Goal: Task Accomplishment & Management: Manage account settings

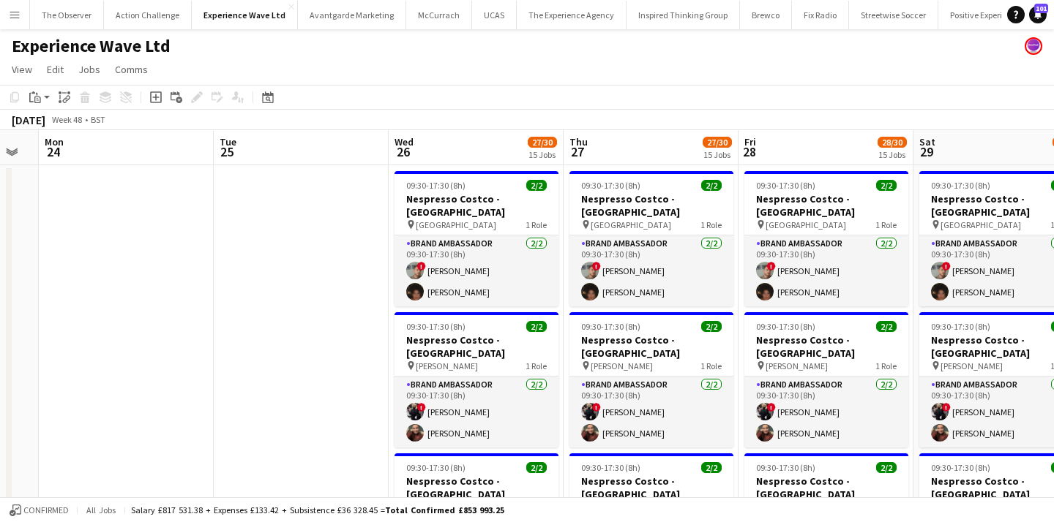
scroll to position [0, 568]
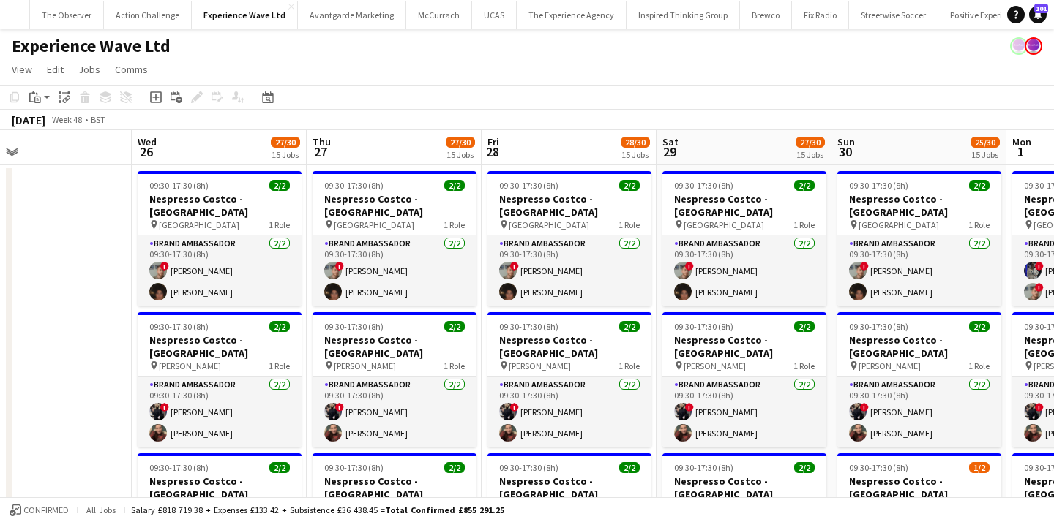
click at [19, 4] on button "Menu" at bounding box center [14, 14] width 29 height 29
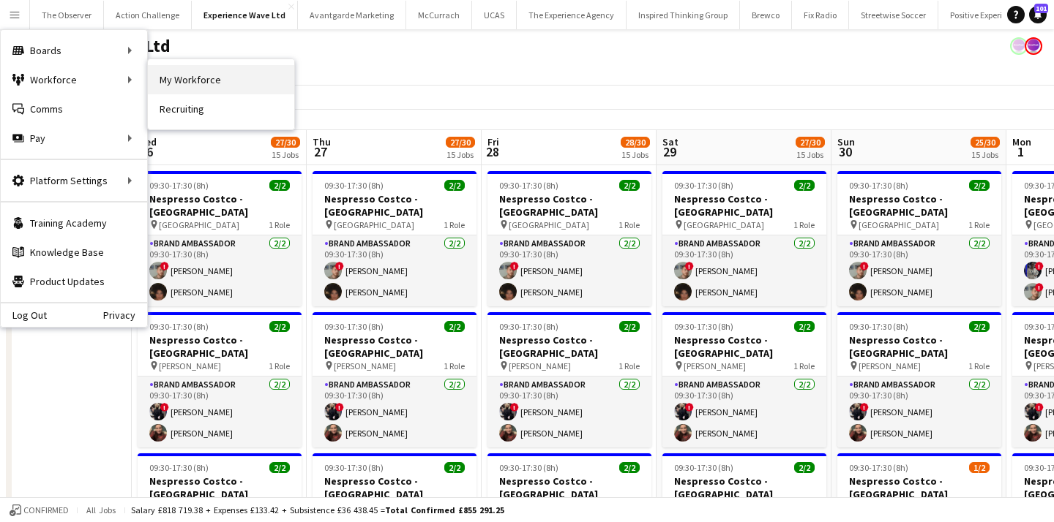
click at [181, 83] on link "My Workforce" at bounding box center [221, 79] width 146 height 29
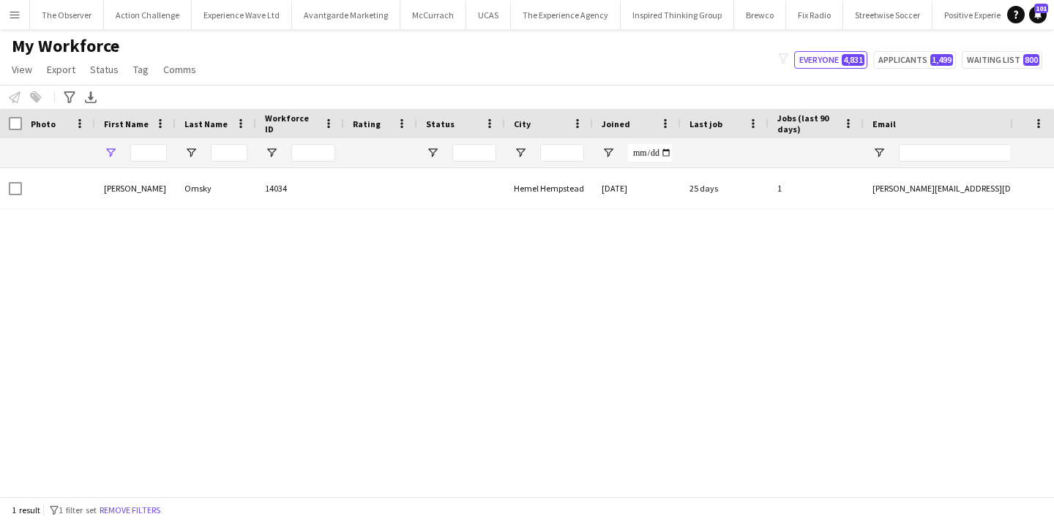
type input "******"
click at [132, 511] on button "Remove filters" at bounding box center [130, 511] width 67 height 16
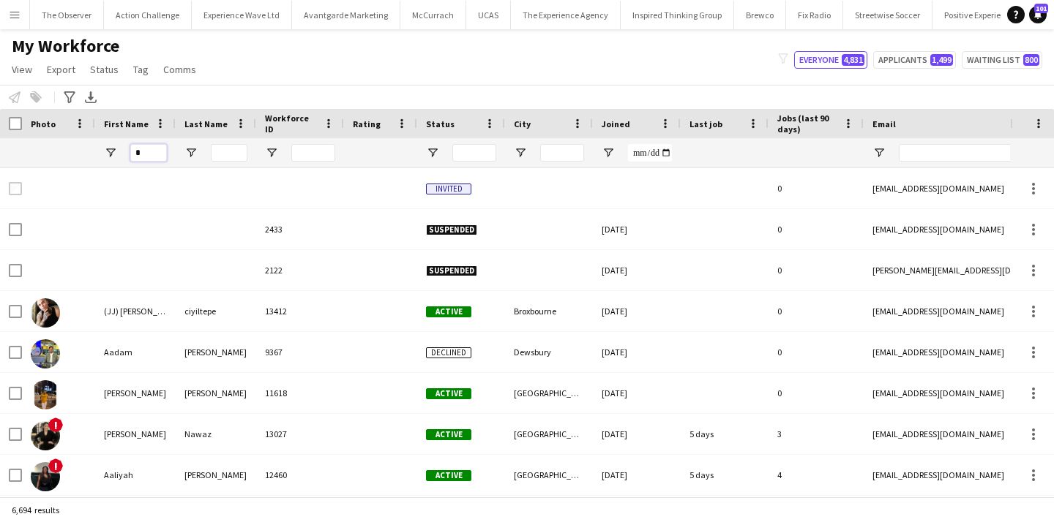
click at [139, 155] on input "*" at bounding box center [148, 153] width 37 height 18
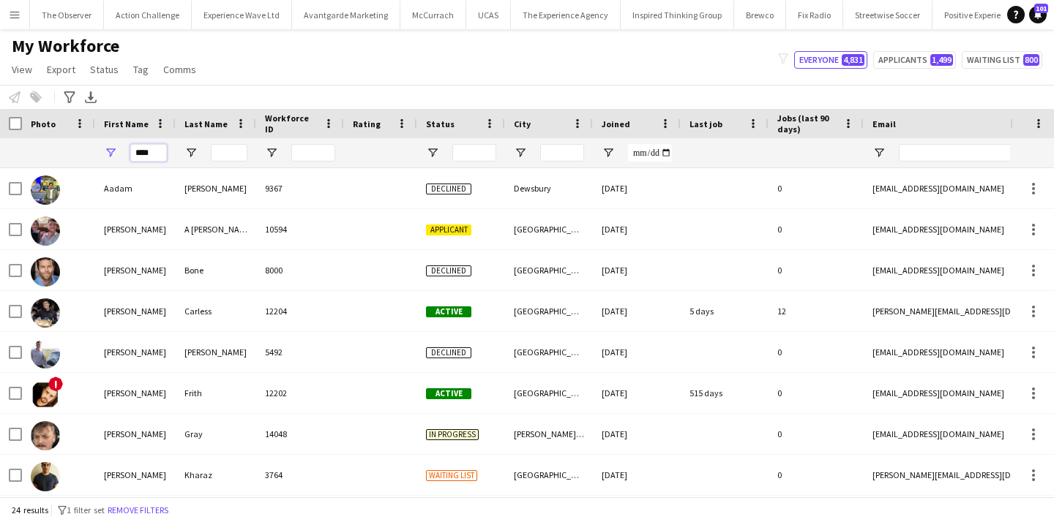
type input "****"
click at [219, 158] on input "Last Name Filter Input" at bounding box center [229, 153] width 37 height 18
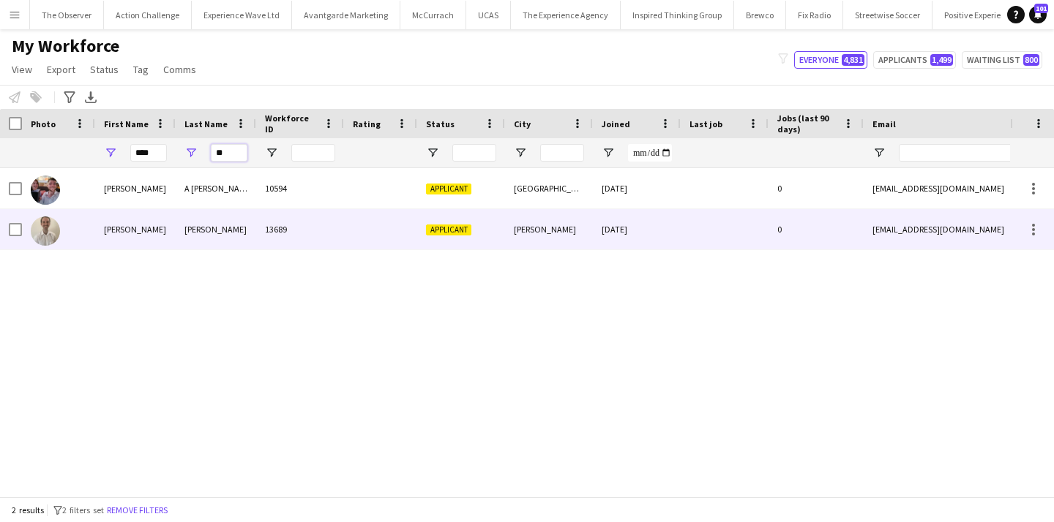
type input "**"
click at [224, 223] on div "[PERSON_NAME]" at bounding box center [216, 229] width 80 height 40
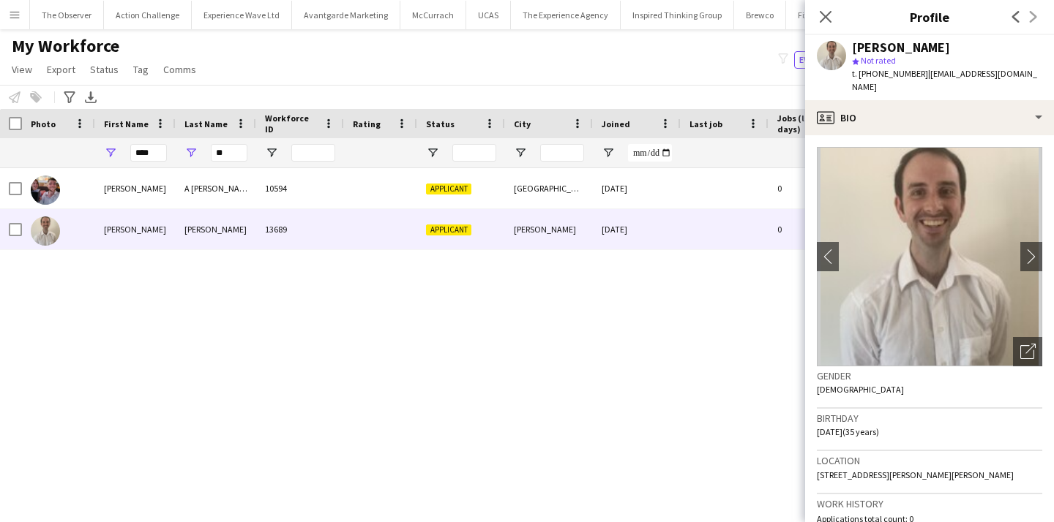
scroll to position [806, 0]
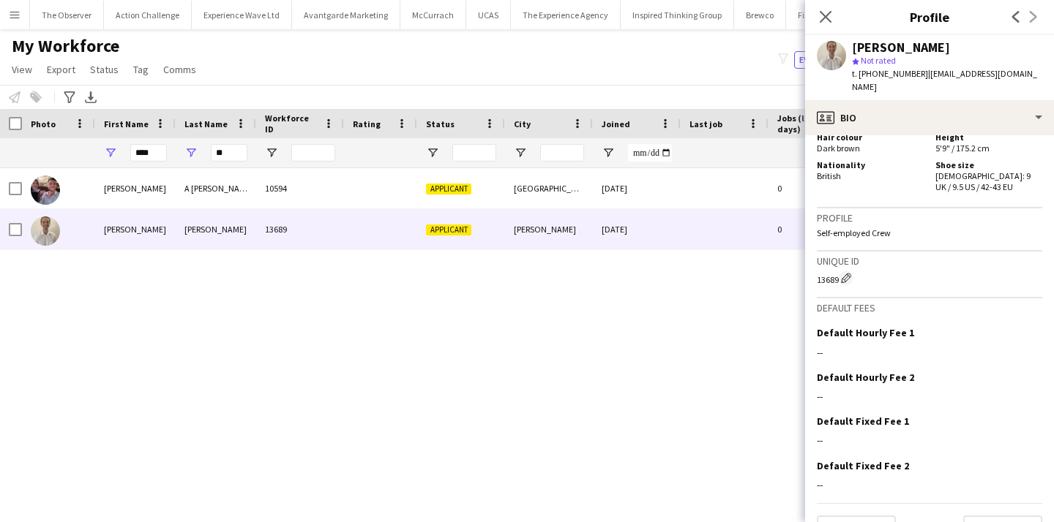
click at [983, 511] on app-crew-profile-bio "chevron-left chevron-right Open photos pop-in Gender Male Birthday 18-05-1990 (…" at bounding box center [929, 328] width 249 height 387
click at [985, 516] on button "Next" at bounding box center [1002, 530] width 79 height 29
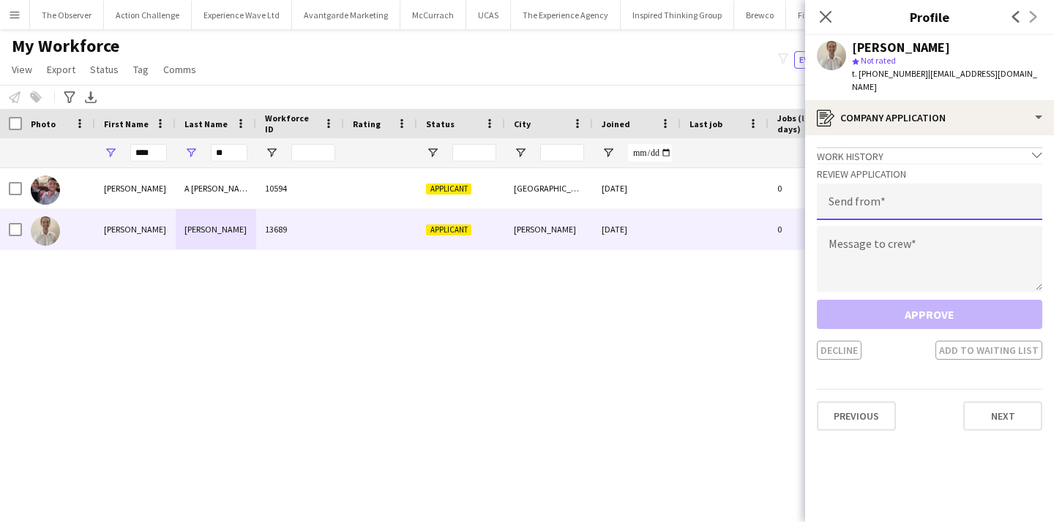
click at [907, 190] on input "email" at bounding box center [929, 202] width 225 height 37
type input "**********"
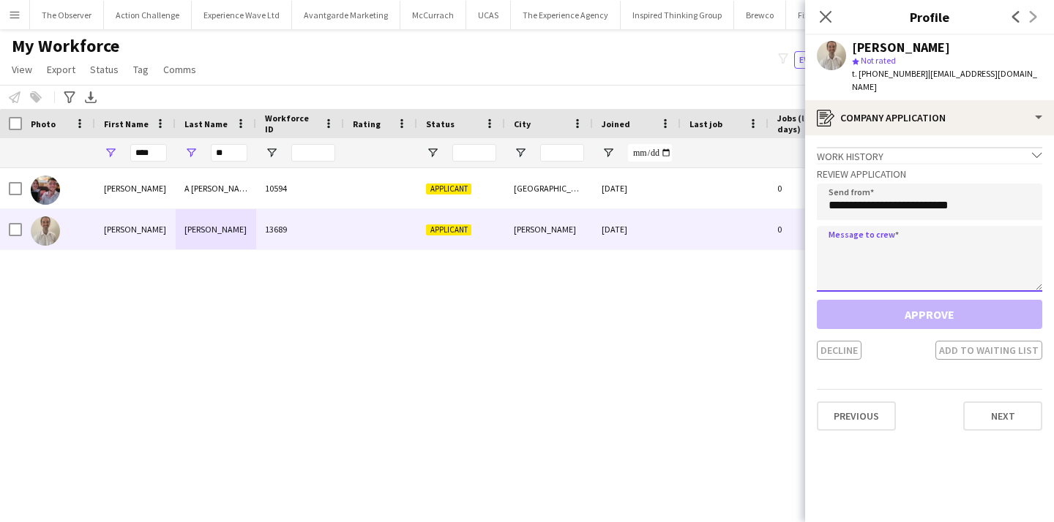
click at [931, 239] on textarea at bounding box center [929, 259] width 225 height 66
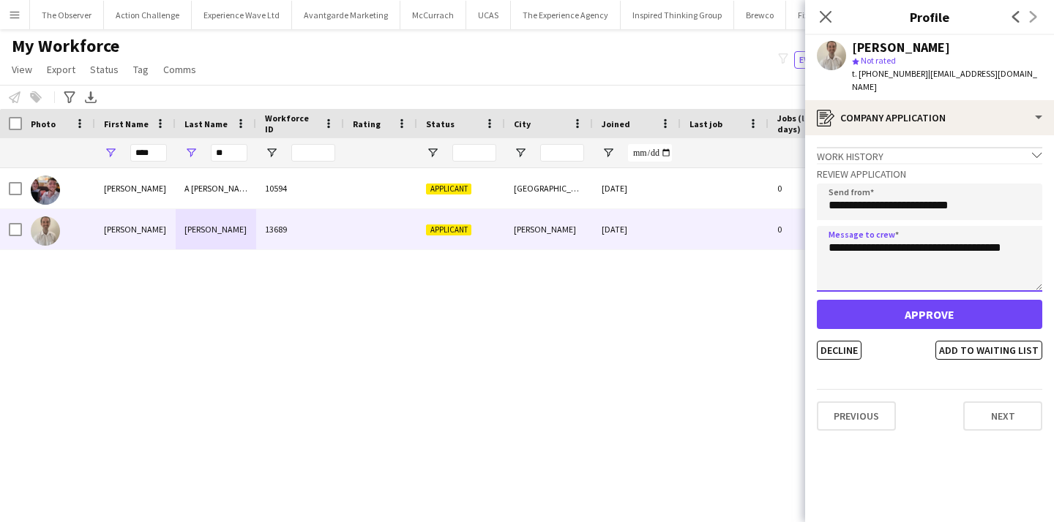
type textarea "**********"
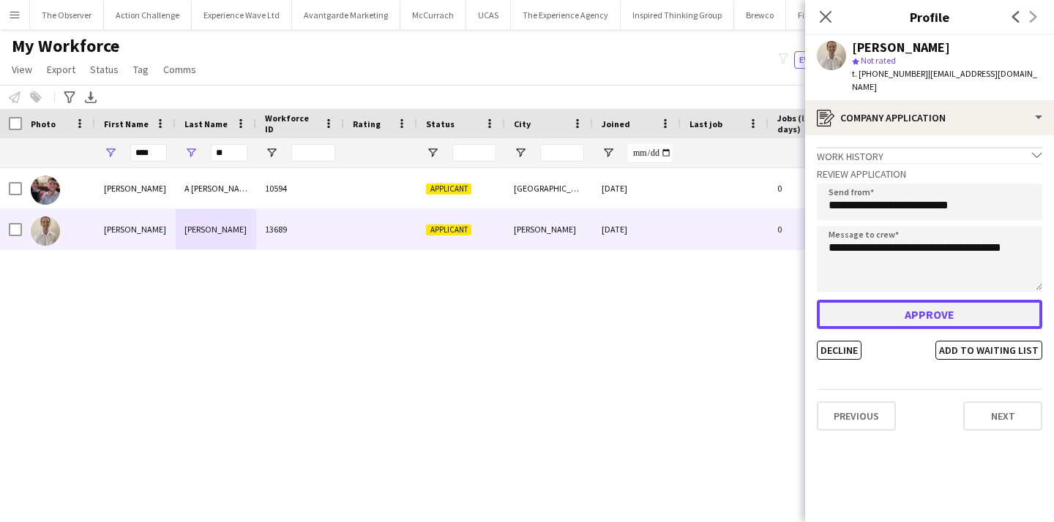
click at [942, 300] on button "Approve" at bounding box center [929, 314] width 225 height 29
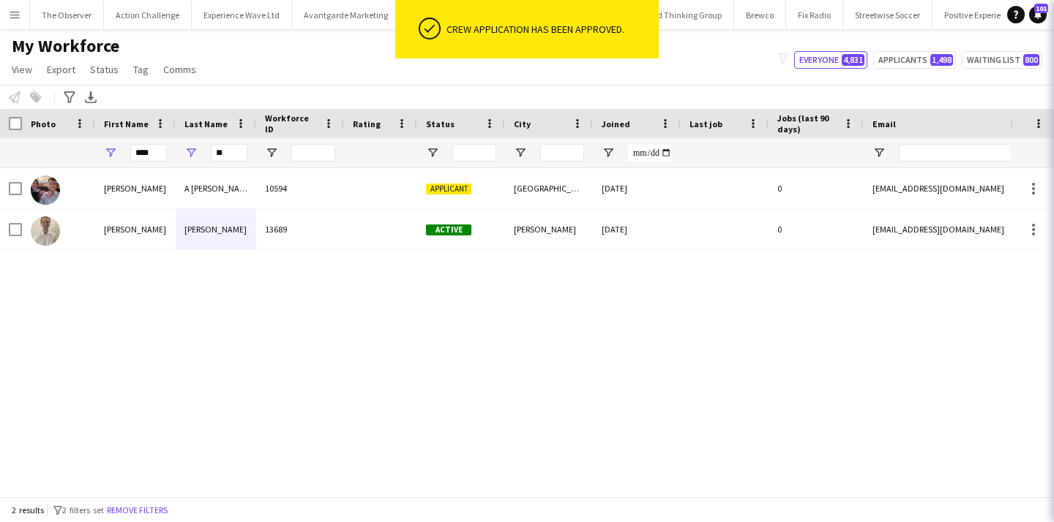
click at [644, 346] on div "Adam A Bullman 10594 Applicant London 13-05-2022 0 adambullman@gmail.com +44077…" at bounding box center [505, 332] width 1010 height 329
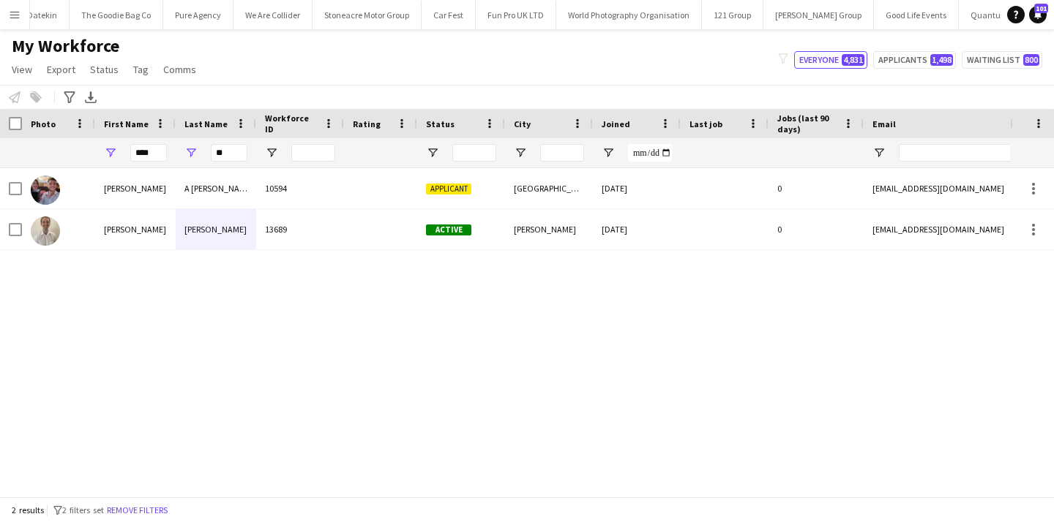
scroll to position [0, 2116]
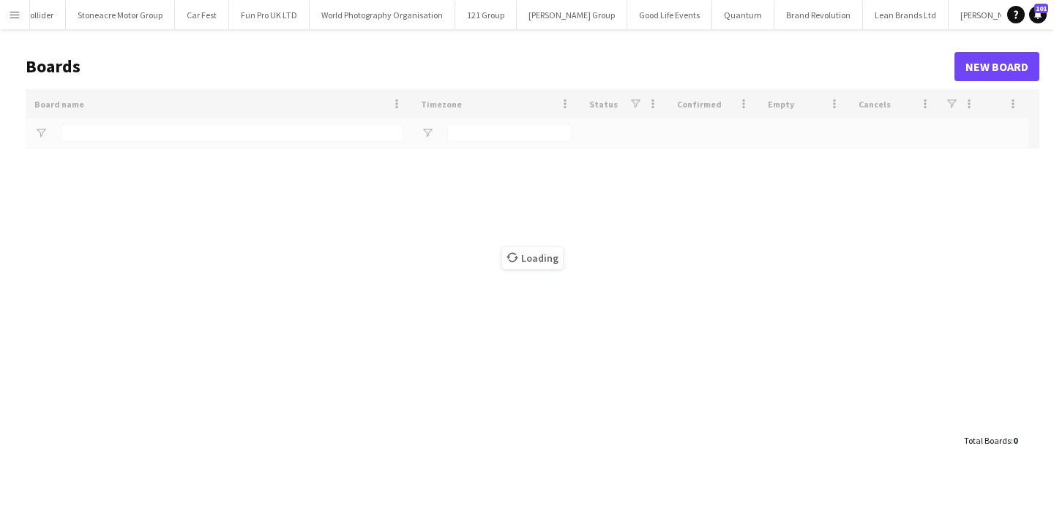
type input "***"
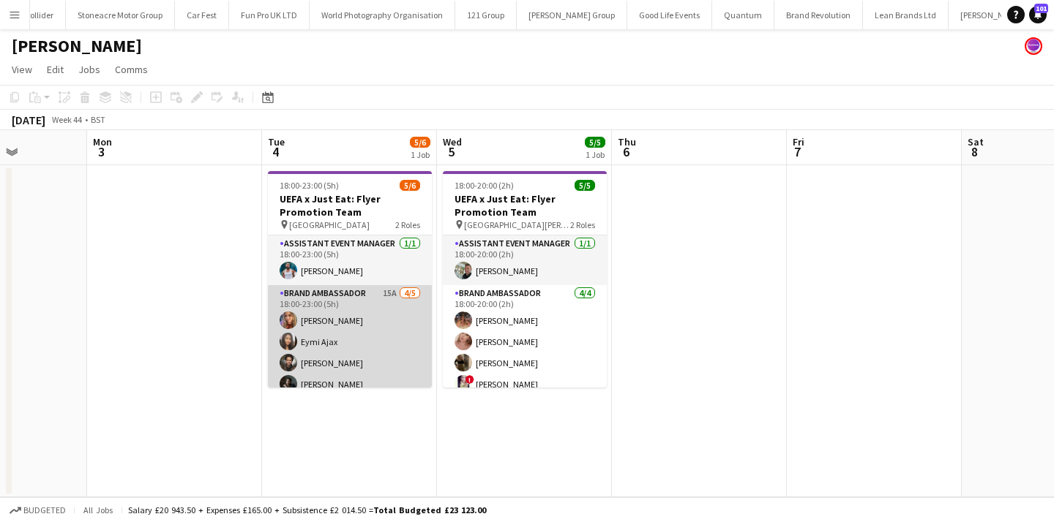
scroll to position [32, 0]
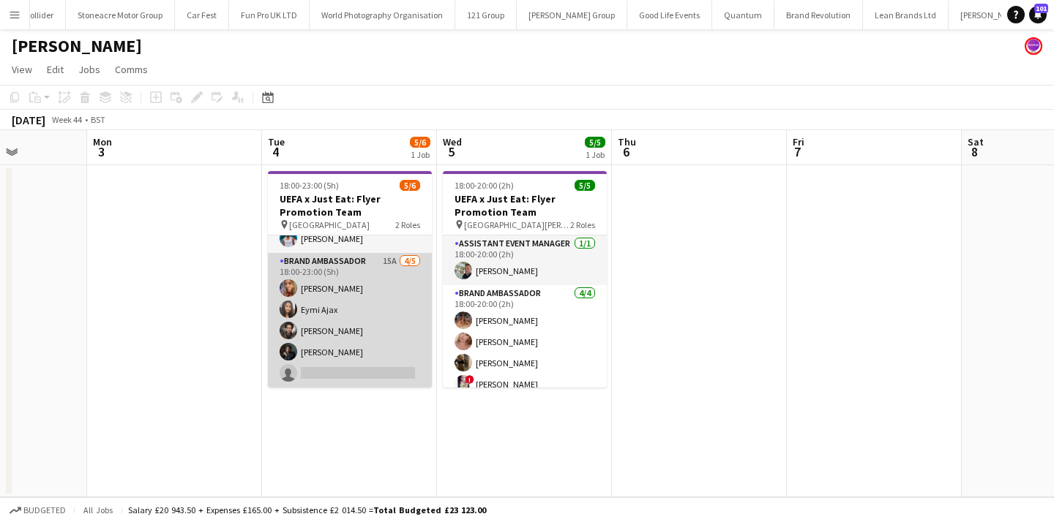
click at [400, 371] on app-card-role "Brand Ambassador 15A 4/5 18:00-23:00 (5h) Kelly Darcy Eymi Ajax Jade Willis Cha…" at bounding box center [350, 320] width 164 height 135
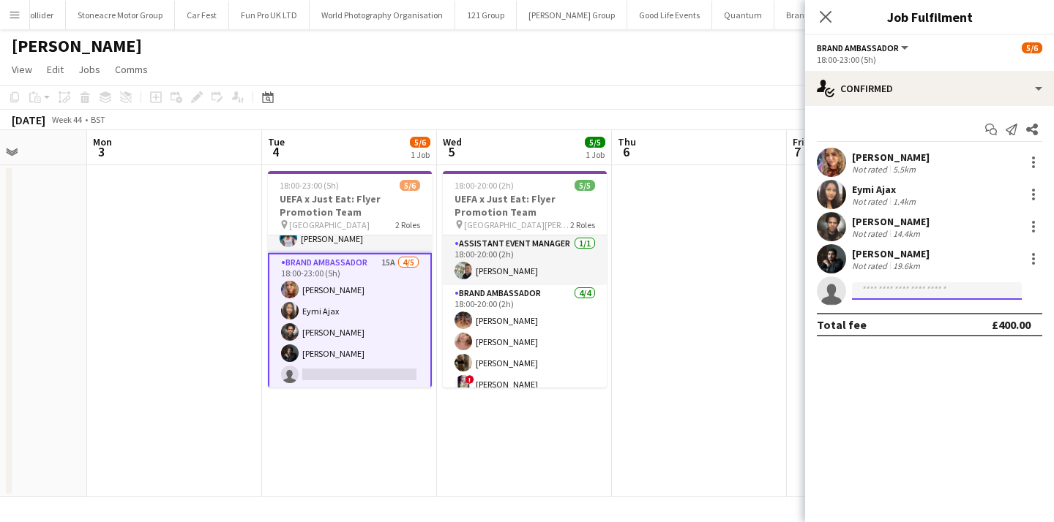
click at [902, 299] on input at bounding box center [937, 291] width 170 height 18
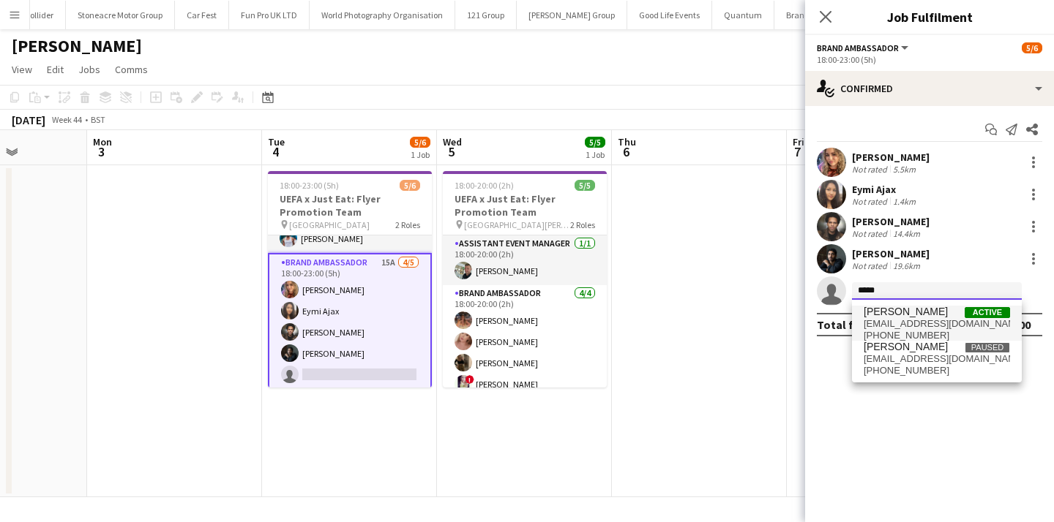
type input "*****"
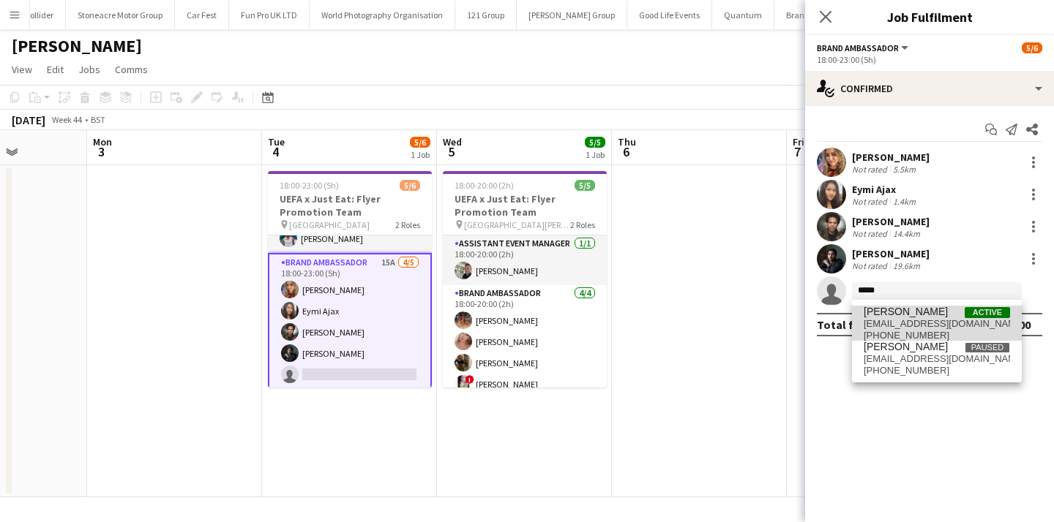
click at [899, 318] on span "Bilal Al-atrash" at bounding box center [905, 312] width 84 height 12
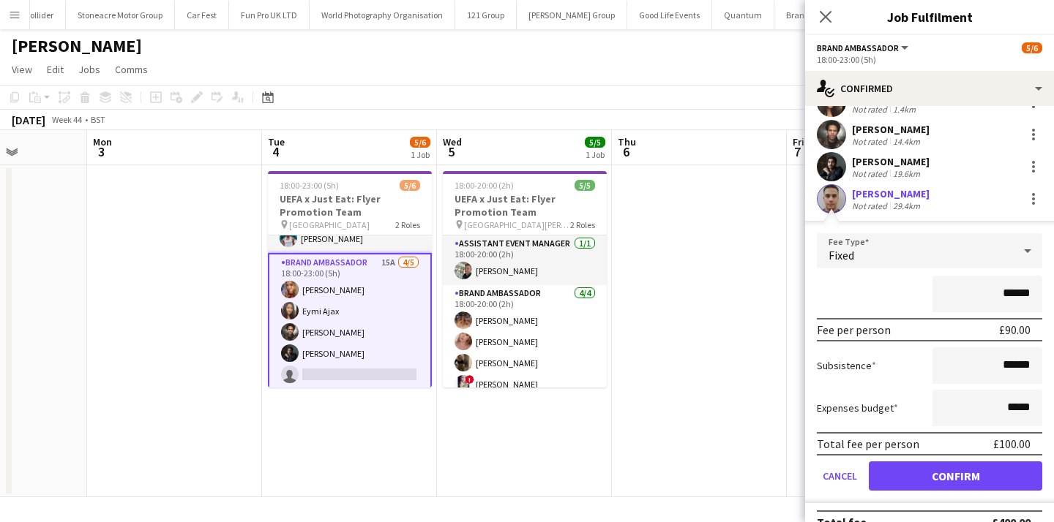
scroll to position [116, 0]
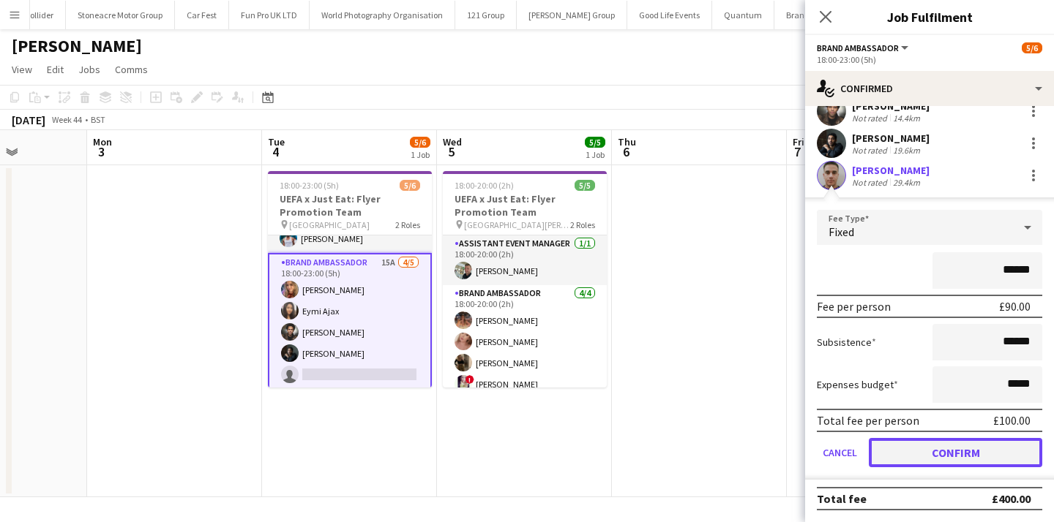
click at [926, 455] on button "Confirm" at bounding box center [955, 452] width 173 height 29
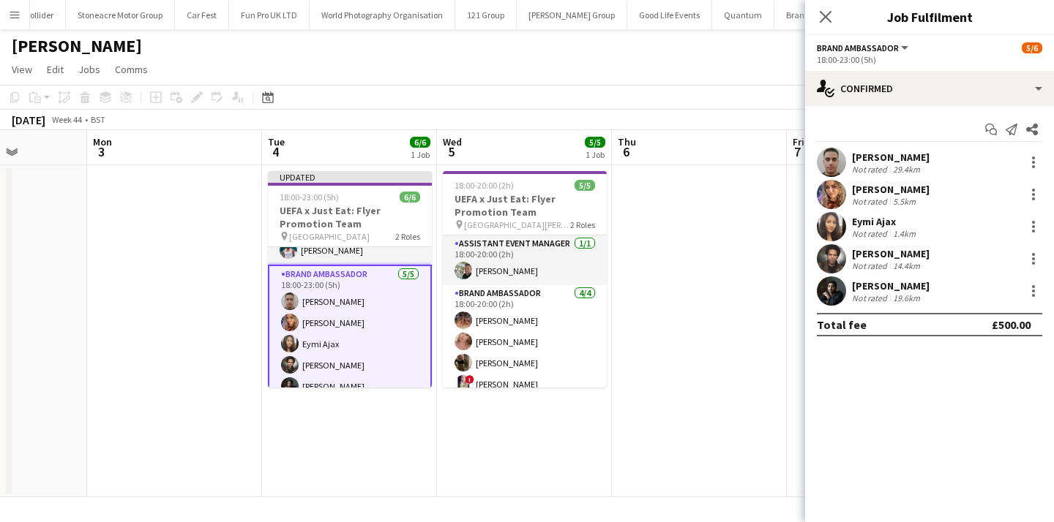
scroll to position [0, 0]
click at [707, 438] on app-date-cell at bounding box center [699, 331] width 175 height 332
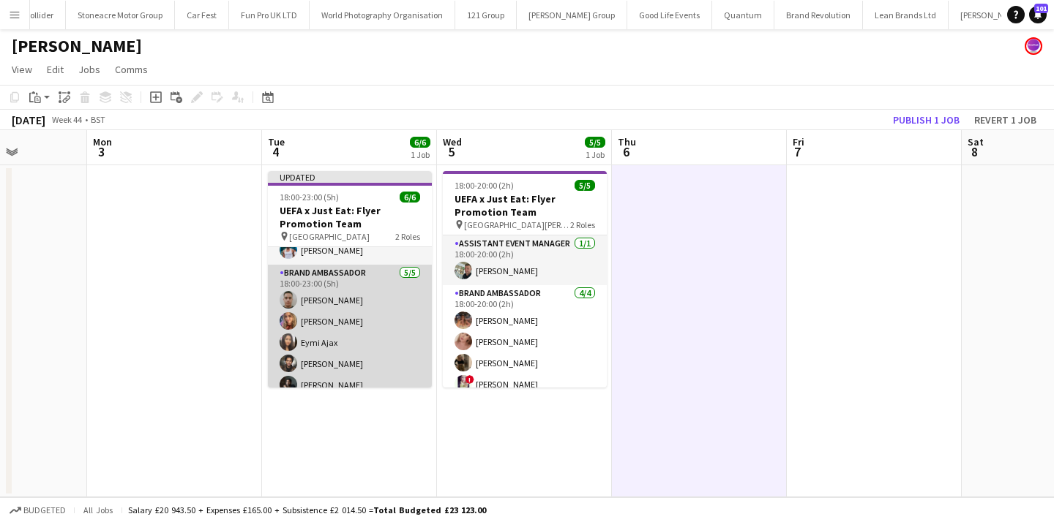
scroll to position [44, 0]
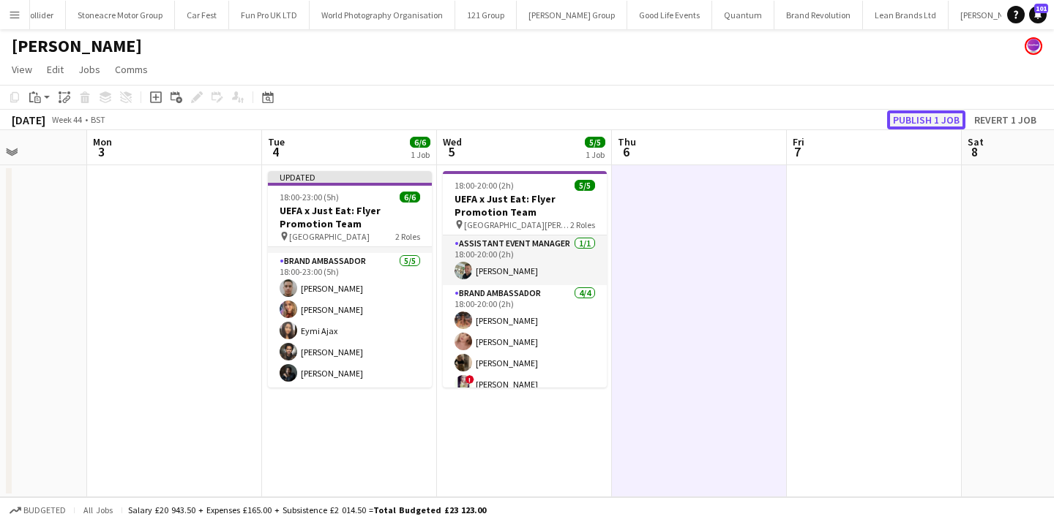
click at [928, 121] on button "Publish 1 job" at bounding box center [926, 119] width 78 height 19
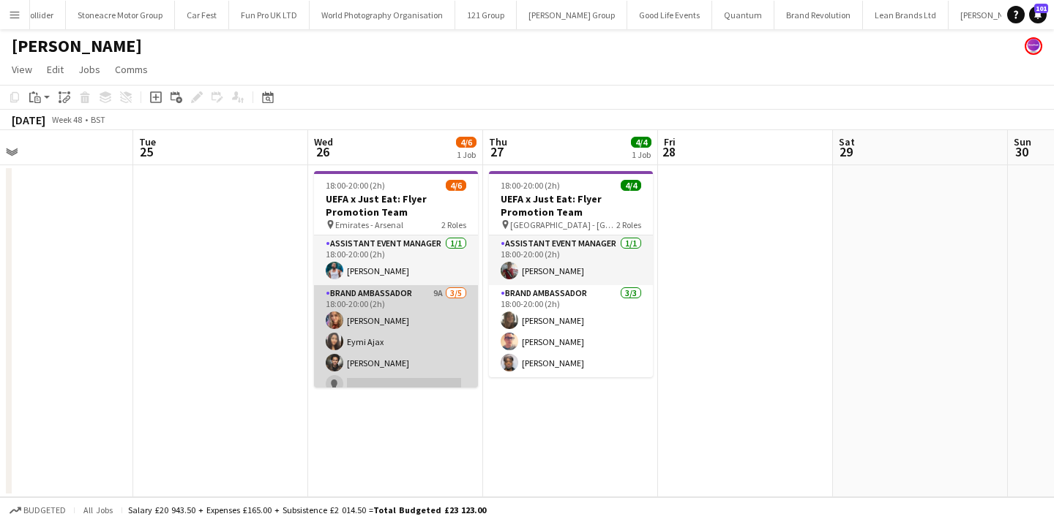
scroll to position [32, 0]
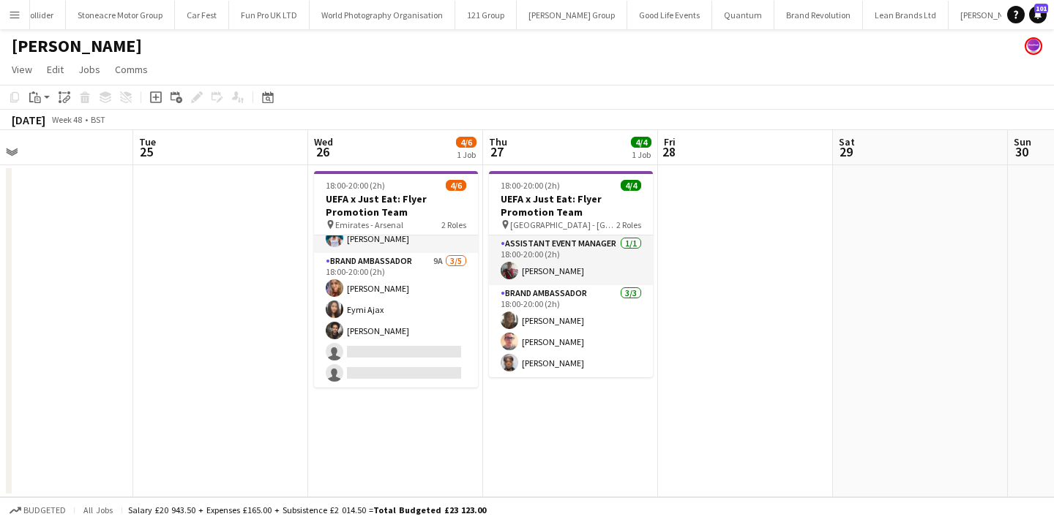
click at [13, 13] on app-icon "Menu" at bounding box center [15, 15] width 12 height 12
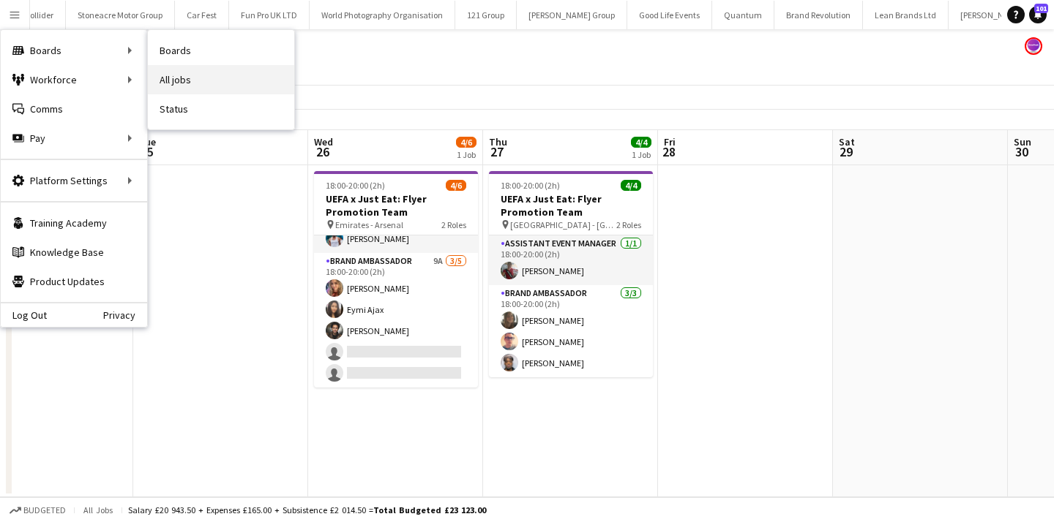
click at [170, 83] on link "All jobs" at bounding box center [221, 79] width 146 height 29
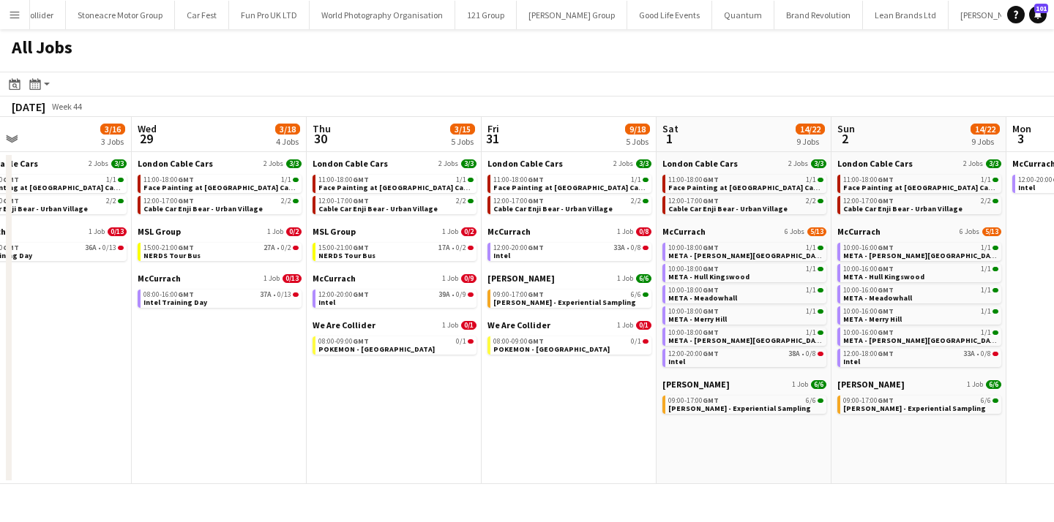
scroll to position [0, 617]
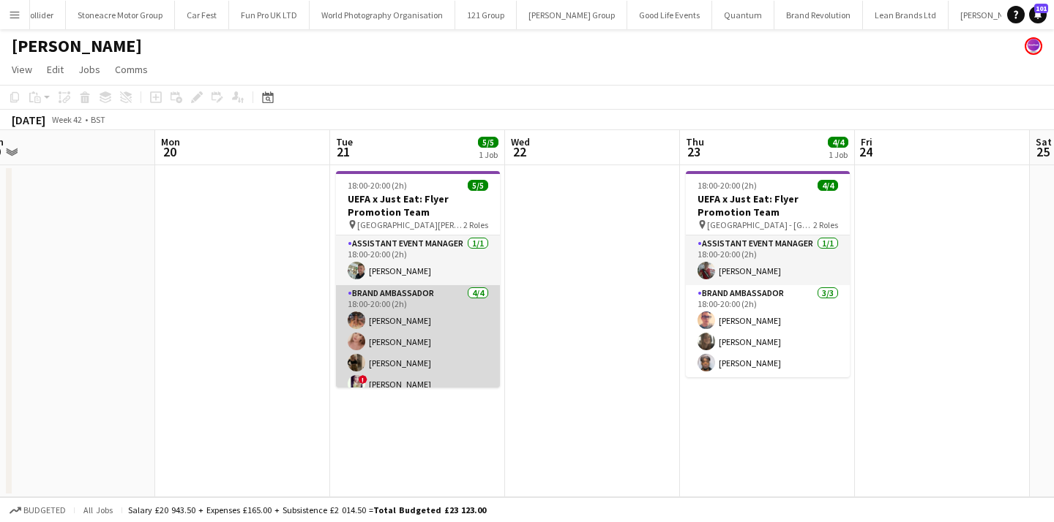
scroll to position [11, 0]
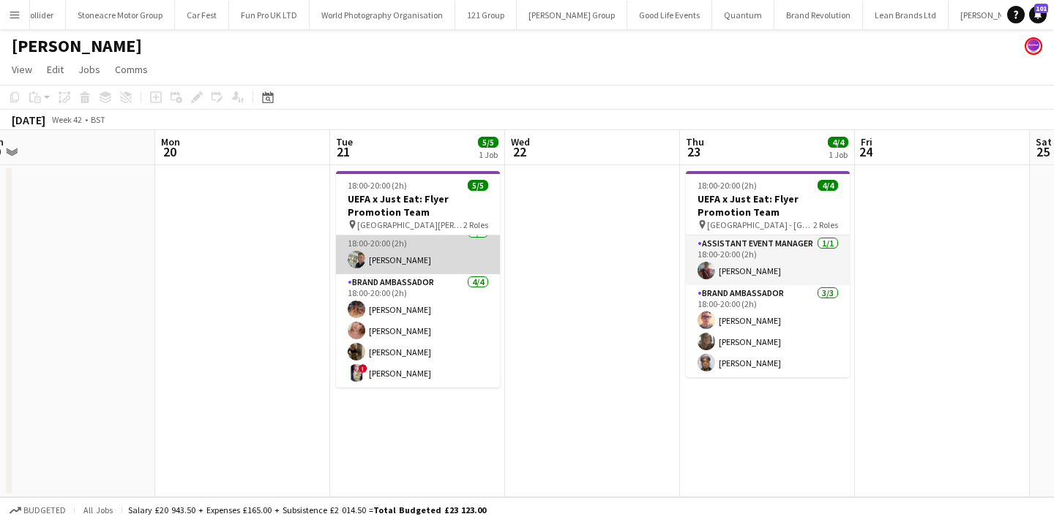
click at [462, 254] on app-card-role "Assistant Event Manager 1/1 18:00-20:00 (2h) Paul McDonald" at bounding box center [418, 250] width 164 height 50
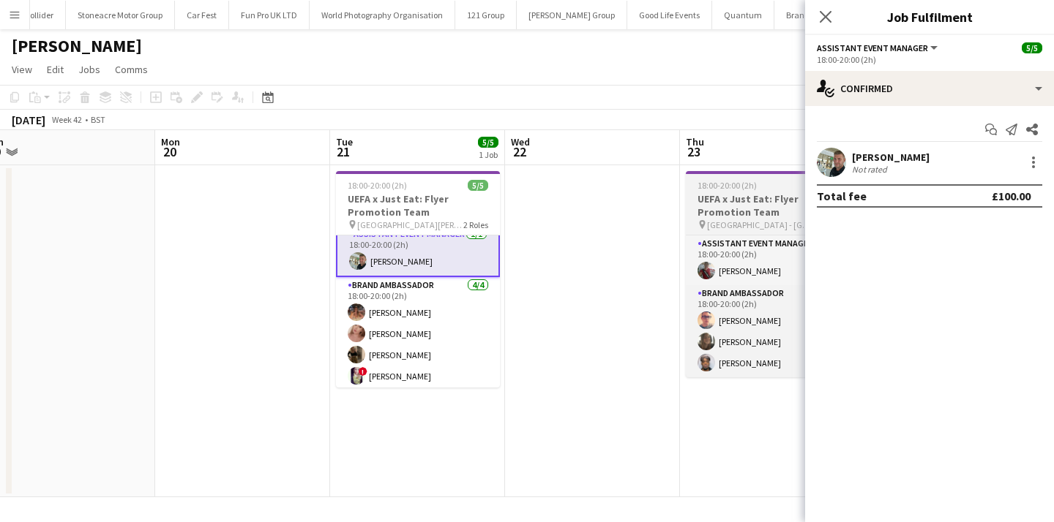
scroll to position [12, 0]
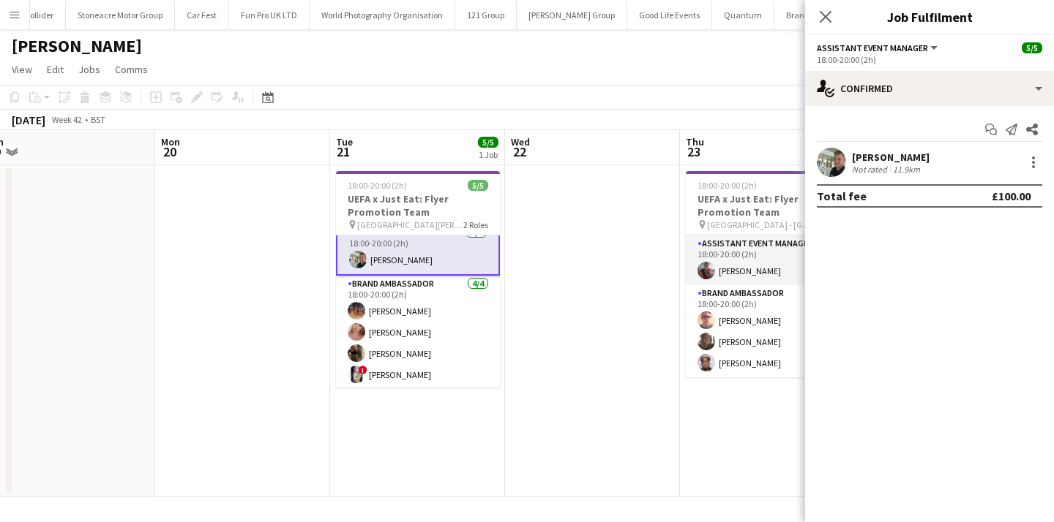
click at [833, 163] on app-user-avatar at bounding box center [831, 162] width 29 height 29
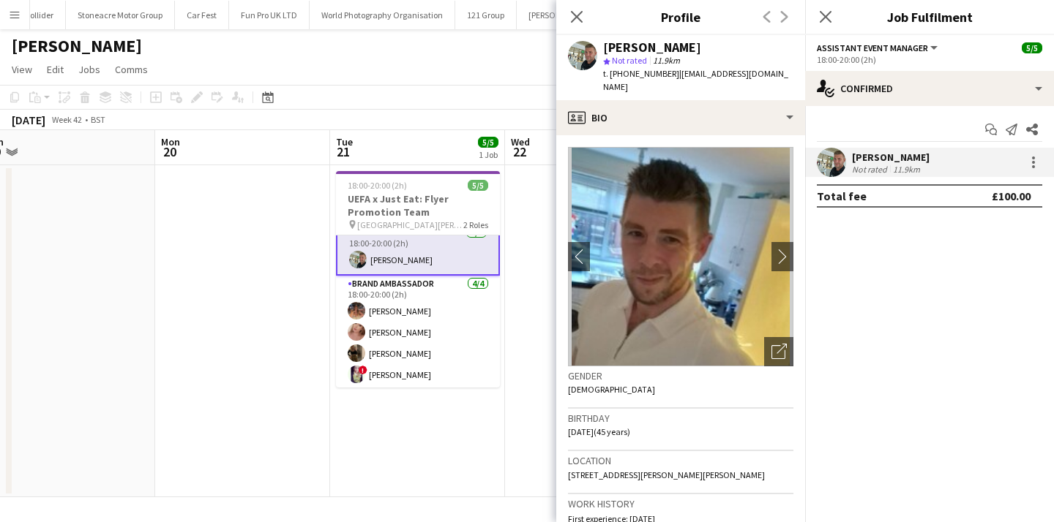
click at [708, 470] on span "5 Bowman Place, South Shields, NE33 5RS" at bounding box center [666, 475] width 197 height 11
copy span "5 Bowman Place, South Shields, NE33 5RS"
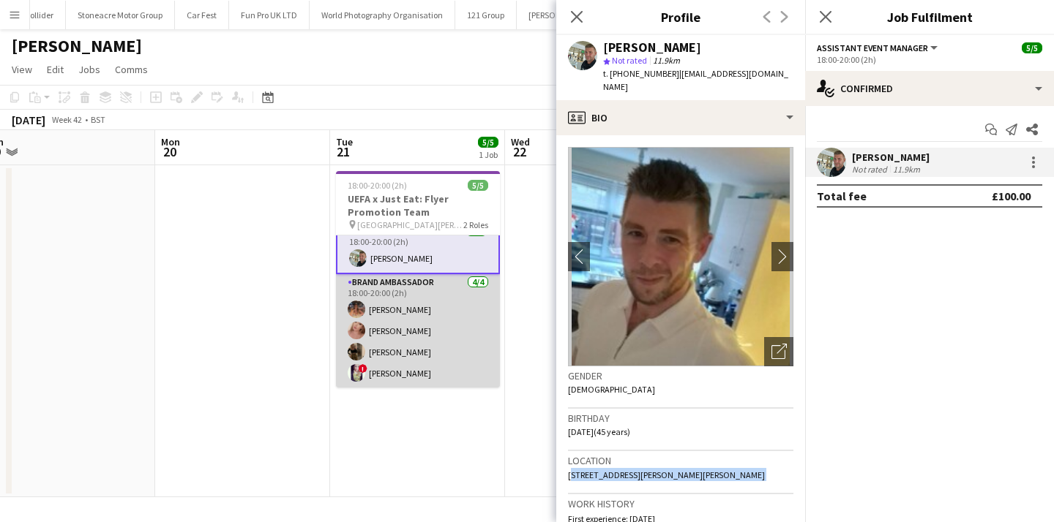
scroll to position [0, 0]
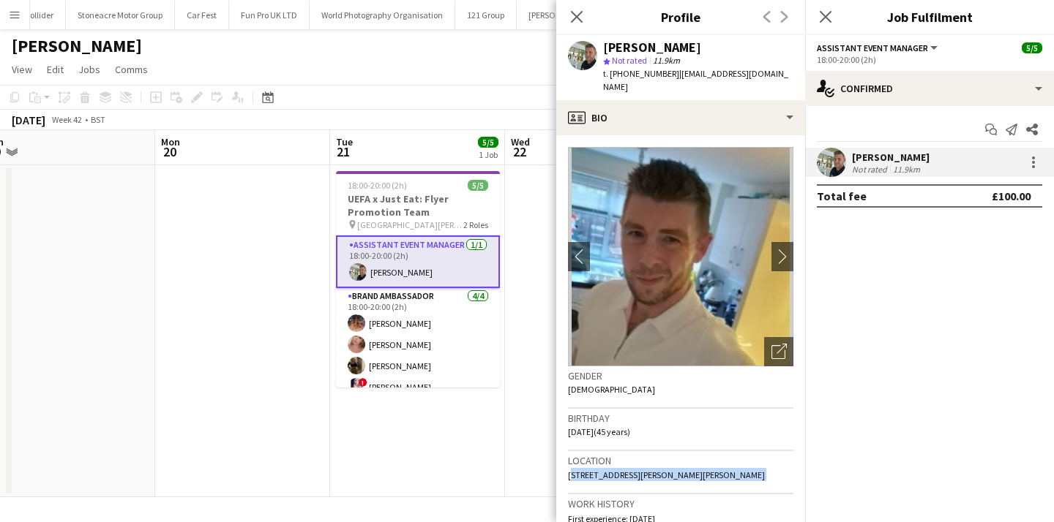
click at [18, 18] on app-icon "Menu" at bounding box center [15, 15] width 12 height 12
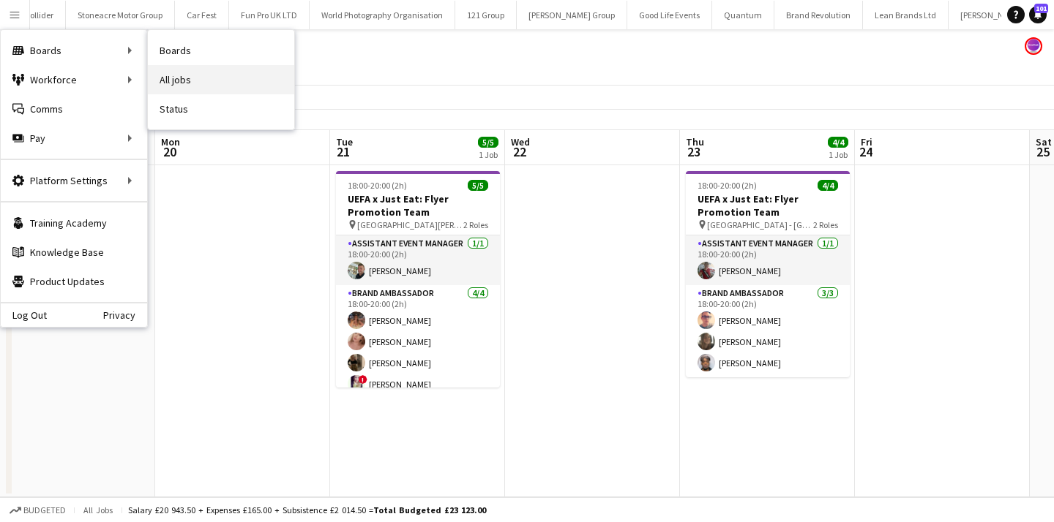
click at [184, 89] on link "All jobs" at bounding box center [221, 79] width 146 height 29
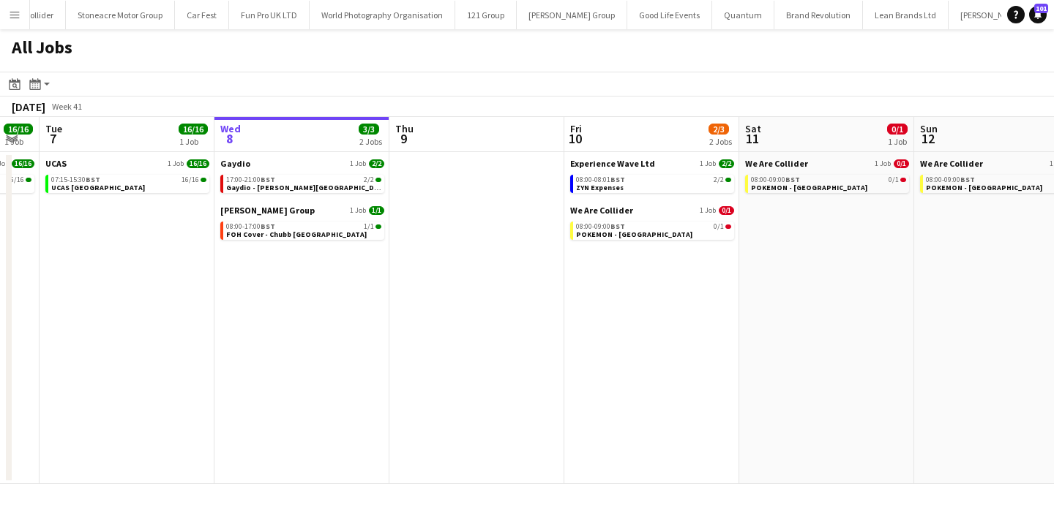
scroll to position [0, 445]
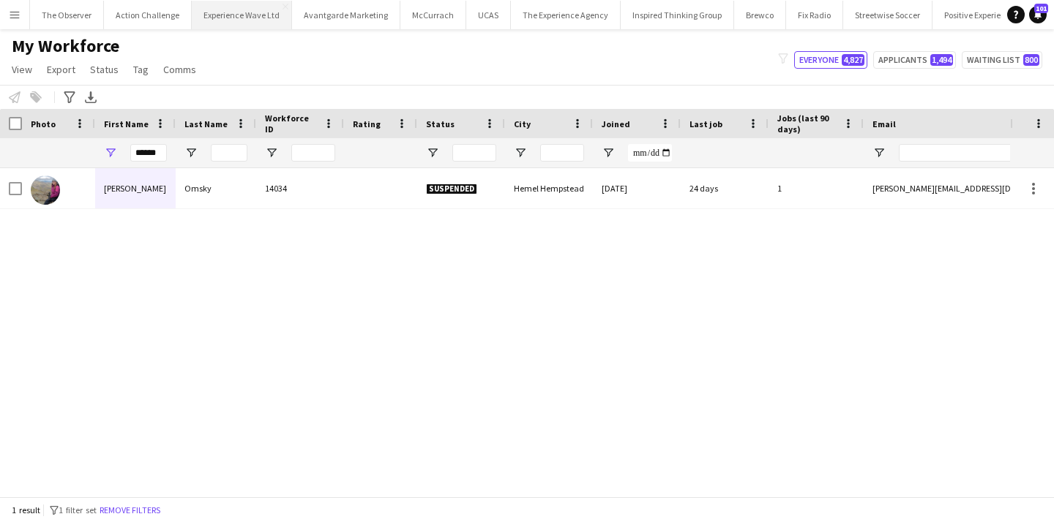
click at [262, 10] on button "Experience Wave Ltd Close" at bounding box center [242, 15] width 100 height 29
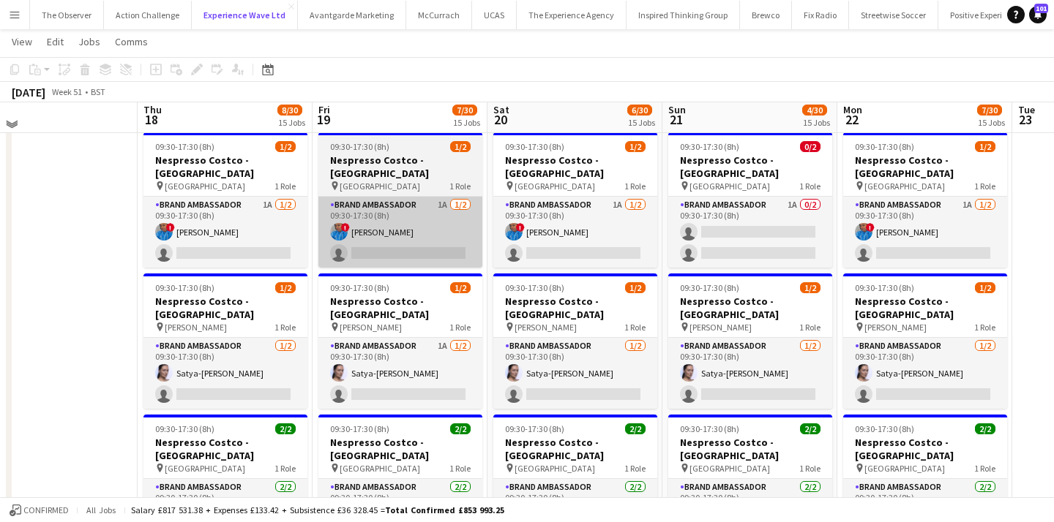
scroll to position [28, 0]
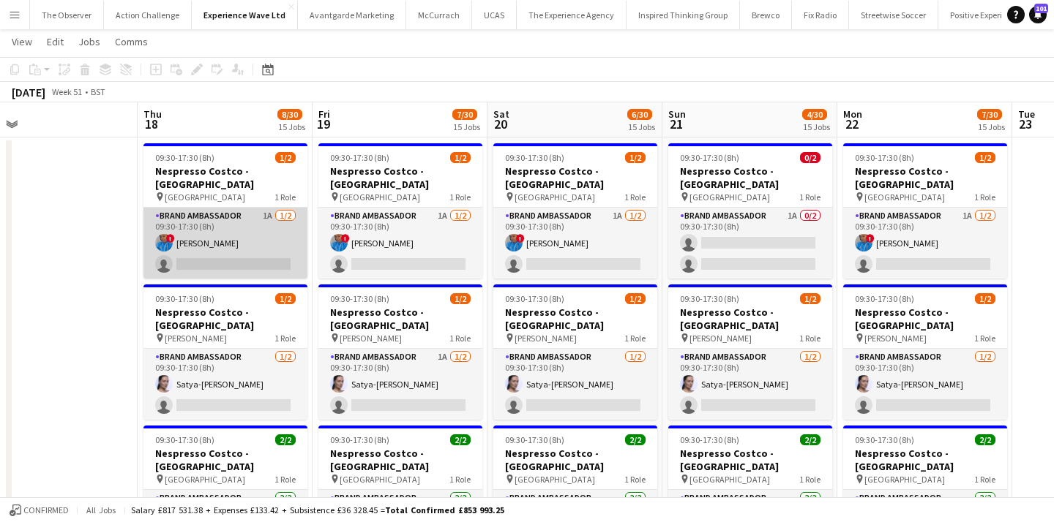
click at [274, 264] on app-card-role "Brand Ambassador 1A 1/2 09:30-17:30 (8h) ! Elaine Brazier single-neutral-actions" at bounding box center [225, 243] width 164 height 71
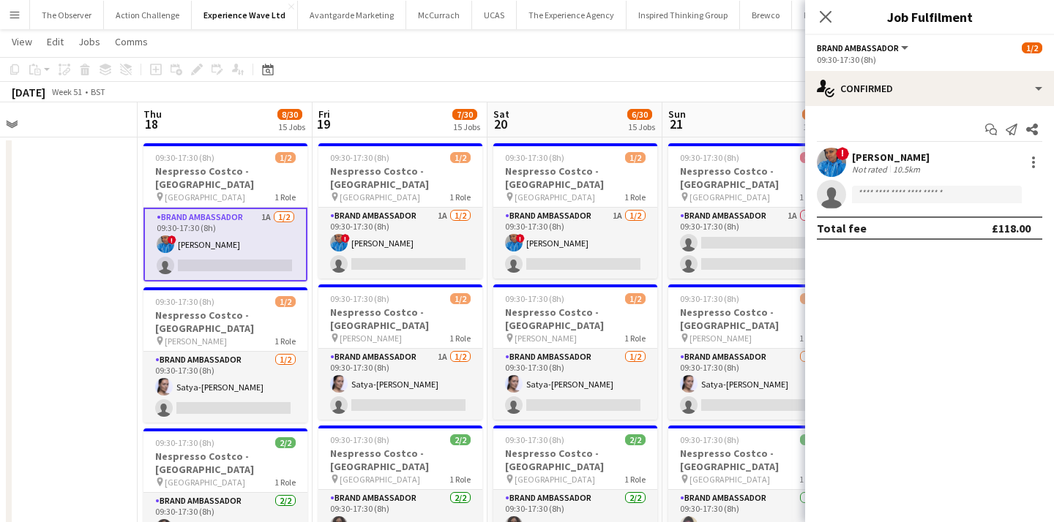
click at [862, 210] on app-confirmed-crew "! Elaine Brazier Not rated 10.5km single-neutral-actions Total fee £118.00" at bounding box center [929, 194] width 249 height 92
click at [864, 198] on input at bounding box center [937, 195] width 170 height 18
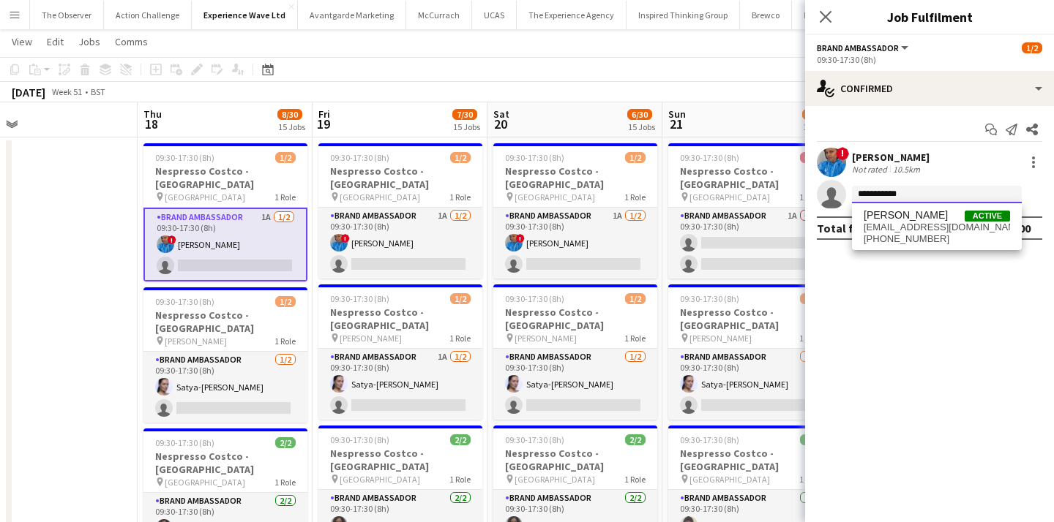
type input "**********"
click at [876, 231] on span "elishalb@hotmail.co.uk" at bounding box center [936, 228] width 146 height 12
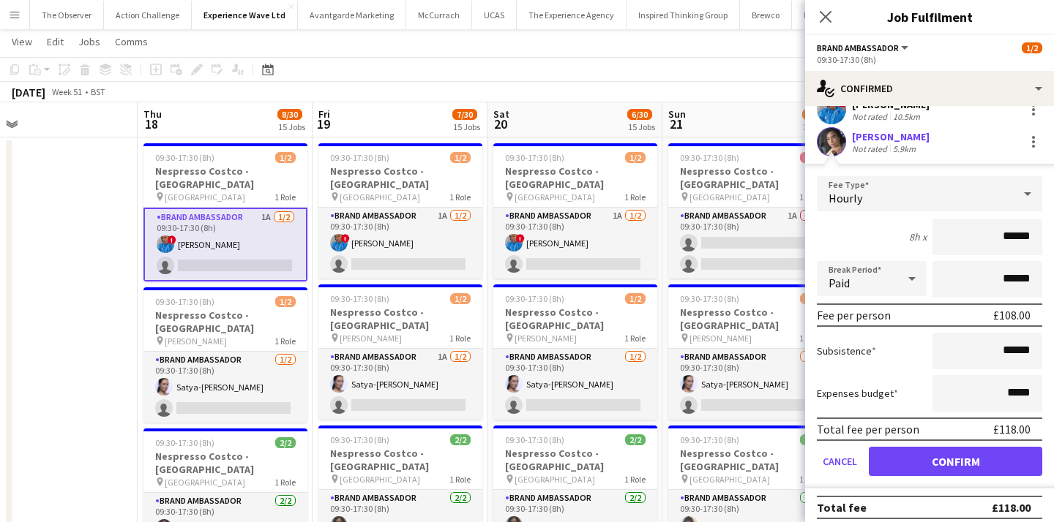
scroll to position [61, 0]
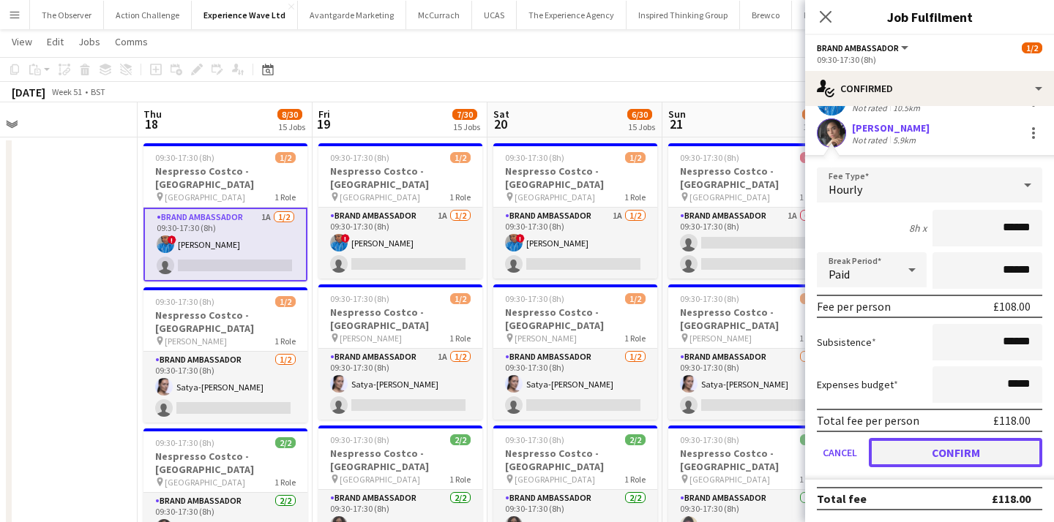
click at [947, 457] on button "Confirm" at bounding box center [955, 452] width 173 height 29
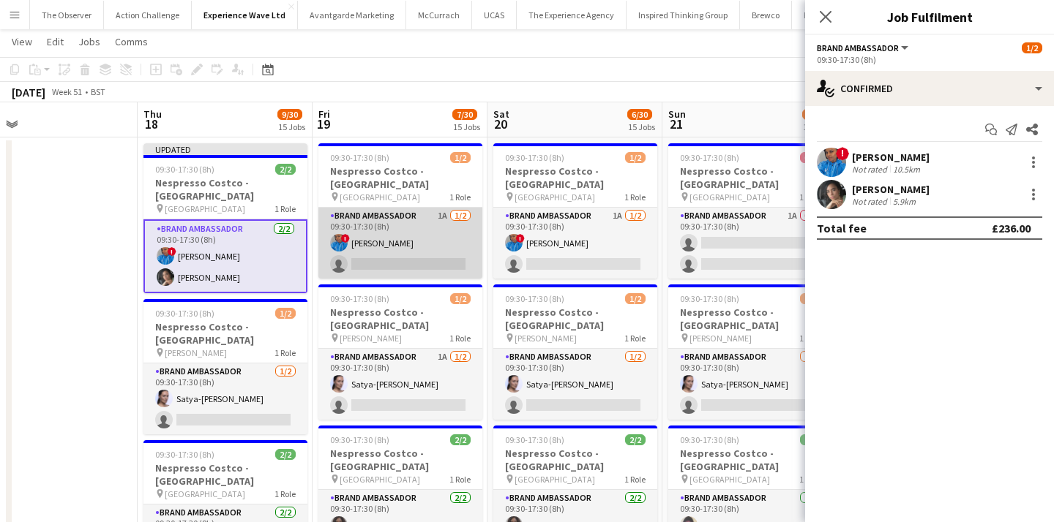
click at [427, 265] on app-card-role "Brand Ambassador 1A 1/2 09:30-17:30 (8h) ! Elaine Brazier single-neutral-actions" at bounding box center [400, 243] width 164 height 71
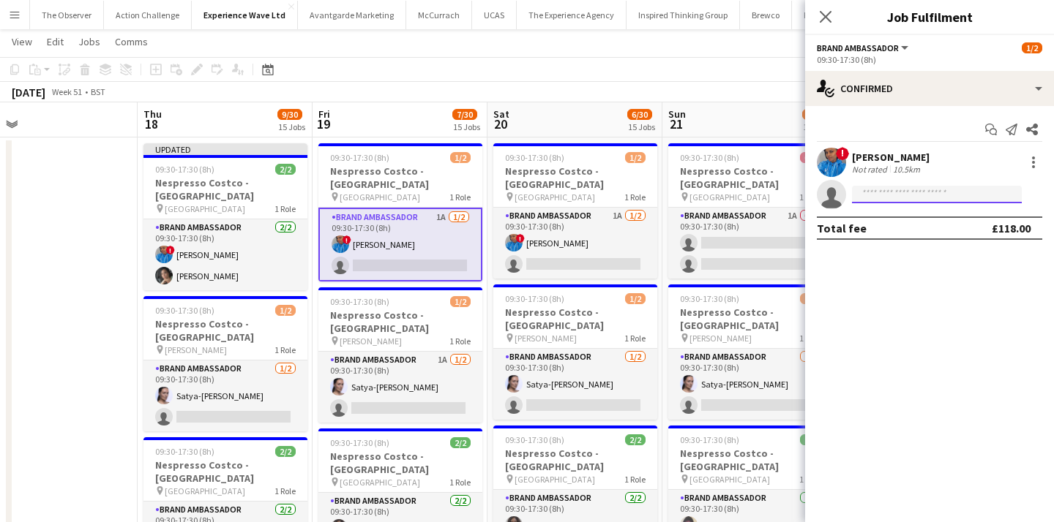
click at [953, 187] on input at bounding box center [937, 195] width 170 height 18
type input "**********"
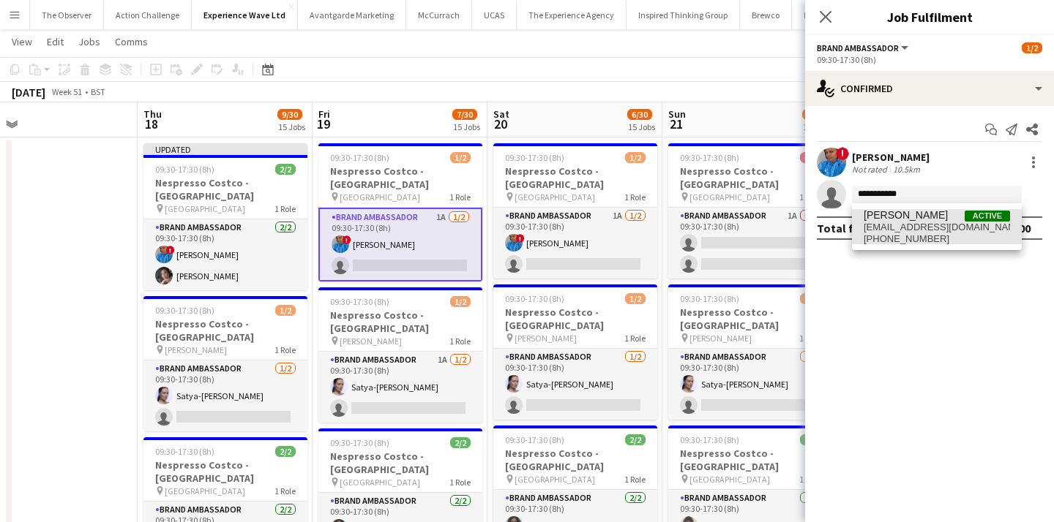
click at [956, 219] on span "Elisha Bird Active" at bounding box center [936, 215] width 146 height 12
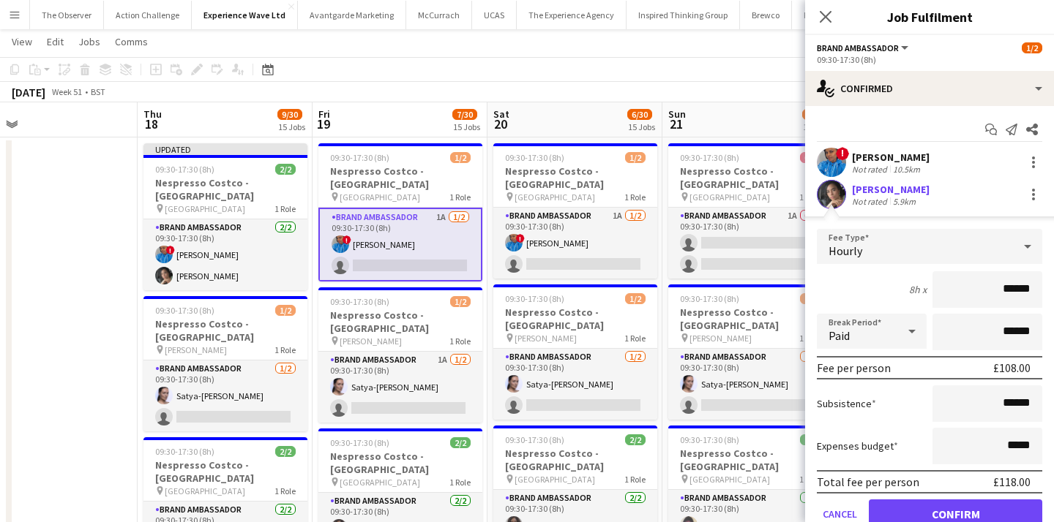
scroll to position [38, 0]
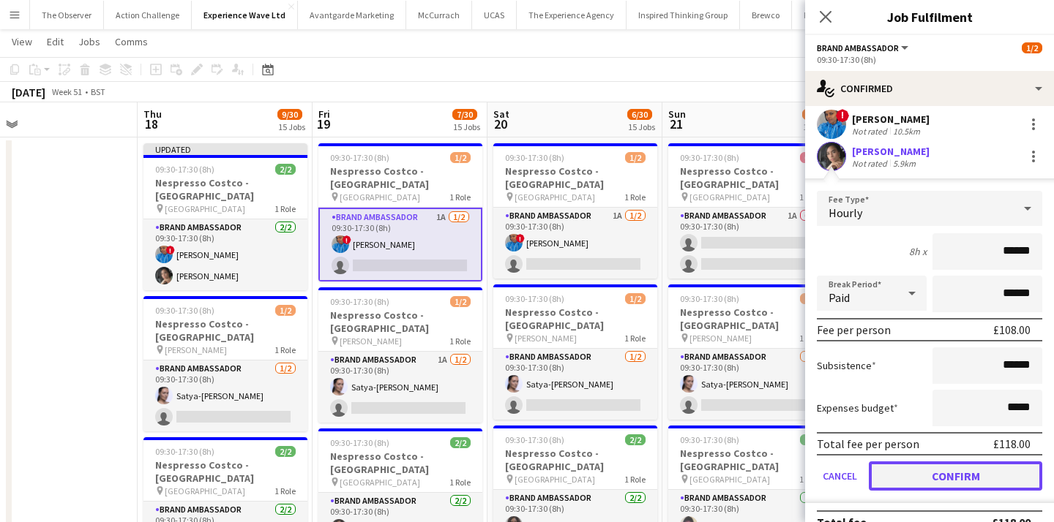
click at [983, 471] on button "Confirm" at bounding box center [955, 476] width 173 height 29
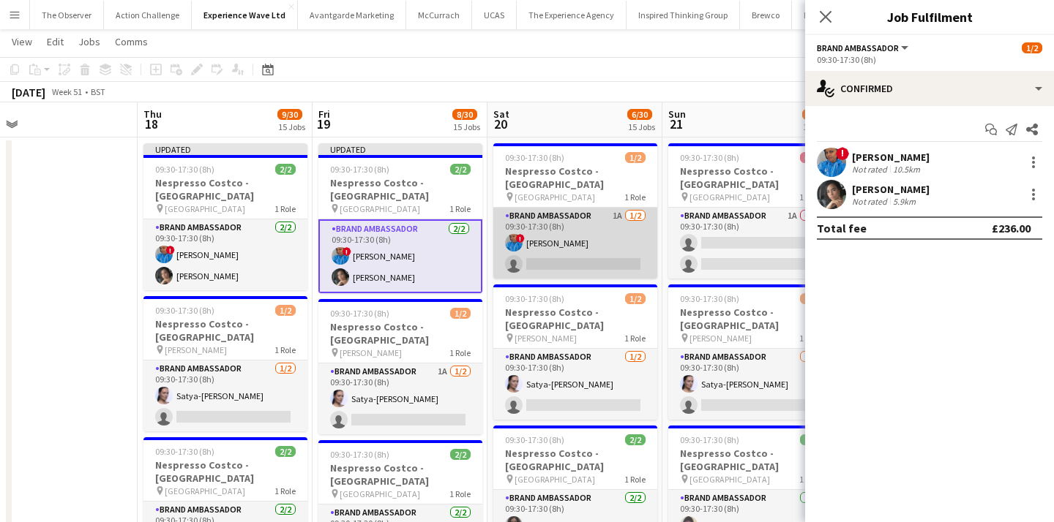
click at [599, 261] on app-card-role "Brand Ambassador 1A 1/2 09:30-17:30 (8h) ! Elaine Brazier single-neutral-actions" at bounding box center [575, 243] width 164 height 71
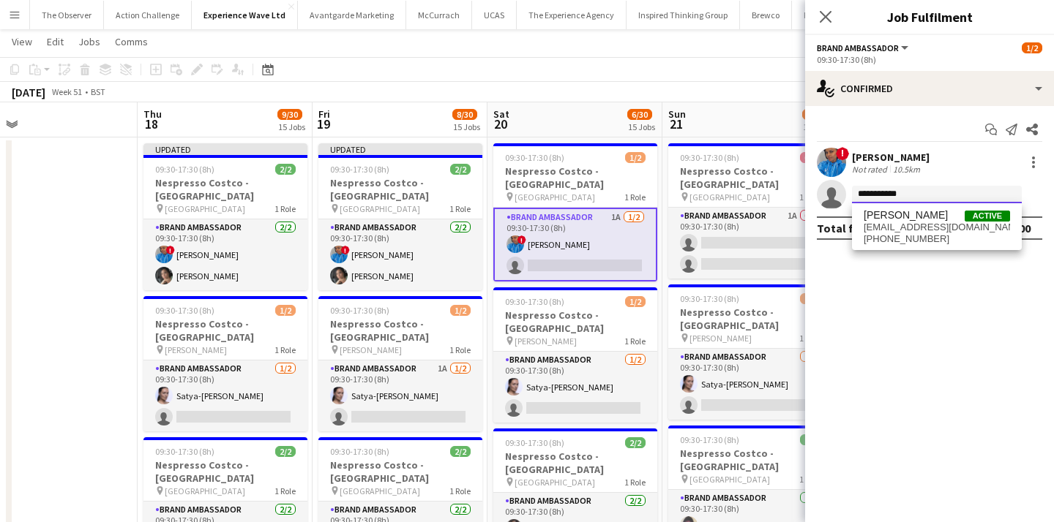
type input "**********"
click at [899, 215] on span "Elisha Bird" at bounding box center [905, 215] width 84 height 12
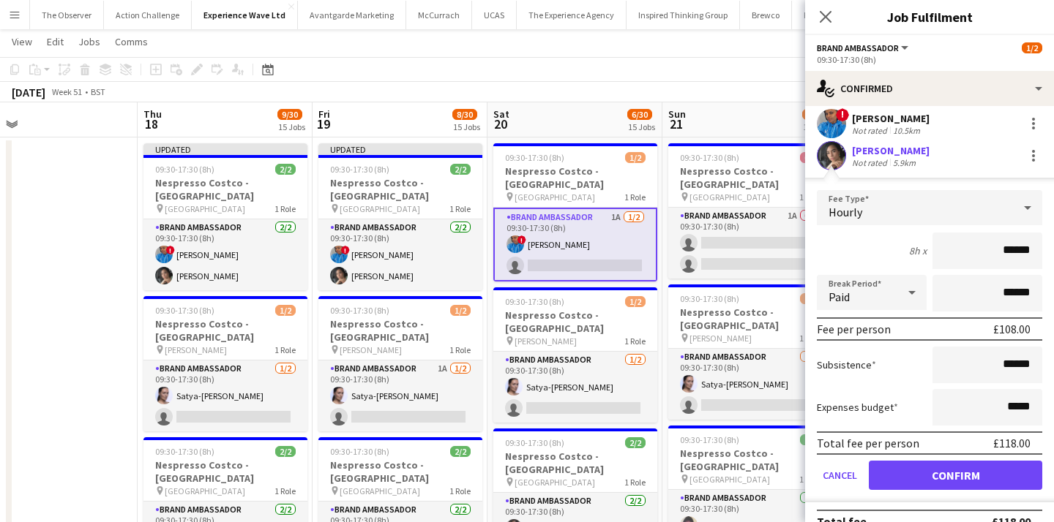
scroll to position [61, 0]
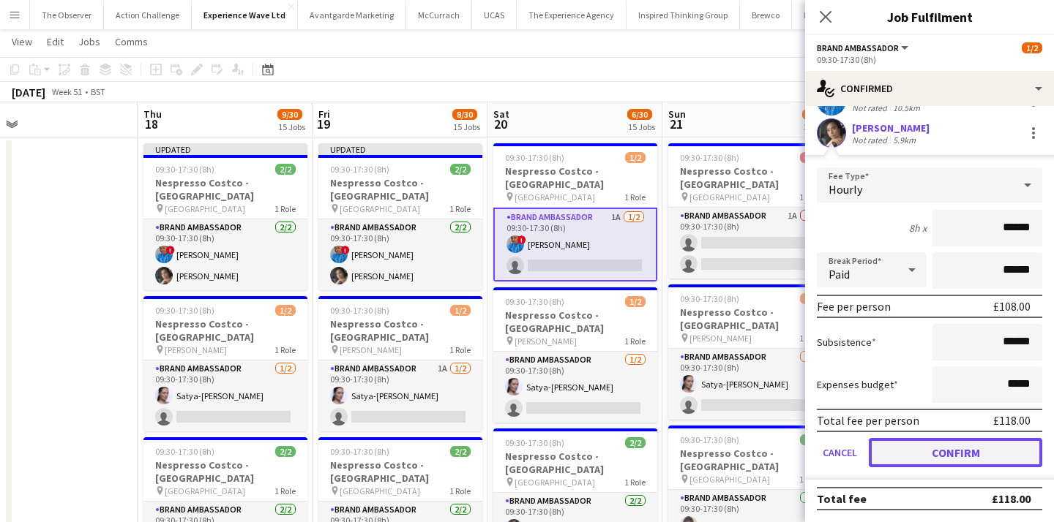
click at [961, 444] on button "Confirm" at bounding box center [955, 452] width 173 height 29
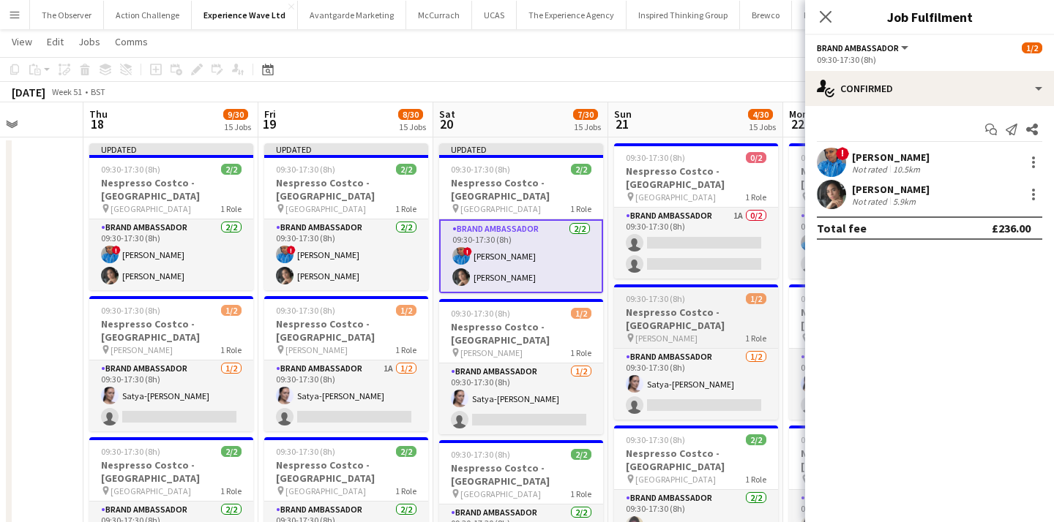
scroll to position [0, 463]
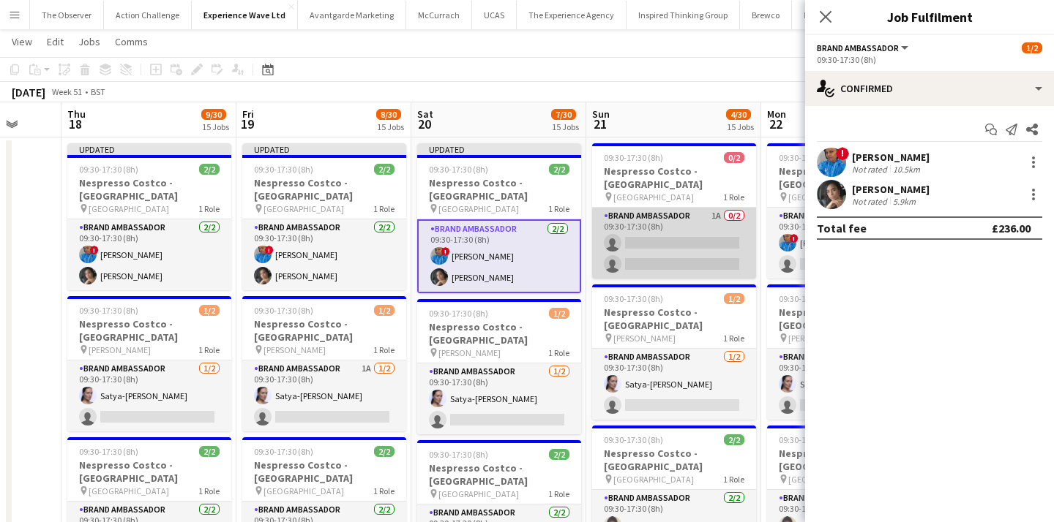
click at [660, 266] on app-card-role "Brand Ambassador 1A 0/2 09:30-17:30 (8h) single-neutral-actions single-neutral-…" at bounding box center [674, 243] width 164 height 71
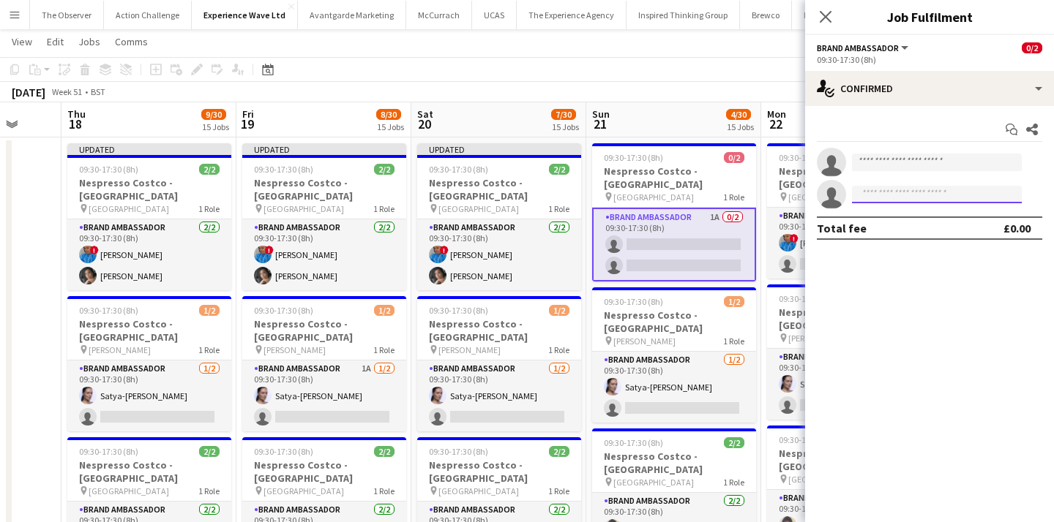
click at [930, 202] on input at bounding box center [937, 195] width 170 height 18
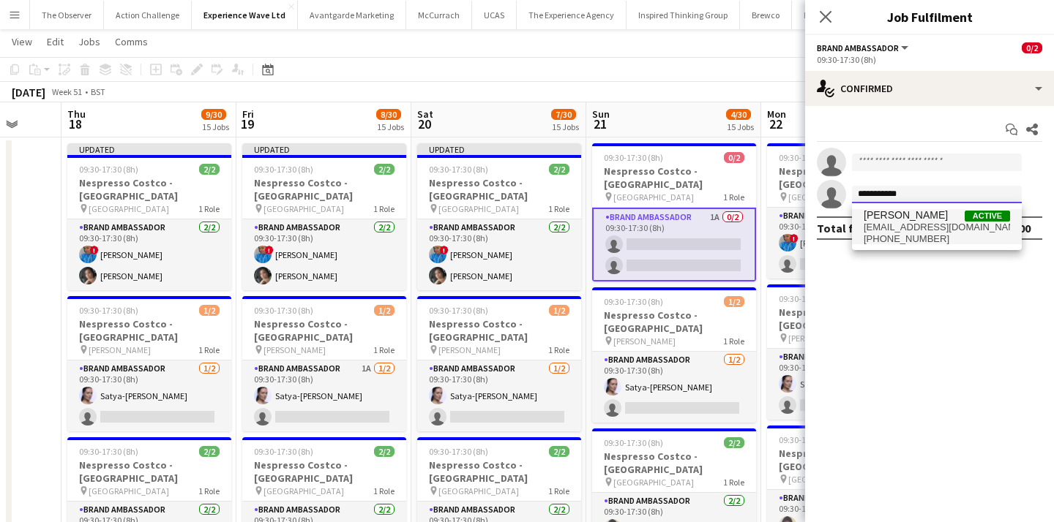
type input "**********"
click at [940, 241] on span "+447939050517" at bounding box center [936, 239] width 146 height 12
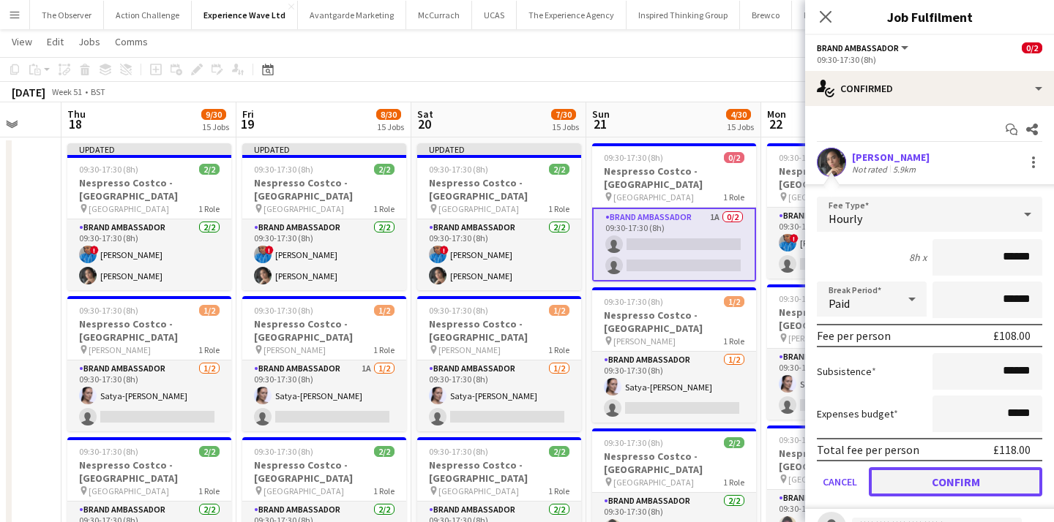
click at [989, 473] on button "Confirm" at bounding box center [955, 482] width 173 height 29
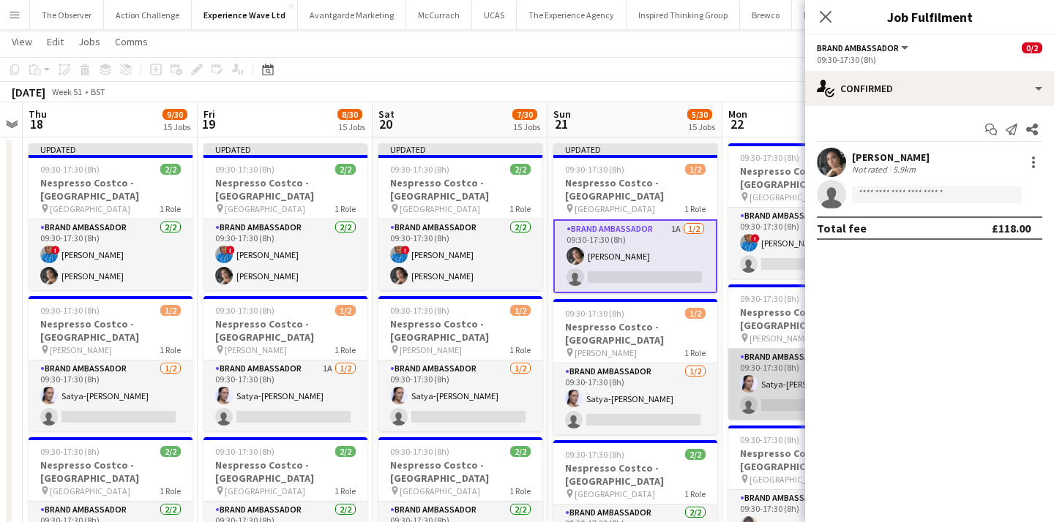
scroll to position [0, 505]
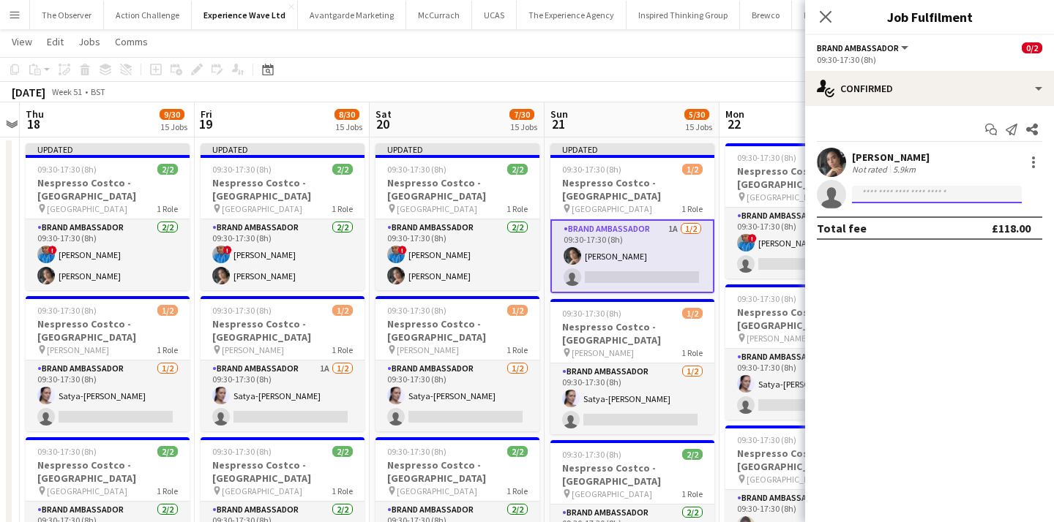
click at [880, 190] on input at bounding box center [937, 195] width 170 height 18
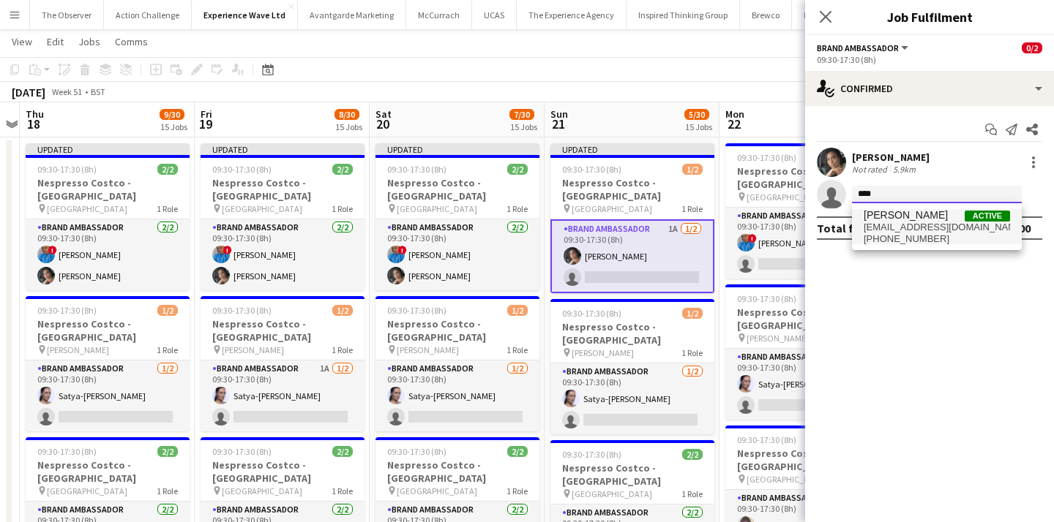
type input "****"
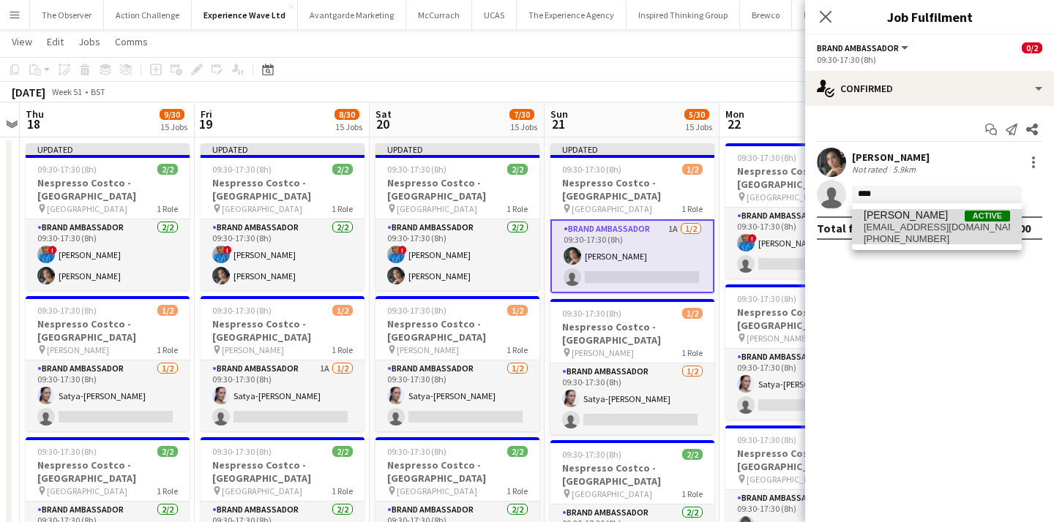
click at [891, 217] on span "Tarnjit Lally" at bounding box center [905, 215] width 84 height 12
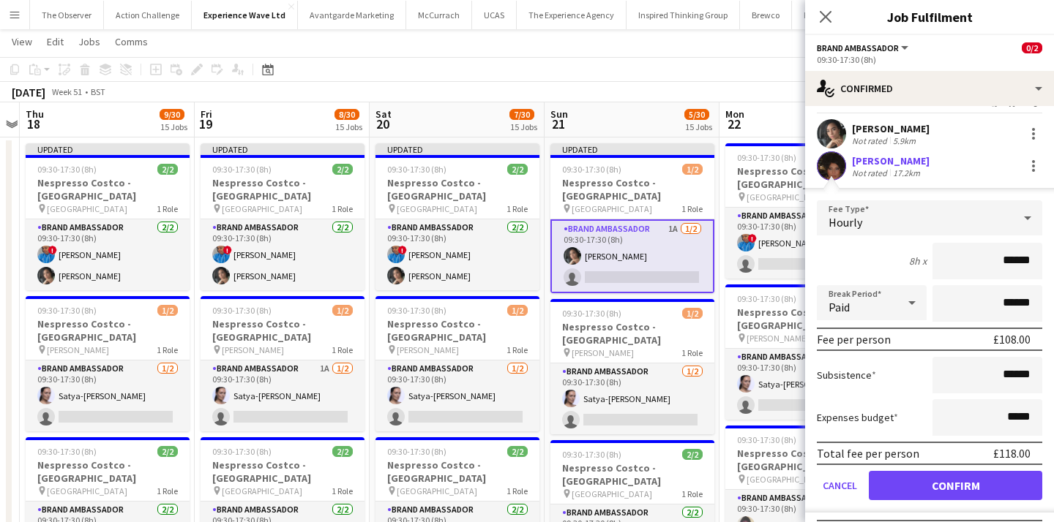
scroll to position [33, 0]
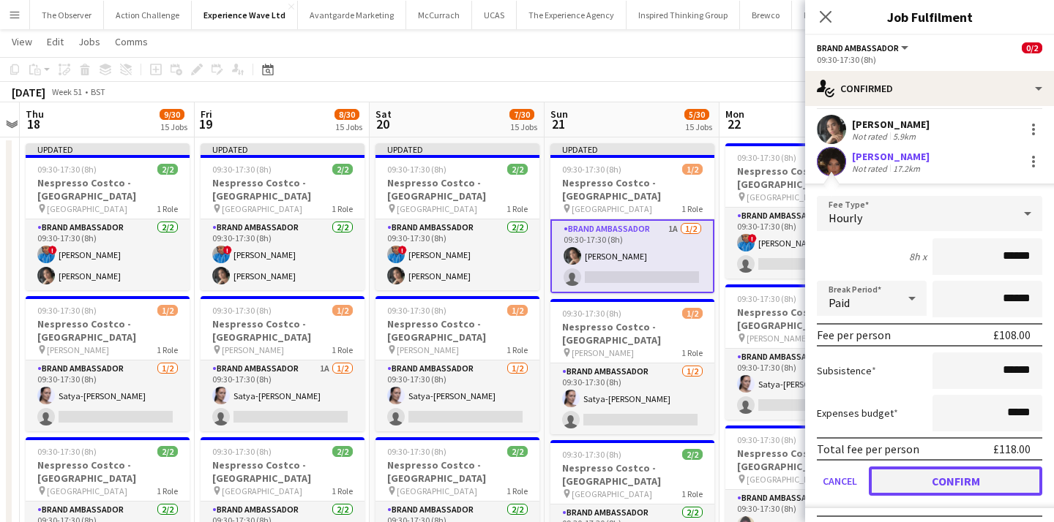
click at [931, 489] on button "Confirm" at bounding box center [955, 481] width 173 height 29
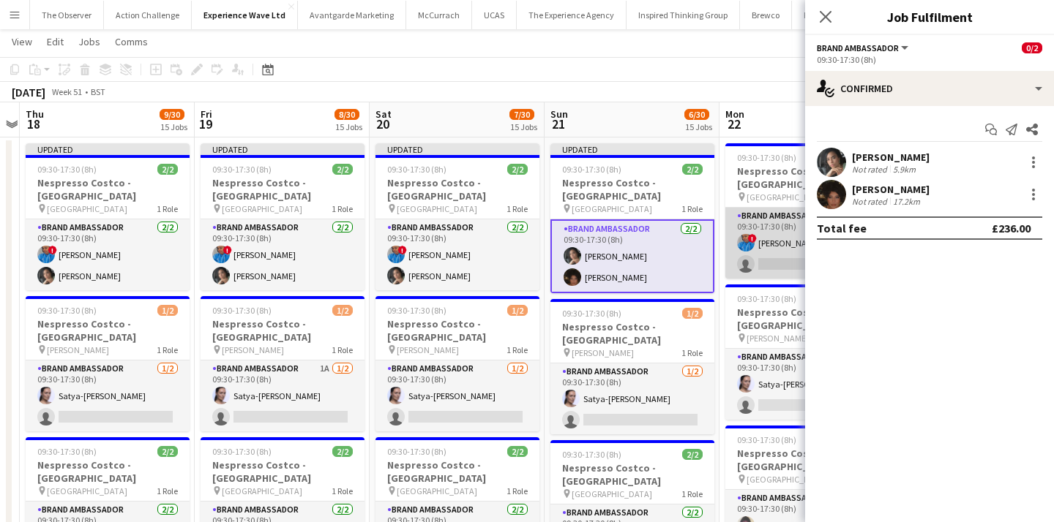
click at [771, 272] on app-card-role "Brand Ambassador 1A 1/2 09:30-17:30 (8h) ! Elaine Brazier single-neutral-actions" at bounding box center [807, 243] width 164 height 71
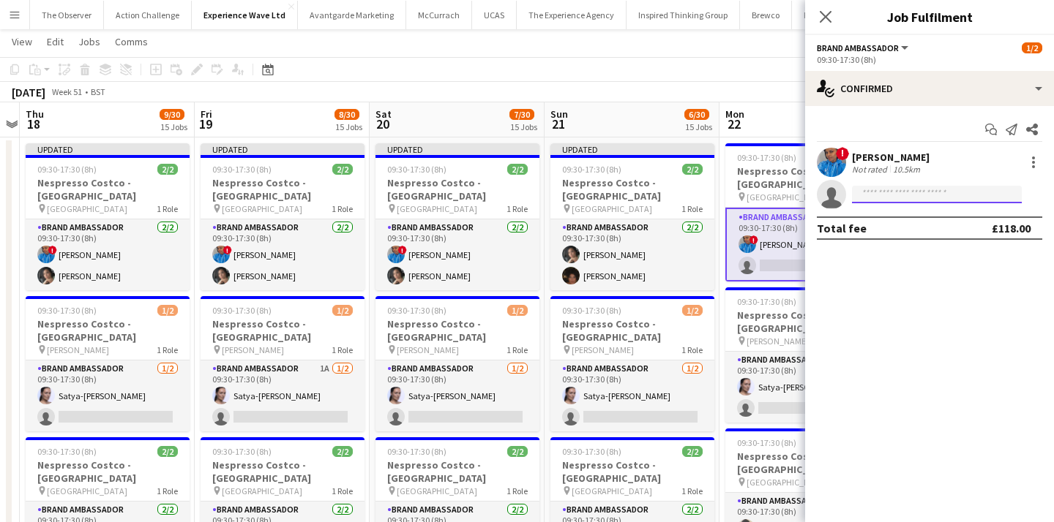
click at [920, 190] on input at bounding box center [937, 195] width 170 height 18
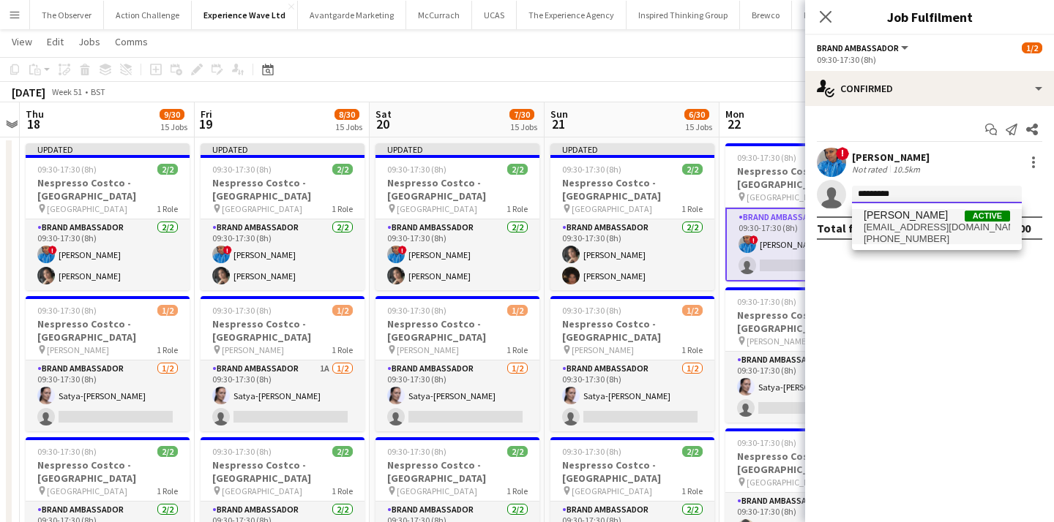
type input "*********"
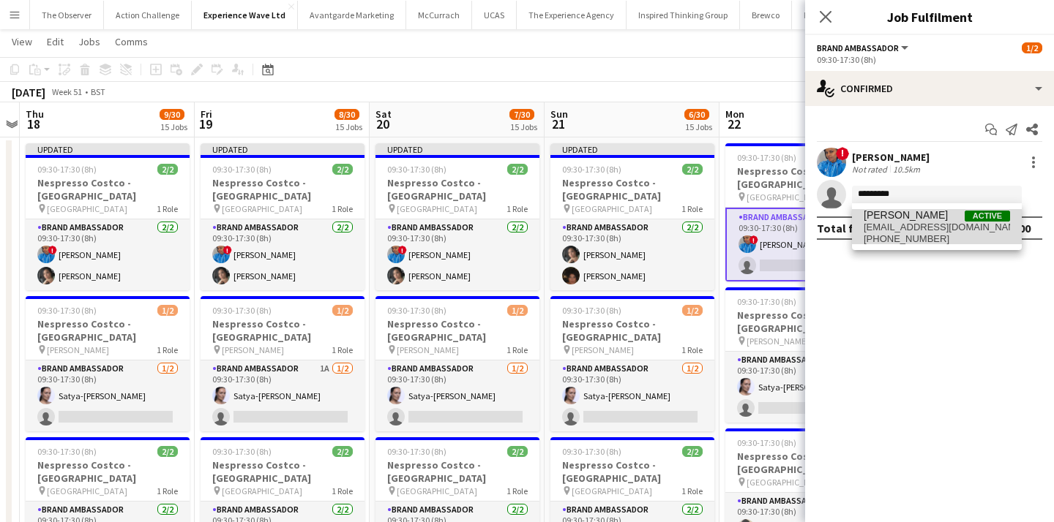
click at [925, 218] on span "Elisha Bird Active" at bounding box center [936, 215] width 146 height 12
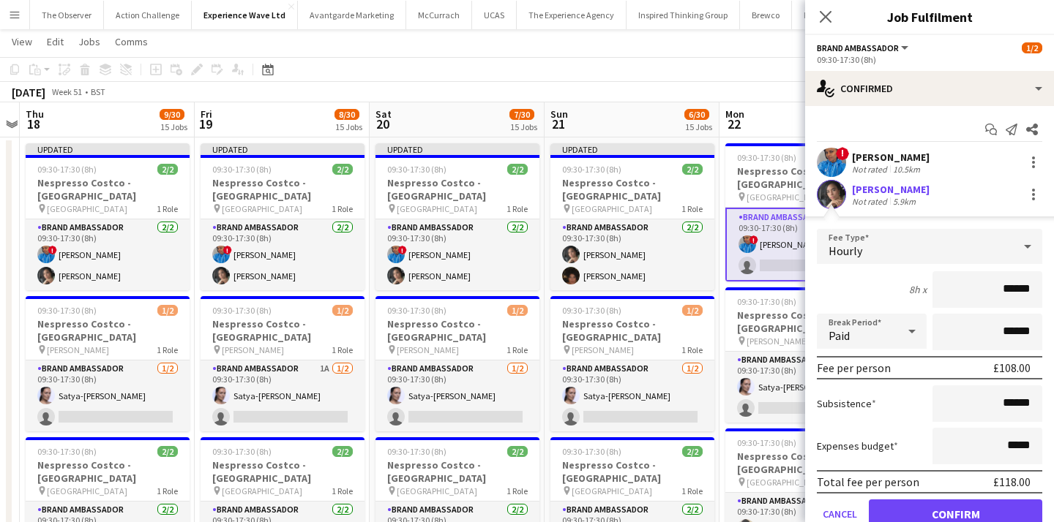
scroll to position [61, 0]
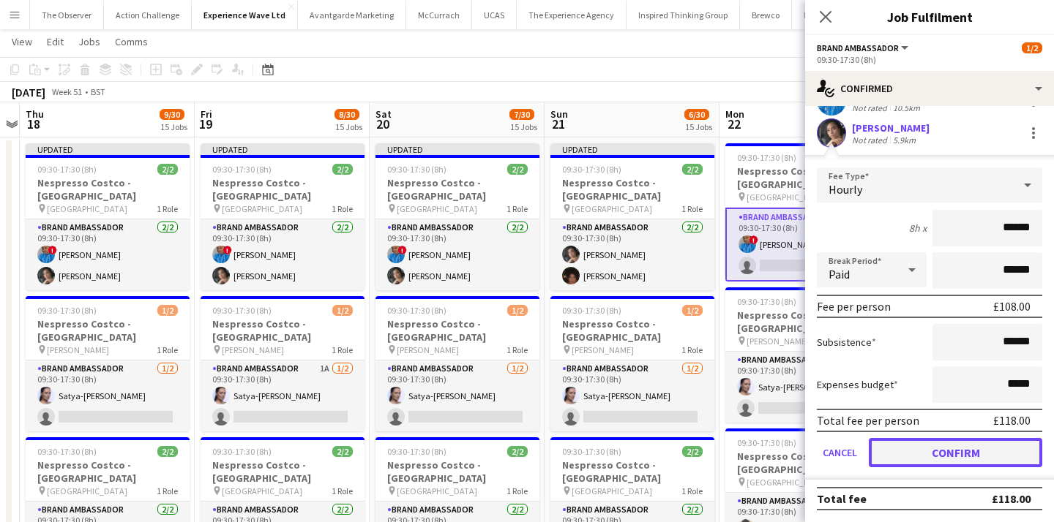
click at [972, 459] on button "Confirm" at bounding box center [955, 452] width 173 height 29
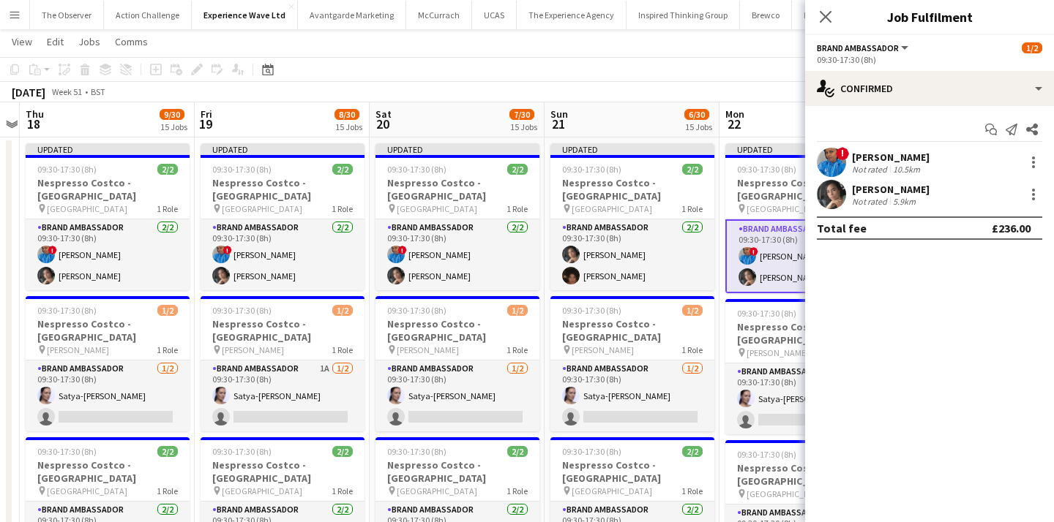
scroll to position [0, 0]
click at [702, 70] on app-toolbar "Copy Paste Paste Command V Paste with crew Command Shift V Paste linked Job Del…" at bounding box center [527, 69] width 1054 height 25
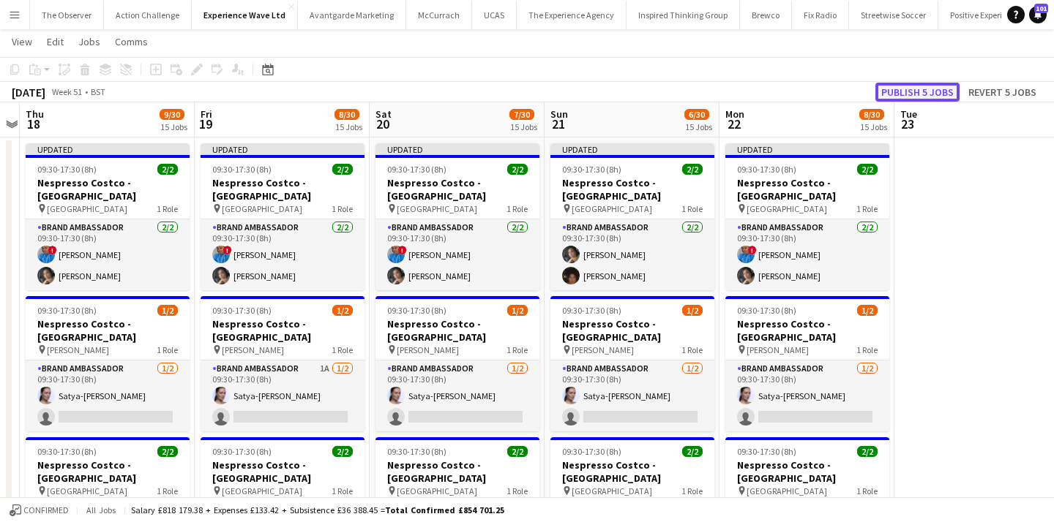
click at [926, 89] on button "Publish 5 jobs" at bounding box center [917, 92] width 84 height 19
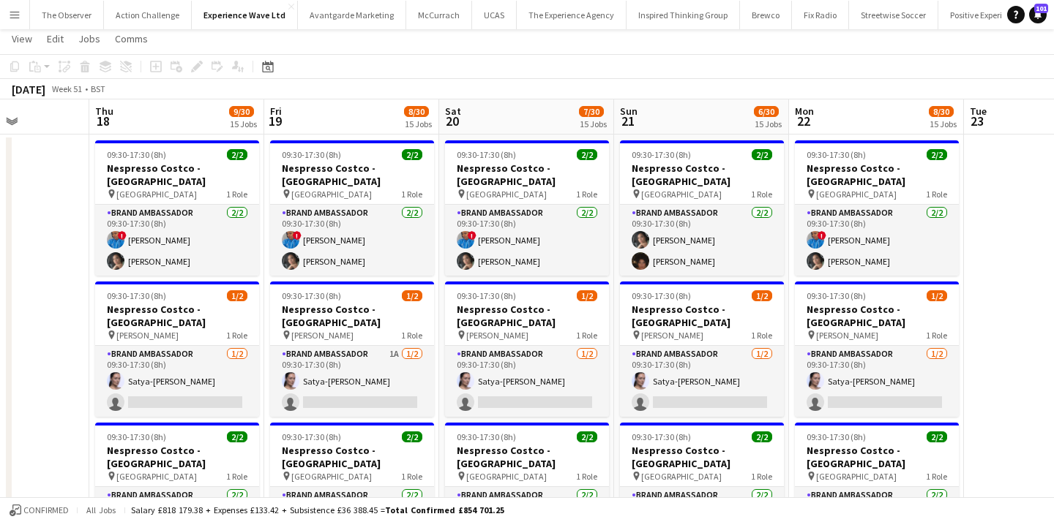
scroll to position [0, 441]
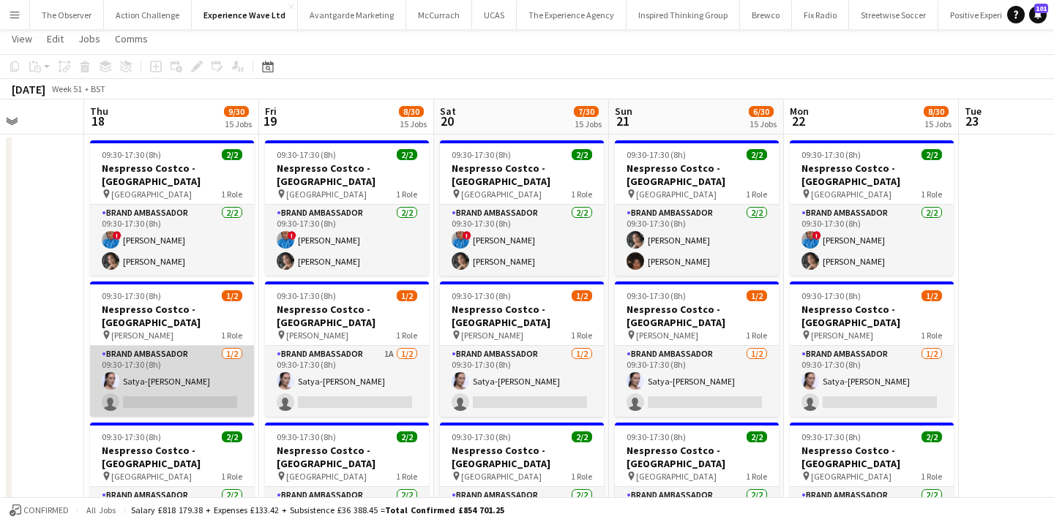
click at [199, 387] on app-card-role "Brand Ambassador 1/2 09:30-17:30 (8h) Satya-Sara Khachik single-neutral-actions" at bounding box center [172, 381] width 164 height 71
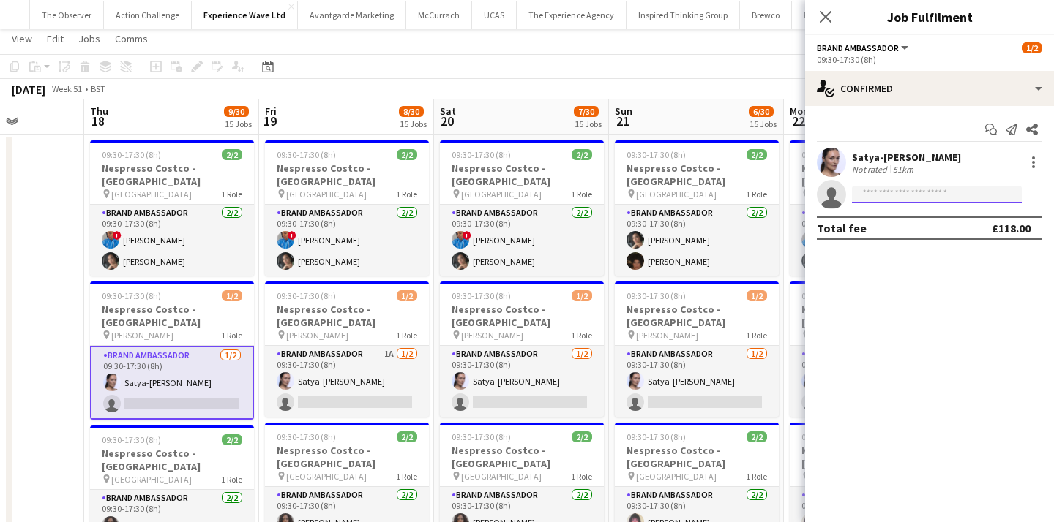
click at [880, 190] on input at bounding box center [937, 195] width 170 height 18
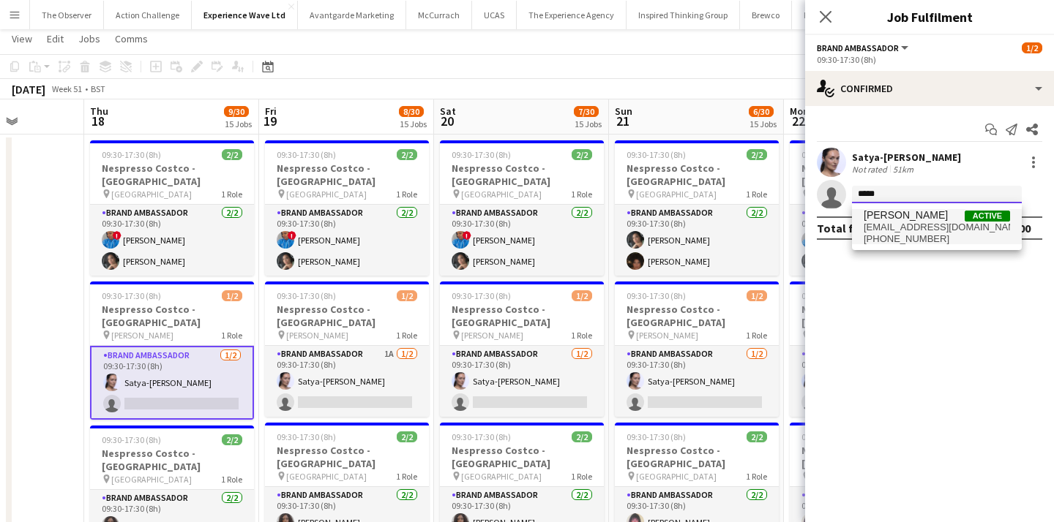
type input "*****"
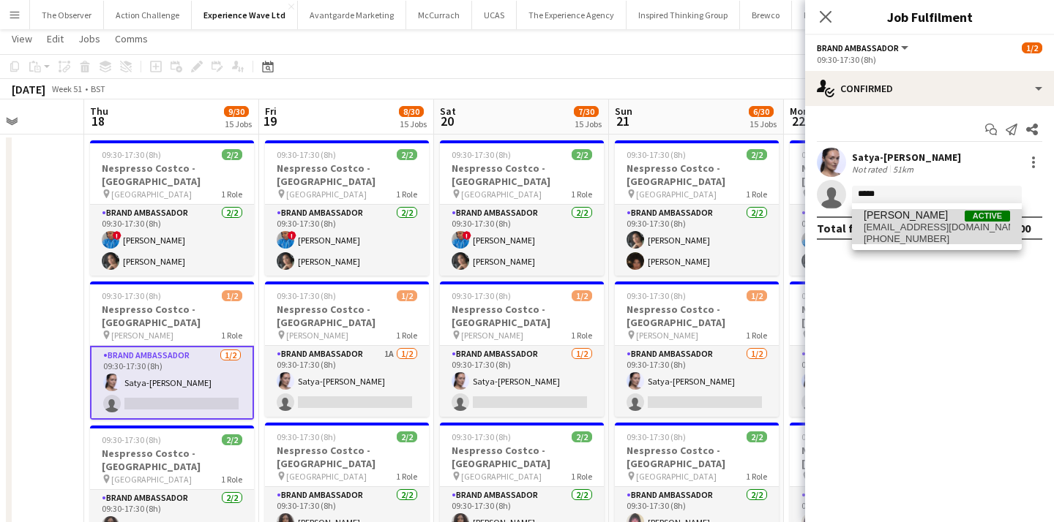
click at [880, 220] on span "Lynda Kremer" at bounding box center [905, 215] width 84 height 12
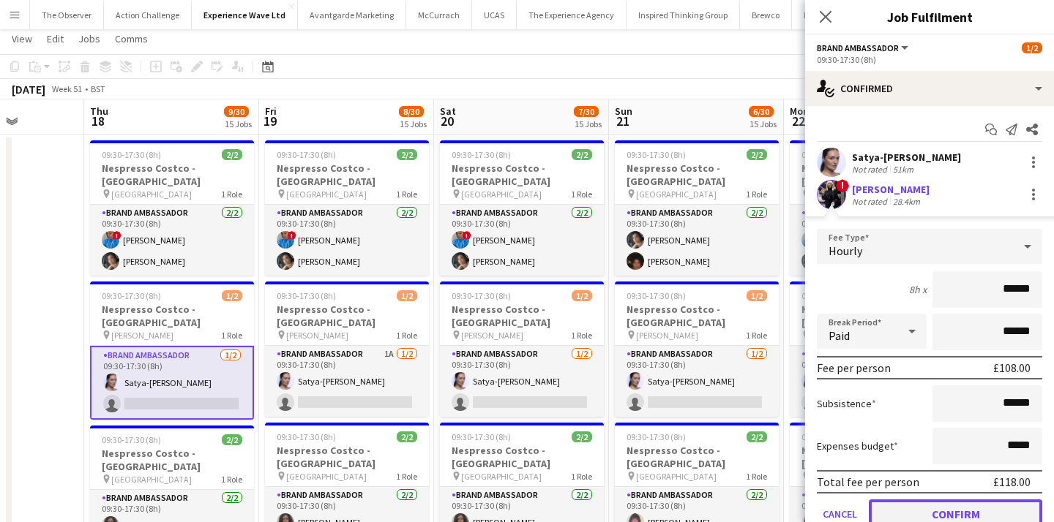
click at [942, 507] on button "Confirm" at bounding box center [955, 514] width 173 height 29
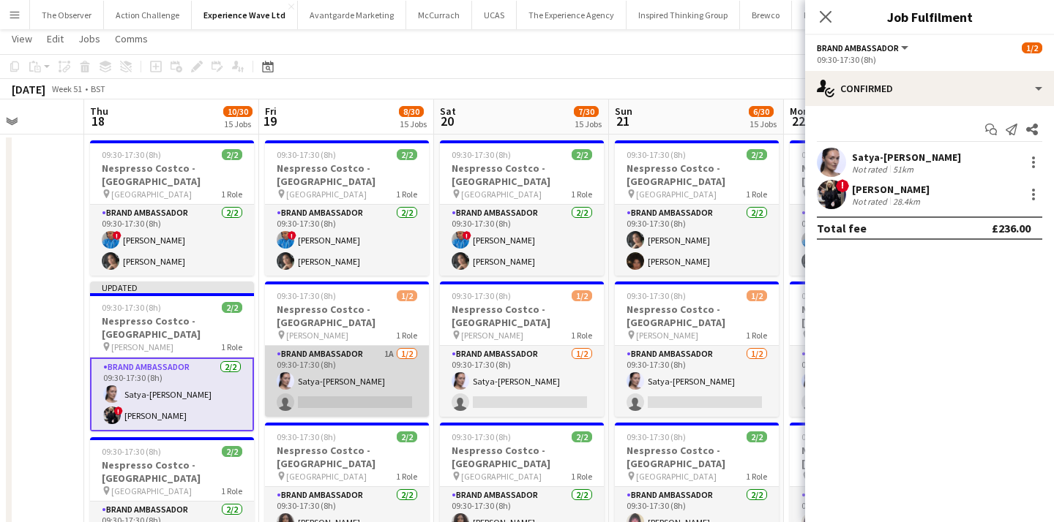
click at [329, 397] on app-card-role "Brand Ambassador 1A 1/2 09:30-17:30 (8h) Satya-Sara Khachik single-neutral-acti…" at bounding box center [347, 381] width 164 height 71
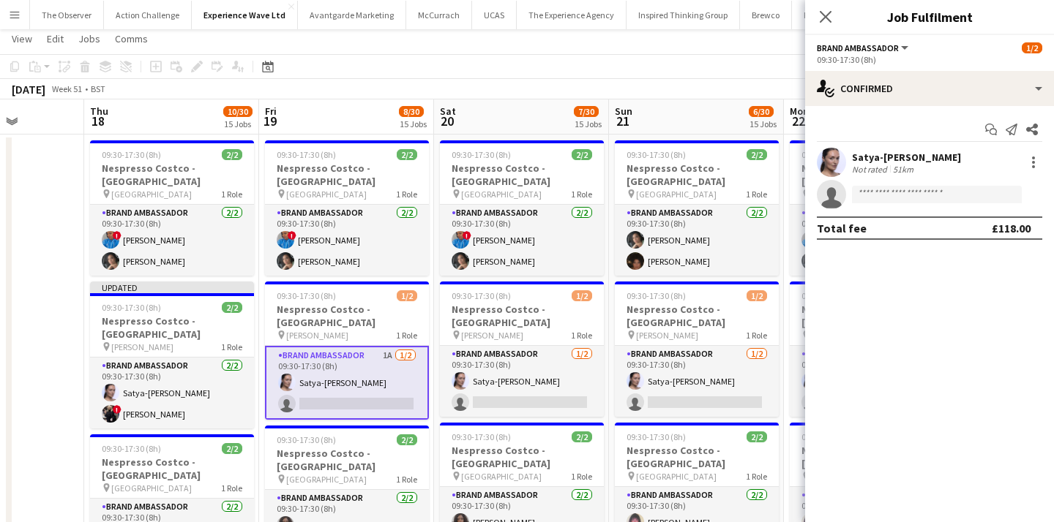
click at [874, 185] on app-invite-slot "single-neutral-actions" at bounding box center [929, 194] width 249 height 29
click at [874, 195] on input at bounding box center [937, 195] width 170 height 18
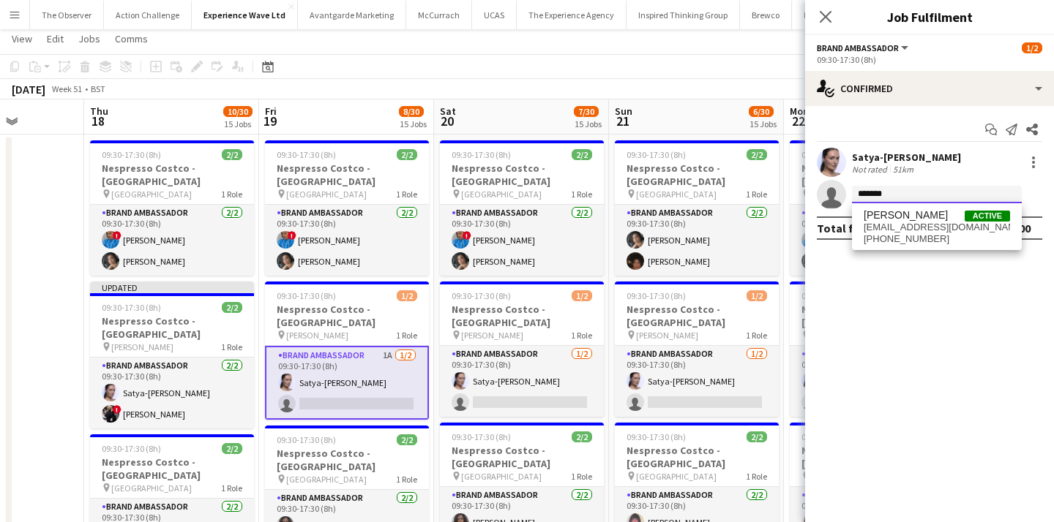
type input "*******"
click at [885, 223] on span "lyndakremer@gmail.com" at bounding box center [936, 228] width 146 height 12
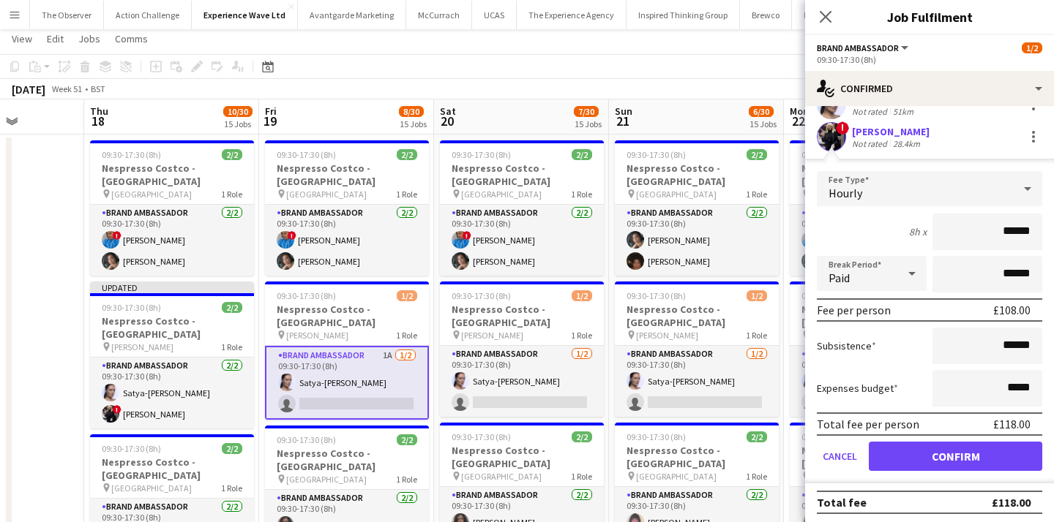
scroll to position [61, 0]
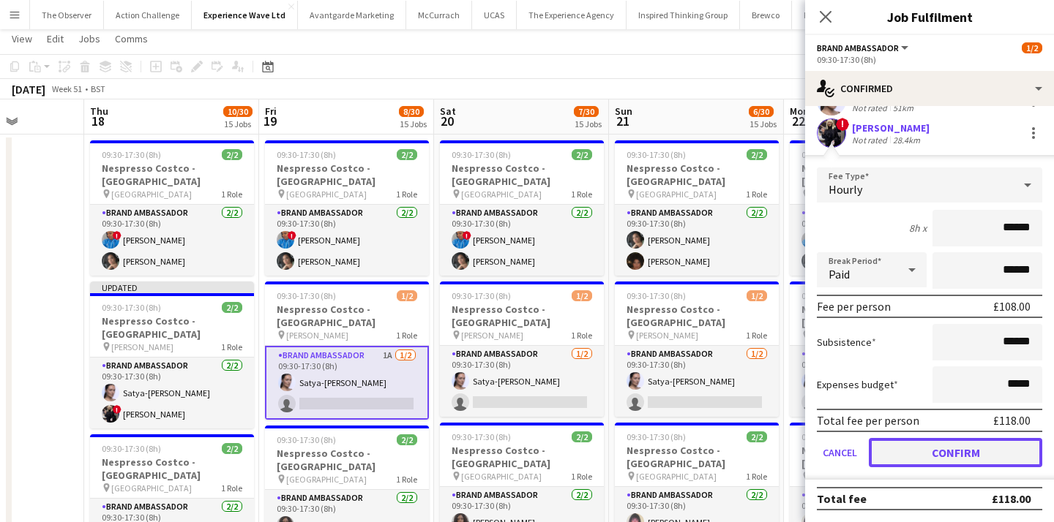
click at [932, 458] on button "Confirm" at bounding box center [955, 452] width 173 height 29
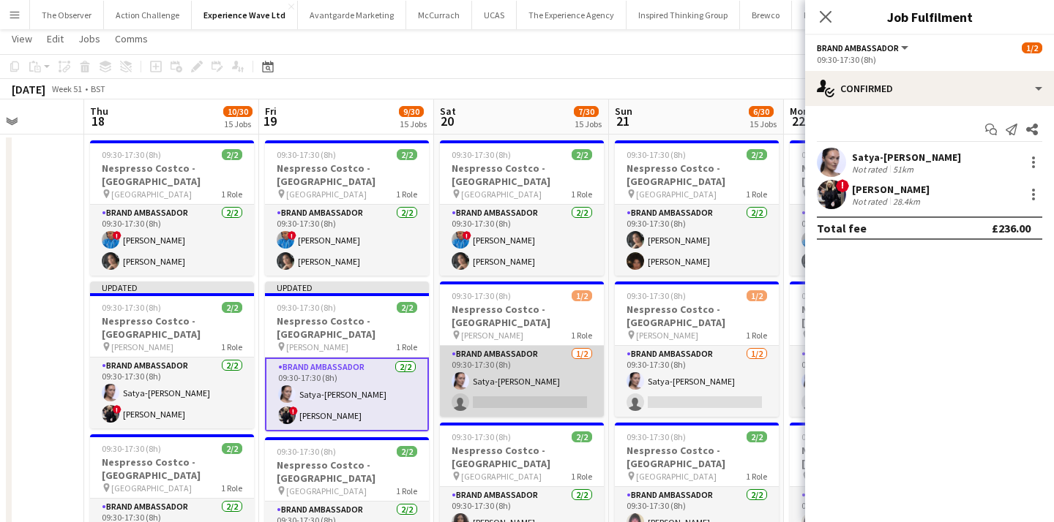
click at [548, 397] on app-card-role "Brand Ambassador 1/2 09:30-17:30 (8h) Satya-Sara Khachik single-neutral-actions" at bounding box center [522, 381] width 164 height 71
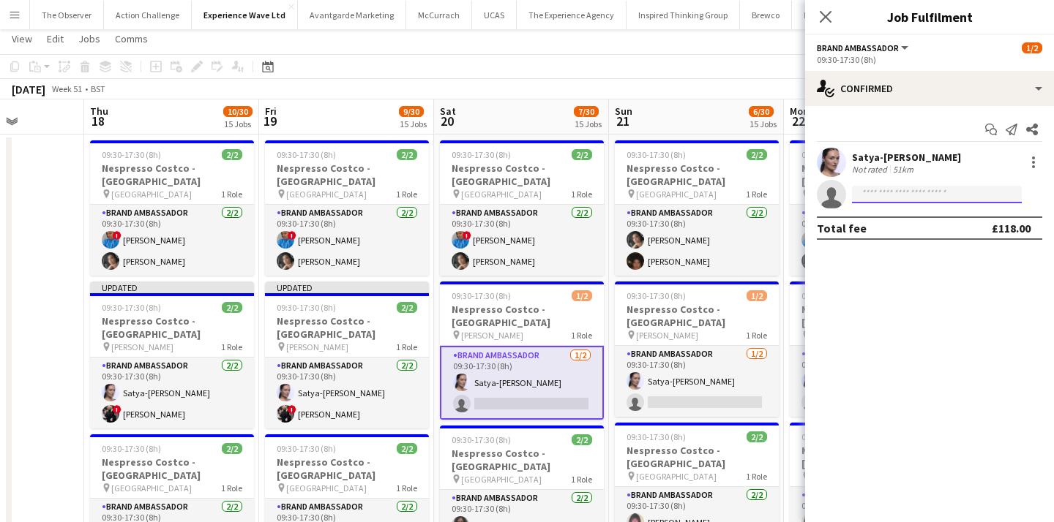
click at [975, 193] on input at bounding box center [937, 195] width 170 height 18
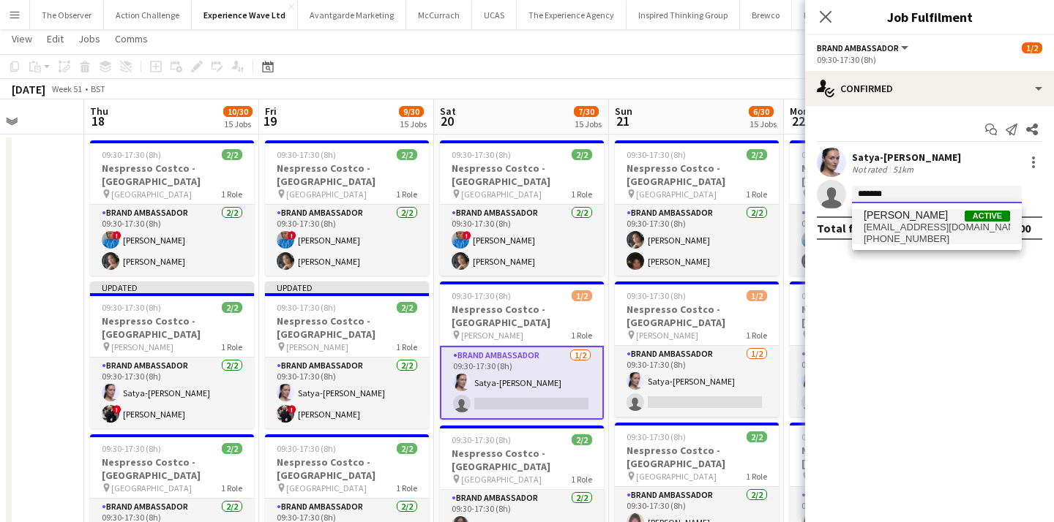
type input "*******"
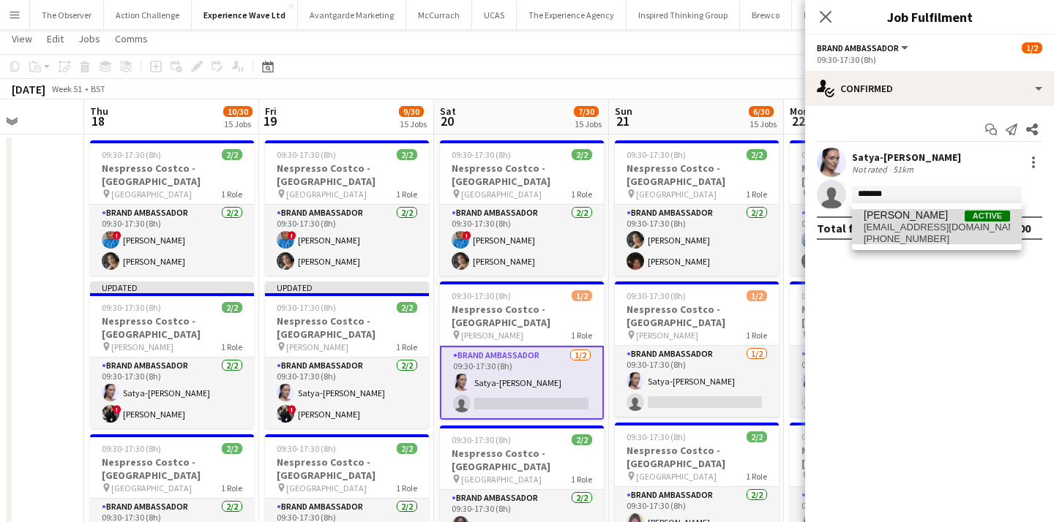
click at [970, 216] on span "Active" at bounding box center [986, 216] width 45 height 11
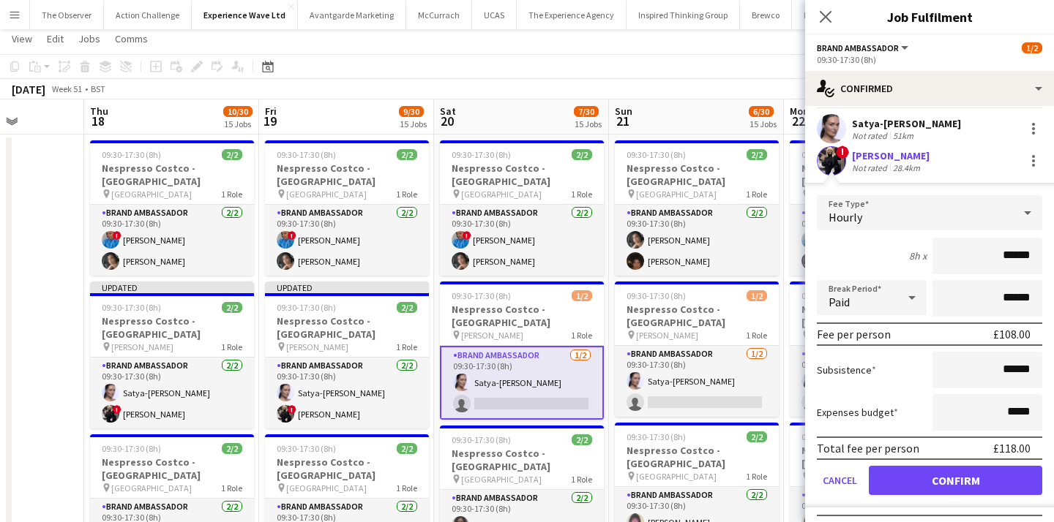
scroll to position [35, 0]
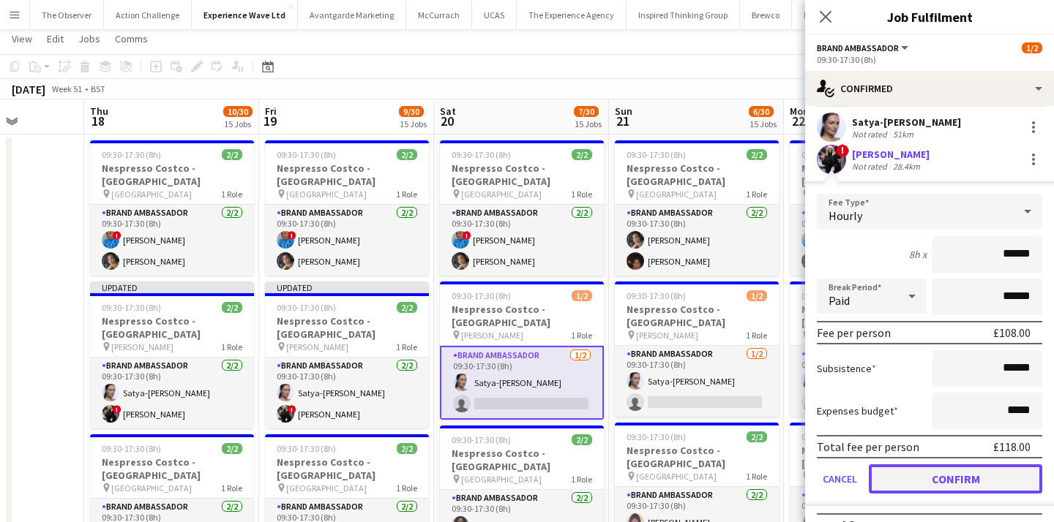
click at [975, 486] on button "Confirm" at bounding box center [955, 479] width 173 height 29
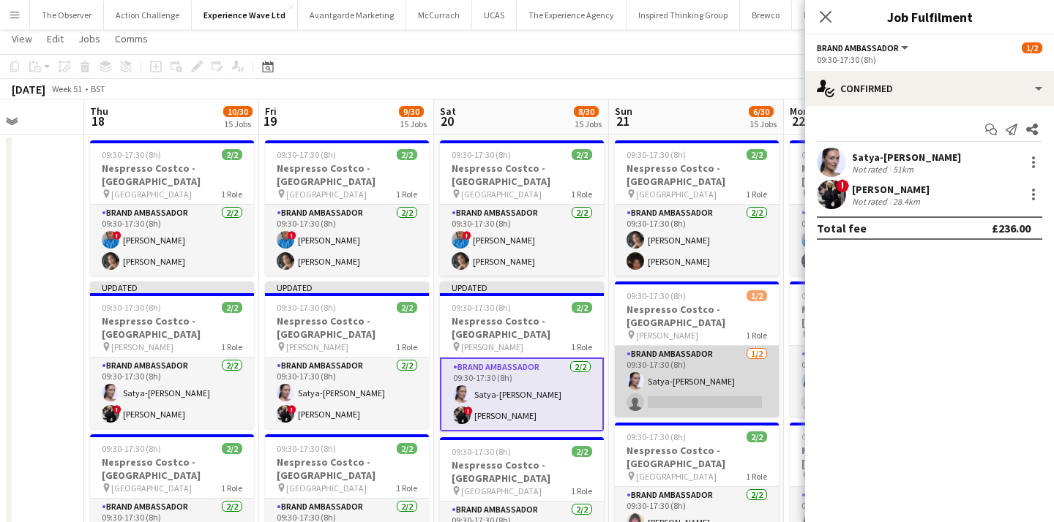
click at [738, 388] on app-card-role "Brand Ambassador 1/2 09:30-17:30 (8h) Satya-Sara Khachik single-neutral-actions" at bounding box center [697, 381] width 164 height 71
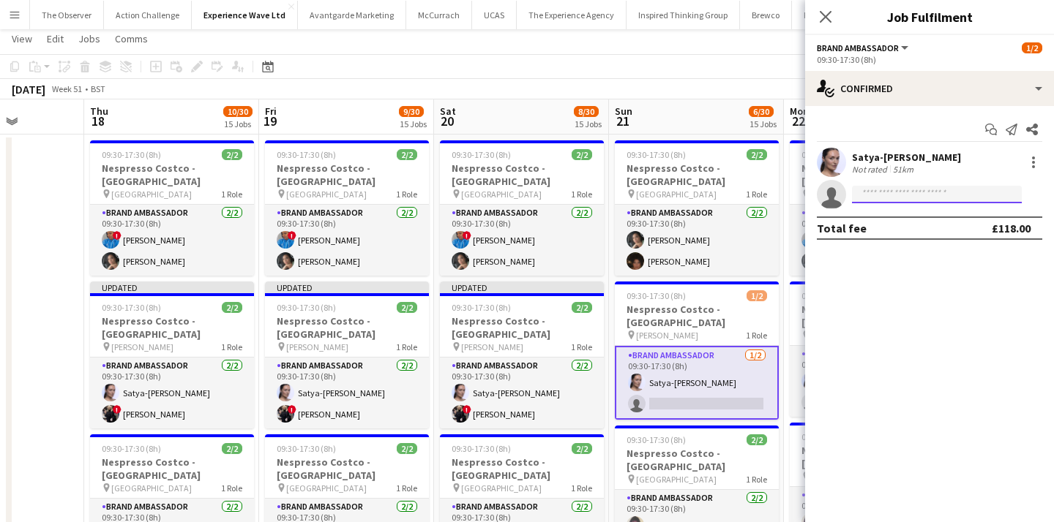
click at [915, 195] on input at bounding box center [937, 195] width 170 height 18
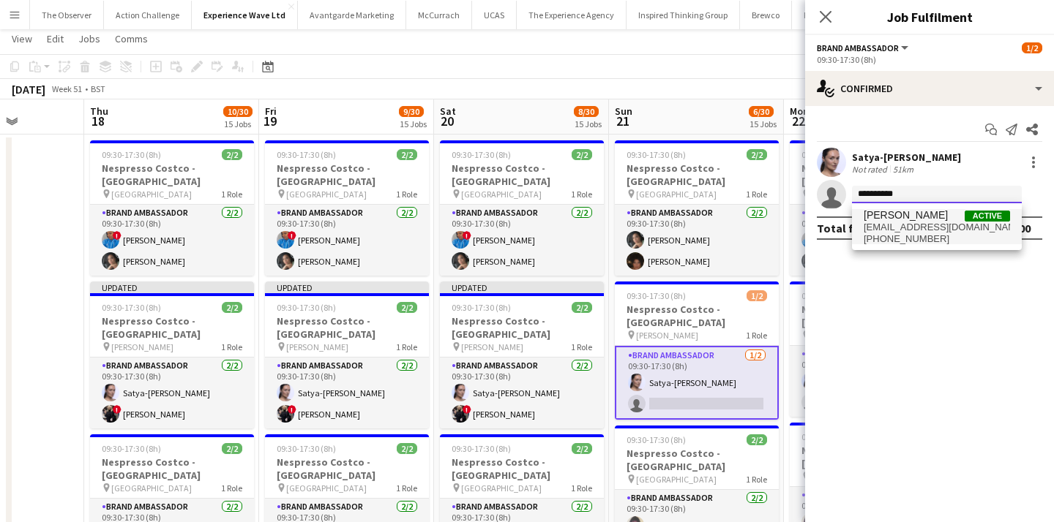
type input "**********"
click at [916, 214] on span "Lynda Kremer" at bounding box center [905, 215] width 84 height 12
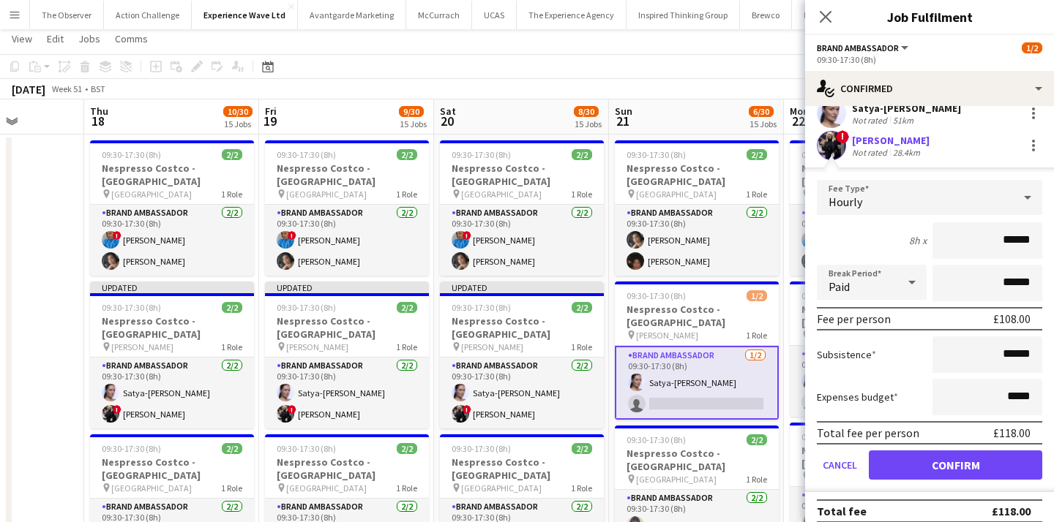
scroll to position [61, 0]
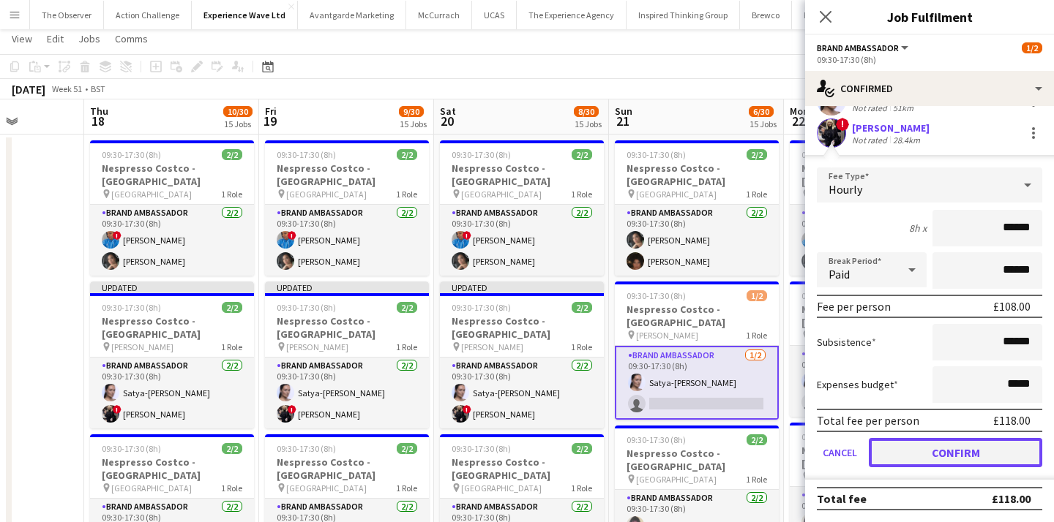
click at [942, 458] on button "Confirm" at bounding box center [955, 452] width 173 height 29
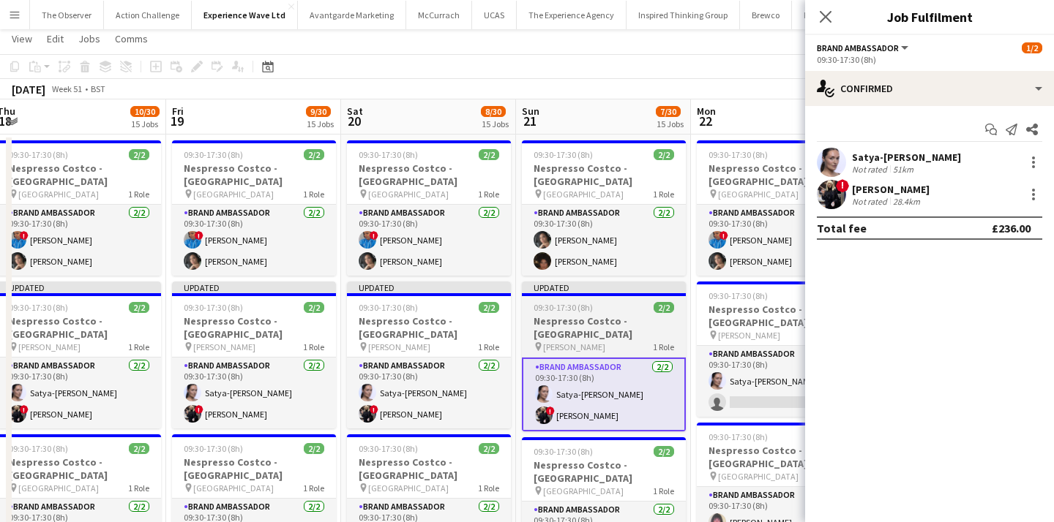
scroll to position [0, 557]
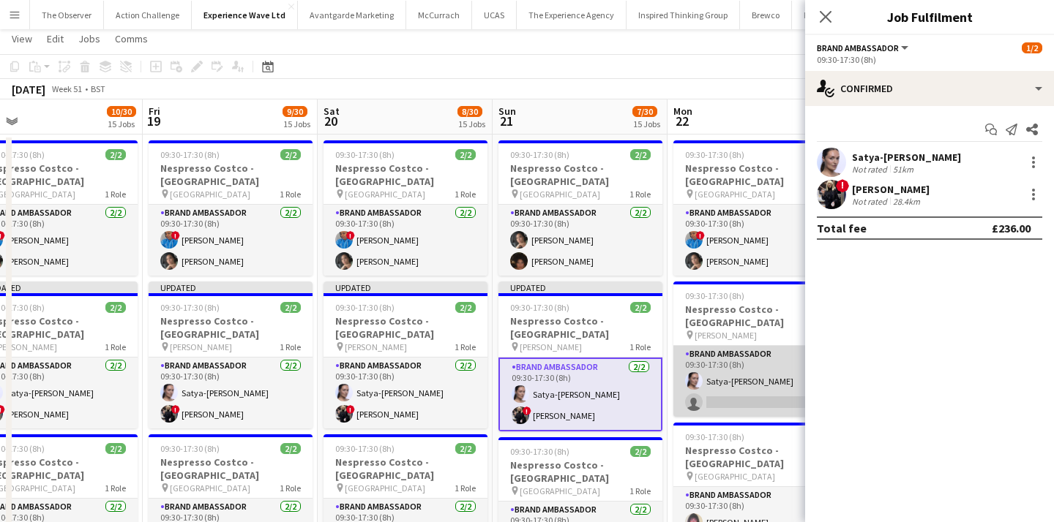
click at [713, 388] on app-card-role "Brand Ambassador 1/2 09:30-17:30 (8h) Satya-Sara Khachik single-neutral-actions" at bounding box center [755, 381] width 164 height 71
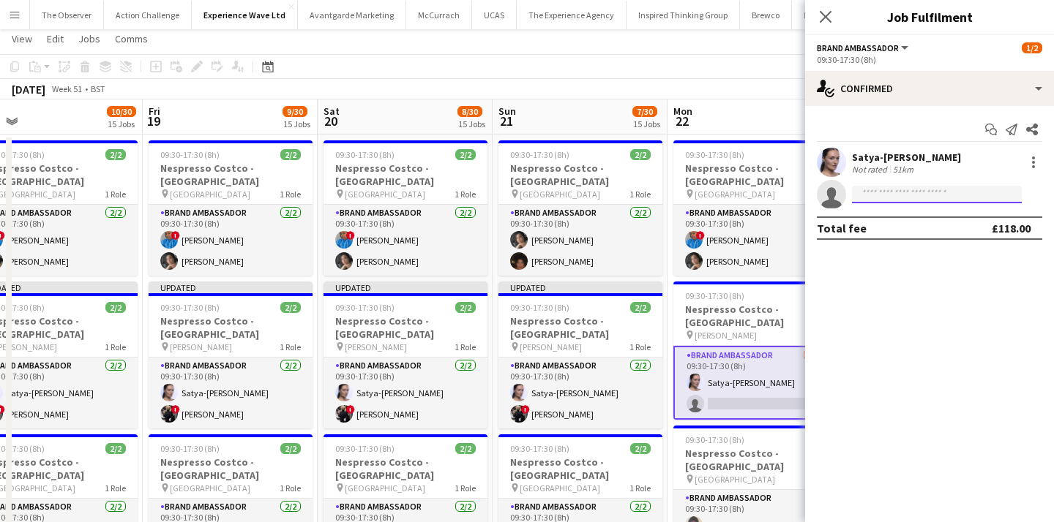
click at [907, 196] on input at bounding box center [937, 195] width 170 height 18
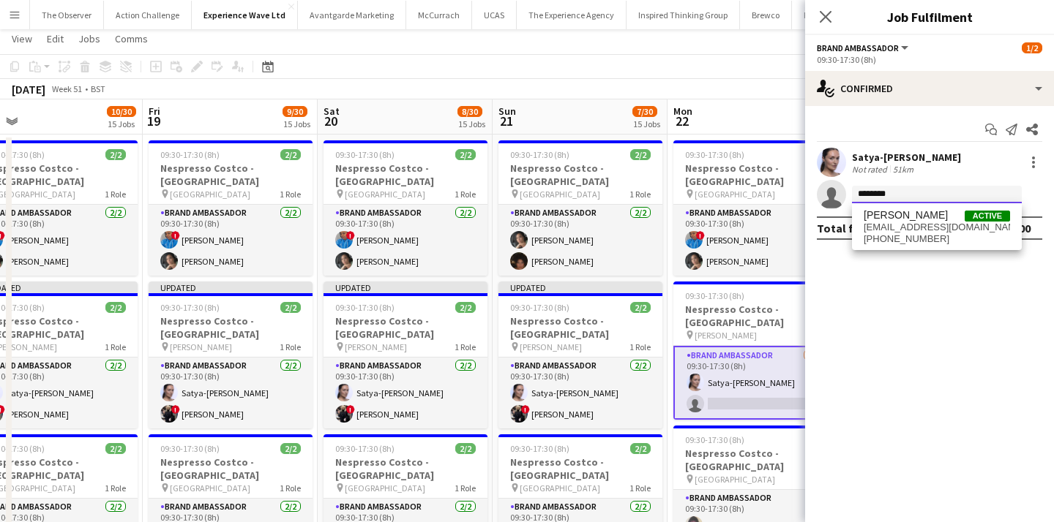
type input "********"
click at [915, 224] on span "lyndakremer@gmail.com" at bounding box center [936, 228] width 146 height 12
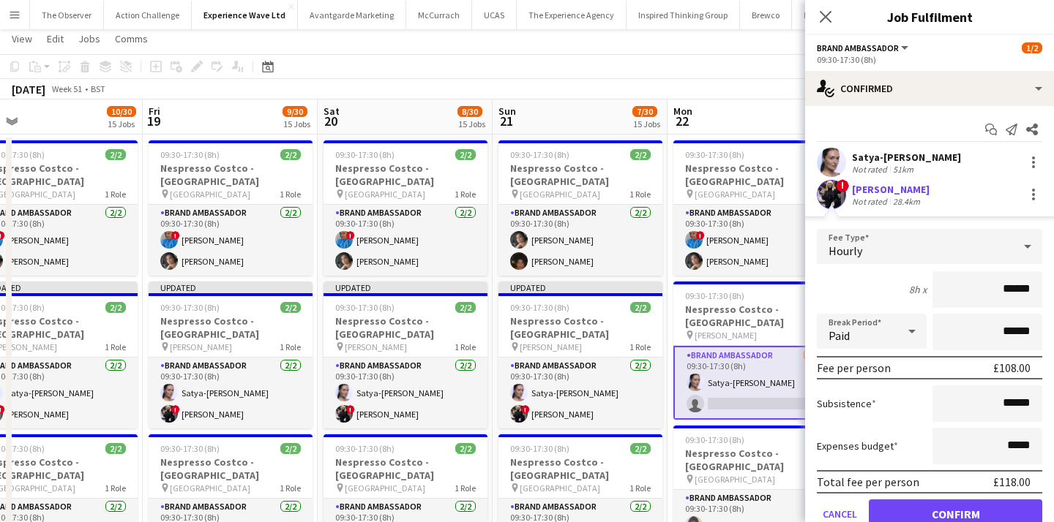
scroll to position [21, 0]
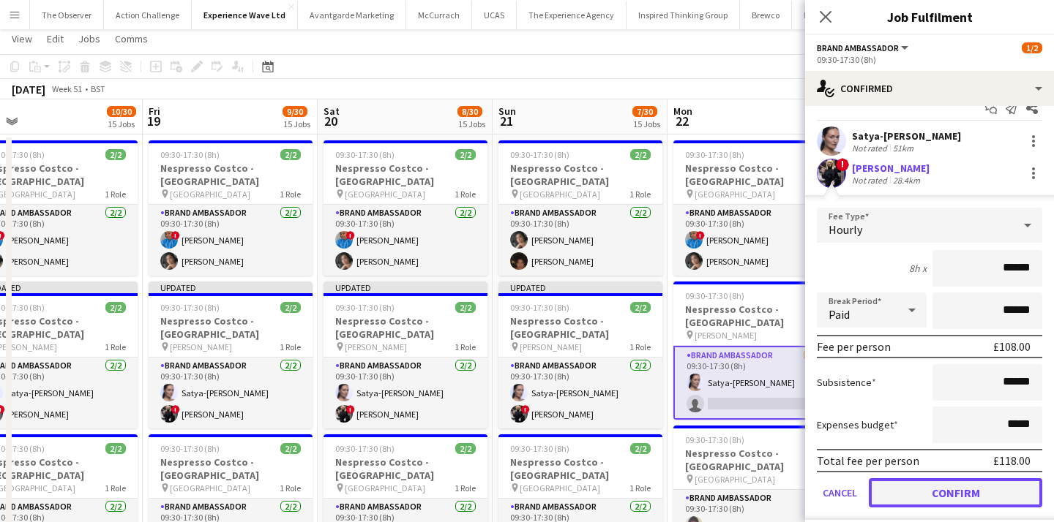
click at [939, 493] on button "Confirm" at bounding box center [955, 493] width 173 height 29
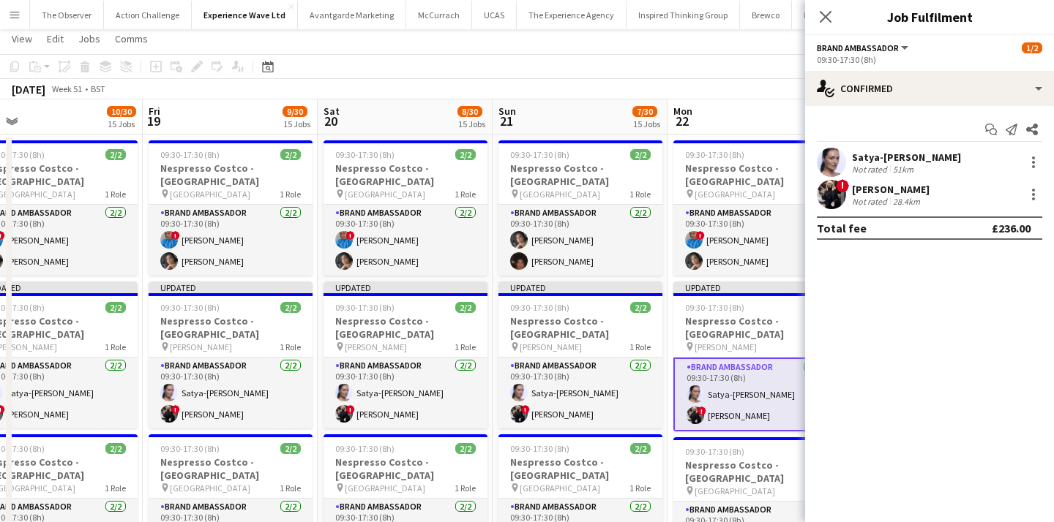
scroll to position [0, 0]
click at [736, 97] on div "December 2025 Week 51 • BST Publish 1 job Revert 1 job" at bounding box center [527, 89] width 1054 height 20
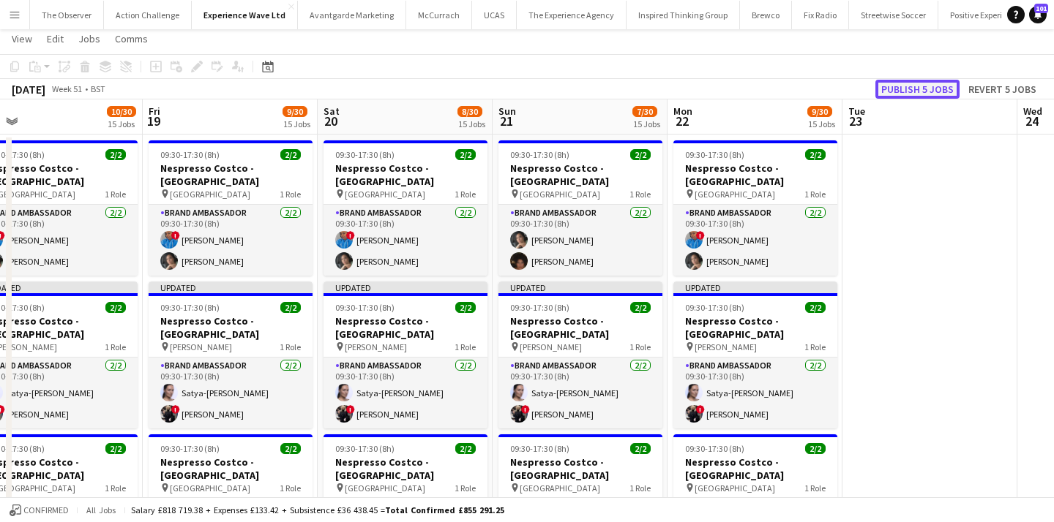
click at [925, 86] on button "Publish 5 jobs" at bounding box center [917, 89] width 84 height 19
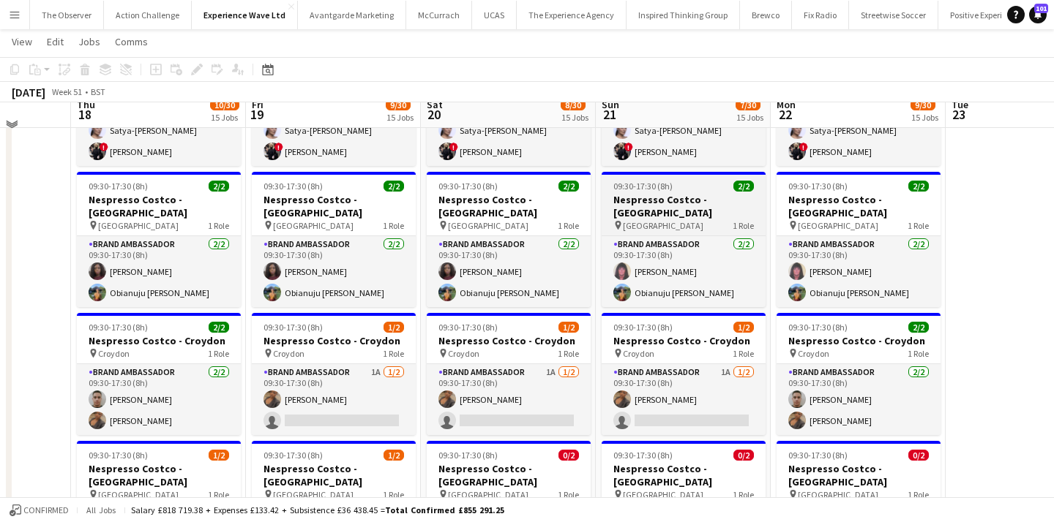
scroll to position [282, 0]
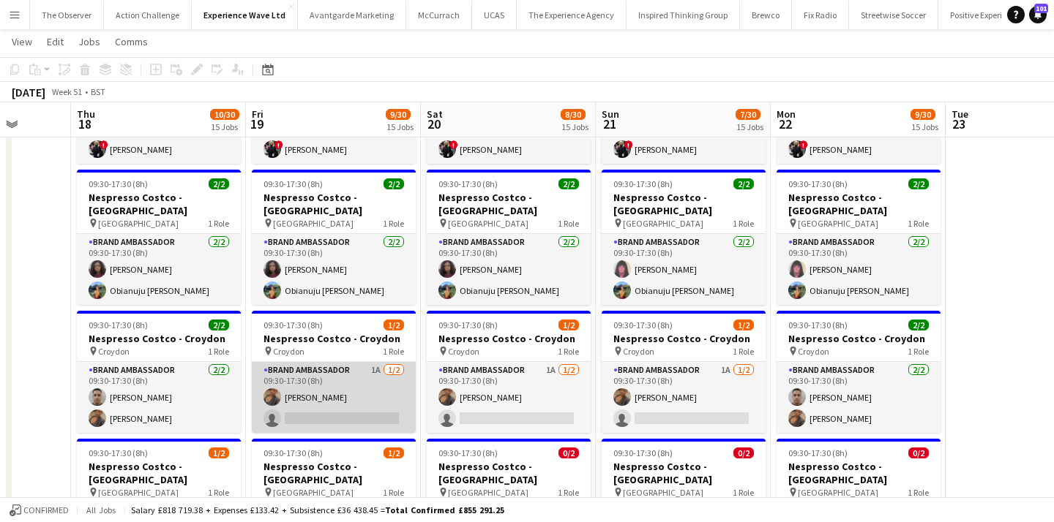
click at [335, 387] on app-card-role "Brand Ambassador 1A 1/2 09:30-17:30 (8h) Sara Engambe single-neutral-actions" at bounding box center [334, 397] width 164 height 71
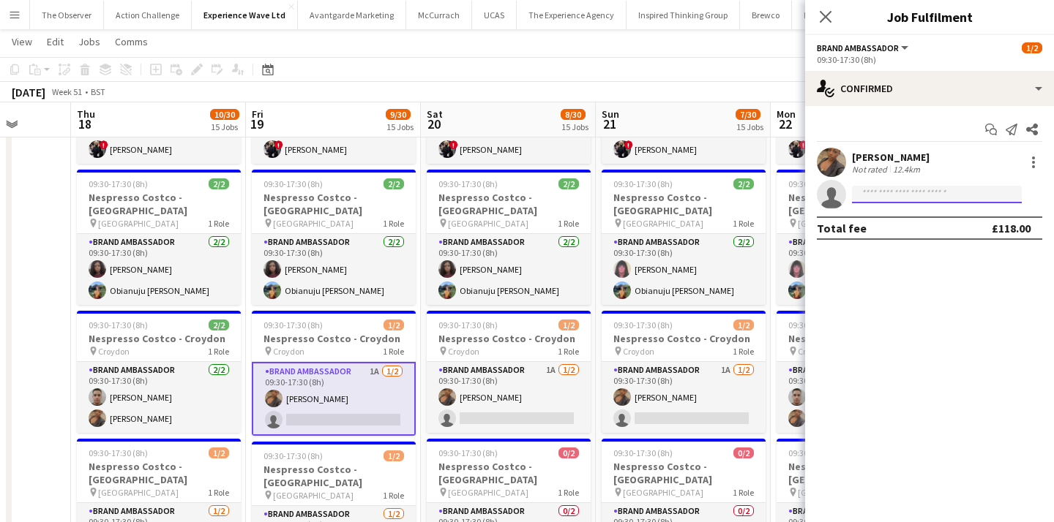
click at [899, 198] on input at bounding box center [937, 195] width 170 height 18
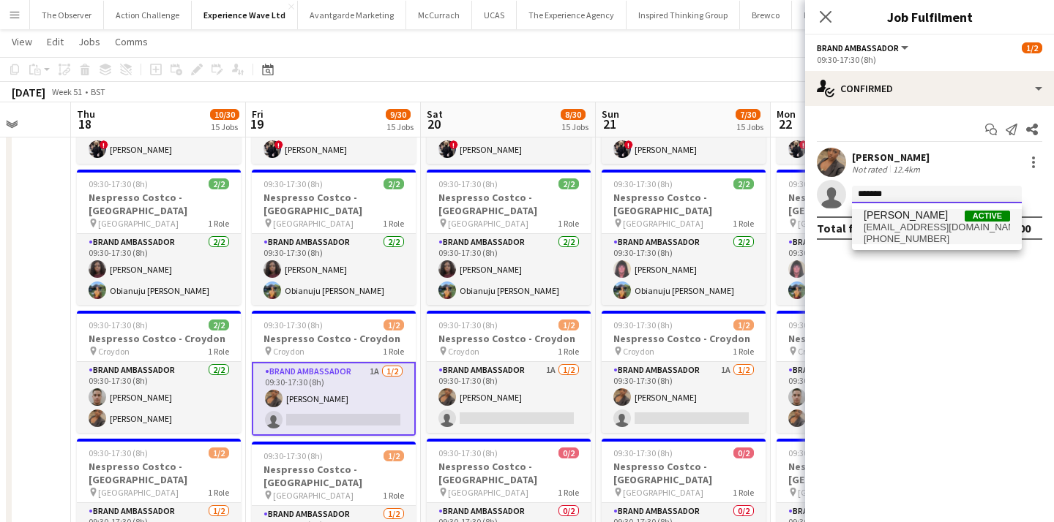
type input "*******"
click at [907, 222] on span "r.0cy91@hotmail.com" at bounding box center [936, 228] width 146 height 12
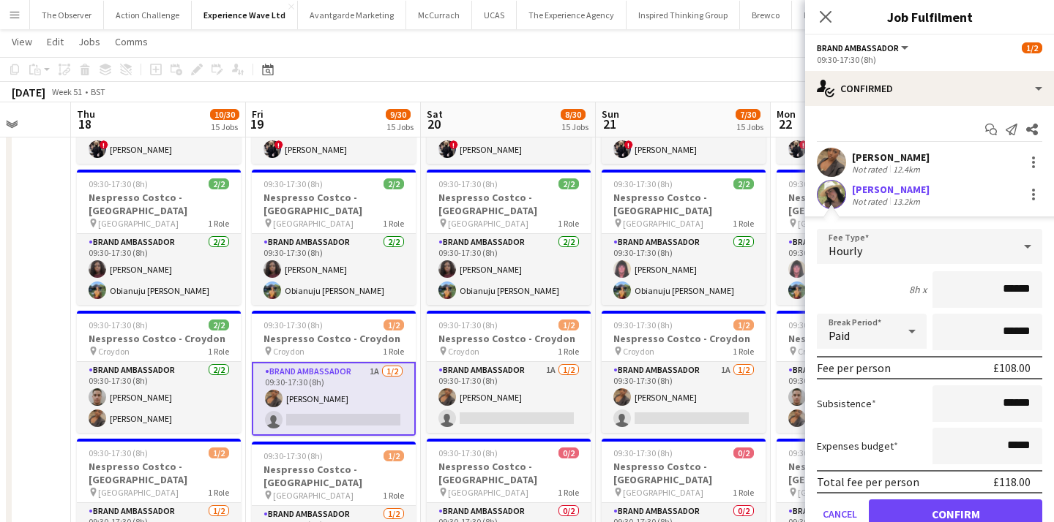
scroll to position [61, 0]
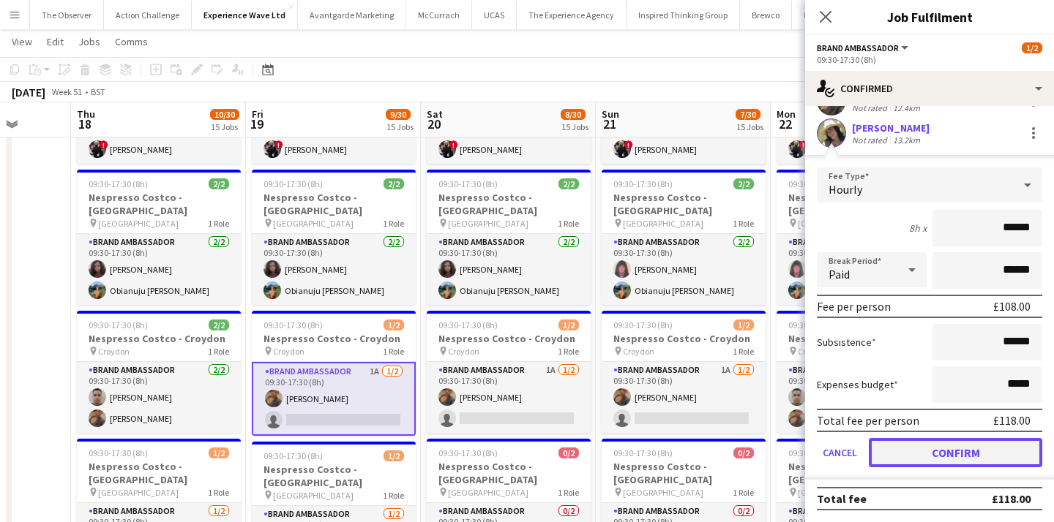
click at [966, 455] on button "Confirm" at bounding box center [955, 452] width 173 height 29
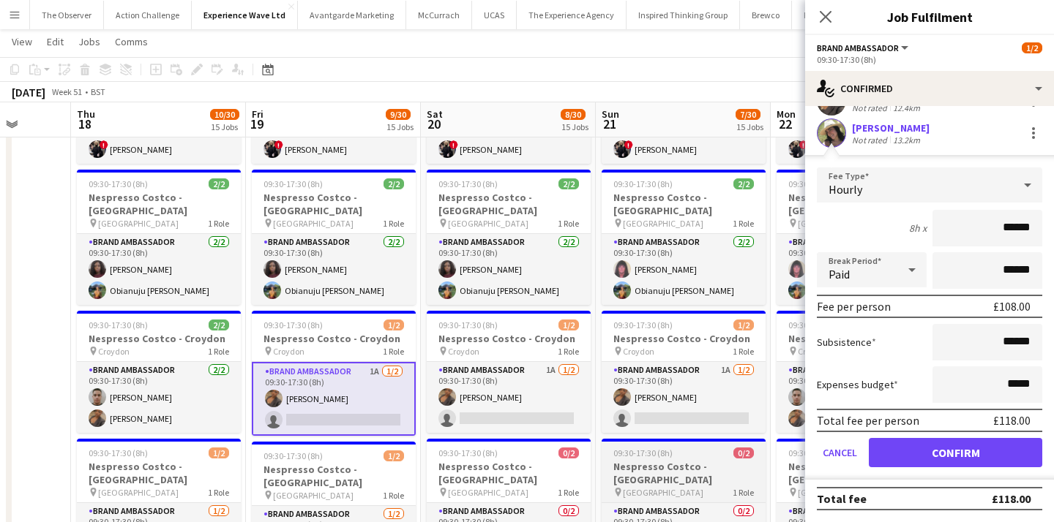
scroll to position [0, 0]
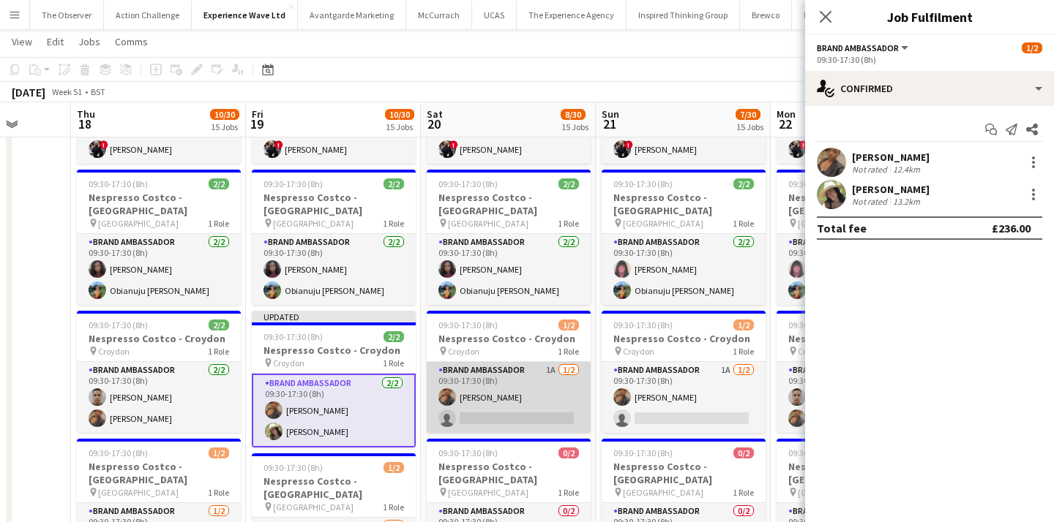
click at [547, 401] on app-card-role "Brand Ambassador 1A 1/2 09:30-17:30 (8h) Sara Engambe single-neutral-actions" at bounding box center [509, 397] width 164 height 71
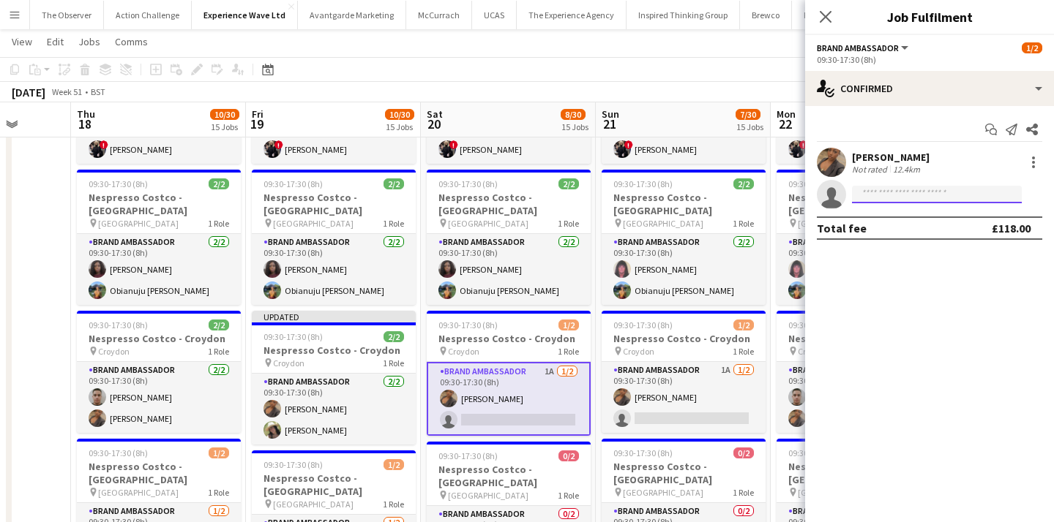
click at [881, 193] on input at bounding box center [937, 195] width 170 height 18
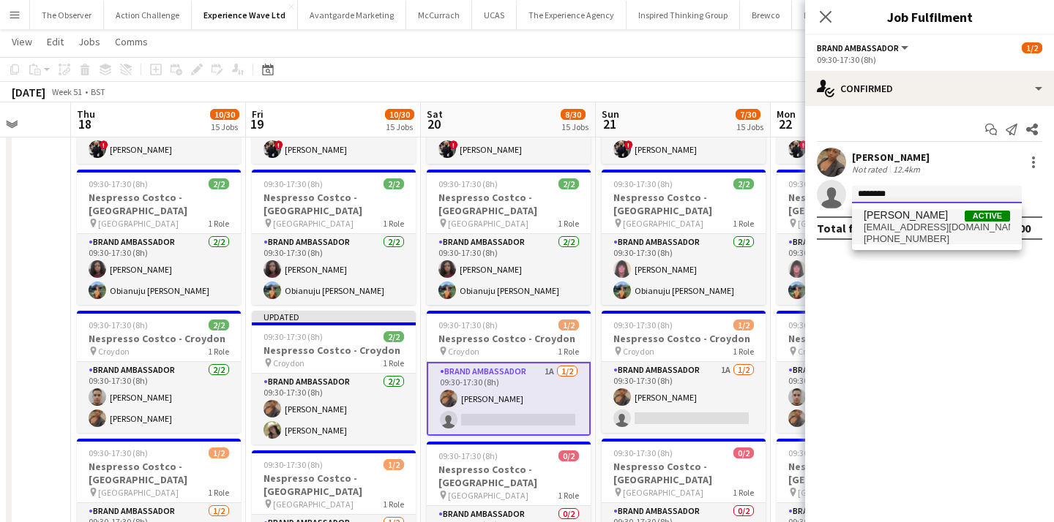
type input "********"
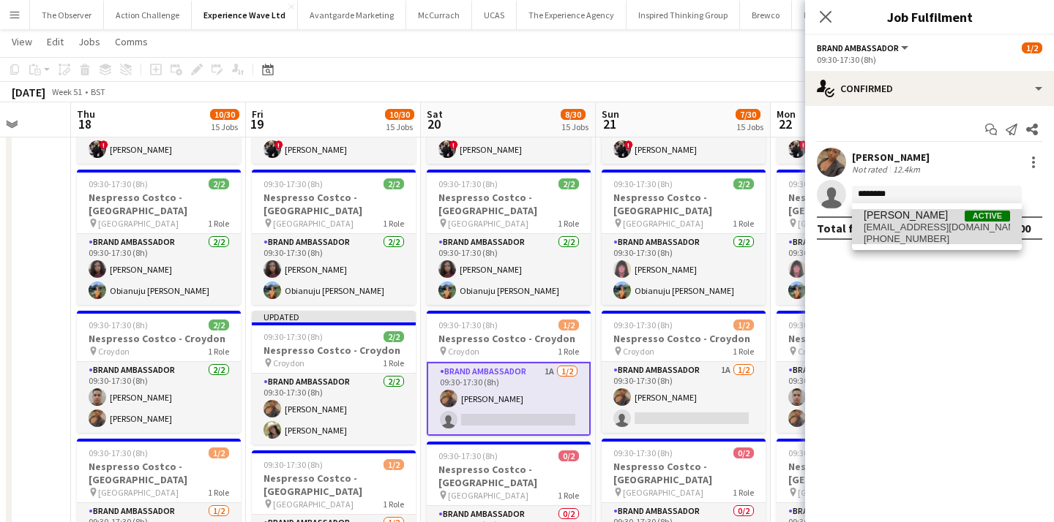
click at [897, 219] on span "rocio cejas" at bounding box center [905, 215] width 84 height 12
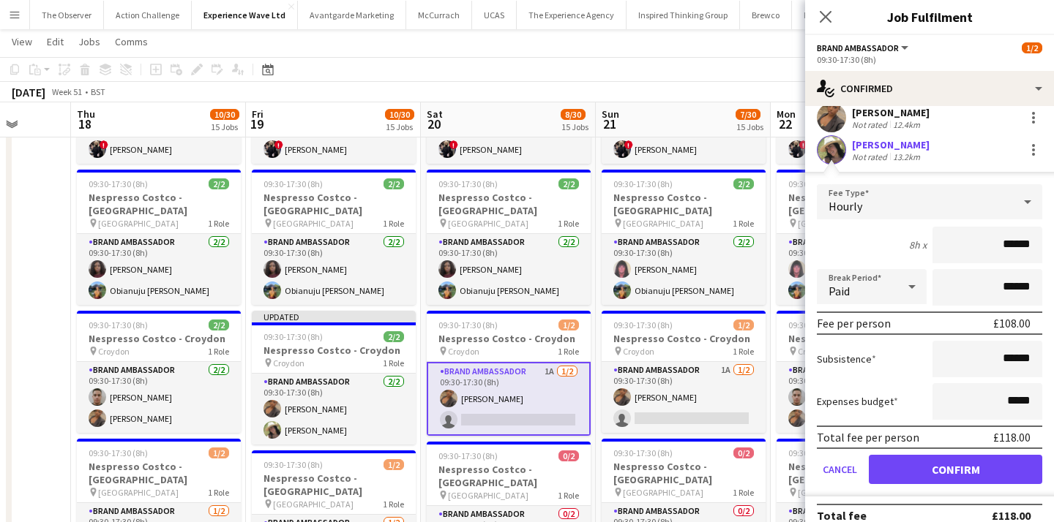
scroll to position [47, 0]
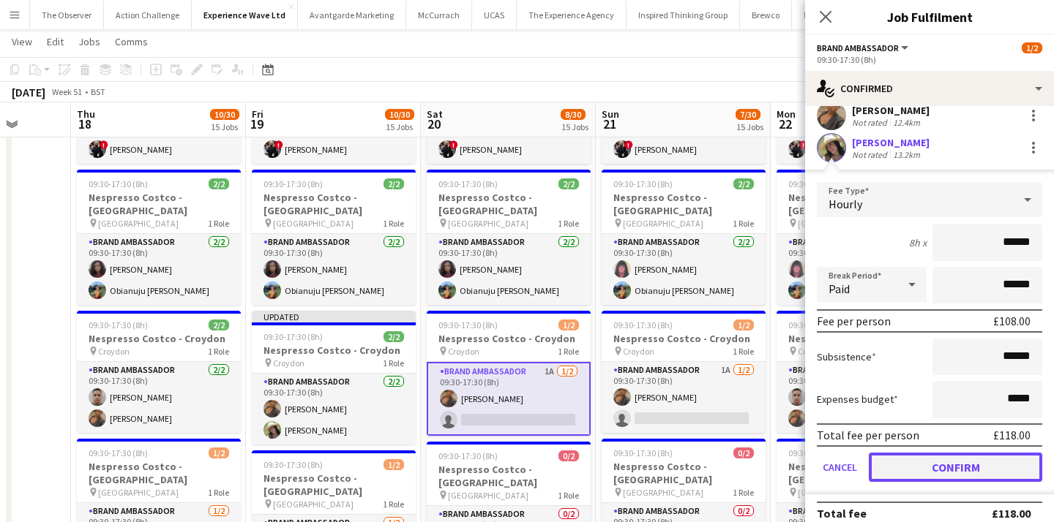
click at [946, 471] on button "Confirm" at bounding box center [955, 467] width 173 height 29
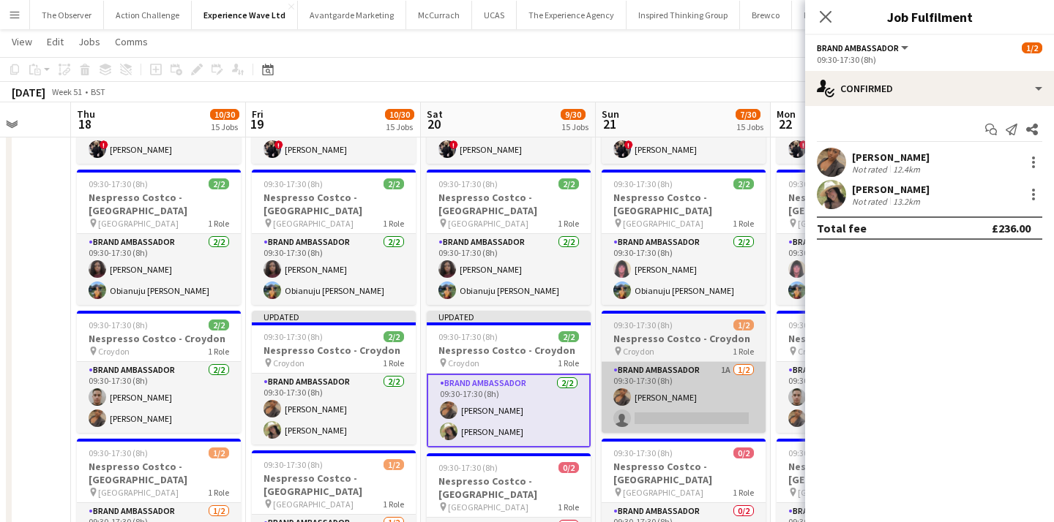
scroll to position [0, 0]
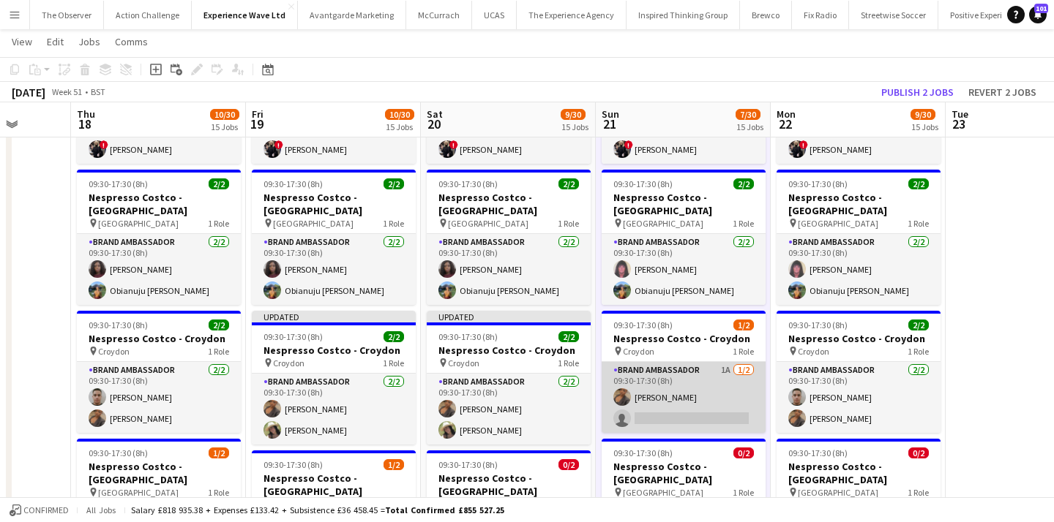
click at [719, 389] on app-card-role "Brand Ambassador 1A 1/2 09:30-17:30 (8h) Sara Engambe single-neutral-actions" at bounding box center [683, 397] width 164 height 71
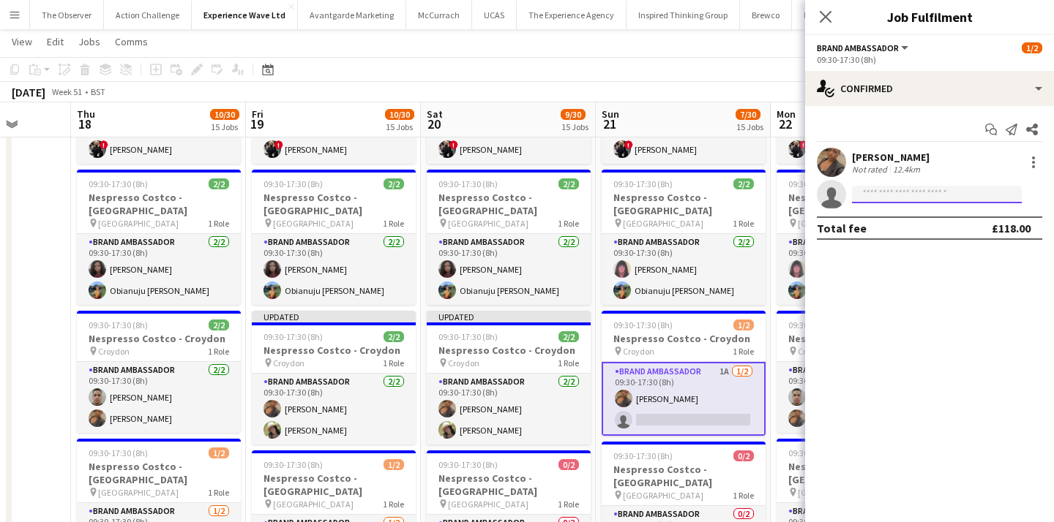
click at [940, 192] on input at bounding box center [937, 195] width 170 height 18
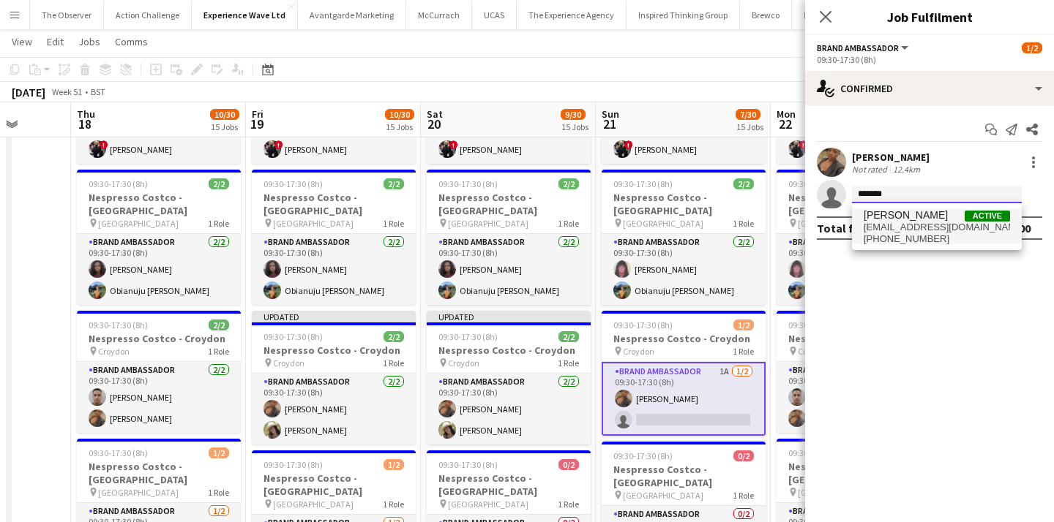
type input "*******"
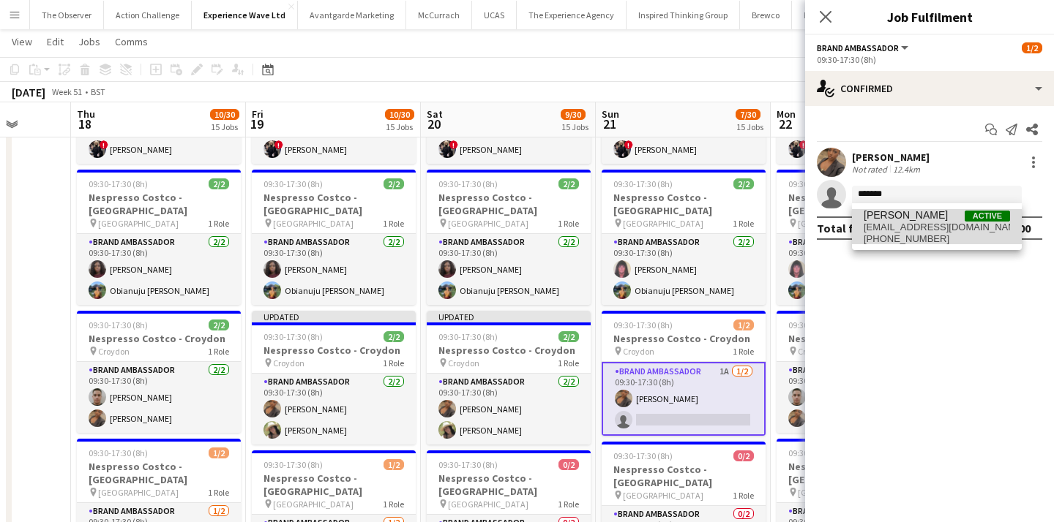
click at [929, 226] on span "r.0cy91@hotmail.com" at bounding box center [936, 228] width 146 height 12
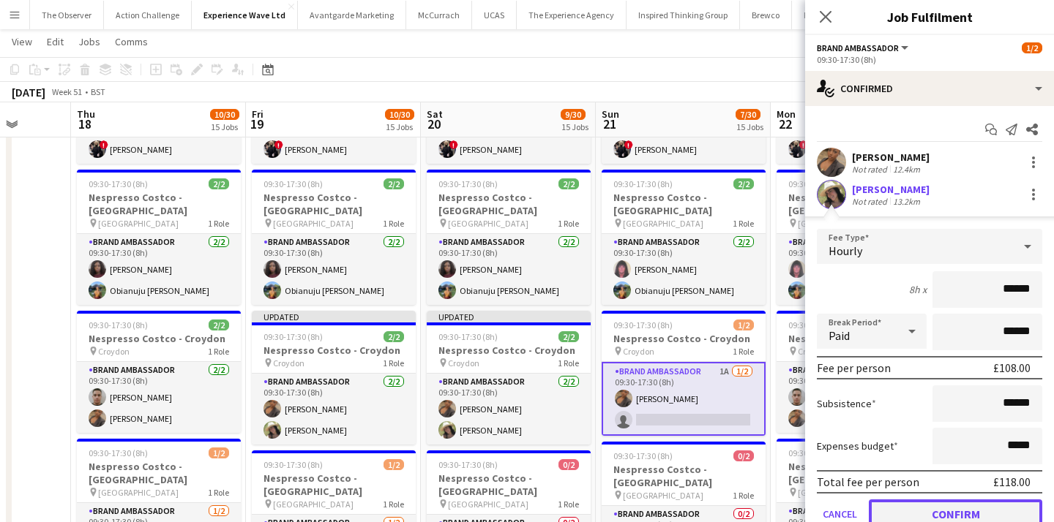
click at [953, 508] on button "Confirm" at bounding box center [955, 514] width 173 height 29
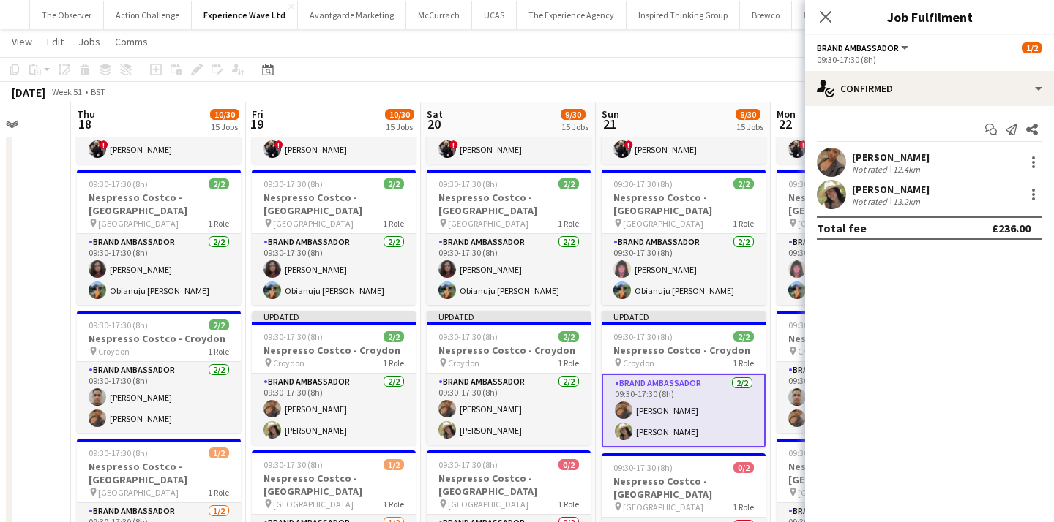
click at [705, 94] on div "December 2025 Week 51 • BST Publish 1 job Revert 1 job" at bounding box center [527, 92] width 1054 height 20
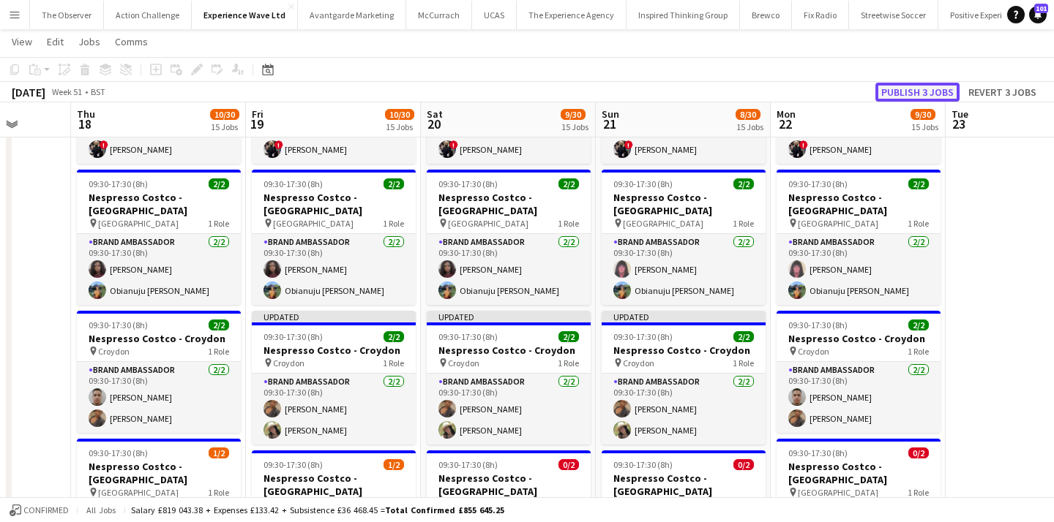
click at [910, 86] on button "Publish 3 jobs" at bounding box center [917, 92] width 84 height 19
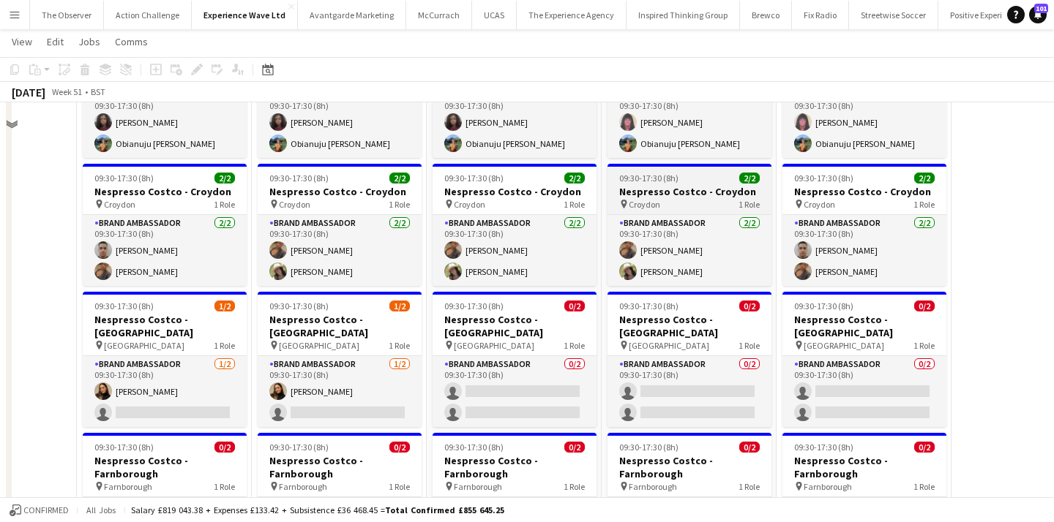
scroll to position [434, 0]
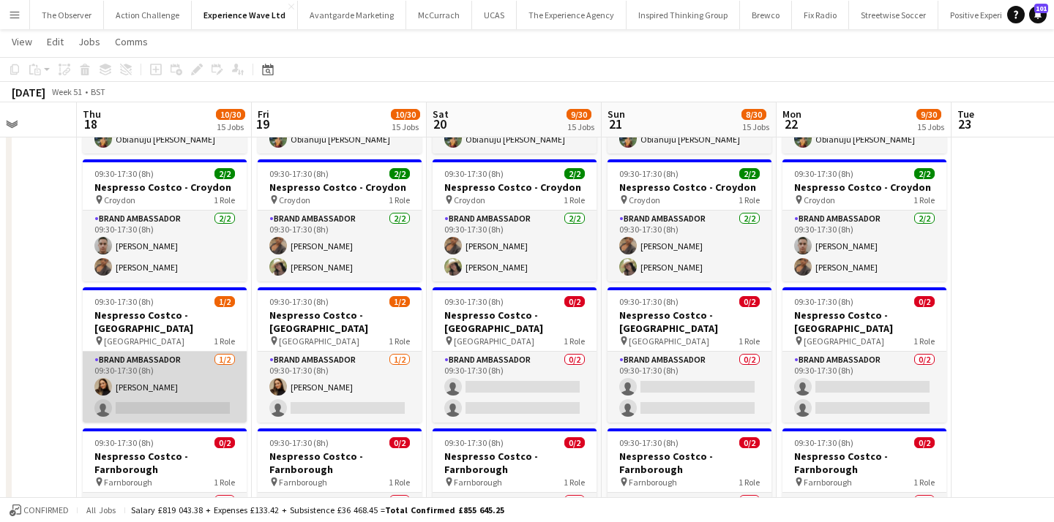
click at [207, 356] on app-card-role "Brand Ambassador 1/2 09:30-17:30 (8h) Lara Fabiani single-neutral-actions" at bounding box center [165, 387] width 164 height 71
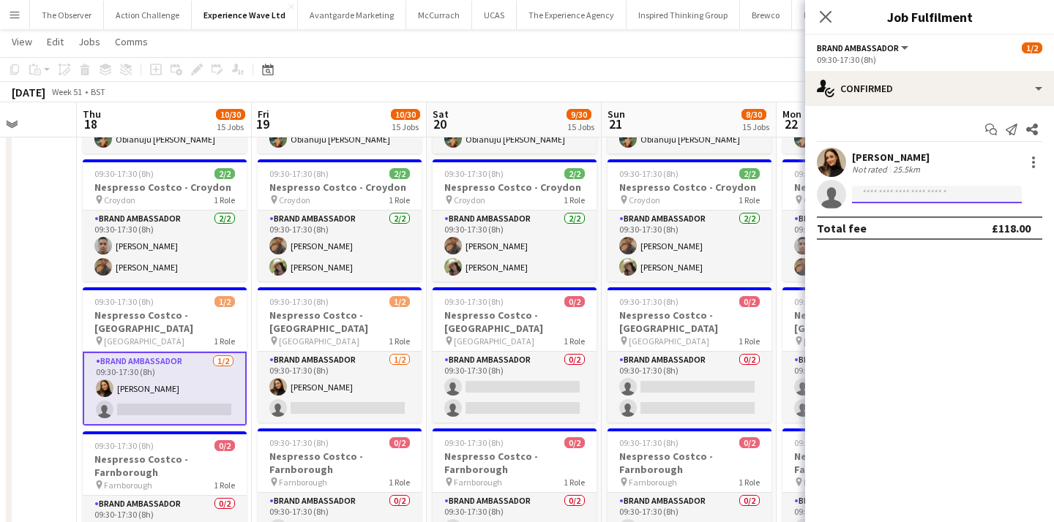
click at [884, 190] on input at bounding box center [937, 195] width 170 height 18
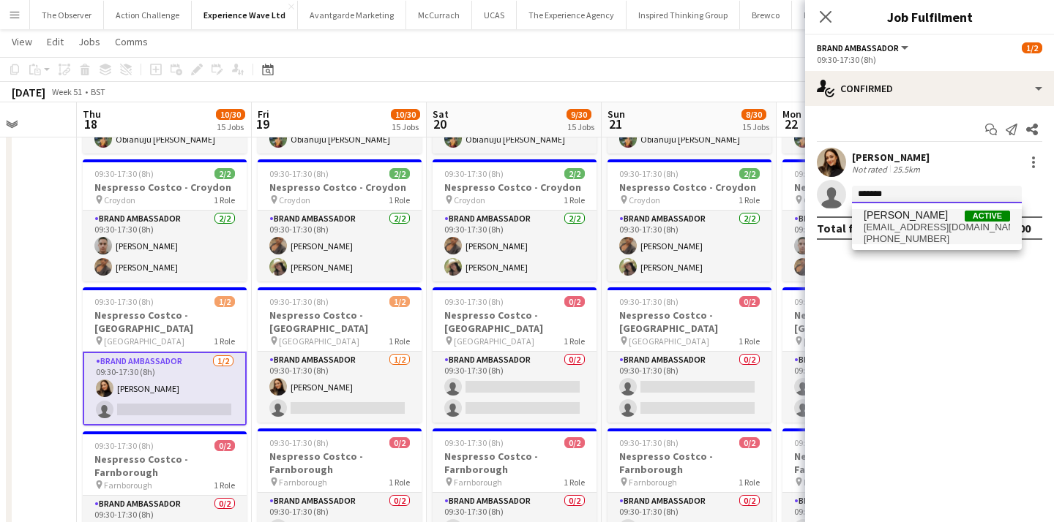
type input "*******"
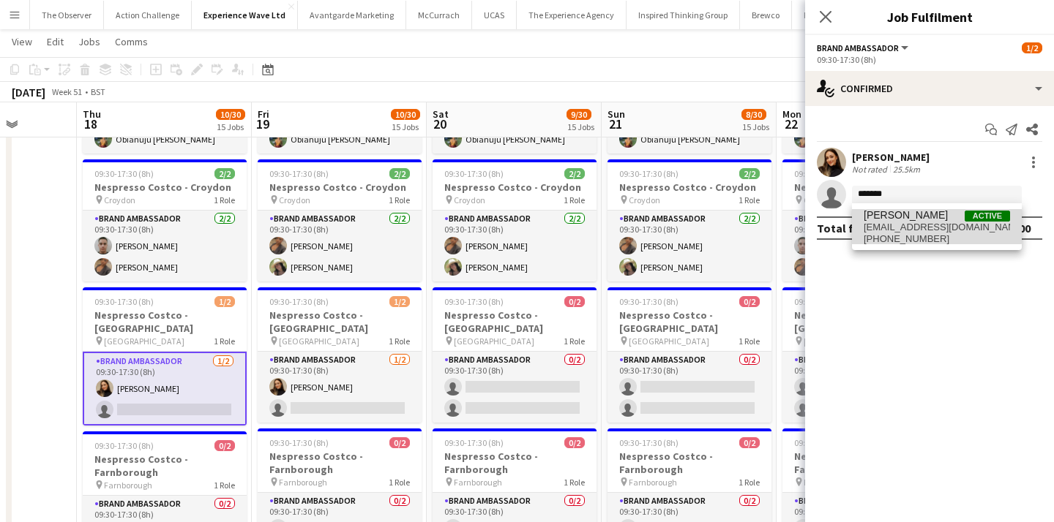
click at [893, 220] on span "Mehreen Parvez" at bounding box center [905, 215] width 84 height 12
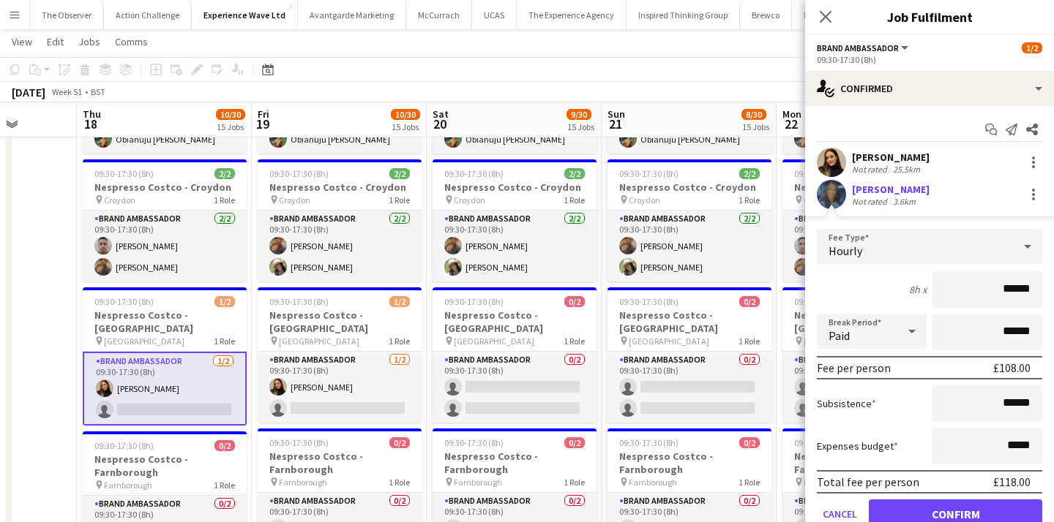
scroll to position [25, 0]
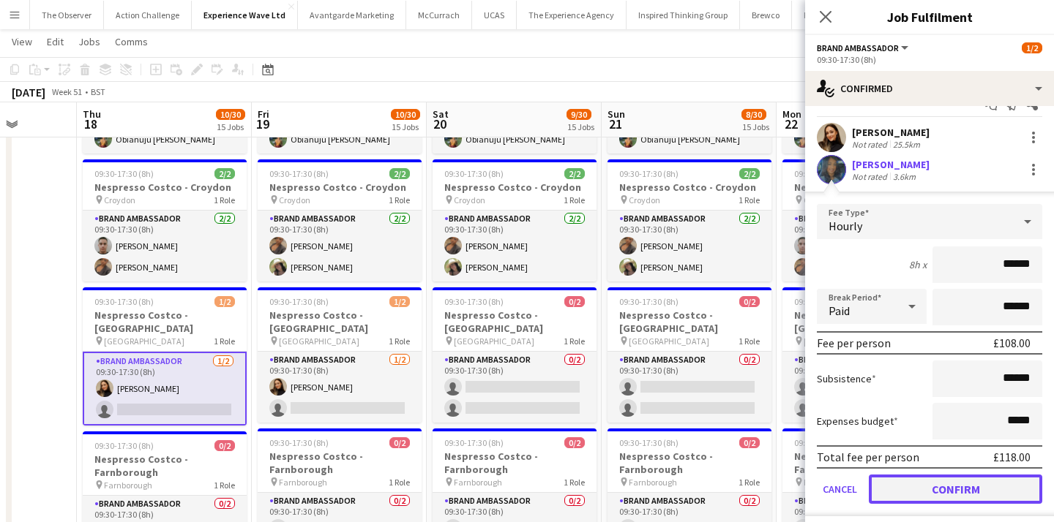
click at [918, 481] on button "Confirm" at bounding box center [955, 489] width 173 height 29
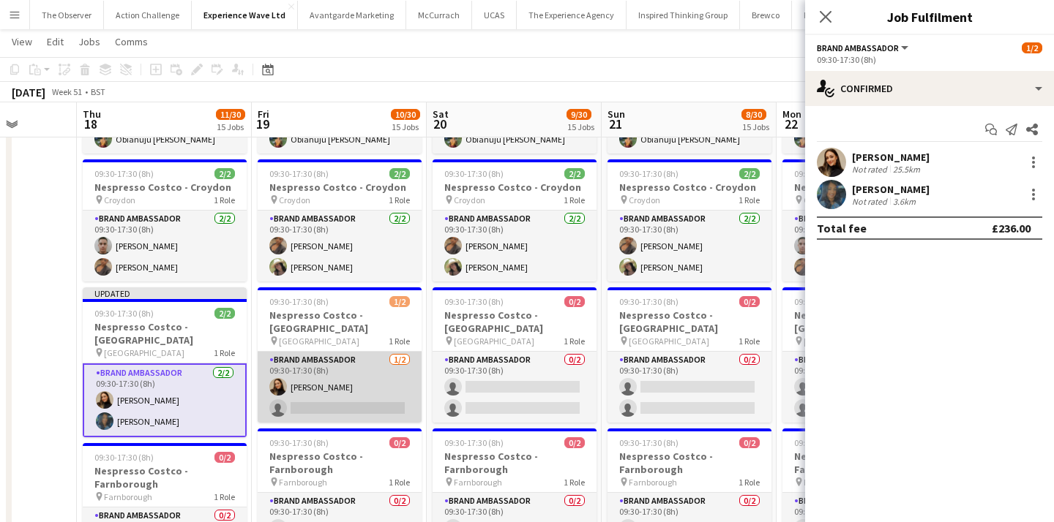
click at [402, 365] on app-card-role "Brand Ambassador 1/2 09:30-17:30 (8h) Lara Fabiani single-neutral-actions" at bounding box center [340, 387] width 164 height 71
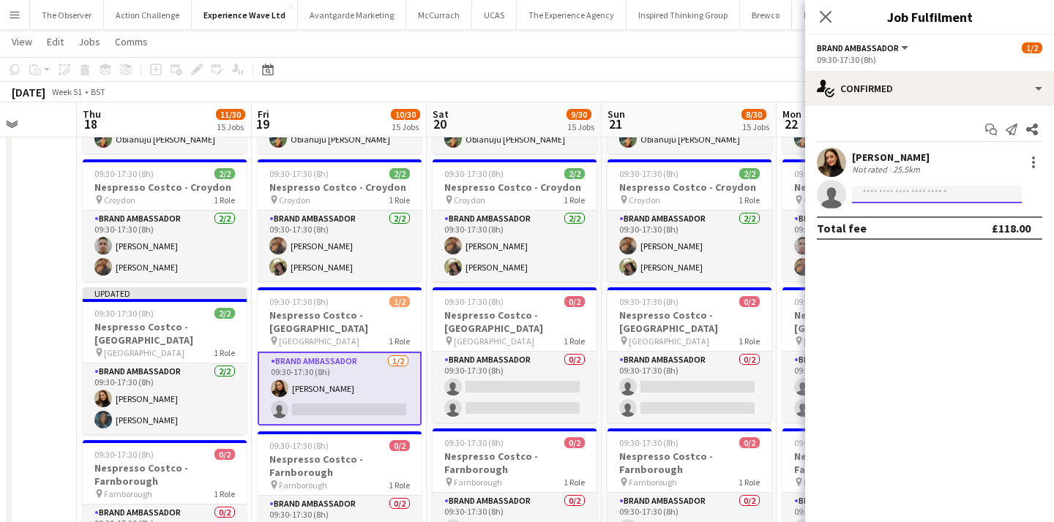
click at [863, 197] on input at bounding box center [937, 195] width 170 height 18
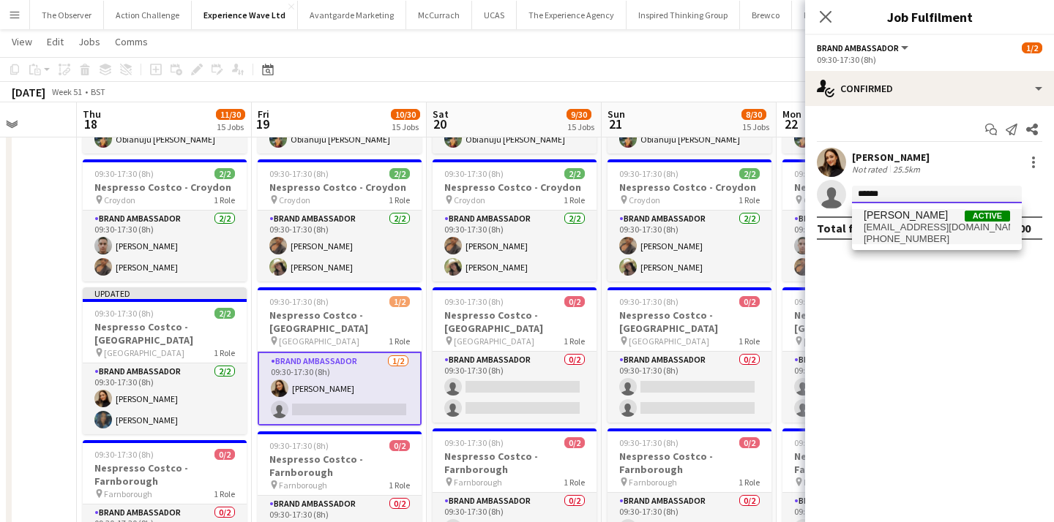
type input "******"
click at [884, 227] on span "mehreenparvez88@hotmail.com" at bounding box center [936, 228] width 146 height 12
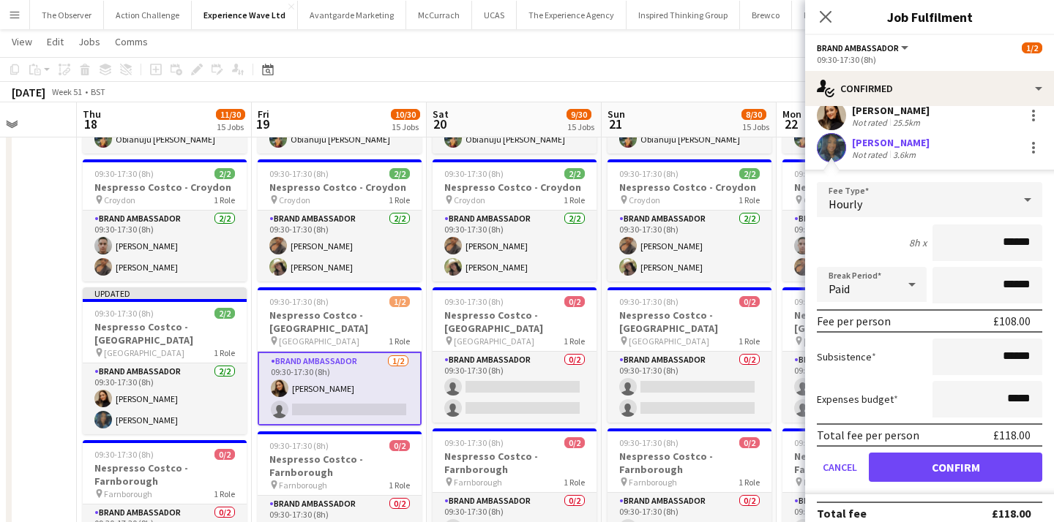
scroll to position [61, 0]
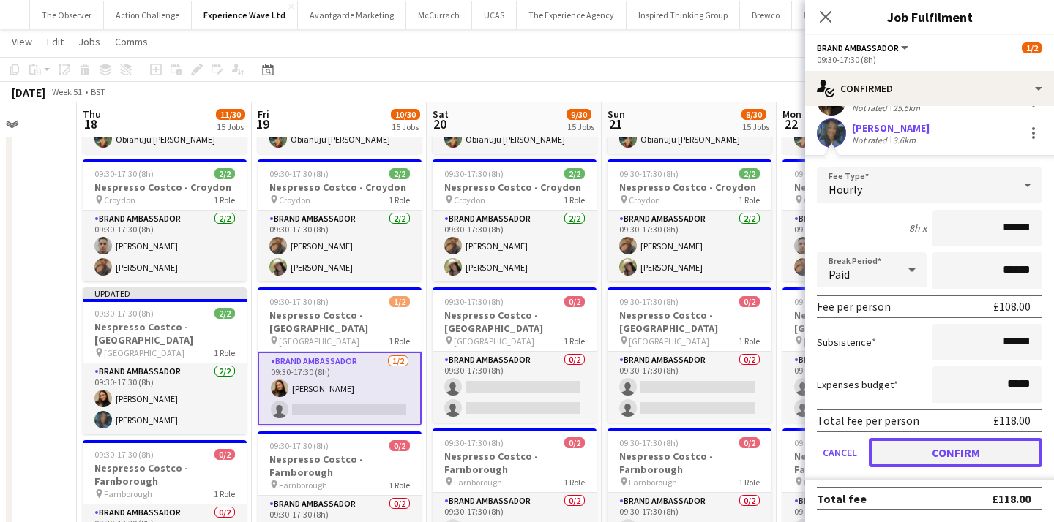
click at [945, 460] on button "Confirm" at bounding box center [955, 452] width 173 height 29
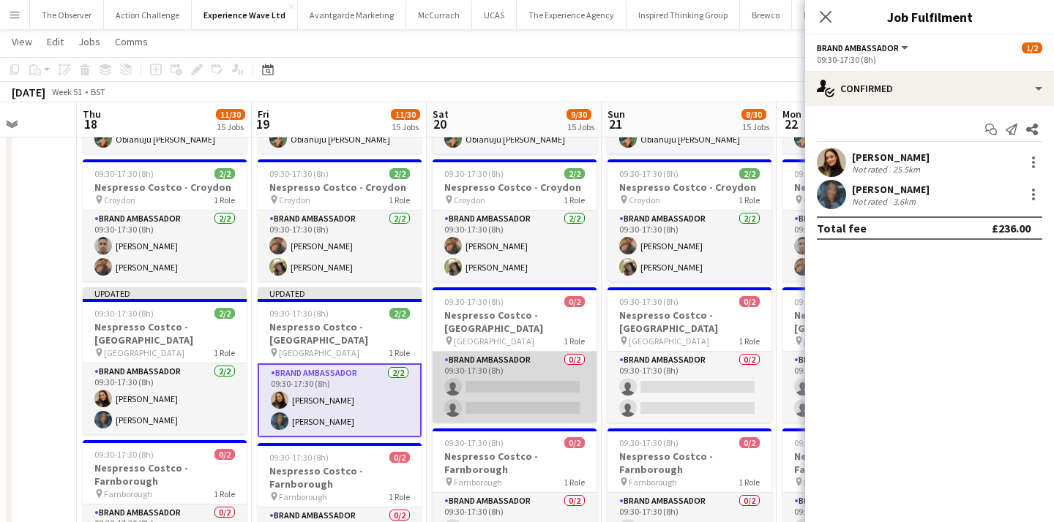
click at [529, 375] on app-card-role "Brand Ambassador 0/2 09:30-17:30 (8h) single-neutral-actions single-neutral-act…" at bounding box center [514, 387] width 164 height 71
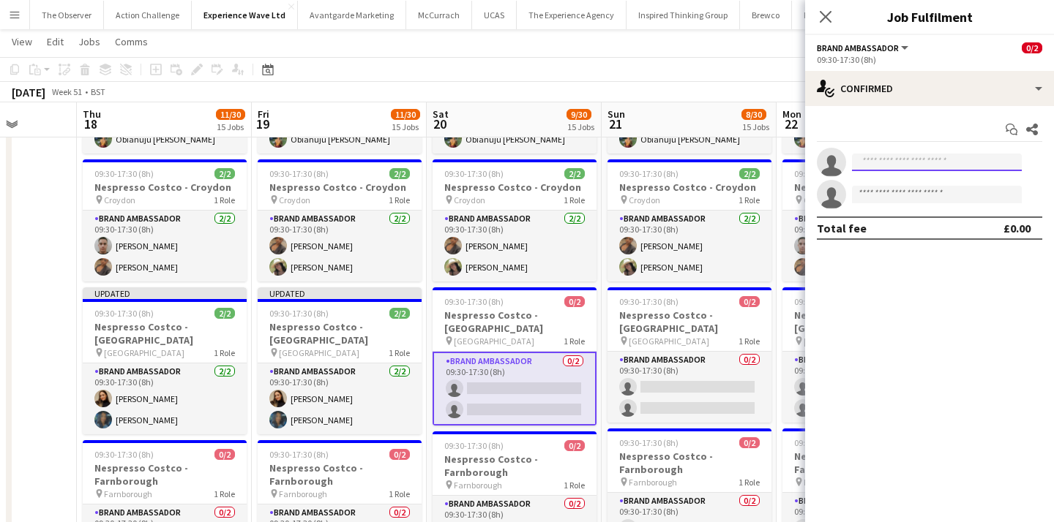
click at [945, 168] on input at bounding box center [937, 163] width 170 height 18
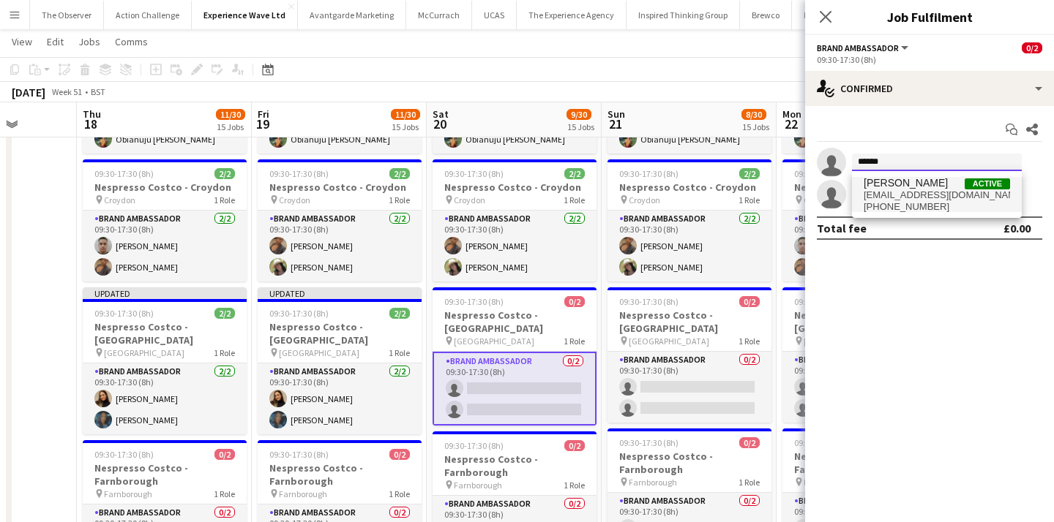
type input "******"
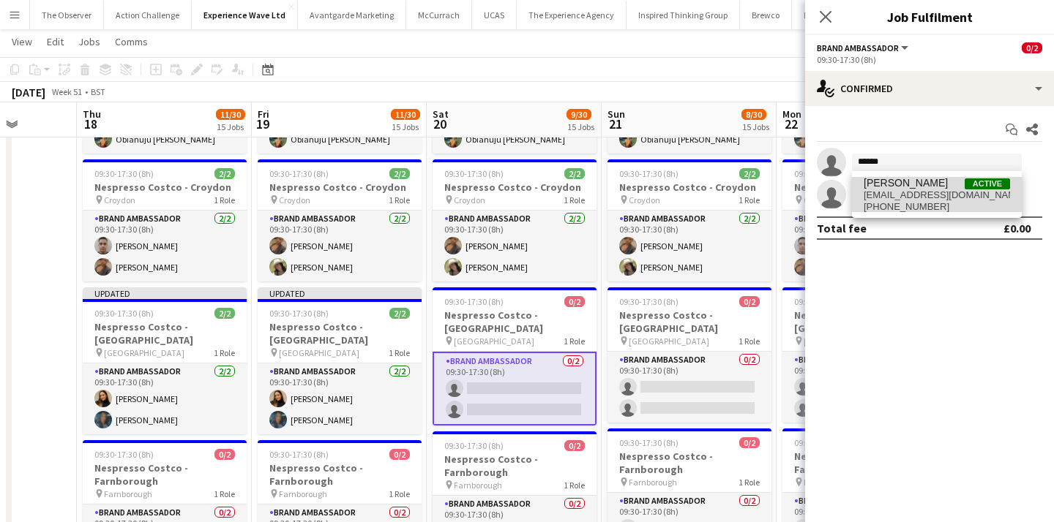
click at [923, 186] on span "Mehreen Parvez" at bounding box center [905, 183] width 84 height 12
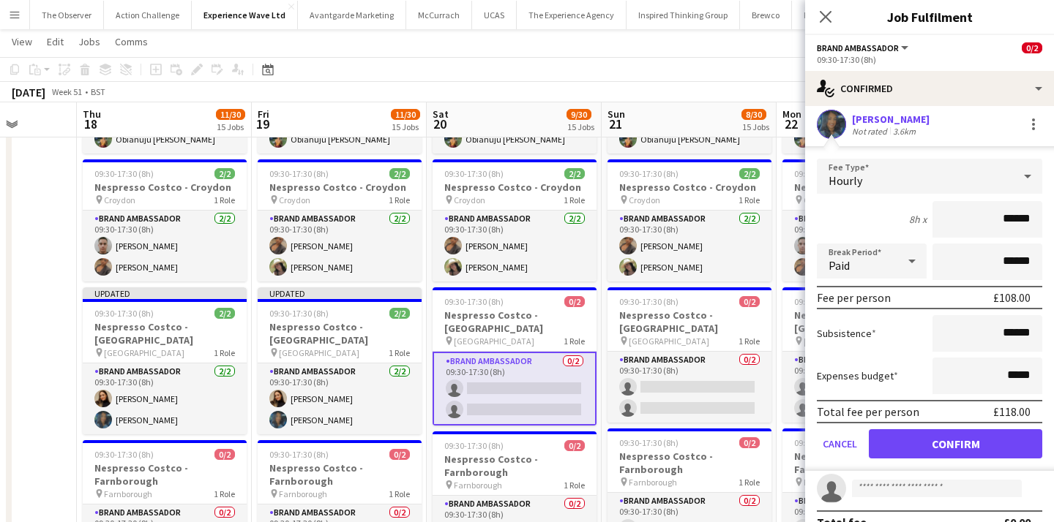
scroll to position [61, 0]
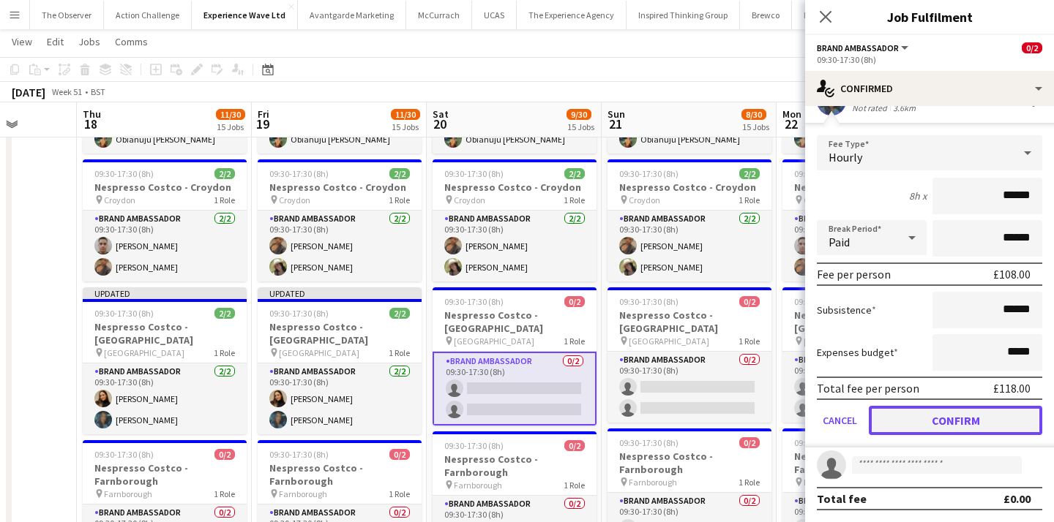
click at [959, 416] on button "Confirm" at bounding box center [955, 420] width 173 height 29
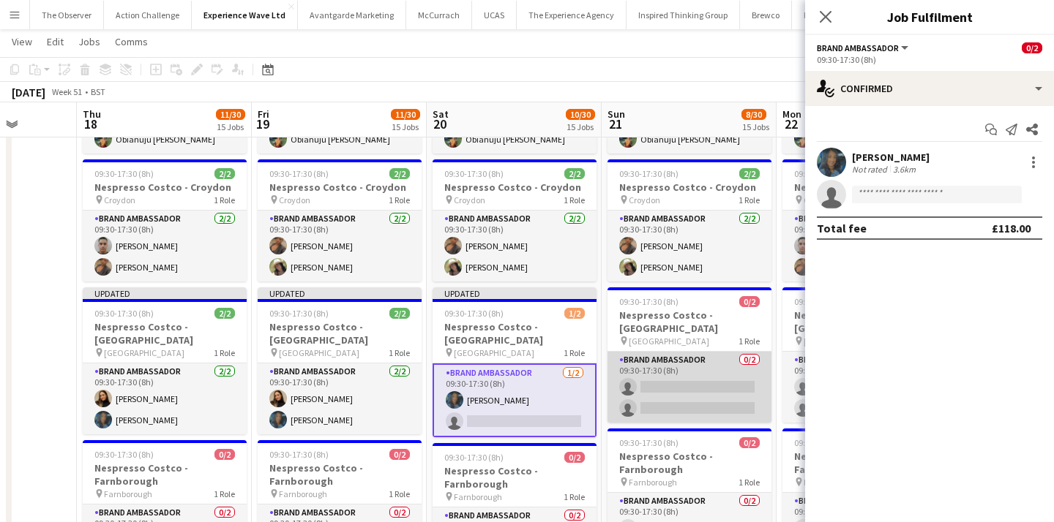
click at [713, 352] on app-card-role "Brand Ambassador 0/2 09:30-17:30 (8h) single-neutral-actions single-neutral-act…" at bounding box center [689, 387] width 164 height 71
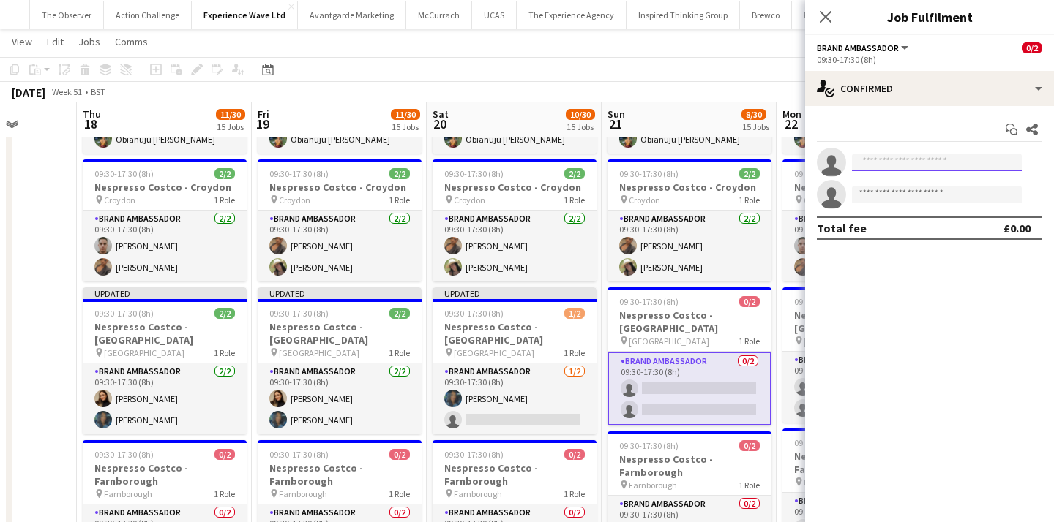
click at [901, 169] on input at bounding box center [937, 163] width 170 height 18
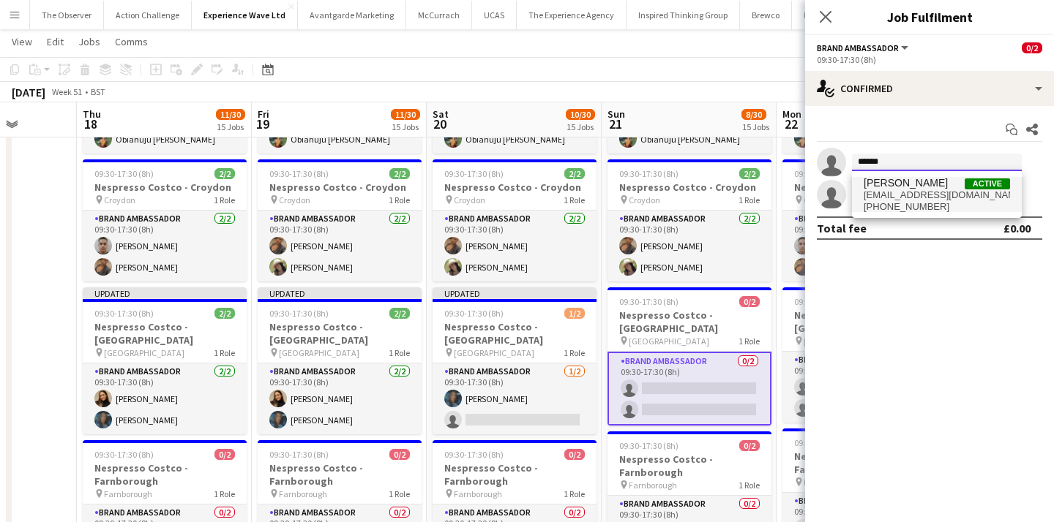
type input "******"
click at [907, 187] on span "Mehreen Parvez" at bounding box center [905, 183] width 84 height 12
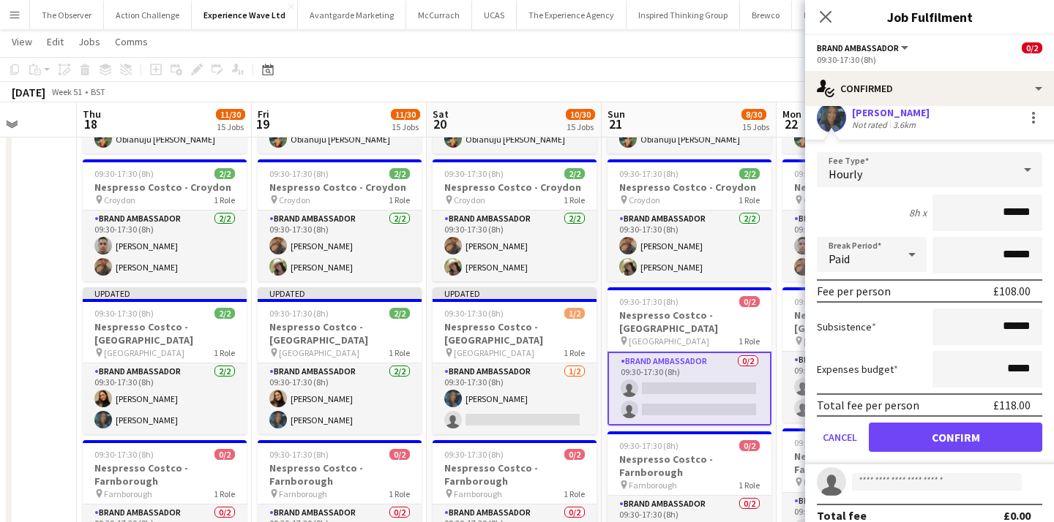
scroll to position [61, 0]
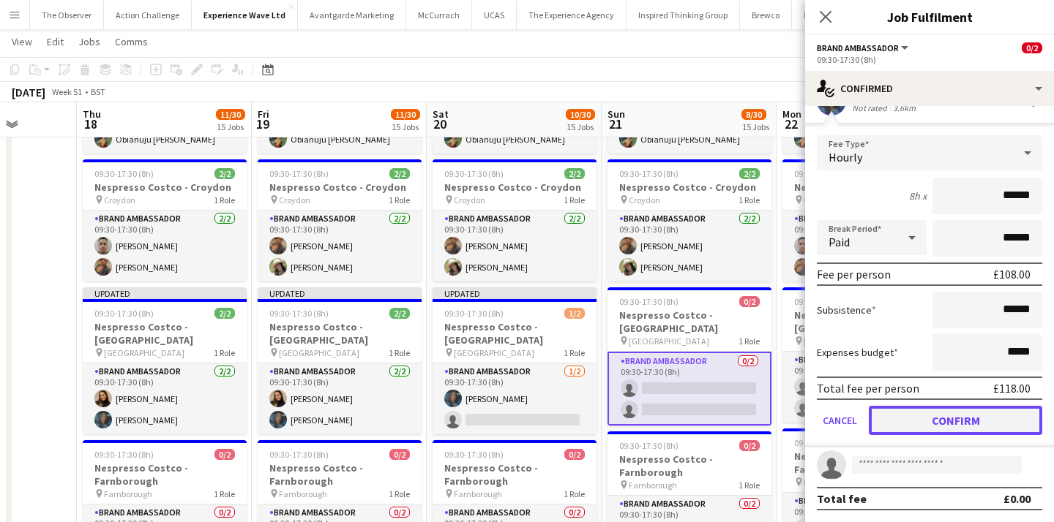
click at [933, 418] on button "Confirm" at bounding box center [955, 420] width 173 height 29
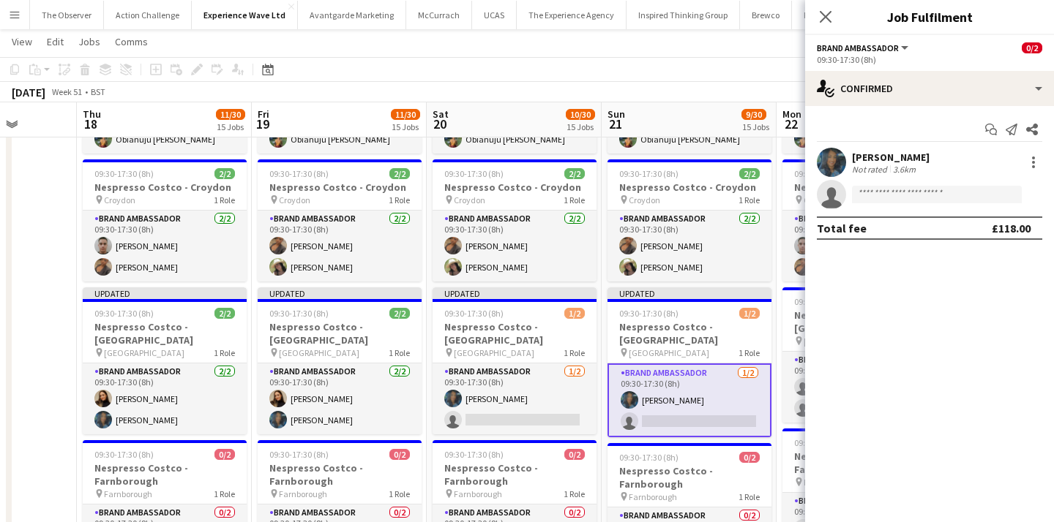
scroll to position [0, 0]
click at [795, 352] on app-card-role "Brand Ambassador 0/2 09:30-17:30 (8h) single-neutral-actions single-neutral-act…" at bounding box center [864, 387] width 164 height 71
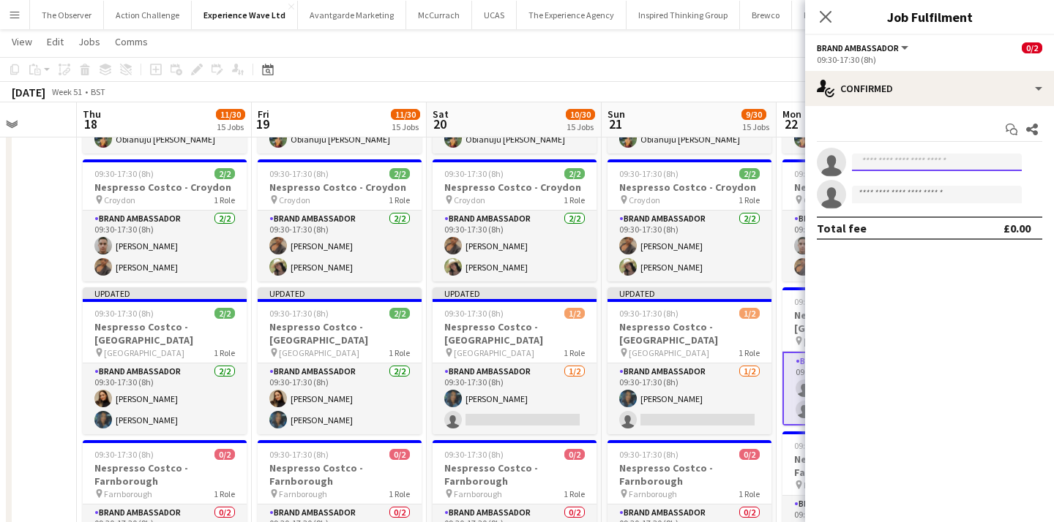
click at [893, 157] on input at bounding box center [937, 163] width 170 height 18
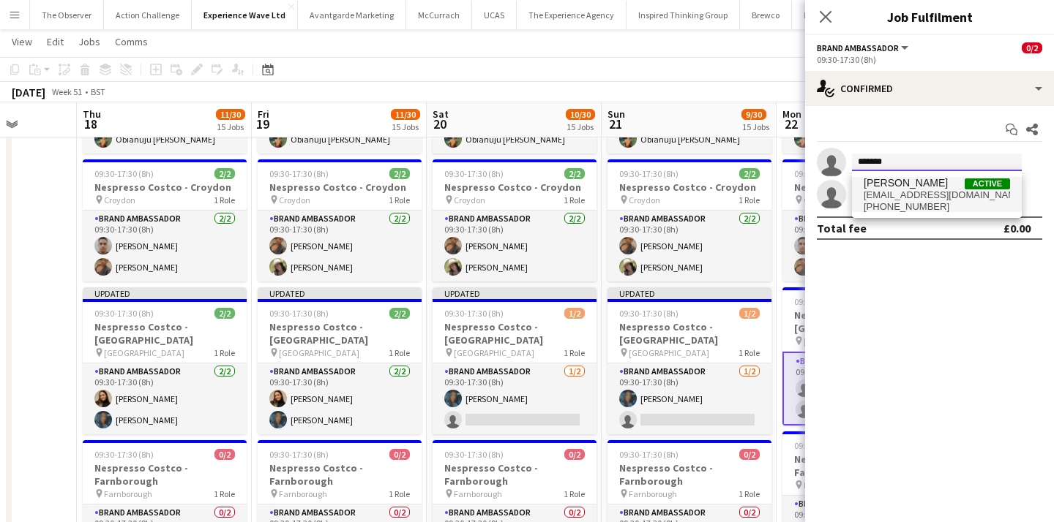
type input "*******"
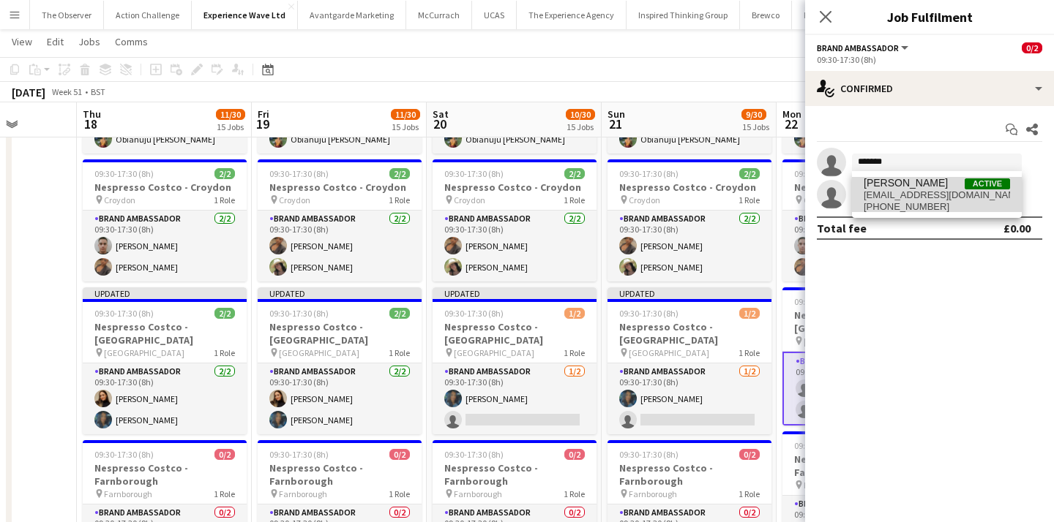
click at [893, 196] on span "mehreenparvez88@hotmail.com" at bounding box center [936, 196] width 146 height 12
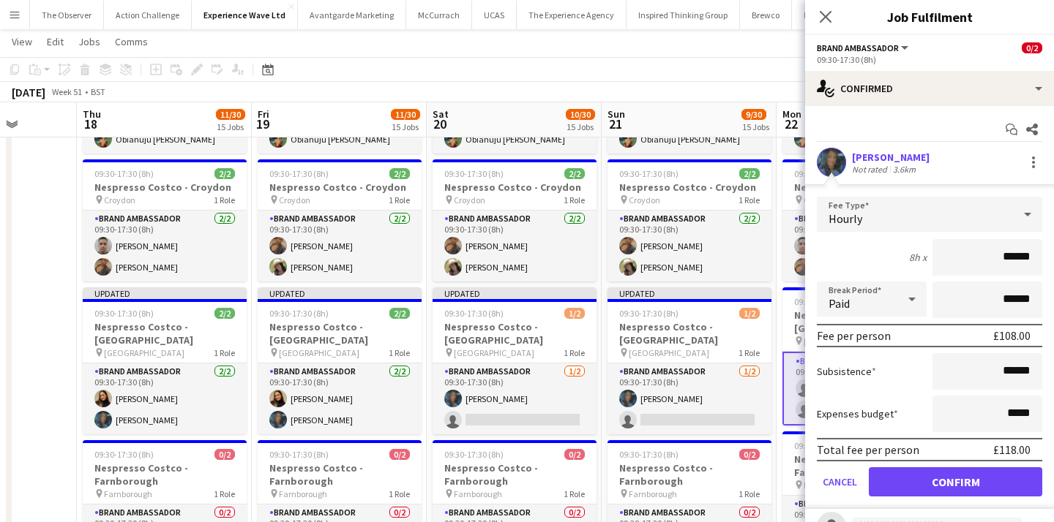
scroll to position [4, 0]
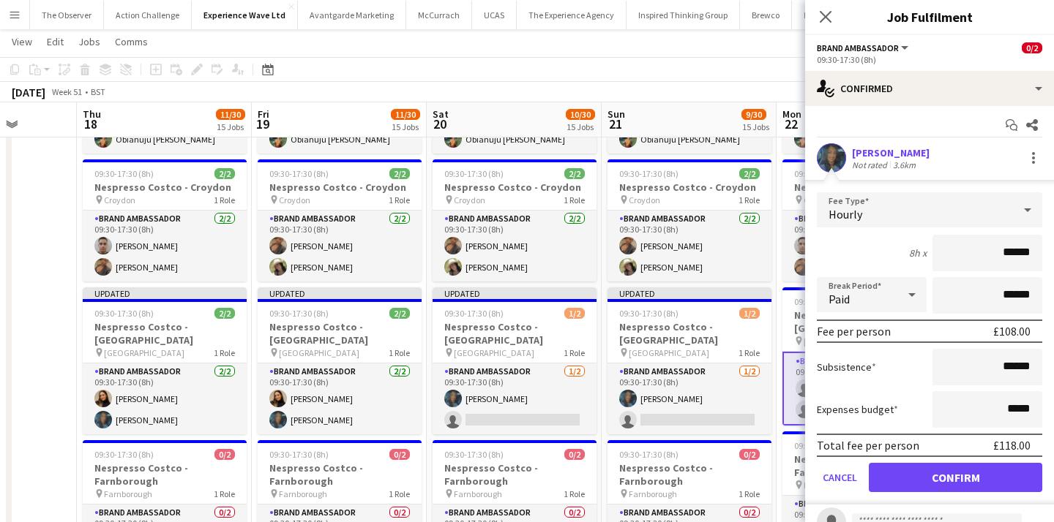
click at [921, 457] on form "Fee Type Hourly 8h x ****** Break Period Paid ****** Fee per person £108.00 Sub…" at bounding box center [929, 348] width 249 height 312
click at [921, 471] on button "Confirm" at bounding box center [955, 477] width 173 height 29
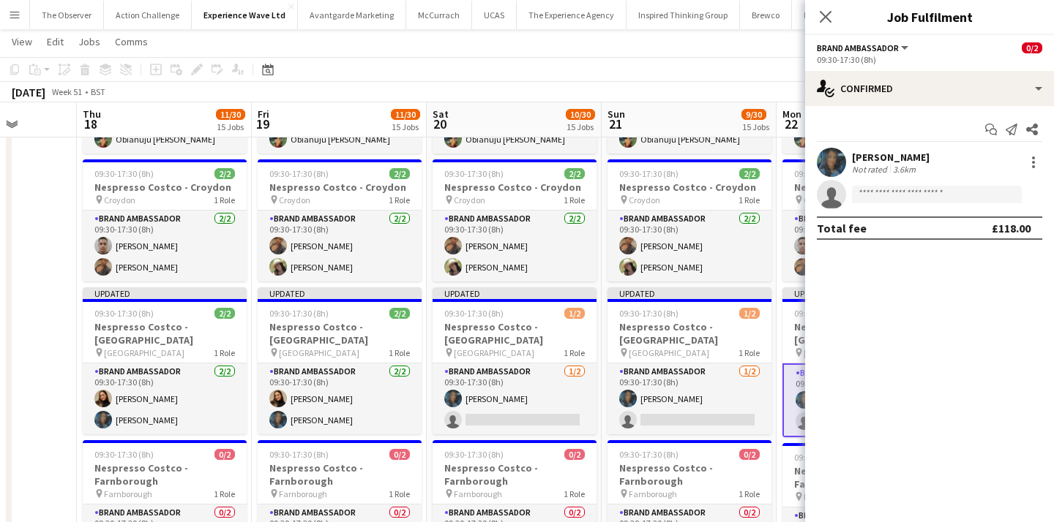
click at [738, 47] on app-page-menu "View Day view expanded Day view collapsed Month view Date picker Jump to today …" at bounding box center [527, 43] width 1054 height 28
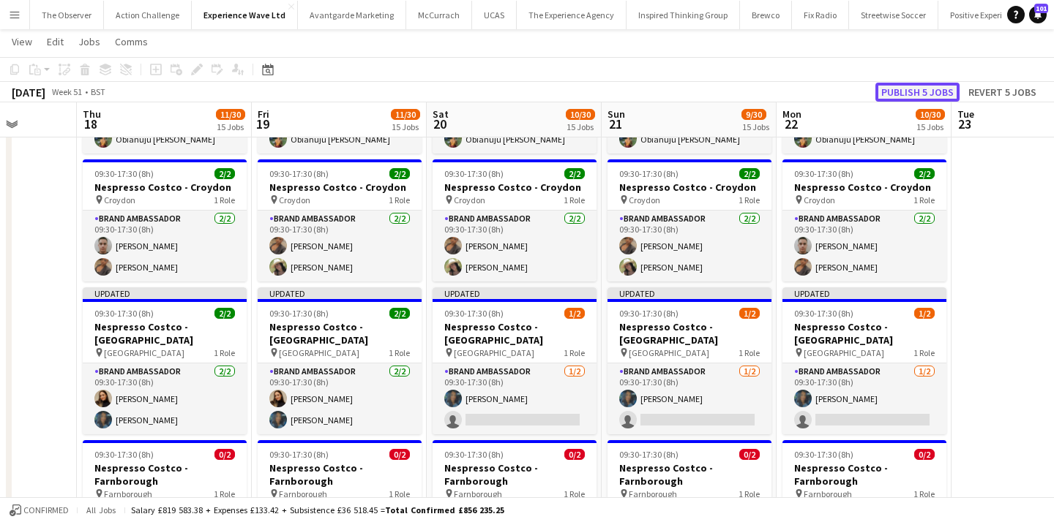
click at [912, 91] on button "Publish 5 jobs" at bounding box center [917, 92] width 84 height 19
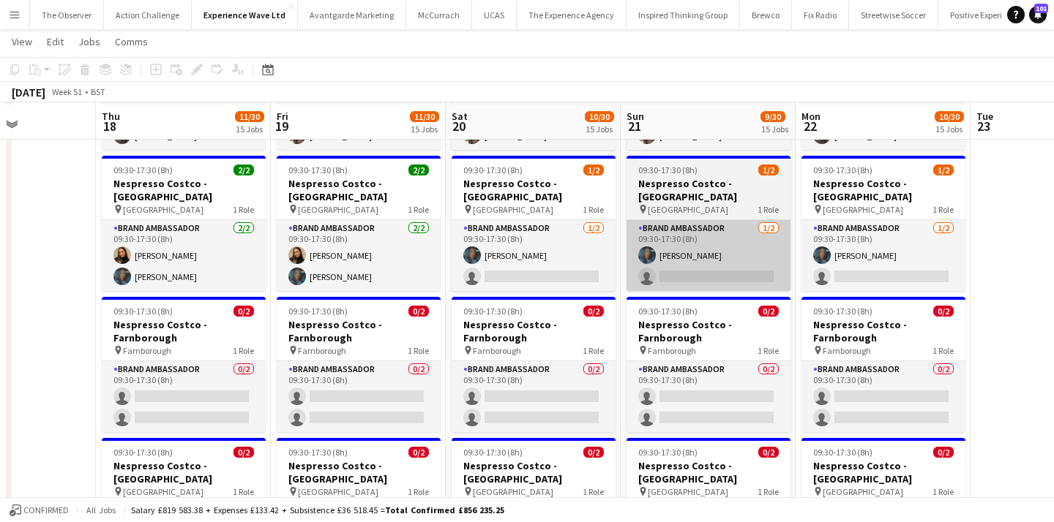
scroll to position [569, 0]
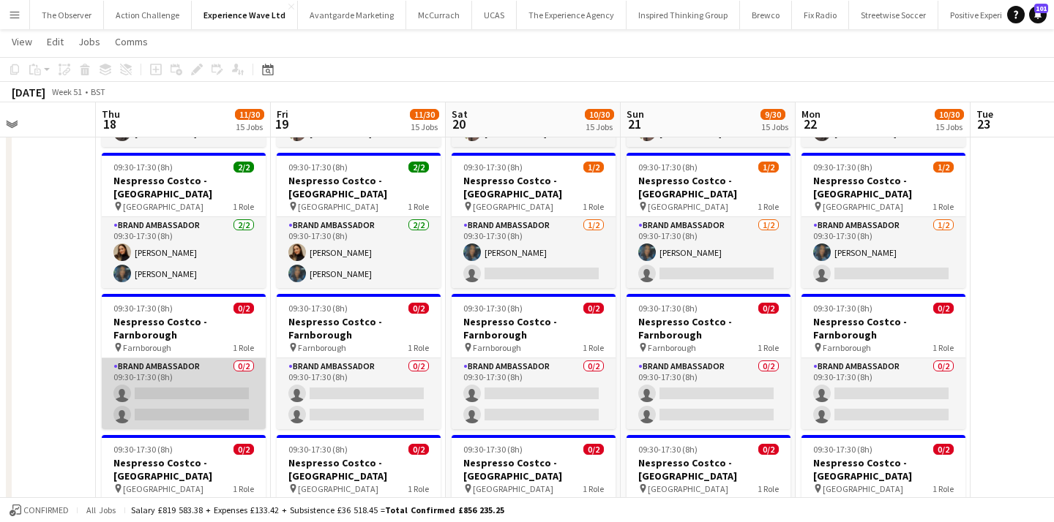
click at [177, 359] on app-card-role "Brand Ambassador 0/2 09:30-17:30 (8h) single-neutral-actions single-neutral-act…" at bounding box center [184, 394] width 164 height 71
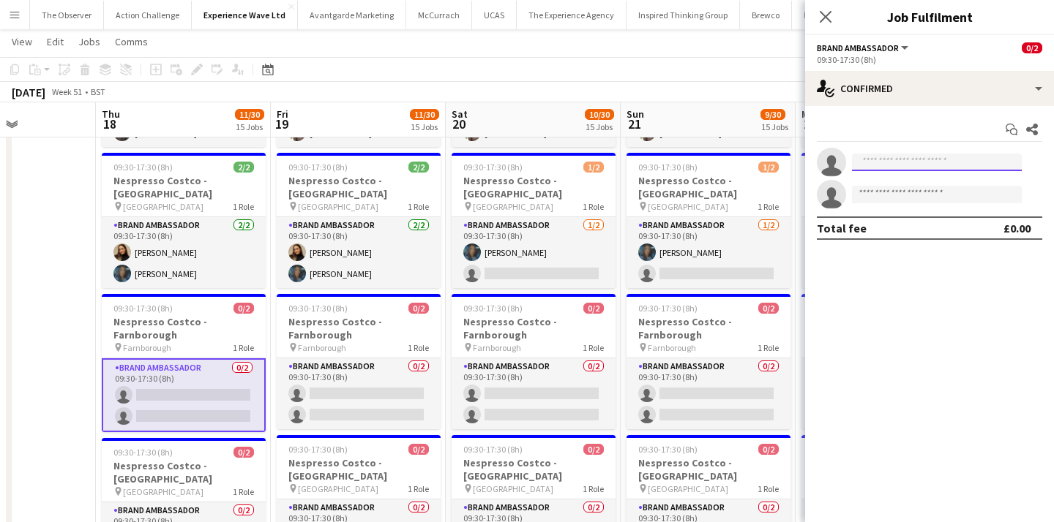
click at [875, 170] on input at bounding box center [937, 163] width 170 height 18
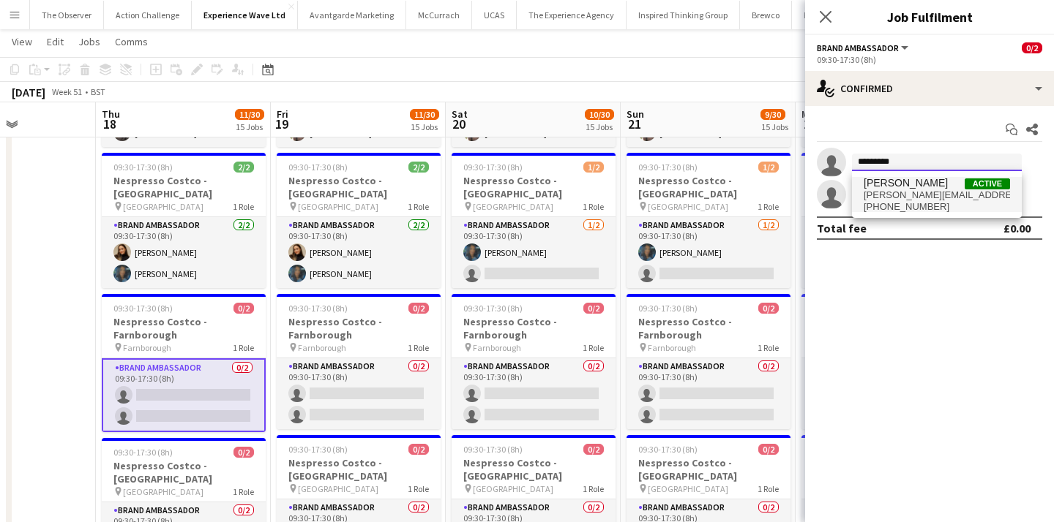
type input "*********"
click at [880, 198] on span "chloe.patey@icloud.com" at bounding box center [936, 196] width 146 height 12
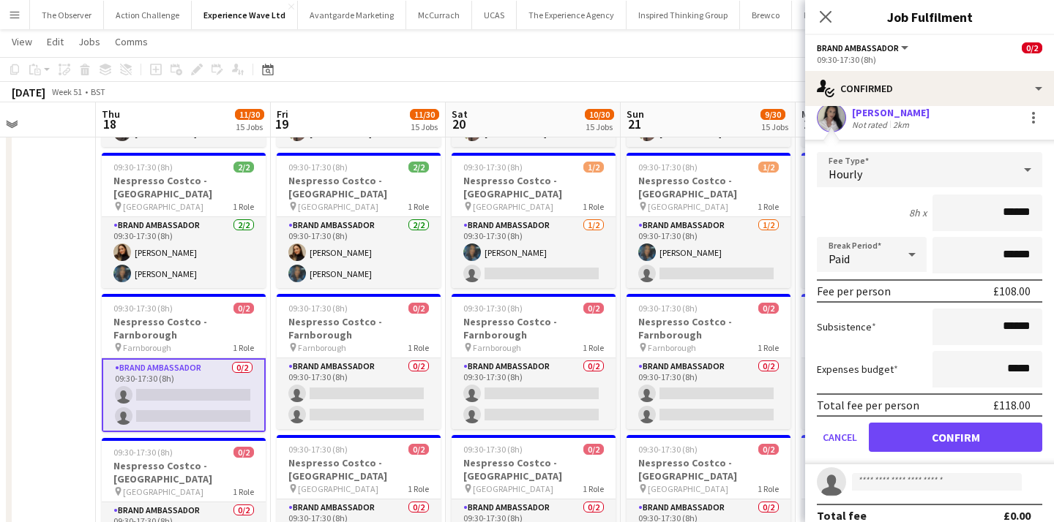
scroll to position [48, 0]
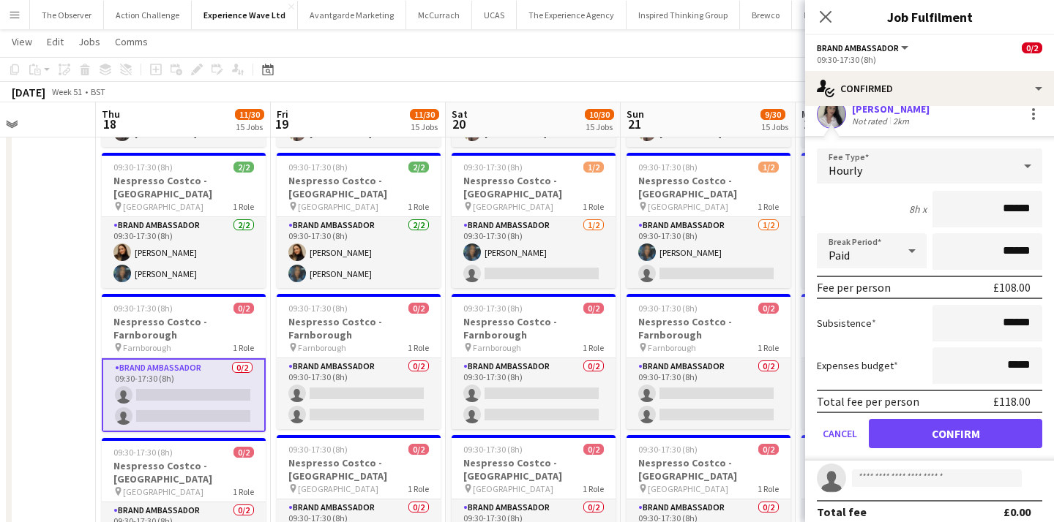
click at [932, 411] on div "Total fee per person £118.00" at bounding box center [929, 401] width 225 height 23
click at [929, 426] on button "Confirm" at bounding box center [955, 433] width 173 height 29
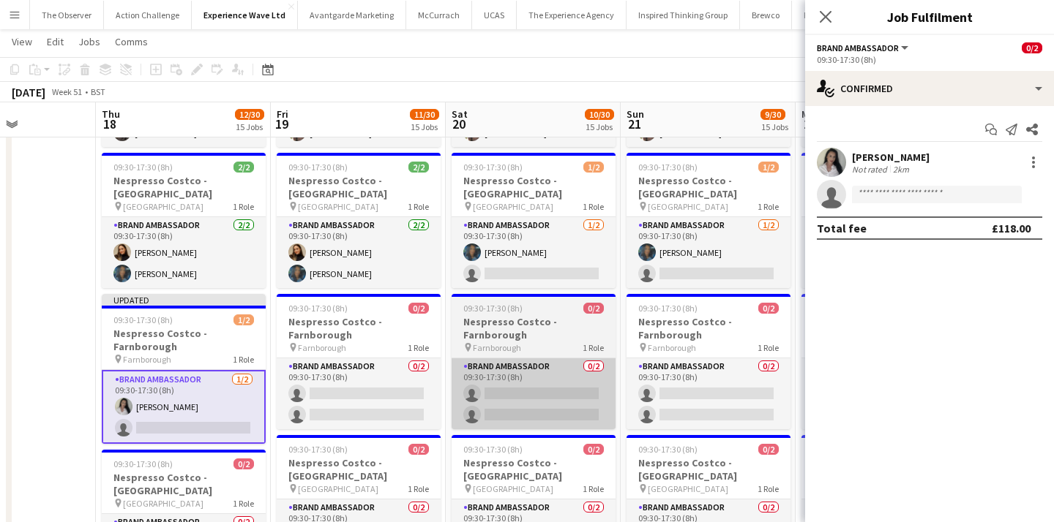
scroll to position [0, 0]
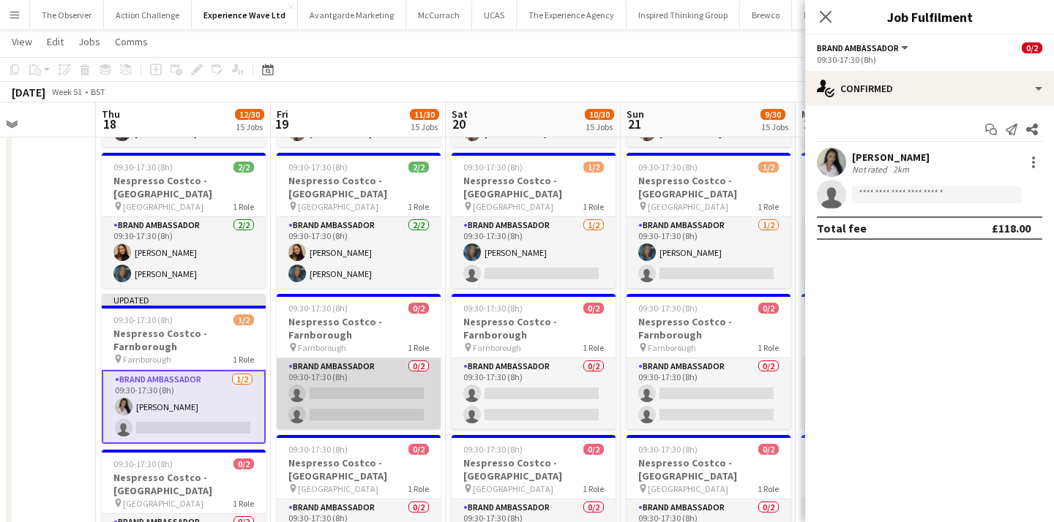
click at [386, 359] on app-card-role "Brand Ambassador 0/2 09:30-17:30 (8h) single-neutral-actions single-neutral-act…" at bounding box center [359, 394] width 164 height 71
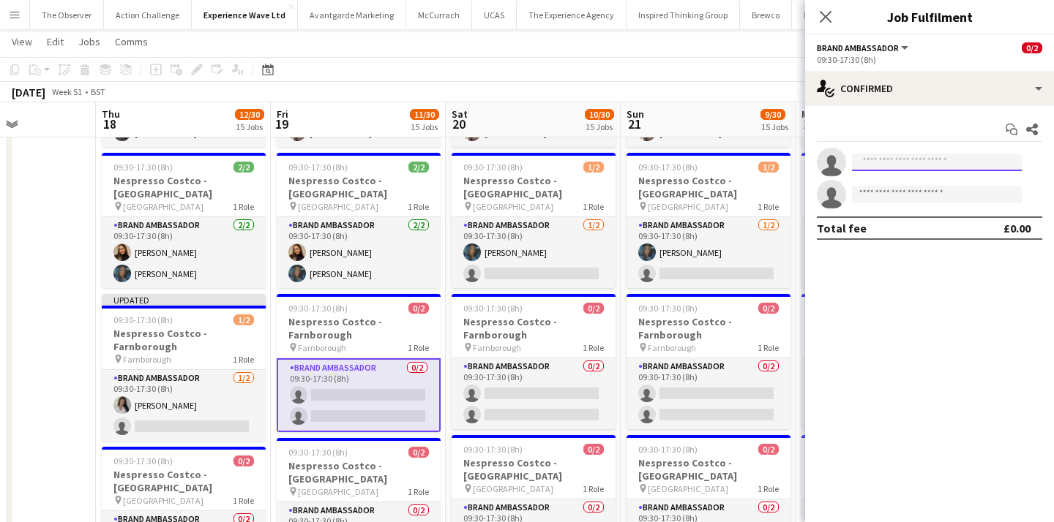
click at [905, 162] on input at bounding box center [937, 163] width 170 height 18
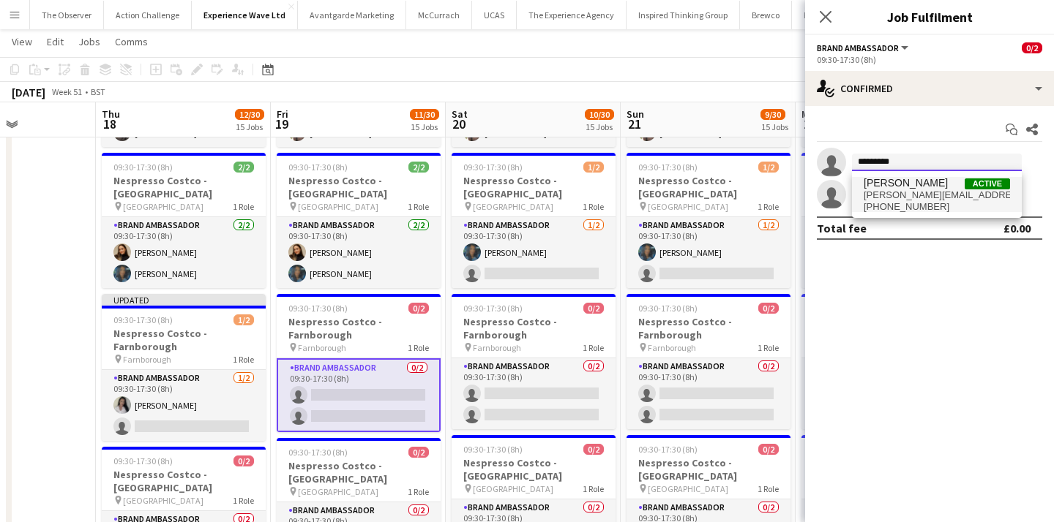
type input "*********"
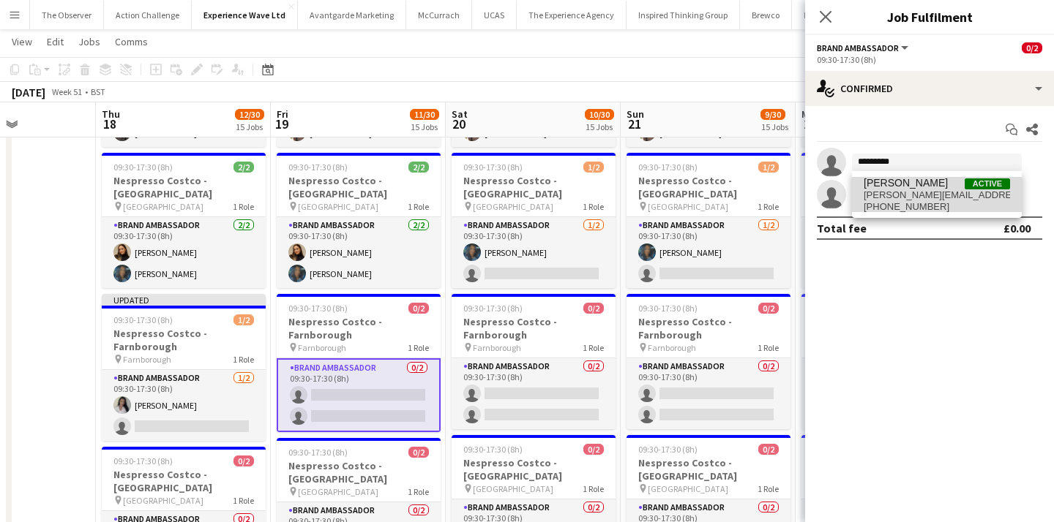
click at [905, 192] on span "chloe.patey@icloud.com" at bounding box center [936, 196] width 146 height 12
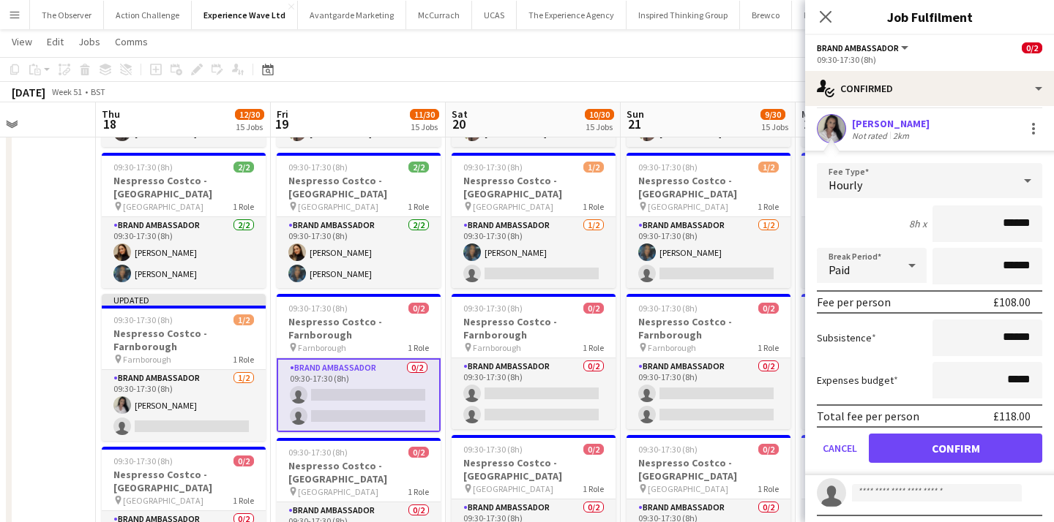
scroll to position [36, 0]
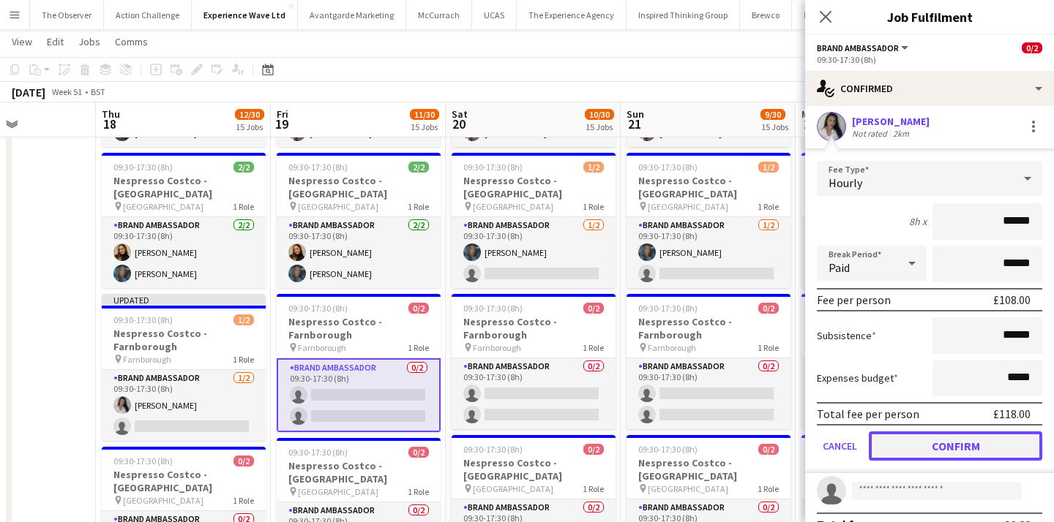
click at [942, 458] on button "Confirm" at bounding box center [955, 446] width 173 height 29
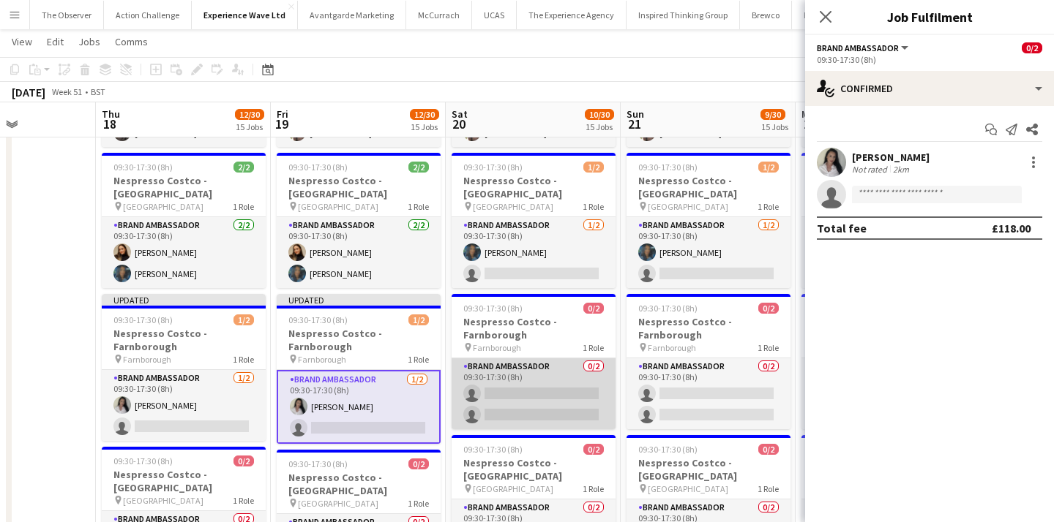
click at [537, 359] on app-card-role "Brand Ambassador 0/2 09:30-17:30 (8h) single-neutral-actions single-neutral-act…" at bounding box center [533, 394] width 164 height 71
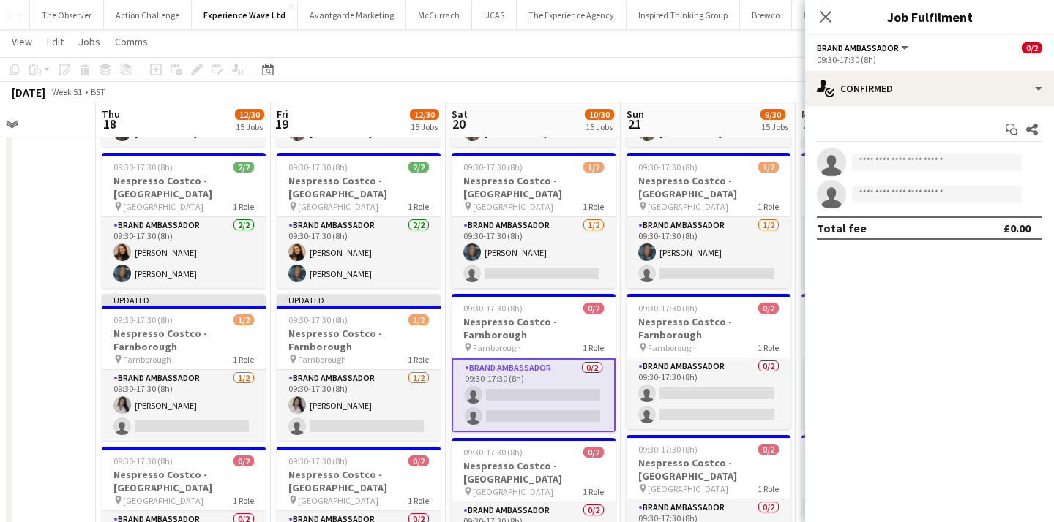
click at [881, 174] on app-invite-slot "single-neutral-actions" at bounding box center [929, 162] width 249 height 29
click at [880, 166] on input at bounding box center [937, 163] width 170 height 18
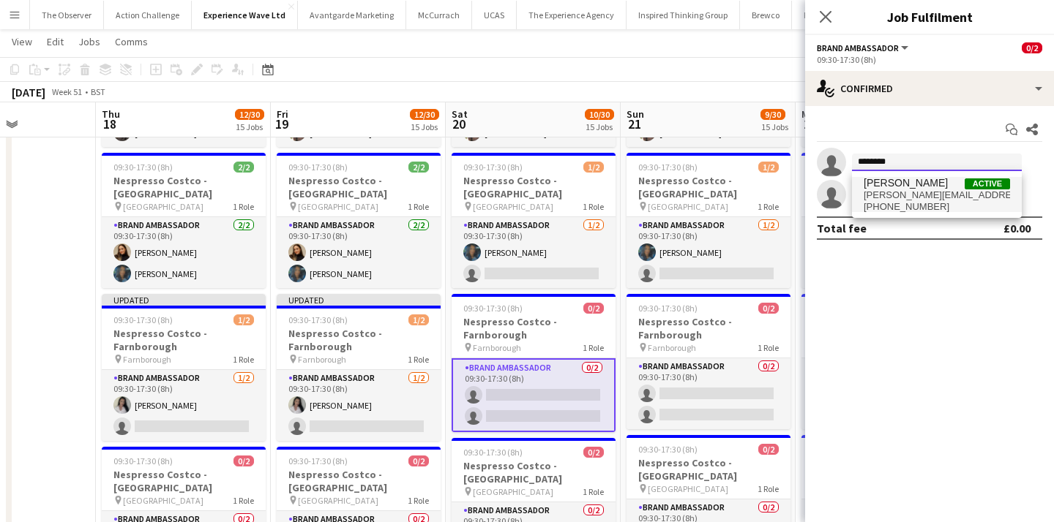
type input "********"
click at [878, 188] on span "Chloe Patey" at bounding box center [905, 183] width 84 height 12
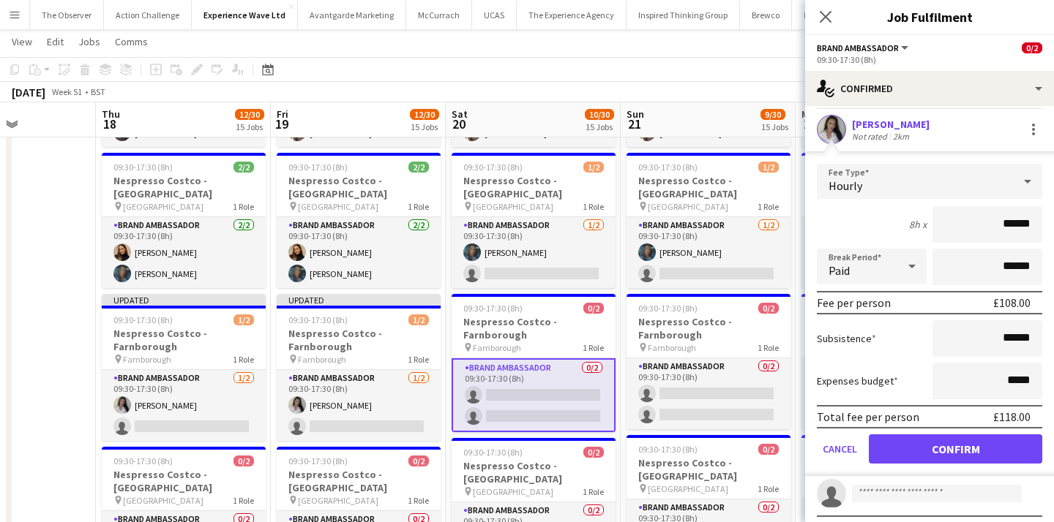
scroll to position [35, 0]
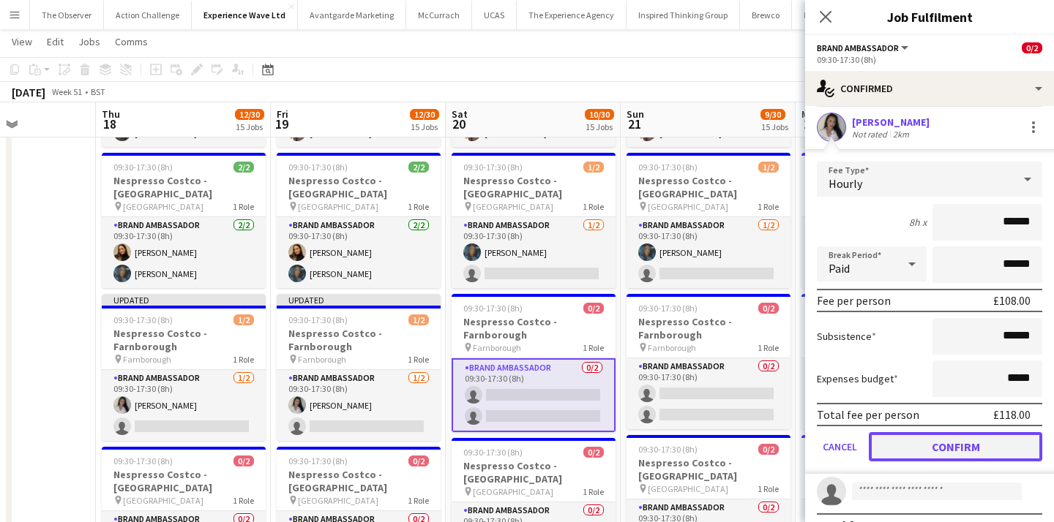
click at [921, 435] on button "Confirm" at bounding box center [955, 446] width 173 height 29
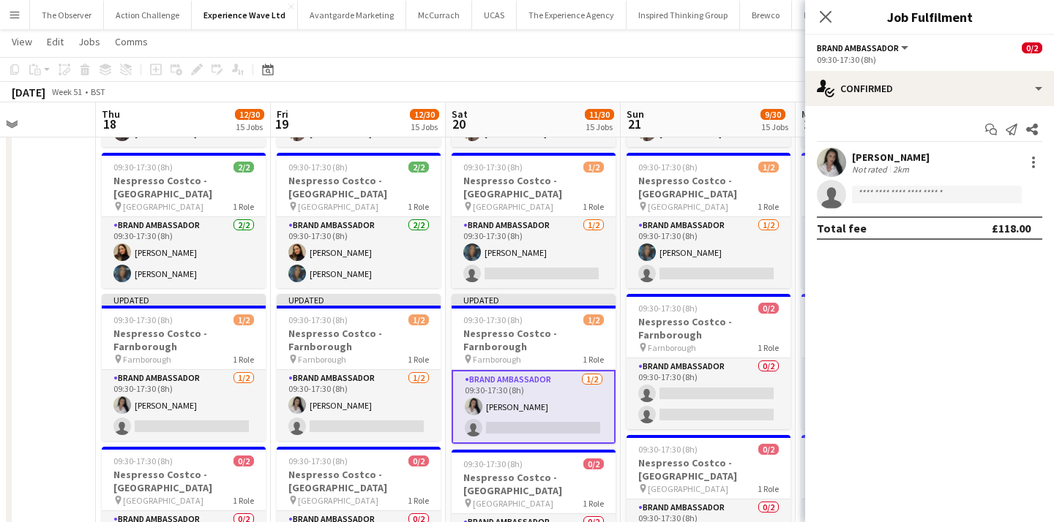
scroll to position [0, 0]
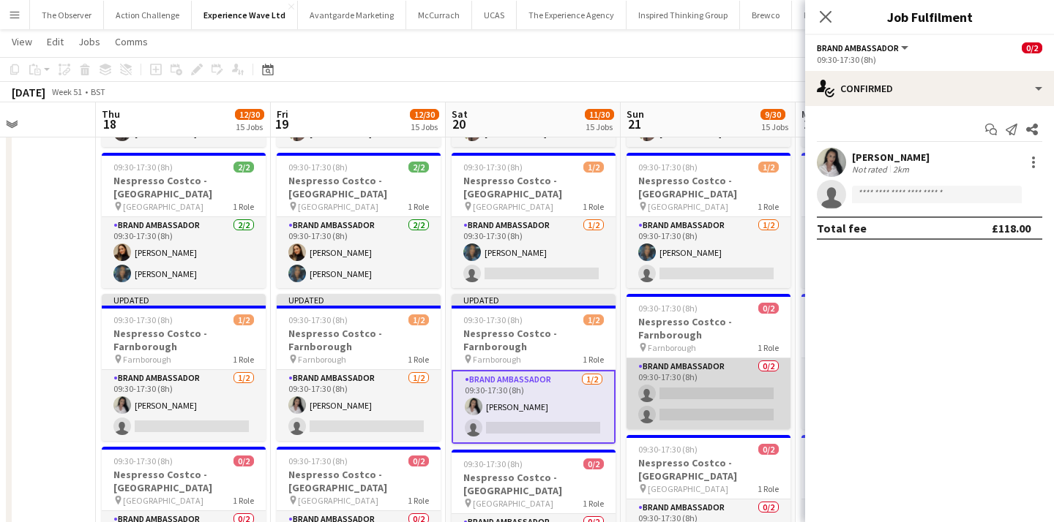
click at [636, 359] on app-card-role "Brand Ambassador 0/2 09:30-17:30 (8h) single-neutral-actions single-neutral-act…" at bounding box center [708, 394] width 164 height 71
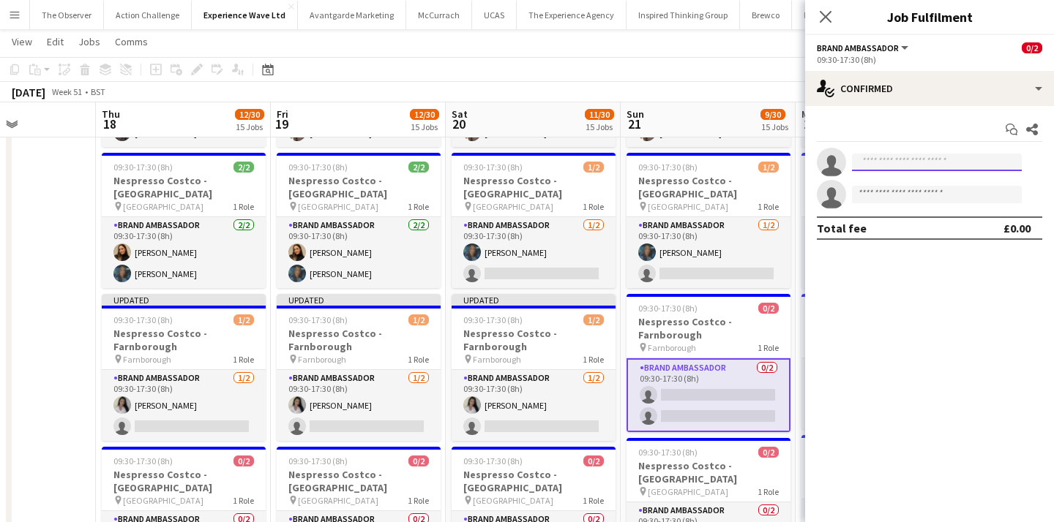
click at [912, 165] on input at bounding box center [937, 163] width 170 height 18
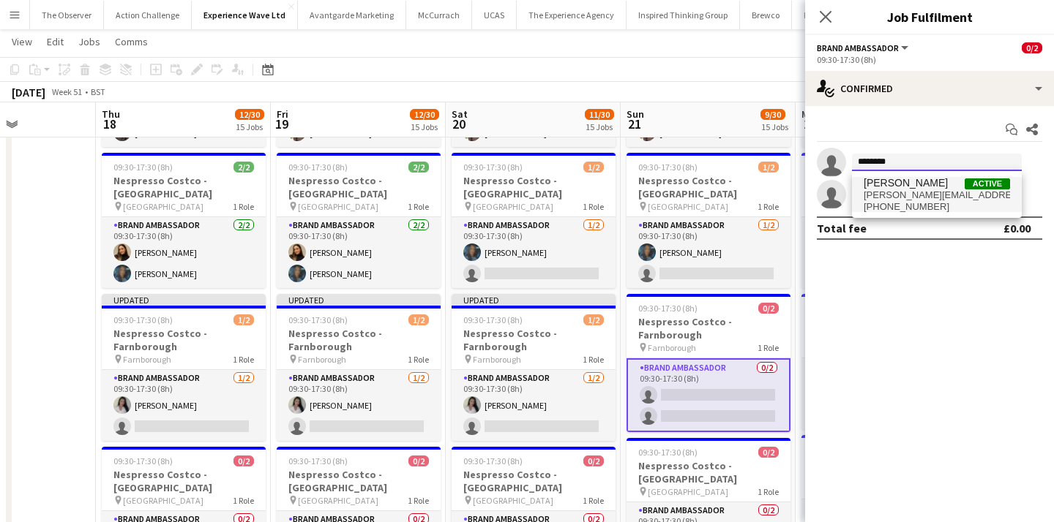
type input "********"
click at [914, 191] on span "chloe.patey@icloud.com" at bounding box center [936, 196] width 146 height 12
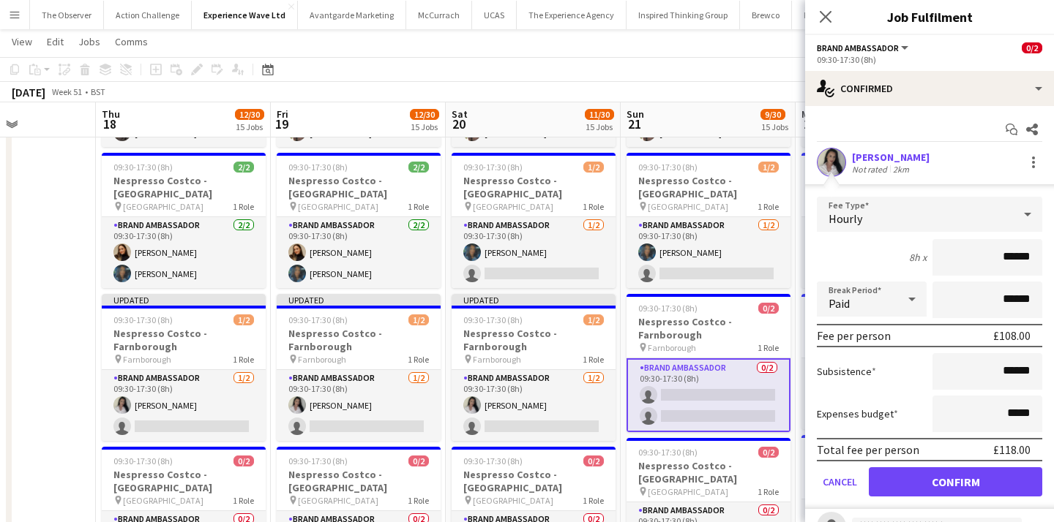
scroll to position [28, 0]
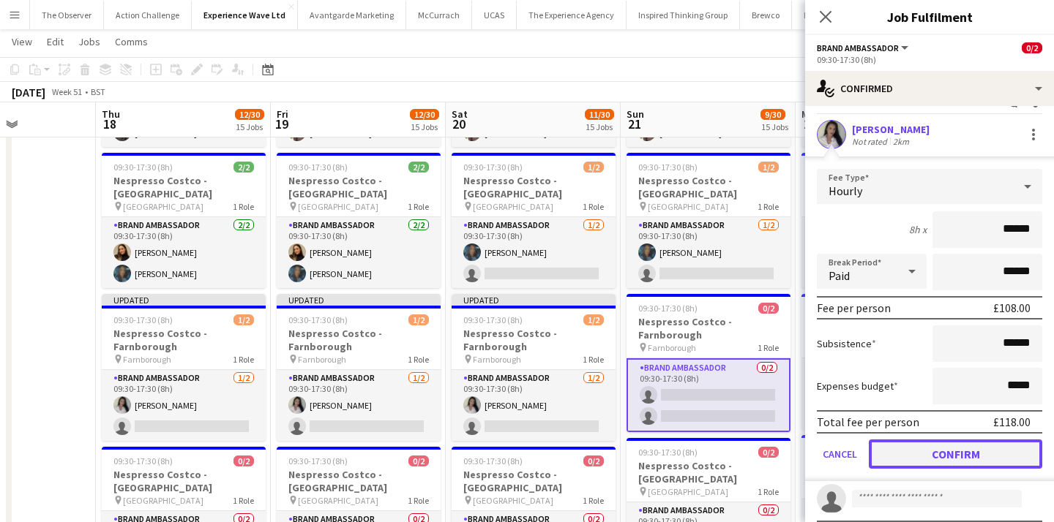
click at [931, 447] on button "Confirm" at bounding box center [955, 454] width 173 height 29
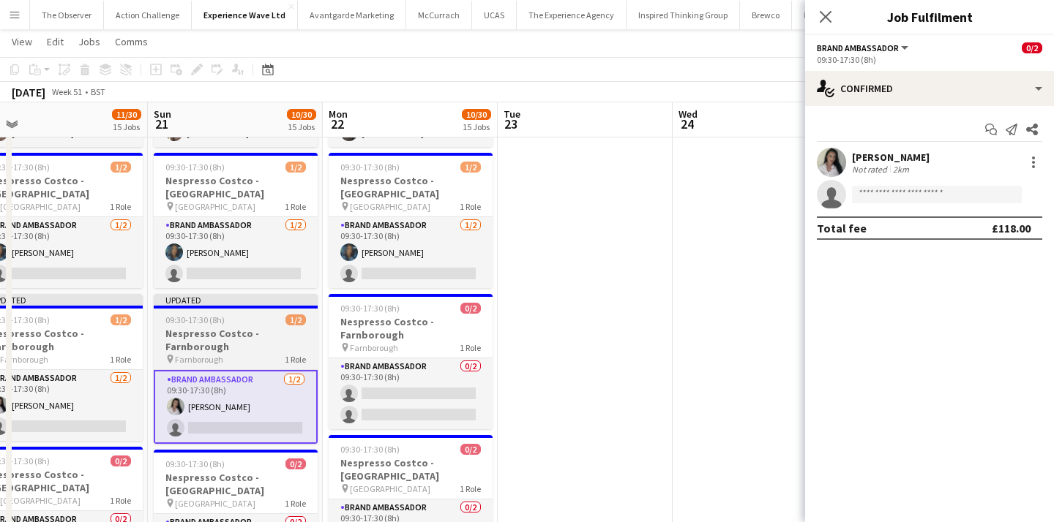
scroll to position [0, 416]
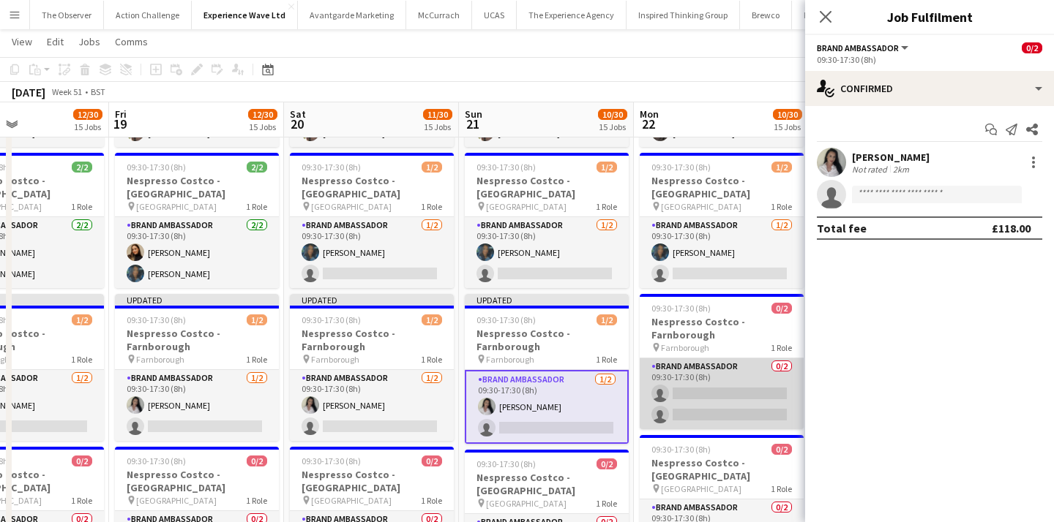
click at [720, 359] on app-card-role "Brand Ambassador 0/2 09:30-17:30 (8h) single-neutral-actions single-neutral-act…" at bounding box center [722, 394] width 164 height 71
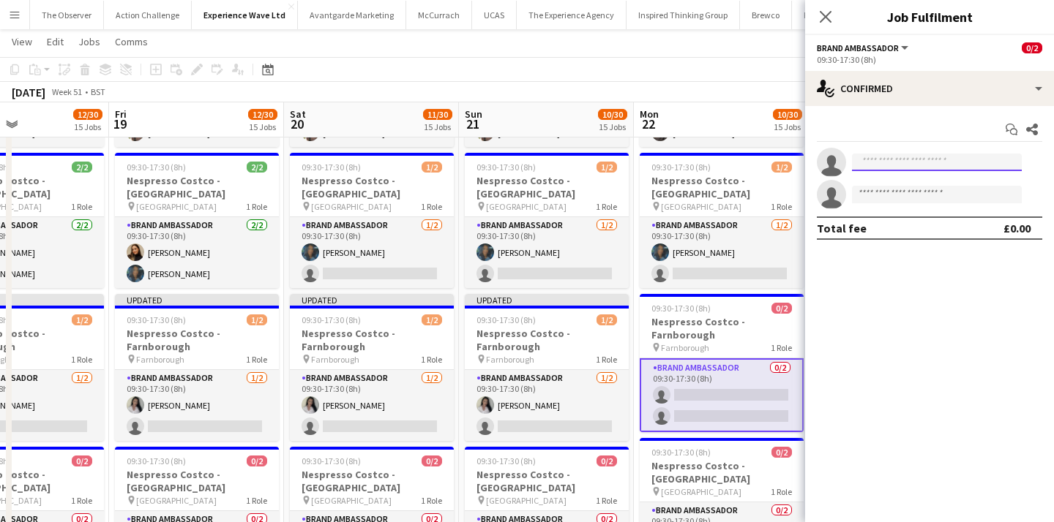
click at [900, 164] on input at bounding box center [937, 163] width 170 height 18
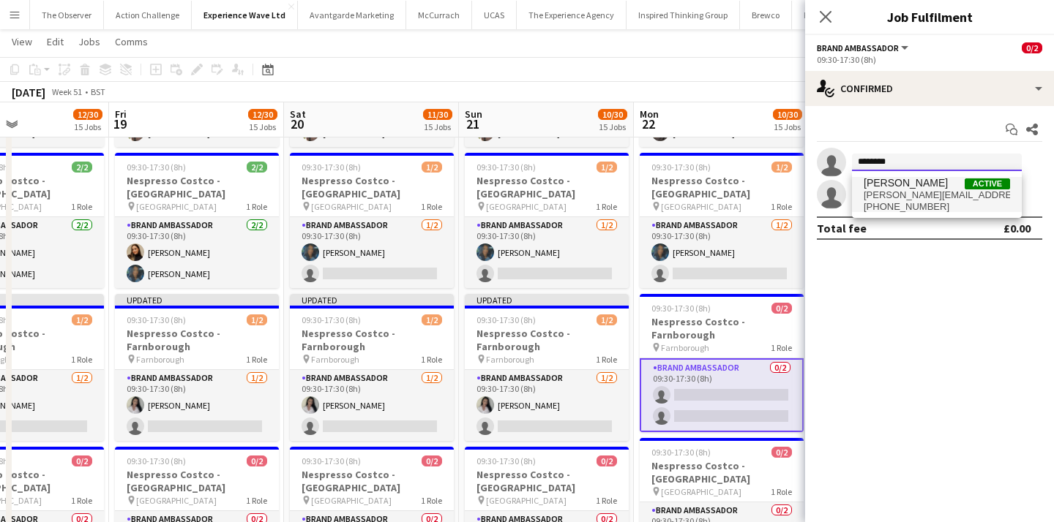
type input "********"
click at [899, 189] on span "Chloe Patey" at bounding box center [905, 183] width 84 height 12
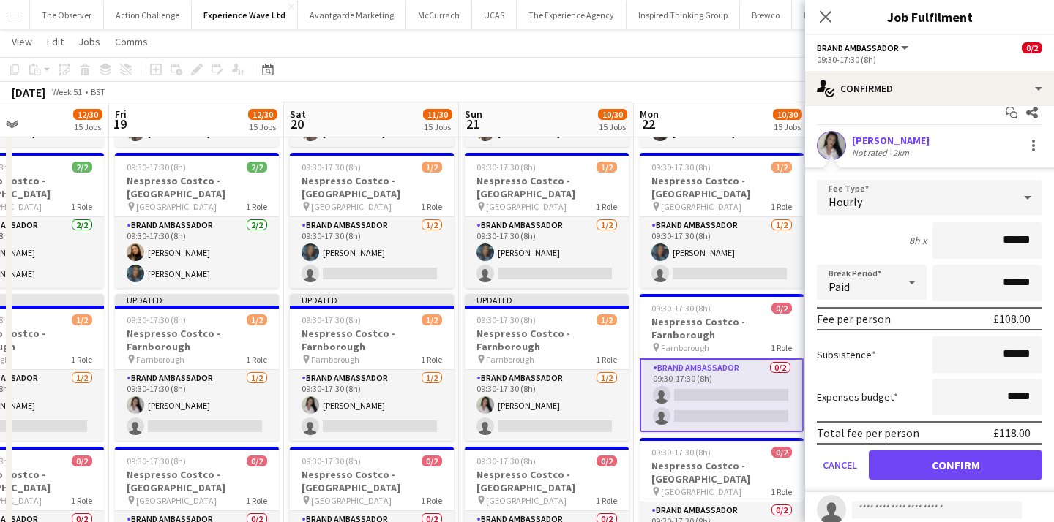
scroll to position [20, 0]
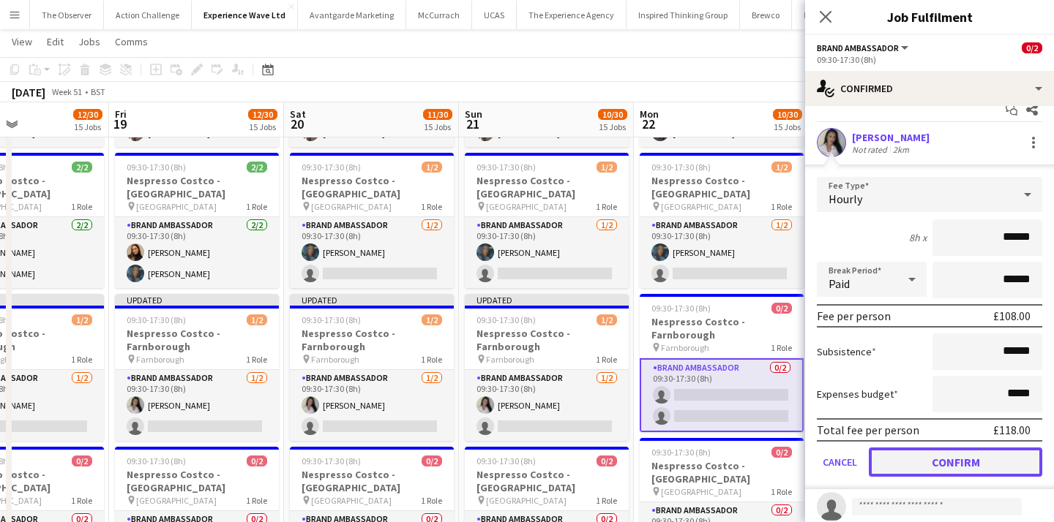
click at [933, 456] on button "Confirm" at bounding box center [955, 462] width 173 height 29
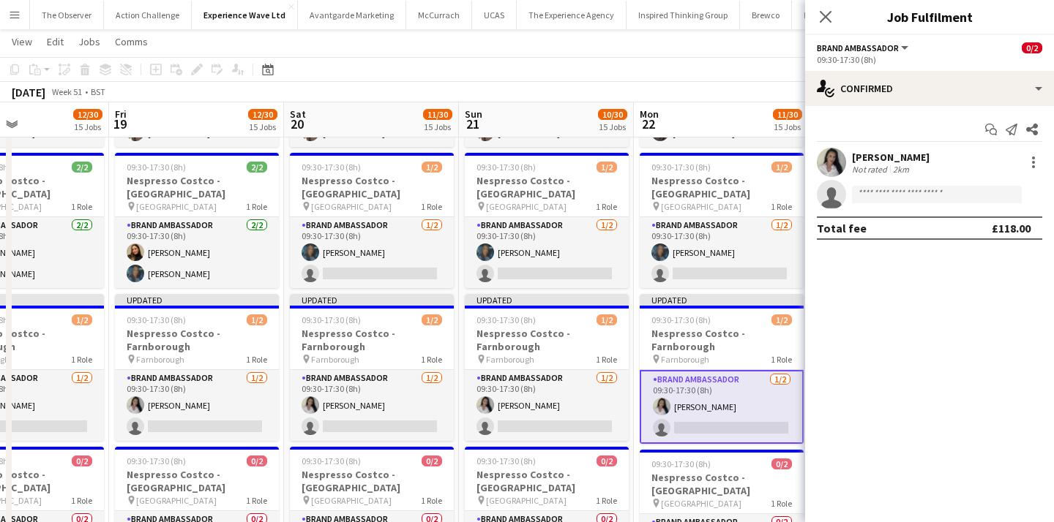
click at [749, 44] on app-page-menu "View Day view expanded Day view collapsed Month view Date picker Jump to today …" at bounding box center [527, 43] width 1054 height 28
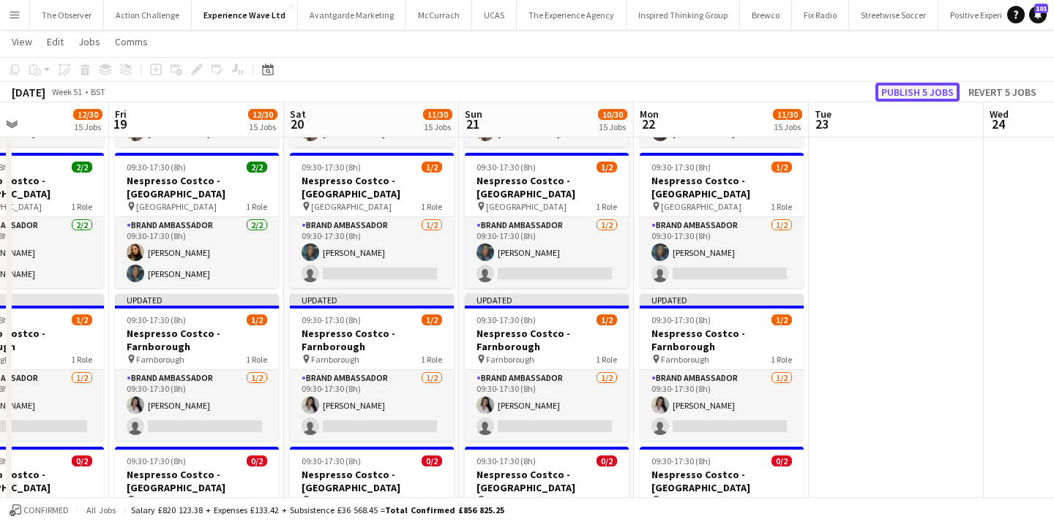
click at [904, 91] on button "Publish 5 jobs" at bounding box center [917, 92] width 84 height 19
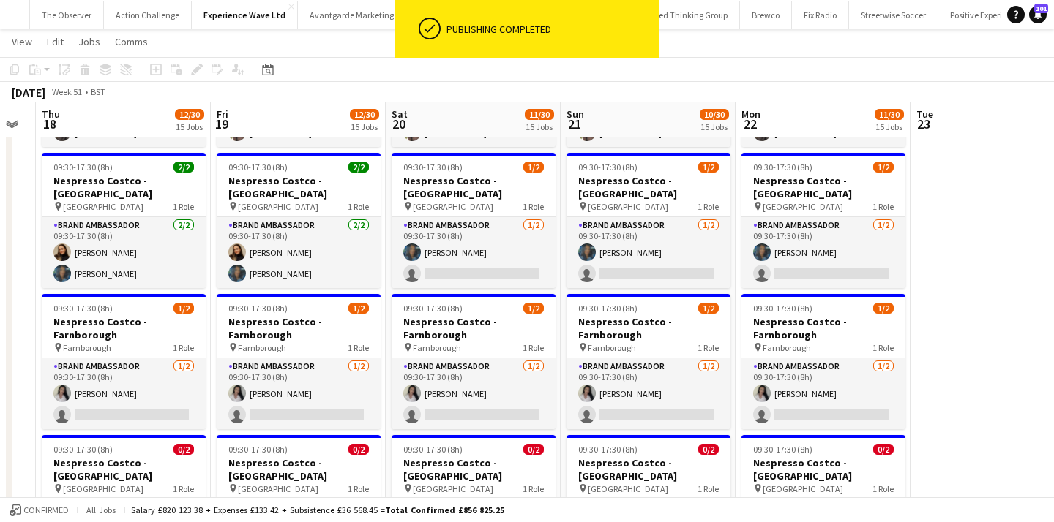
scroll to position [0, 454]
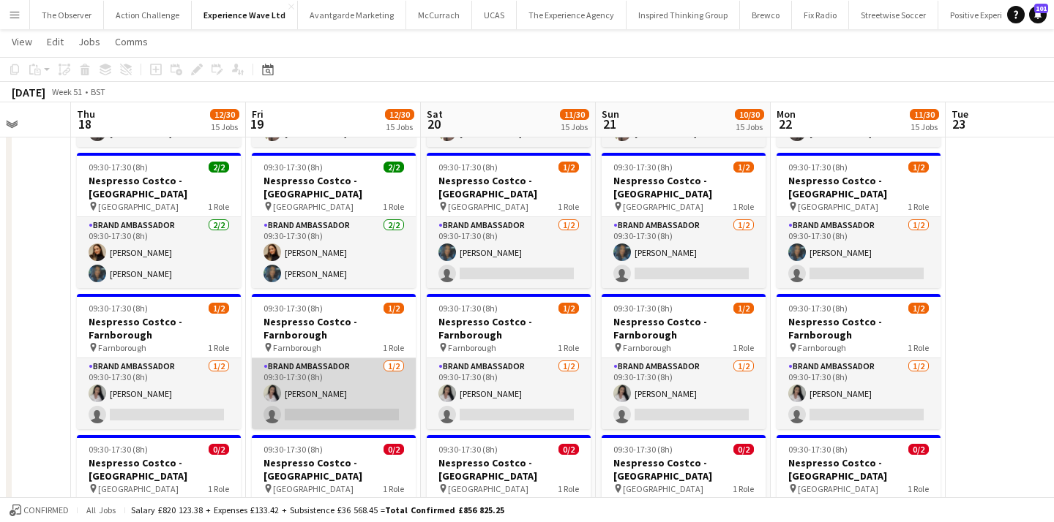
click at [364, 373] on app-card-role "Brand Ambassador 1/2 09:30-17:30 (8h) Chloe Patey single-neutral-actions" at bounding box center [334, 394] width 164 height 71
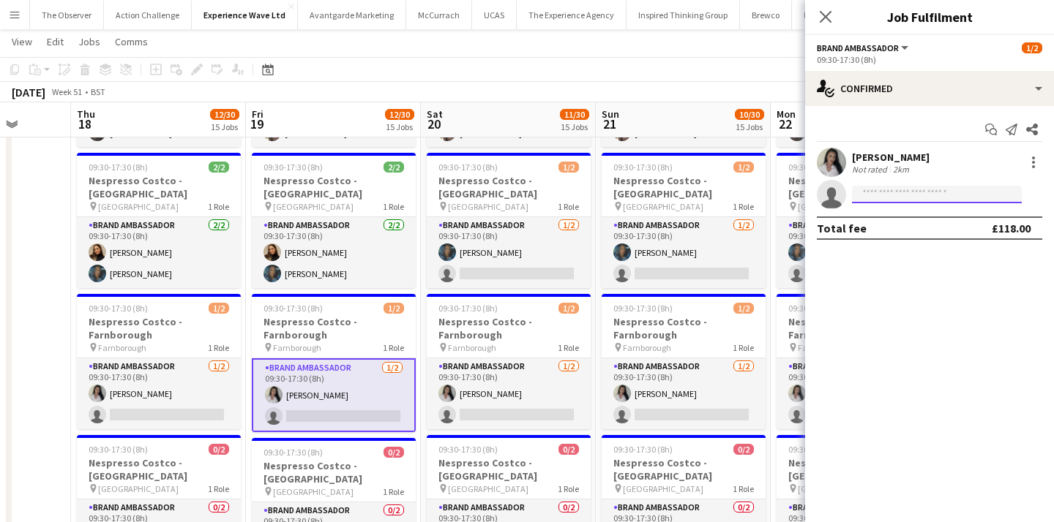
click at [888, 198] on input at bounding box center [937, 195] width 170 height 18
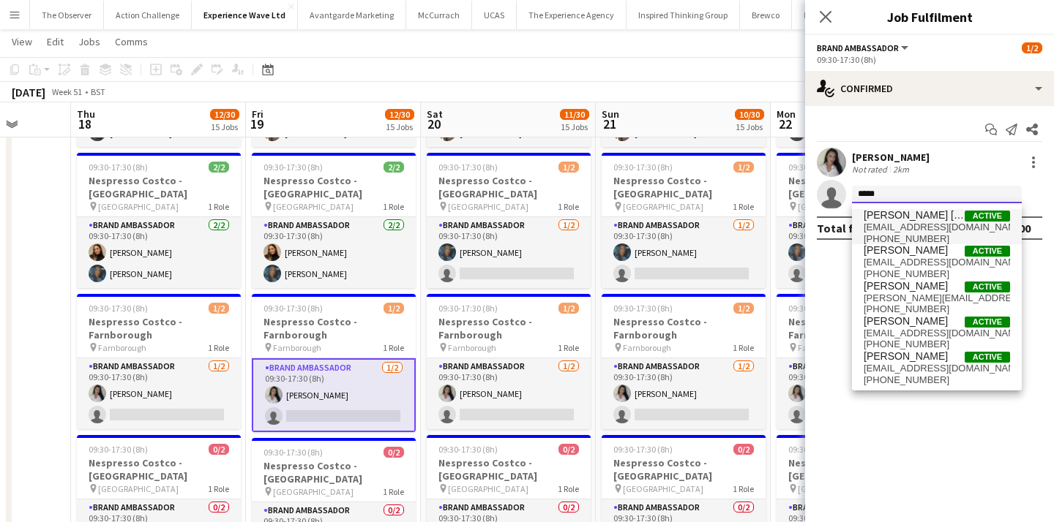
type input "*****"
drag, startPoint x: 888, startPoint y: 223, endPoint x: 885, endPoint y: 187, distance: 36.0
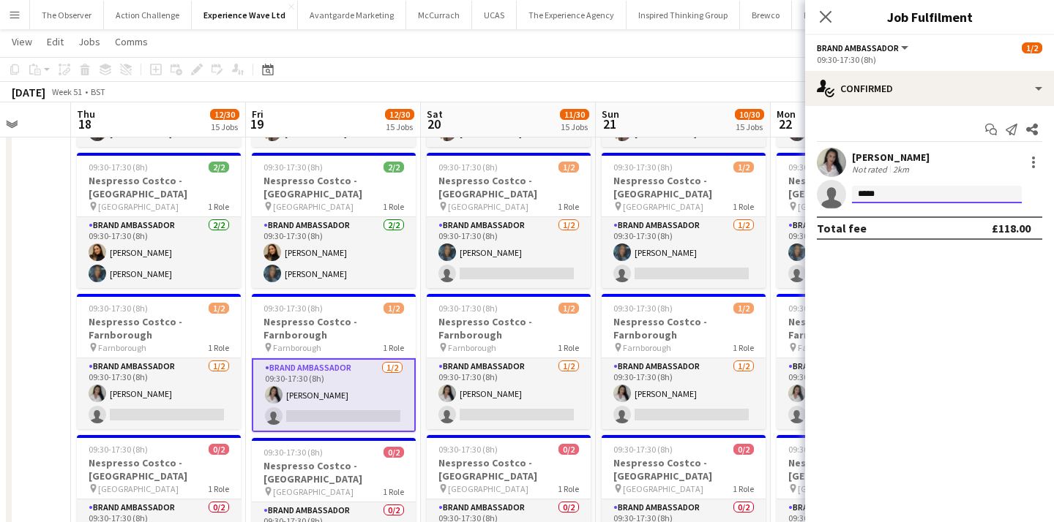
click at [884, 192] on input "*****" at bounding box center [937, 195] width 170 height 18
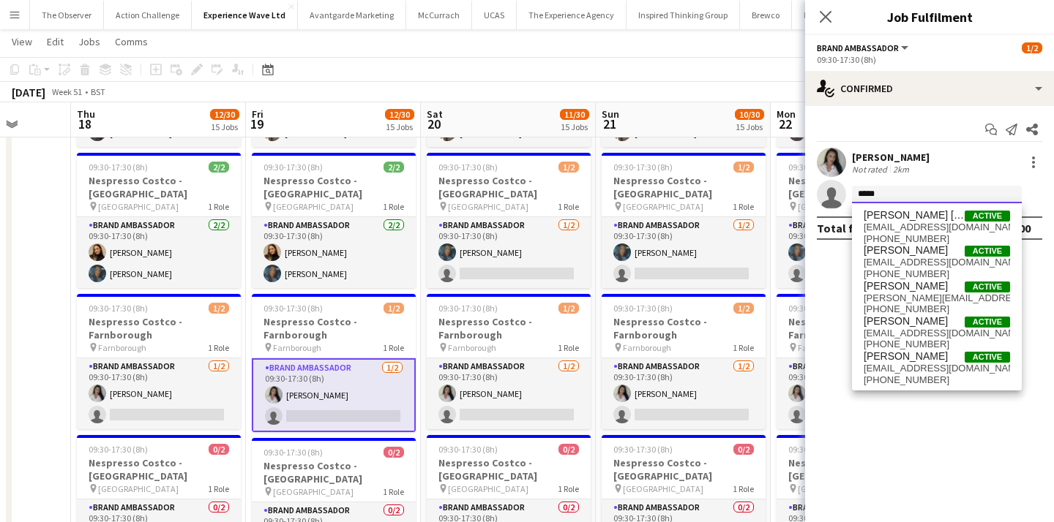
click at [884, 192] on input "*****" at bounding box center [937, 195] width 170 height 18
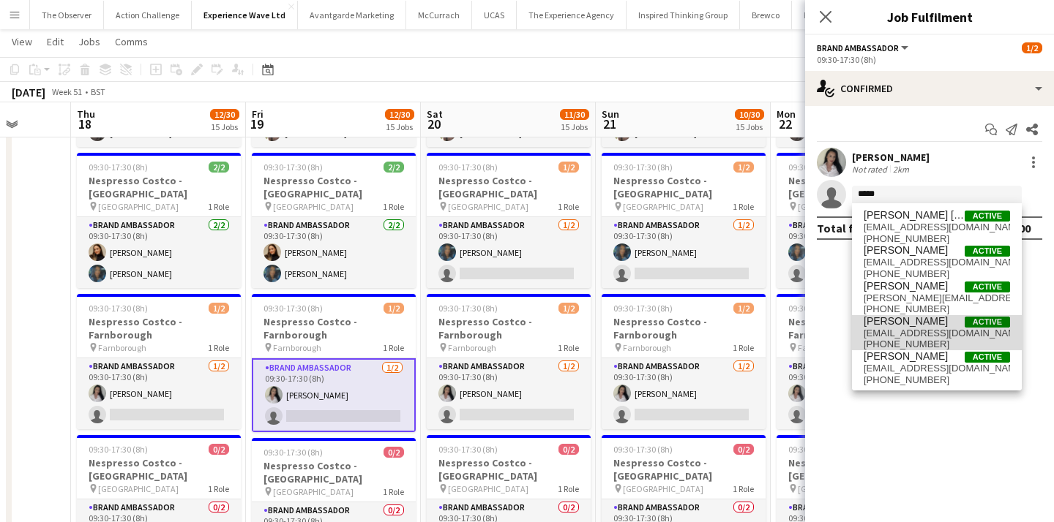
click at [931, 322] on span "Elizabeth Norton" at bounding box center [905, 321] width 84 height 12
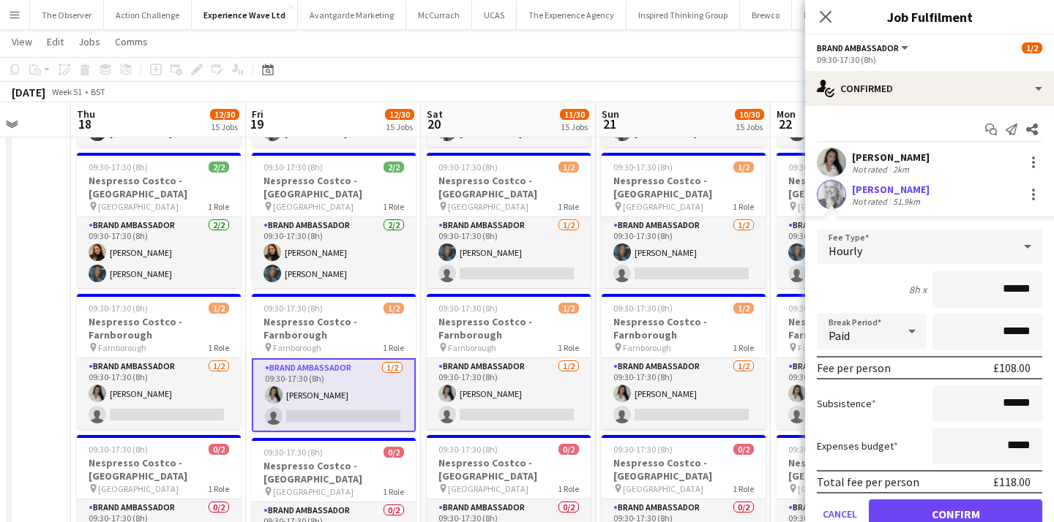
scroll to position [61, 0]
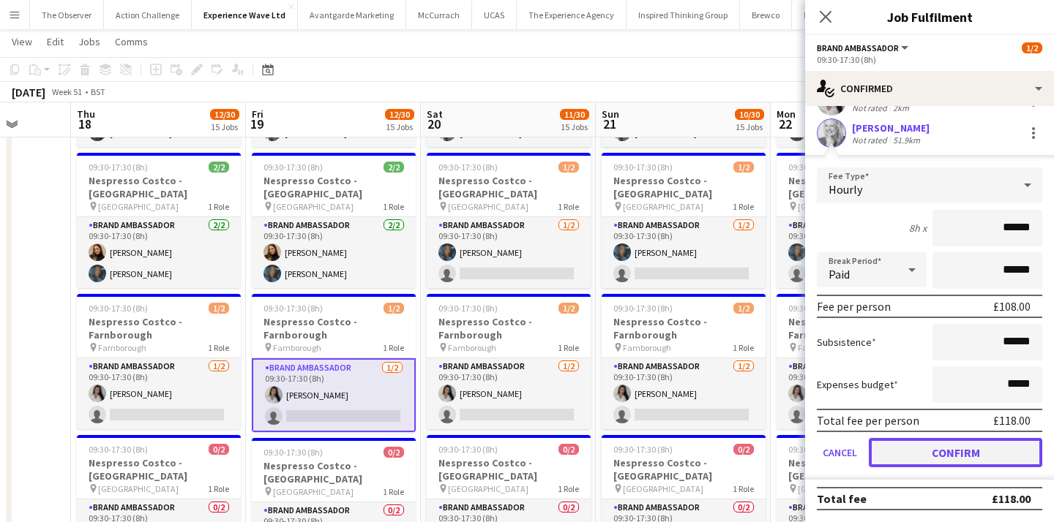
click at [964, 456] on button "Confirm" at bounding box center [955, 452] width 173 height 29
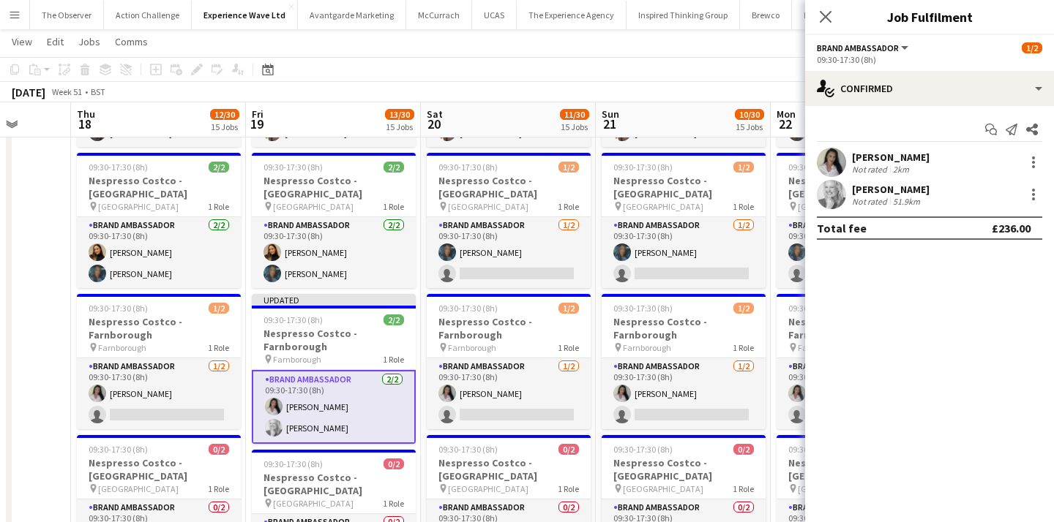
scroll to position [0, 0]
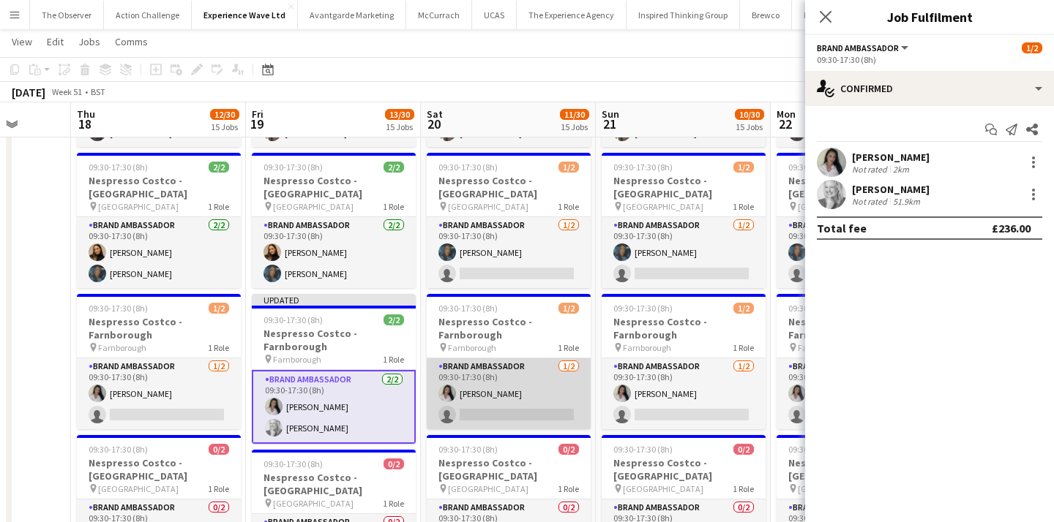
click at [546, 368] on app-card-role "Brand Ambassador 1/2 09:30-17:30 (8h) Chloe Patey single-neutral-actions" at bounding box center [509, 394] width 164 height 71
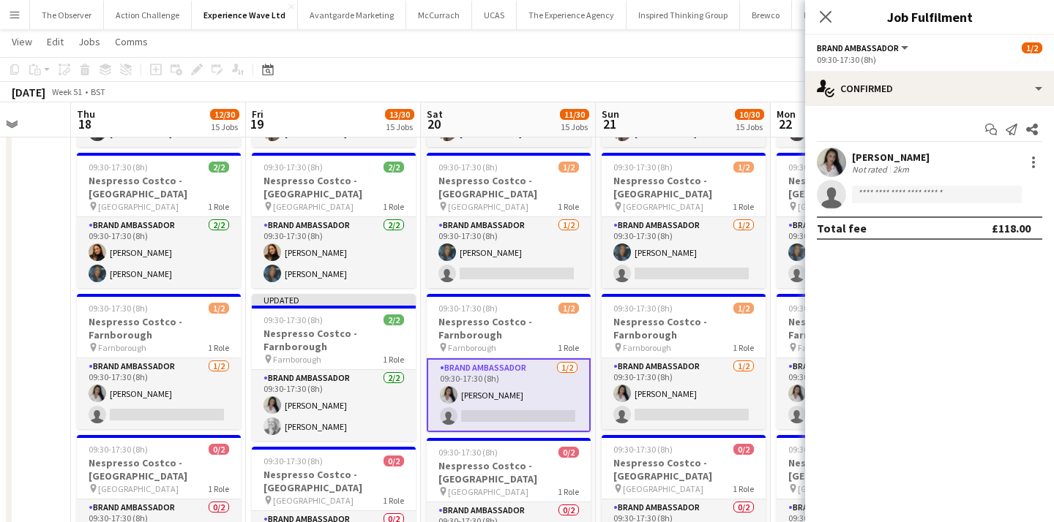
click at [874, 203] on app-invite-slot "single-neutral-actions" at bounding box center [929, 194] width 249 height 29
click at [869, 195] on input at bounding box center [937, 195] width 170 height 18
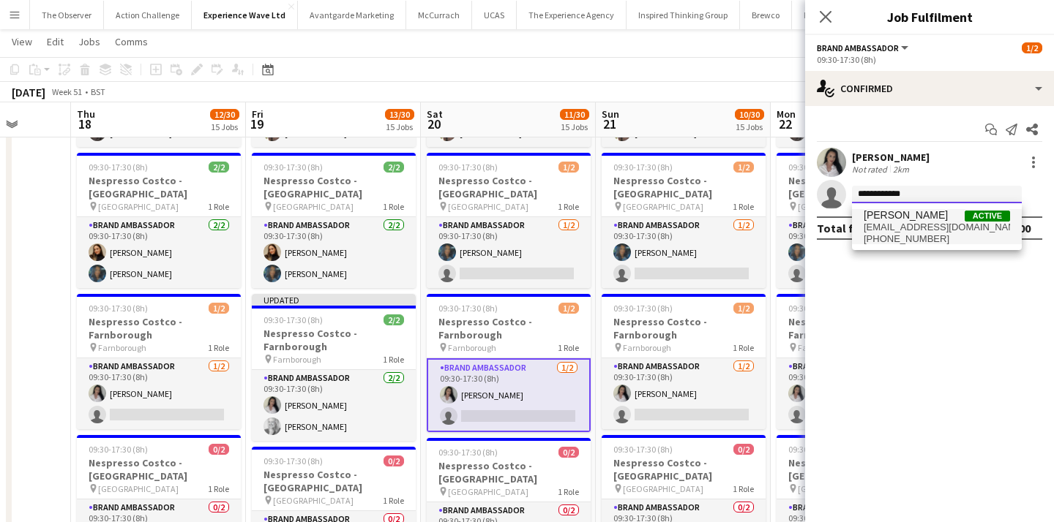
type input "**********"
click at [888, 221] on span "Elizabeth Norton" at bounding box center [905, 215] width 84 height 12
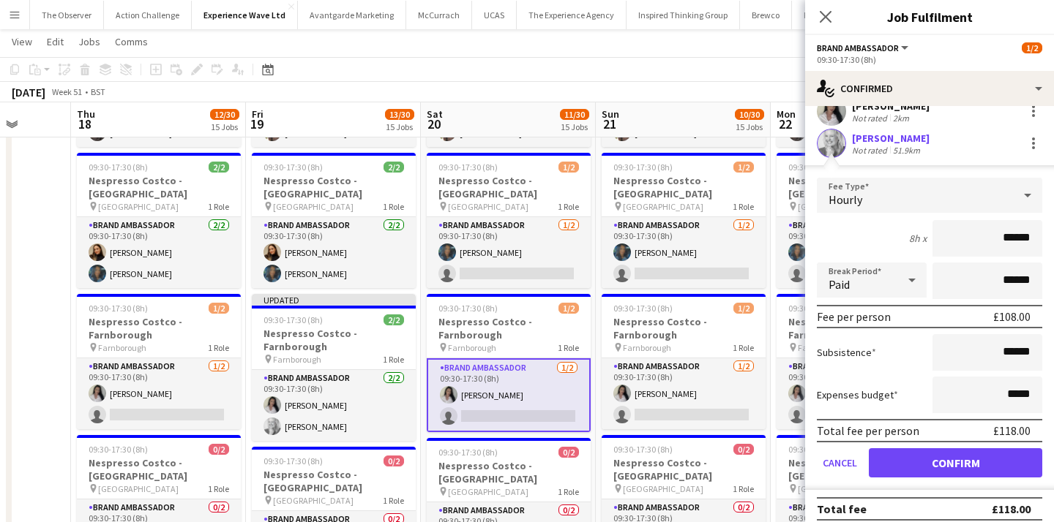
scroll to position [61, 0]
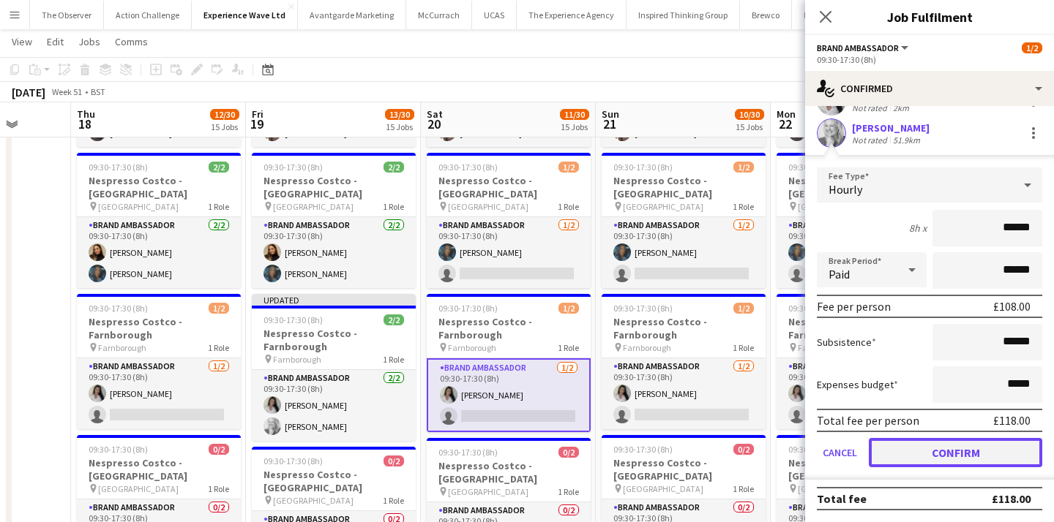
click at [945, 452] on button "Confirm" at bounding box center [955, 452] width 173 height 29
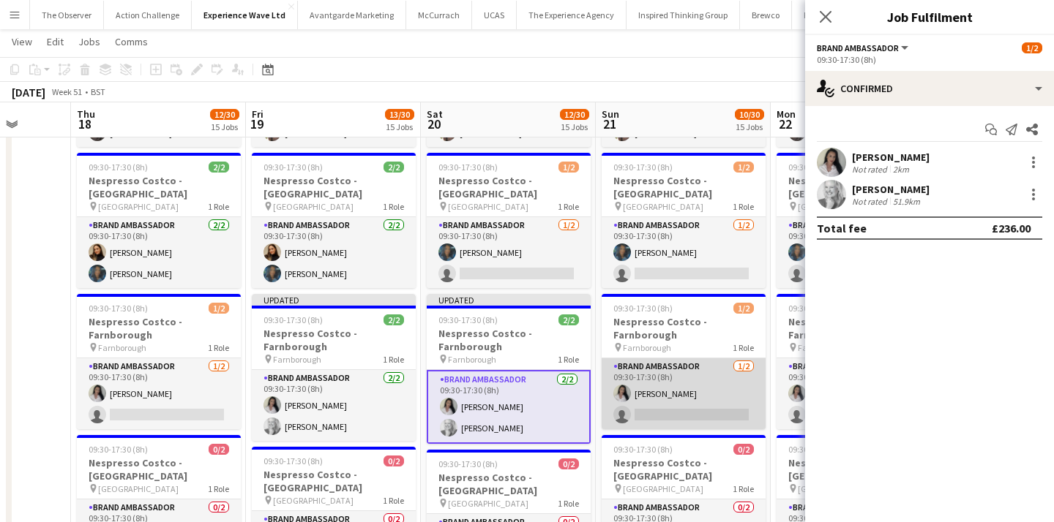
click at [699, 378] on app-card-role "Brand Ambassador 1/2 09:30-17:30 (8h) Chloe Patey single-neutral-actions" at bounding box center [683, 394] width 164 height 71
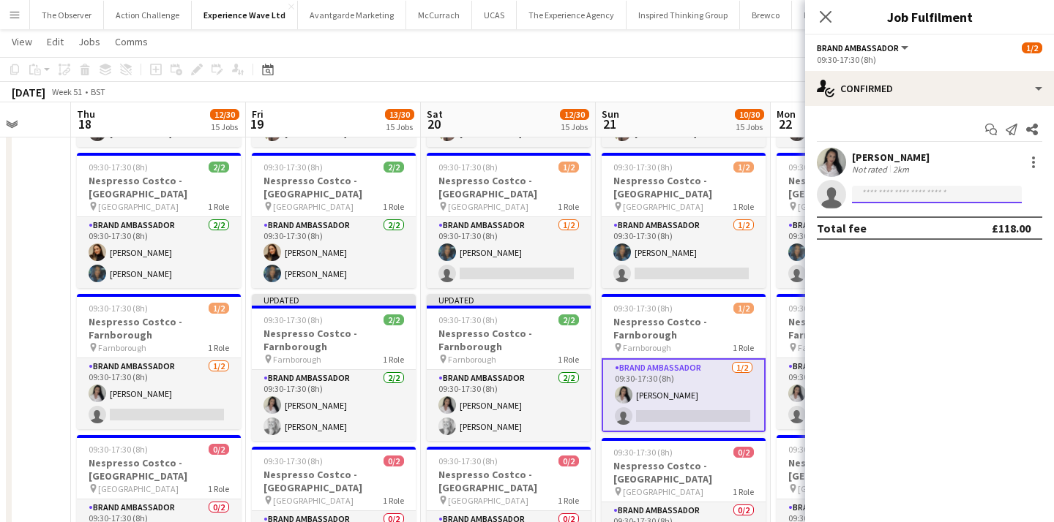
click at [886, 192] on input at bounding box center [937, 195] width 170 height 18
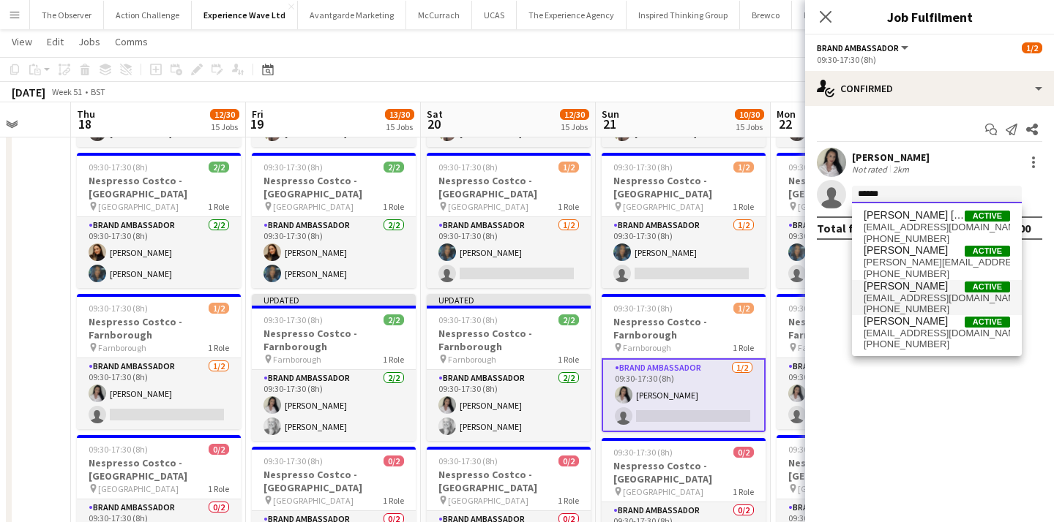
type input "******"
click at [918, 296] on span "lizzynorton90@gmail.com" at bounding box center [936, 299] width 146 height 12
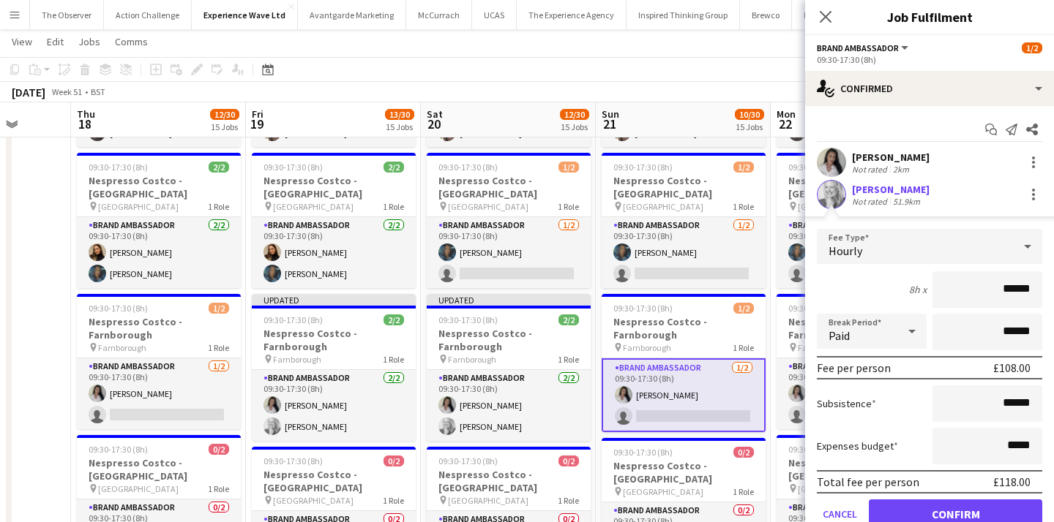
scroll to position [61, 0]
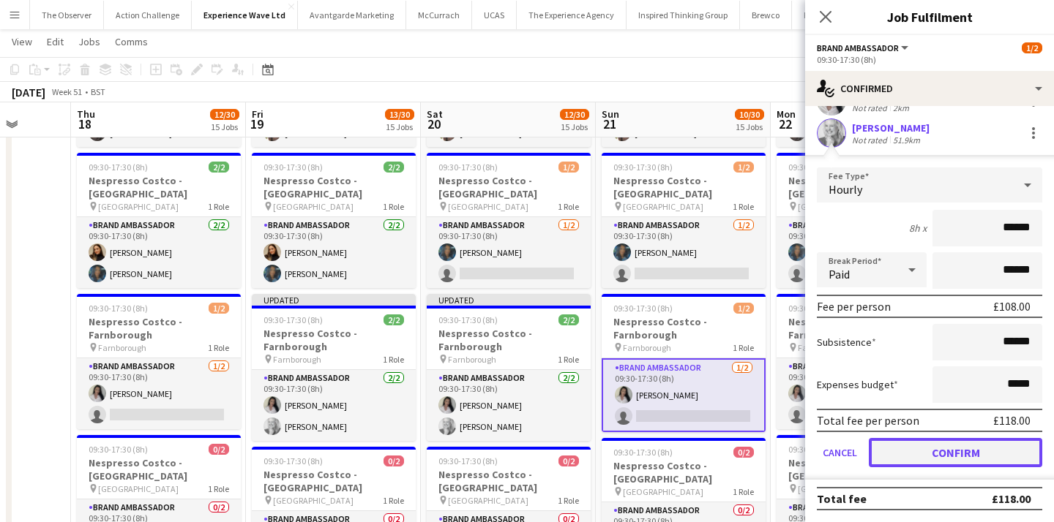
click at [945, 446] on button "Confirm" at bounding box center [955, 452] width 173 height 29
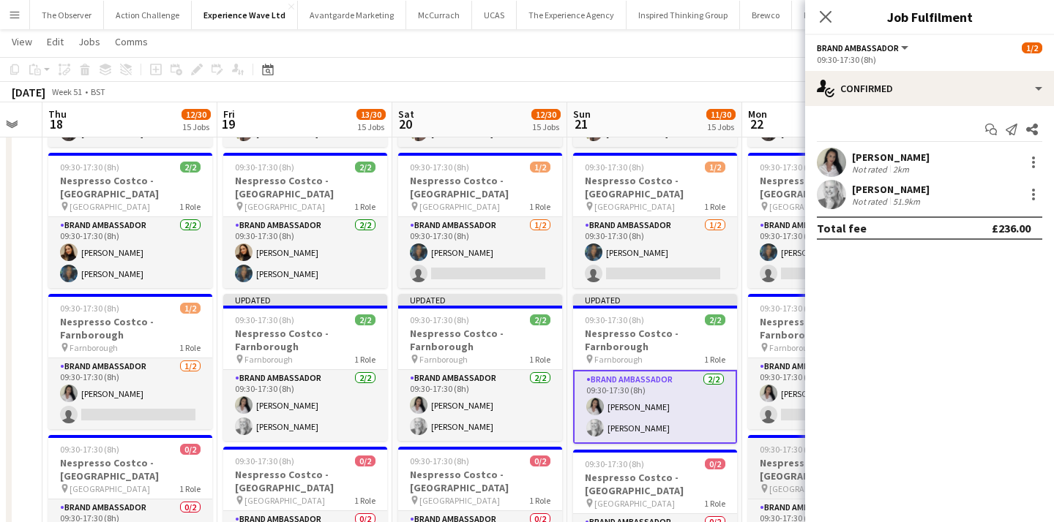
scroll to position [0, 495]
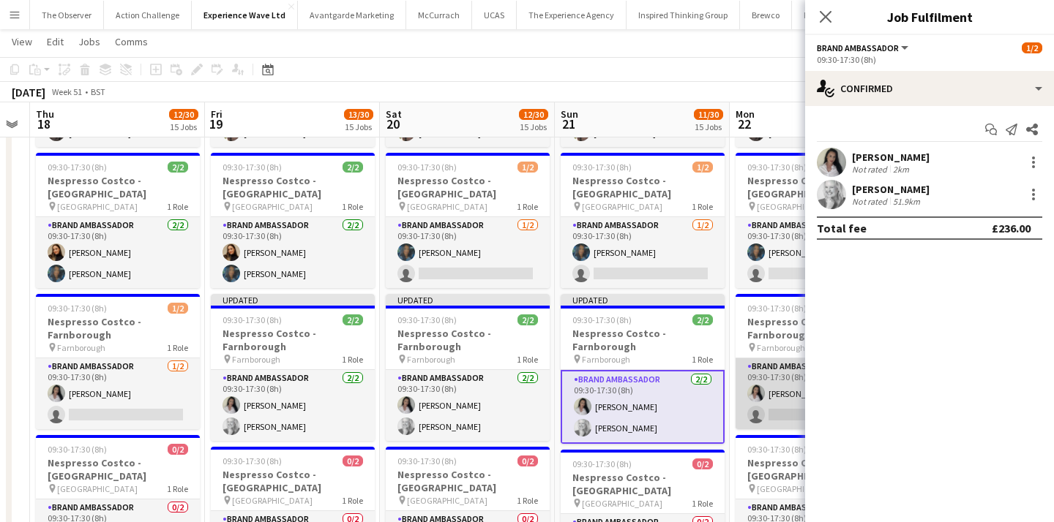
click at [796, 383] on app-card-role "Brand Ambassador 1/2 09:30-17:30 (8h) Chloe Patey single-neutral-actions" at bounding box center [817, 394] width 164 height 71
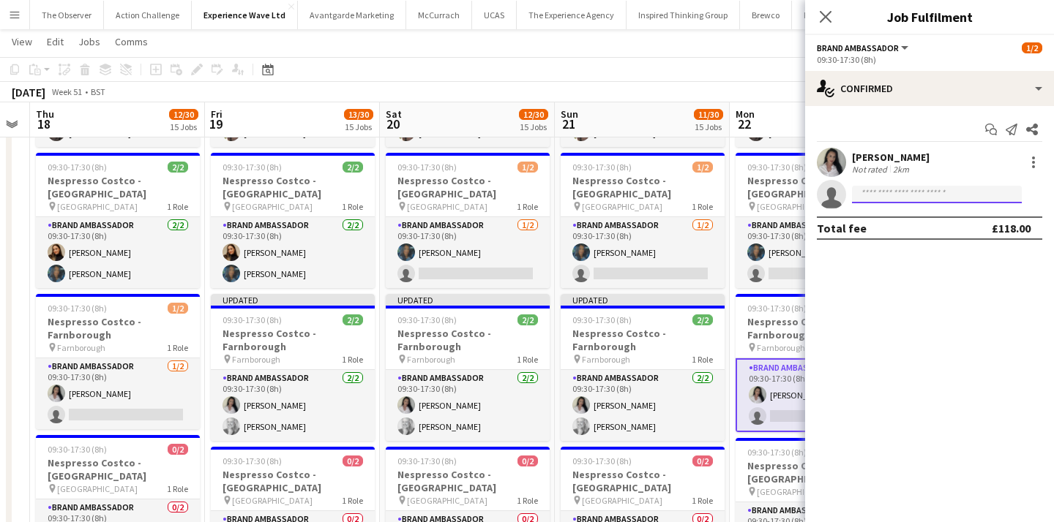
click at [899, 198] on input at bounding box center [937, 195] width 170 height 18
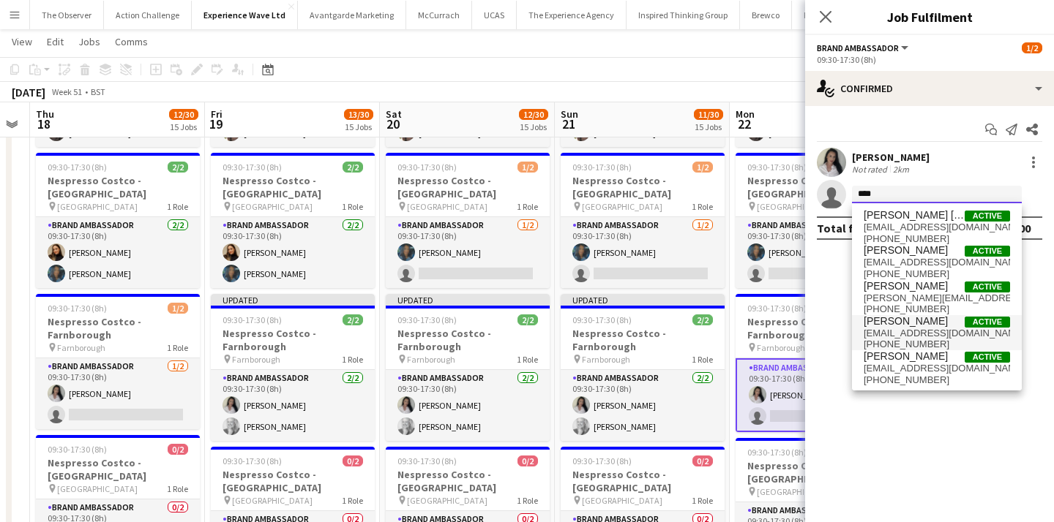
type input "****"
click at [910, 319] on span "Elizabeth Norton" at bounding box center [905, 321] width 84 height 12
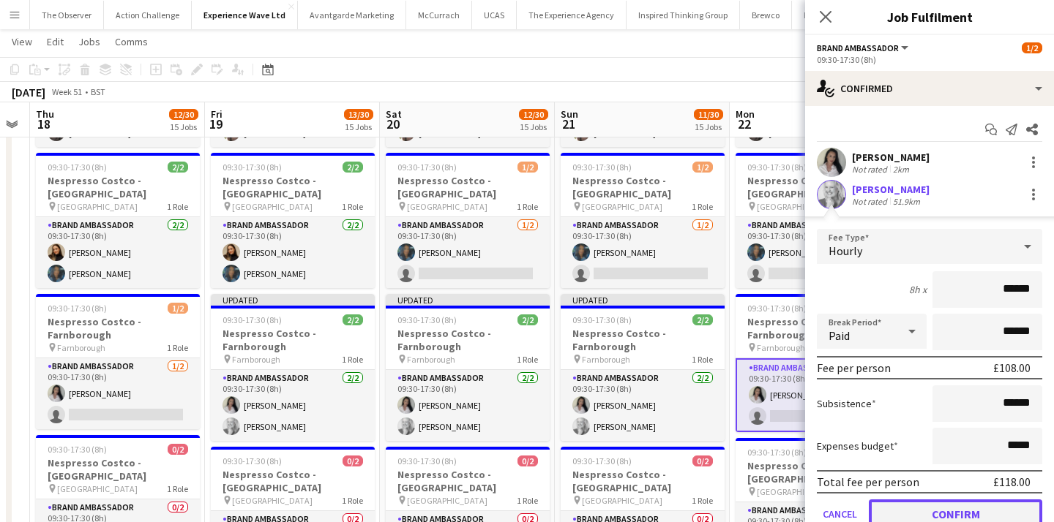
click at [935, 510] on button "Confirm" at bounding box center [955, 514] width 173 height 29
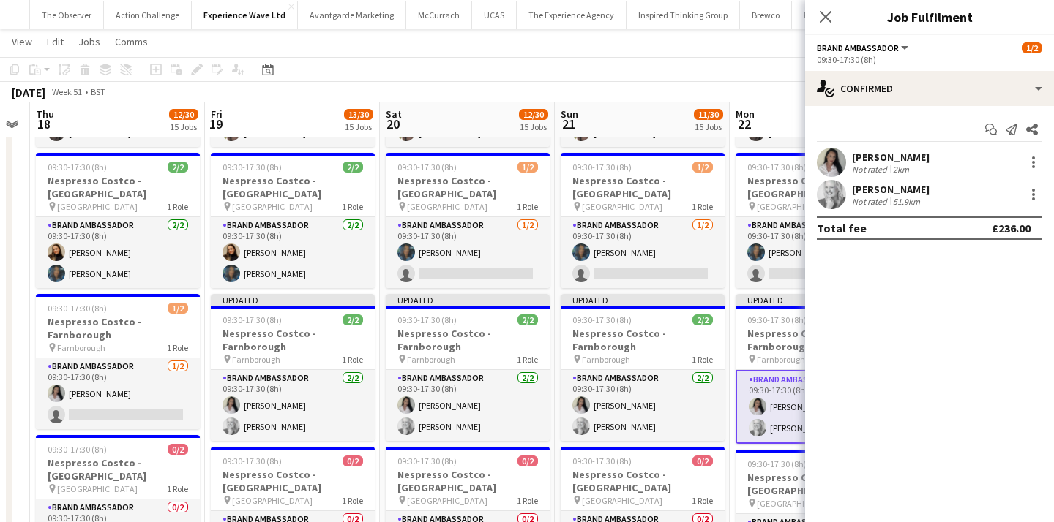
click at [724, 91] on div "December 2025 Week 51 • BST Publish 1 job Revert 1 job" at bounding box center [527, 92] width 1054 height 20
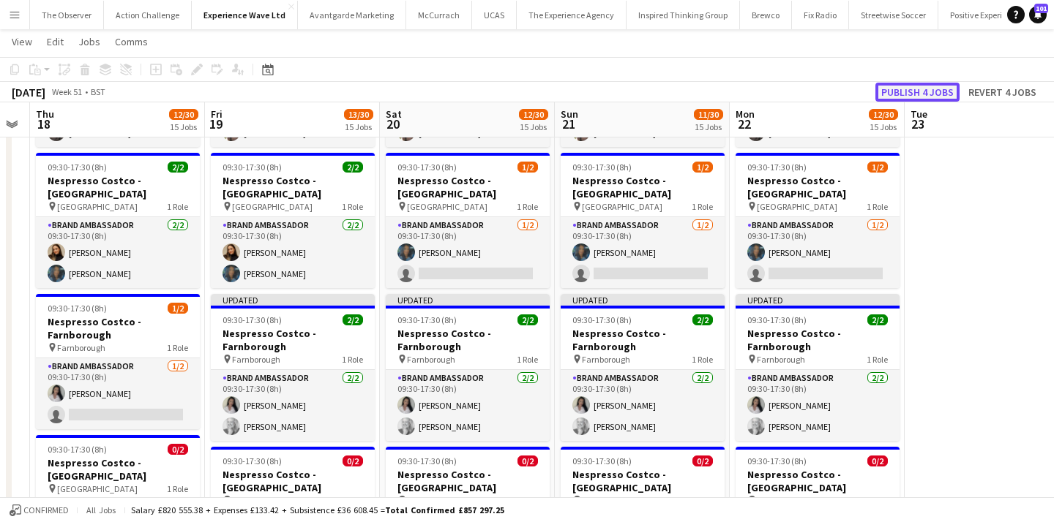
click at [944, 92] on button "Publish 4 jobs" at bounding box center [917, 92] width 84 height 19
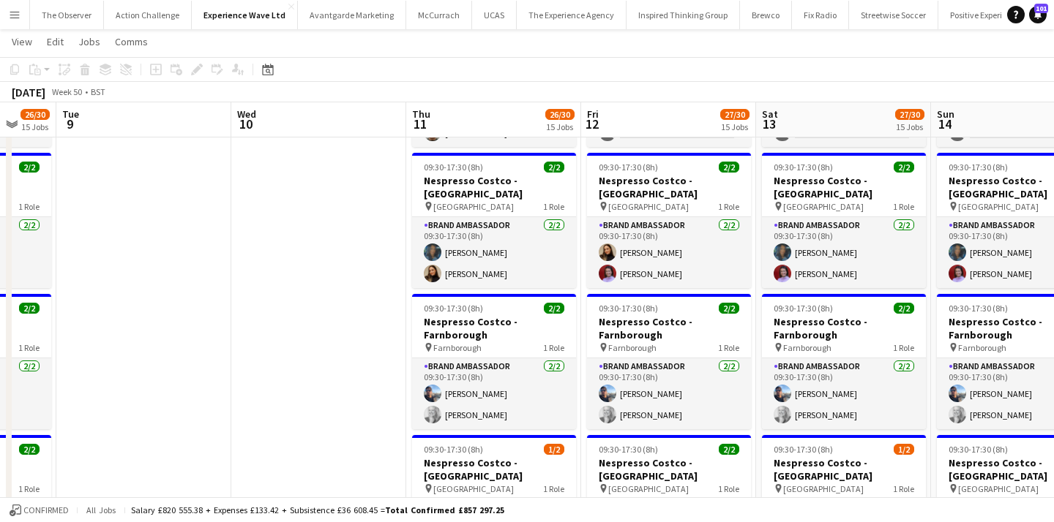
scroll to position [0, 303]
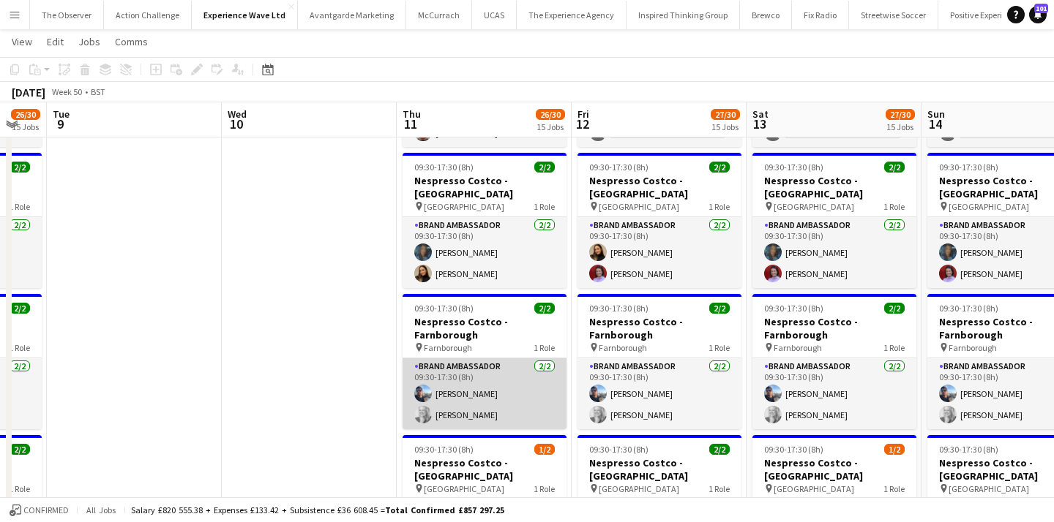
click at [447, 371] on app-card-role "Brand Ambassador 2/2 09:30-17:30 (8h) Goutam Verma Elizabeth Norton" at bounding box center [484, 394] width 164 height 71
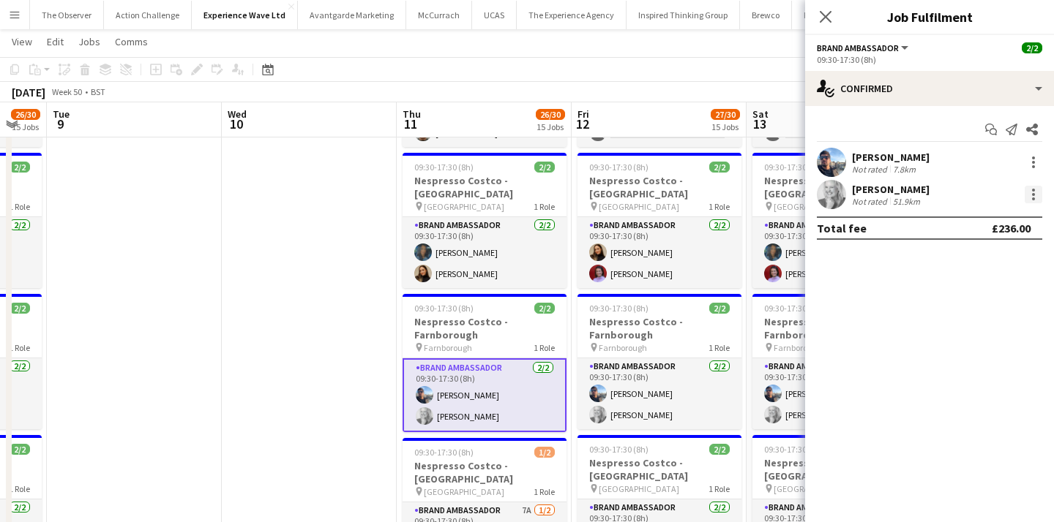
click at [1027, 200] on div at bounding box center [1033, 195] width 18 height 18
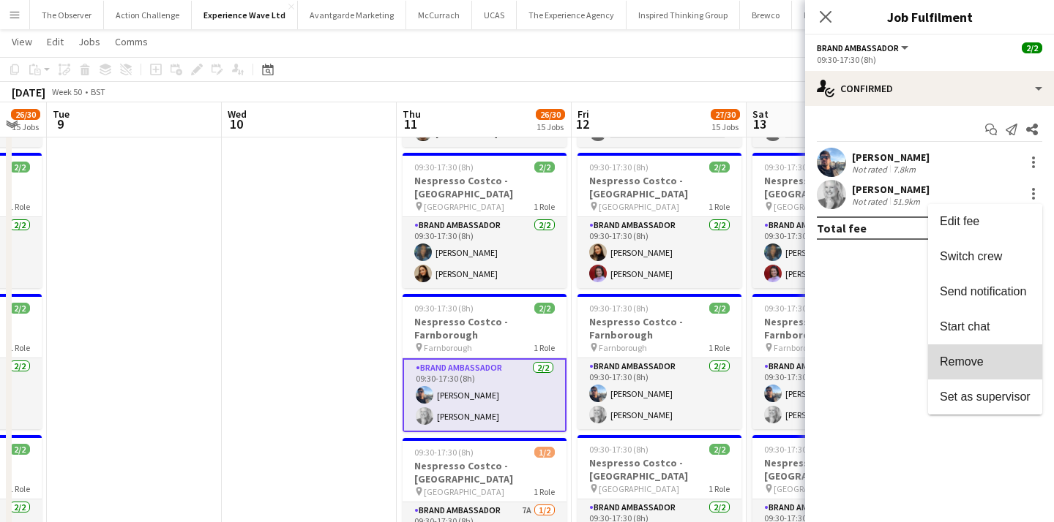
click at [996, 360] on span "Remove" at bounding box center [985, 362] width 91 height 13
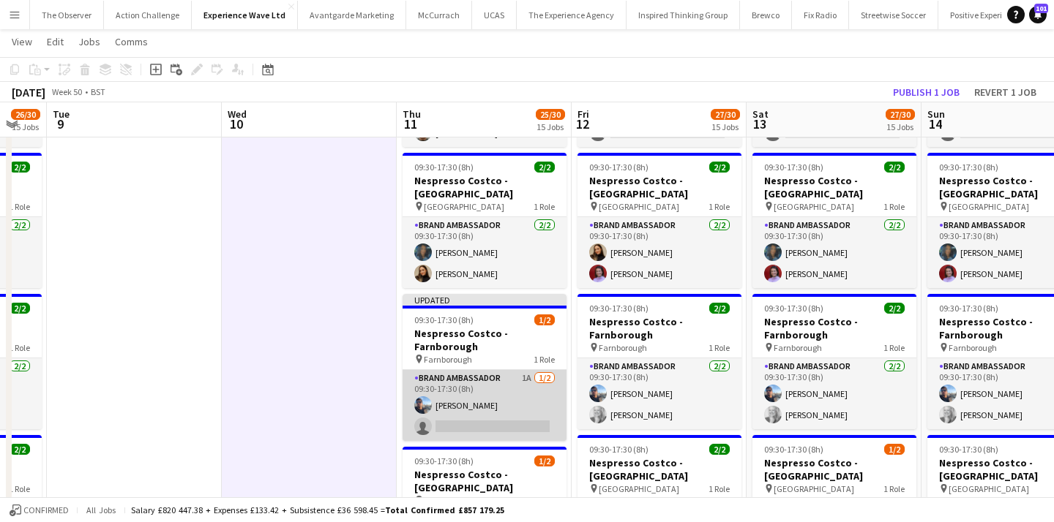
click at [525, 387] on app-card-role "Brand Ambassador 1A 1/2 09:30-17:30 (8h) Goutam Verma single-neutral-actions" at bounding box center [484, 405] width 164 height 71
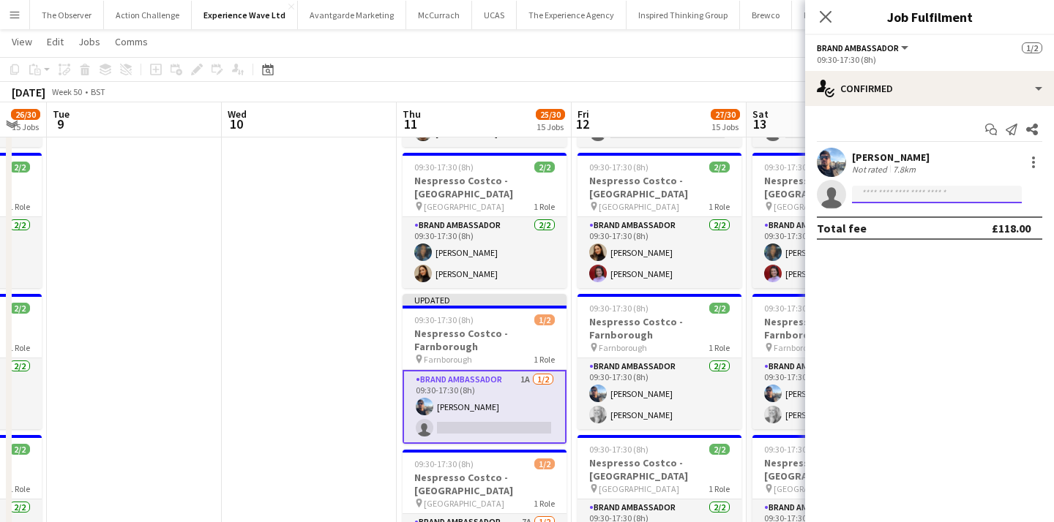
click at [938, 197] on input at bounding box center [937, 195] width 170 height 18
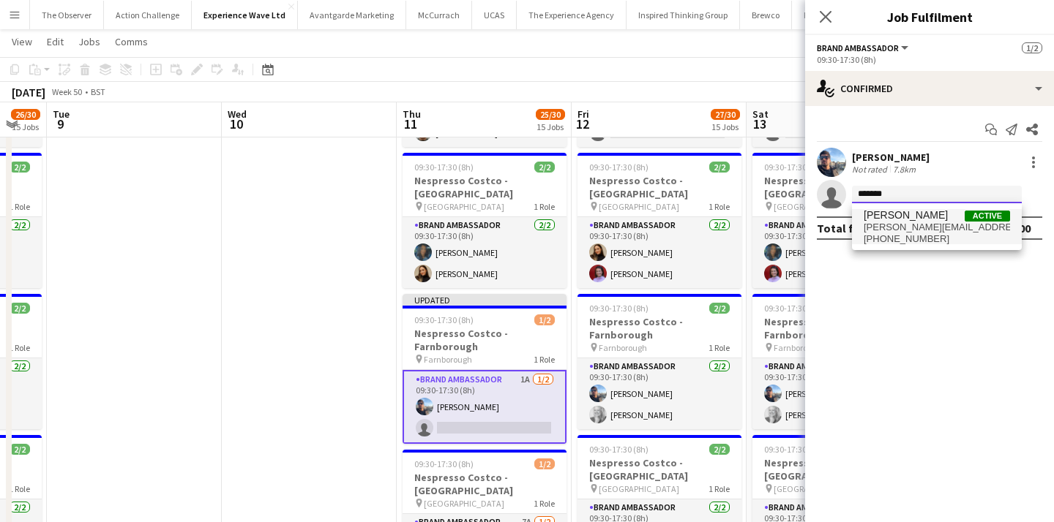
type input "*******"
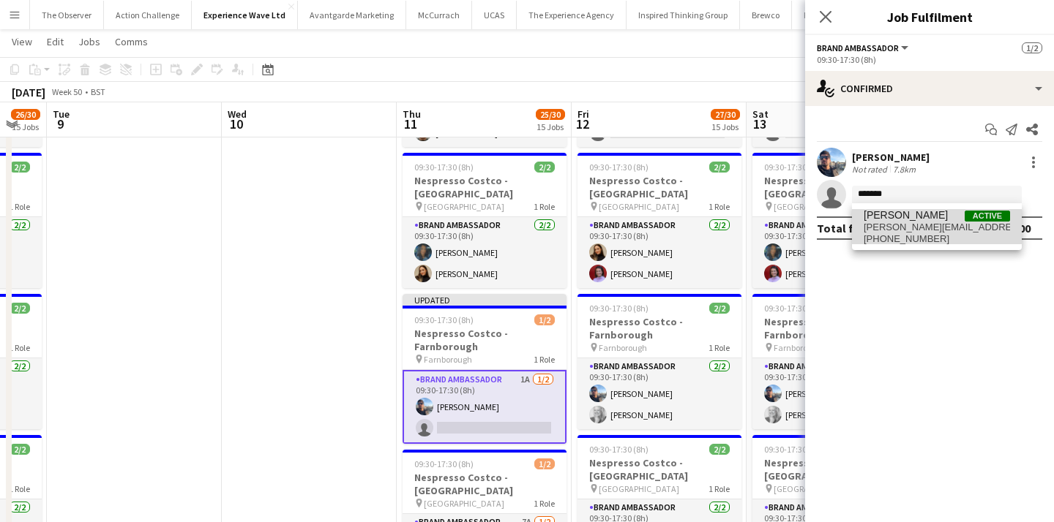
click at [930, 224] on span "chloe.patey@icloud.com" at bounding box center [936, 228] width 146 height 12
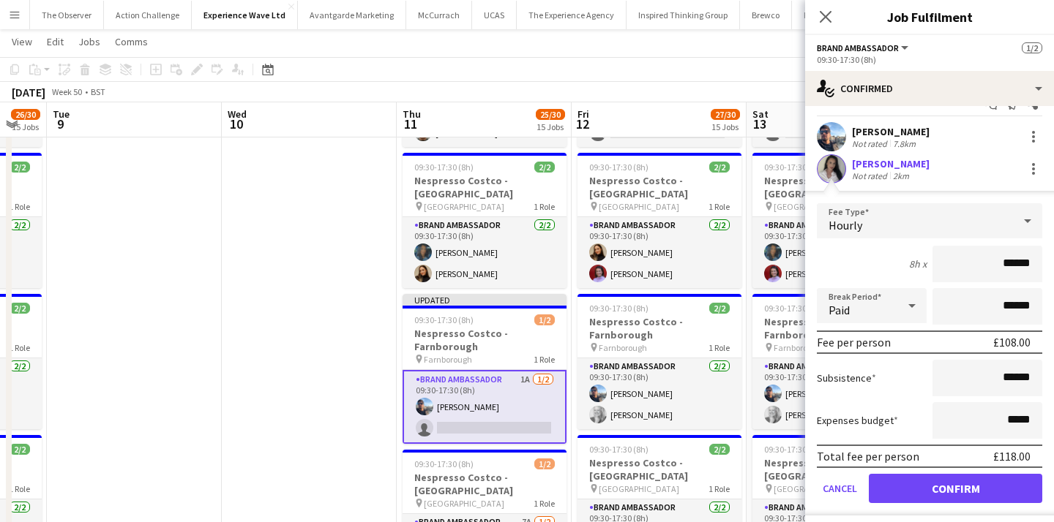
scroll to position [31, 0]
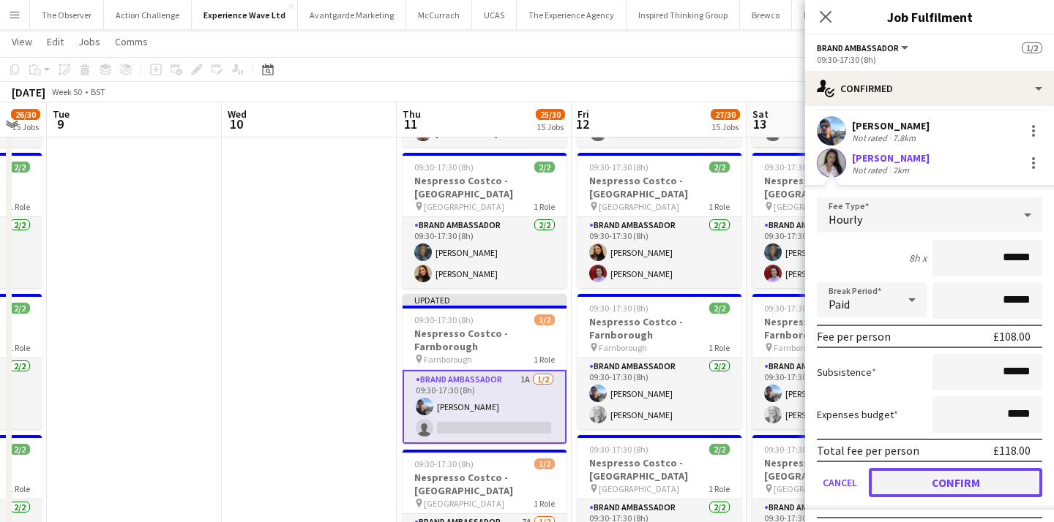
click at [936, 479] on button "Confirm" at bounding box center [955, 482] width 173 height 29
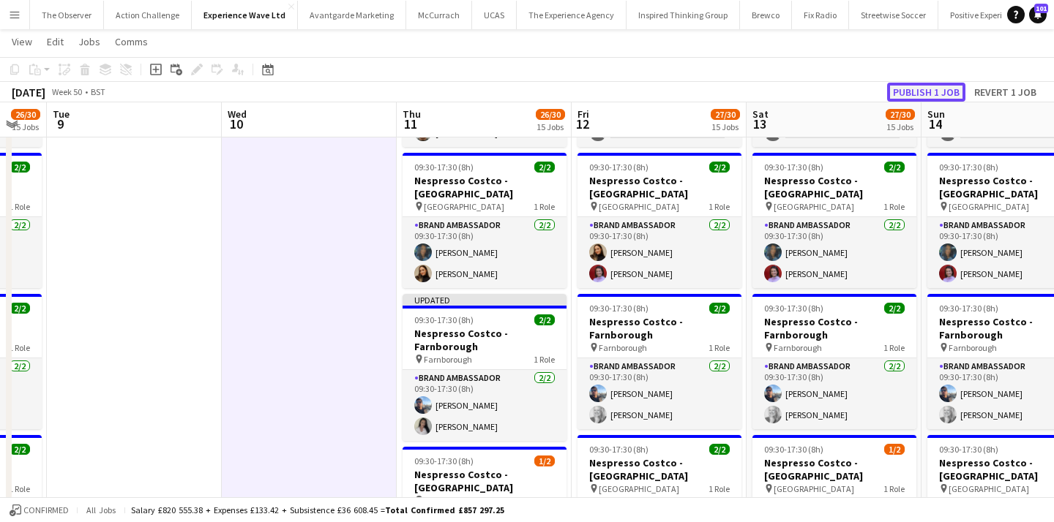
click at [935, 92] on button "Publish 1 job" at bounding box center [926, 92] width 78 height 19
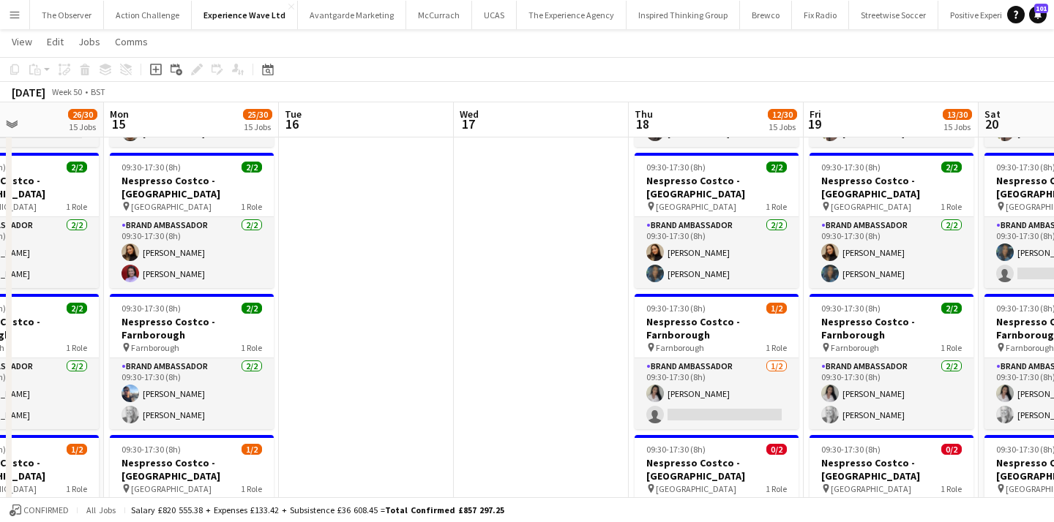
scroll to position [0, 599]
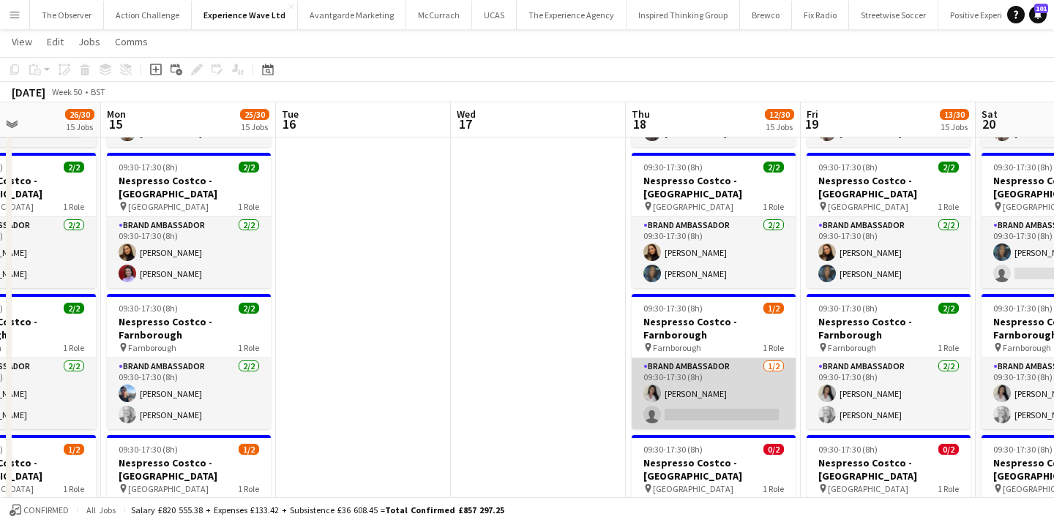
click at [735, 379] on app-card-role "Brand Ambassador 1/2 09:30-17:30 (8h) Chloe Patey single-neutral-actions" at bounding box center [713, 394] width 164 height 71
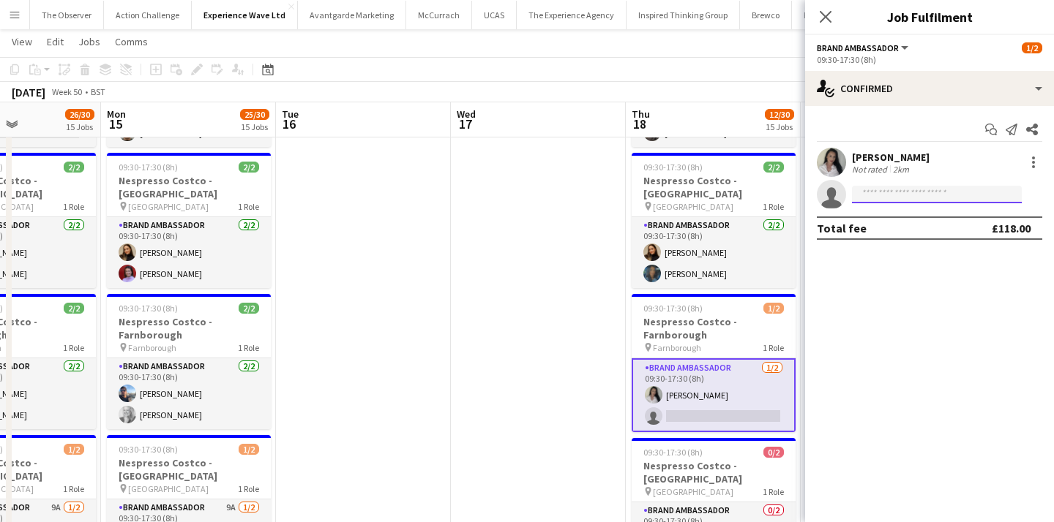
click at [897, 195] on input at bounding box center [937, 195] width 170 height 18
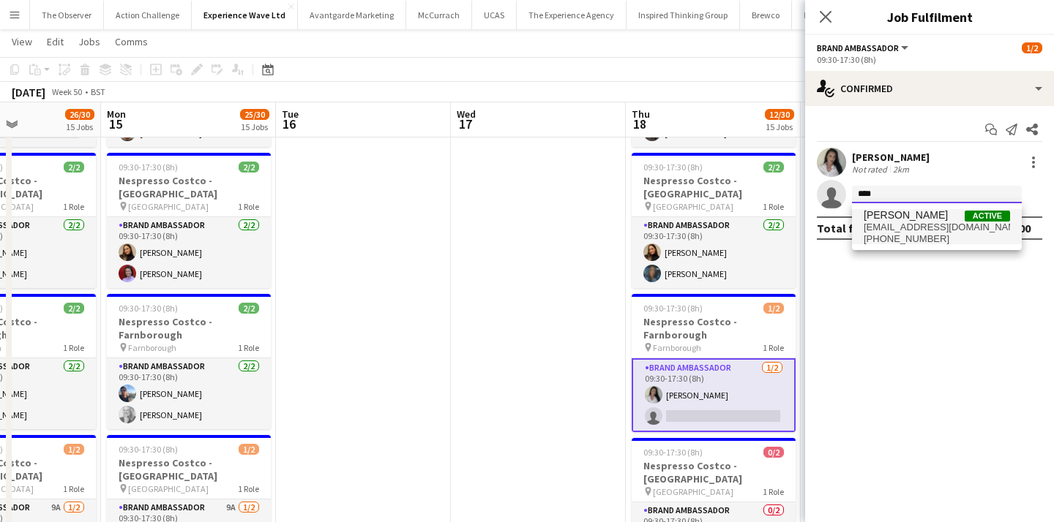
type input "****"
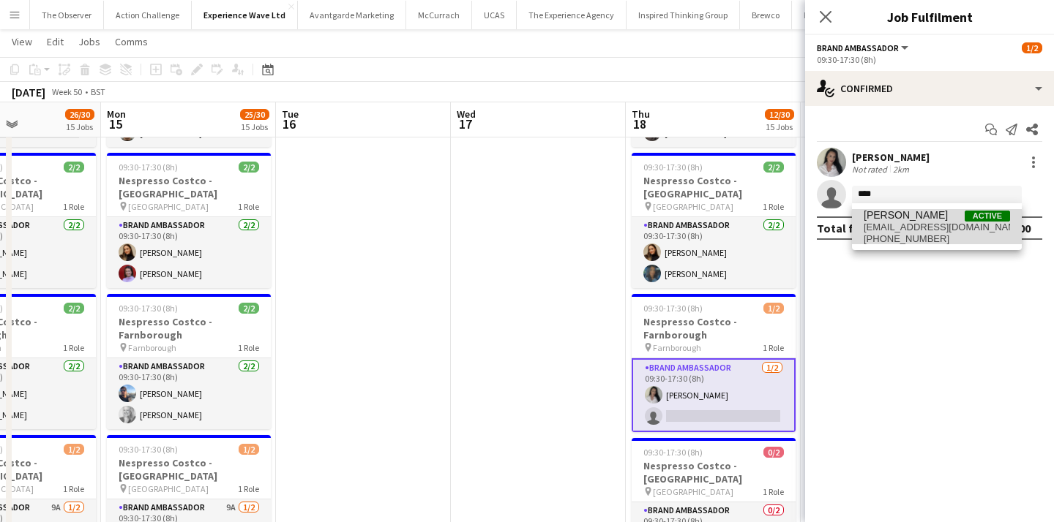
click at [899, 222] on span "gjwork1498@gmail.com" at bounding box center [936, 228] width 146 height 12
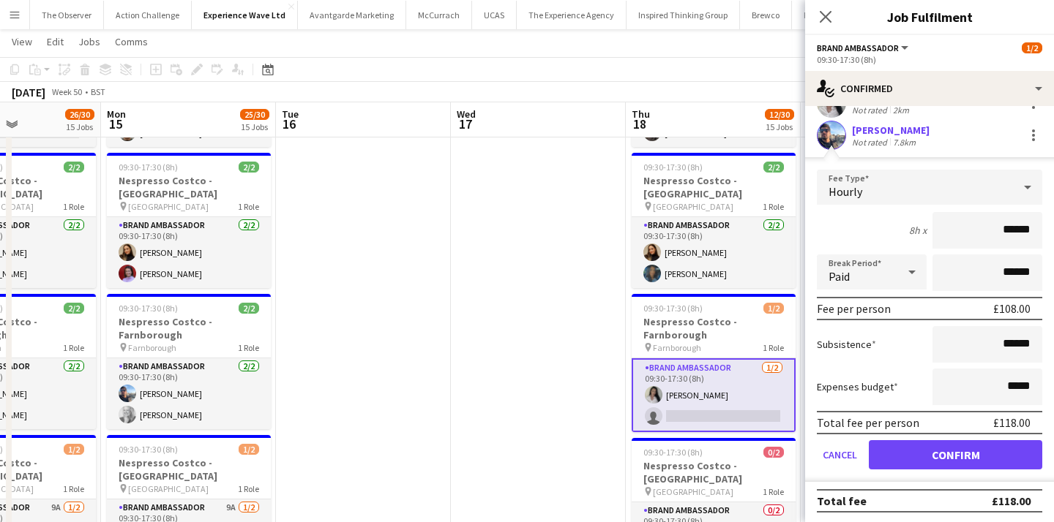
scroll to position [61, 0]
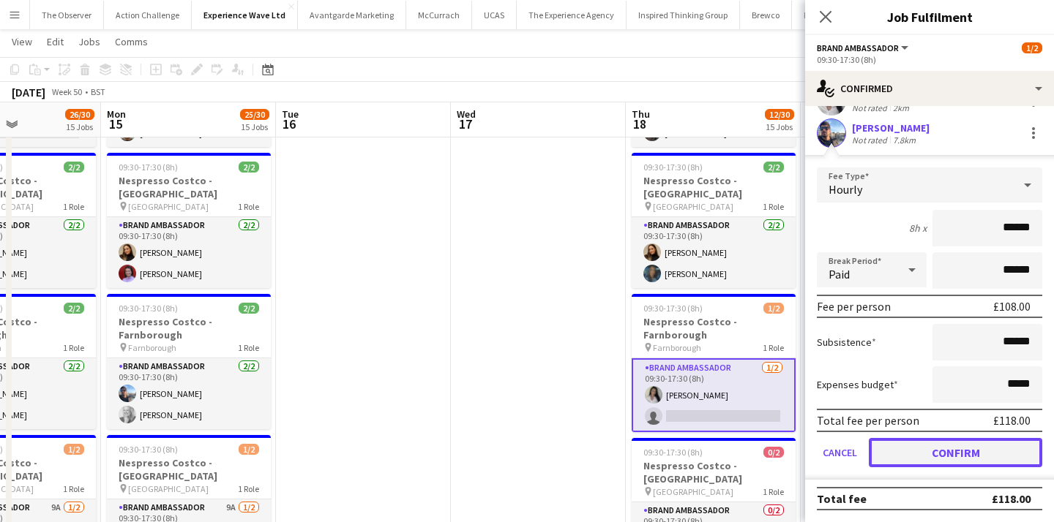
click at [945, 445] on button "Confirm" at bounding box center [955, 452] width 173 height 29
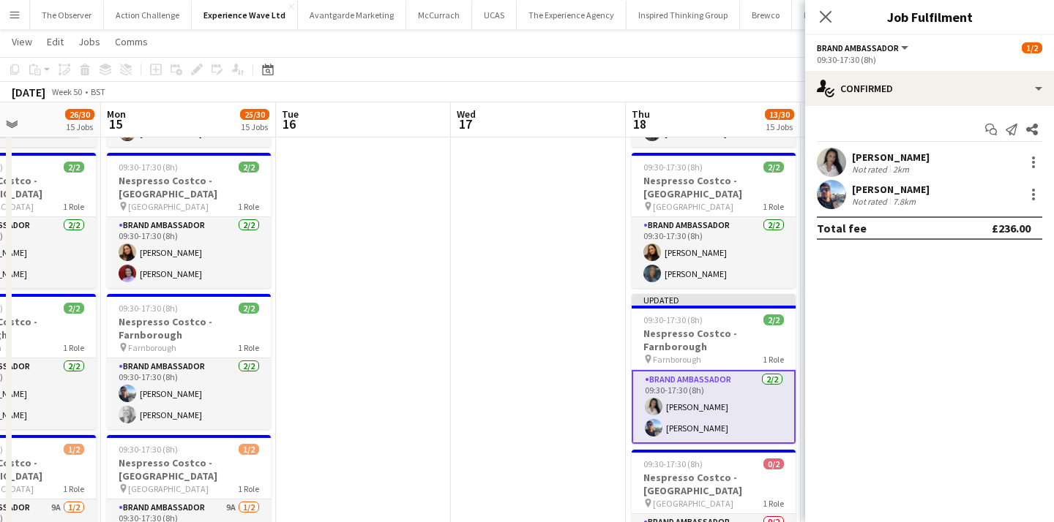
scroll to position [0, 0]
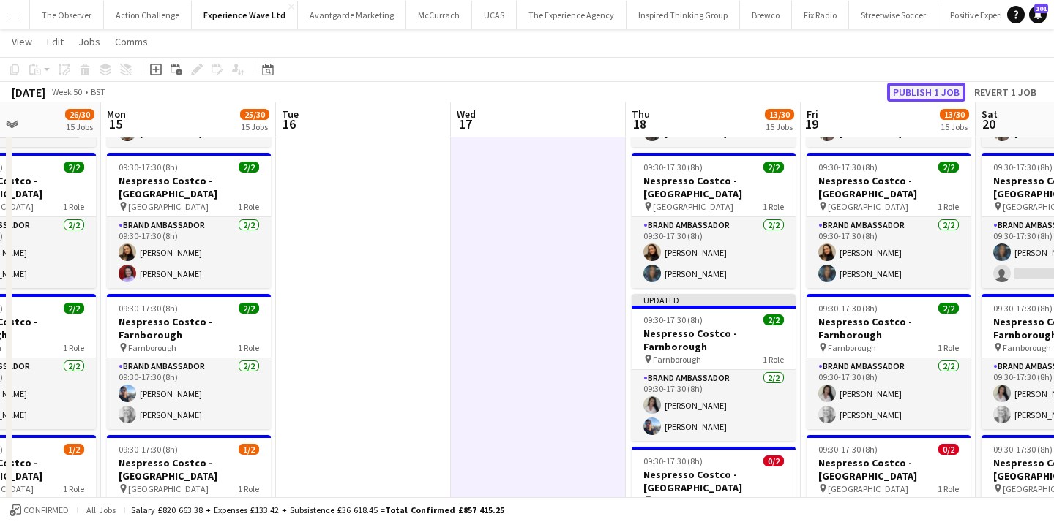
click at [918, 91] on button "Publish 1 job" at bounding box center [926, 92] width 78 height 19
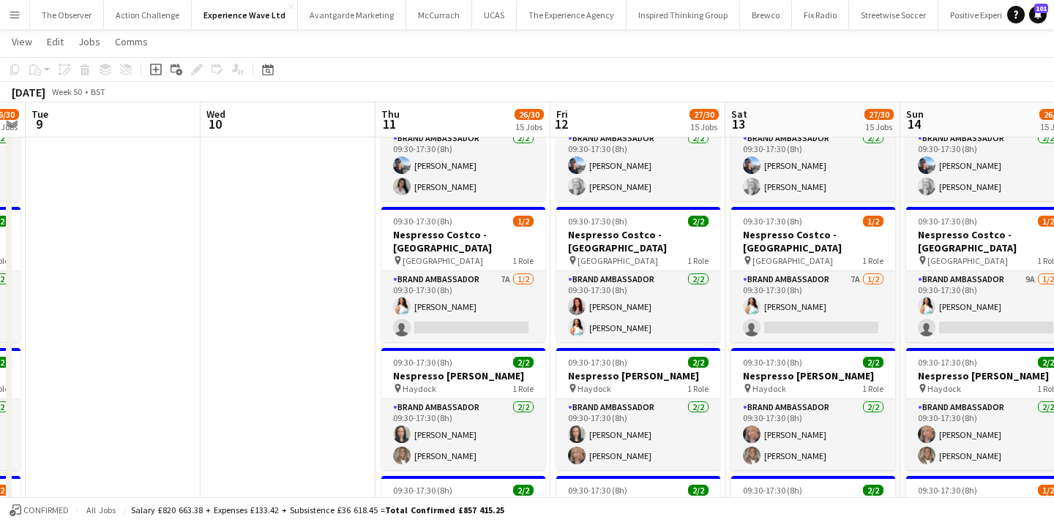
scroll to position [0, 691]
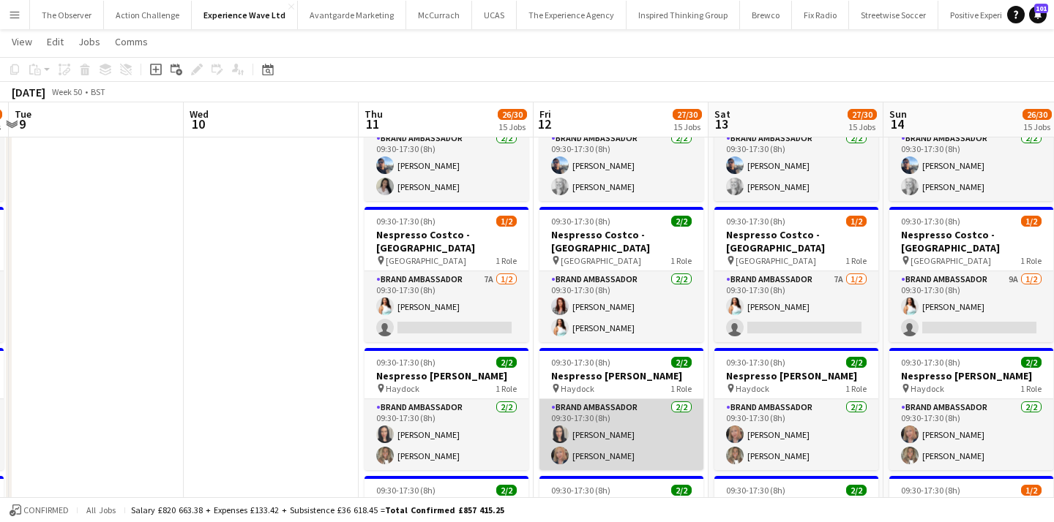
click at [659, 400] on app-card-role "Brand Ambassador 2/2 09:30-17:30 (8h) fiona johnston Carol Lumsden" at bounding box center [621, 435] width 164 height 71
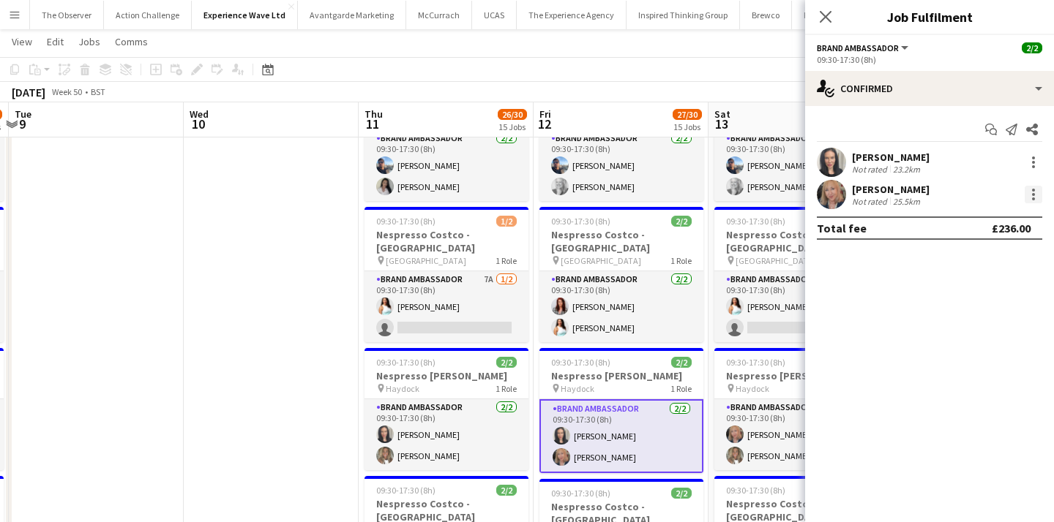
click at [1033, 193] on div at bounding box center [1033, 194] width 3 height 3
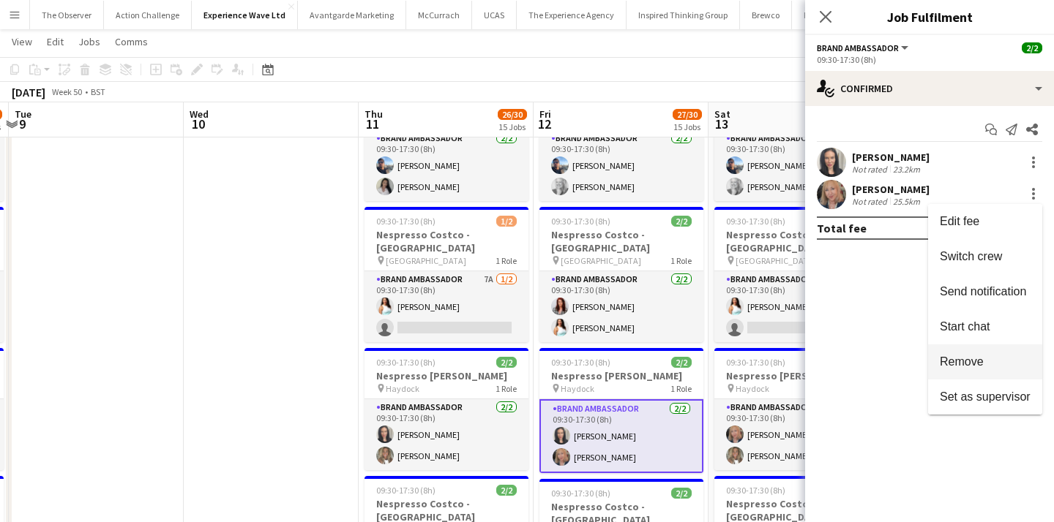
click at [984, 363] on span "Remove" at bounding box center [985, 362] width 91 height 13
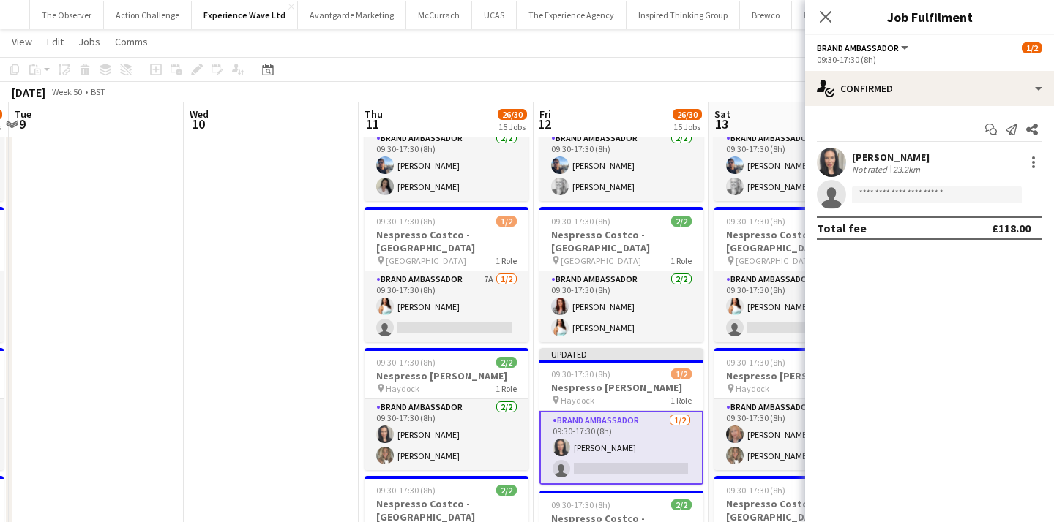
click at [285, 361] on app-date-cell at bounding box center [271, 449] width 175 height 2164
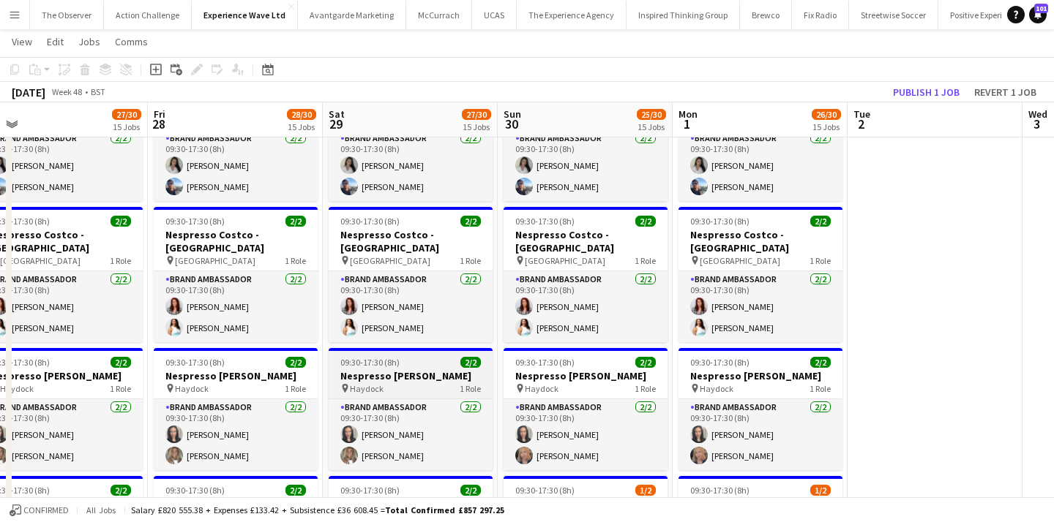
scroll to position [0, 591]
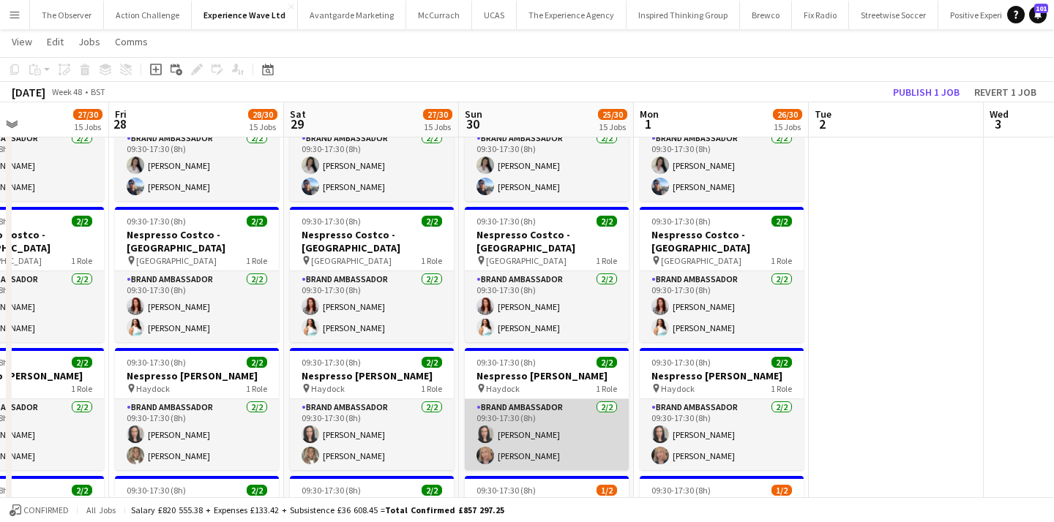
click at [545, 400] on app-card-role "Brand Ambassador 2/2 09:30-17:30 (8h) fiona johnston Carol Lumsden" at bounding box center [547, 435] width 164 height 71
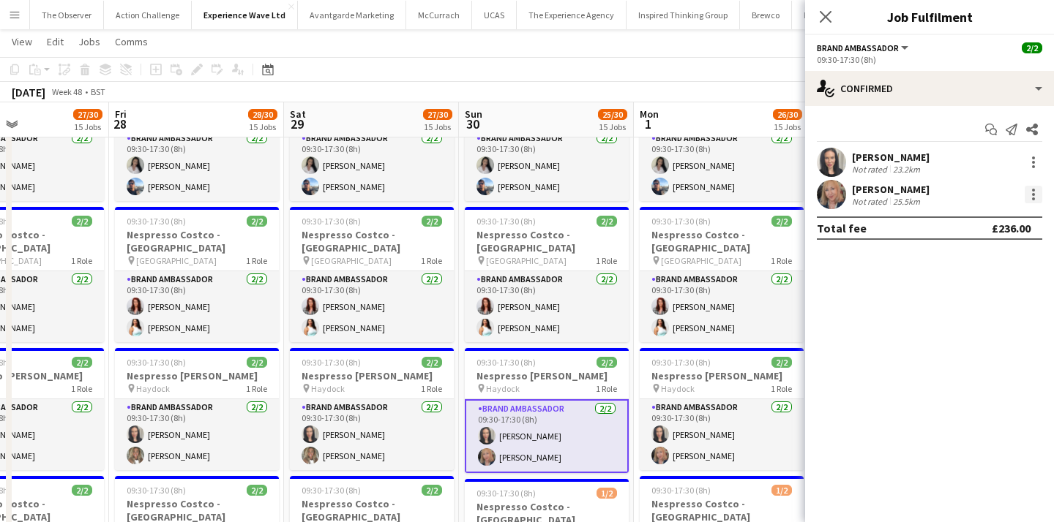
click at [1027, 196] on div at bounding box center [1033, 195] width 18 height 18
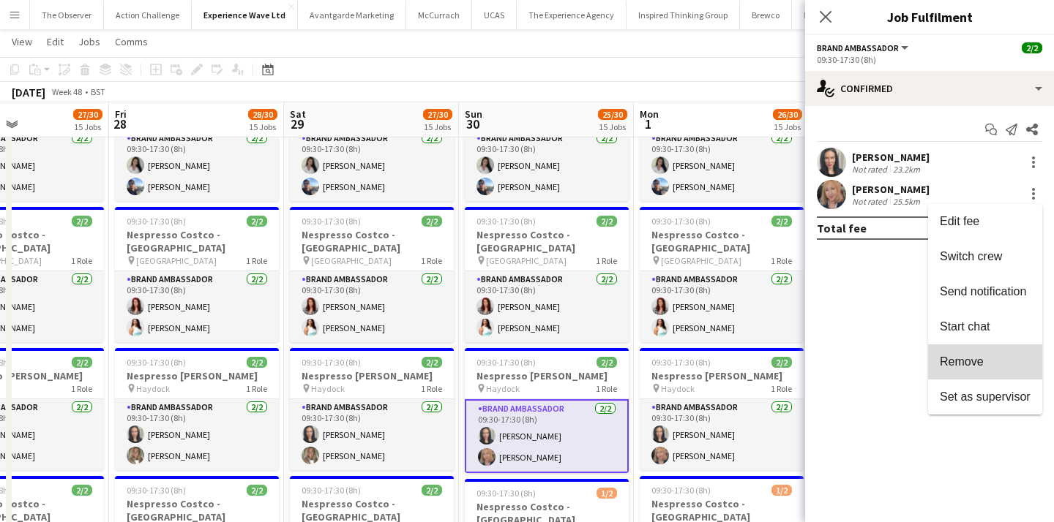
click at [994, 359] on span "Remove" at bounding box center [985, 362] width 91 height 13
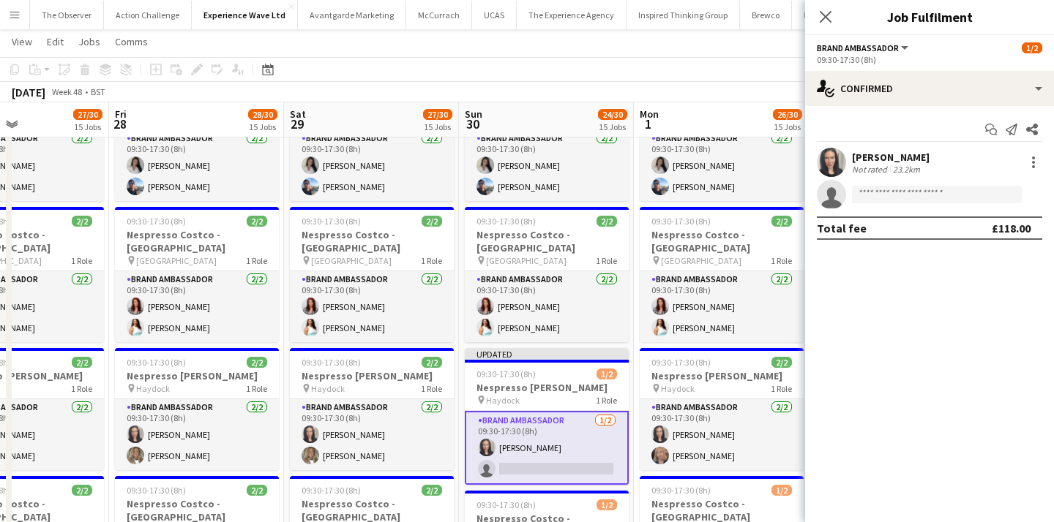
click at [659, 91] on div "November 2025 Week 48 • BST Publish 1 job Revert 1 job" at bounding box center [527, 92] width 1054 height 20
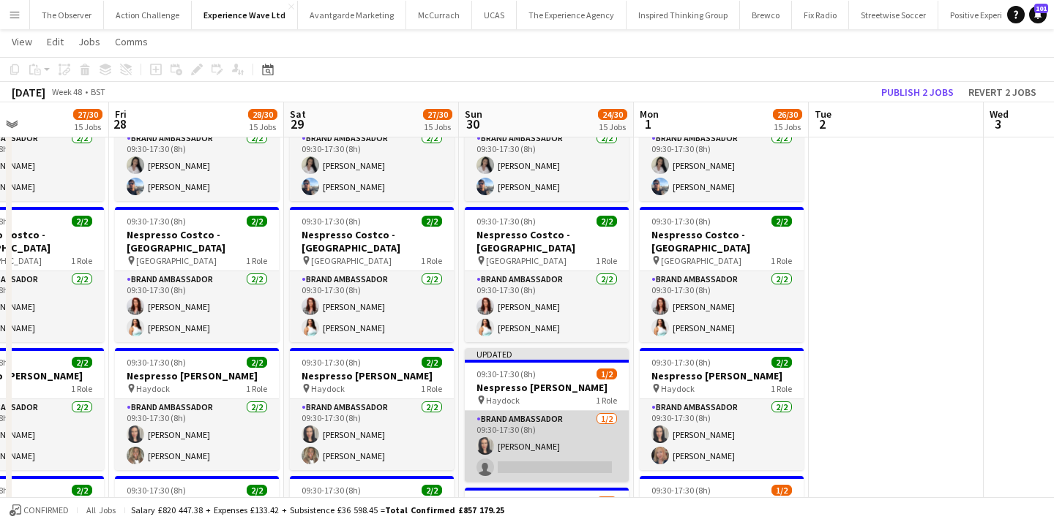
click at [571, 411] on app-card-role "Brand Ambassador 1/2 09:30-17:30 (8h) fiona johnston single-neutral-actions" at bounding box center [547, 446] width 164 height 71
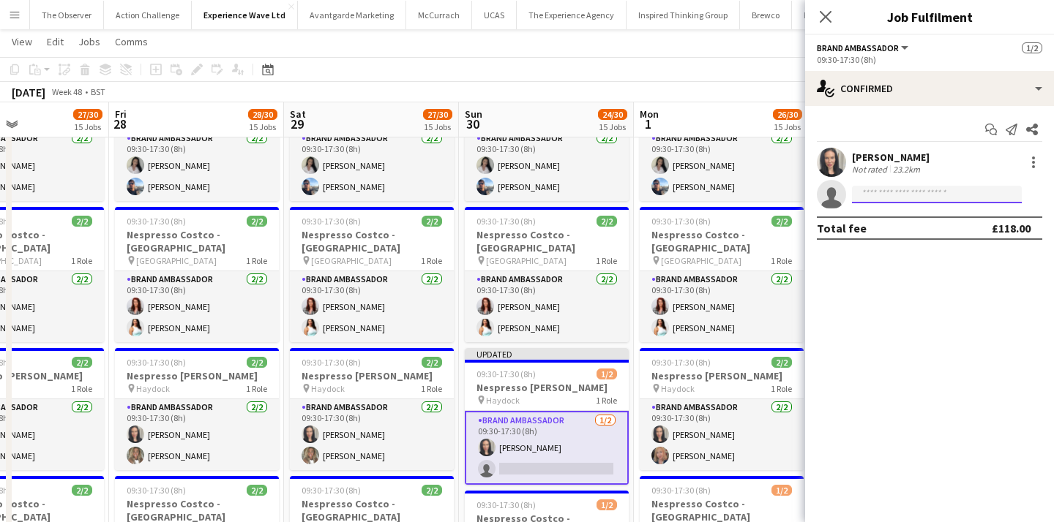
click at [885, 188] on input at bounding box center [937, 195] width 170 height 18
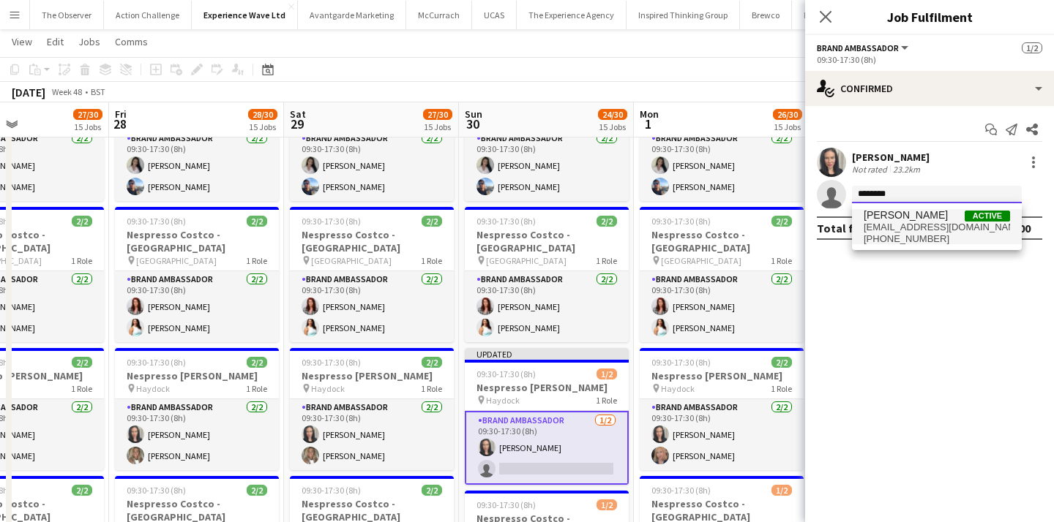
type input "********"
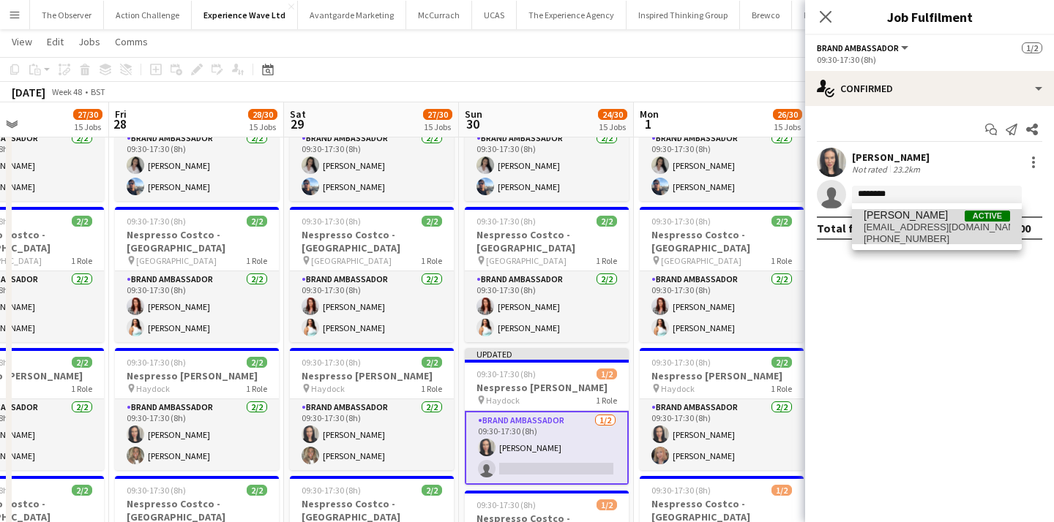
click at [882, 230] on span "anarigby@hotmail.co.uk" at bounding box center [936, 228] width 146 height 12
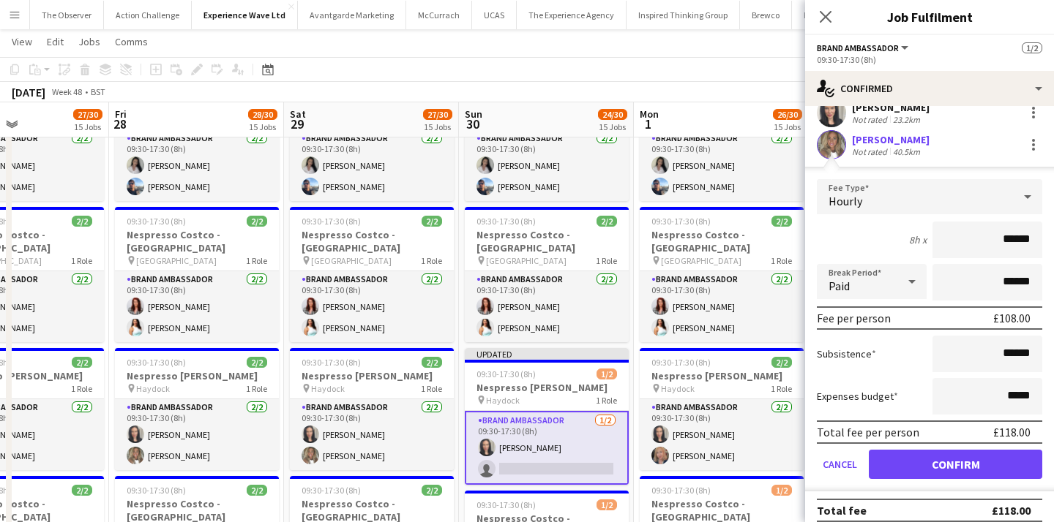
scroll to position [61, 0]
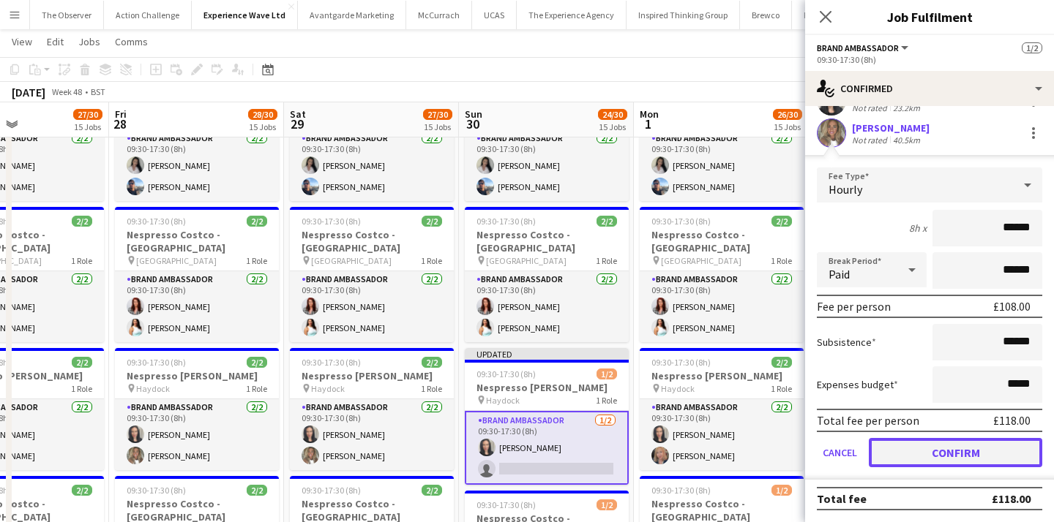
click at [948, 443] on button "Confirm" at bounding box center [955, 452] width 173 height 29
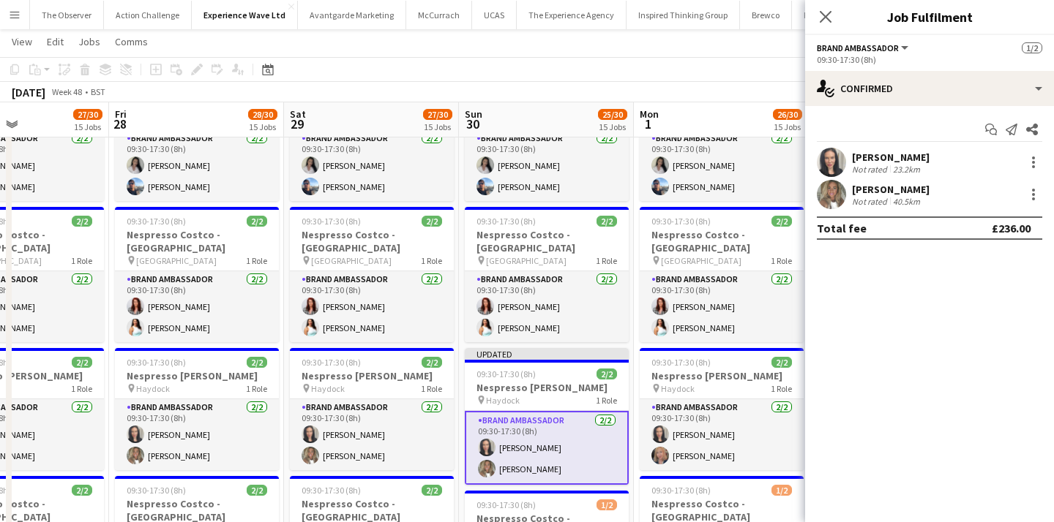
scroll to position [0, 0]
click at [729, 75] on app-toolbar "Copy Paste Paste Command V Paste with crew Command Shift V Paste linked Job Del…" at bounding box center [527, 69] width 1054 height 25
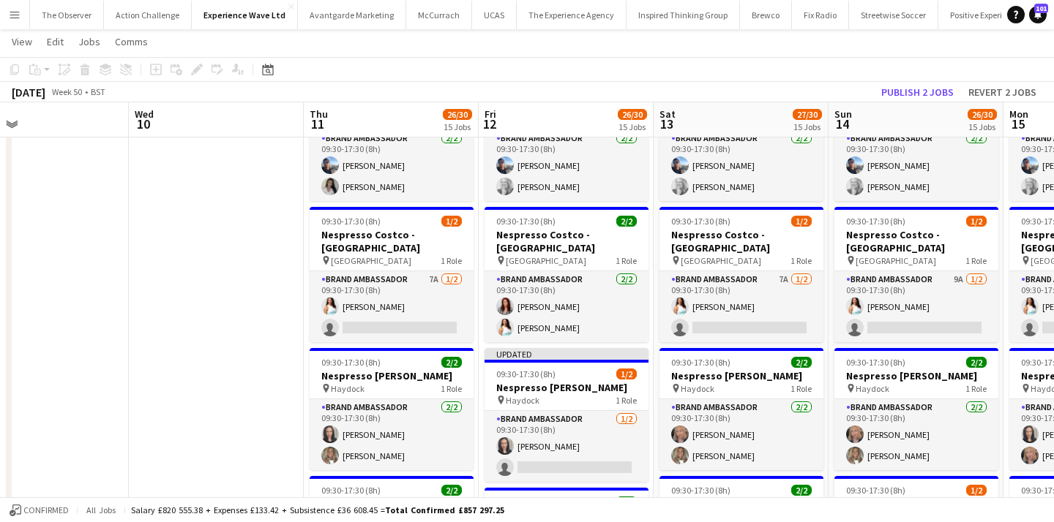
scroll to position [0, 675]
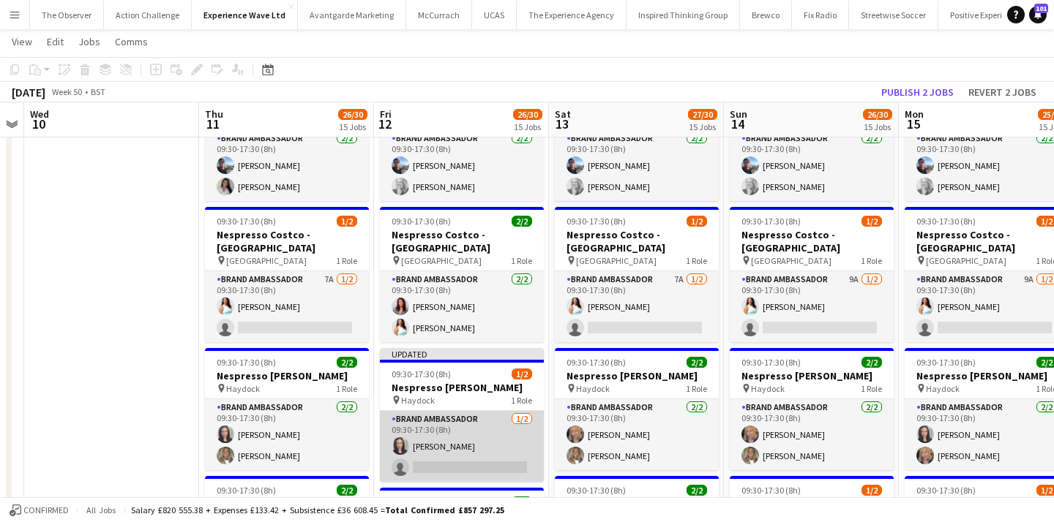
click at [506, 429] on app-card-role "Brand Ambassador 1/2 09:30-17:30 (8h) fiona johnston single-neutral-actions" at bounding box center [462, 446] width 164 height 71
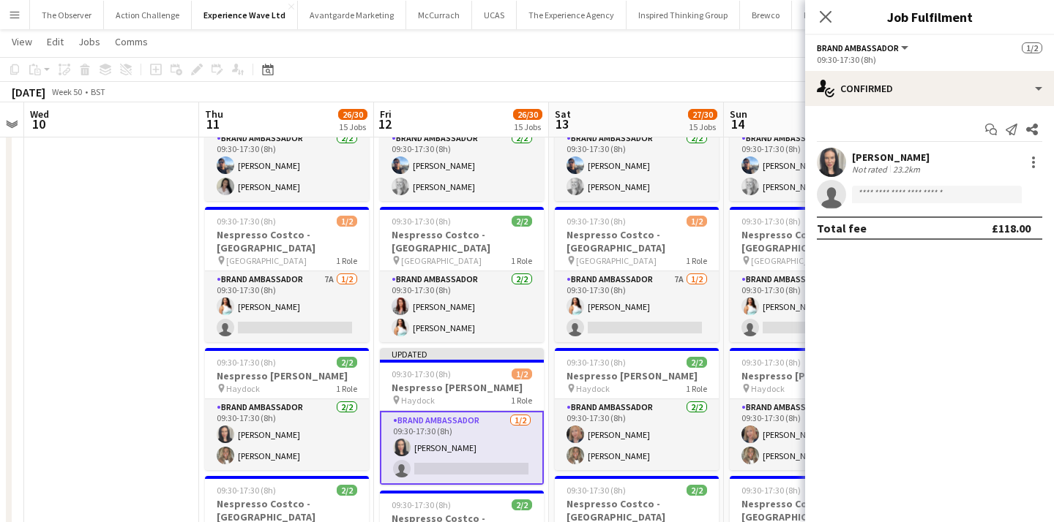
click at [153, 347] on app-date-cell at bounding box center [111, 455] width 175 height 2176
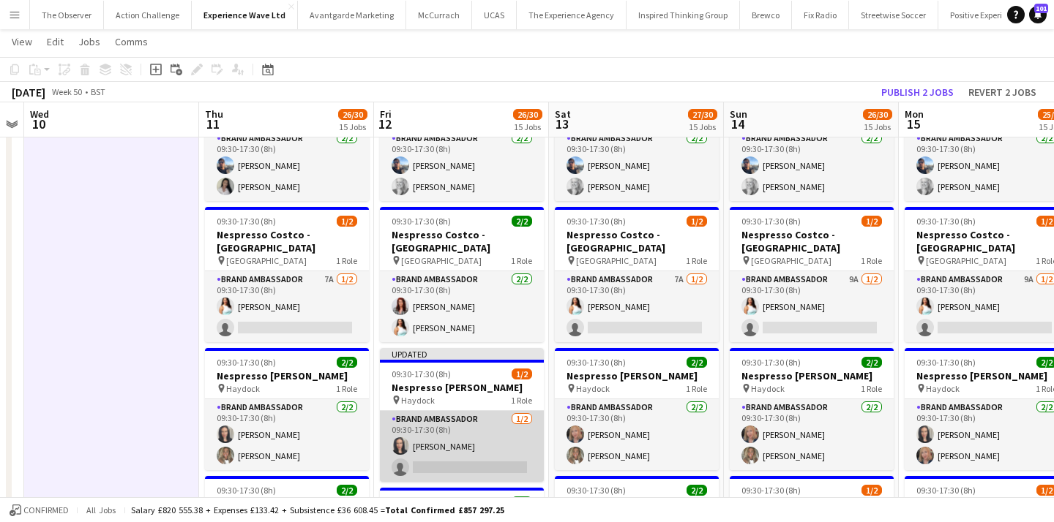
click at [468, 419] on app-card-role "Brand Ambassador 1/2 09:30-17:30 (8h) fiona johnston single-neutral-actions" at bounding box center [462, 446] width 164 height 71
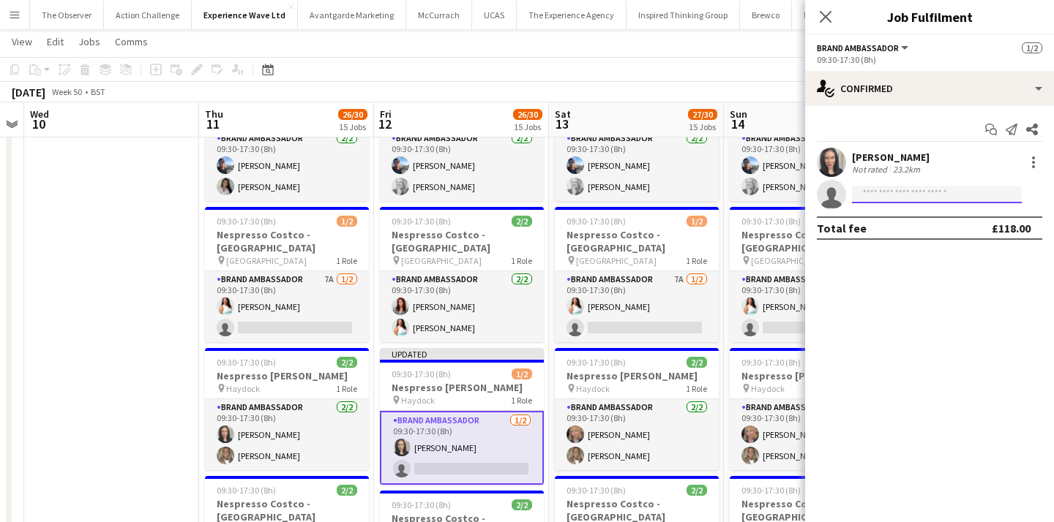
click at [873, 199] on input at bounding box center [937, 195] width 170 height 18
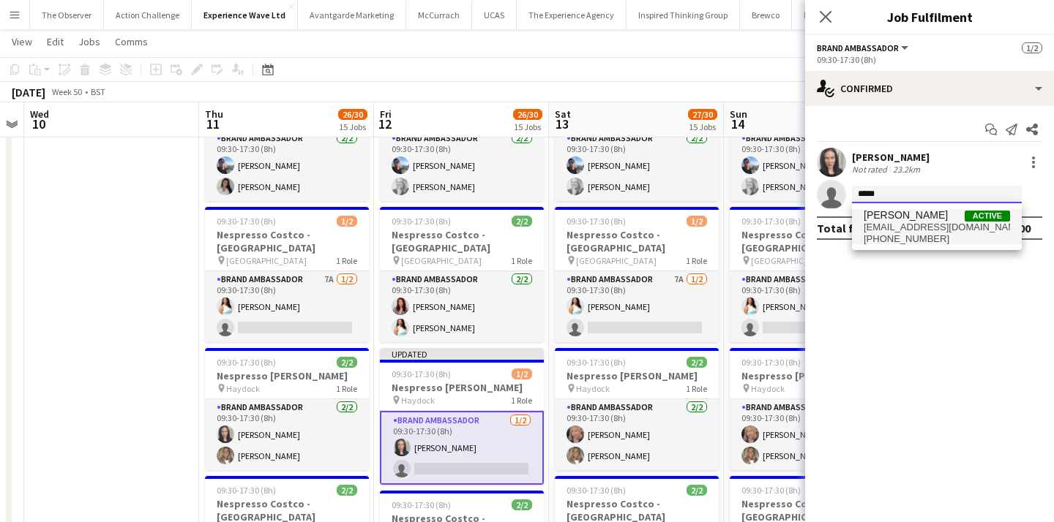
type input "*****"
click at [880, 228] on span "anarigby@hotmail.co.uk" at bounding box center [936, 228] width 146 height 12
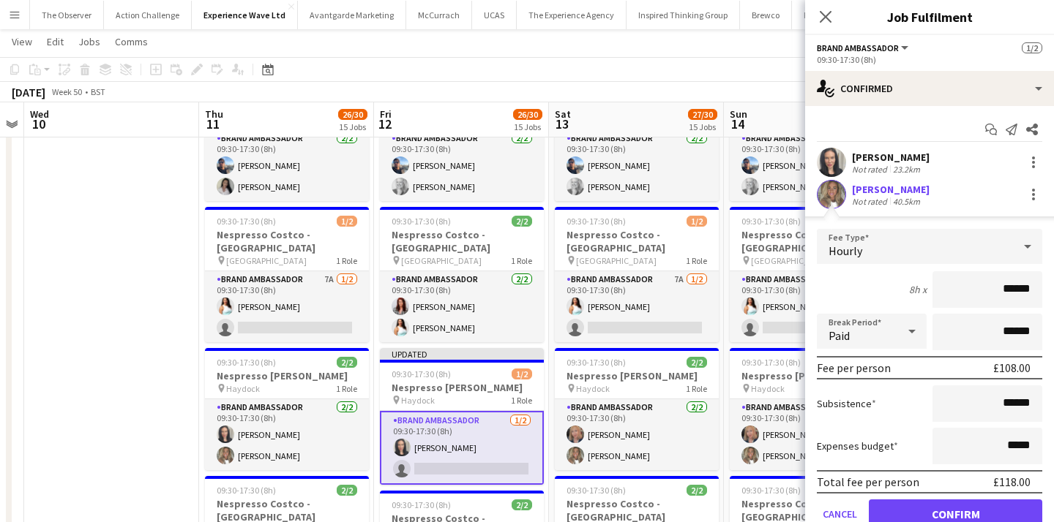
scroll to position [29, 0]
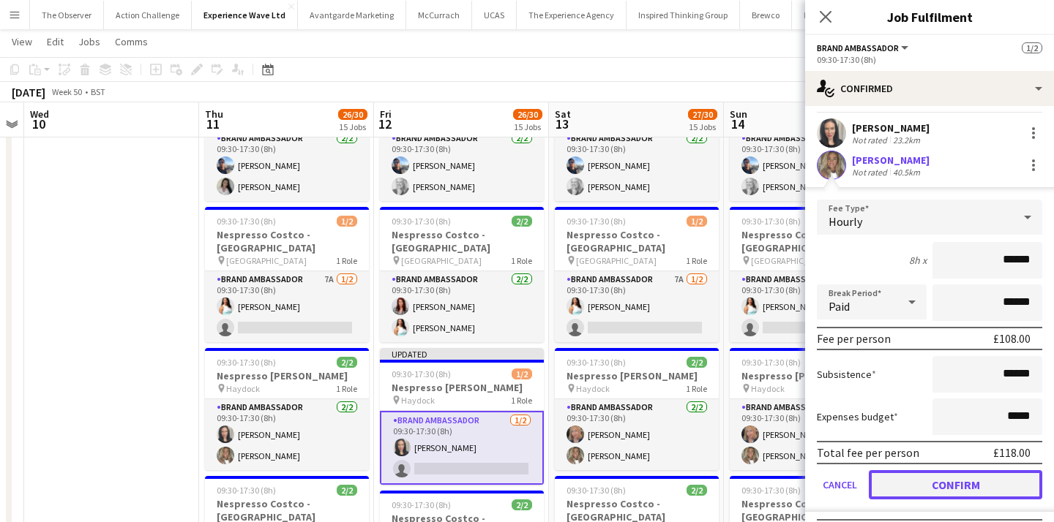
click at [928, 481] on button "Confirm" at bounding box center [955, 485] width 173 height 29
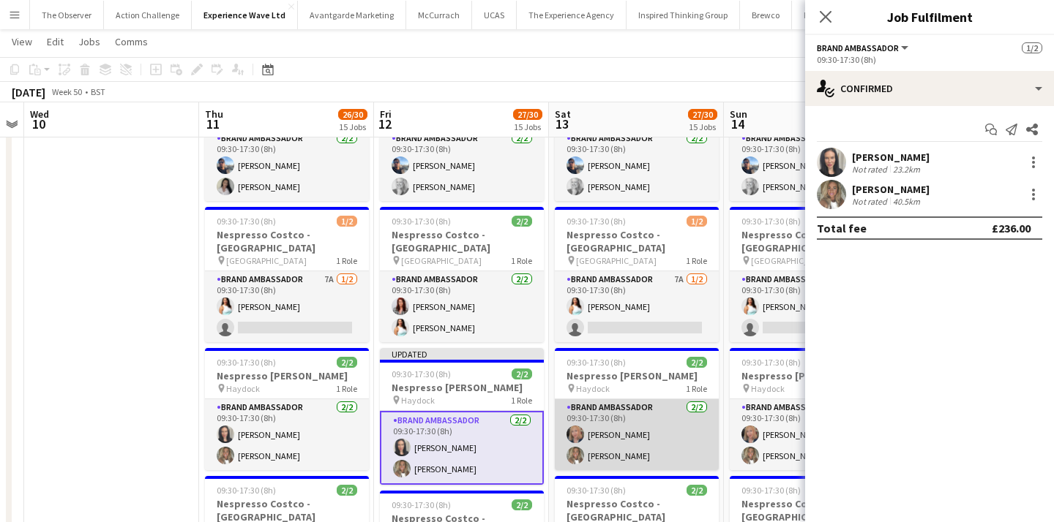
click at [705, 400] on app-card-role "Brand Ambassador 2/2 09:30-17:30 (8h) Carol Lumsden Ana Rigby" at bounding box center [637, 435] width 164 height 71
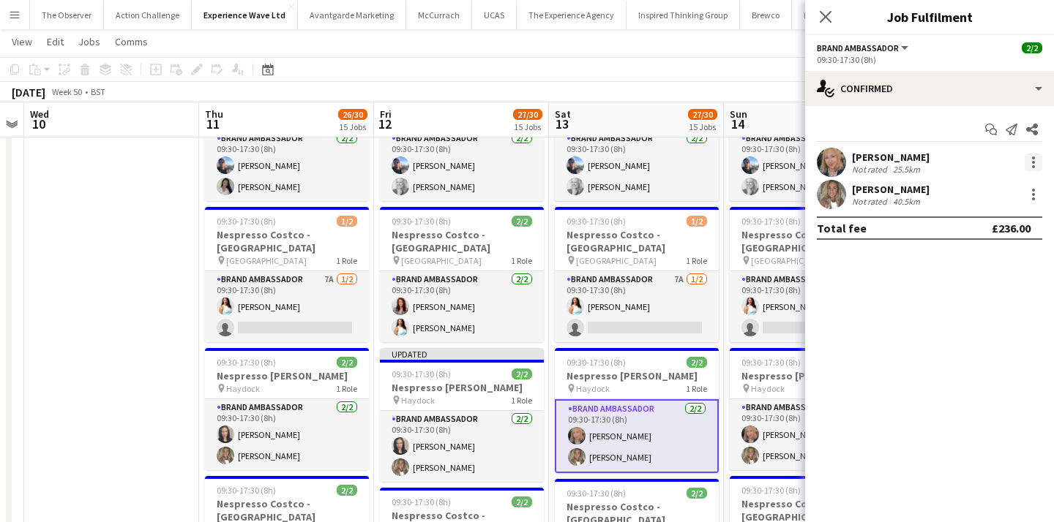
click at [1027, 160] on div at bounding box center [1033, 163] width 18 height 18
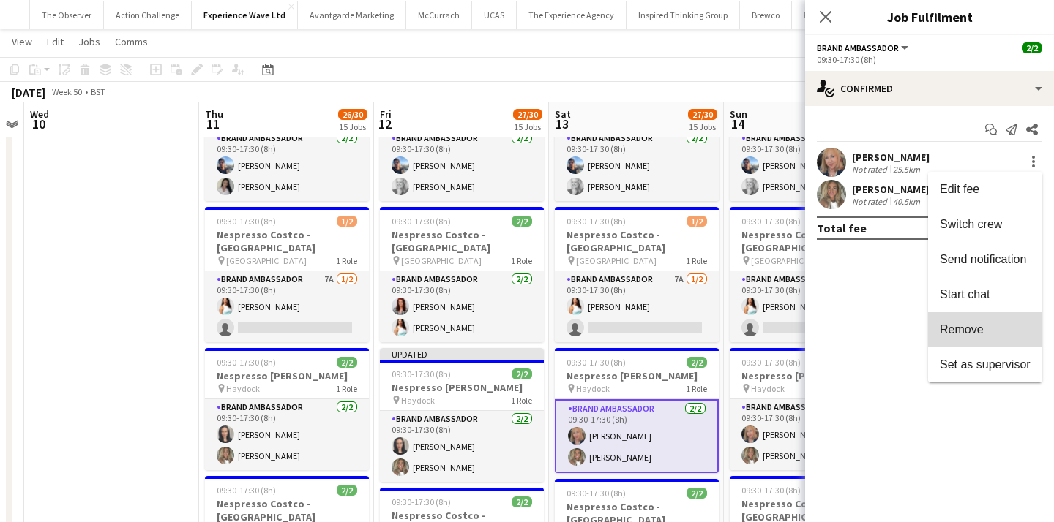
click at [1009, 323] on span "Remove" at bounding box center [985, 329] width 91 height 13
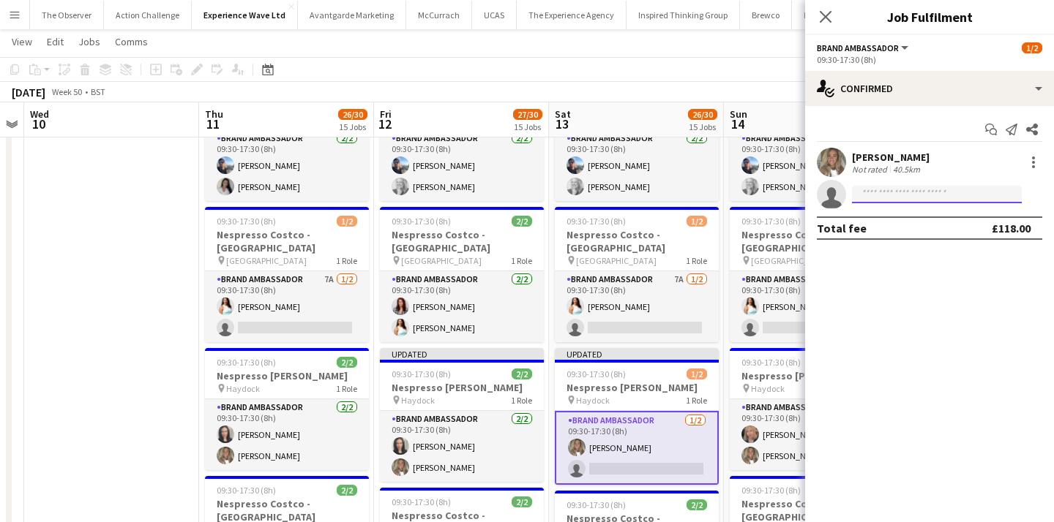
click at [945, 193] on input at bounding box center [937, 195] width 170 height 18
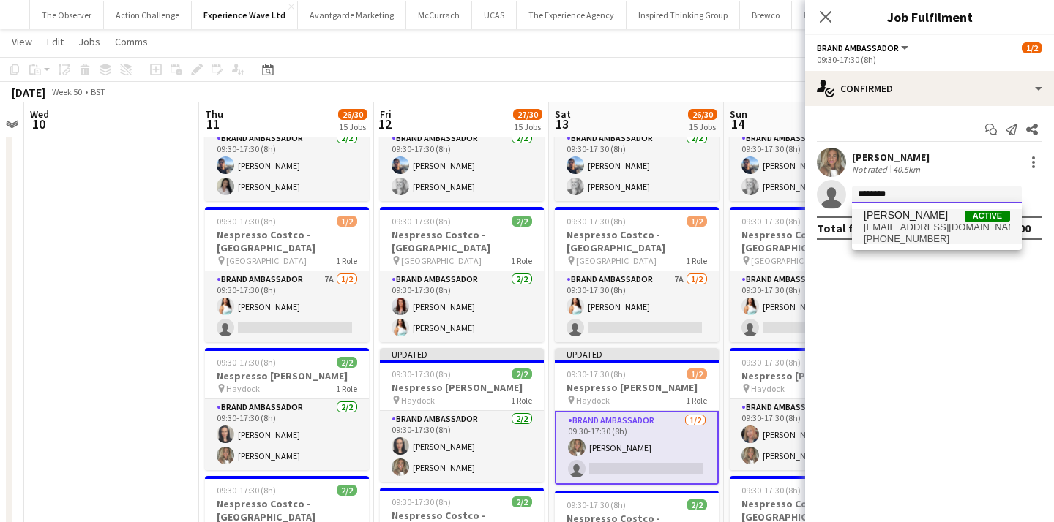
scroll to position [795, 0]
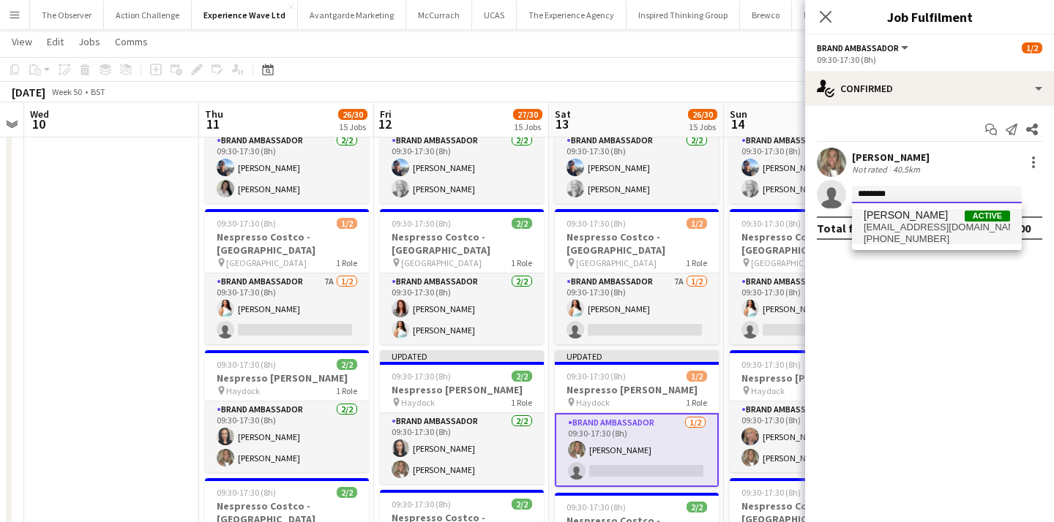
type input "********"
click at [950, 223] on span "feejohn79@gmail.com" at bounding box center [936, 228] width 146 height 12
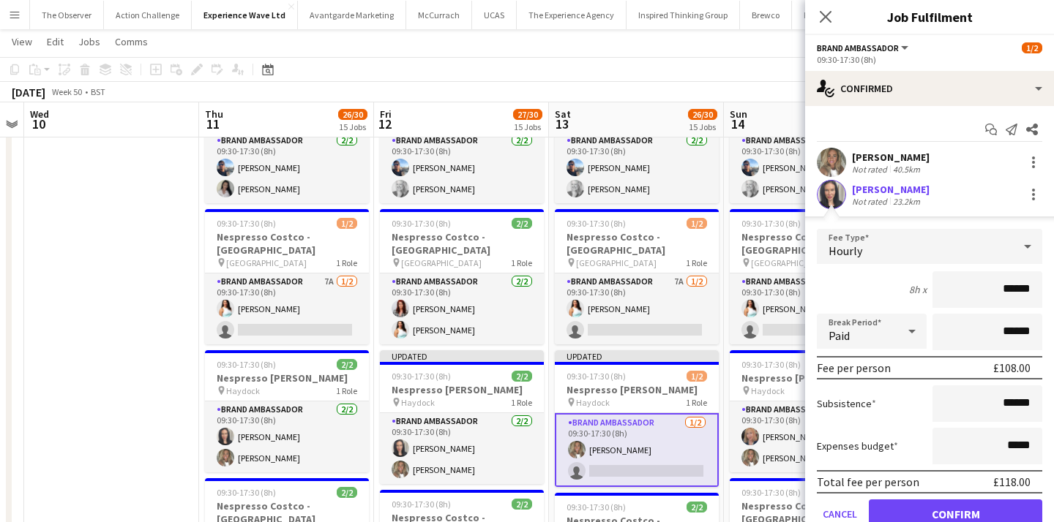
click at [950, 223] on app-edit-fee "Fee Type Hourly 8h x ****** Break Period Paid ****** Fee per person £108.00 Sub…" at bounding box center [929, 379] width 249 height 325
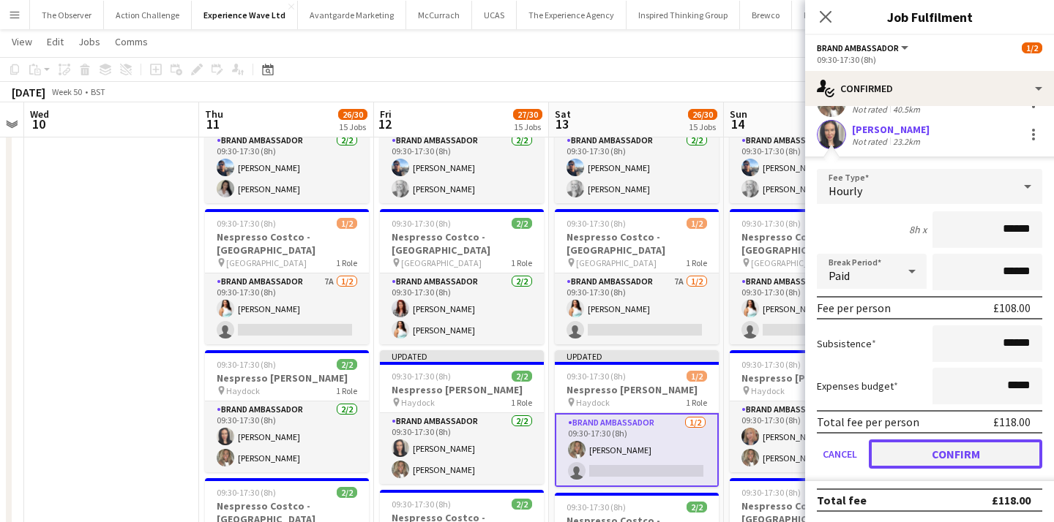
click at [961, 455] on button "Confirm" at bounding box center [955, 454] width 173 height 29
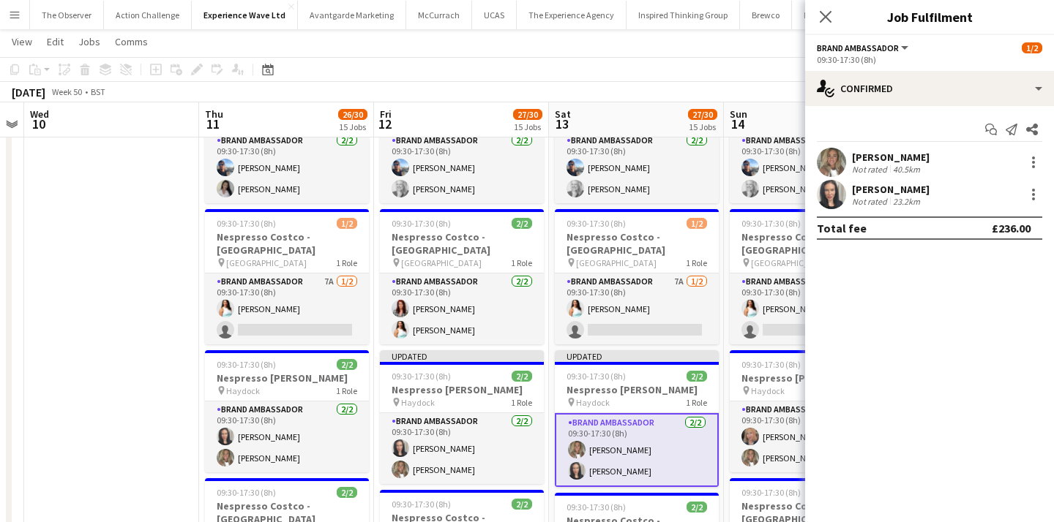
scroll to position [0, 0]
click at [726, 61] on app-toolbar "Copy Paste Paste Command V Paste with crew Command Shift V Paste linked Job Del…" at bounding box center [527, 69] width 1054 height 25
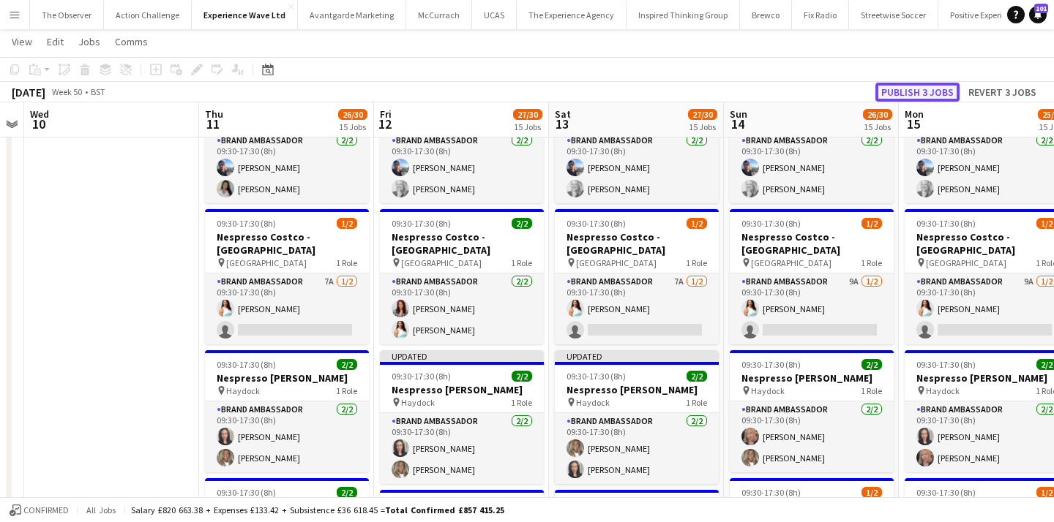
click at [948, 90] on button "Publish 3 jobs" at bounding box center [917, 92] width 84 height 19
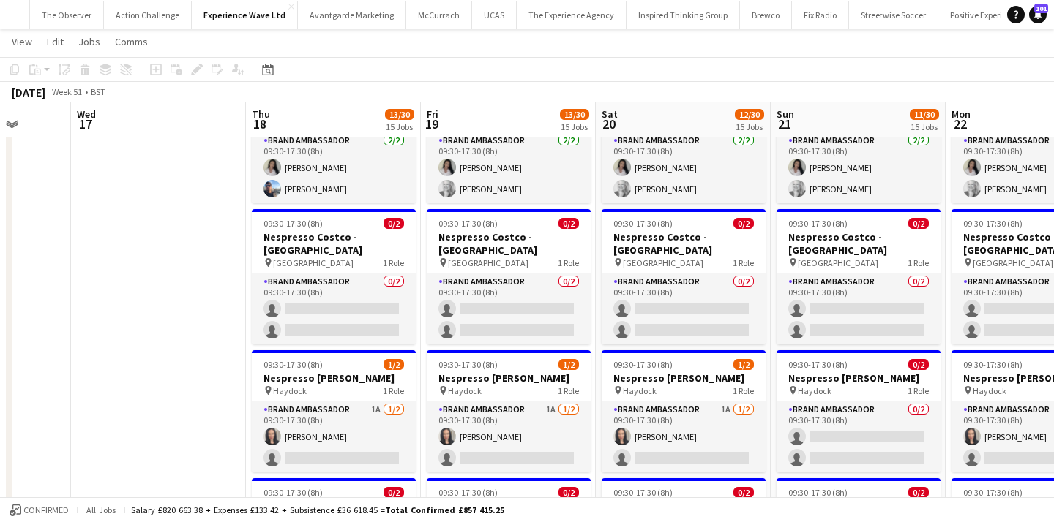
scroll to position [0, 541]
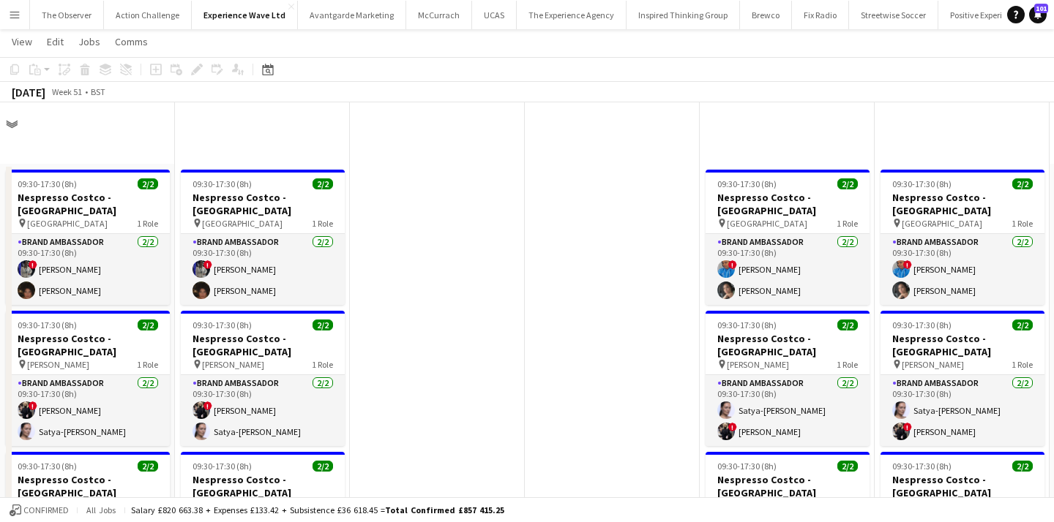
scroll to position [795, 0]
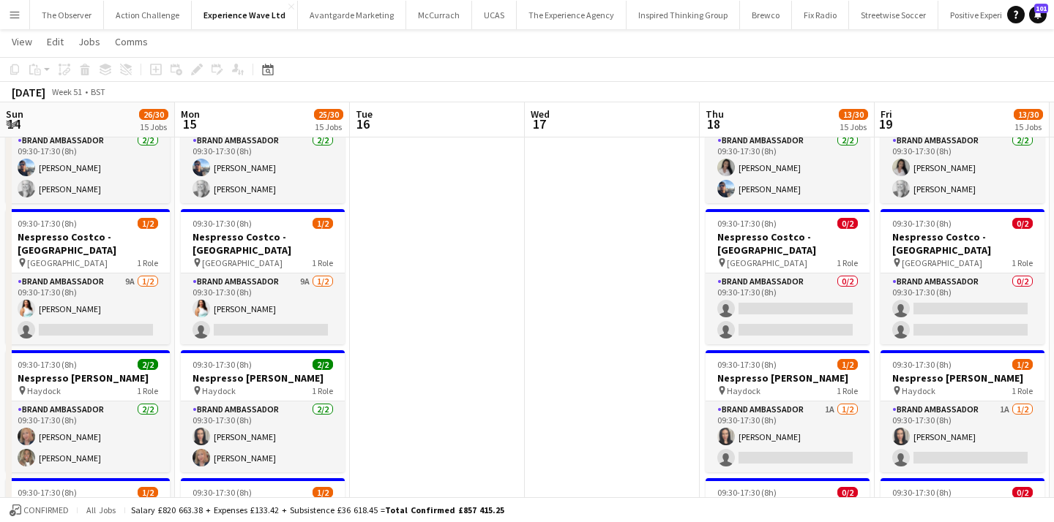
click at [705, 413] on app-card-role "Brand Ambassador 1A 1/2 09:30-17:30 (8h) fiona johnston single-neutral-actions" at bounding box center [787, 437] width 164 height 71
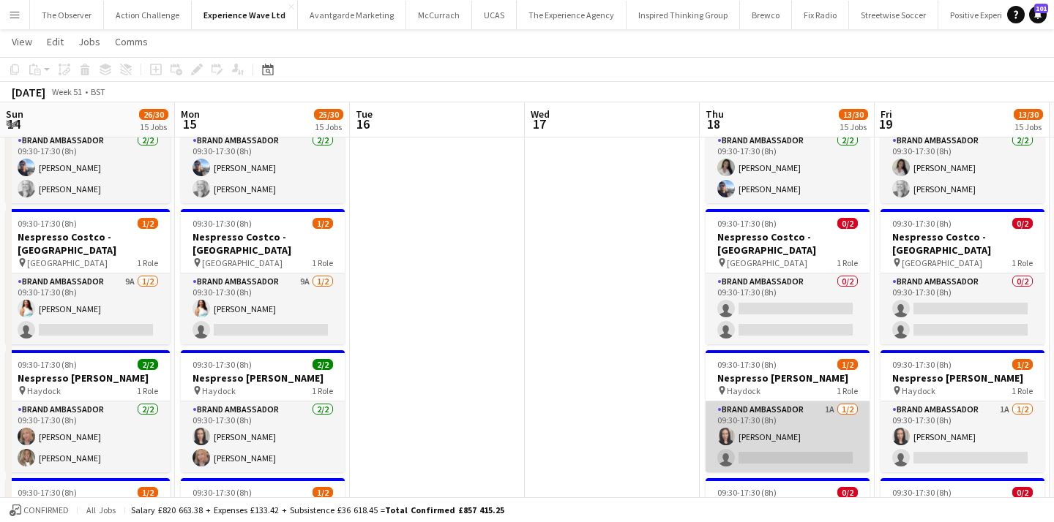
scroll to position [0, 541]
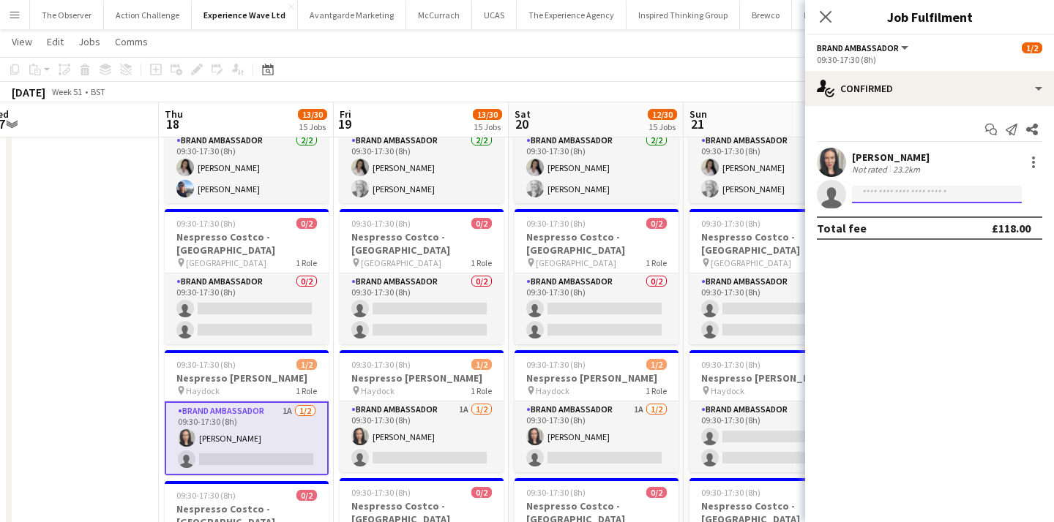
click at [852, 194] on input at bounding box center [937, 195] width 170 height 18
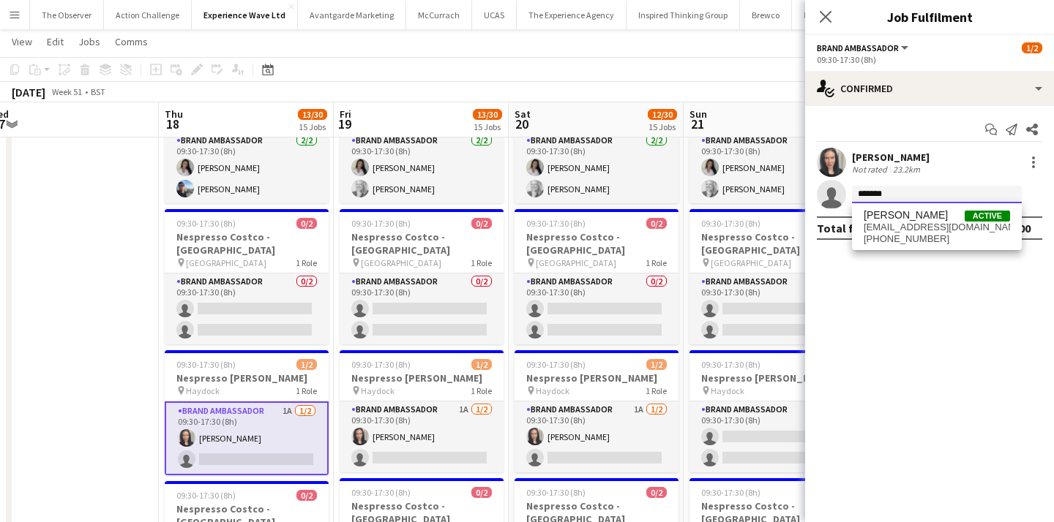
type input "*******"
click at [915, 225] on span "anarigby@hotmail.co.uk" at bounding box center [936, 228] width 146 height 12
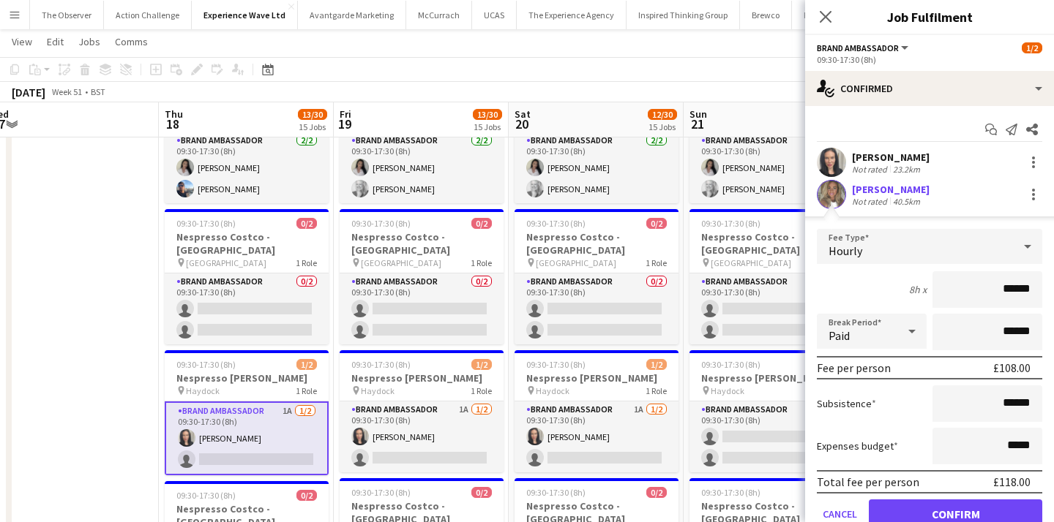
scroll to position [56, 0]
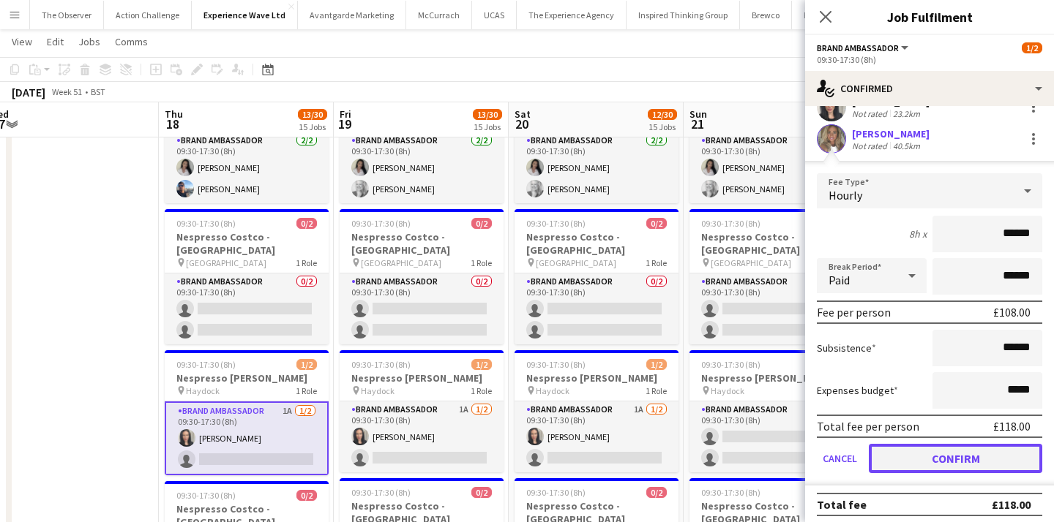
click at [949, 457] on button "Confirm" at bounding box center [955, 458] width 173 height 29
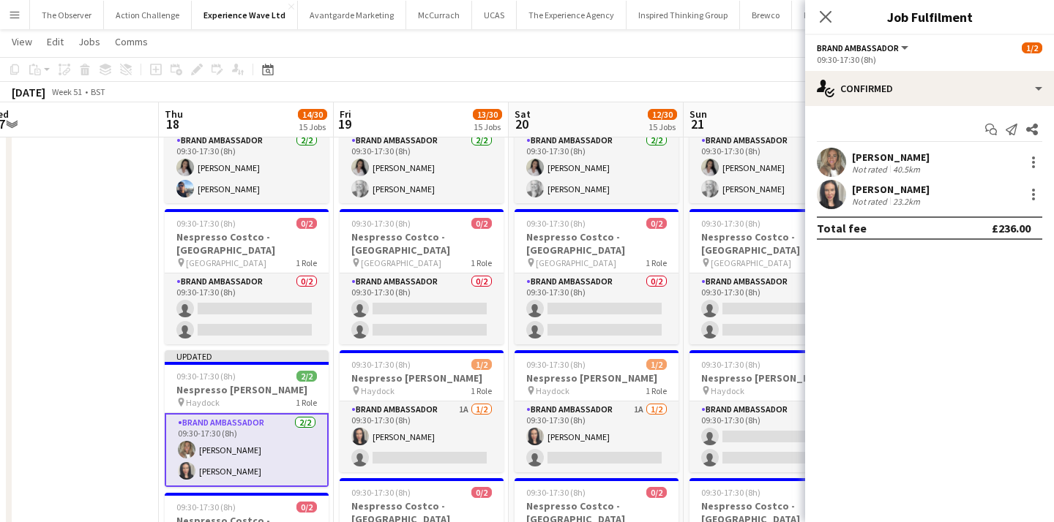
scroll to position [0, 0]
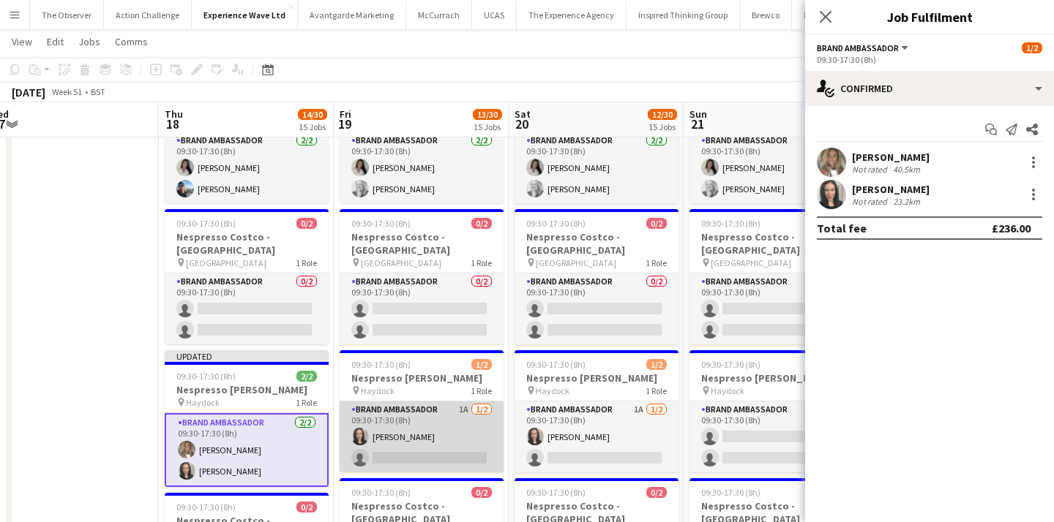
click at [452, 402] on app-card-role "Brand Ambassador 1A 1/2 09:30-17:30 (8h) fiona johnston single-neutral-actions" at bounding box center [422, 437] width 164 height 71
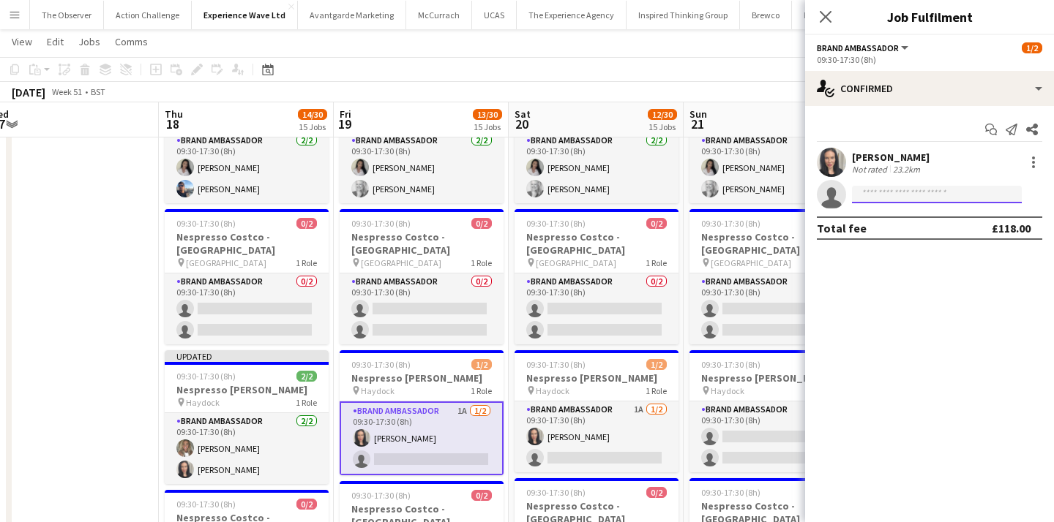
click at [893, 190] on input at bounding box center [937, 195] width 170 height 18
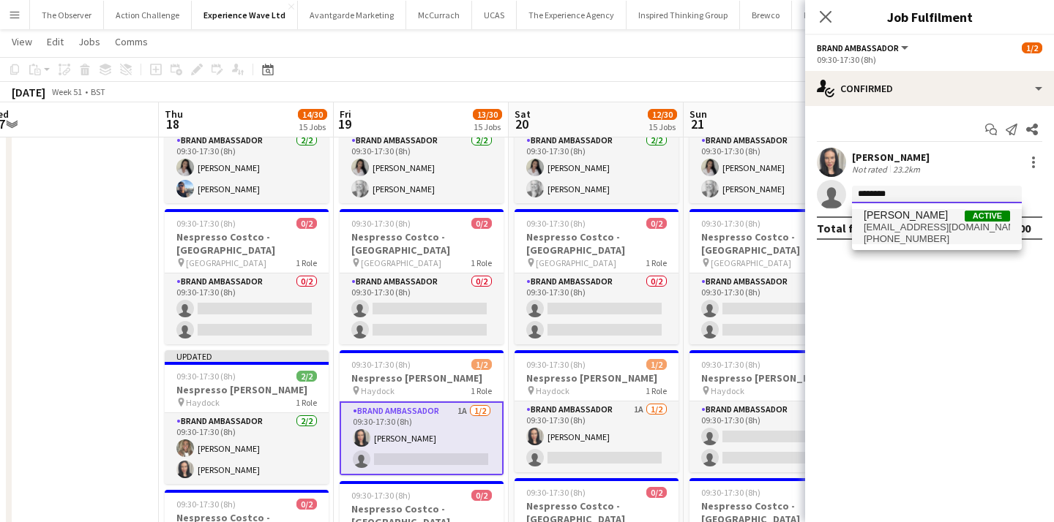
type input "********"
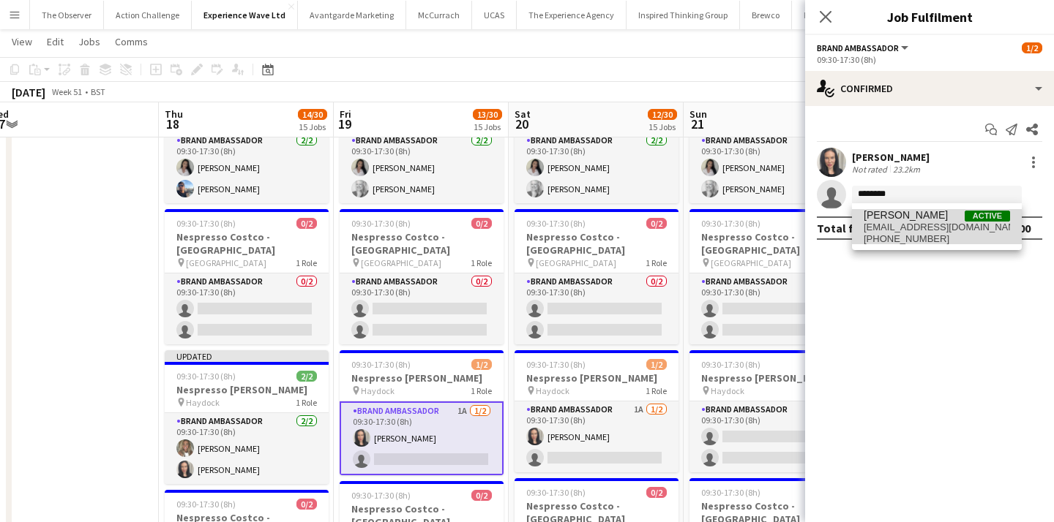
click at [902, 227] on span "anarigby@hotmail.co.uk" at bounding box center [936, 228] width 146 height 12
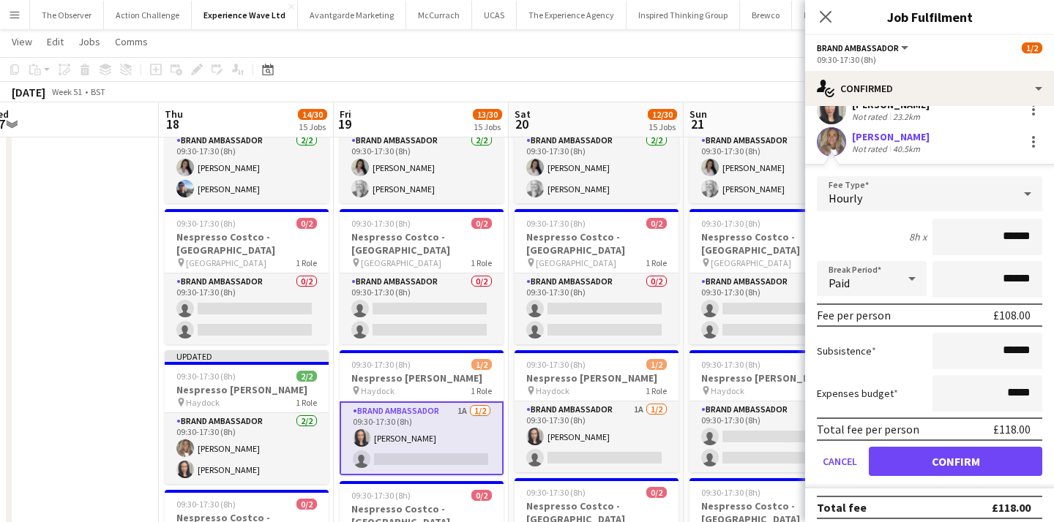
scroll to position [61, 0]
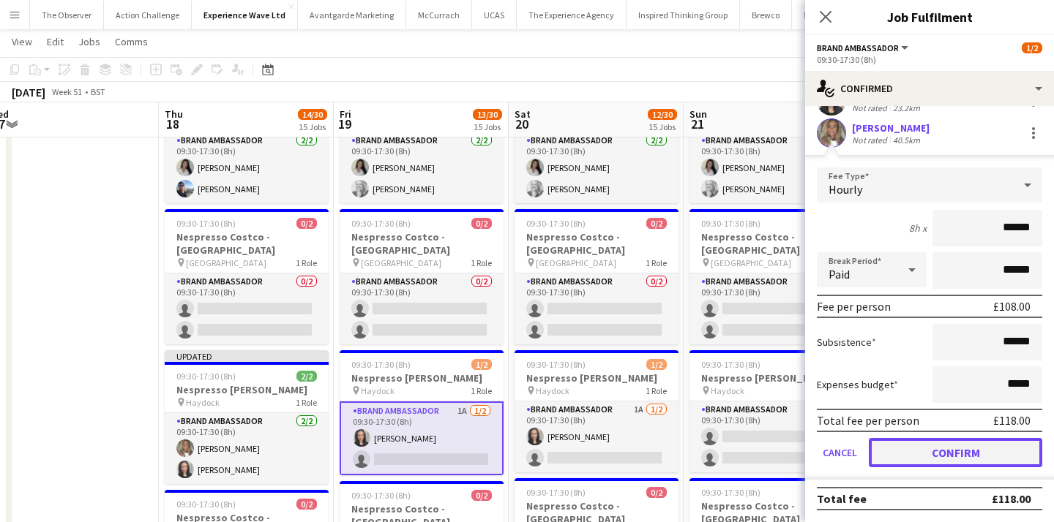
click at [933, 451] on button "Confirm" at bounding box center [955, 452] width 173 height 29
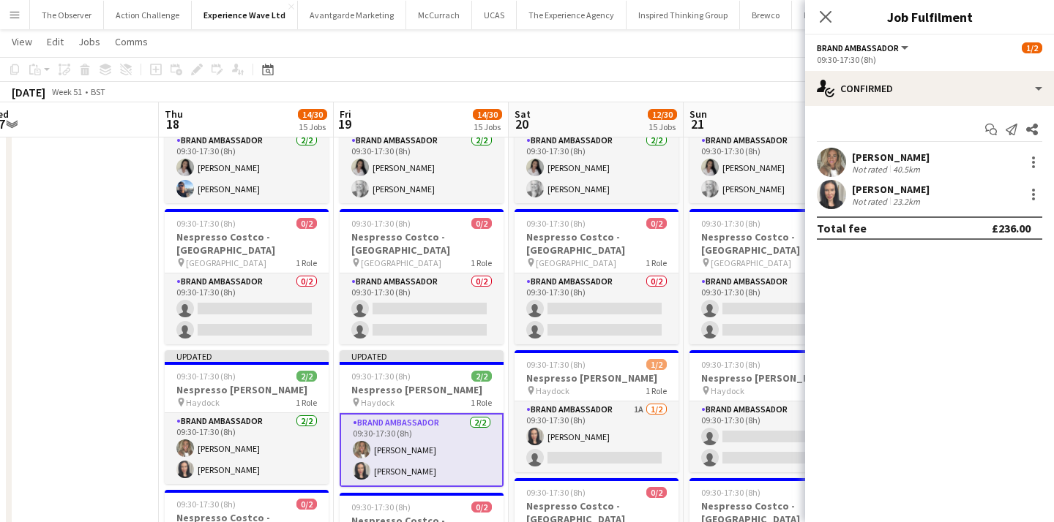
scroll to position [0, 0]
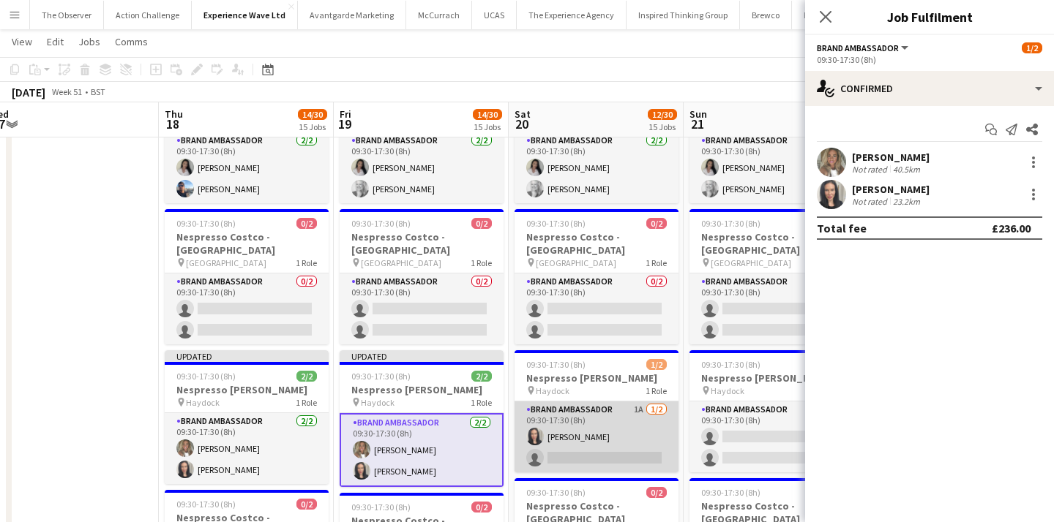
click at [602, 402] on app-card-role "Brand Ambassador 1A 1/2 09:30-17:30 (8h) fiona johnston single-neutral-actions" at bounding box center [596, 437] width 164 height 71
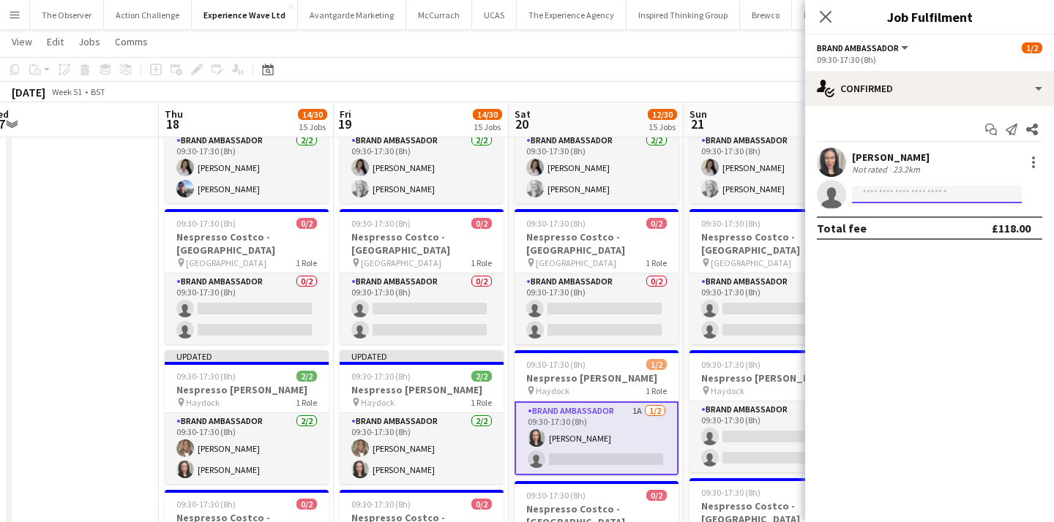
click at [959, 190] on input at bounding box center [937, 195] width 170 height 18
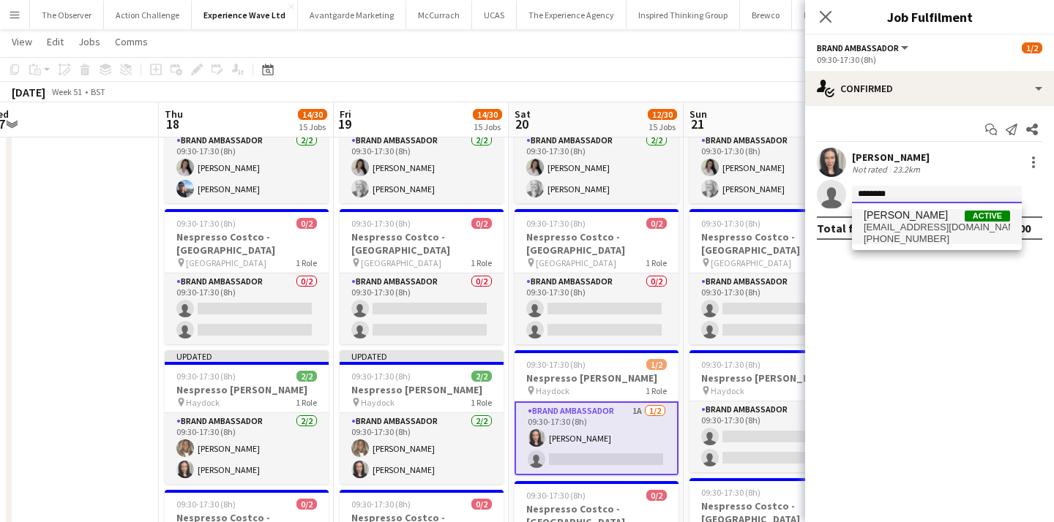
type input "********"
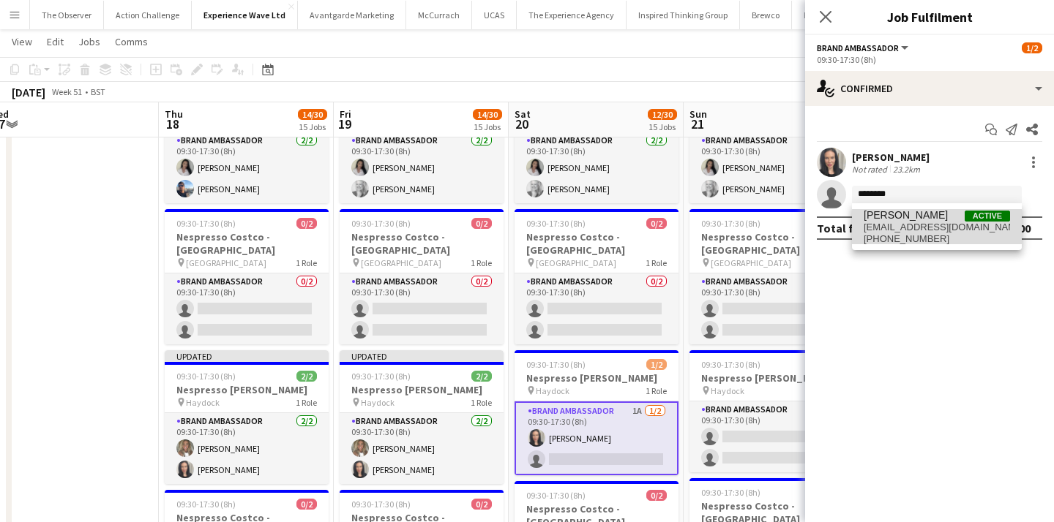
click at [961, 228] on span "anarigby@hotmail.co.uk" at bounding box center [936, 228] width 146 height 12
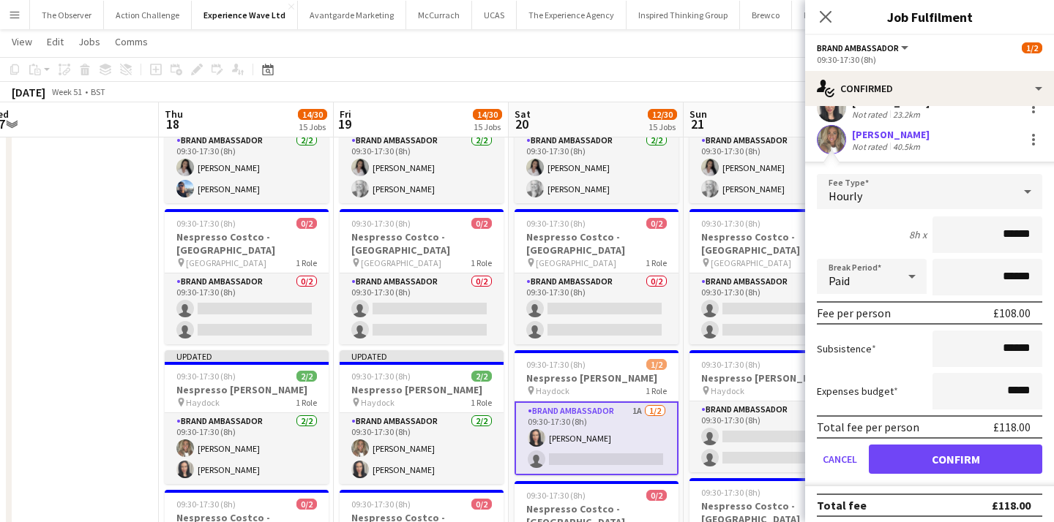
scroll to position [61, 0]
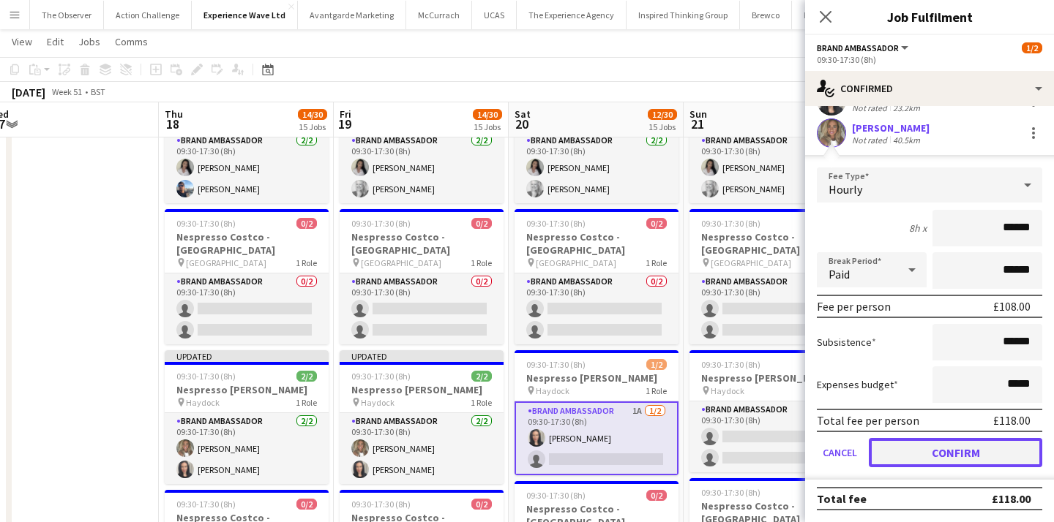
click at [937, 455] on button "Confirm" at bounding box center [955, 452] width 173 height 29
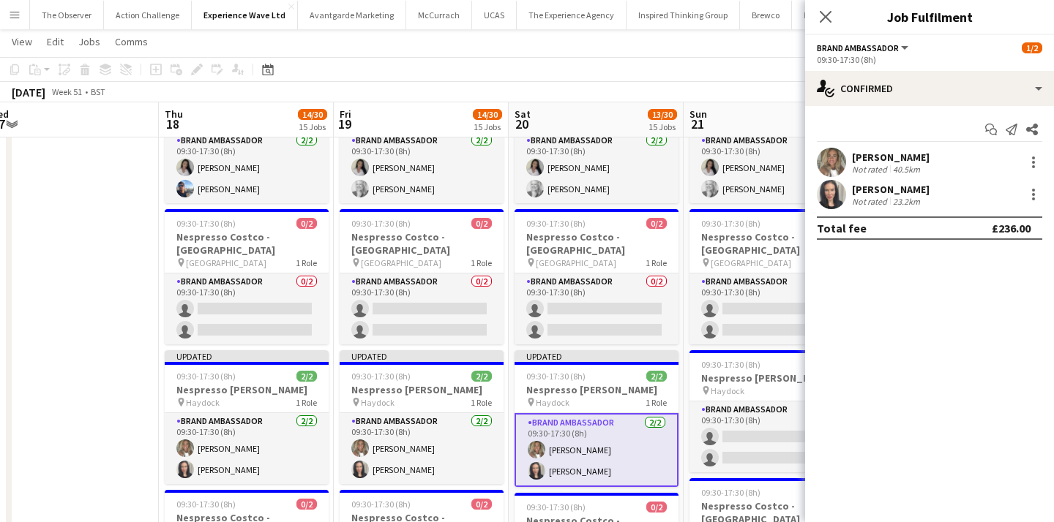
click at [710, 53] on app-page-menu "View Day view expanded Day view collapsed Month view Date picker Jump to today …" at bounding box center [527, 43] width 1054 height 28
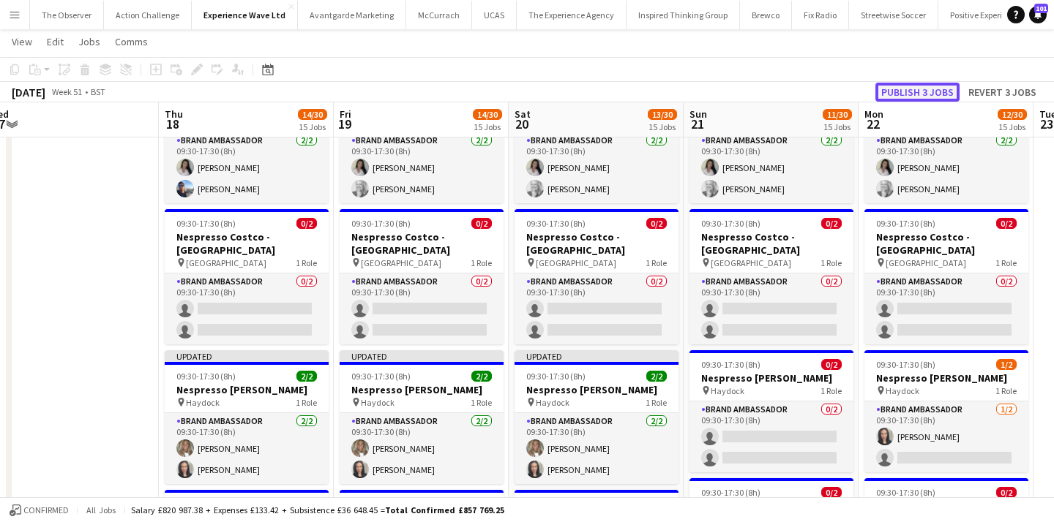
click at [929, 88] on button "Publish 3 jobs" at bounding box center [917, 92] width 84 height 19
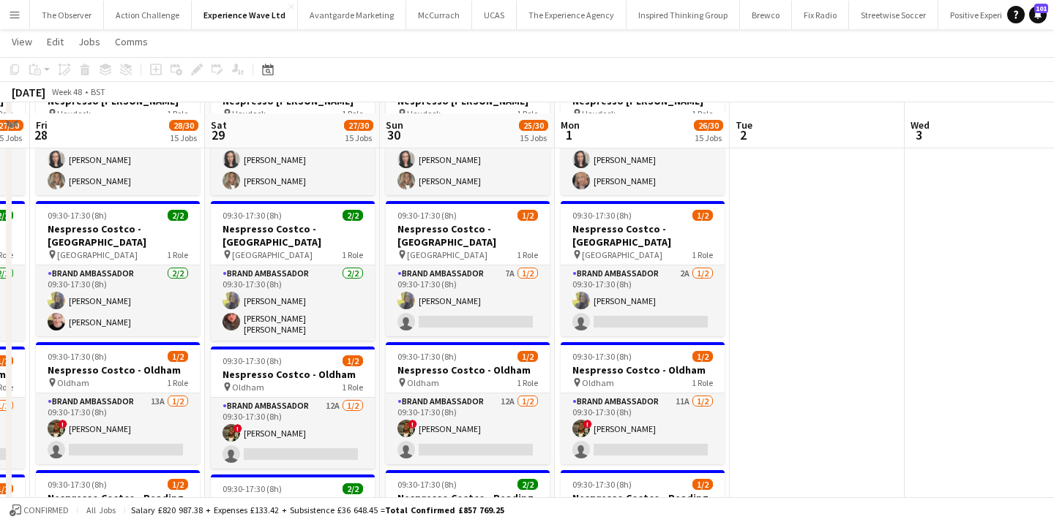
scroll to position [1037, 0]
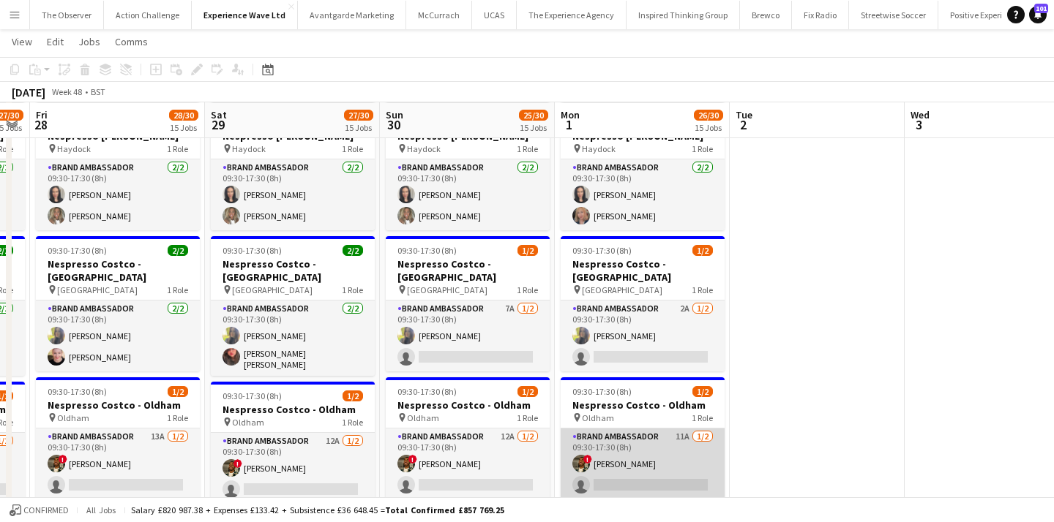
click at [674, 429] on app-card-role "Brand Ambassador 11A 1/2 09:30-17:30 (8h) ! TERRELL BROWN single-neutral-actions" at bounding box center [643, 464] width 164 height 71
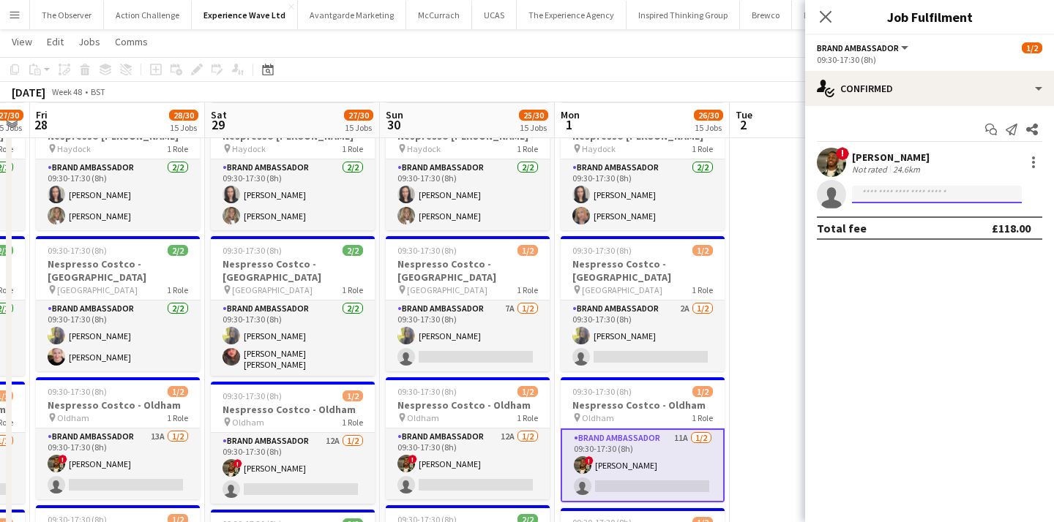
click at [896, 196] on input at bounding box center [937, 195] width 170 height 18
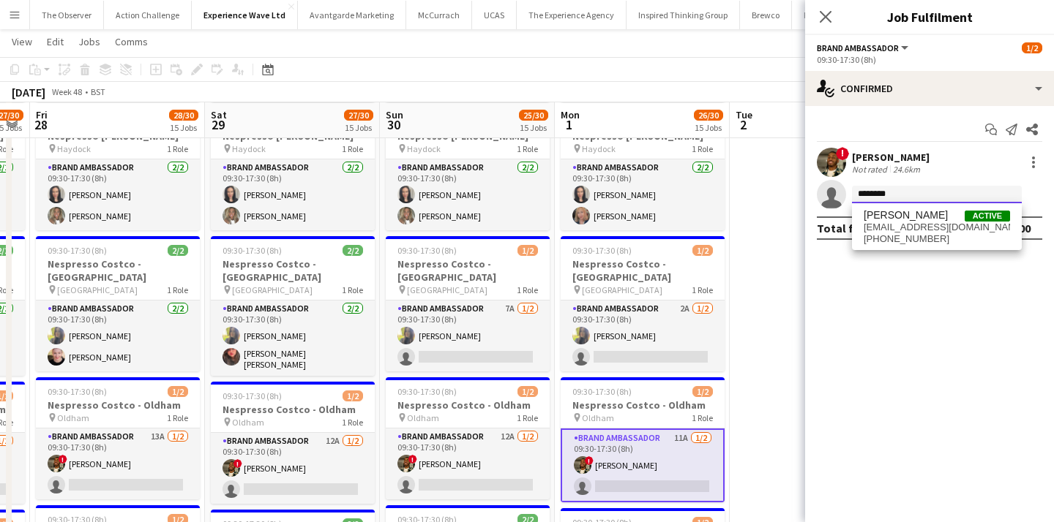
type input "********"
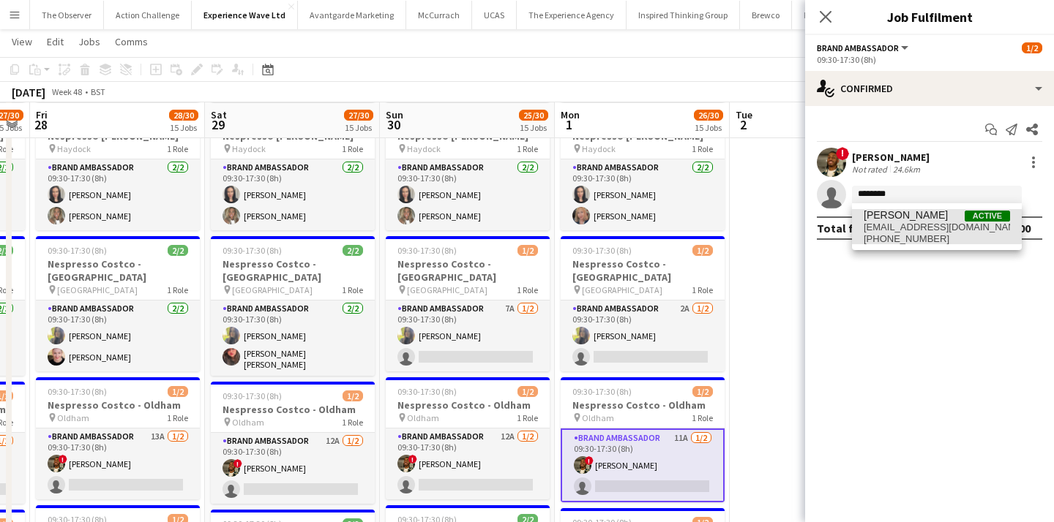
click at [899, 220] on span "Ana Rigby" at bounding box center [905, 215] width 84 height 12
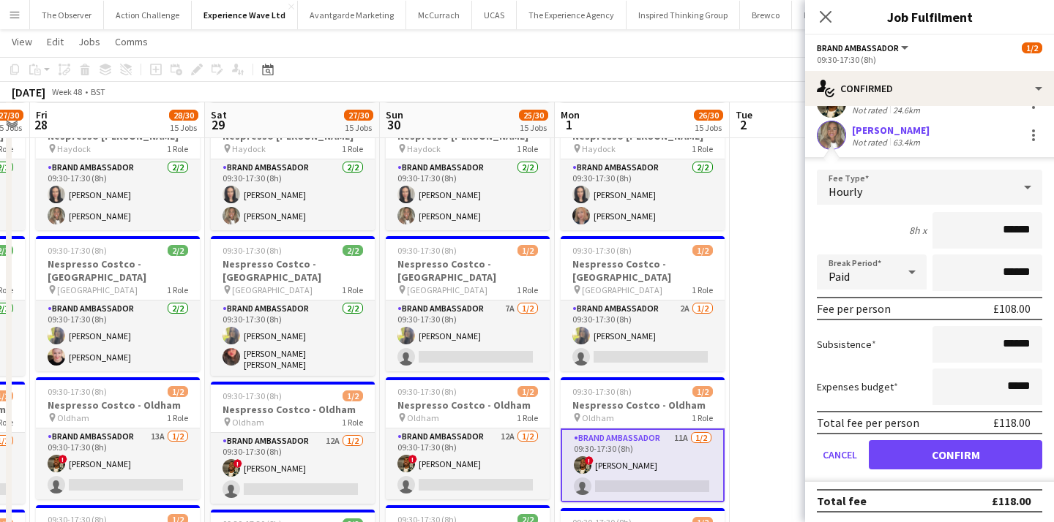
scroll to position [61, 0]
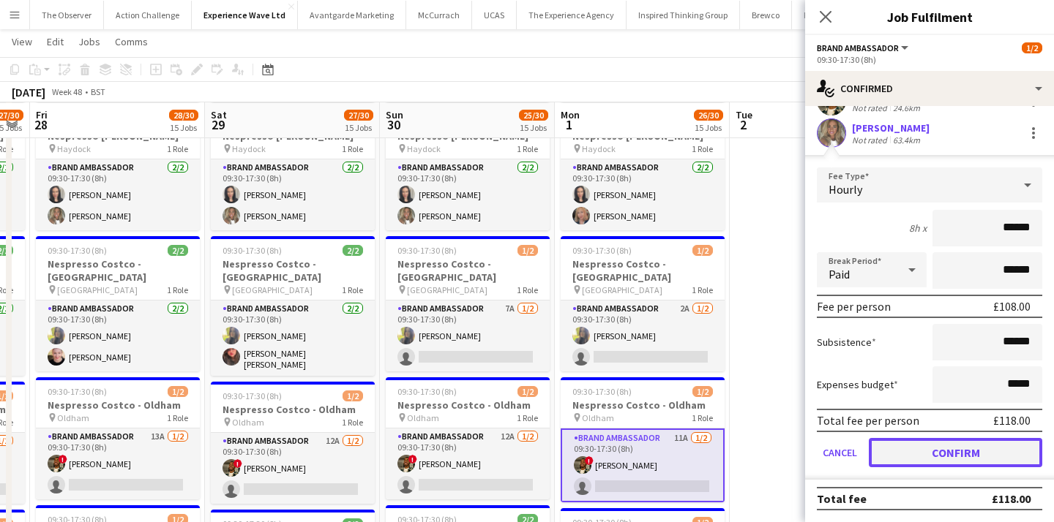
click at [949, 454] on button "Confirm" at bounding box center [955, 452] width 173 height 29
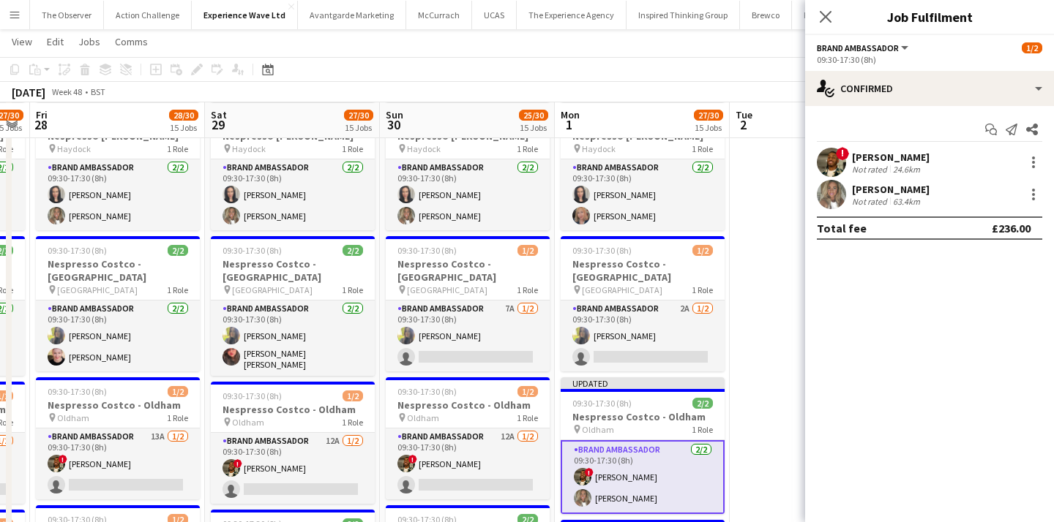
scroll to position [0, 0]
click at [768, 367] on app-date-cell at bounding box center [817, 215] width 175 height 2176
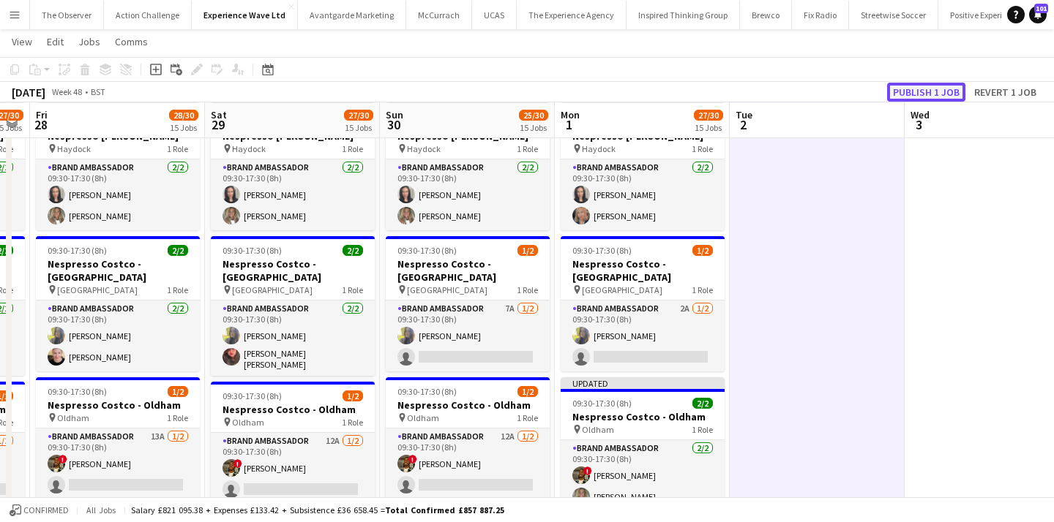
click at [915, 98] on button "Publish 1 job" at bounding box center [926, 92] width 78 height 19
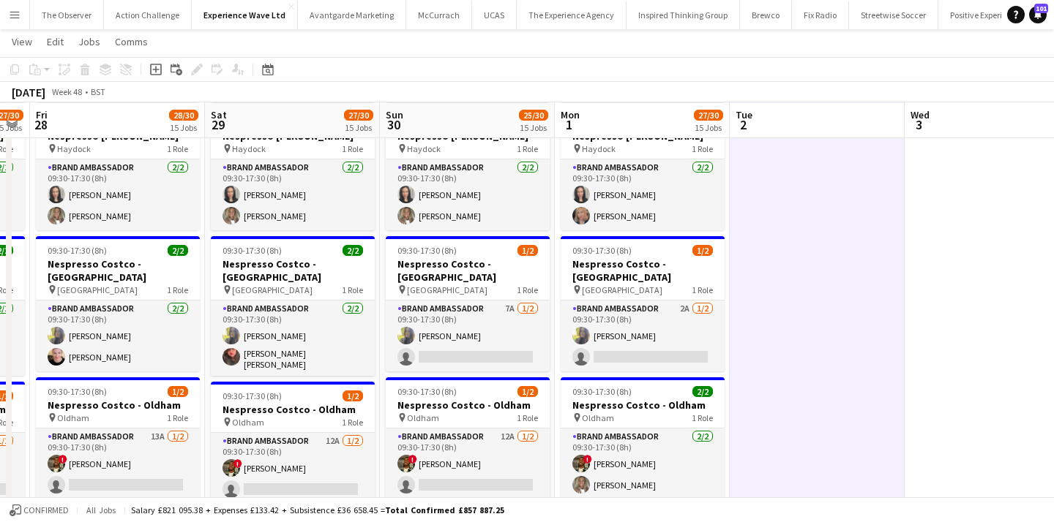
click at [827, 252] on app-date-cell at bounding box center [817, 215] width 175 height 2176
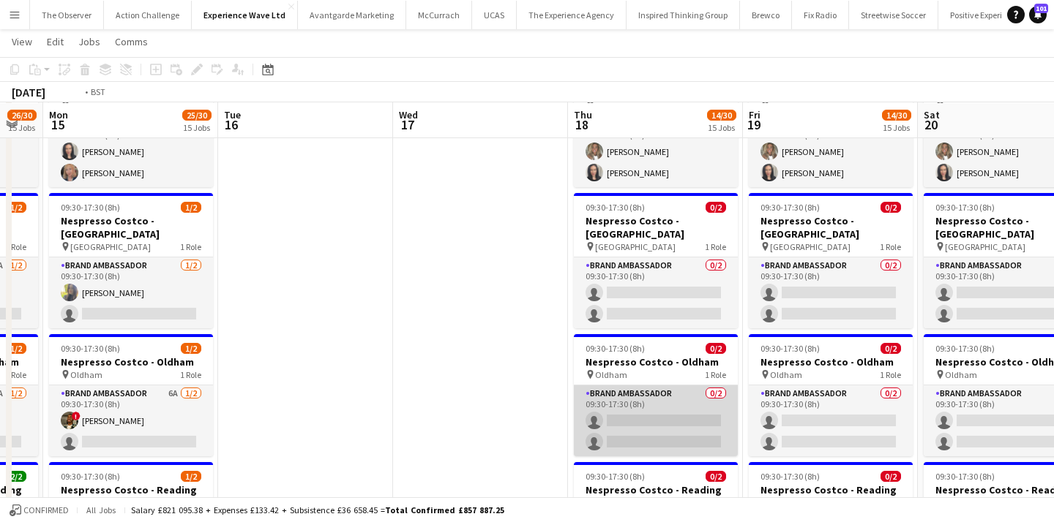
scroll to position [0, 438]
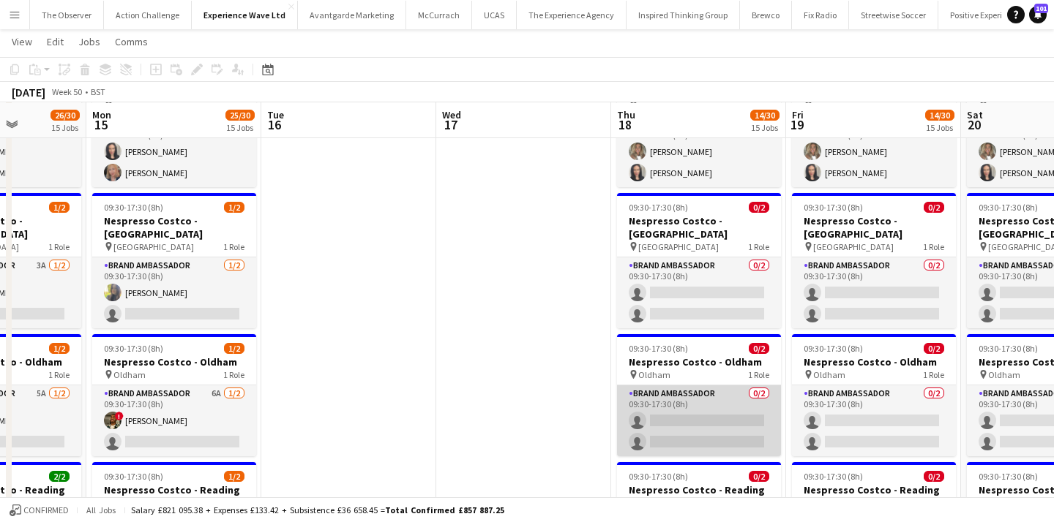
click at [686, 386] on app-card-role "Brand Ambassador 0/2 09:30-17:30 (8h) single-neutral-actions single-neutral-act…" at bounding box center [699, 421] width 164 height 71
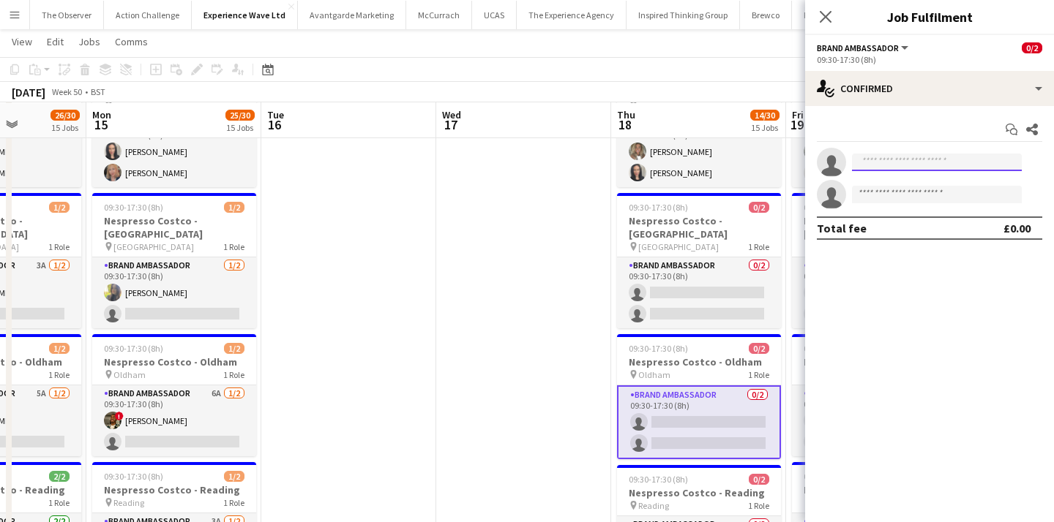
click at [870, 162] on input at bounding box center [937, 163] width 170 height 18
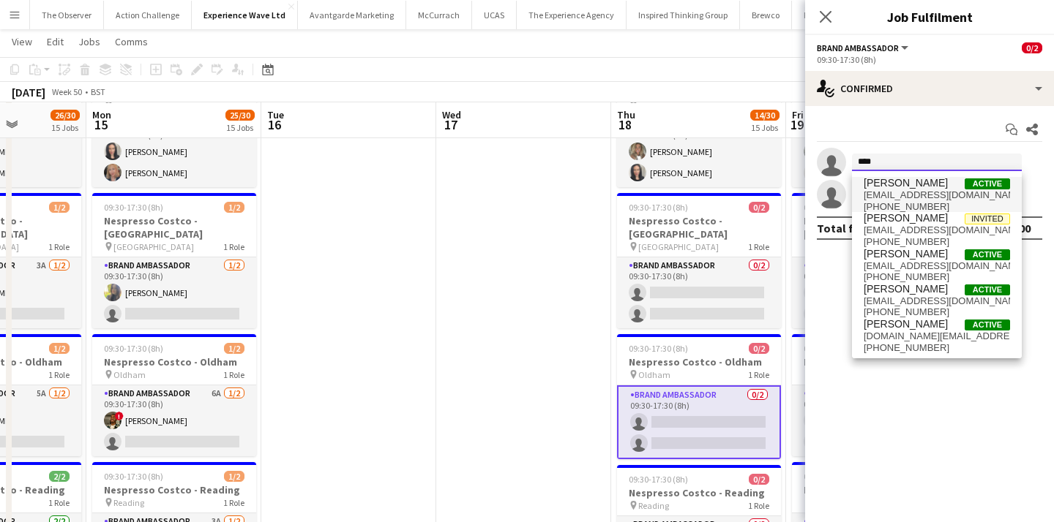
type input "****"
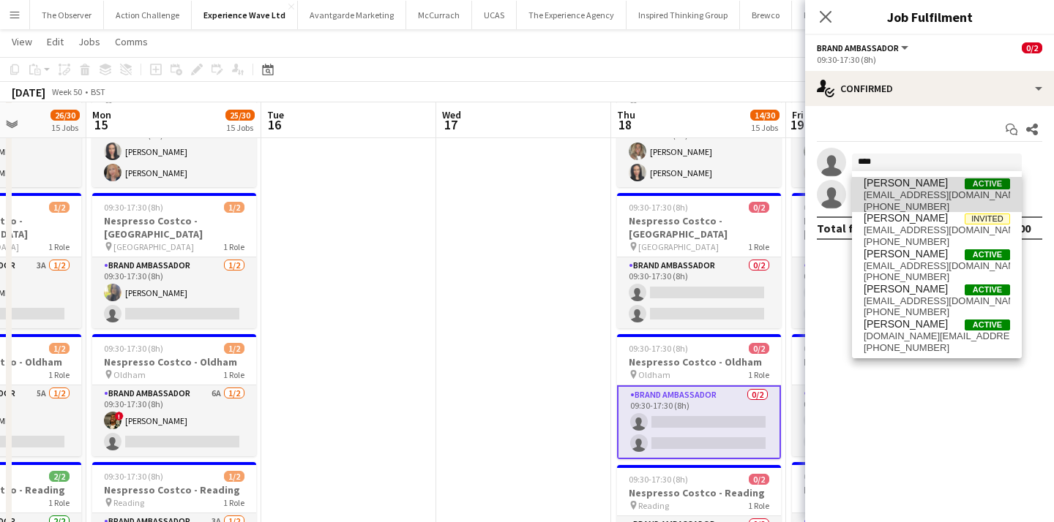
click at [896, 193] on span "terrellbrown1@hotmail.co.uk" at bounding box center [936, 196] width 146 height 12
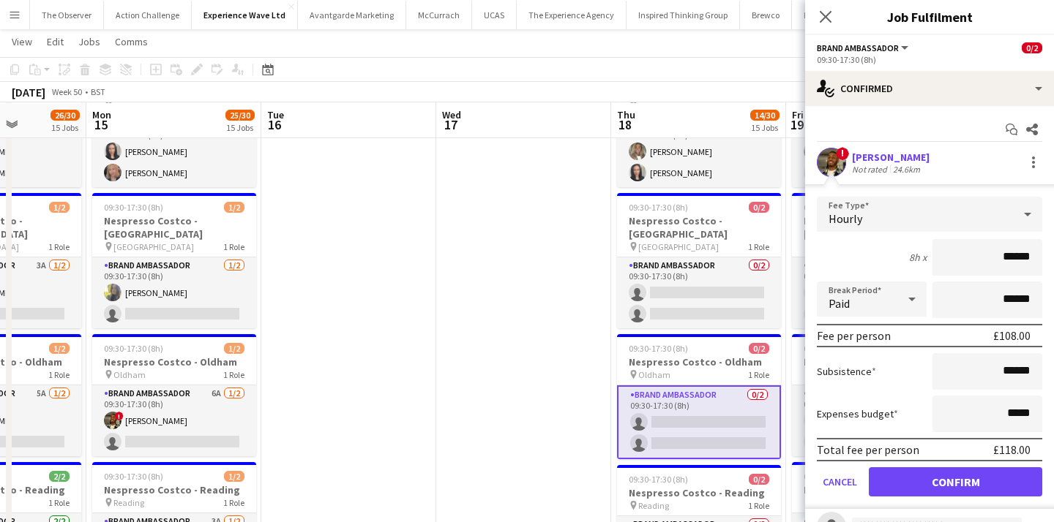
scroll to position [61, 0]
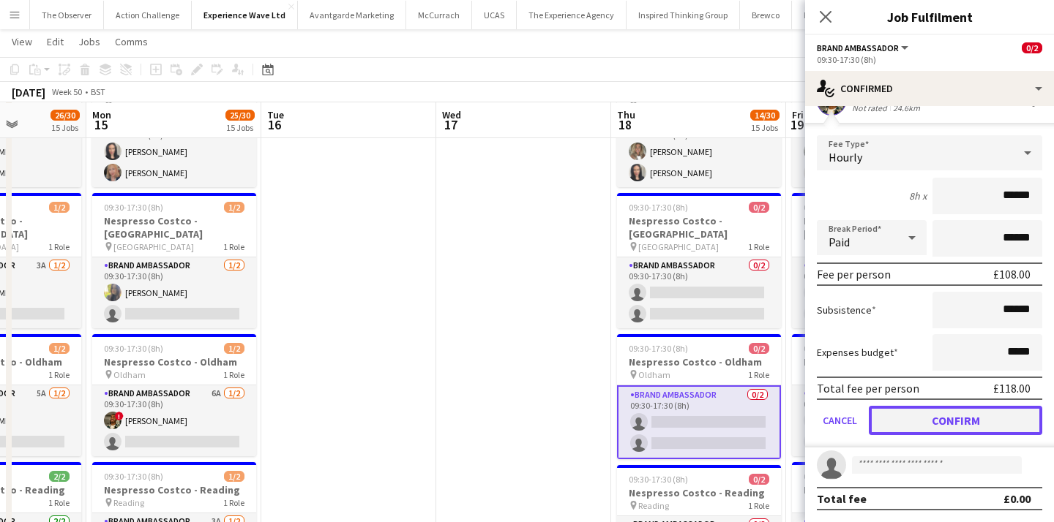
click at [893, 419] on button "Confirm" at bounding box center [955, 420] width 173 height 29
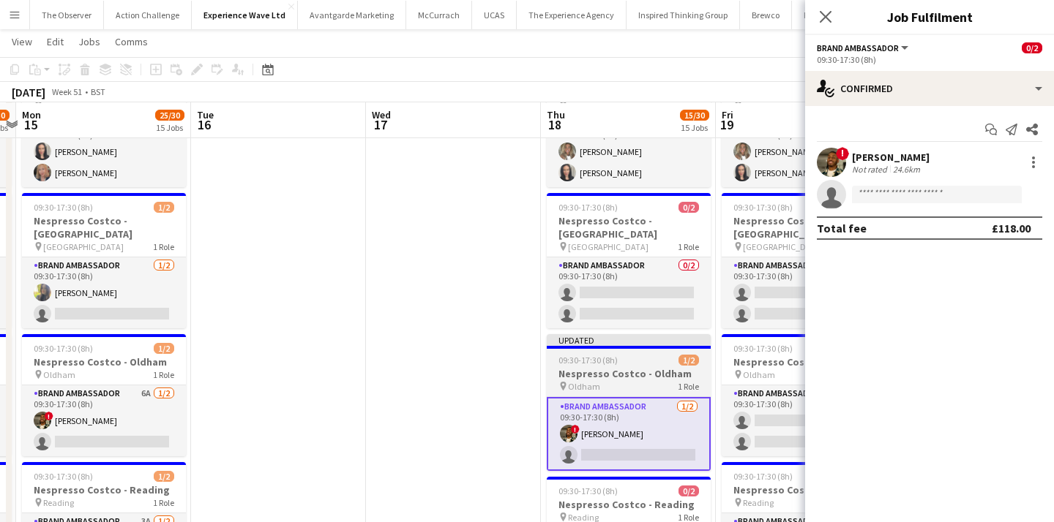
scroll to position [0, 574]
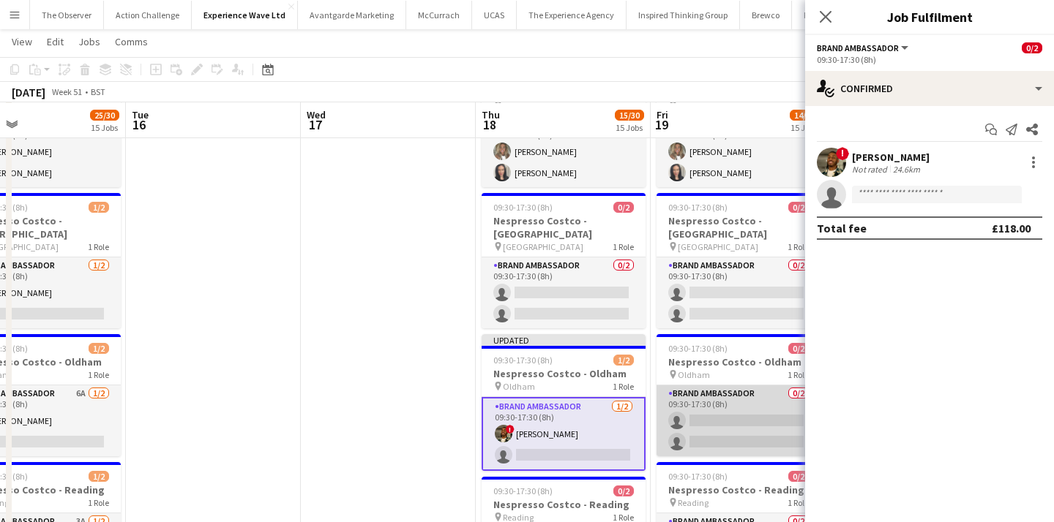
click at [696, 386] on app-card-role "Brand Ambassador 0/2 09:30-17:30 (8h) single-neutral-actions single-neutral-act…" at bounding box center [738, 421] width 164 height 71
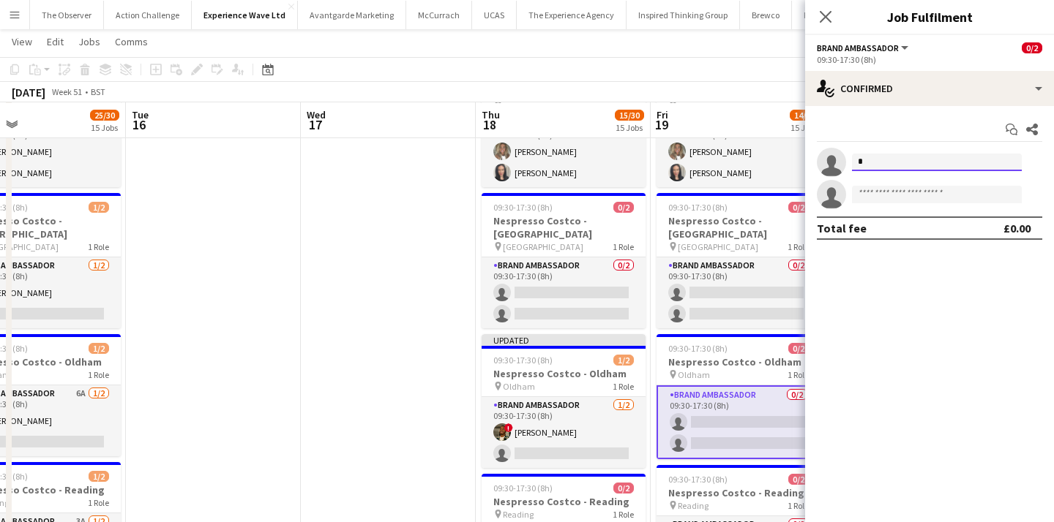
click at [882, 162] on input "*" at bounding box center [937, 163] width 170 height 18
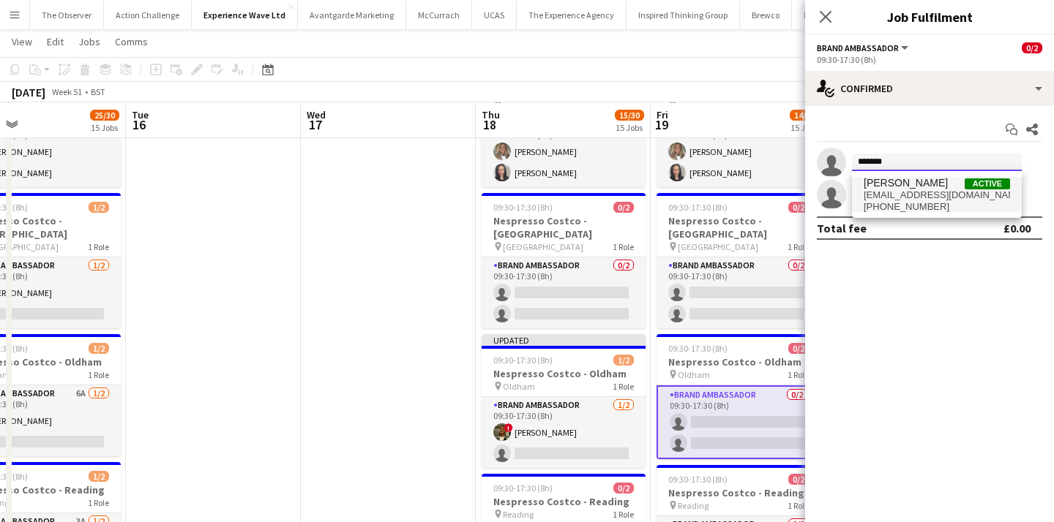
type input "*******"
click at [894, 191] on span "terrellbrown1@hotmail.co.uk" at bounding box center [936, 196] width 146 height 12
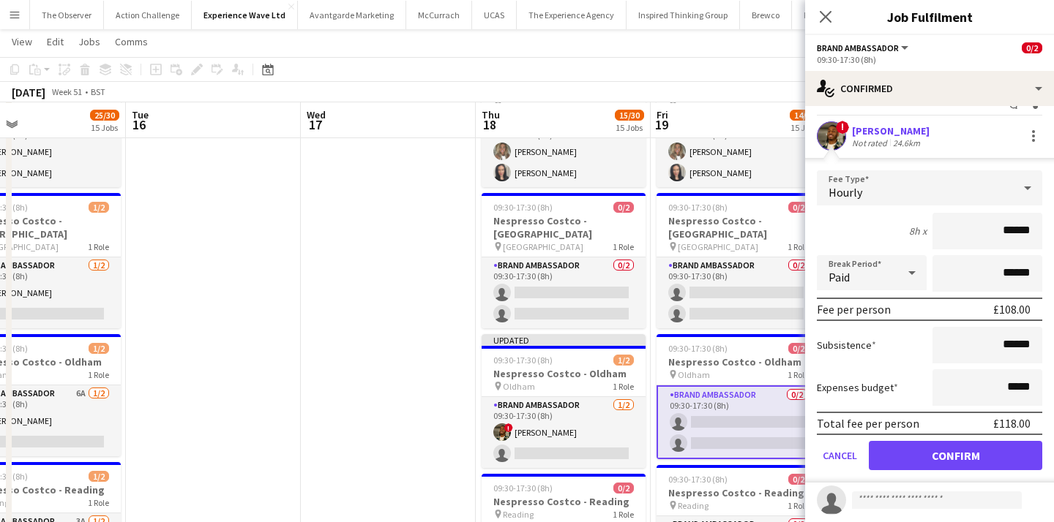
scroll to position [31, 0]
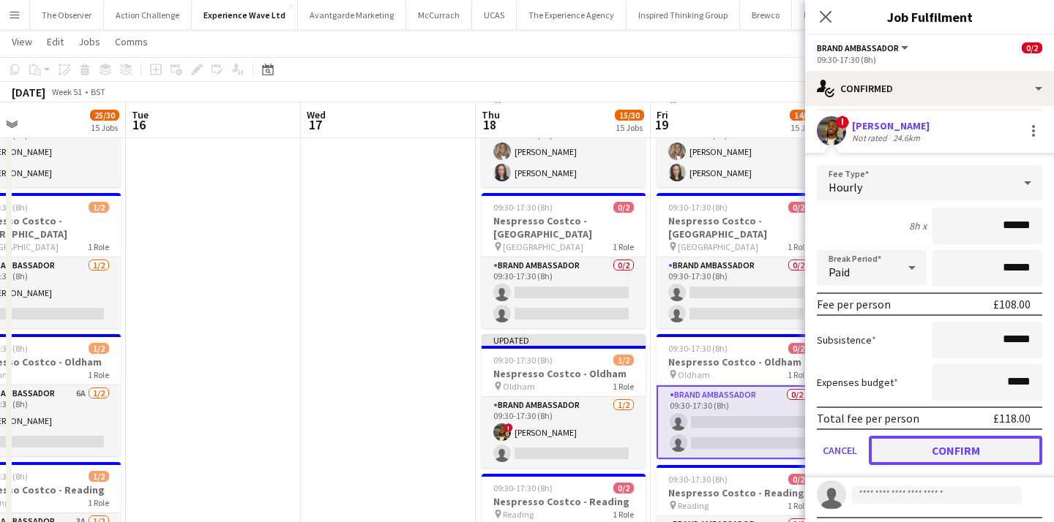
click at [927, 450] on button "Confirm" at bounding box center [955, 450] width 173 height 29
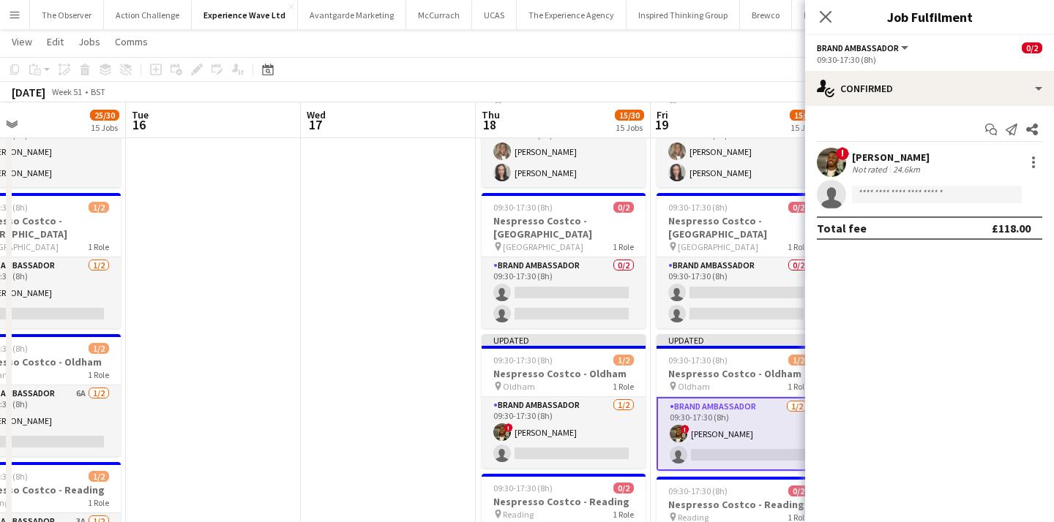
click at [454, 336] on app-date-cell at bounding box center [388, 172] width 175 height 2176
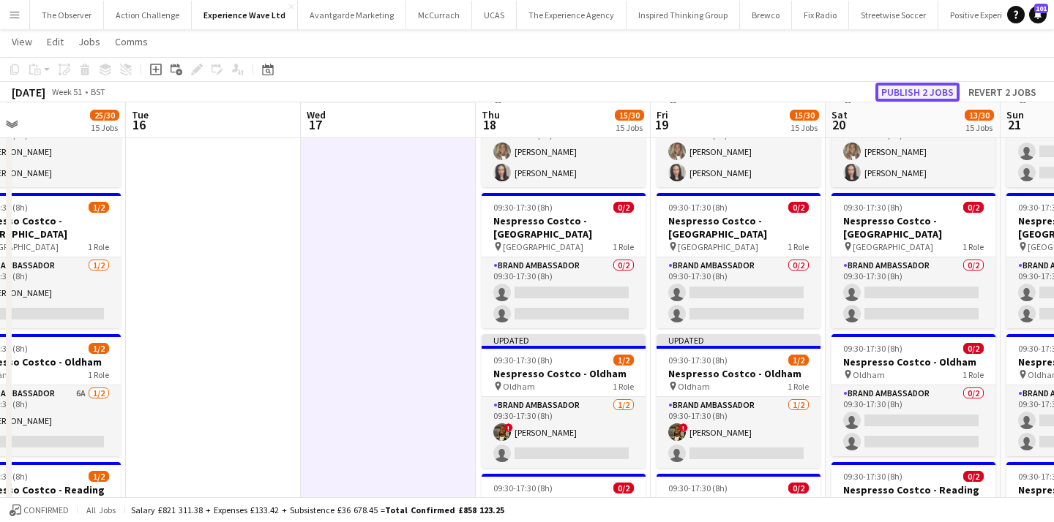
click at [929, 85] on button "Publish 2 jobs" at bounding box center [917, 92] width 84 height 19
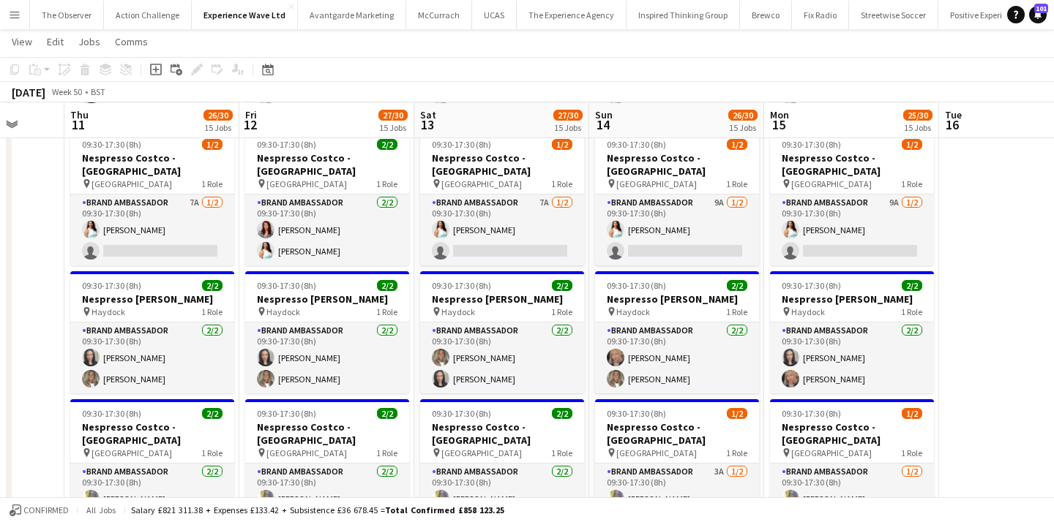
scroll to position [0, 460]
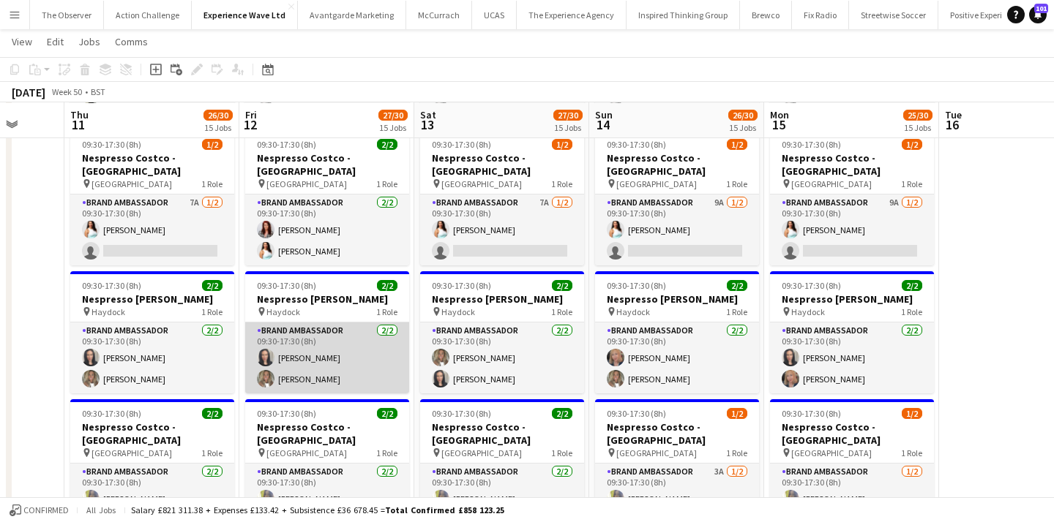
click at [405, 326] on app-card-role "Brand Ambassador 2/2 09:30-17:30 (8h) fiona johnston Ana Rigby" at bounding box center [327, 358] width 164 height 71
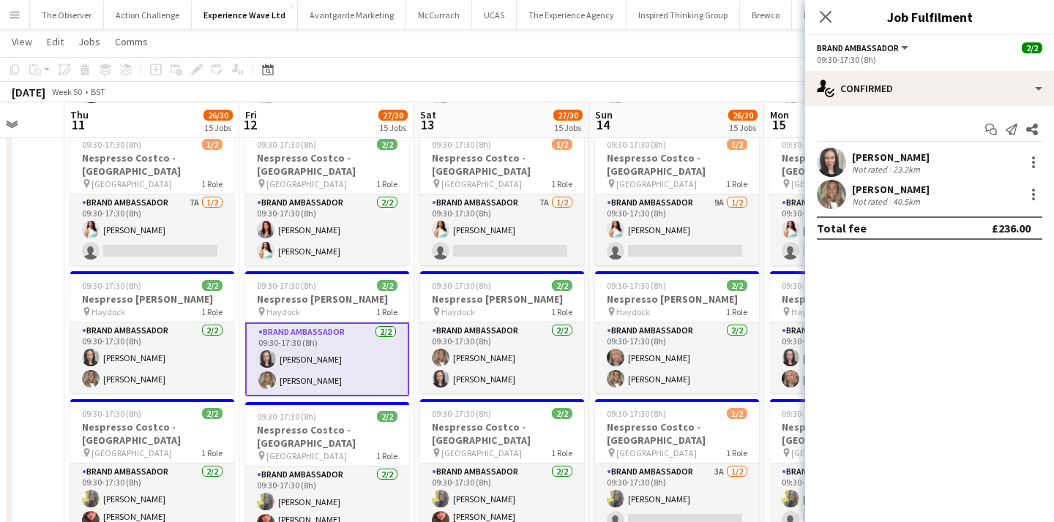
click at [705, 66] on app-toolbar "Copy Paste Paste Command V Paste with crew Command Shift V Paste linked Job Del…" at bounding box center [527, 69] width 1054 height 25
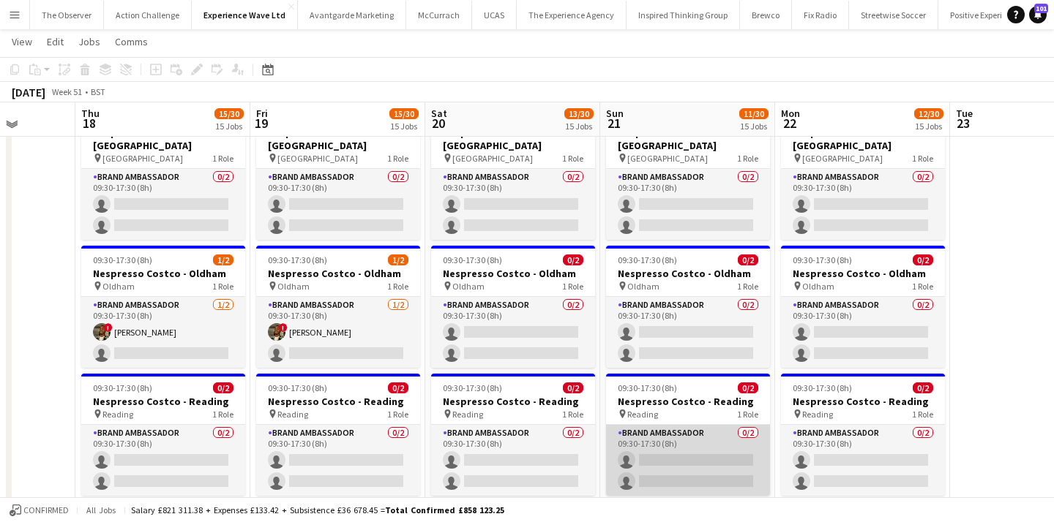
scroll to position [1167, 0]
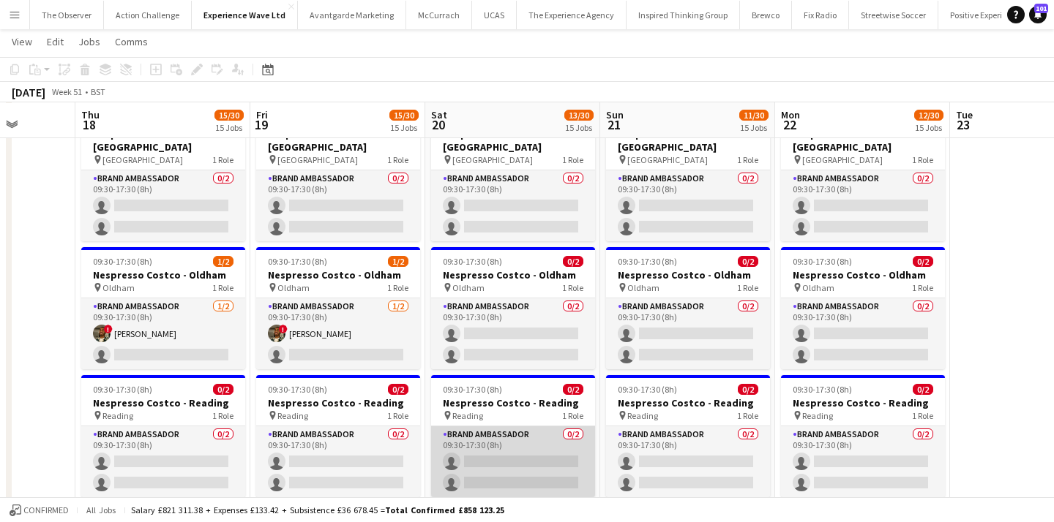
click at [511, 427] on app-card-role "Brand Ambassador 0/2 09:30-17:30 (8h) single-neutral-actions single-neutral-act…" at bounding box center [513, 462] width 164 height 71
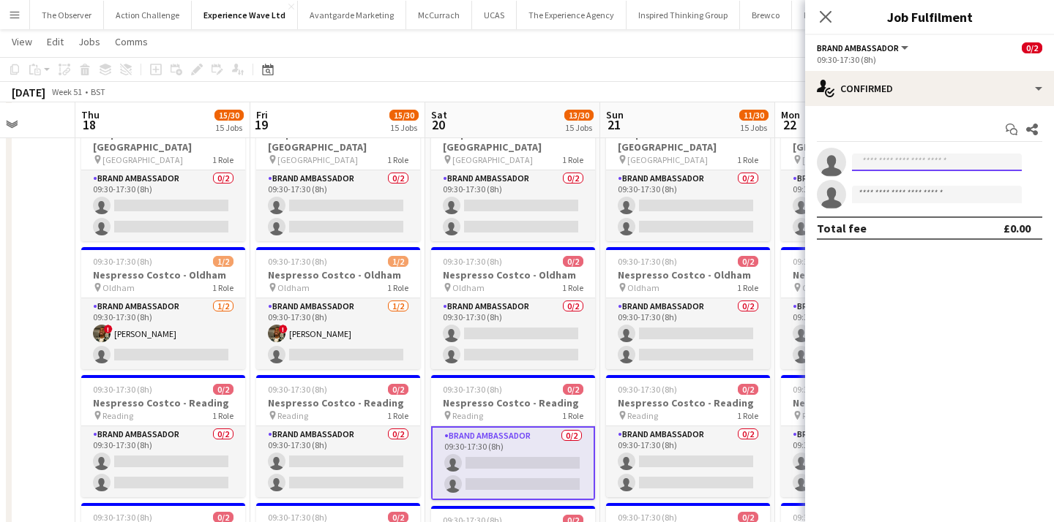
click at [899, 167] on input at bounding box center [937, 163] width 170 height 18
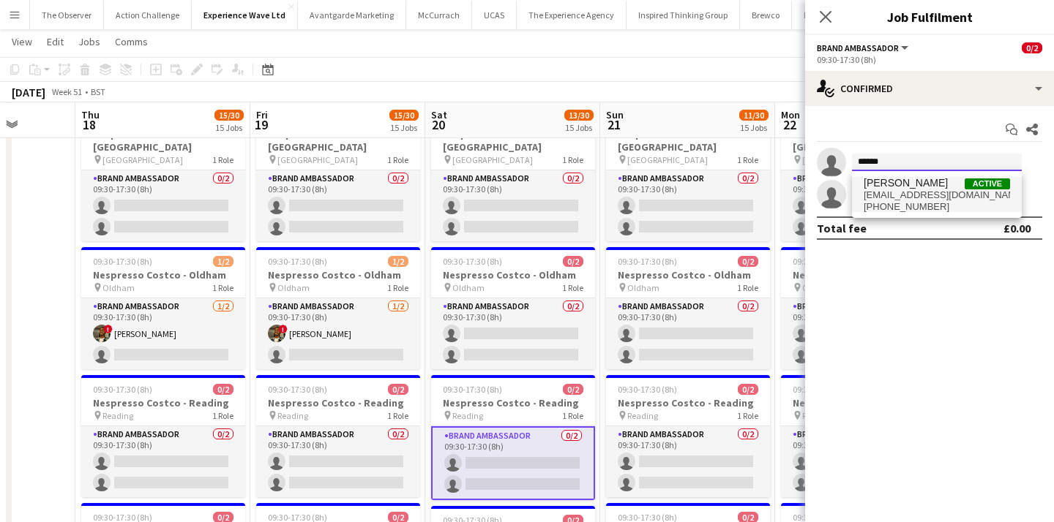
type input "******"
click at [901, 192] on span "sarakabeer27@gmail.com" at bounding box center [936, 196] width 146 height 12
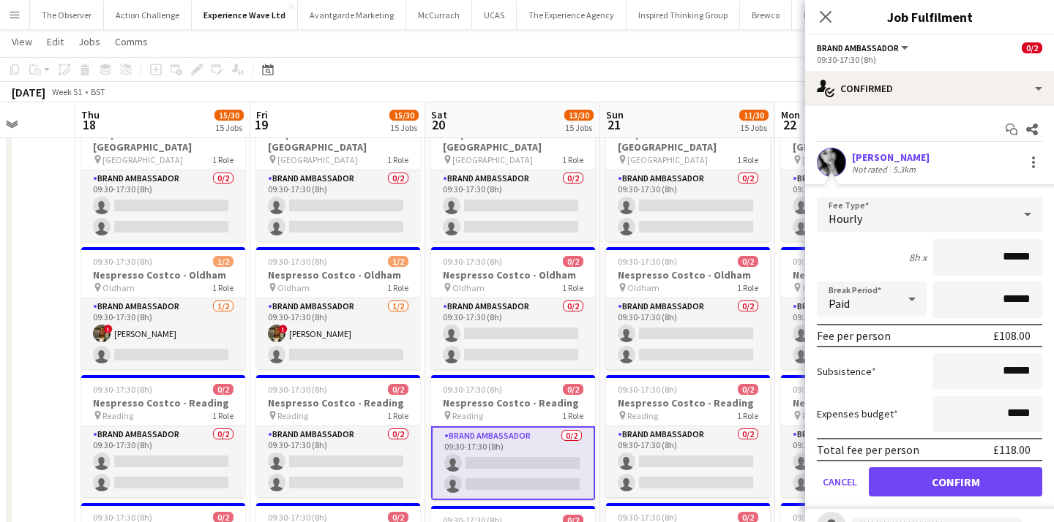
scroll to position [28, 0]
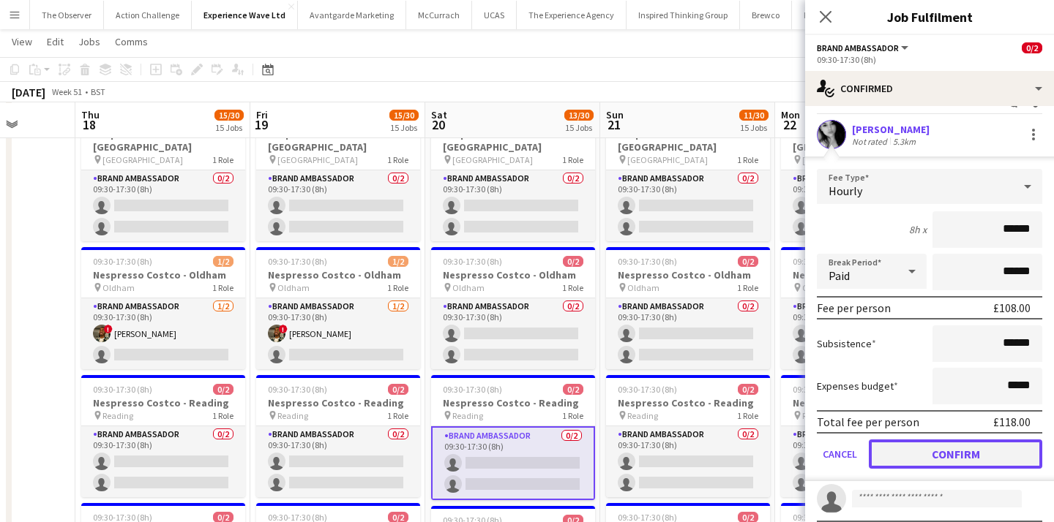
click at [947, 441] on button "Confirm" at bounding box center [955, 454] width 173 height 29
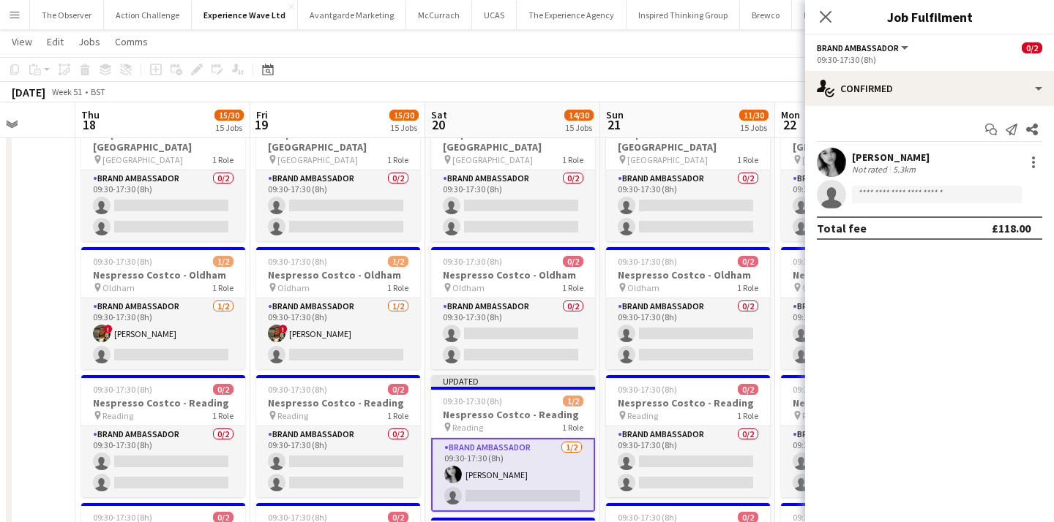
scroll to position [0, 0]
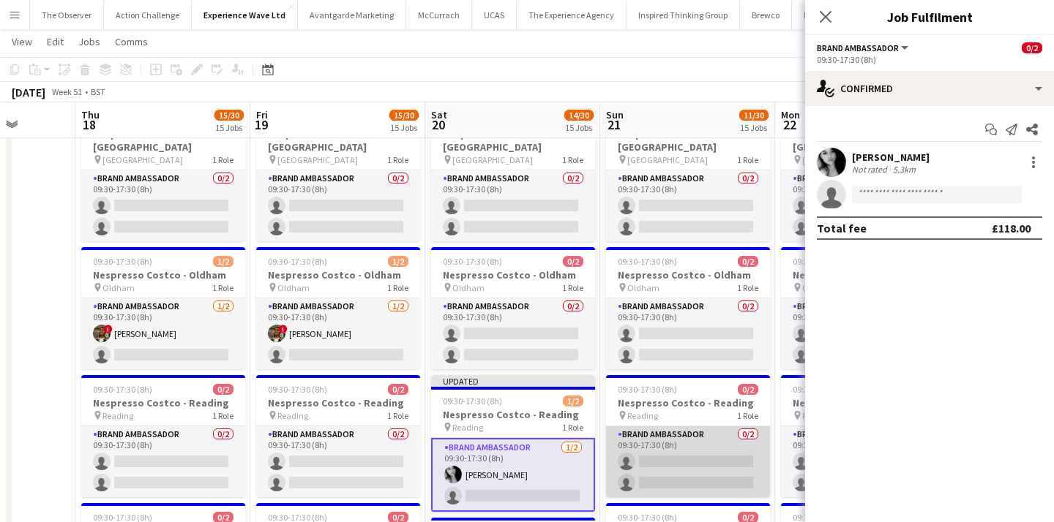
click at [727, 427] on app-card-role "Brand Ambassador 0/2 09:30-17:30 (8h) single-neutral-actions single-neutral-act…" at bounding box center [688, 462] width 164 height 71
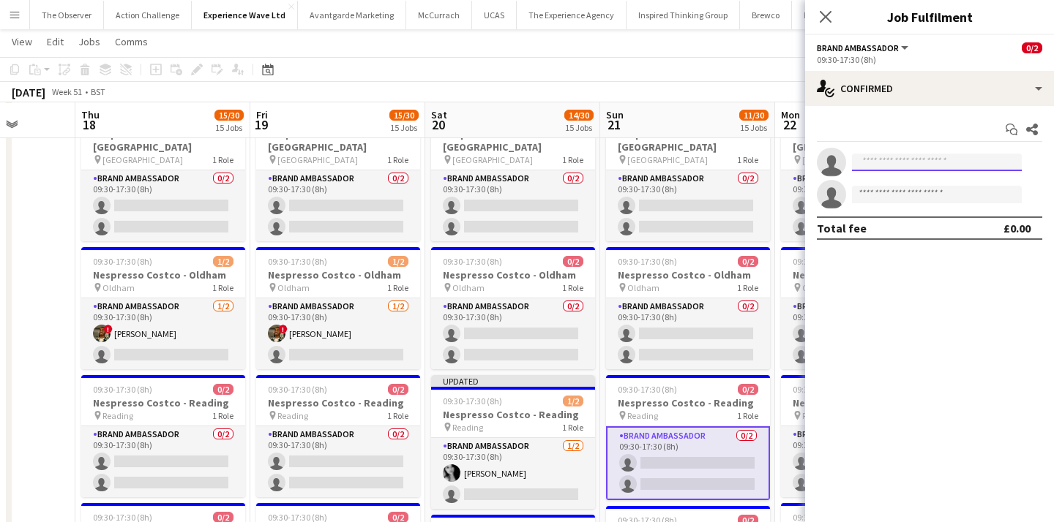
click at [948, 160] on input at bounding box center [937, 163] width 170 height 18
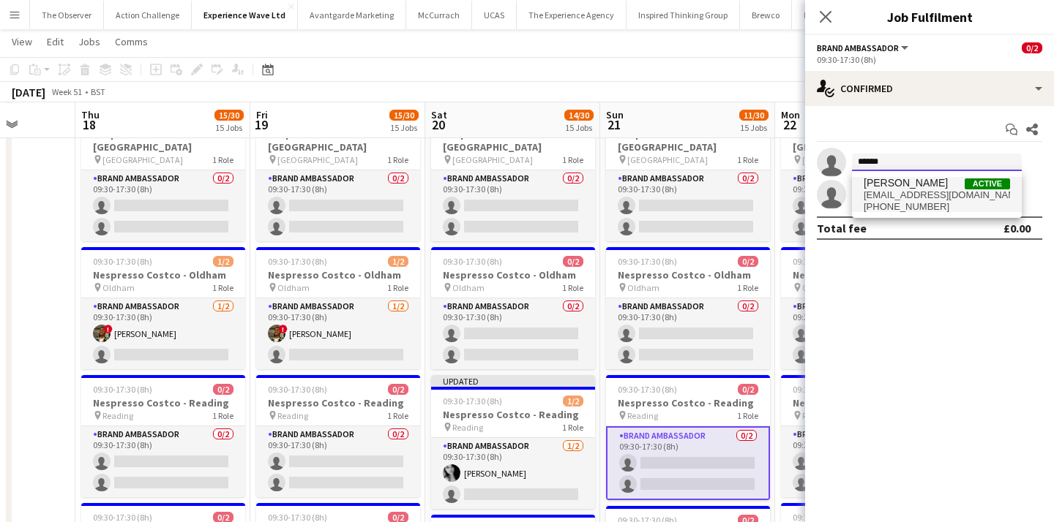
type input "******"
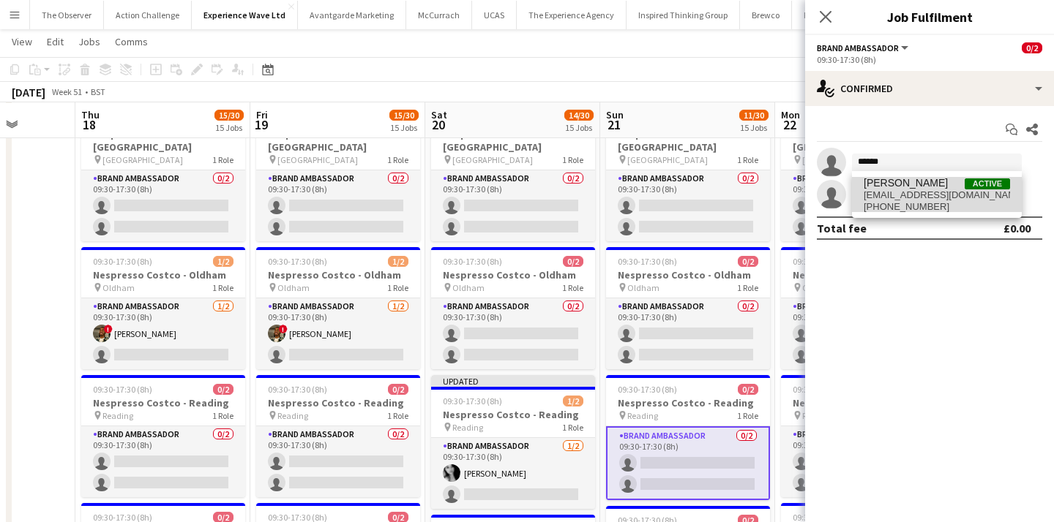
click at [942, 212] on span "+447448447042" at bounding box center [936, 207] width 146 height 12
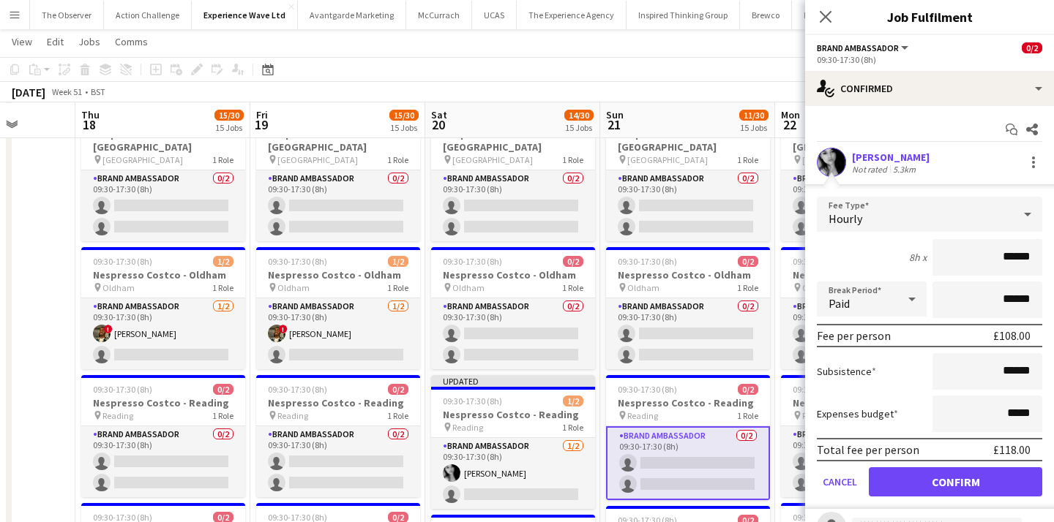
scroll to position [16, 0]
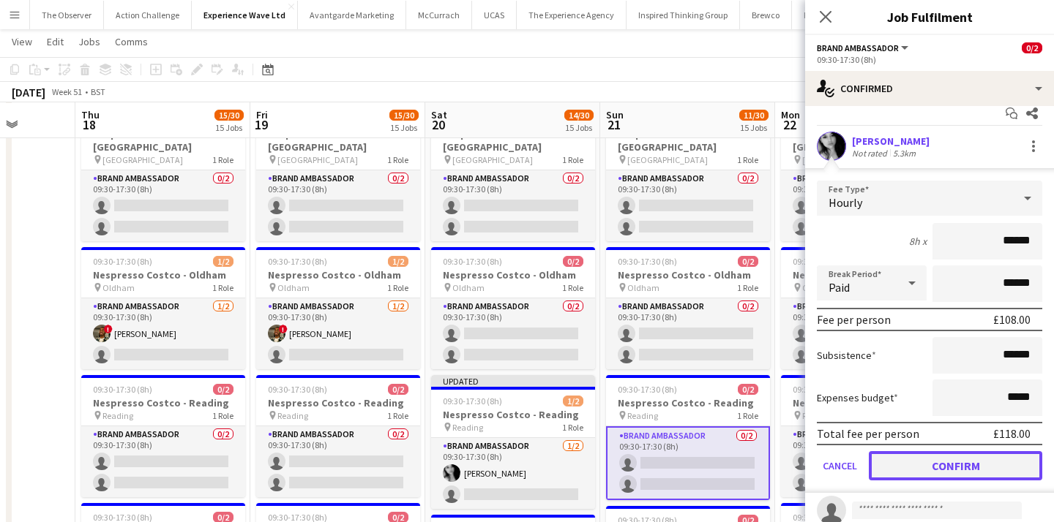
click at [972, 470] on button "Confirm" at bounding box center [955, 465] width 173 height 29
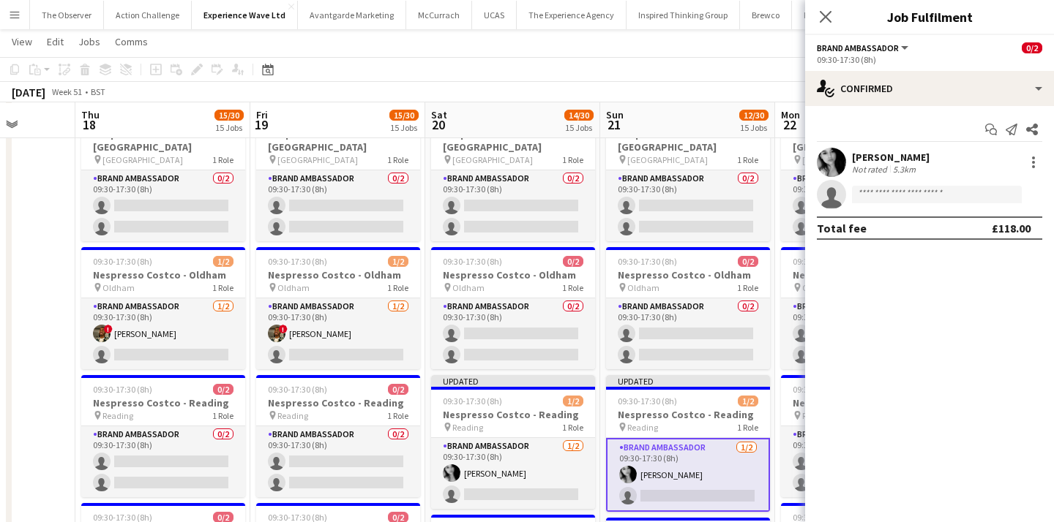
scroll to position [0, 0]
click at [735, 89] on div "December 2025 Week 51 • BST Publish 1 job Revert 1 job" at bounding box center [527, 92] width 1054 height 20
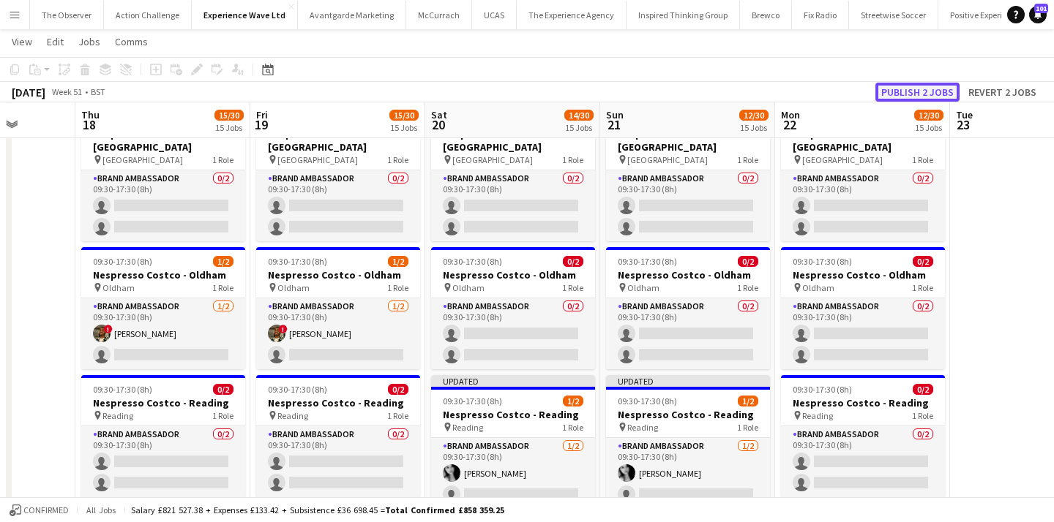
click at [939, 94] on button "Publish 2 jobs" at bounding box center [917, 92] width 84 height 19
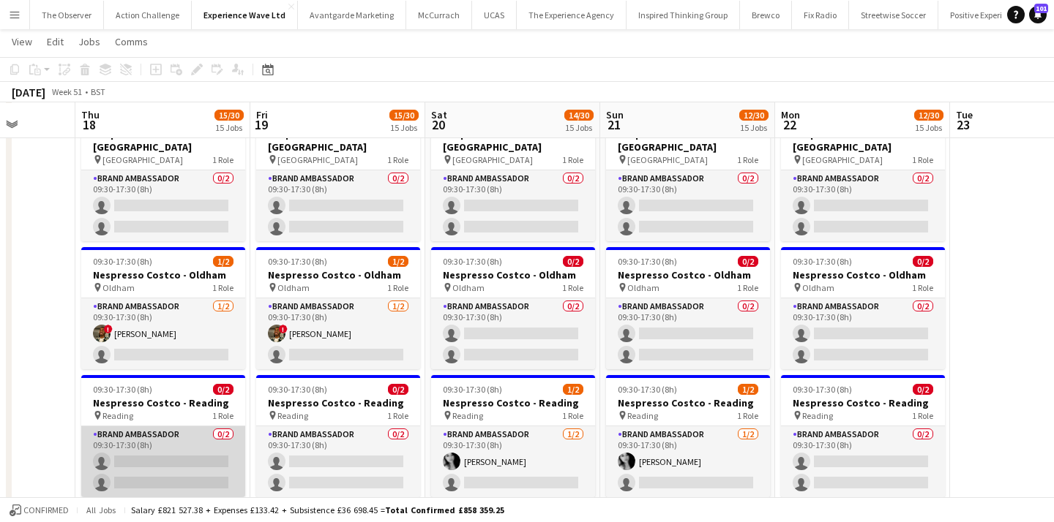
click at [221, 427] on app-card-role "Brand Ambassador 0/2 09:30-17:30 (8h) single-neutral-actions single-neutral-act…" at bounding box center [163, 462] width 164 height 71
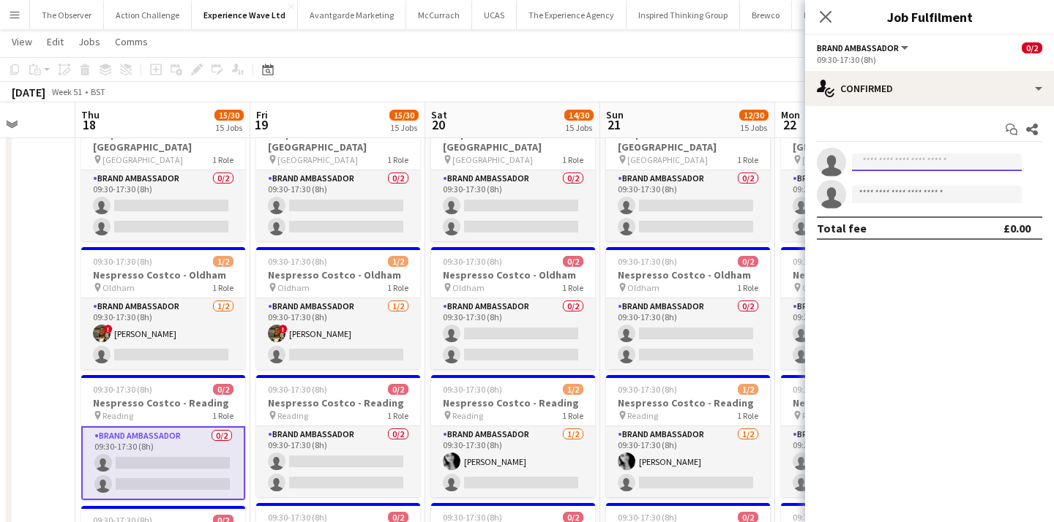
click at [884, 167] on input at bounding box center [937, 163] width 170 height 18
type input "*"
type input "***"
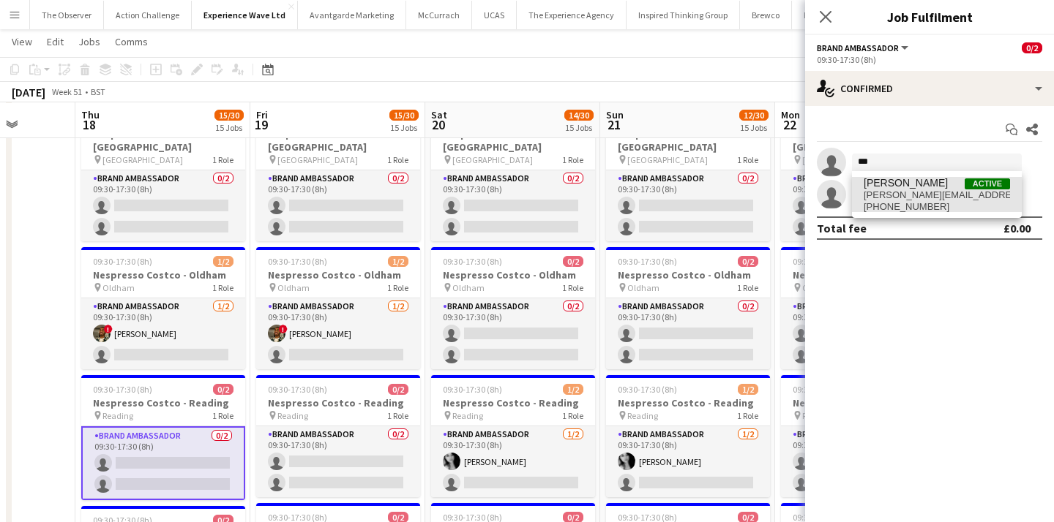
click at [906, 187] on span "Waqar Butt" at bounding box center [905, 183] width 84 height 12
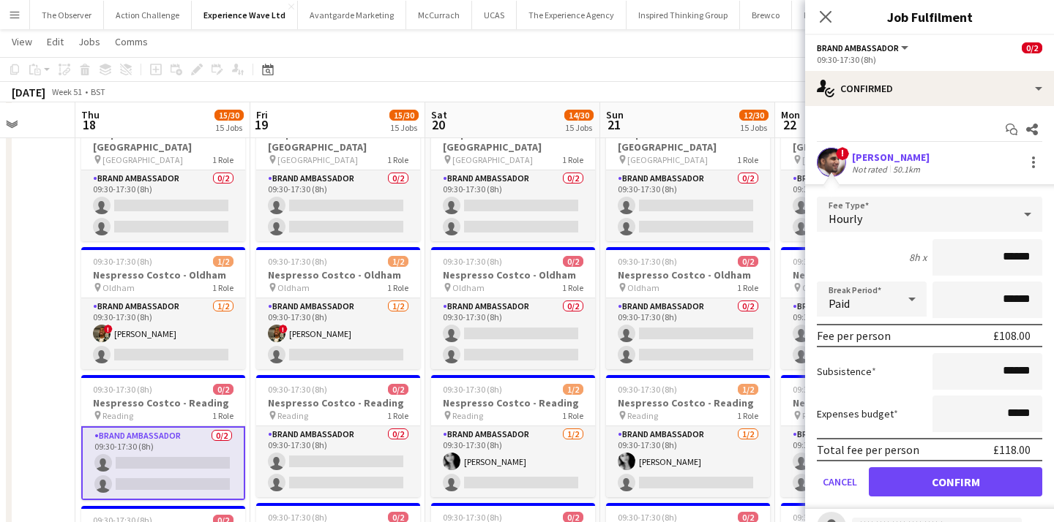
scroll to position [61, 0]
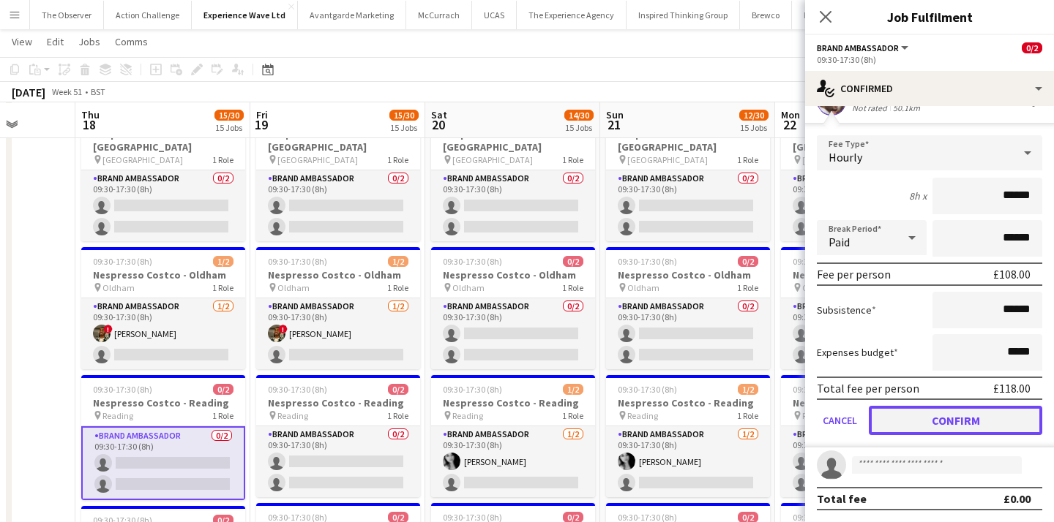
click at [944, 418] on button "Confirm" at bounding box center [955, 420] width 173 height 29
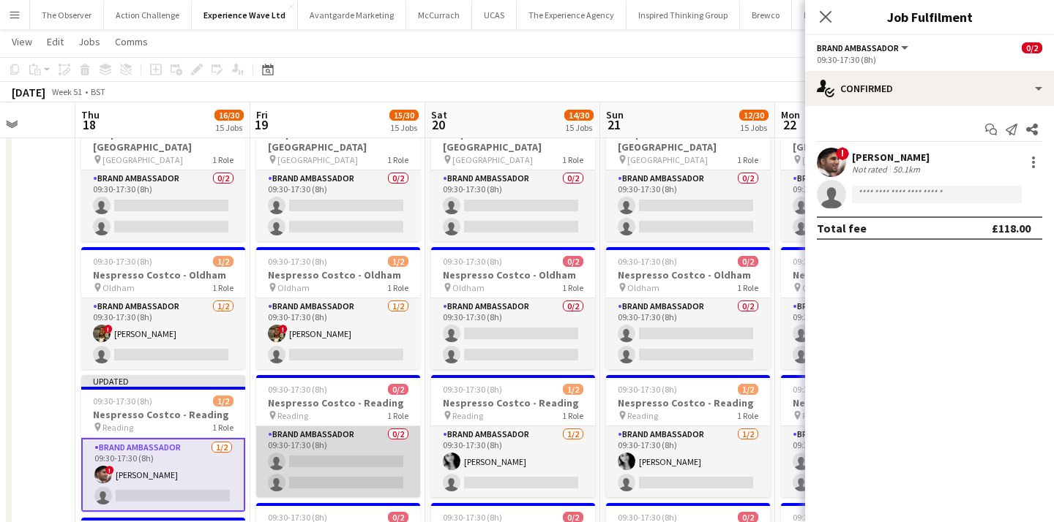
click at [360, 427] on app-card-role "Brand Ambassador 0/2 09:30-17:30 (8h) single-neutral-actions single-neutral-act…" at bounding box center [338, 462] width 164 height 71
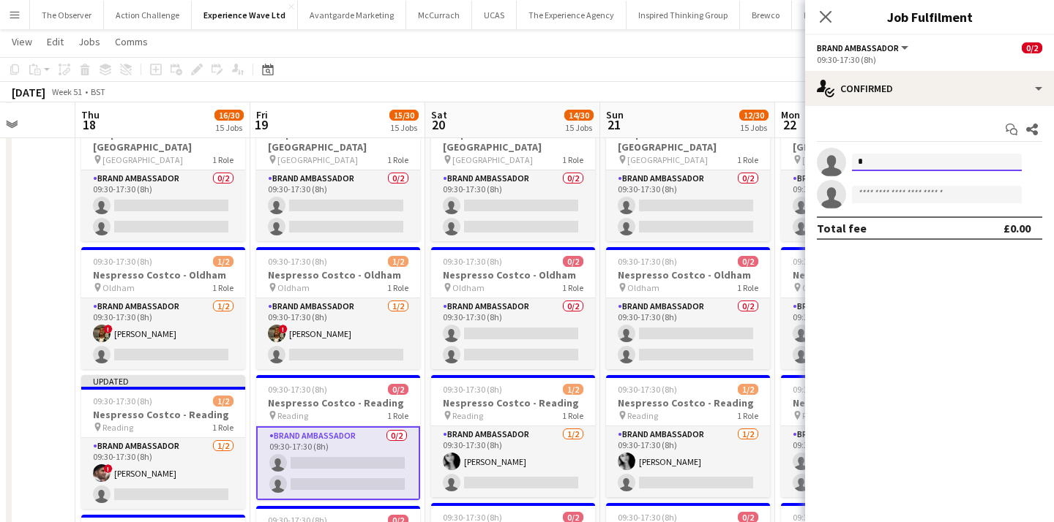
click at [879, 164] on input "*" at bounding box center [937, 163] width 170 height 18
type input "*"
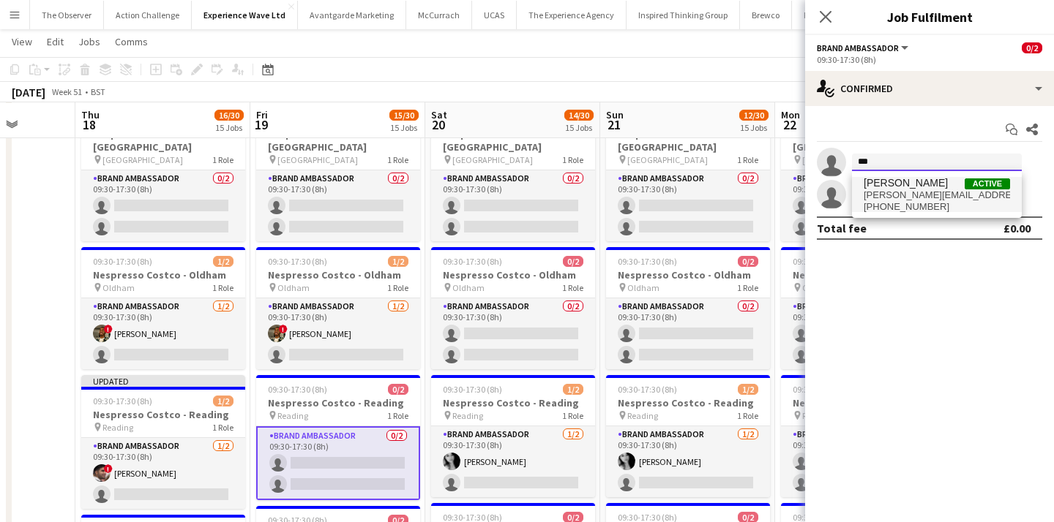
type input "***"
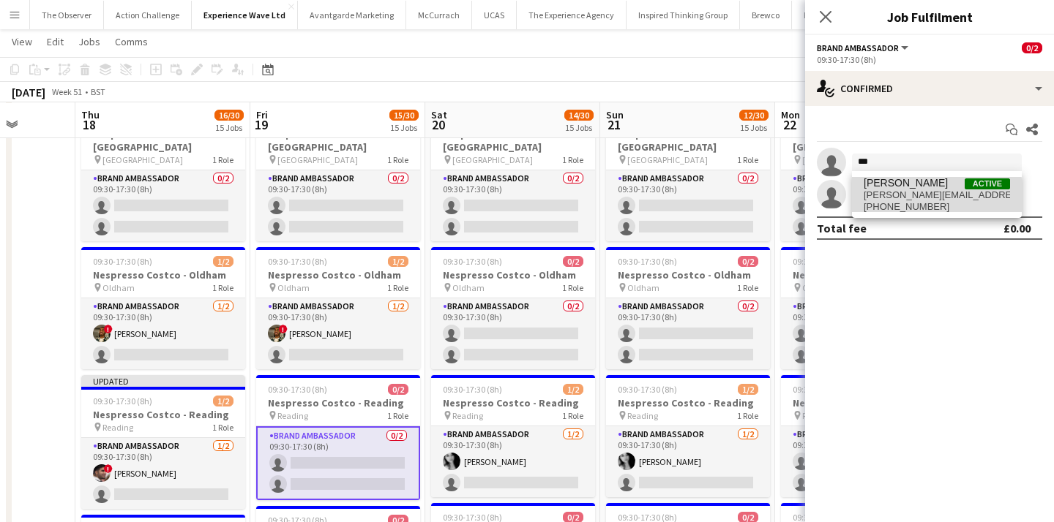
click at [889, 198] on span "waqar.butt183@gmail.com" at bounding box center [936, 196] width 146 height 12
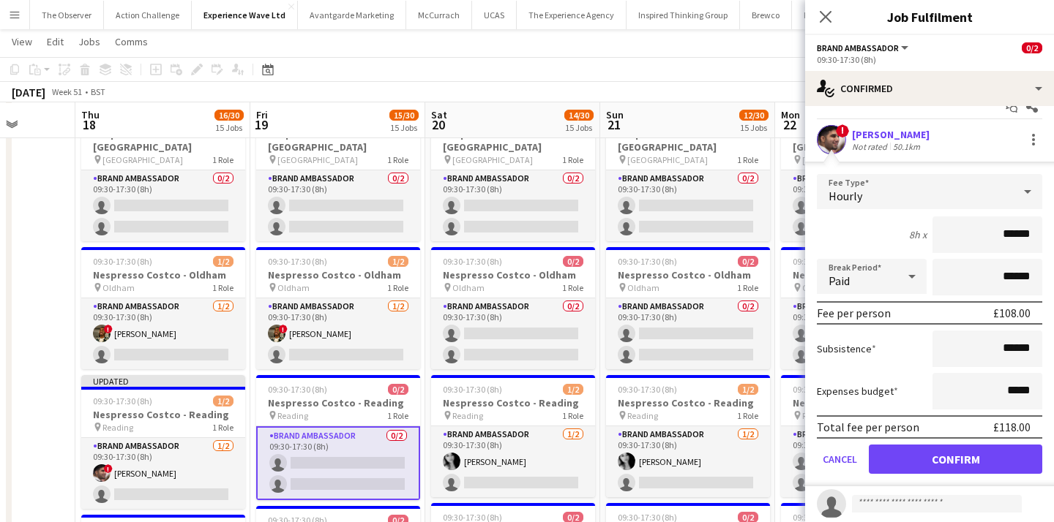
scroll to position [26, 0]
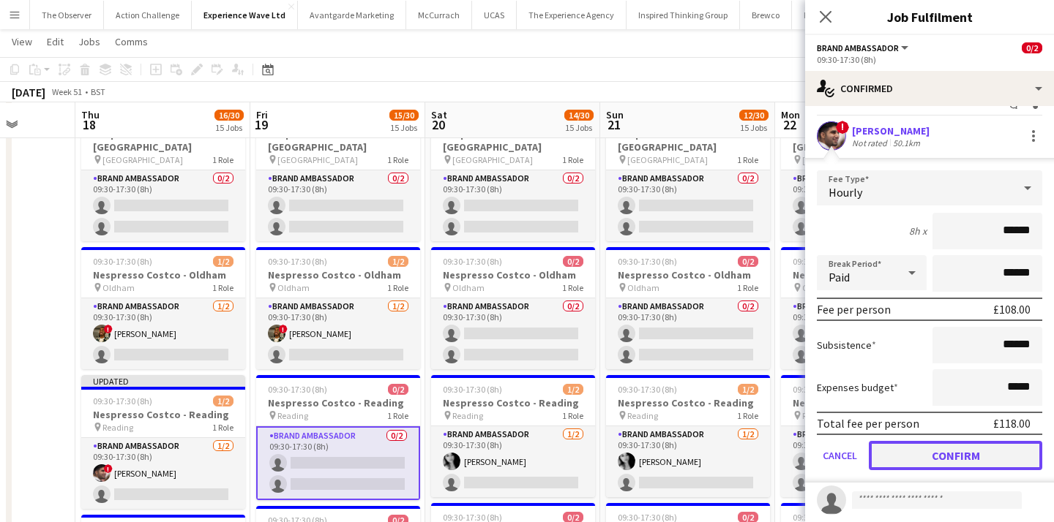
click at [917, 442] on button "Confirm" at bounding box center [955, 455] width 173 height 29
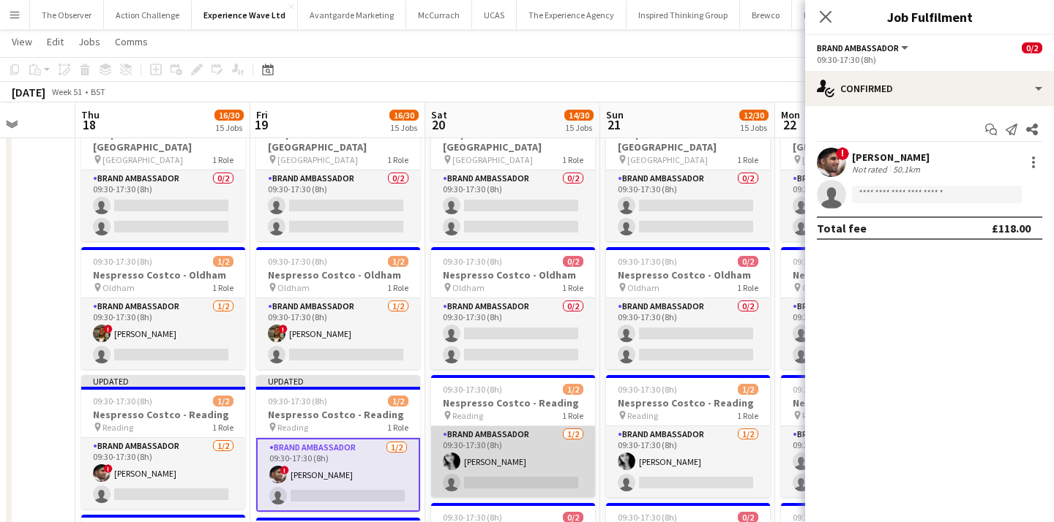
click at [531, 427] on app-card-role "Brand Ambassador 1/2 09:30-17:30 (8h) sara kabeer single-neutral-actions" at bounding box center [513, 462] width 164 height 71
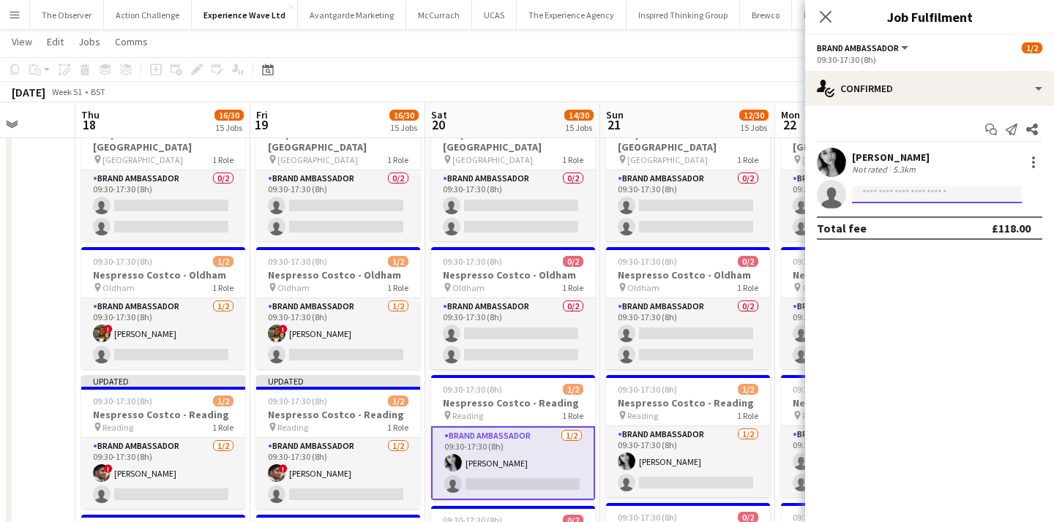
click at [901, 197] on input at bounding box center [937, 195] width 170 height 18
type input "*"
type input "***"
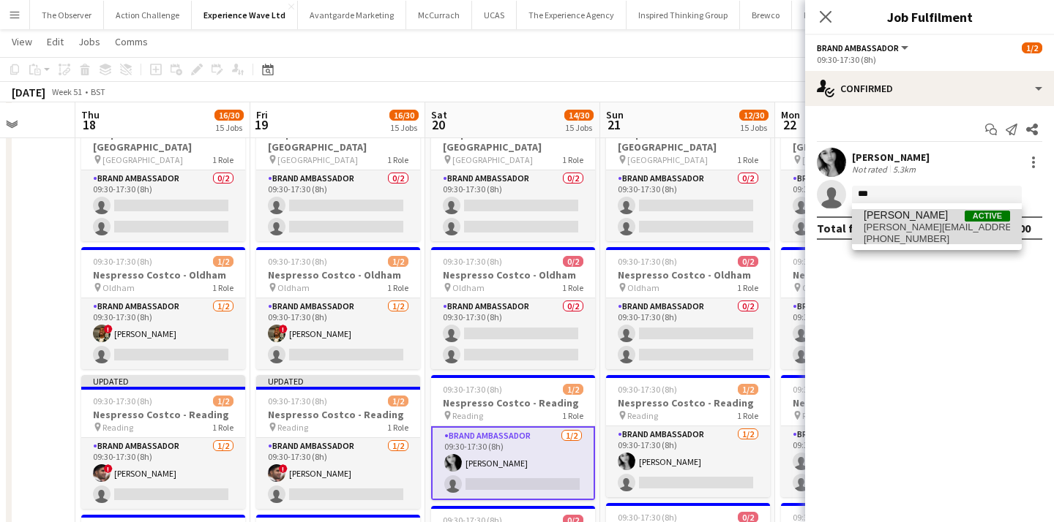
click at [911, 230] on span "waqar.butt183@gmail.com" at bounding box center [936, 228] width 146 height 12
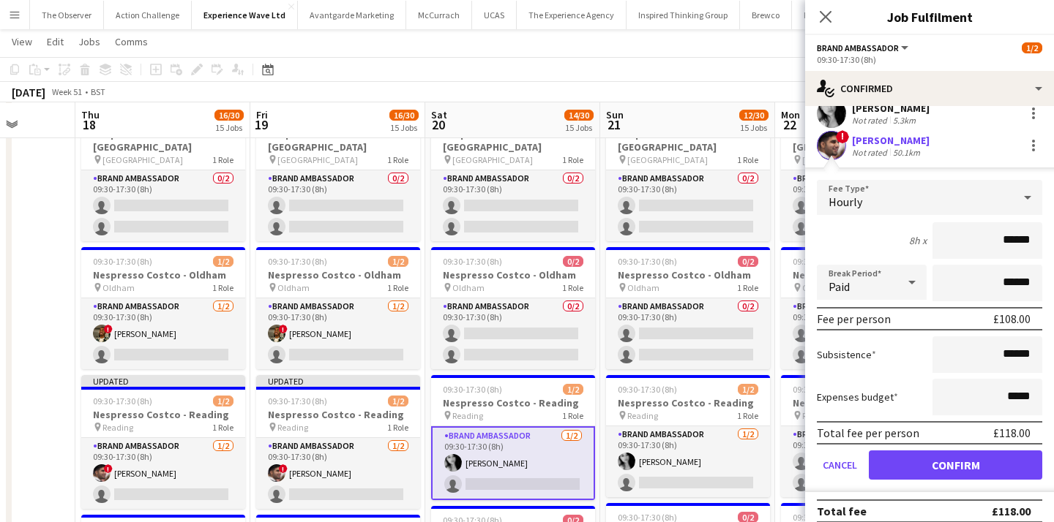
scroll to position [61, 0]
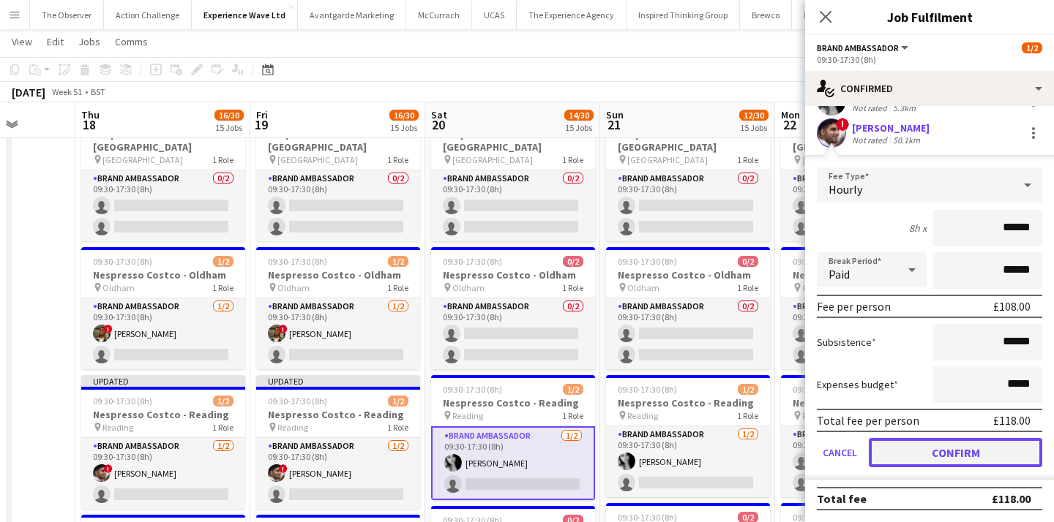
click at [935, 452] on button "Confirm" at bounding box center [955, 452] width 173 height 29
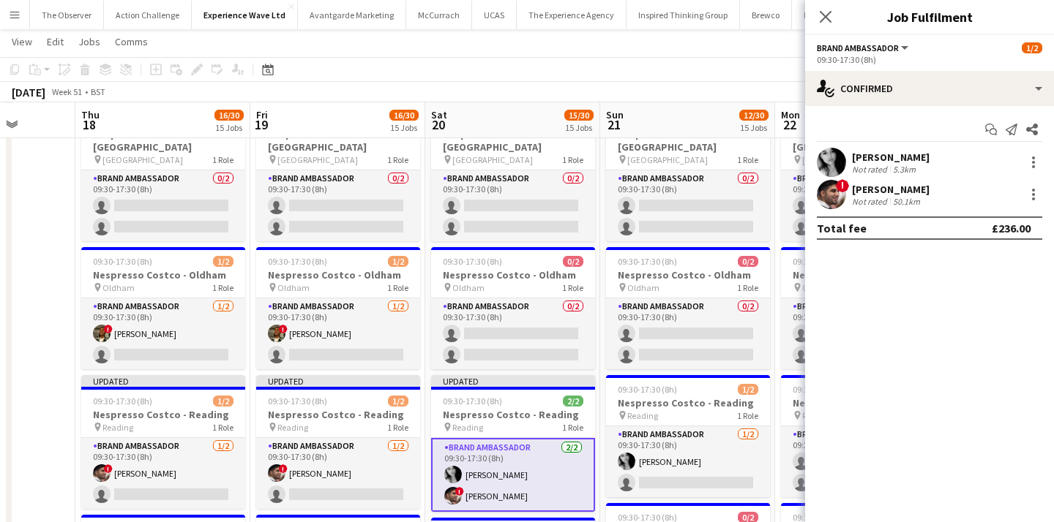
scroll to position [0, 0]
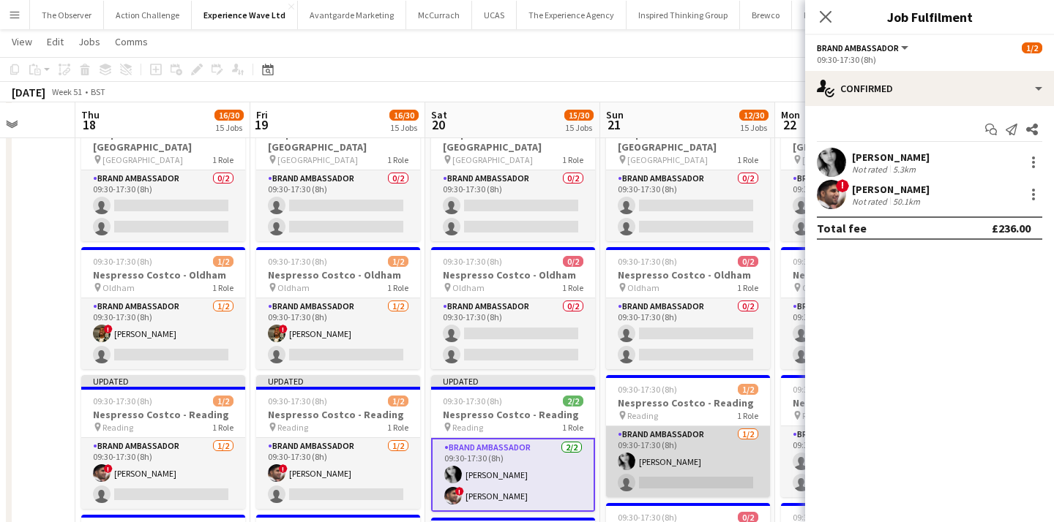
click at [704, 429] on app-card-role "Brand Ambassador 1/2 09:30-17:30 (8h) sara kabeer single-neutral-actions" at bounding box center [688, 462] width 164 height 71
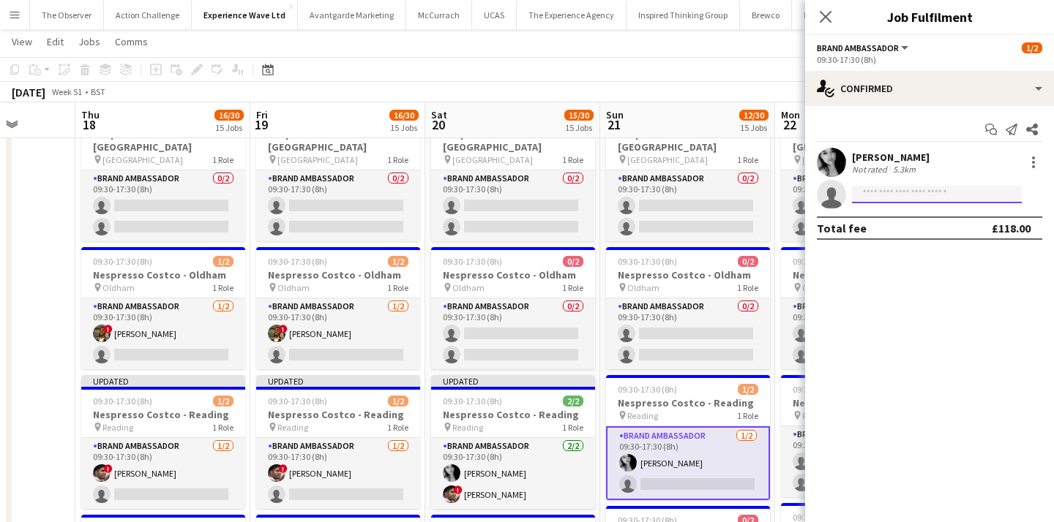
click at [906, 187] on input at bounding box center [937, 195] width 170 height 18
type input "*"
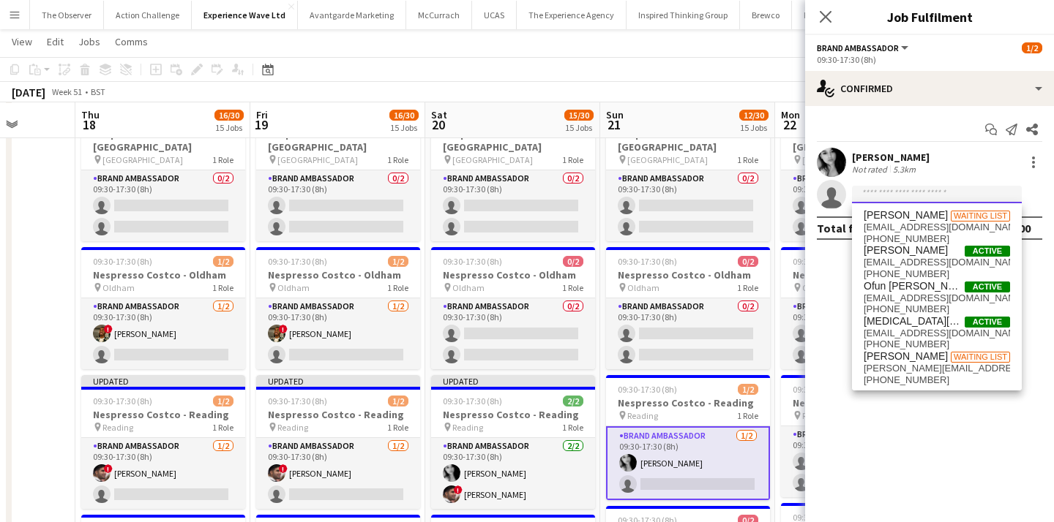
type input "*"
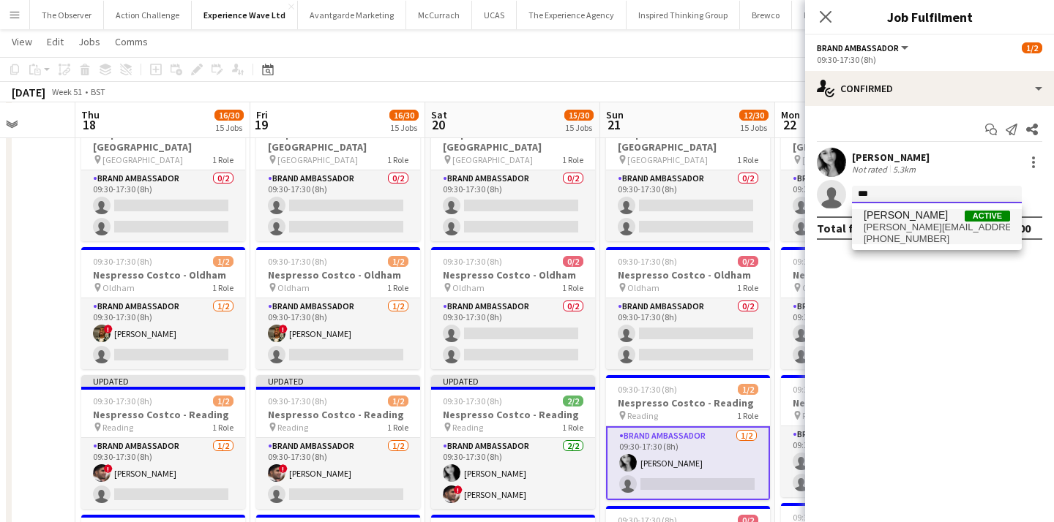
type input "***"
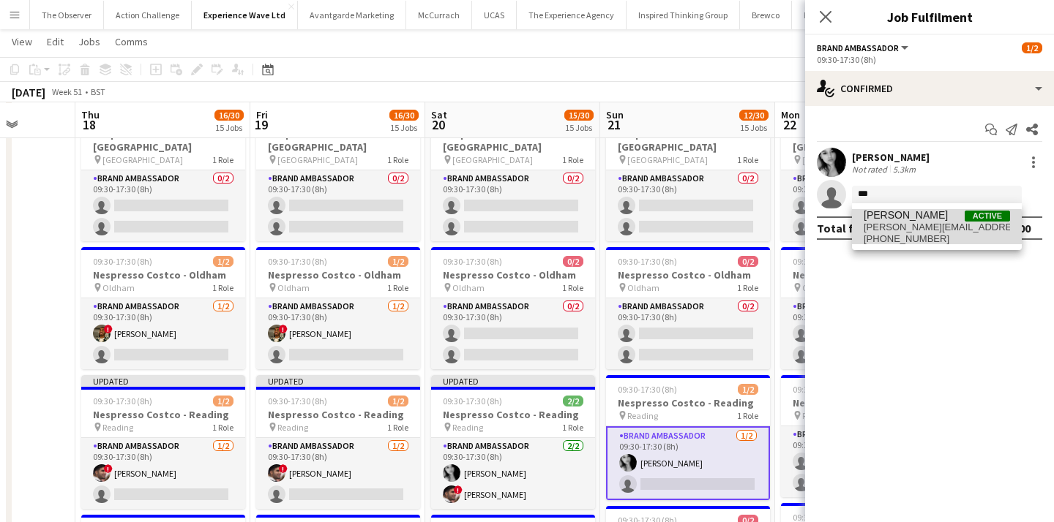
click at [918, 228] on span "waqar.butt183@gmail.com" at bounding box center [936, 228] width 146 height 12
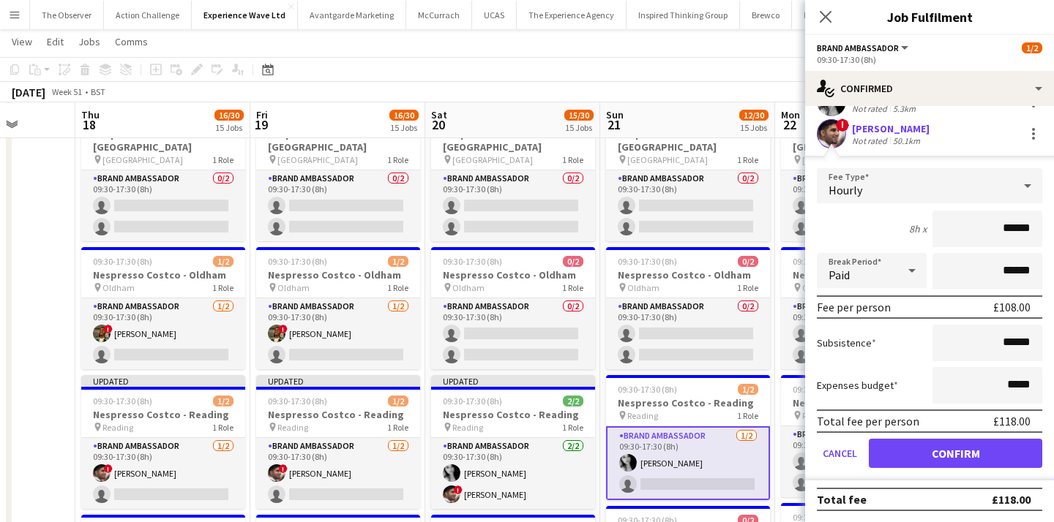
scroll to position [61, 0]
click at [940, 451] on button "Confirm" at bounding box center [955, 452] width 173 height 29
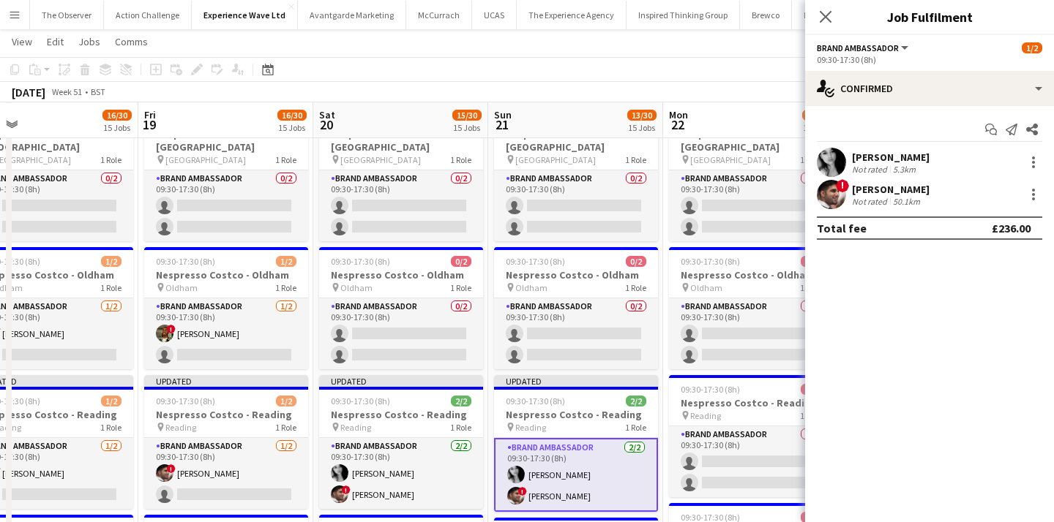
scroll to position [0, 415]
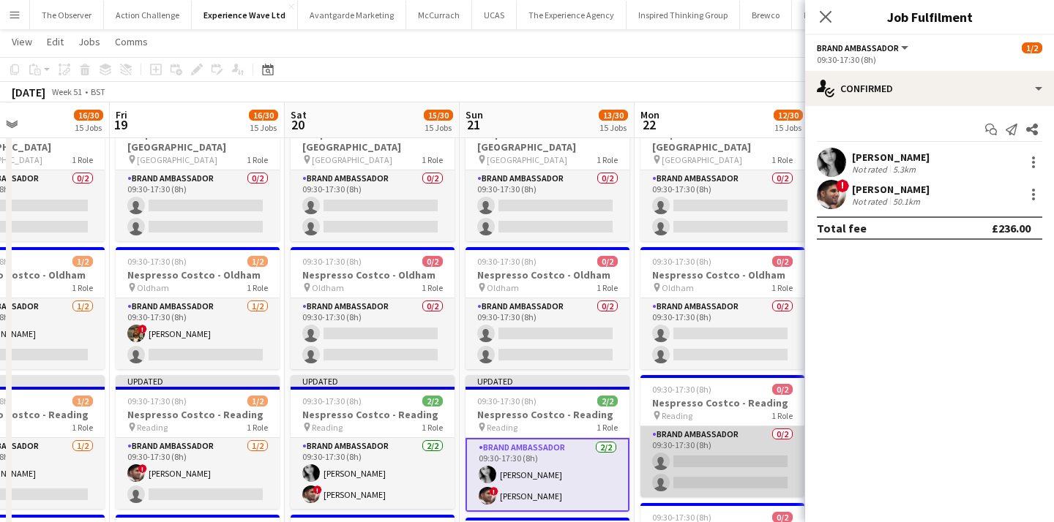
click at [705, 427] on app-card-role "Brand Ambassador 0/2 09:30-17:30 (8h) single-neutral-actions single-neutral-act…" at bounding box center [722, 462] width 164 height 71
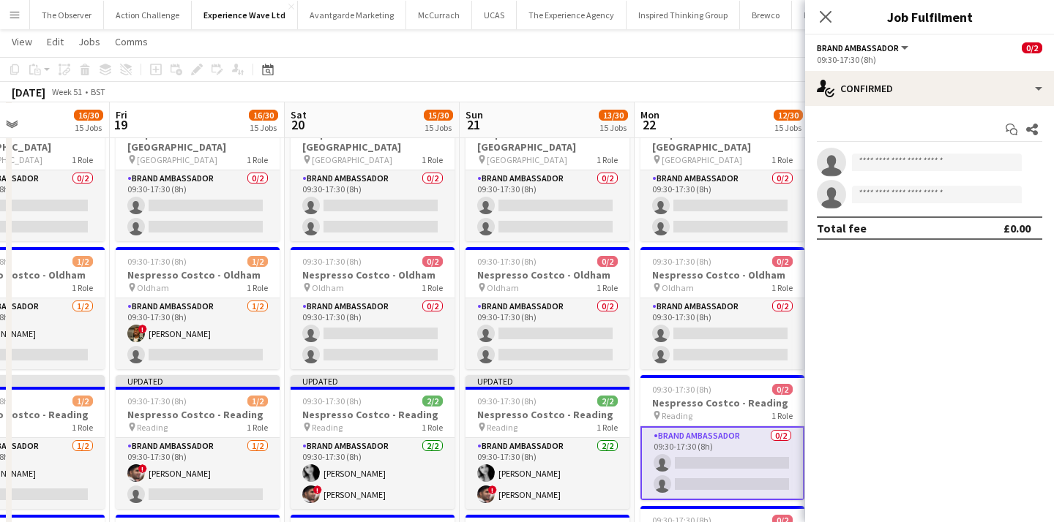
click at [894, 173] on app-invite-slot "single-neutral-actions" at bounding box center [929, 162] width 249 height 29
type input "*"
click at [892, 161] on input "*" at bounding box center [937, 163] width 170 height 18
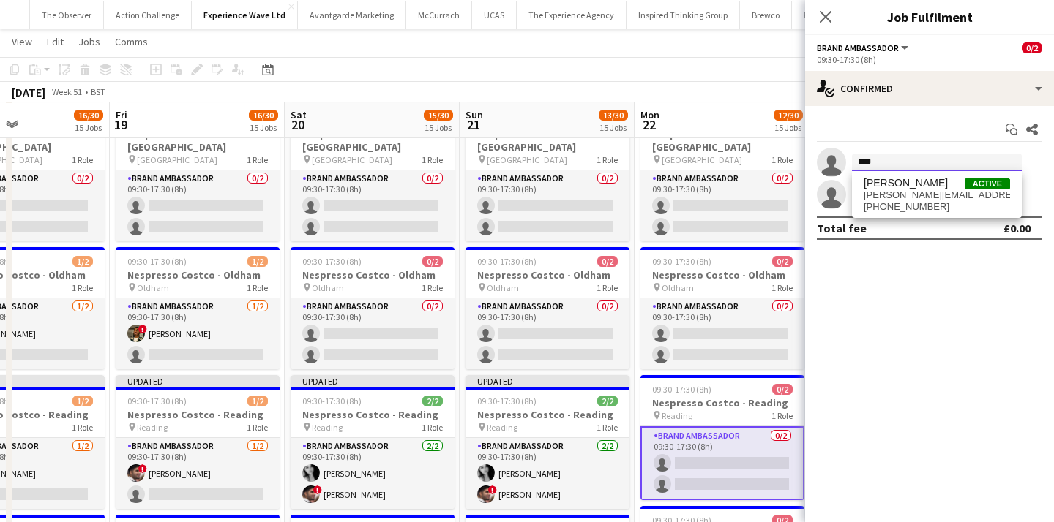
type input "****"
click at [903, 204] on span "+447454827927" at bounding box center [936, 207] width 146 height 12
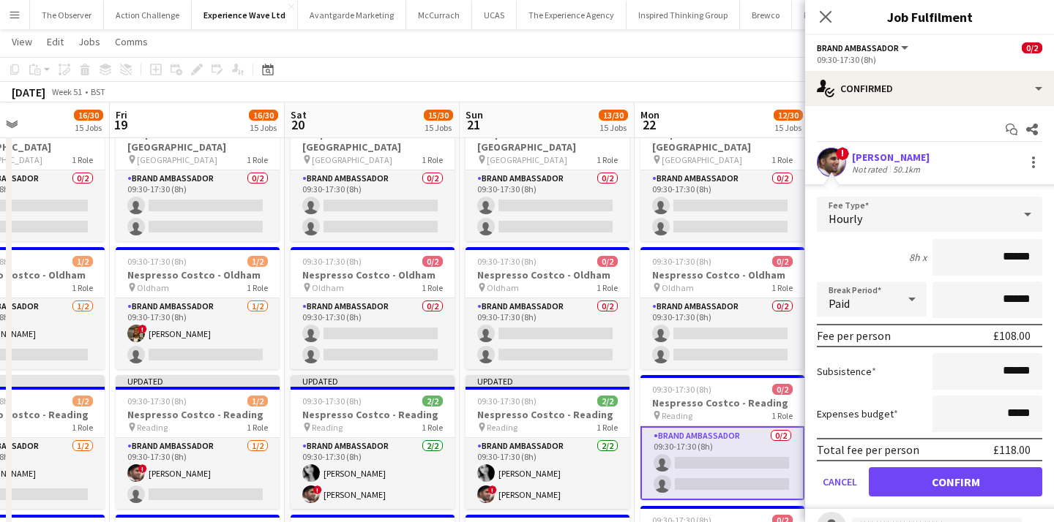
scroll to position [26, 0]
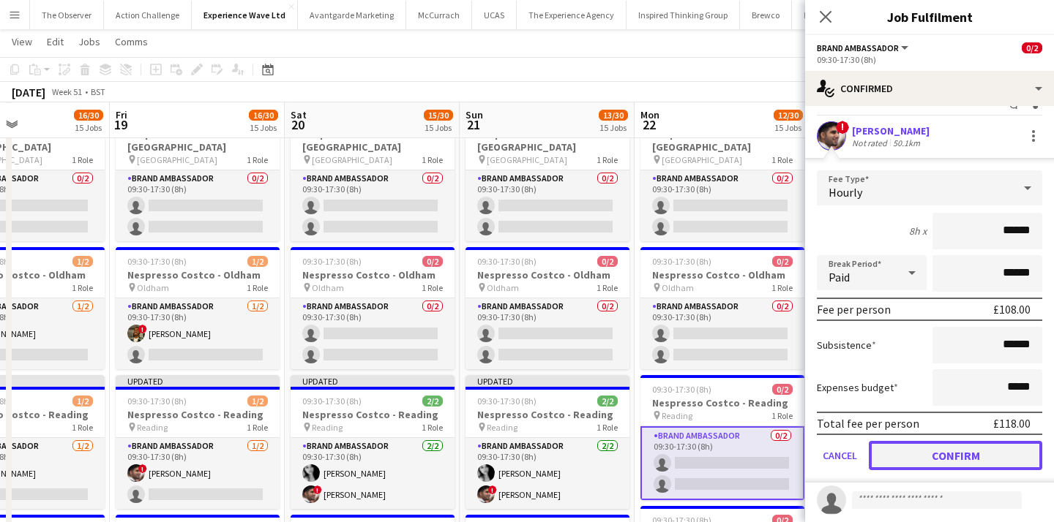
click at [959, 451] on button "Confirm" at bounding box center [955, 455] width 173 height 29
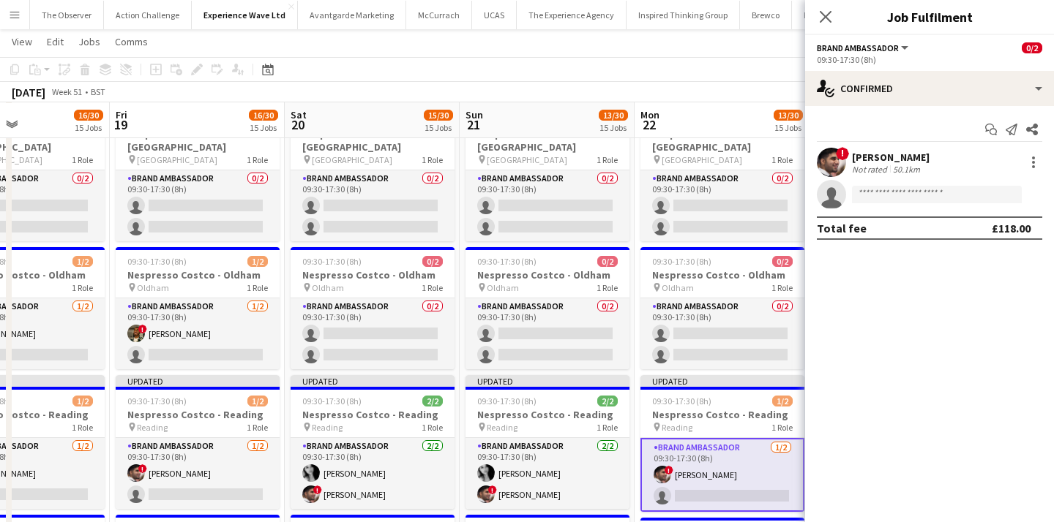
scroll to position [0, 0]
click at [749, 54] on app-page-menu "View Day view expanded Day view collapsed Month view Date picker Jump to today …" at bounding box center [527, 43] width 1054 height 28
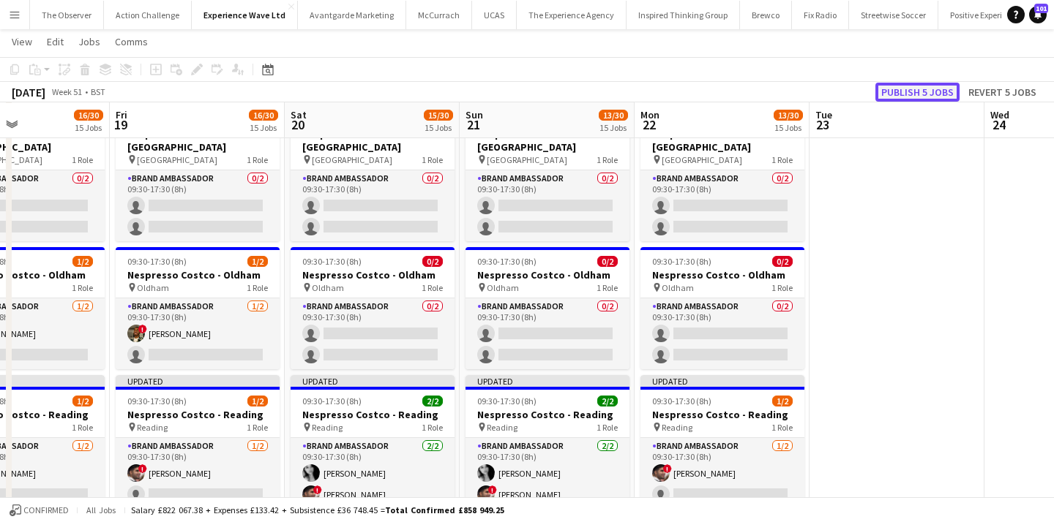
click at [928, 89] on button "Publish 5 jobs" at bounding box center [917, 92] width 84 height 19
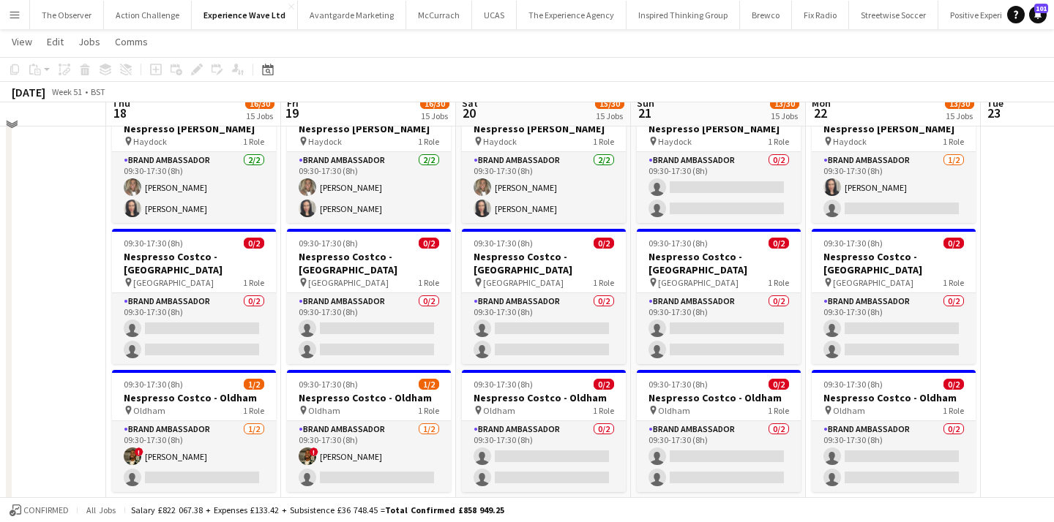
scroll to position [1032, 0]
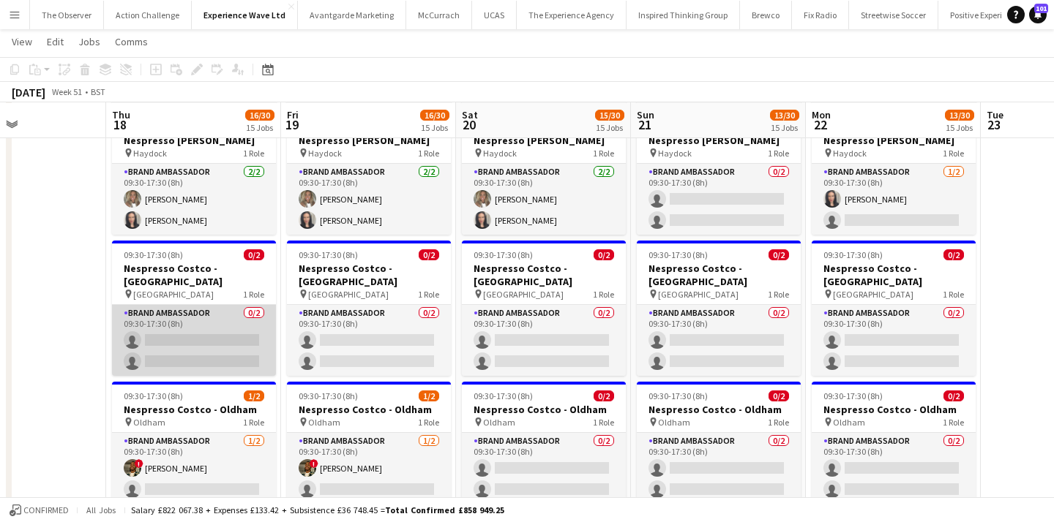
click at [241, 305] on app-card-role "Brand Ambassador 0/2 09:30-17:30 (8h) single-neutral-actions single-neutral-act…" at bounding box center [194, 340] width 164 height 71
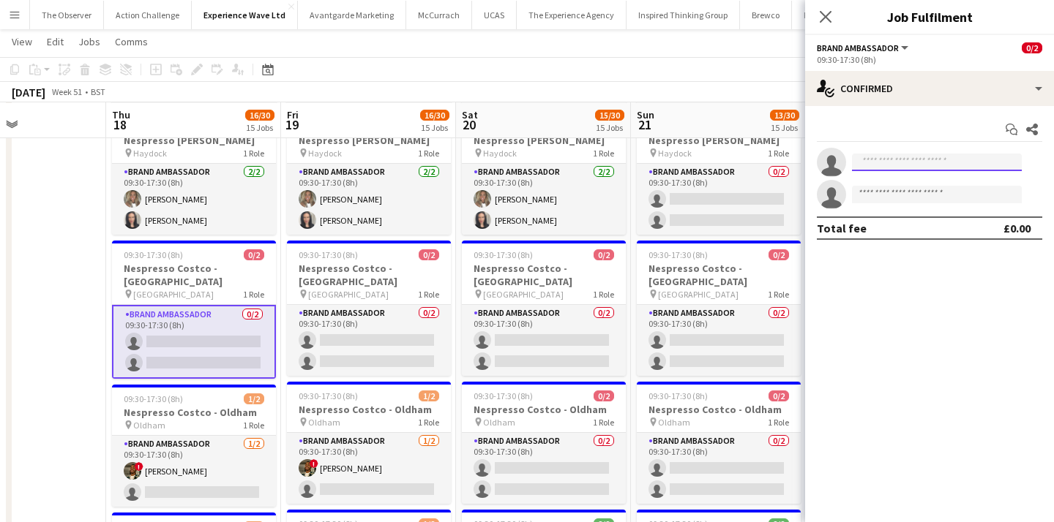
click at [915, 168] on input at bounding box center [937, 163] width 170 height 18
type input "**********"
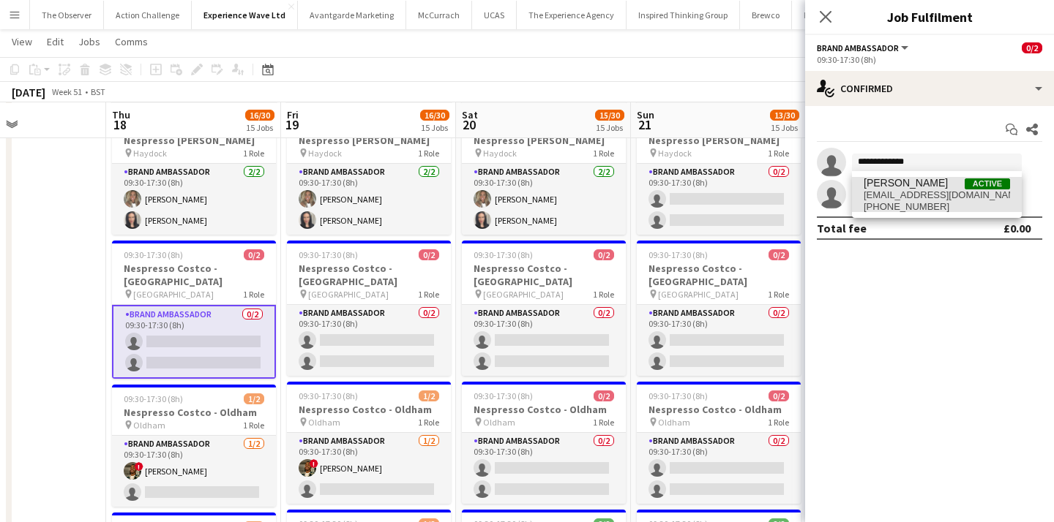
click at [921, 201] on span "+447832498940" at bounding box center [936, 207] width 146 height 12
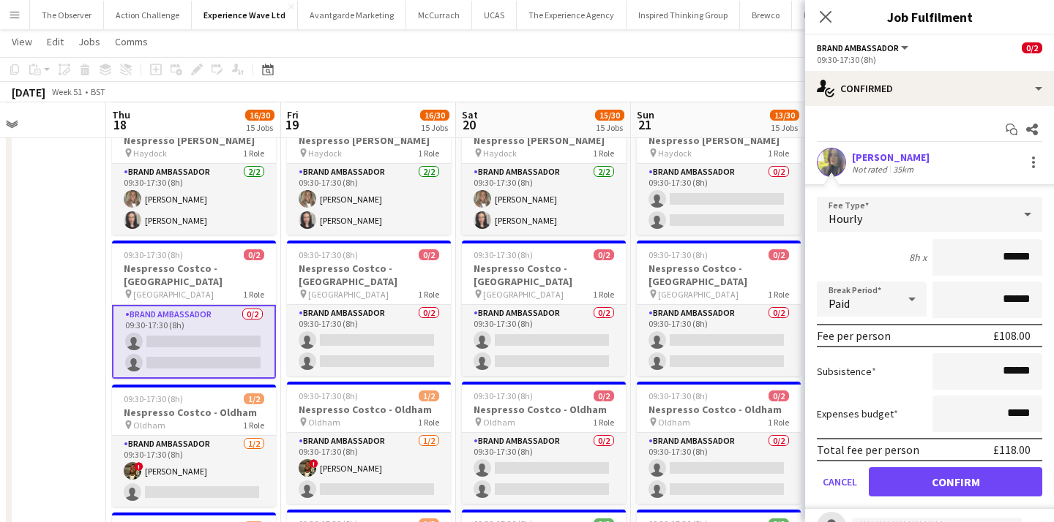
scroll to position [37, 0]
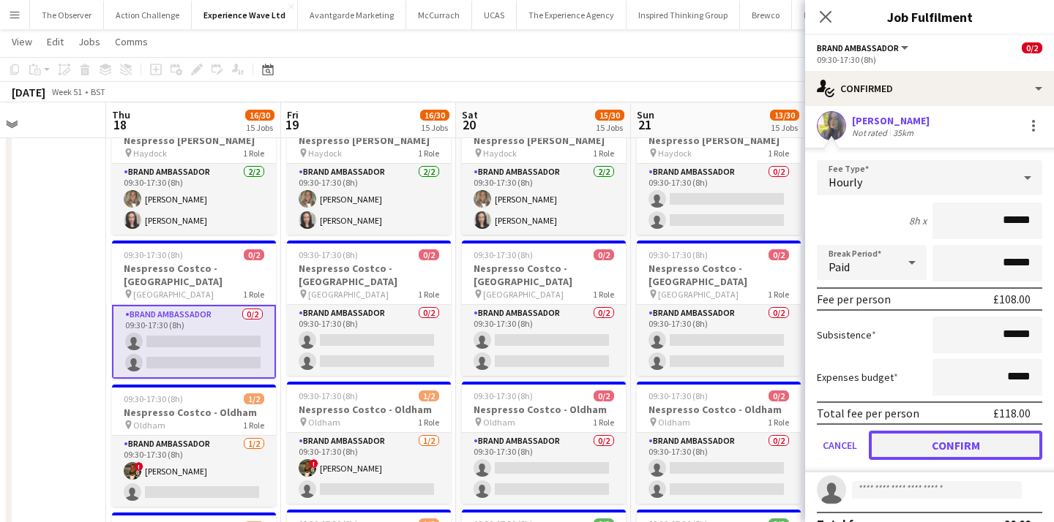
click at [959, 441] on button "Confirm" at bounding box center [955, 445] width 173 height 29
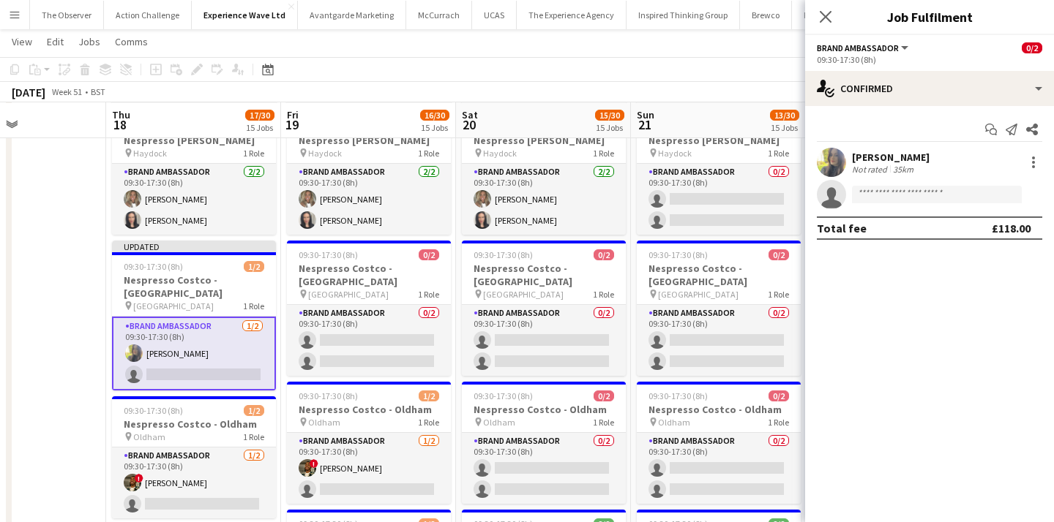
scroll to position [0, 0]
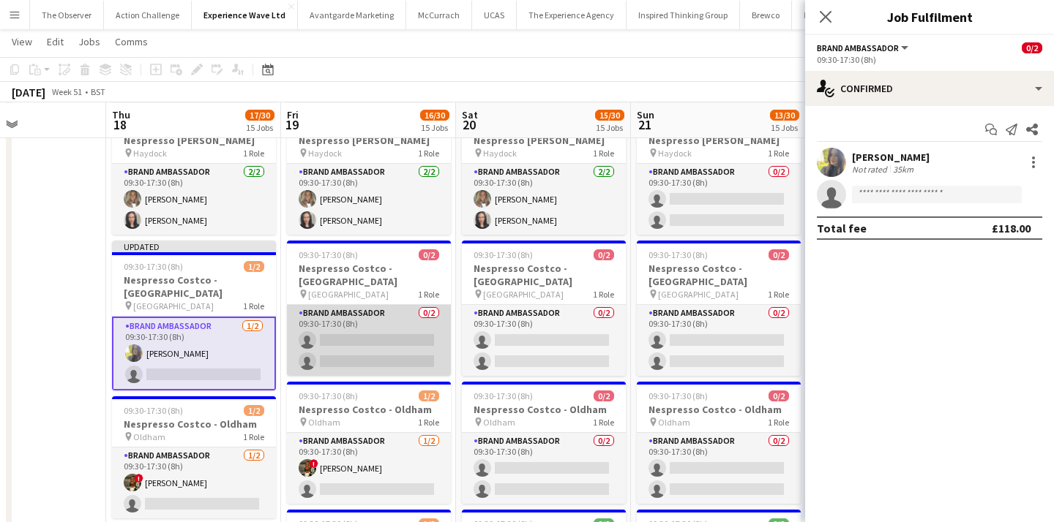
click at [383, 305] on app-card-role "Brand Ambassador 0/2 09:30-17:30 (8h) single-neutral-actions single-neutral-act…" at bounding box center [369, 340] width 164 height 71
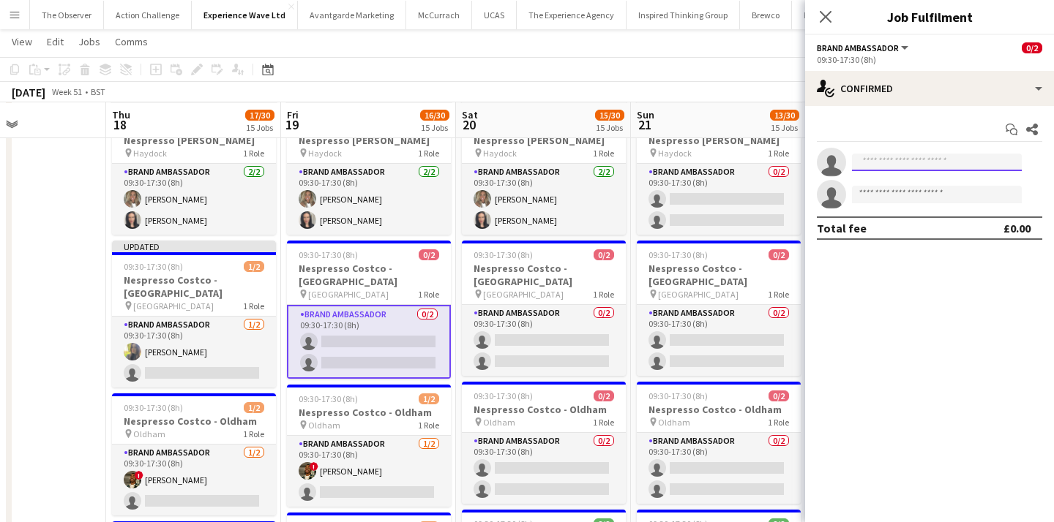
click at [893, 170] on input at bounding box center [937, 163] width 170 height 18
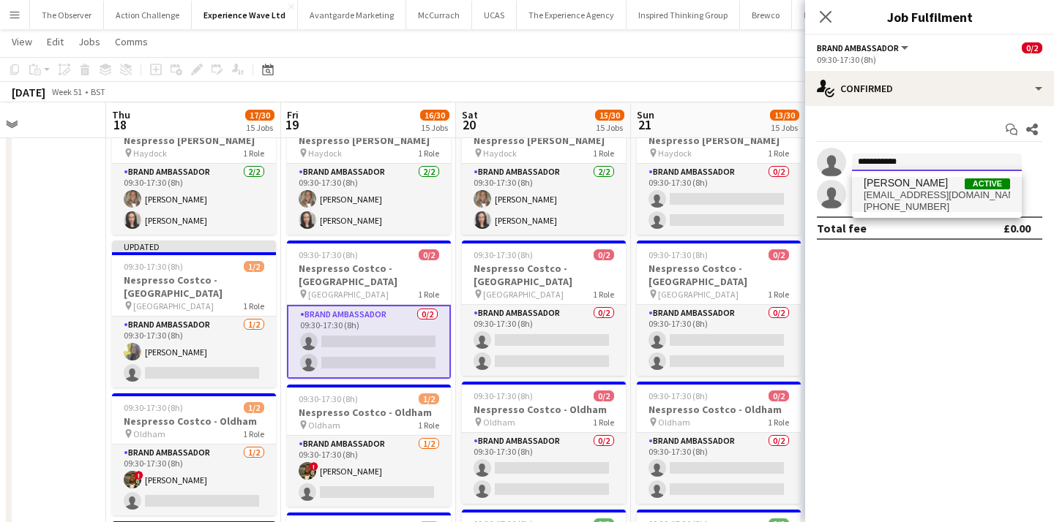
type input "**********"
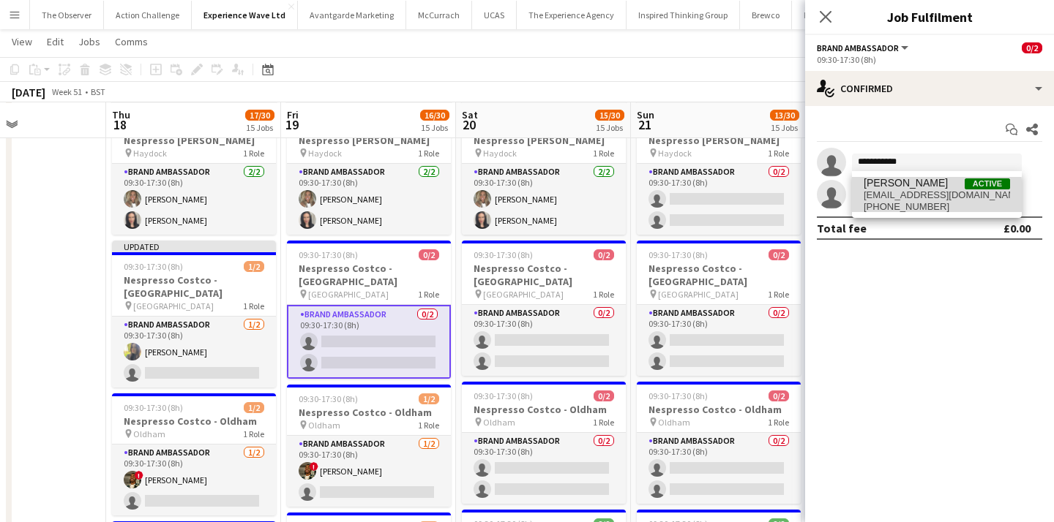
click at [900, 198] on span "phoebejordan0199@gmail.com" at bounding box center [936, 196] width 146 height 12
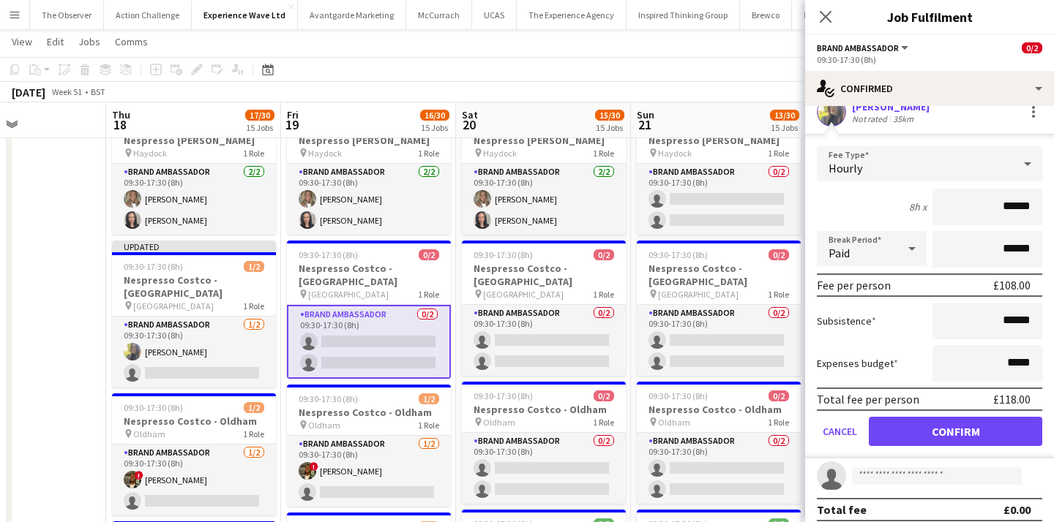
scroll to position [61, 0]
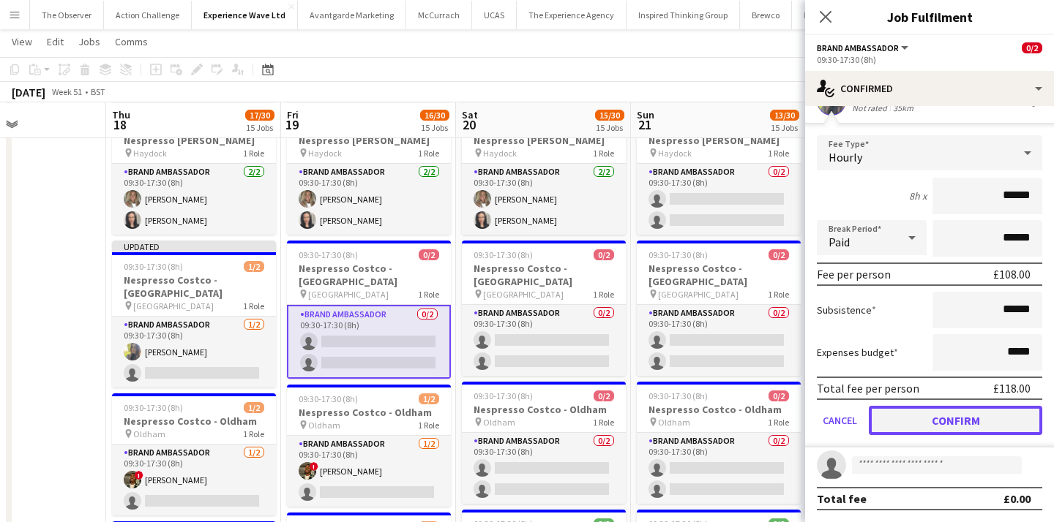
click at [940, 424] on button "Confirm" at bounding box center [955, 420] width 173 height 29
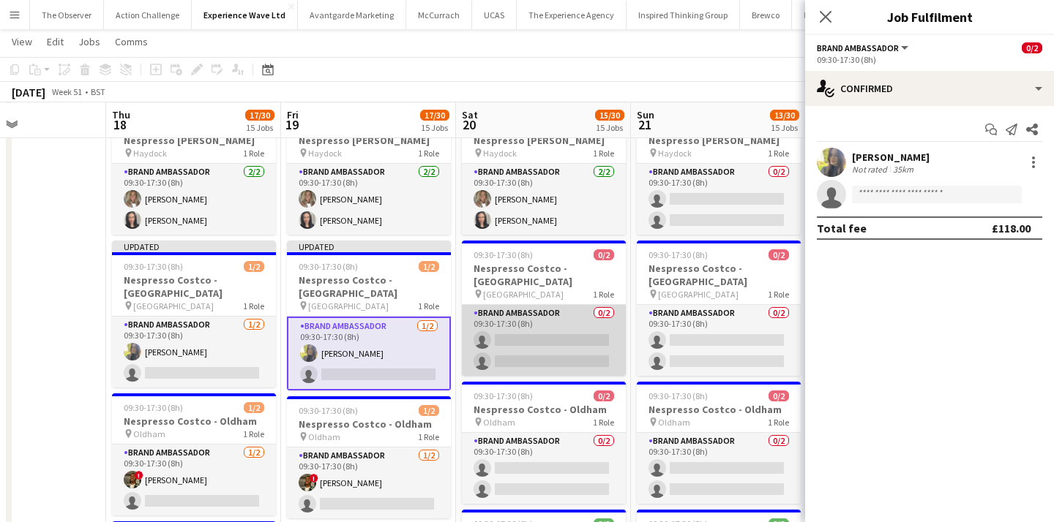
click at [578, 305] on app-card-role "Brand Ambassador 0/2 09:30-17:30 (8h) single-neutral-actions single-neutral-act…" at bounding box center [544, 340] width 164 height 71
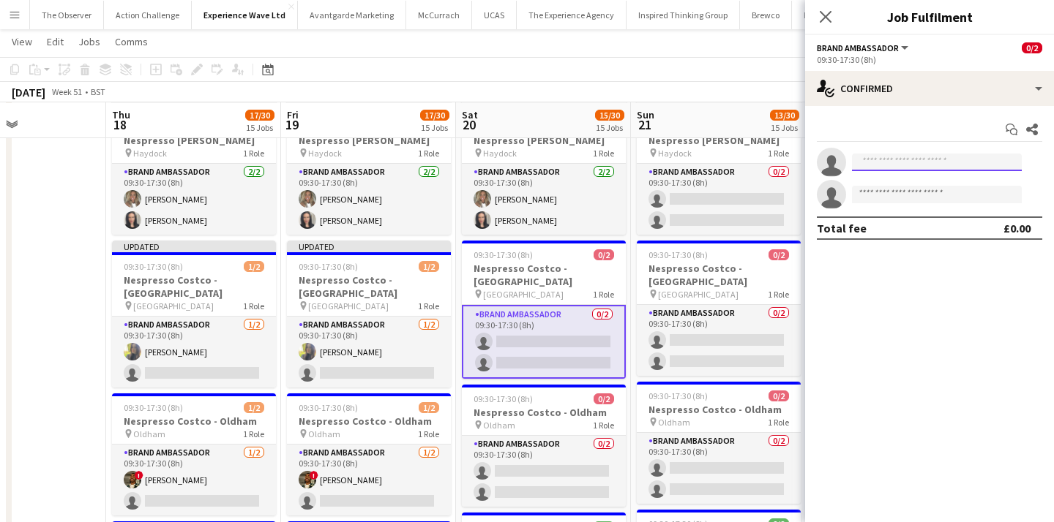
click at [919, 162] on input at bounding box center [937, 163] width 170 height 18
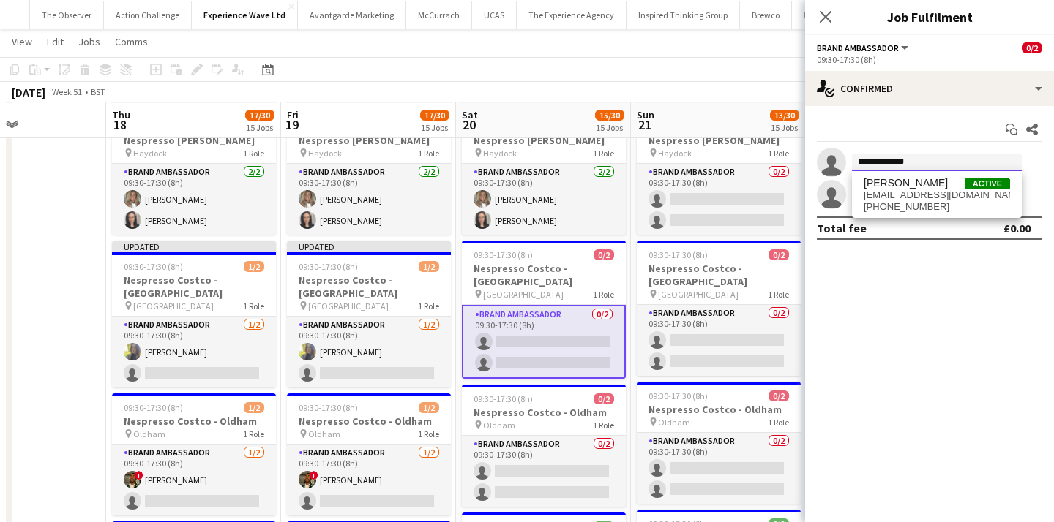
type input "**********"
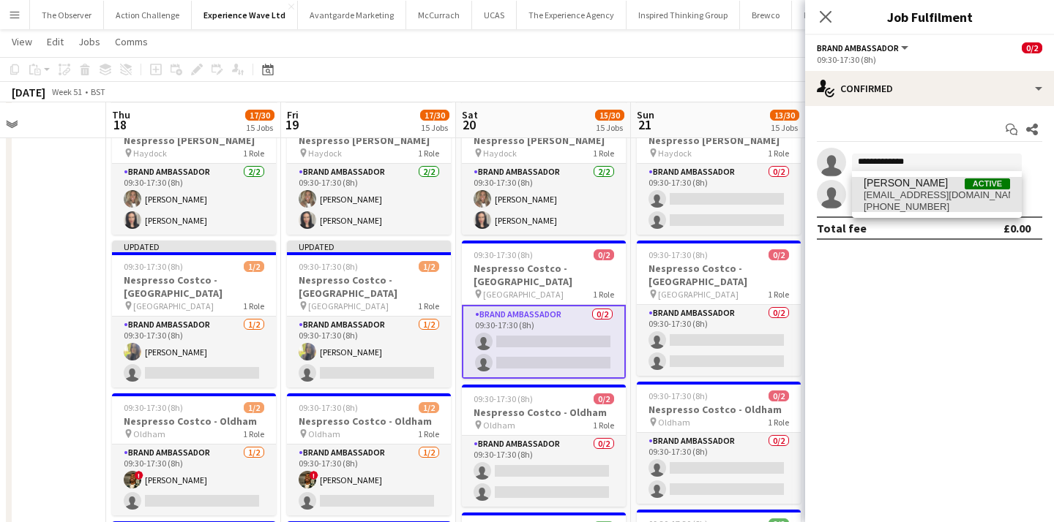
click at [923, 189] on span "Phoebe Jordan" at bounding box center [905, 183] width 84 height 12
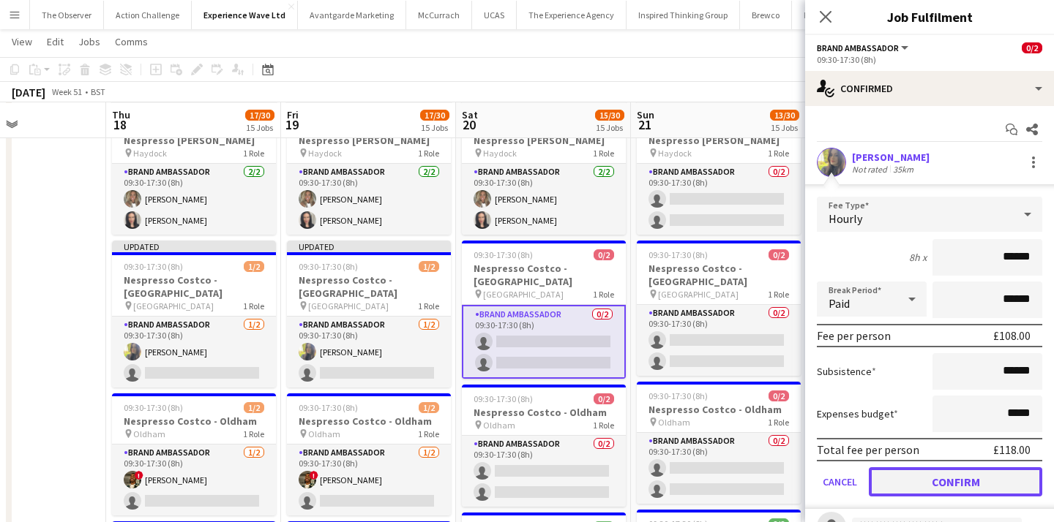
click at [942, 485] on button "Confirm" at bounding box center [955, 482] width 173 height 29
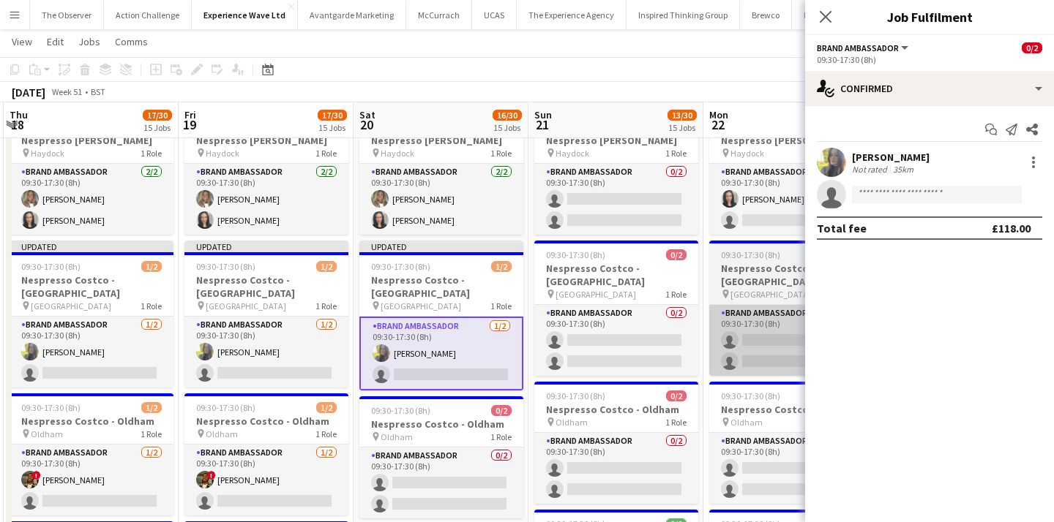
scroll to position [0, 539]
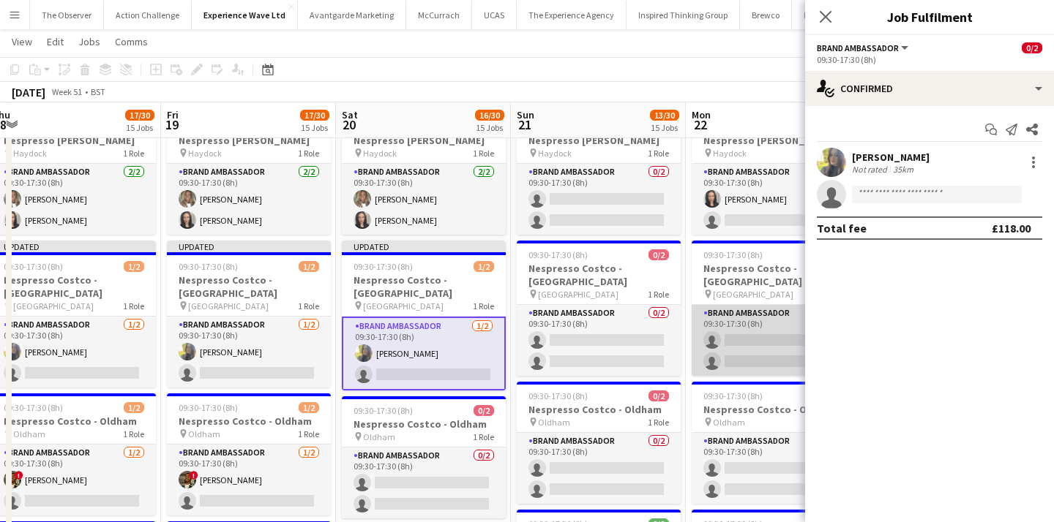
click at [750, 305] on app-card-role "Brand Ambassador 0/2 09:30-17:30 (8h) single-neutral-actions single-neutral-act…" at bounding box center [773, 340] width 164 height 71
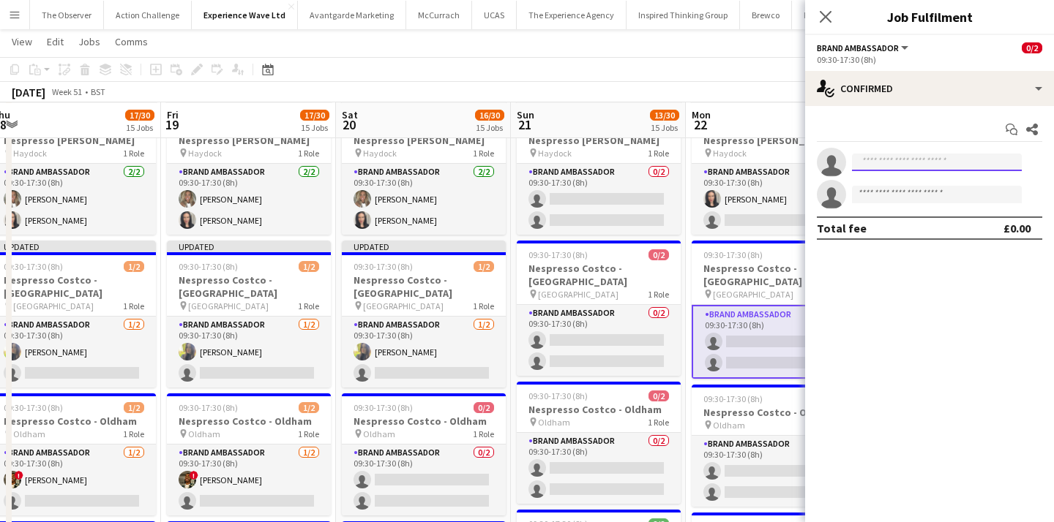
click at [944, 167] on input at bounding box center [937, 163] width 170 height 18
type input "**********"
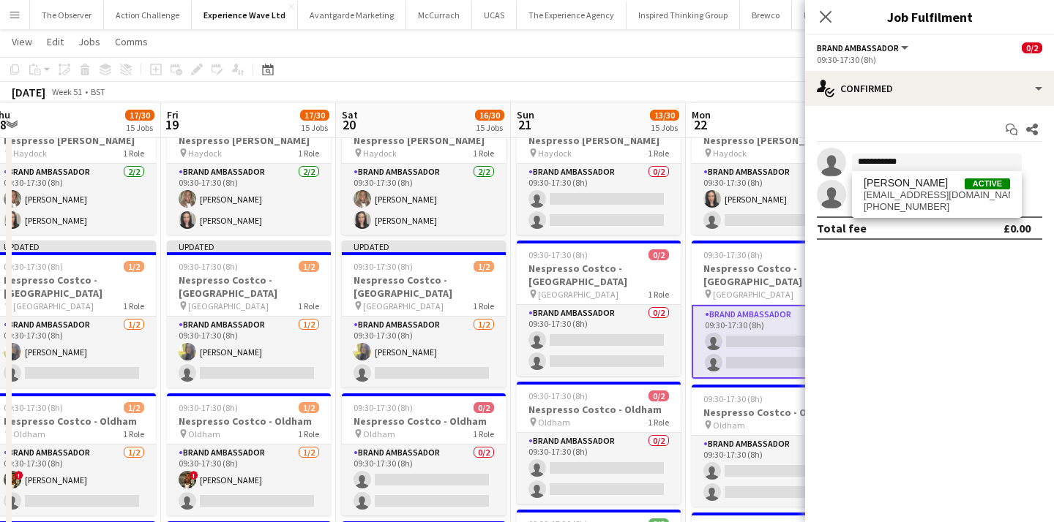
click at [947, 195] on span "phoebejordan0199@gmail.com" at bounding box center [936, 196] width 146 height 12
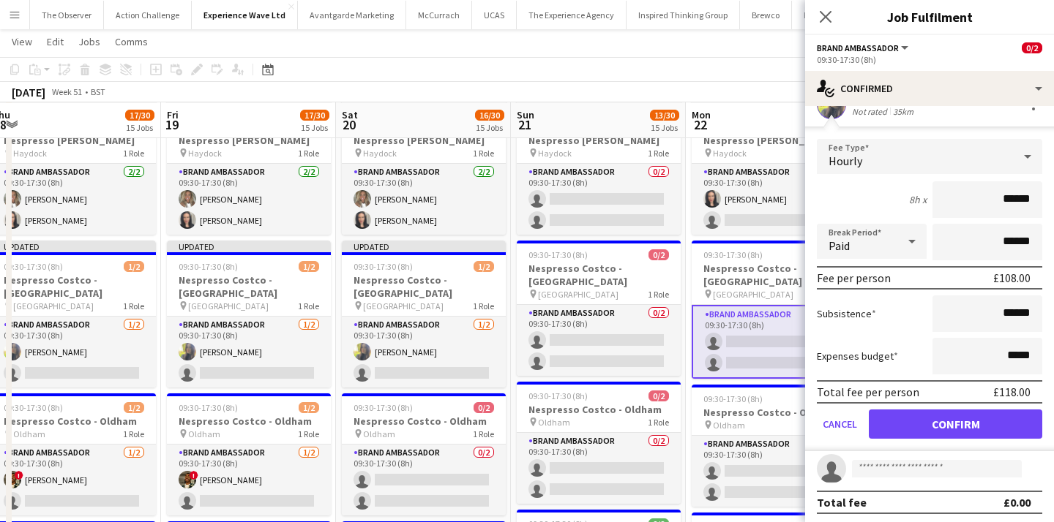
scroll to position [61, 0]
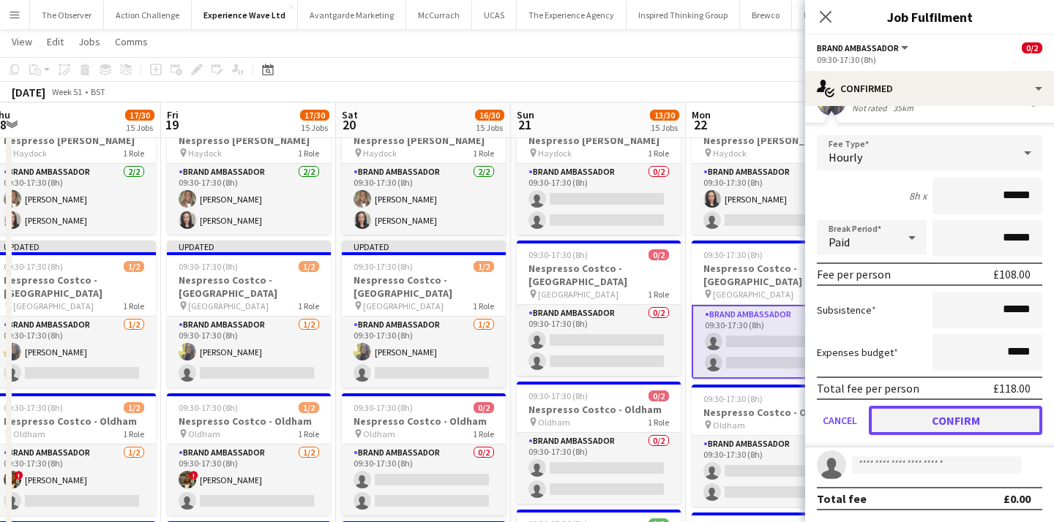
click at [969, 420] on button "Confirm" at bounding box center [955, 420] width 173 height 29
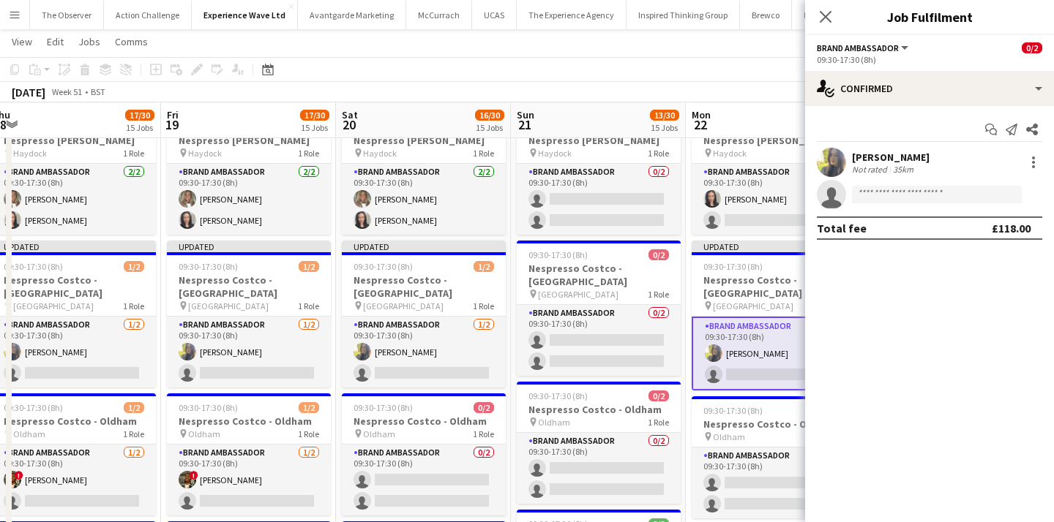
click at [711, 103] on app-board-header-date "Mon 22 14/30 15 Jobs" at bounding box center [773, 120] width 175 height 35
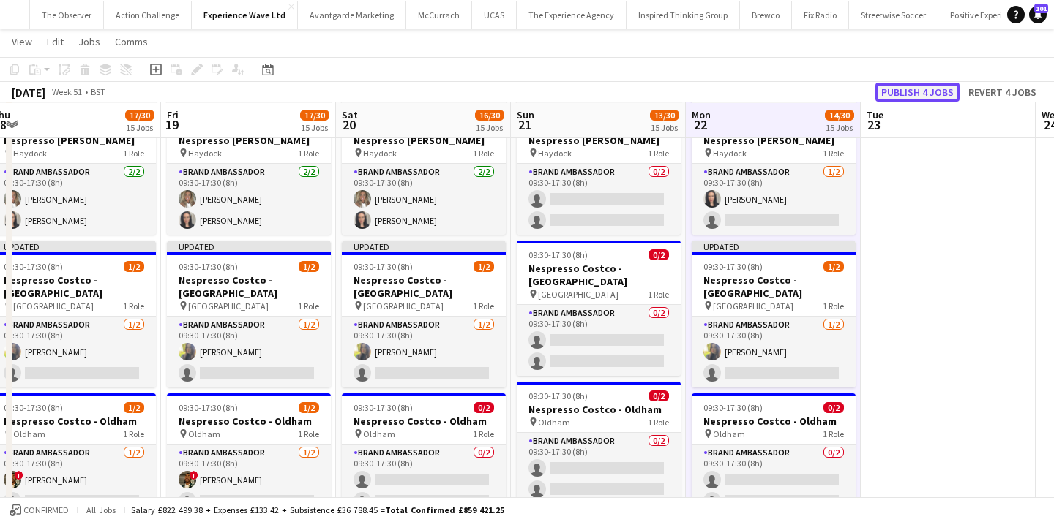
click at [917, 86] on button "Publish 4 jobs" at bounding box center [917, 92] width 84 height 19
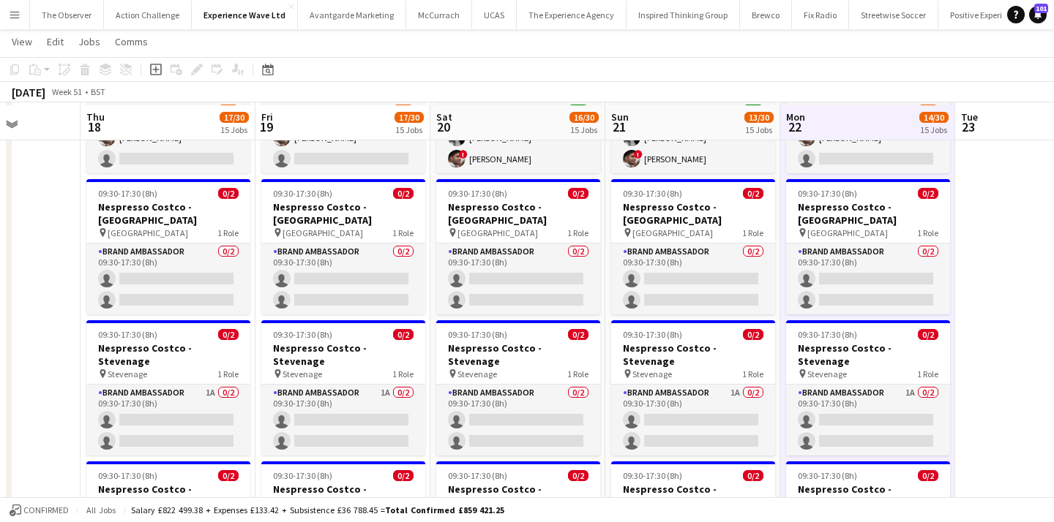
scroll to position [1496, 0]
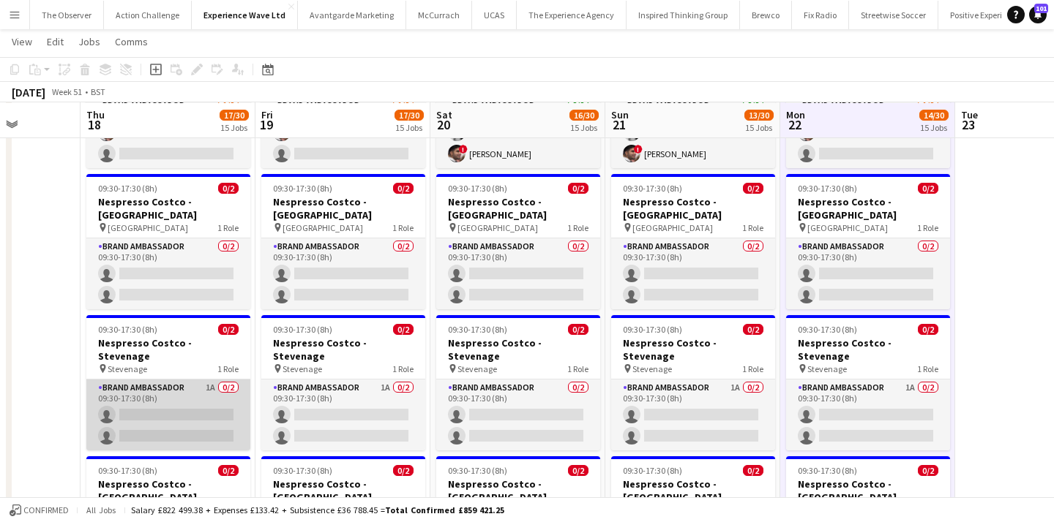
click at [218, 380] on app-card-role "Brand Ambassador 1A 0/2 09:30-17:30 (8h) single-neutral-actions single-neutral-…" at bounding box center [168, 415] width 164 height 71
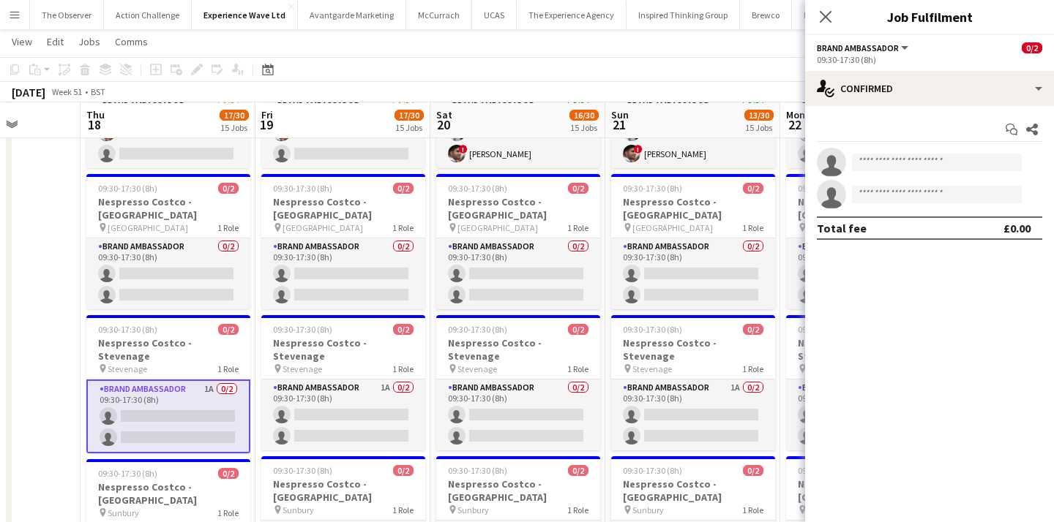
click at [872, 153] on app-invite-slot "single-neutral-actions" at bounding box center [929, 162] width 249 height 29
click at [874, 165] on input at bounding box center [937, 163] width 170 height 18
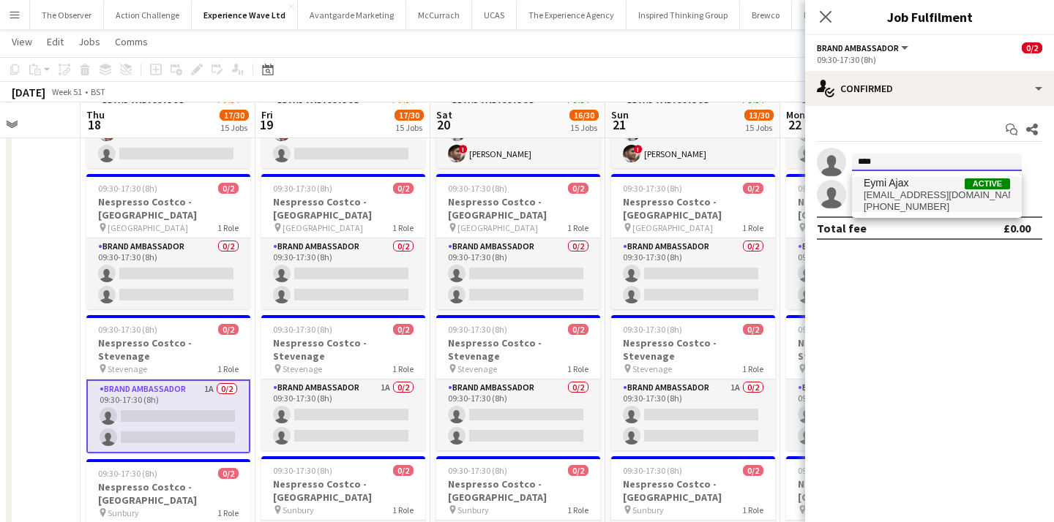
type input "****"
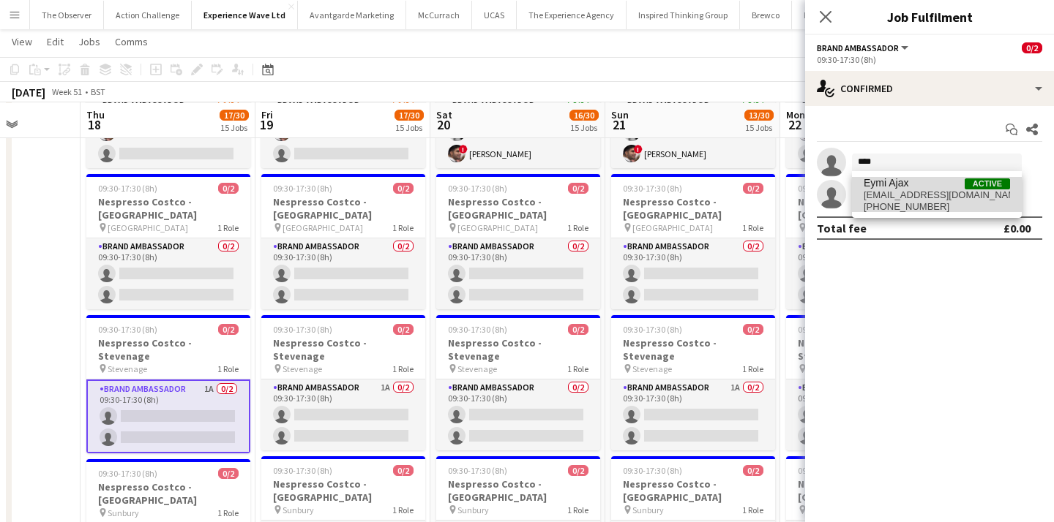
click at [878, 197] on span "ajaxxlimited@gmail.com" at bounding box center [936, 196] width 146 height 12
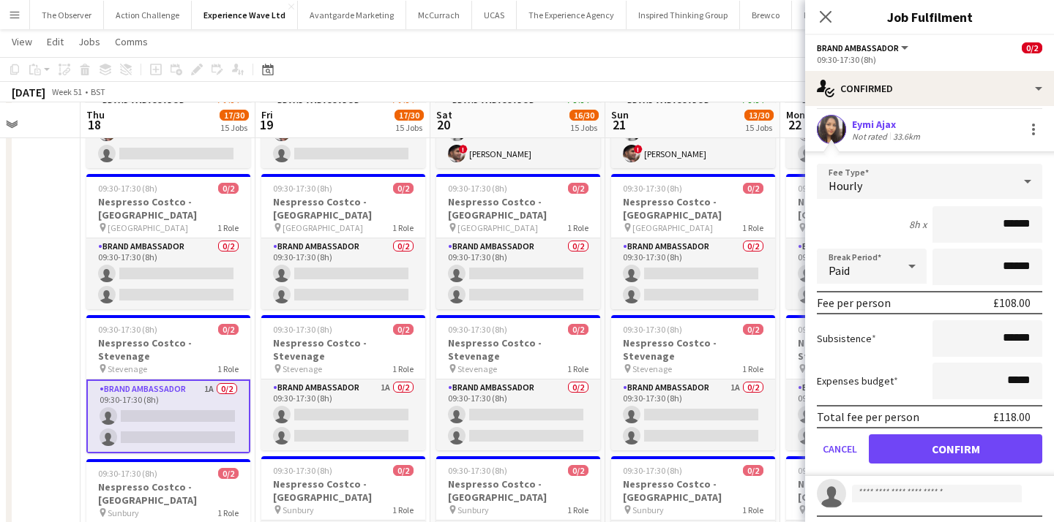
scroll to position [34, 0]
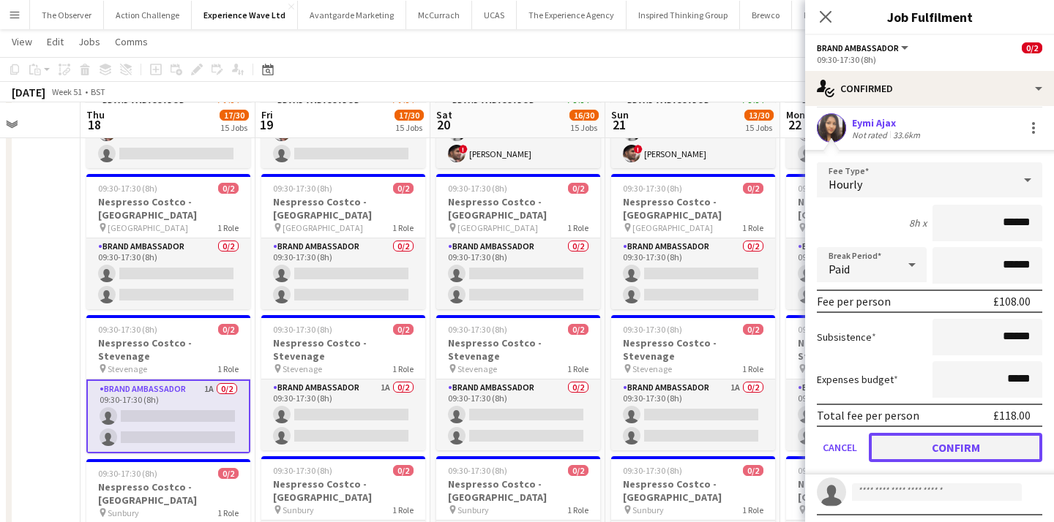
click at [956, 454] on button "Confirm" at bounding box center [955, 447] width 173 height 29
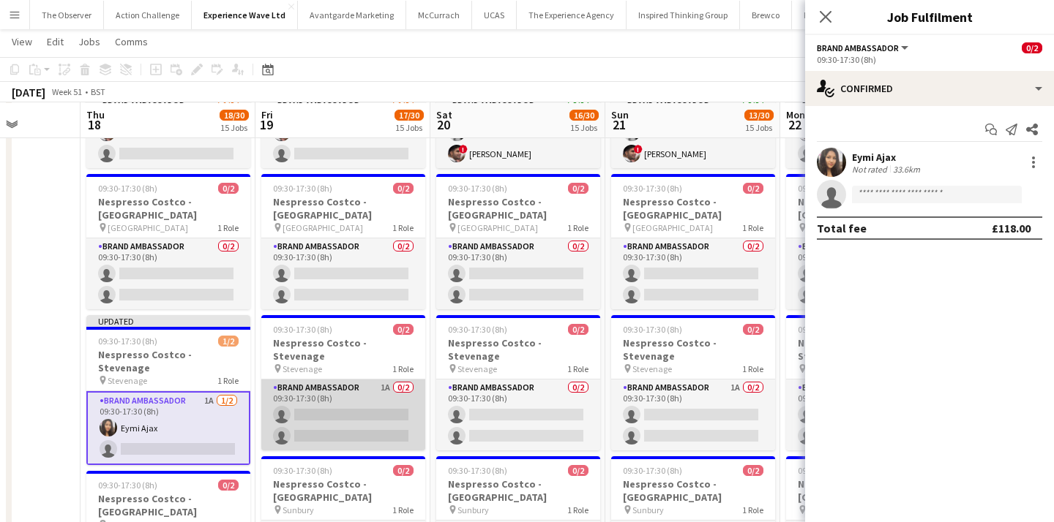
click at [350, 380] on app-card-role "Brand Ambassador 1A 0/2 09:30-17:30 (8h) single-neutral-actions single-neutral-…" at bounding box center [343, 415] width 164 height 71
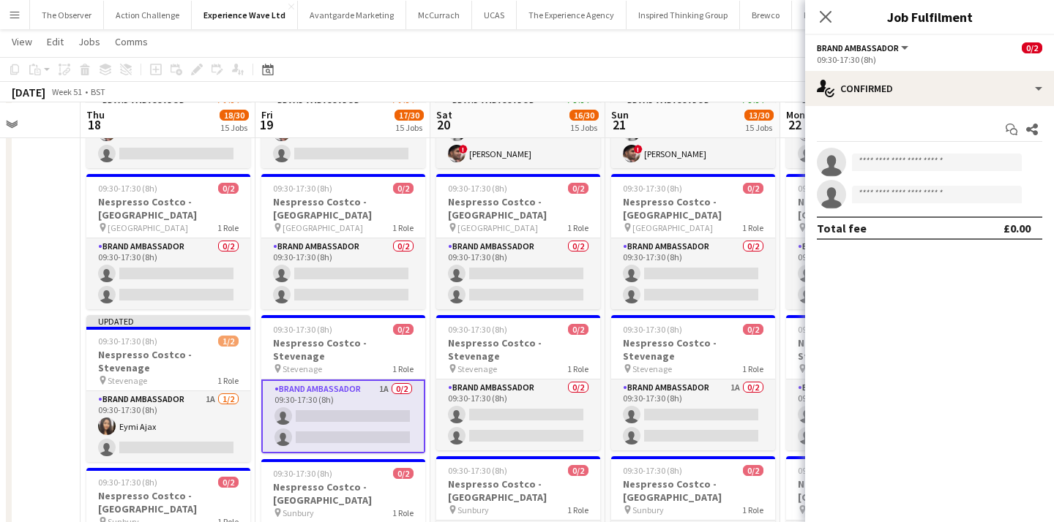
click at [902, 151] on app-invite-slot "single-neutral-actions" at bounding box center [929, 162] width 249 height 29
click at [902, 164] on input at bounding box center [937, 163] width 170 height 18
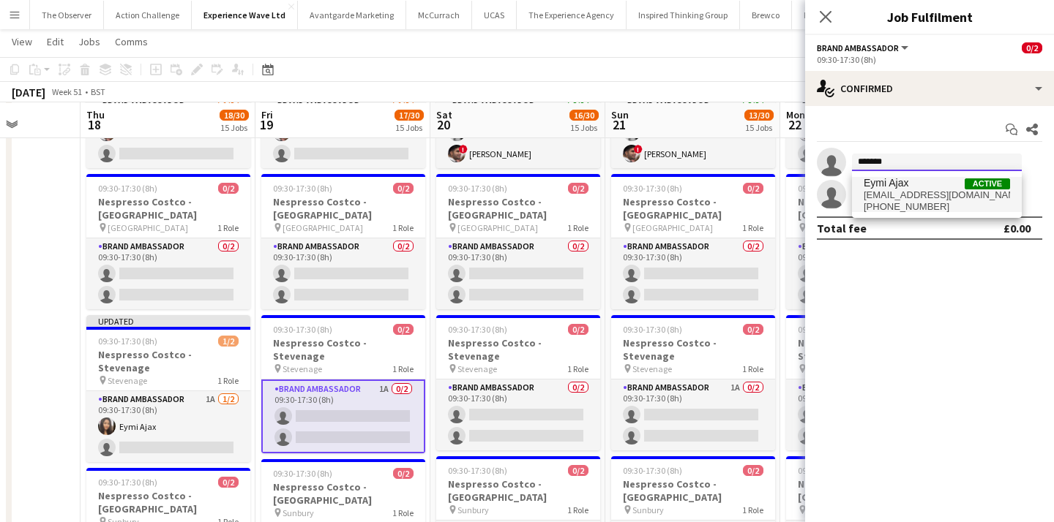
type input "*******"
click at [915, 198] on span "ajaxxlimited@gmail.com" at bounding box center [936, 196] width 146 height 12
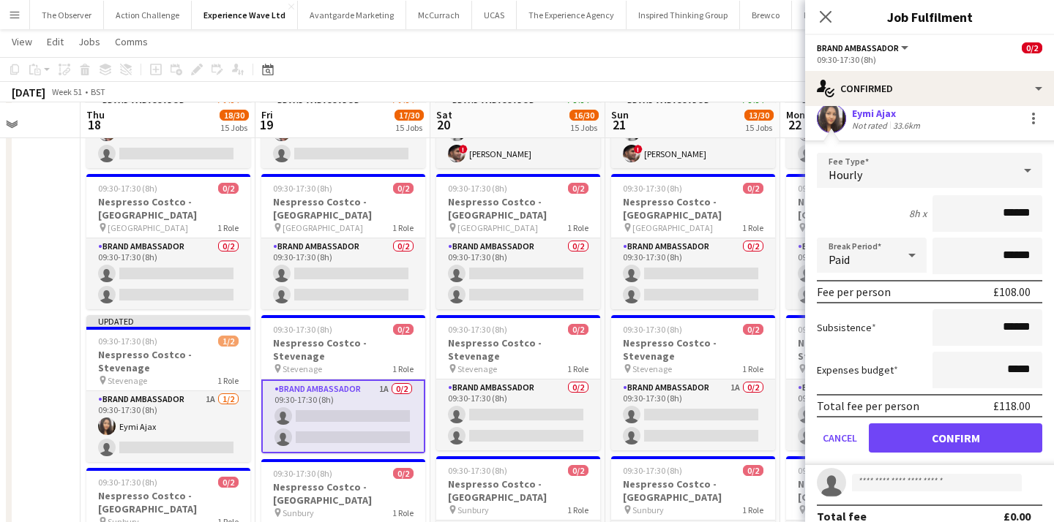
scroll to position [47, 0]
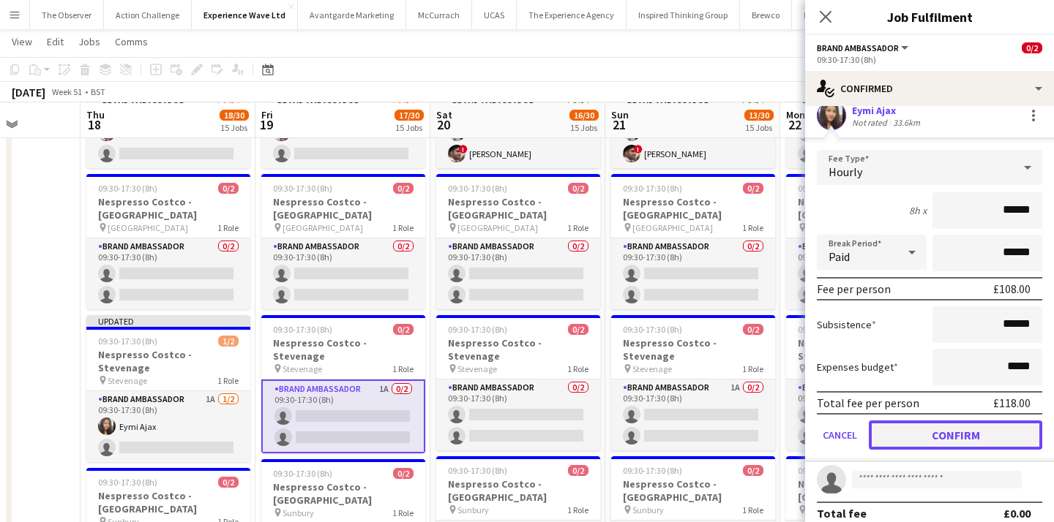
click at [950, 434] on button "Confirm" at bounding box center [955, 435] width 173 height 29
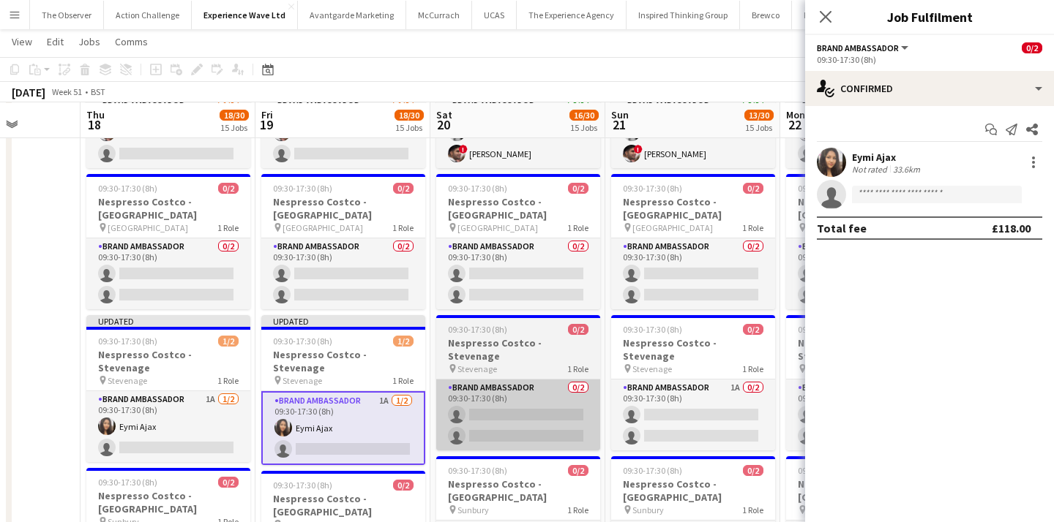
scroll to position [0, 0]
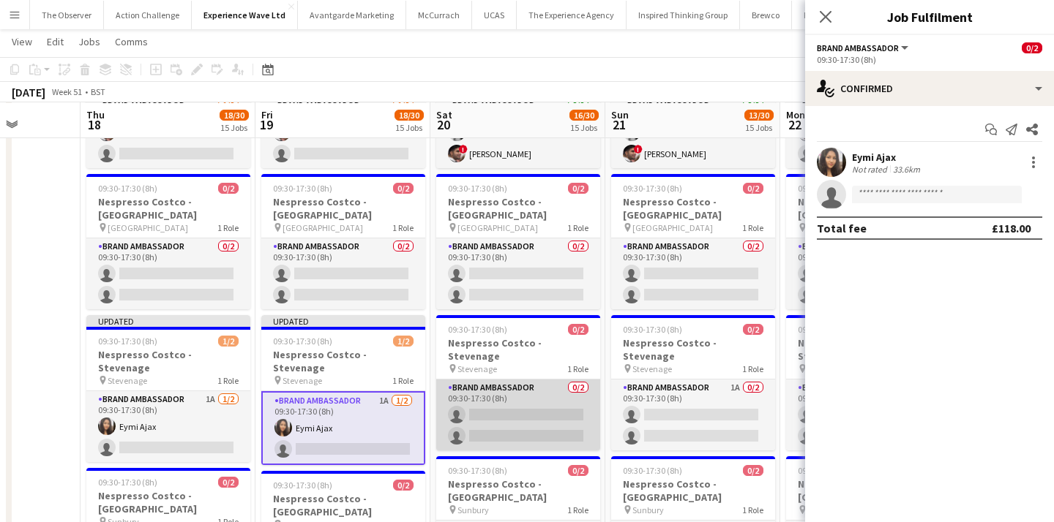
click at [495, 380] on app-card-role "Brand Ambassador 0/2 09:30-17:30 (8h) single-neutral-actions single-neutral-act…" at bounding box center [518, 415] width 164 height 71
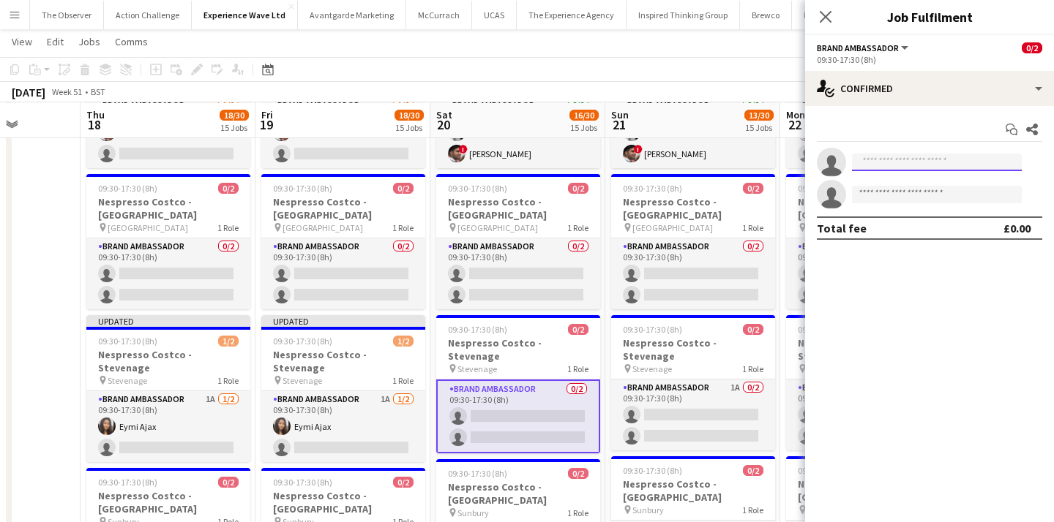
click at [930, 157] on input at bounding box center [937, 163] width 170 height 18
type input "*******"
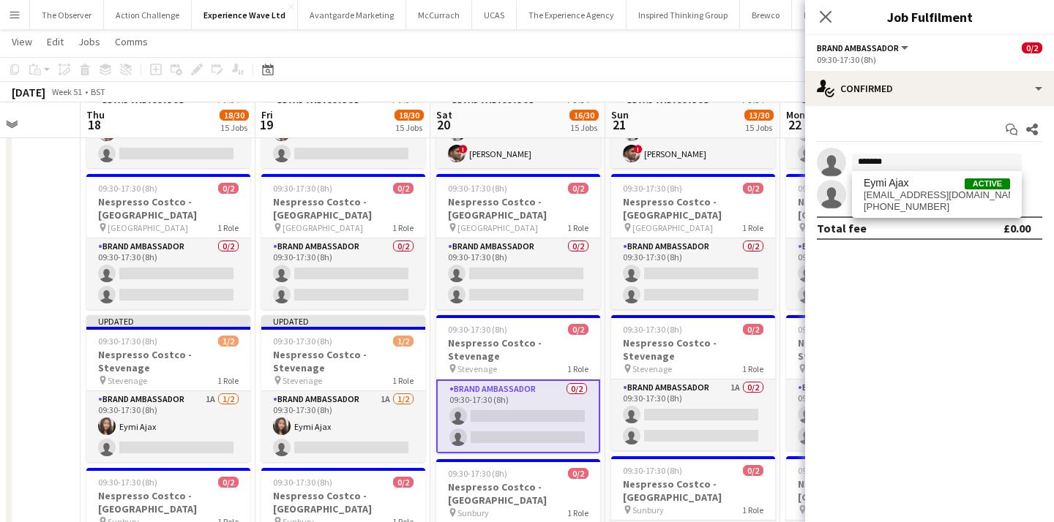
click at [923, 196] on span "ajaxxlimited@gmail.com" at bounding box center [936, 196] width 146 height 12
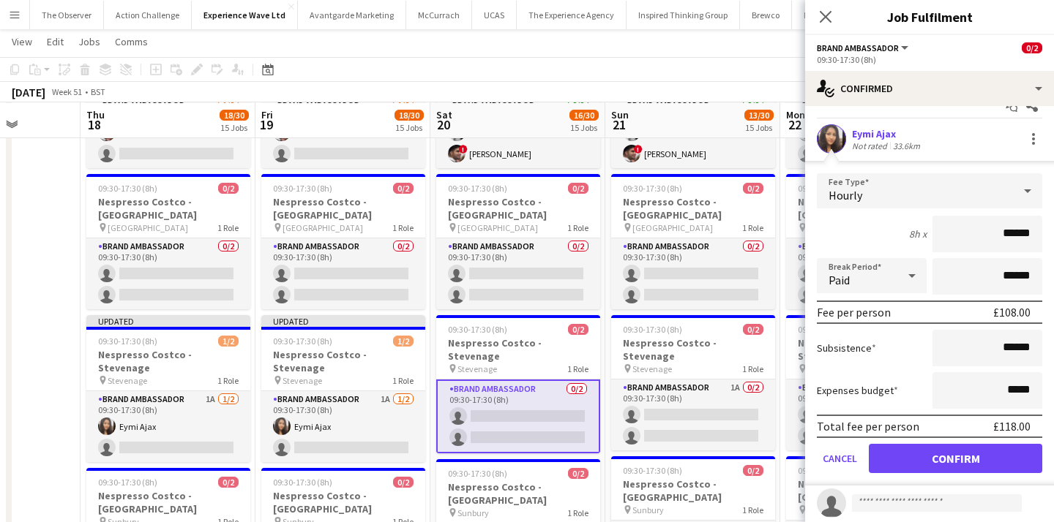
scroll to position [24, 0]
click at [944, 449] on button "Confirm" at bounding box center [955, 457] width 173 height 29
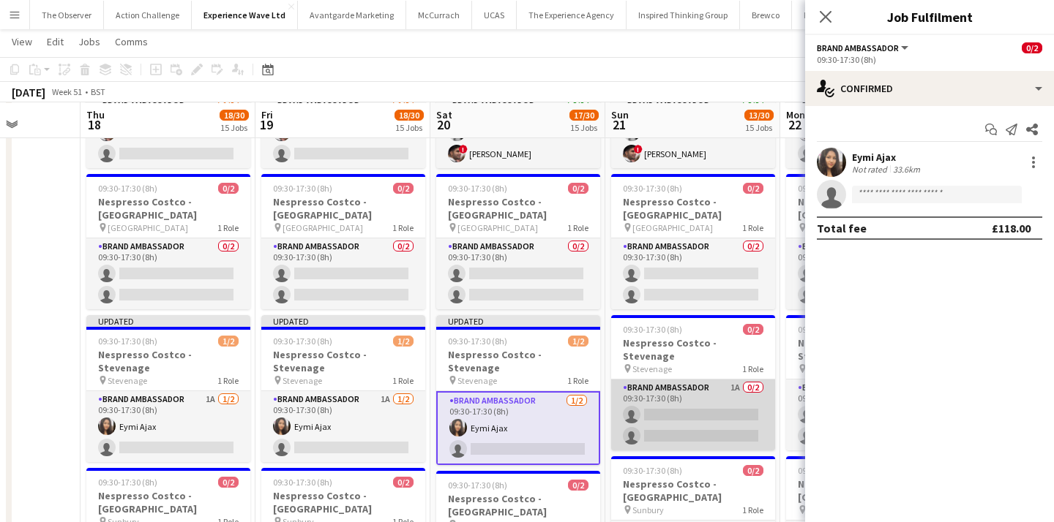
click at [645, 380] on app-card-role "Brand Ambassador 1A 0/2 09:30-17:30 (8h) single-neutral-actions single-neutral-…" at bounding box center [693, 415] width 164 height 71
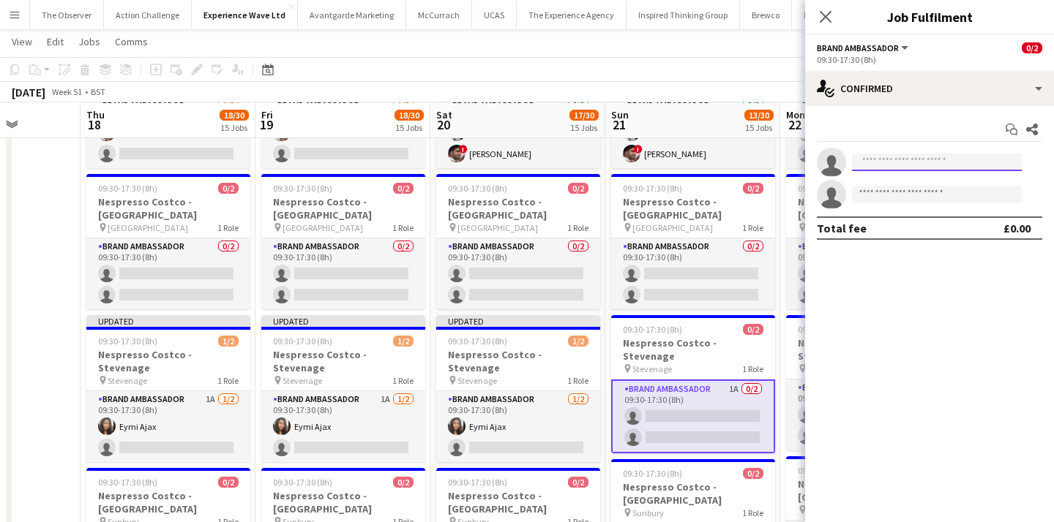
click at [882, 158] on input at bounding box center [937, 163] width 170 height 18
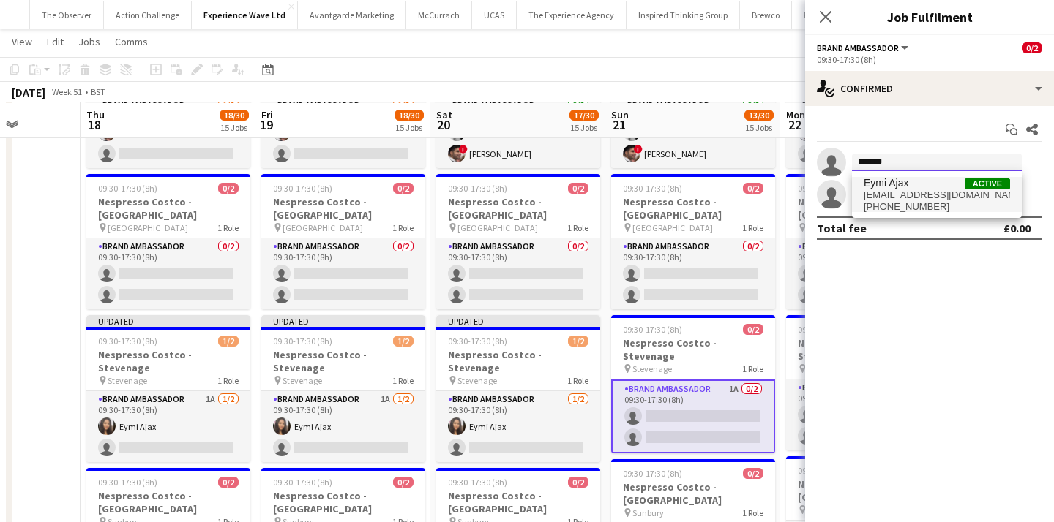
type input "*******"
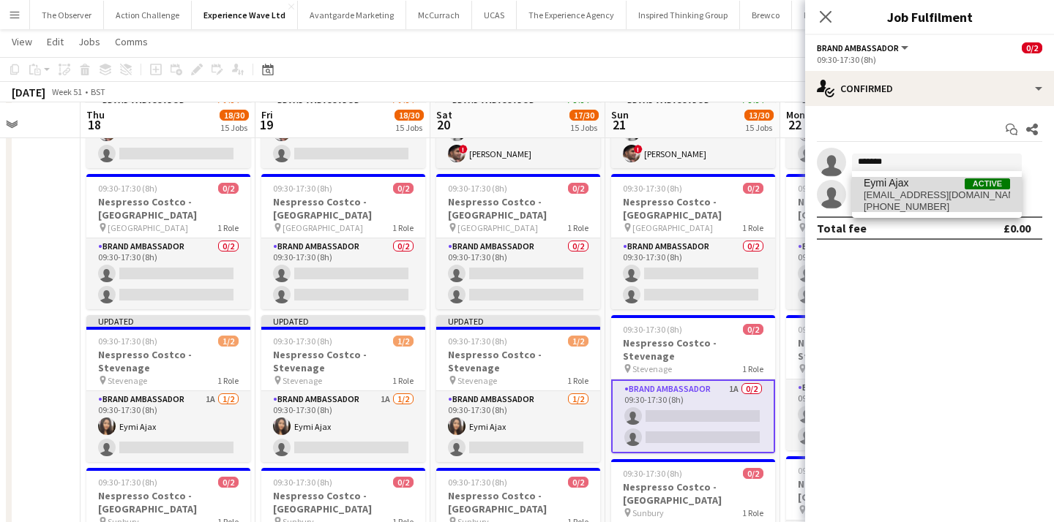
click at [885, 193] on span "ajaxxlimited@gmail.com" at bounding box center [936, 196] width 146 height 12
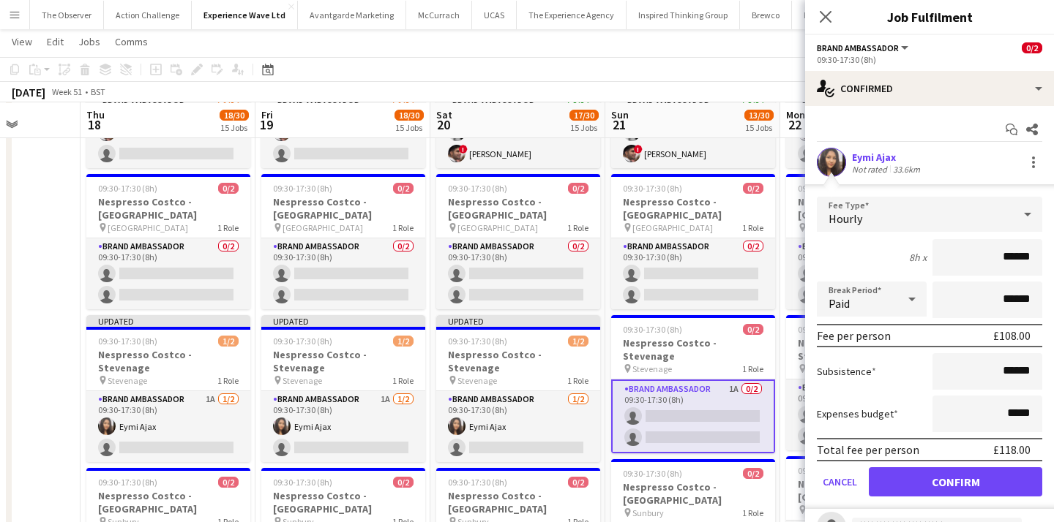
scroll to position [34, 0]
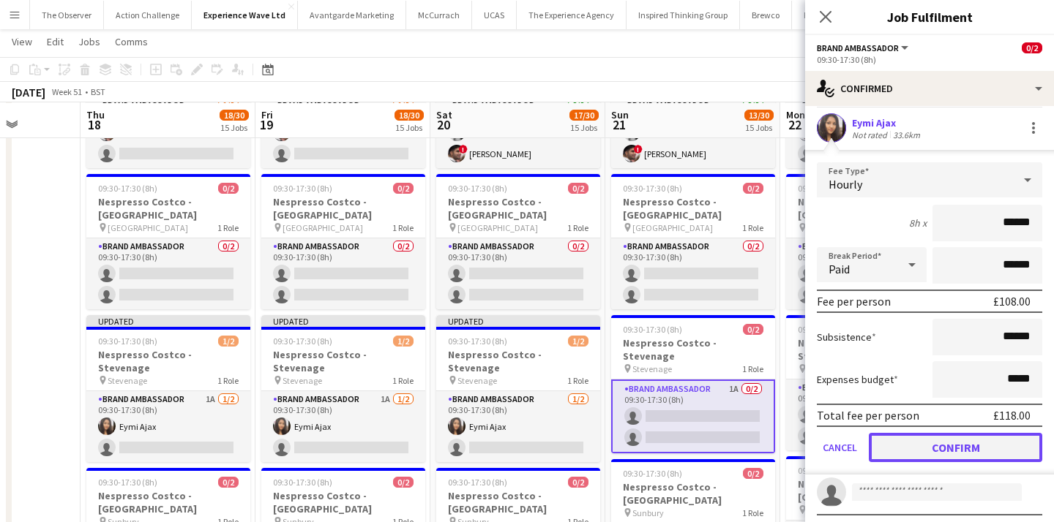
click at [949, 449] on button "Confirm" at bounding box center [955, 447] width 173 height 29
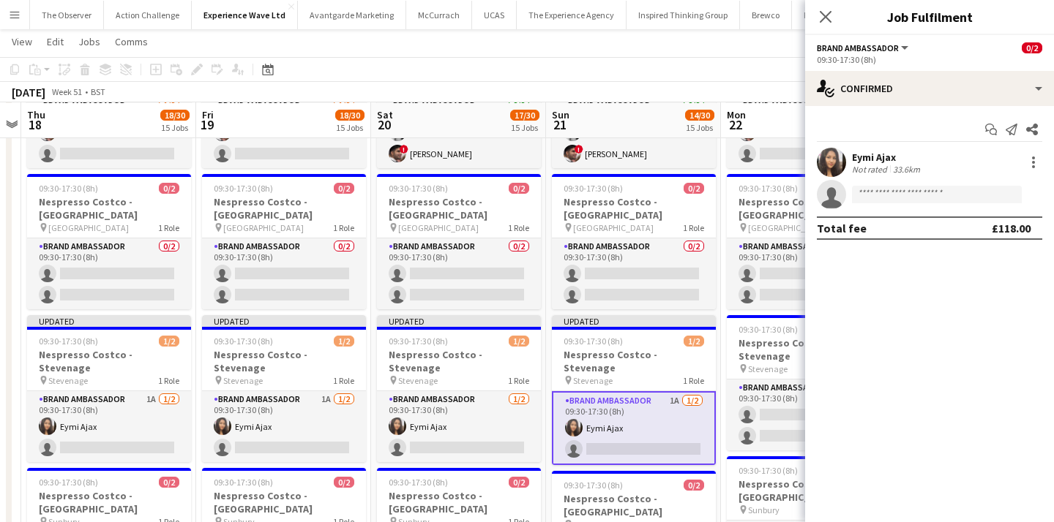
scroll to position [0, 506]
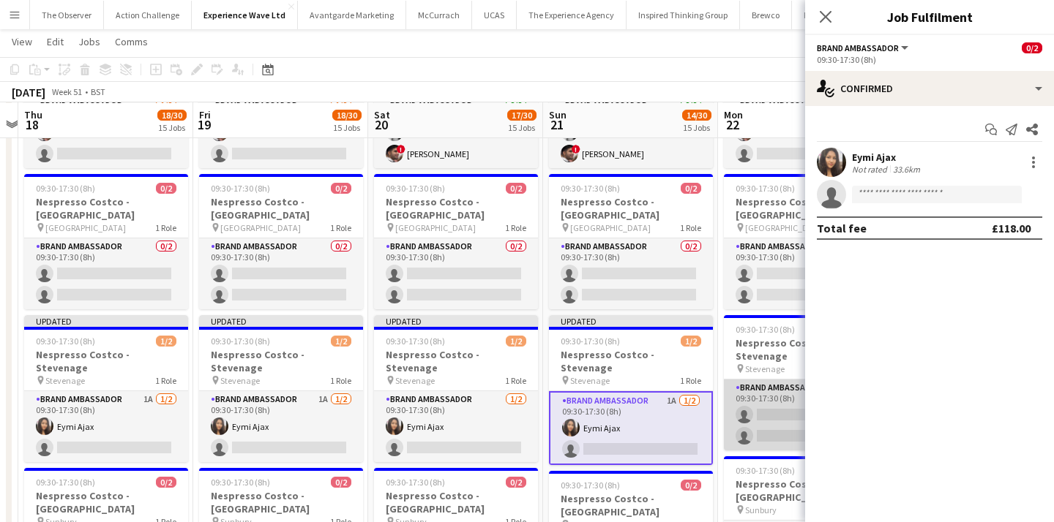
click at [773, 380] on app-card-role "Brand Ambassador 1A 0/2 09:30-17:30 (8h) single-neutral-actions single-neutral-…" at bounding box center [806, 415] width 164 height 71
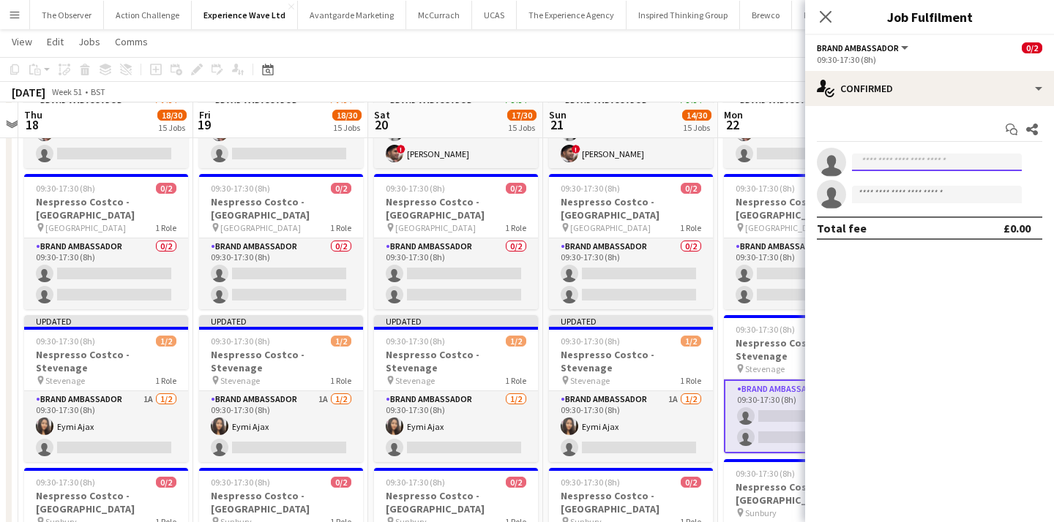
click at [890, 161] on input at bounding box center [937, 163] width 170 height 18
type input "*******"
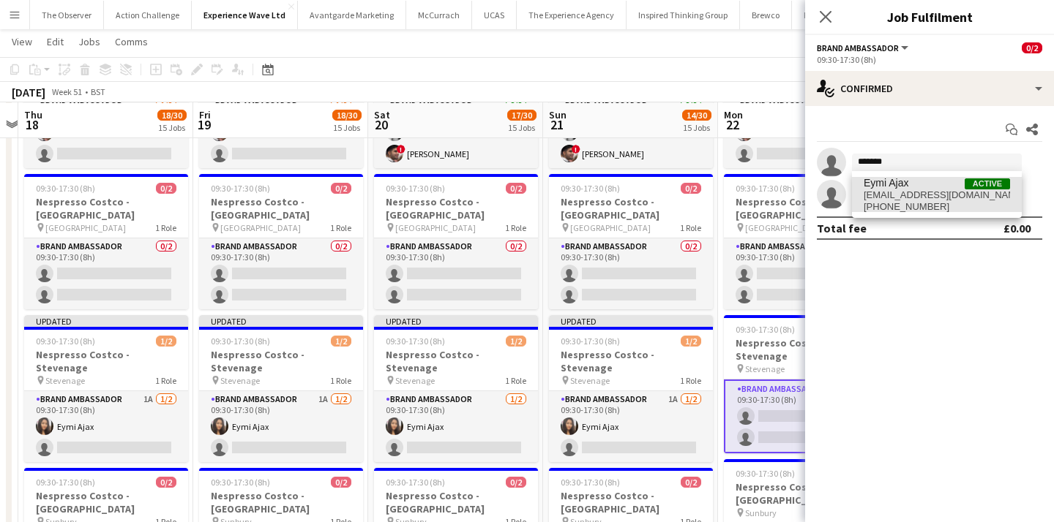
click at [892, 203] on span "+447498189921" at bounding box center [936, 207] width 146 height 12
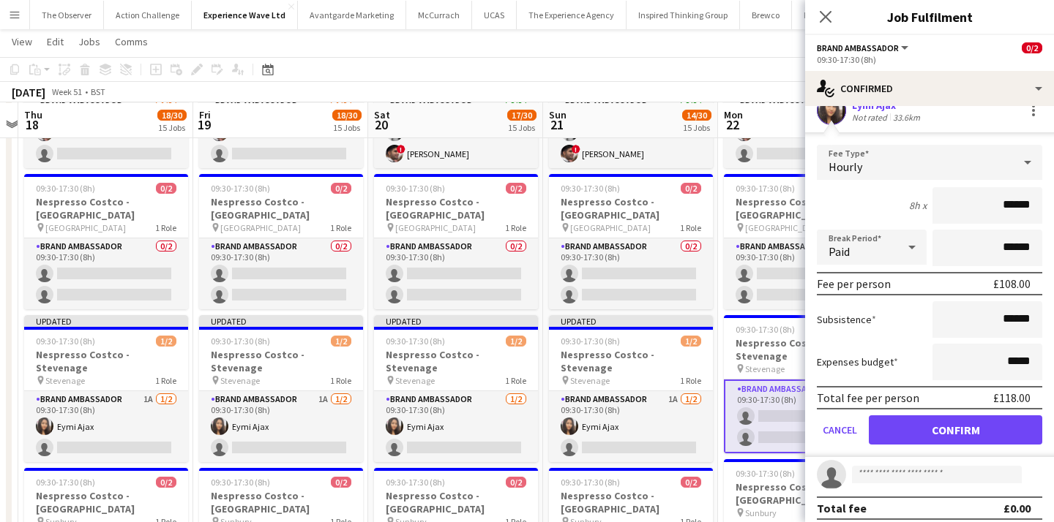
scroll to position [61, 0]
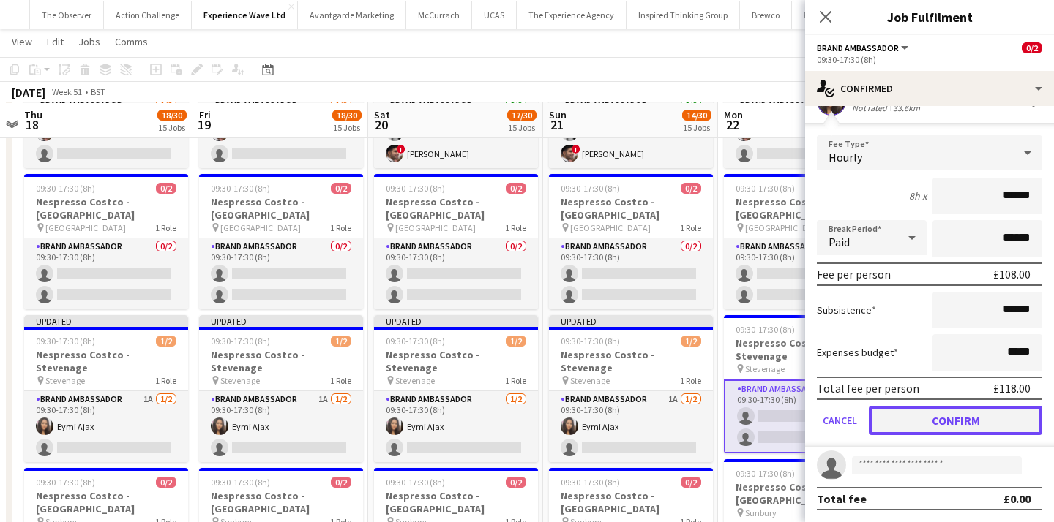
click at [958, 421] on button "Confirm" at bounding box center [955, 420] width 173 height 29
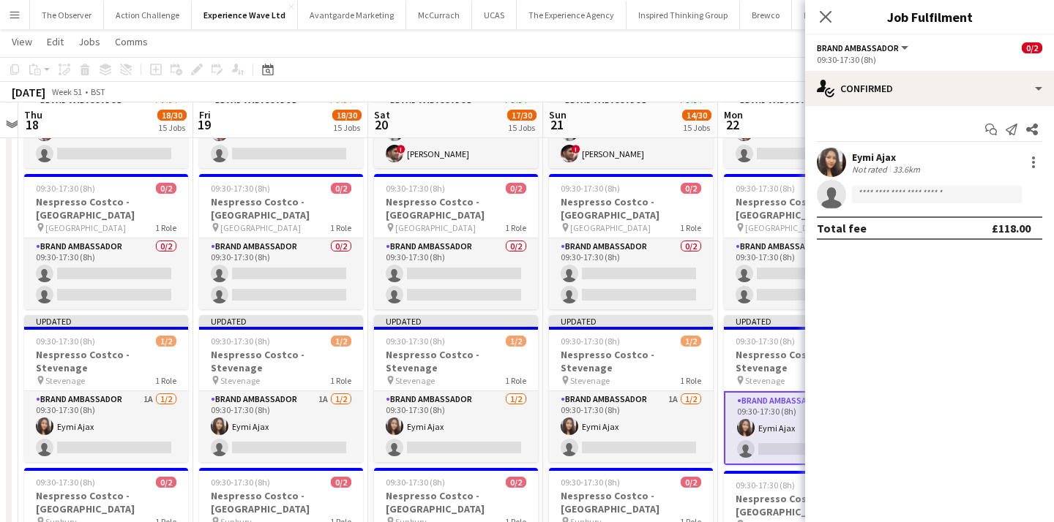
click at [678, 66] on app-toolbar "Copy Paste Paste Command V Paste with crew Command Shift V Paste linked Job Del…" at bounding box center [527, 69] width 1054 height 25
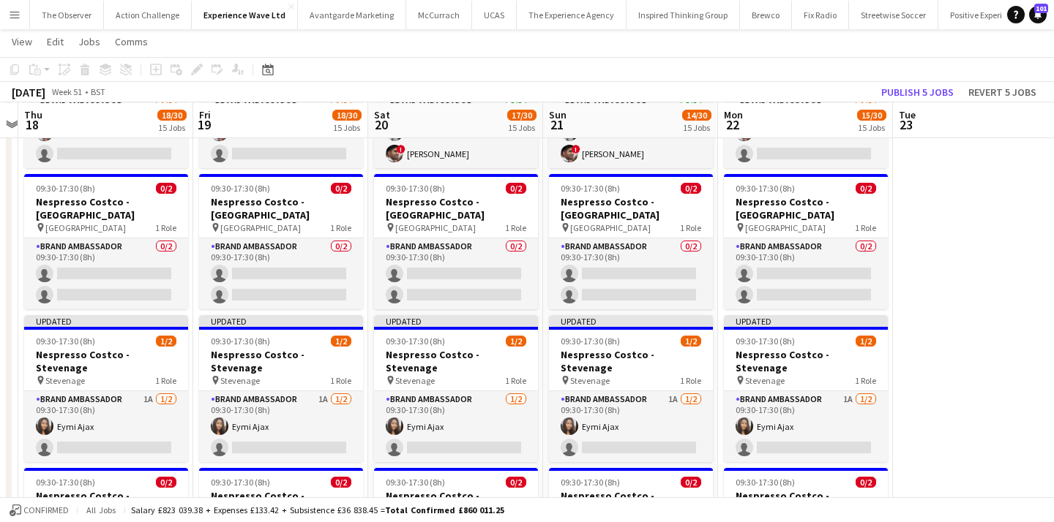
click at [928, 80] on app-toolbar "Copy Paste Paste Command V Paste with crew Command Shift V Paste linked Job Del…" at bounding box center [527, 69] width 1054 height 25
click at [928, 87] on button "Publish 5 jobs" at bounding box center [917, 92] width 84 height 19
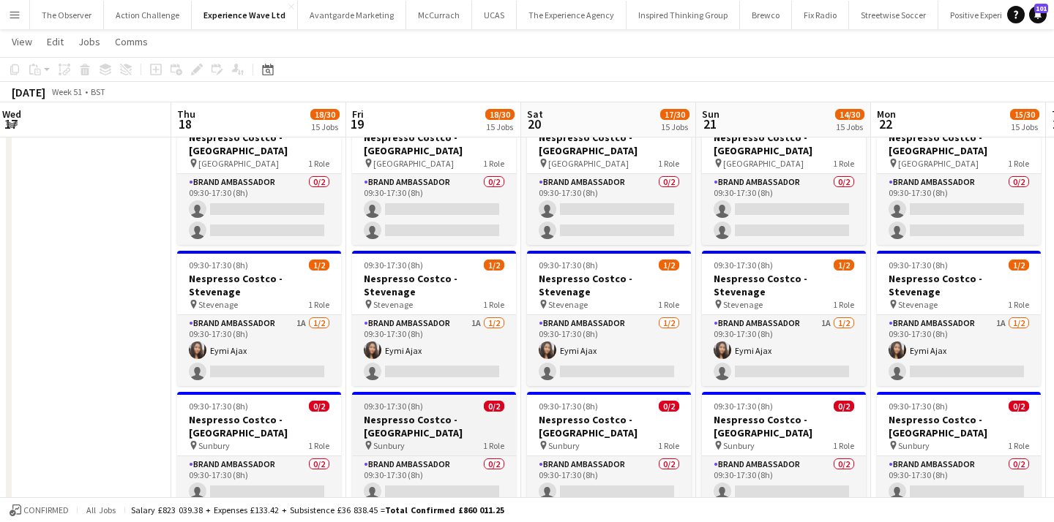
scroll to position [0, 389]
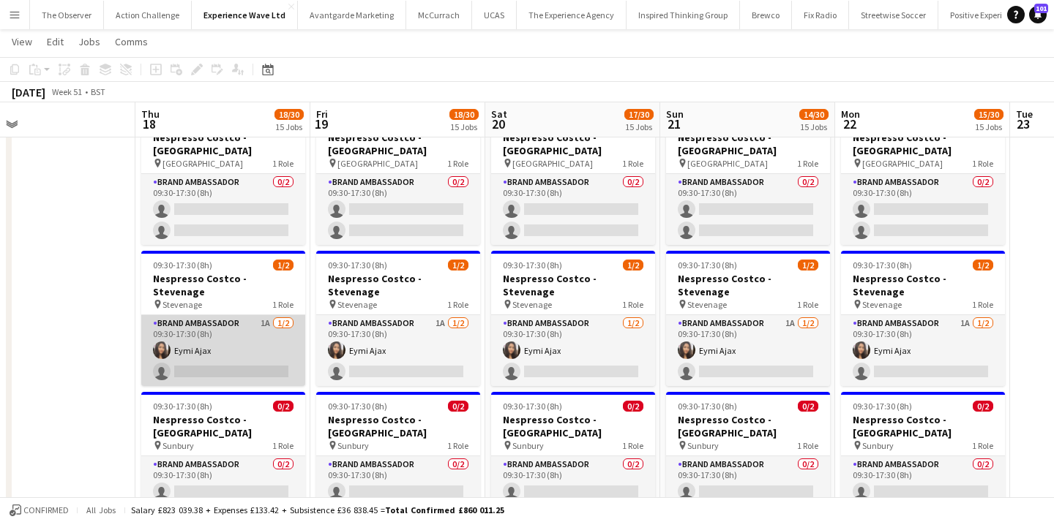
click at [239, 315] on app-card-role "Brand Ambassador 1A 1/2 09:30-17:30 (8h) Eymi Ajax single-neutral-actions" at bounding box center [223, 350] width 164 height 71
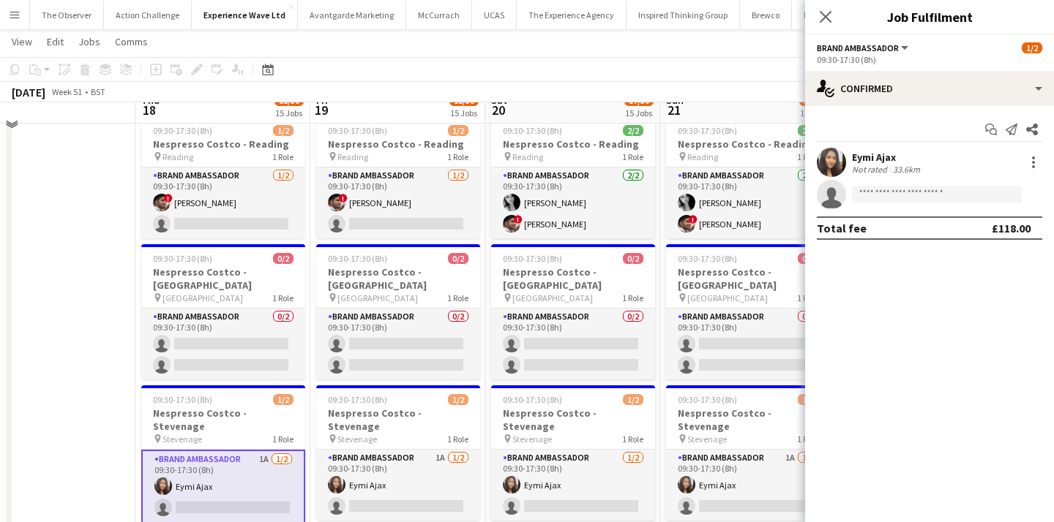
scroll to position [1412, 0]
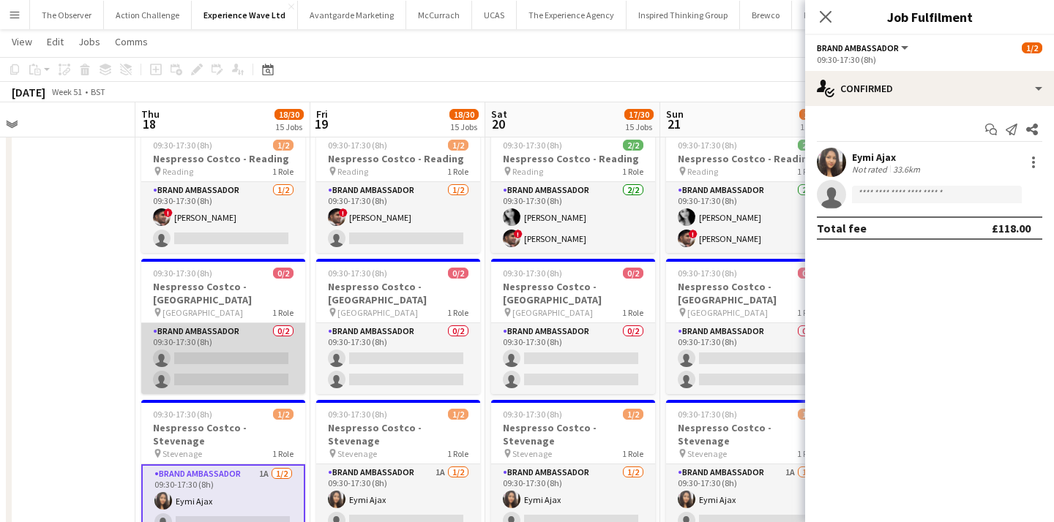
click at [260, 323] on app-card-role "Brand Ambassador 0/2 09:30-17:30 (8h) single-neutral-actions single-neutral-act…" at bounding box center [223, 358] width 164 height 71
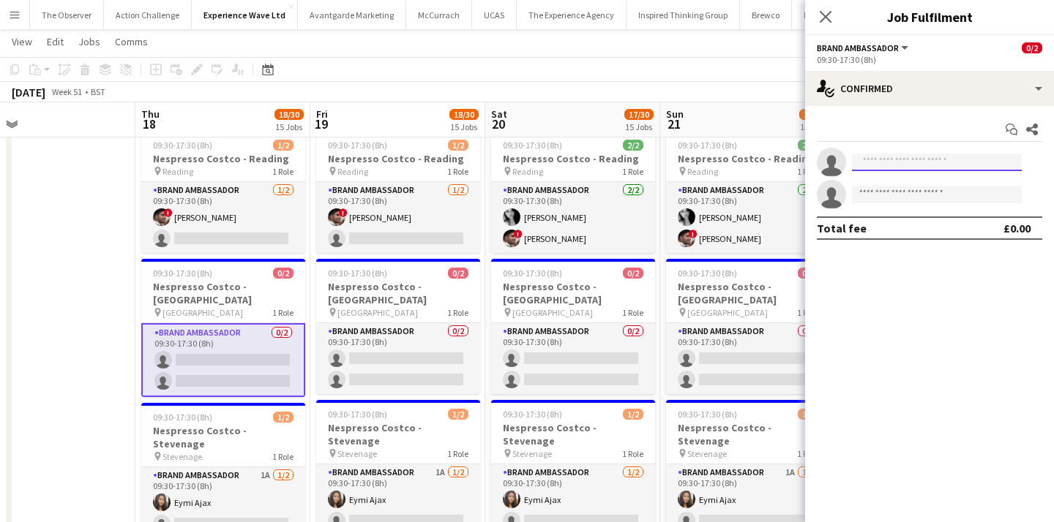
click at [863, 160] on input at bounding box center [937, 163] width 170 height 18
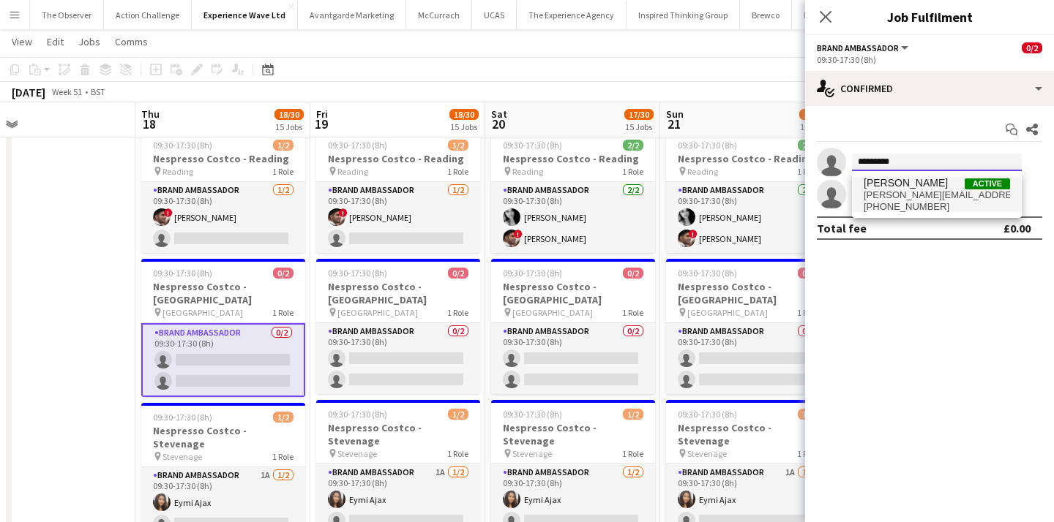
type input "*********"
click at [871, 192] on span "karen-salvin@hotmail.co.uk" at bounding box center [936, 196] width 146 height 12
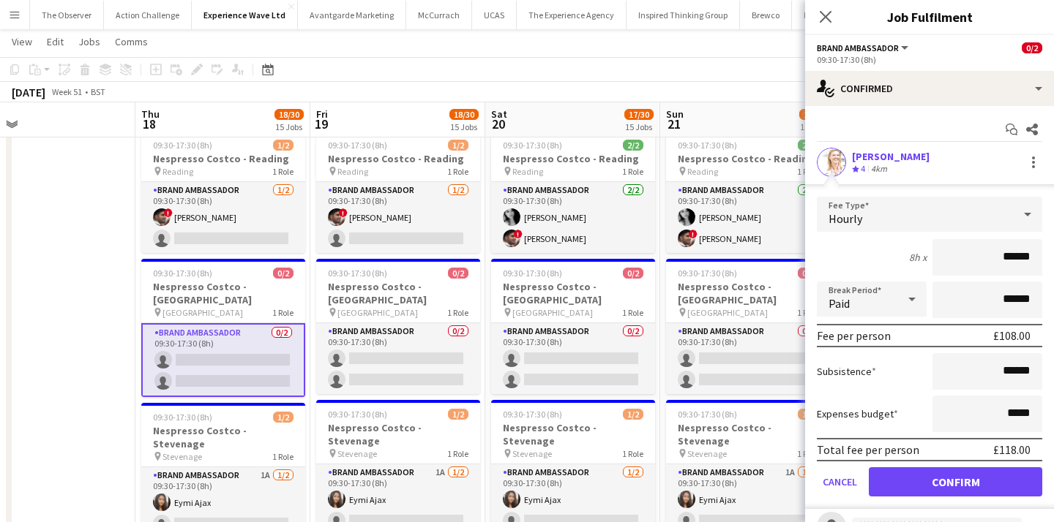
scroll to position [31, 0]
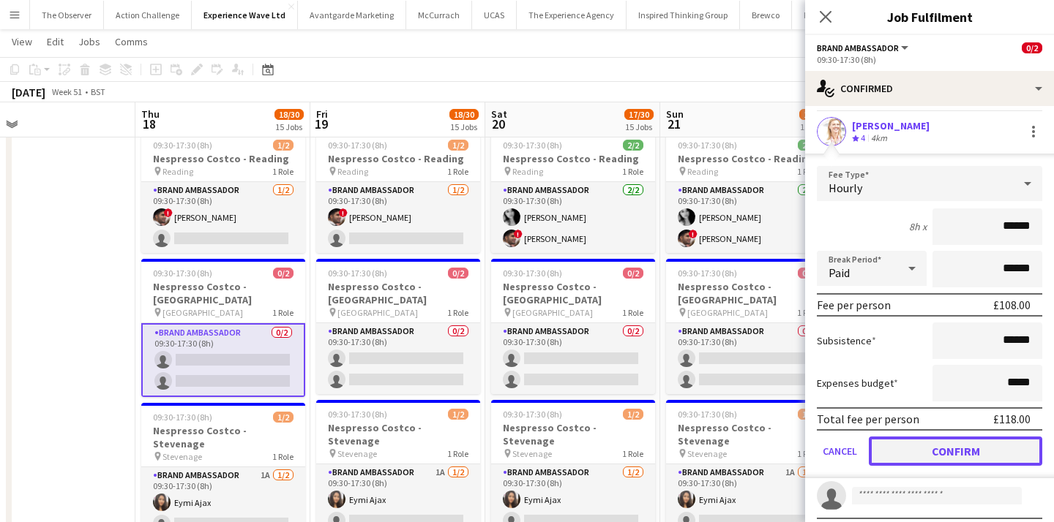
click at [951, 448] on button "Confirm" at bounding box center [955, 451] width 173 height 29
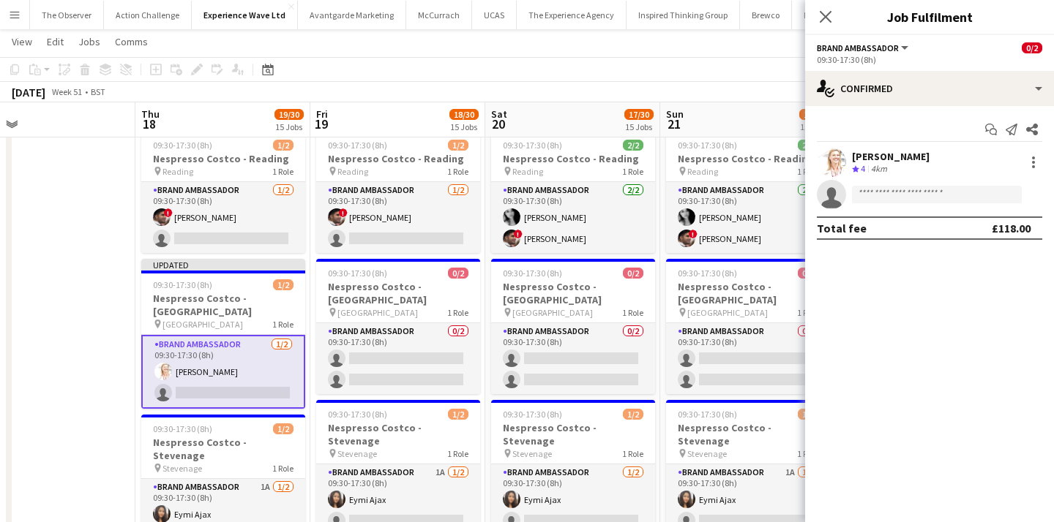
scroll to position [0, 0]
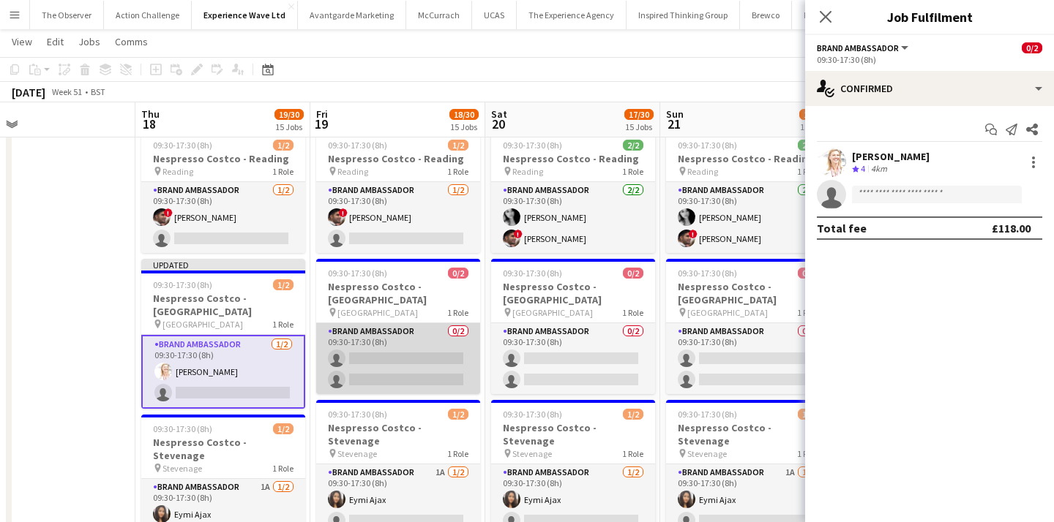
click at [365, 323] on app-card-role "Brand Ambassador 0/2 09:30-17:30 (8h) single-neutral-actions single-neutral-act…" at bounding box center [398, 358] width 164 height 71
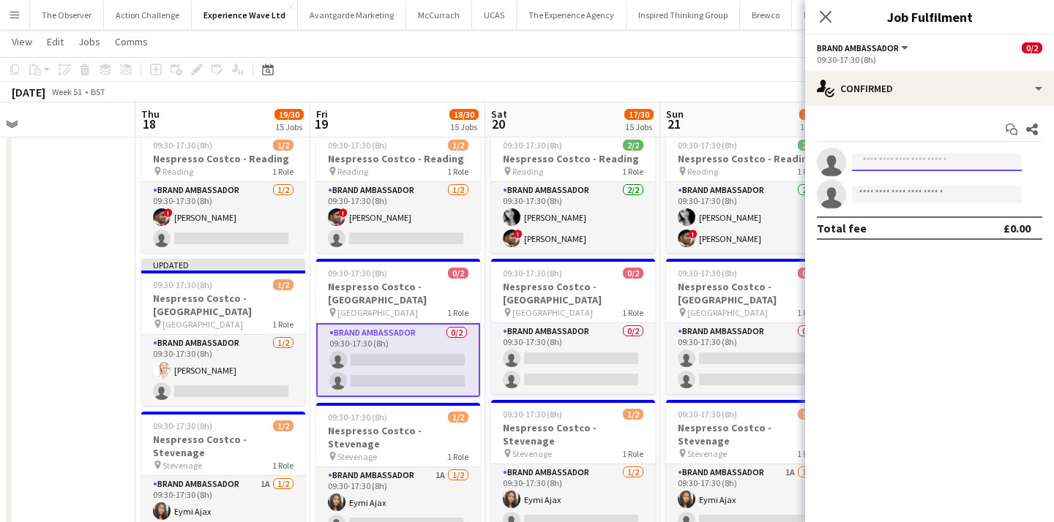
click at [879, 160] on input at bounding box center [937, 163] width 170 height 18
type input "*********"
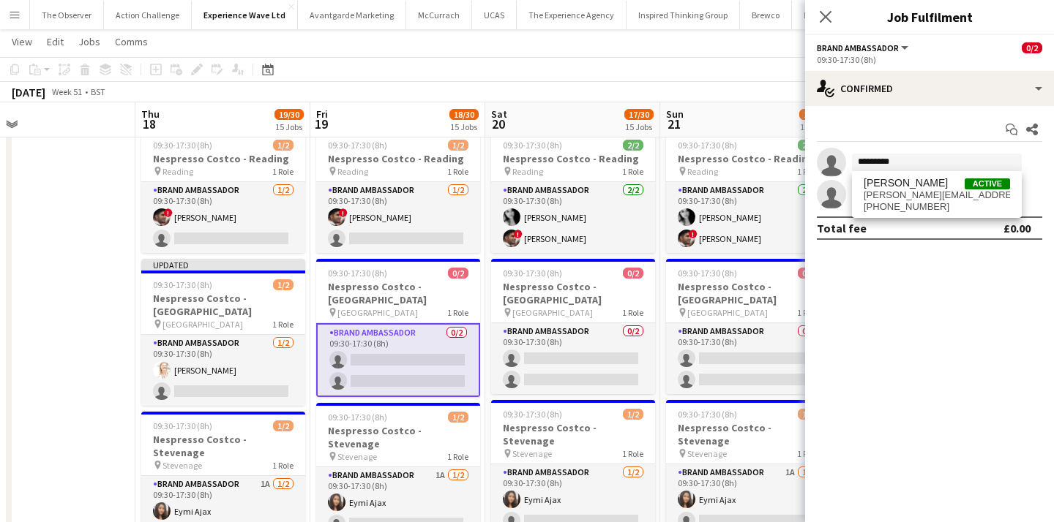
click at [889, 186] on span "Karen Salvin" at bounding box center [905, 183] width 84 height 12
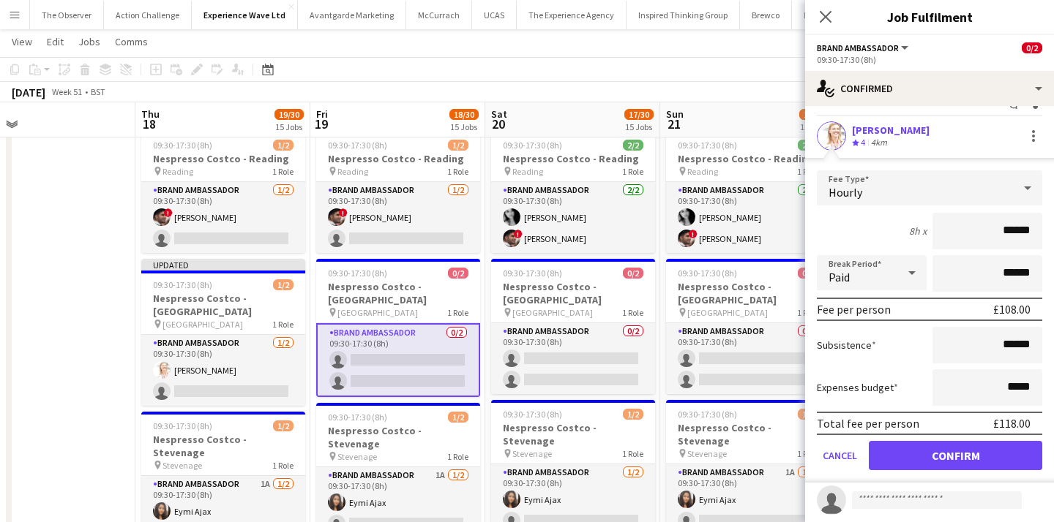
scroll to position [31, 0]
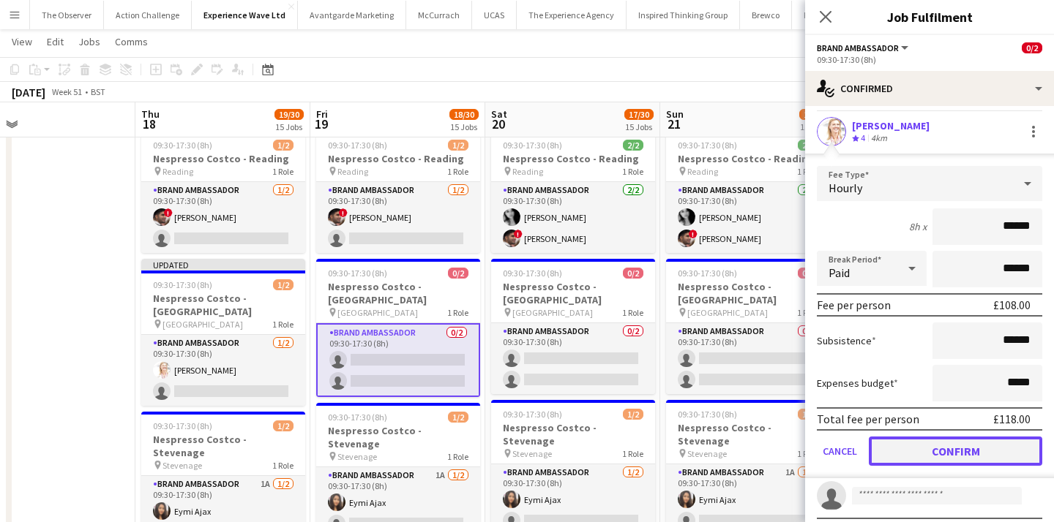
click at [959, 452] on button "Confirm" at bounding box center [955, 451] width 173 height 29
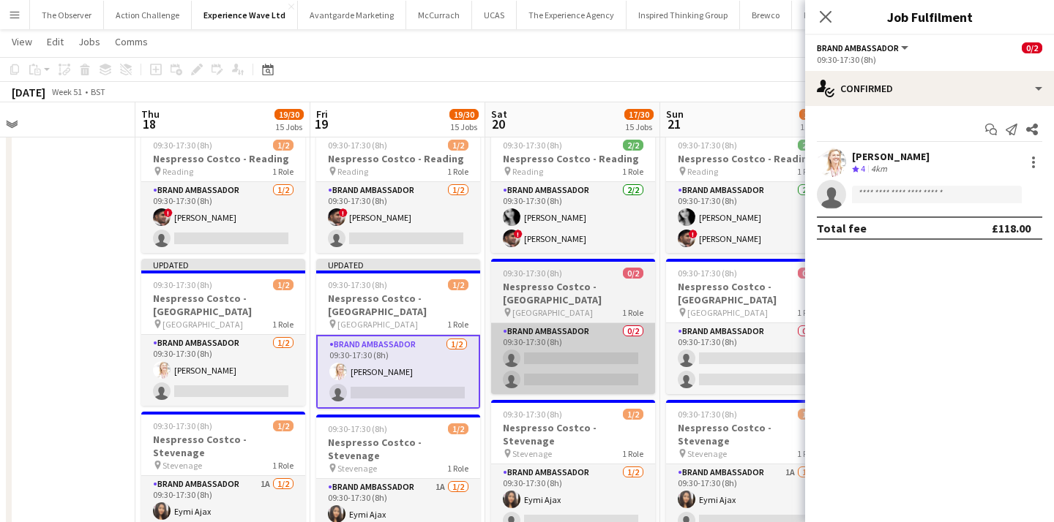
scroll to position [0, 0]
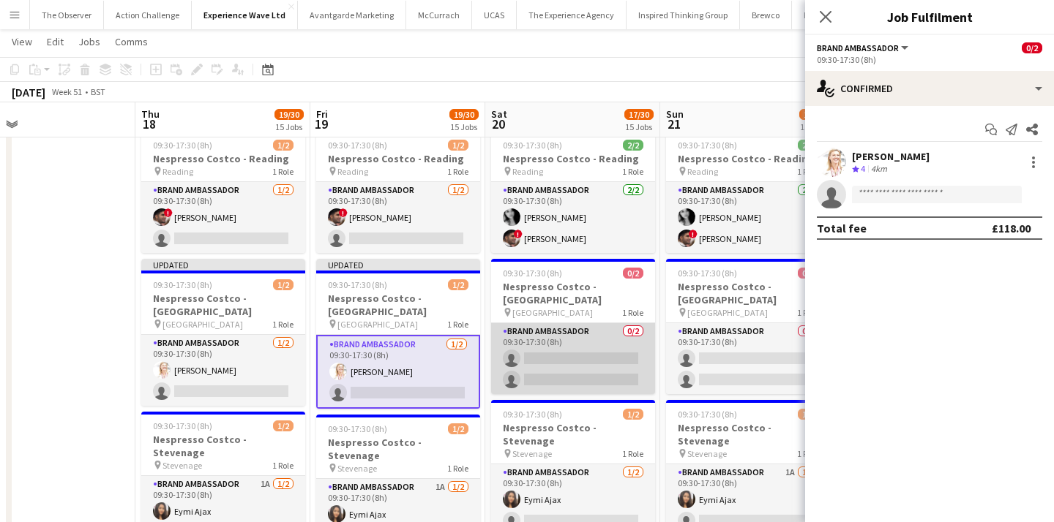
click at [585, 323] on app-card-role "Brand Ambassador 0/2 09:30-17:30 (8h) single-neutral-actions single-neutral-act…" at bounding box center [573, 358] width 164 height 71
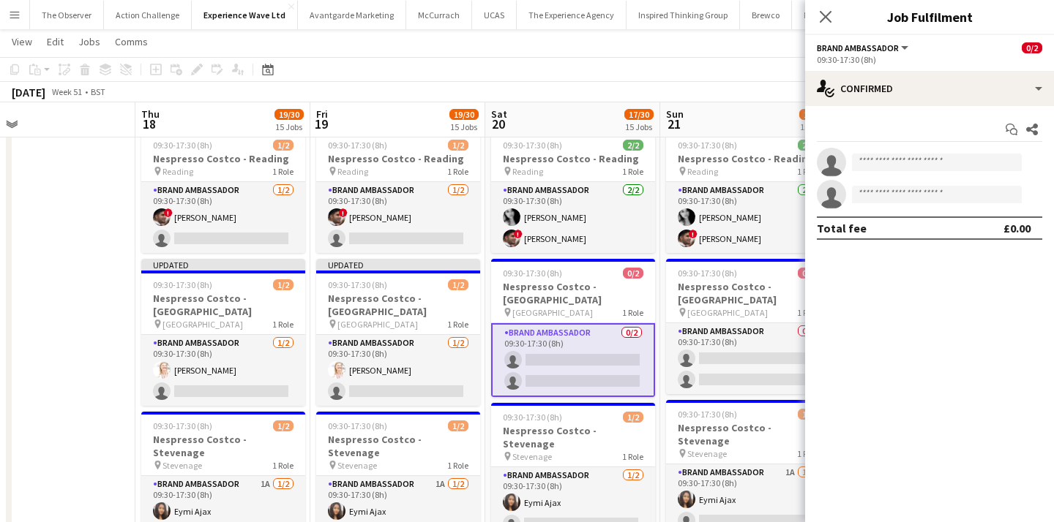
click at [954, 174] on app-invite-slot "single-neutral-actions" at bounding box center [929, 162] width 249 height 29
click at [943, 164] on input at bounding box center [937, 163] width 170 height 18
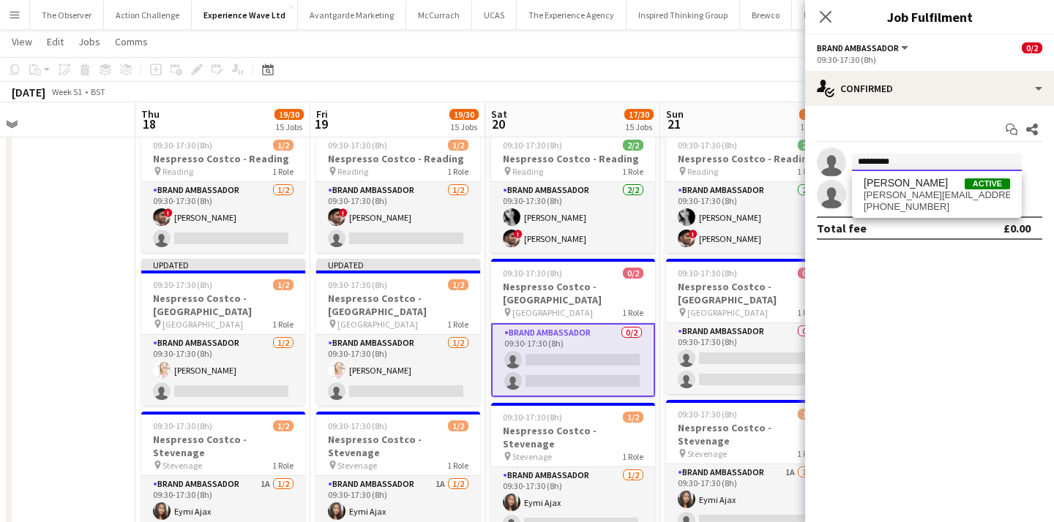
type input "*********"
click at [939, 187] on span "Karen Salvin Active" at bounding box center [936, 183] width 146 height 12
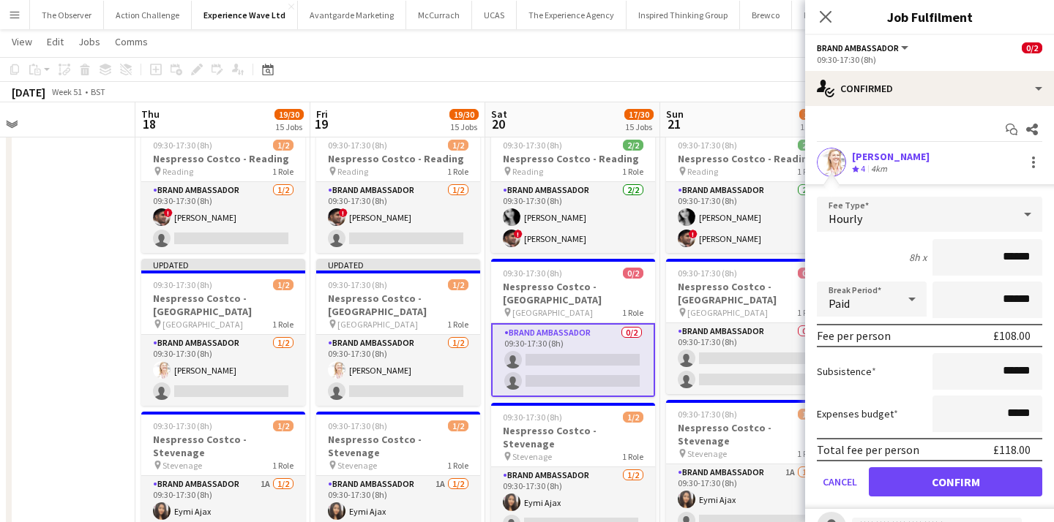
scroll to position [61, 0]
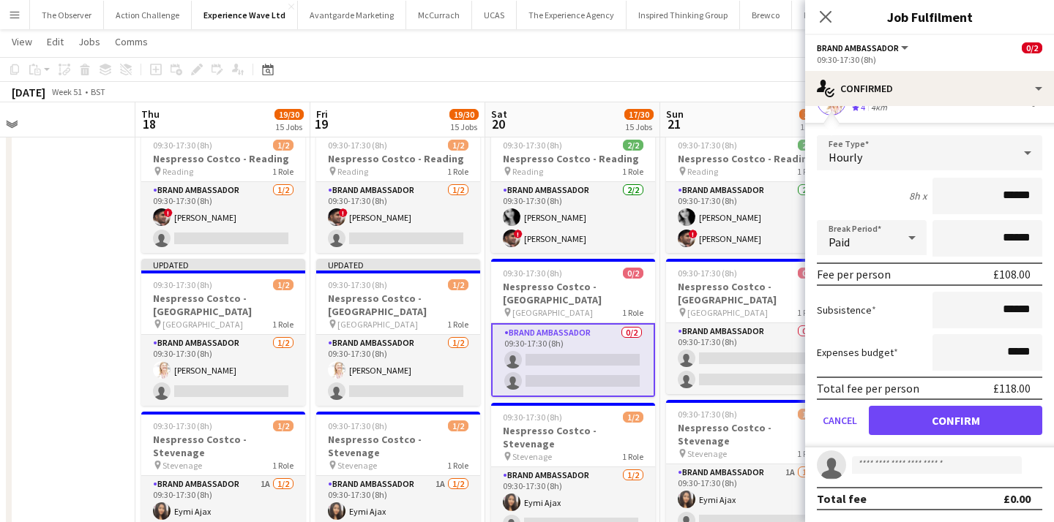
click at [957, 437] on form "Fee Type Hourly 8h x ****** Break Period Paid ****** Fee per person £108.00 Sub…" at bounding box center [929, 291] width 249 height 312
click at [948, 427] on button "Confirm" at bounding box center [955, 420] width 173 height 29
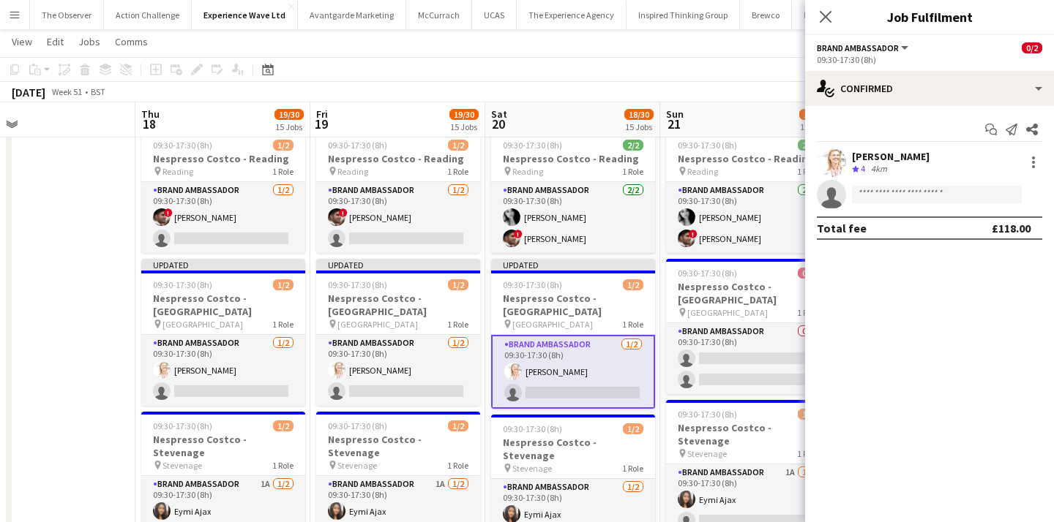
scroll to position [0, 0]
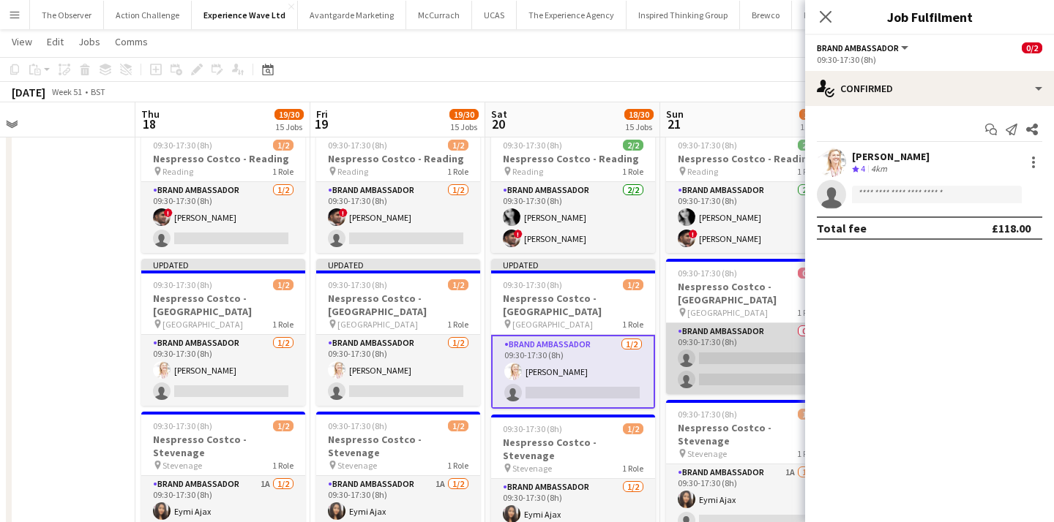
click at [741, 323] on app-card-role "Brand Ambassador 0/2 09:30-17:30 (8h) single-neutral-actions single-neutral-act…" at bounding box center [748, 358] width 164 height 71
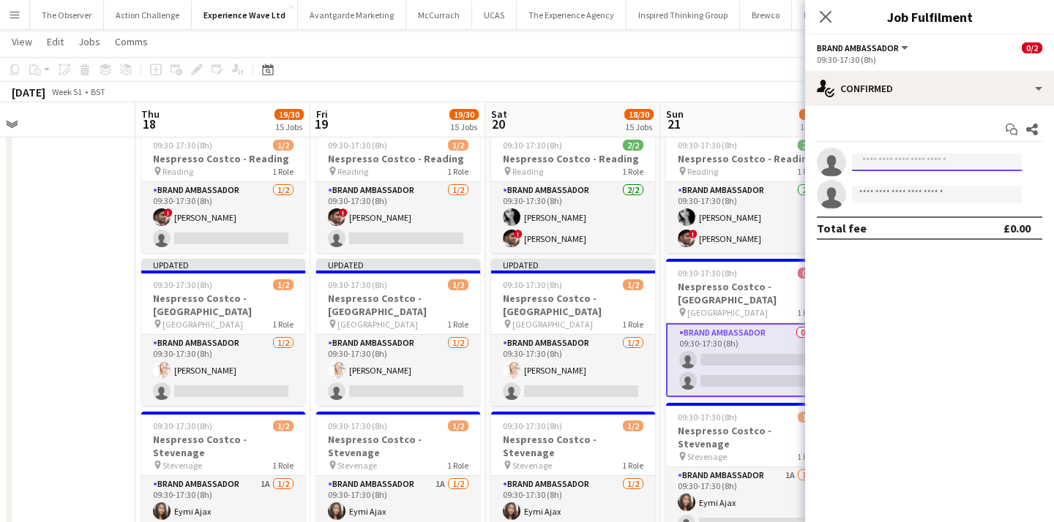
click at [983, 157] on input at bounding box center [937, 163] width 170 height 18
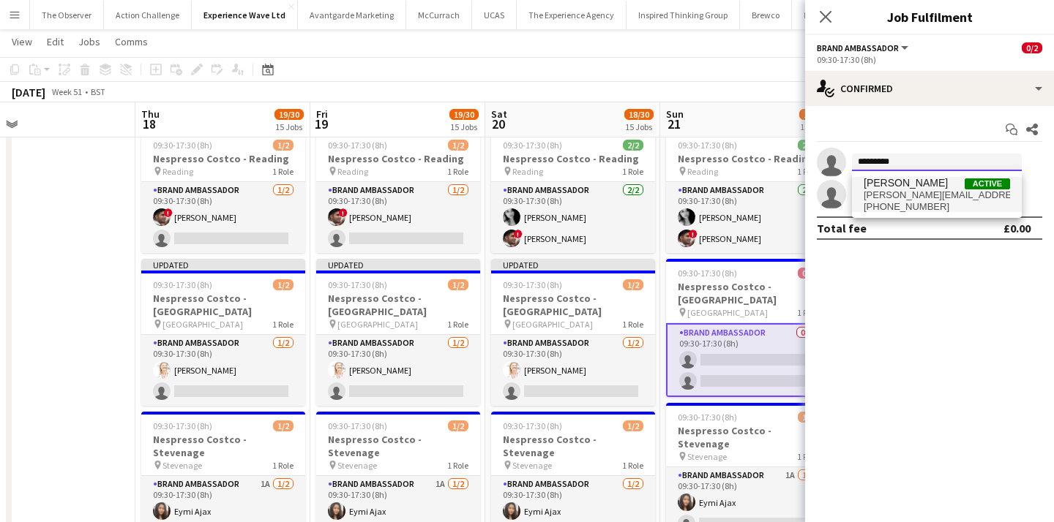
type input "*********"
click at [954, 211] on span "+447966757006" at bounding box center [936, 207] width 146 height 12
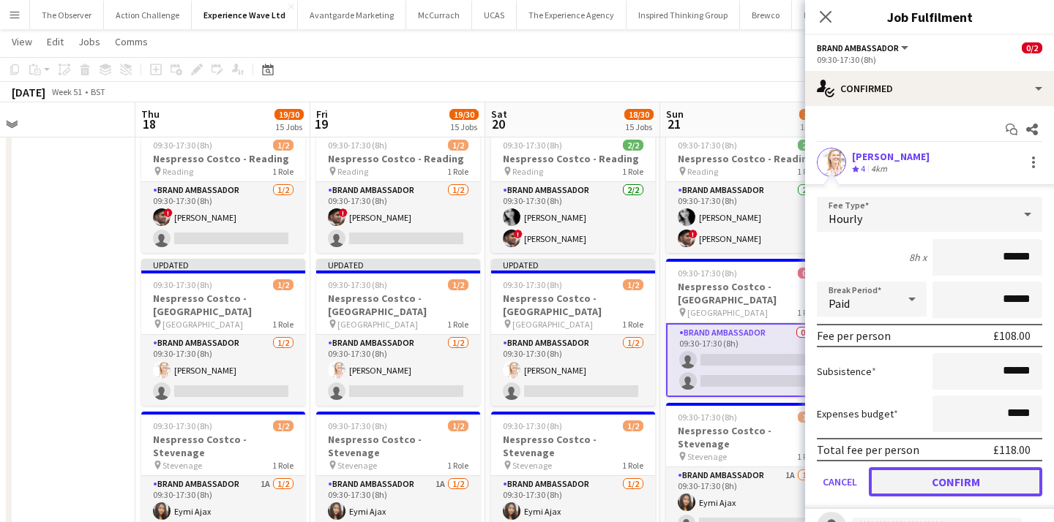
click at [953, 496] on button "Confirm" at bounding box center [955, 482] width 173 height 29
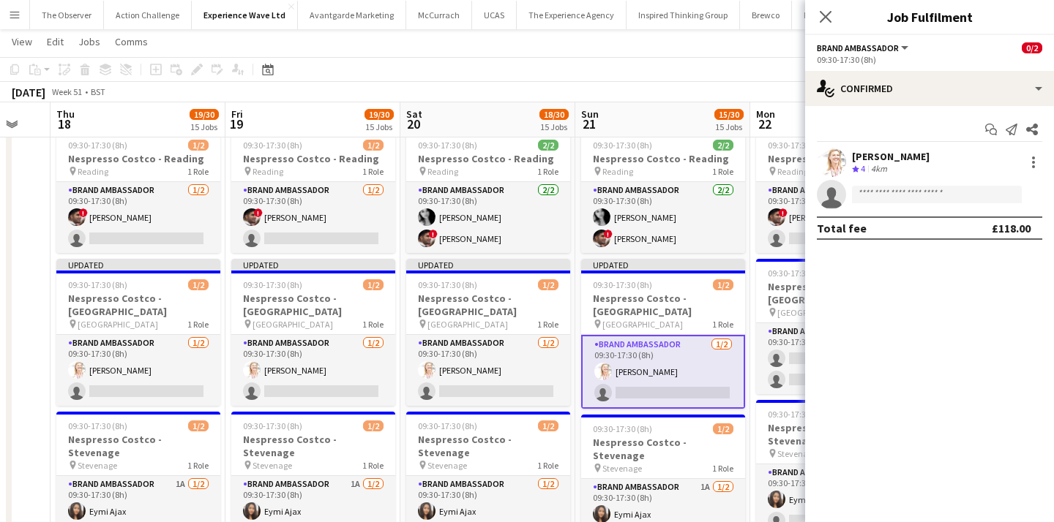
scroll to position [0, 636]
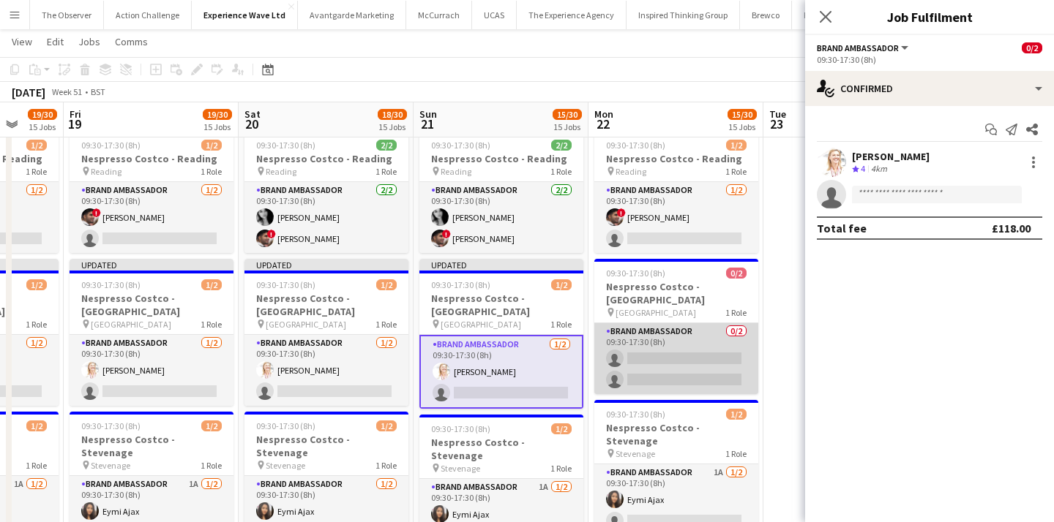
click at [698, 323] on app-card-role "Brand Ambassador 0/2 09:30-17:30 (8h) single-neutral-actions single-neutral-act…" at bounding box center [676, 358] width 164 height 71
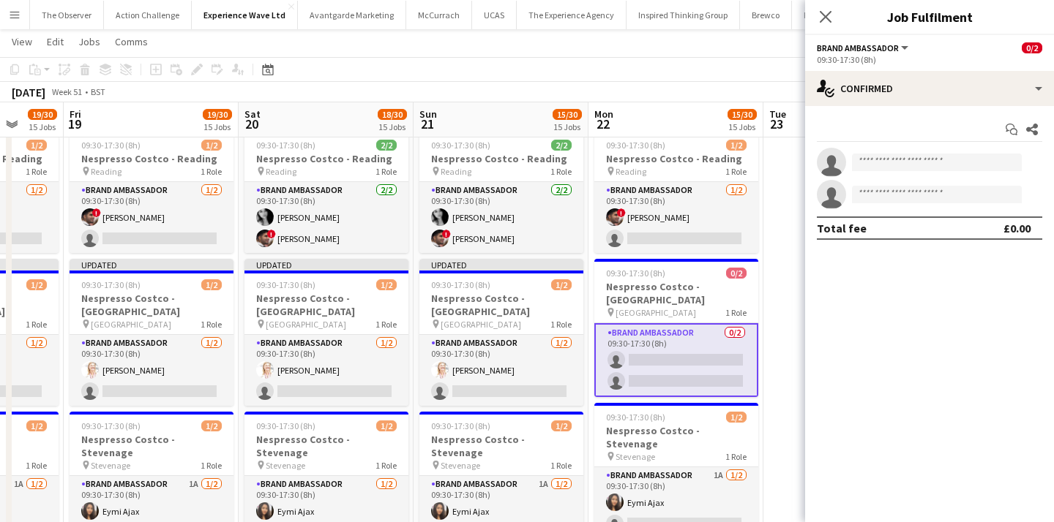
click at [921, 152] on app-invite-slot "single-neutral-actions" at bounding box center [929, 162] width 249 height 29
click at [918, 164] on input at bounding box center [937, 163] width 170 height 18
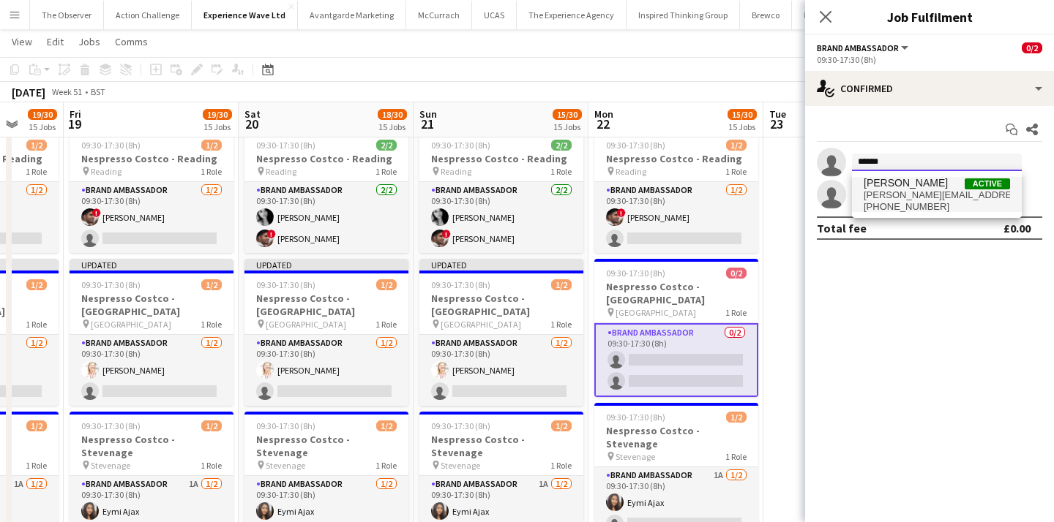
type input "******"
click at [913, 192] on span "karen-salvin@hotmail.co.uk" at bounding box center [936, 196] width 146 height 12
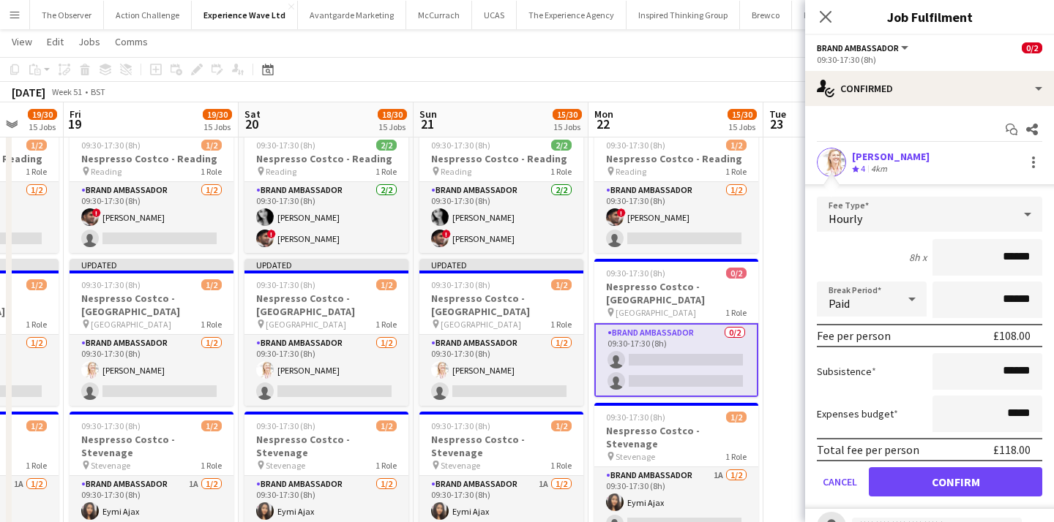
scroll to position [26, 0]
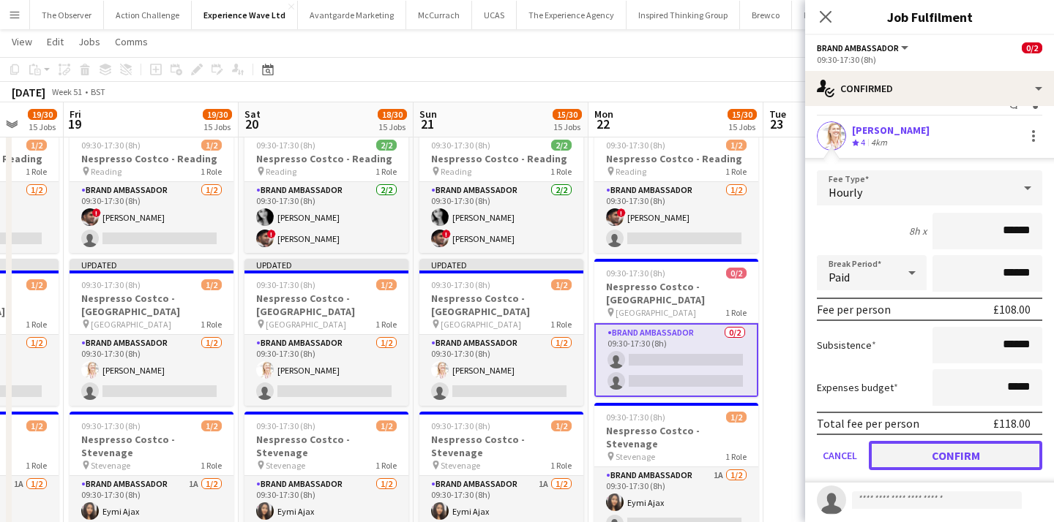
click at [945, 454] on button "Confirm" at bounding box center [955, 455] width 173 height 29
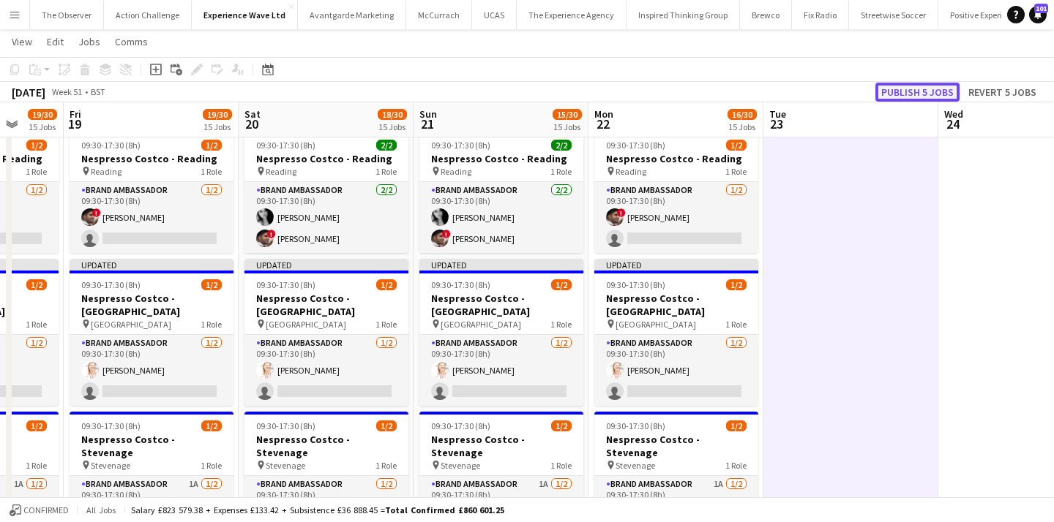
click at [936, 85] on button "Publish 5 jobs" at bounding box center [917, 92] width 84 height 19
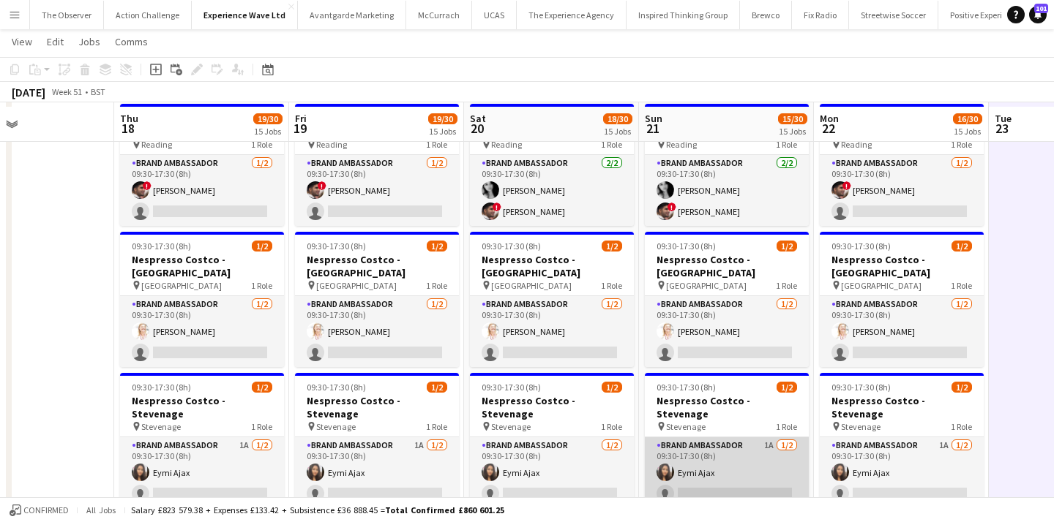
scroll to position [1385, 0]
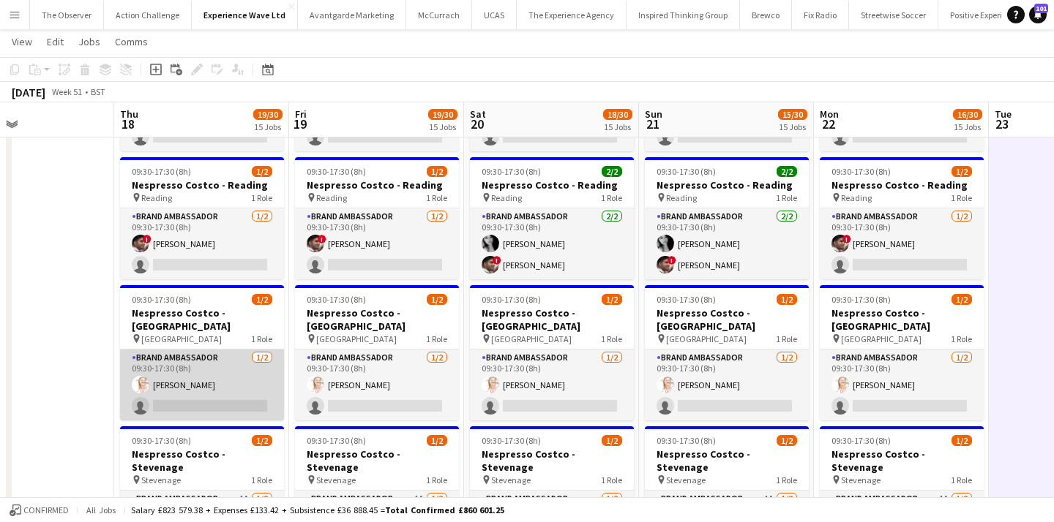
click at [275, 350] on app-card-role "Brand Ambassador 1/2 09:30-17:30 (8h) Karen Salvin single-neutral-actions" at bounding box center [202, 385] width 164 height 71
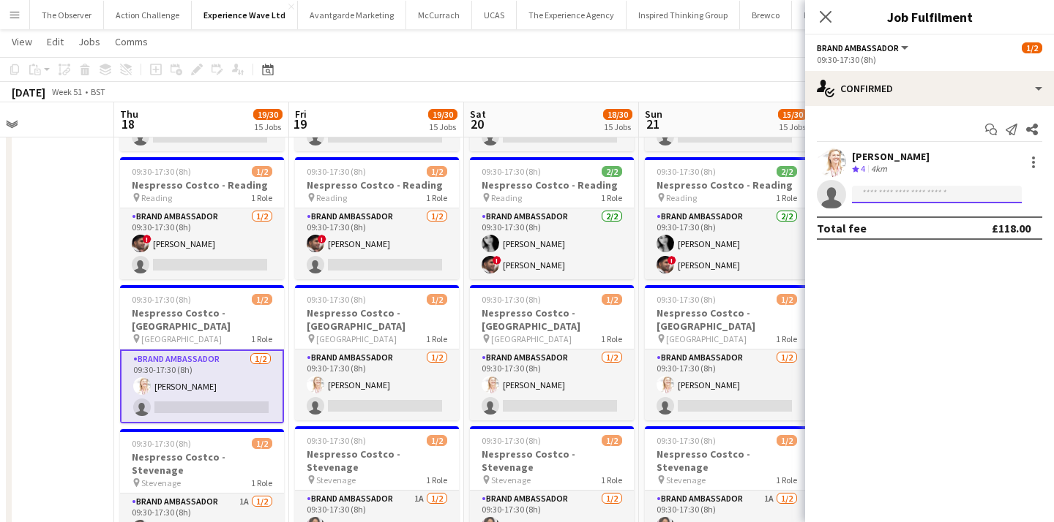
click at [907, 195] on input at bounding box center [937, 195] width 170 height 18
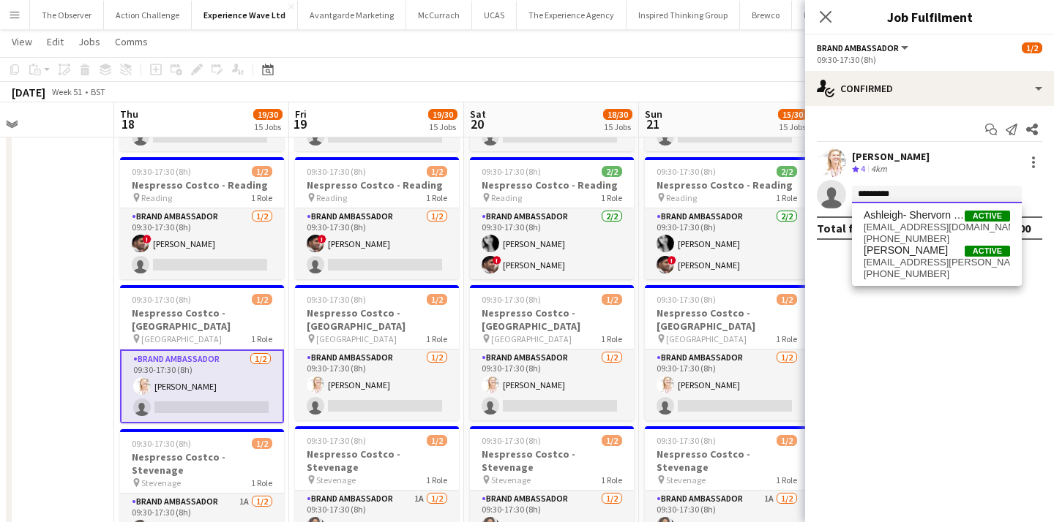
click at [916, 195] on input "*********" at bounding box center [937, 195] width 170 height 18
type input "*********"
click at [933, 255] on span "Ashleigh-Sue Moore" at bounding box center [905, 250] width 84 height 12
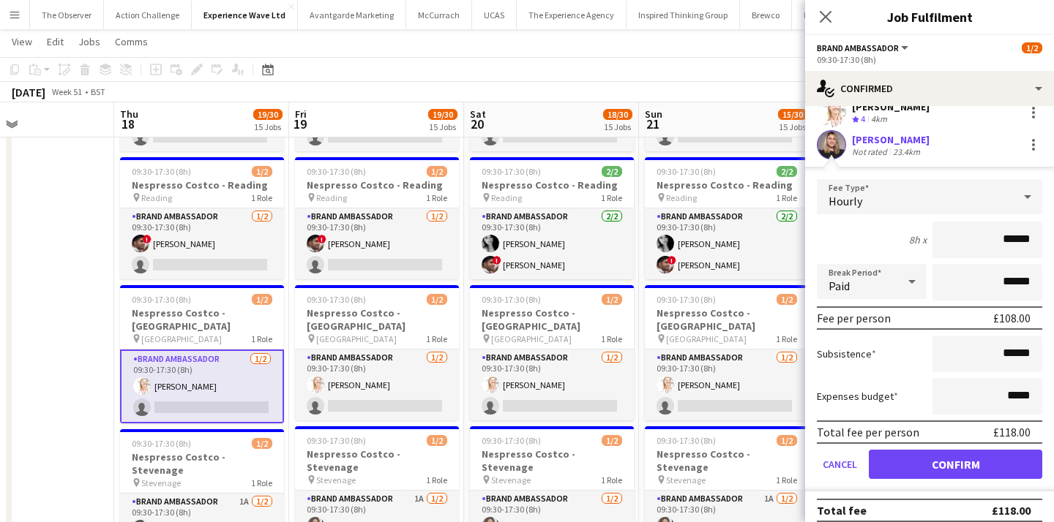
scroll to position [61, 0]
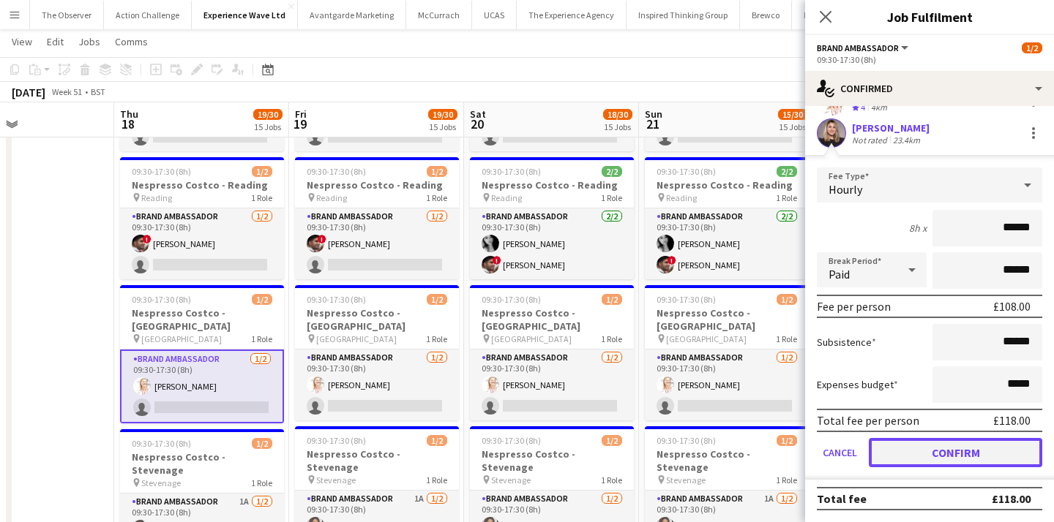
click at [961, 462] on button "Confirm" at bounding box center [955, 452] width 173 height 29
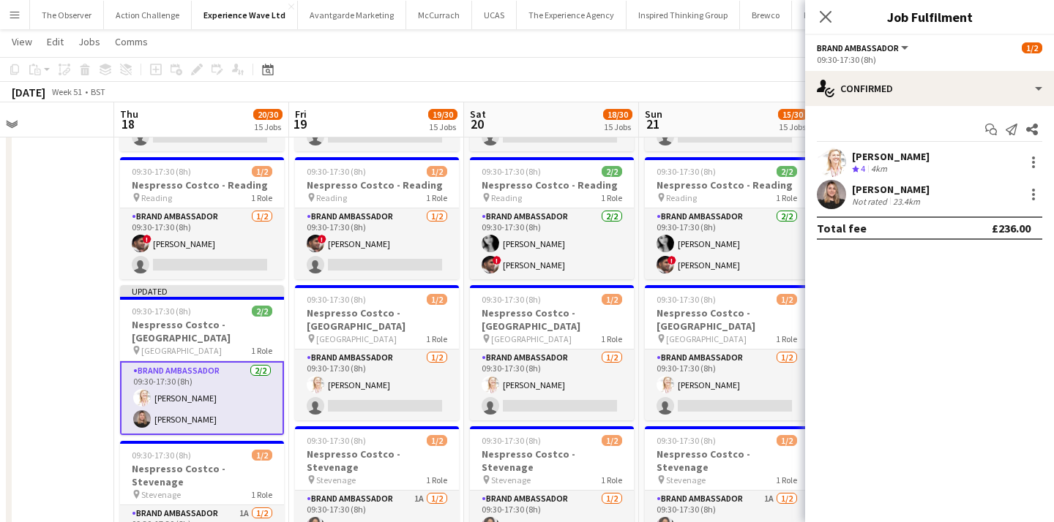
scroll to position [0, 0]
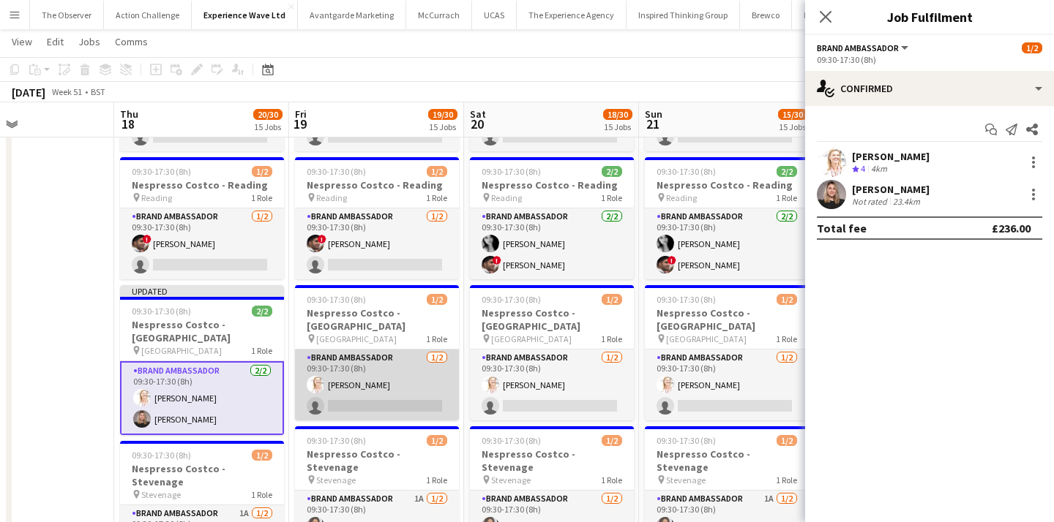
click at [399, 350] on app-card-role "Brand Ambassador 1/2 09:30-17:30 (8h) Karen Salvin single-neutral-actions" at bounding box center [377, 385] width 164 height 71
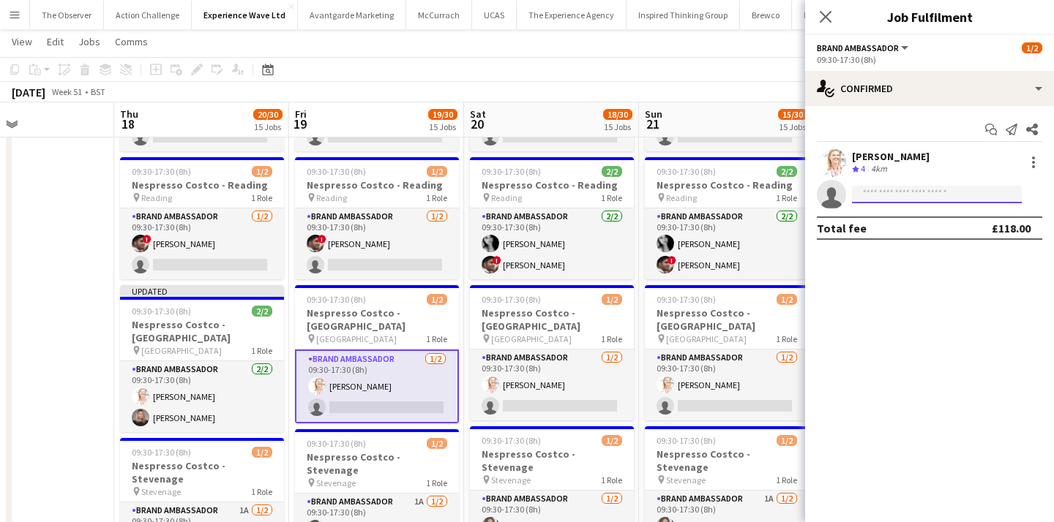
click at [970, 192] on input at bounding box center [937, 195] width 170 height 18
paste input "*********"
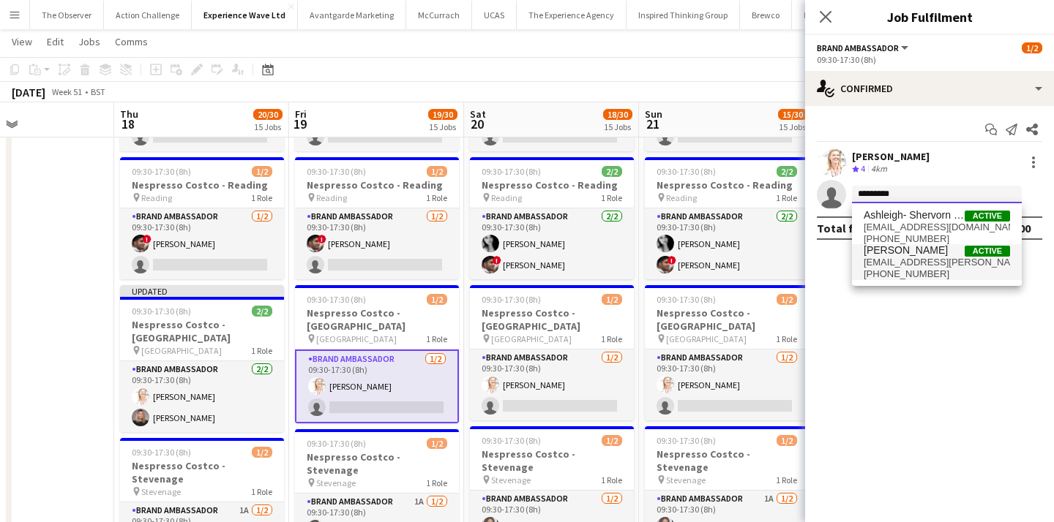
type input "*********"
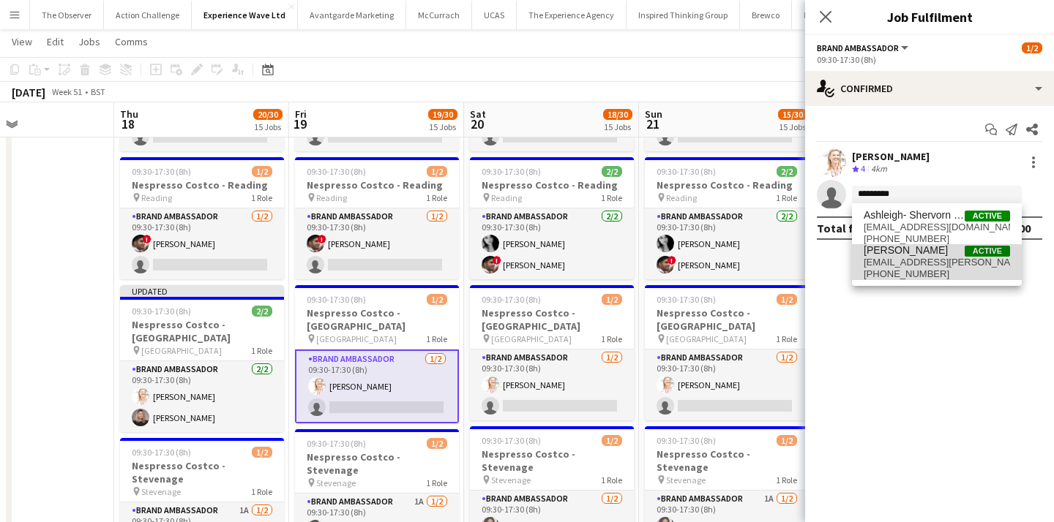
click at [922, 263] on span "ashleighsue.moore@yahoo.com" at bounding box center [936, 263] width 146 height 12
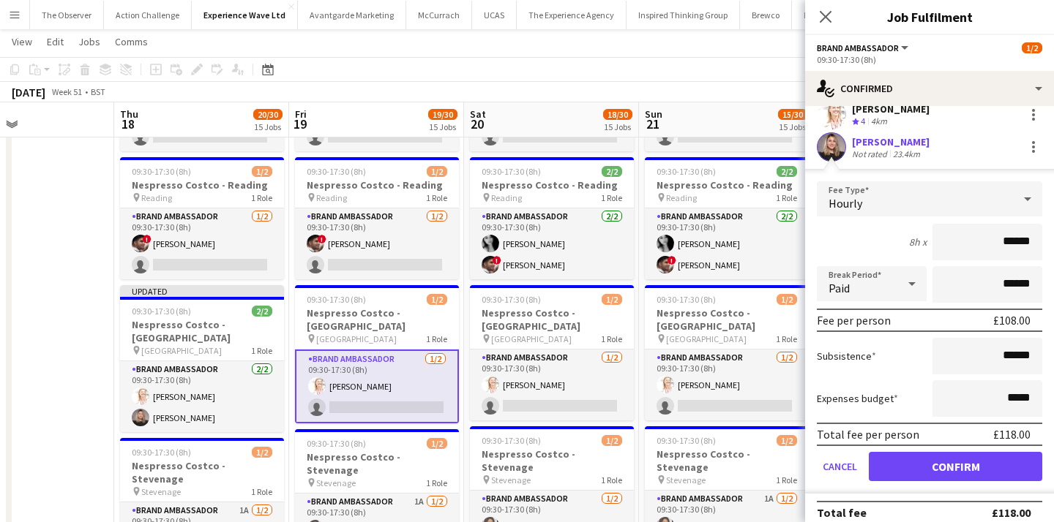
scroll to position [61, 0]
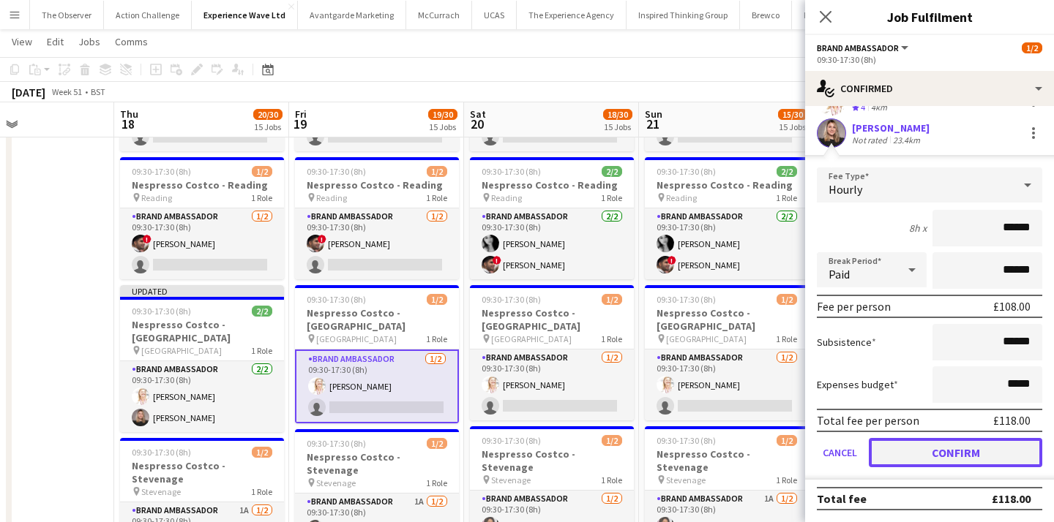
click at [951, 455] on button "Confirm" at bounding box center [955, 452] width 173 height 29
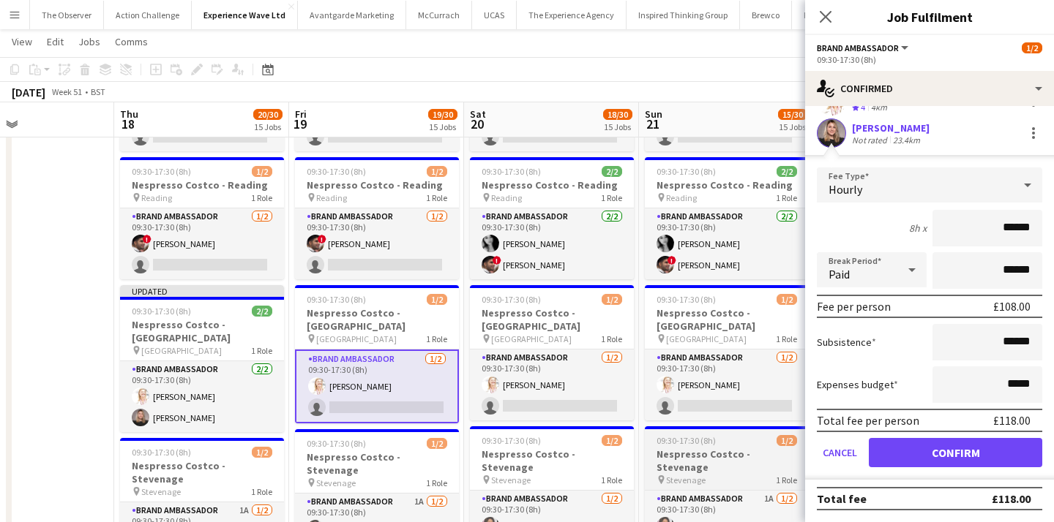
scroll to position [0, 0]
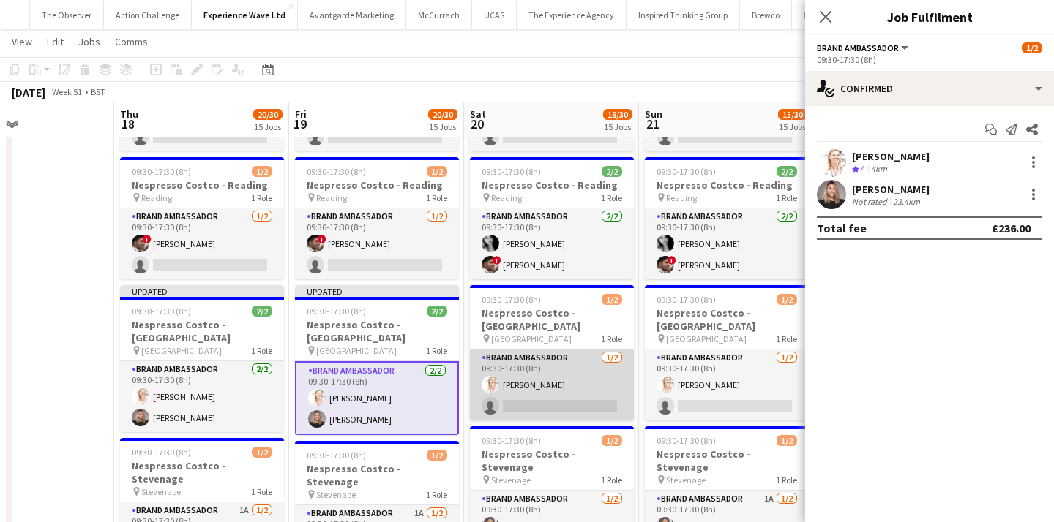
click at [606, 350] on app-card-role "Brand Ambassador 1/2 09:30-17:30 (8h) Karen Salvin single-neutral-actions" at bounding box center [552, 385] width 164 height 71
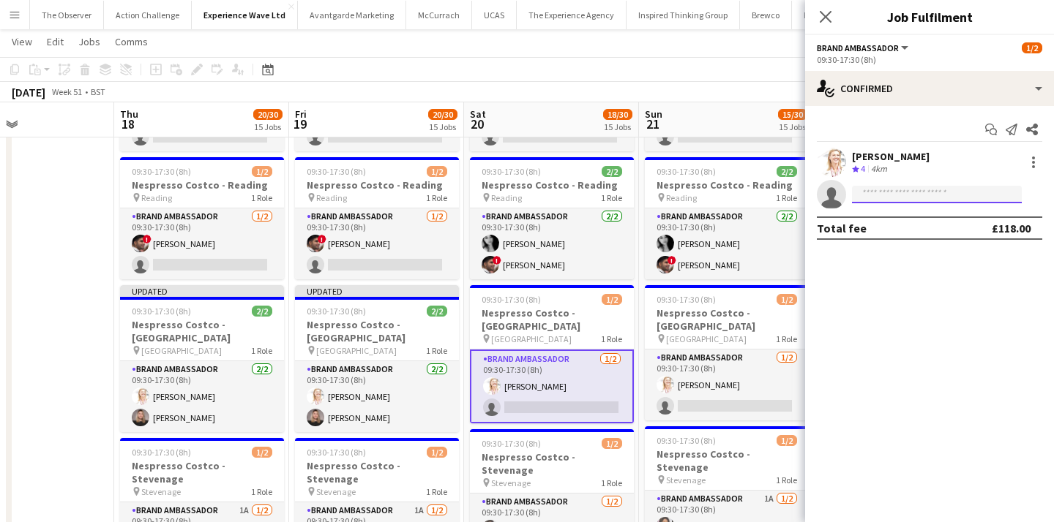
click at [929, 187] on input at bounding box center [937, 195] width 170 height 18
paste input "*********"
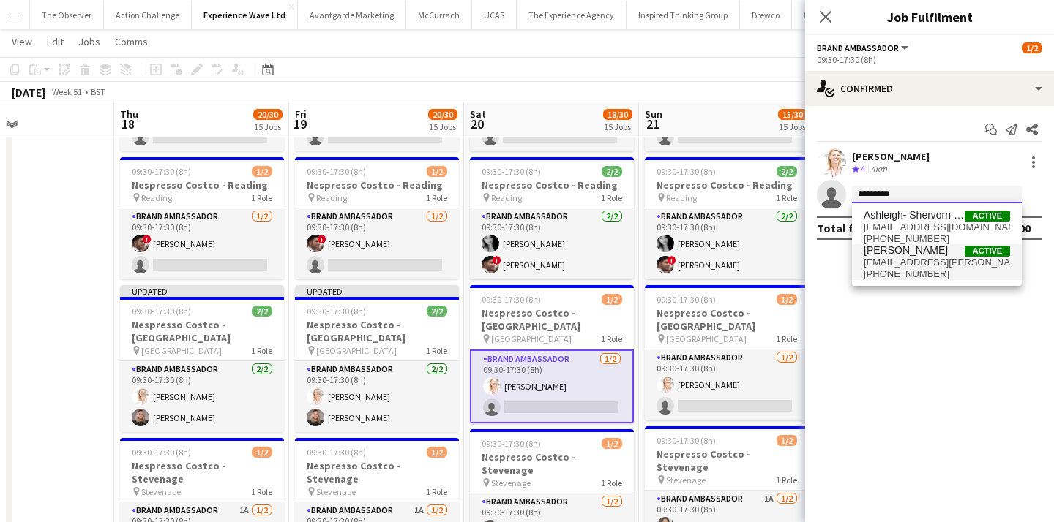
type input "*********"
click at [888, 257] on span "ashleighsue.moore@yahoo.com" at bounding box center [936, 263] width 146 height 12
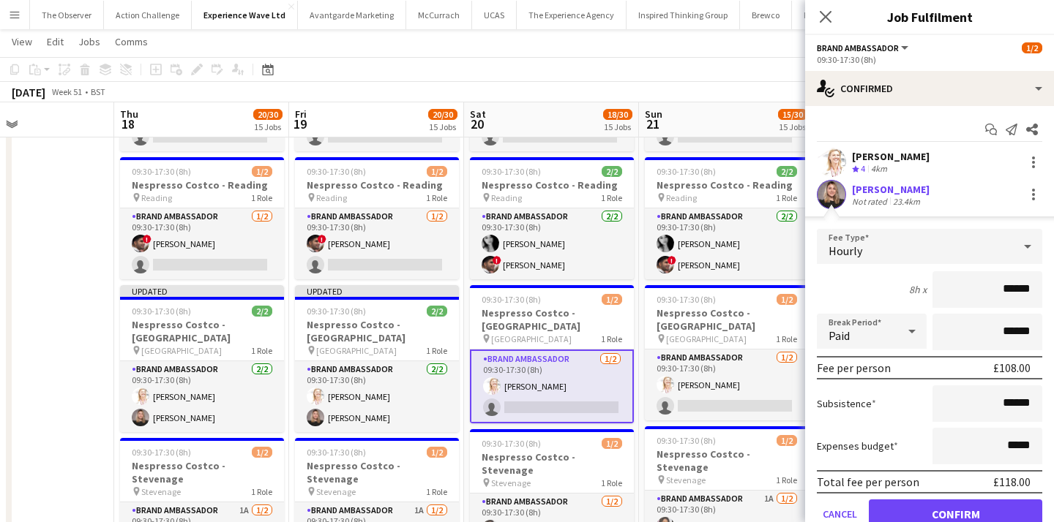
scroll to position [61, 0]
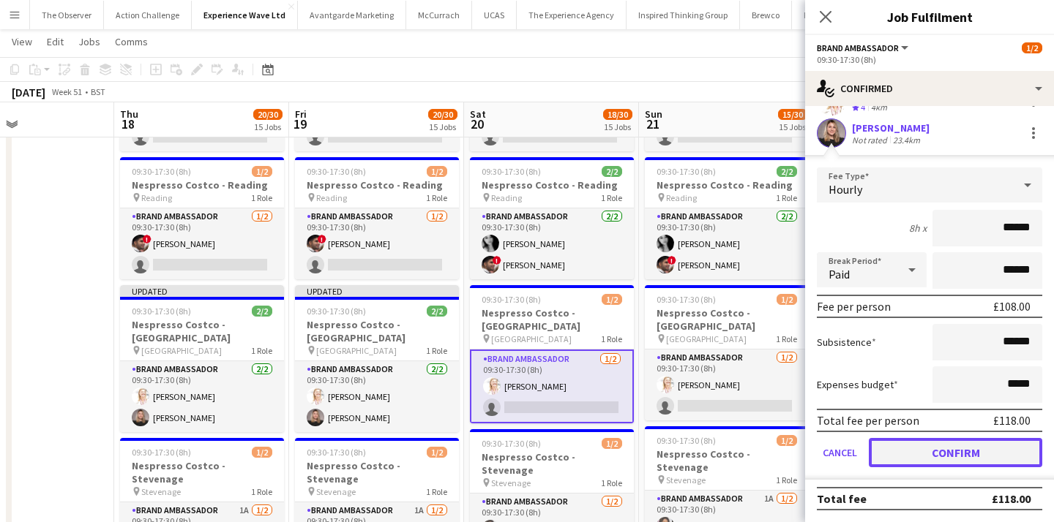
click at [954, 442] on button "Confirm" at bounding box center [955, 452] width 173 height 29
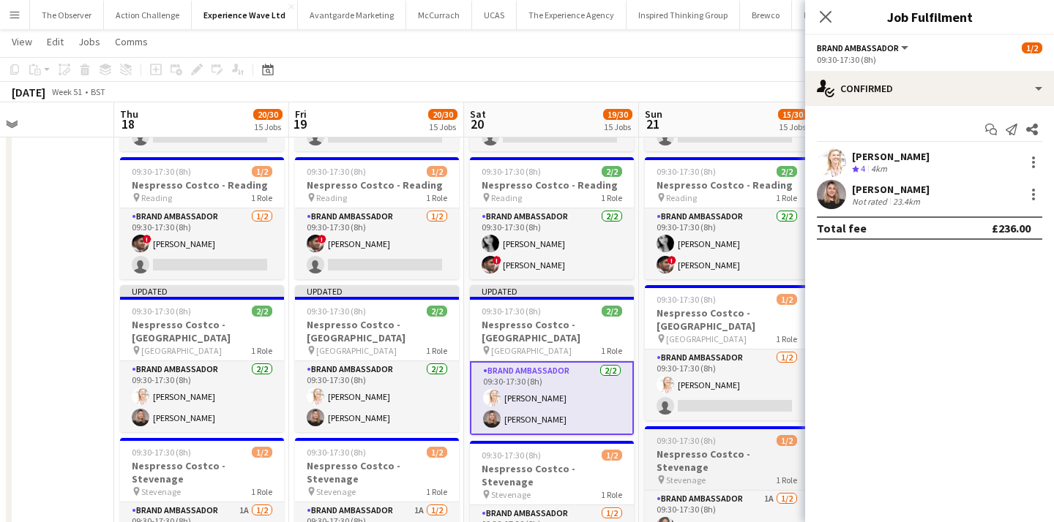
scroll to position [0, 0]
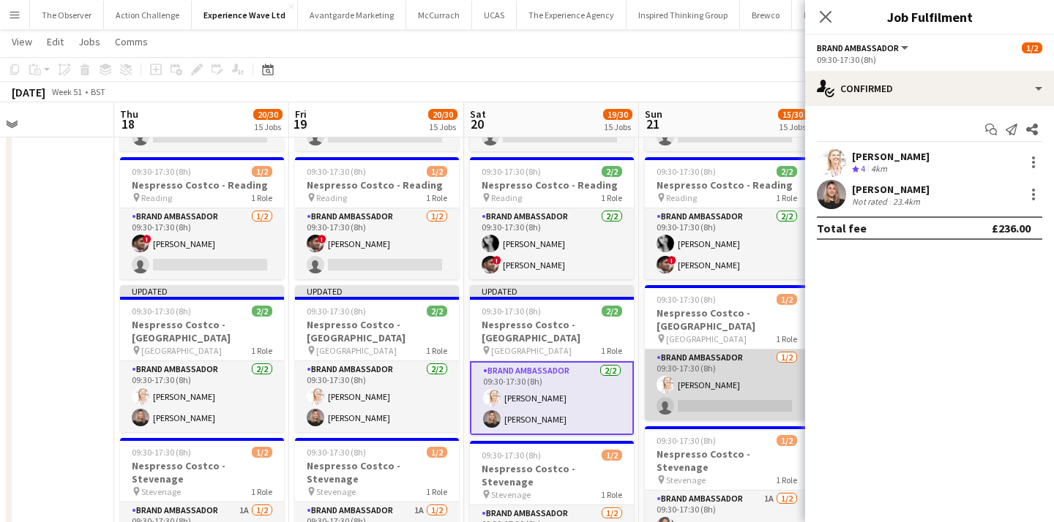
click at [728, 350] on app-card-role "Brand Ambassador 1/2 09:30-17:30 (8h) Karen Salvin single-neutral-actions" at bounding box center [727, 385] width 164 height 71
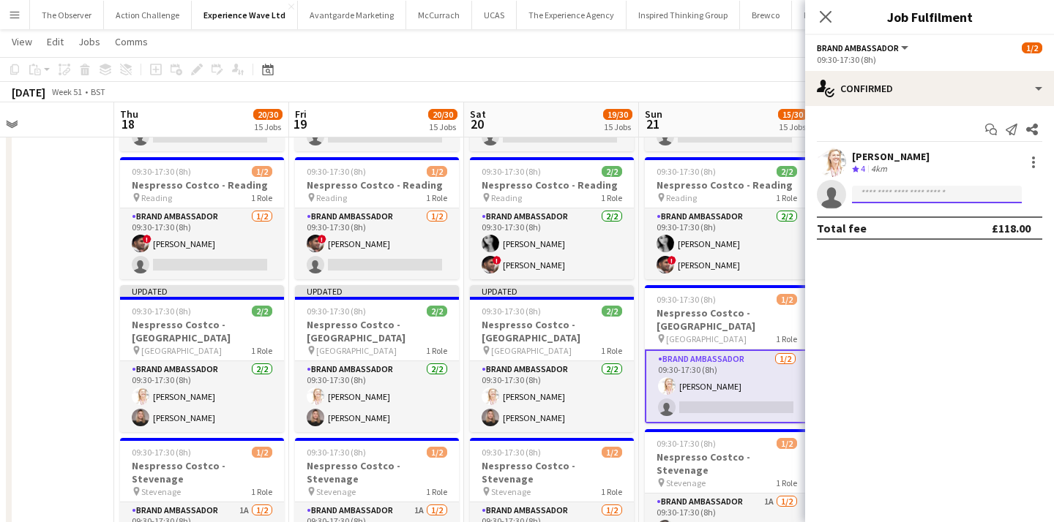
click at [976, 202] on input at bounding box center [937, 195] width 170 height 18
paste input "*********"
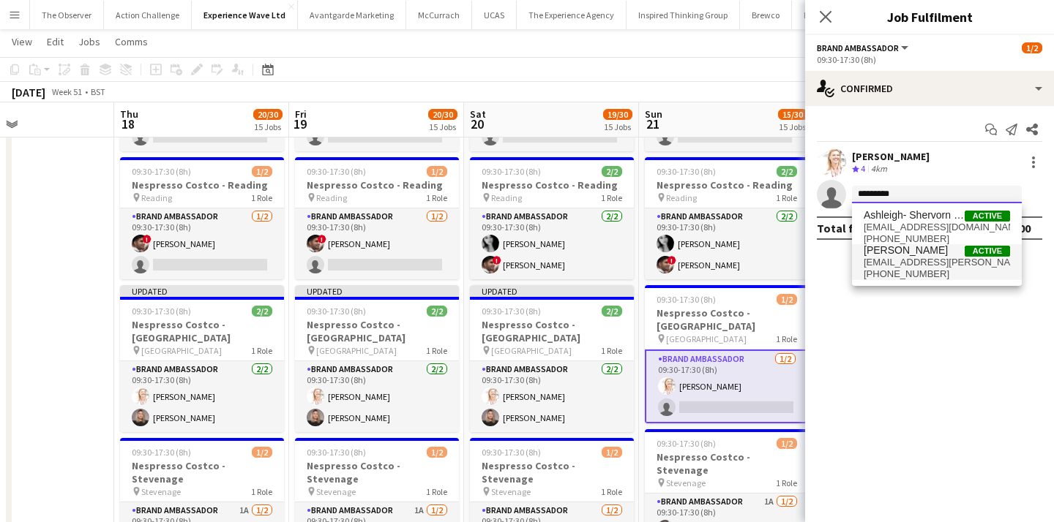
type input "*********"
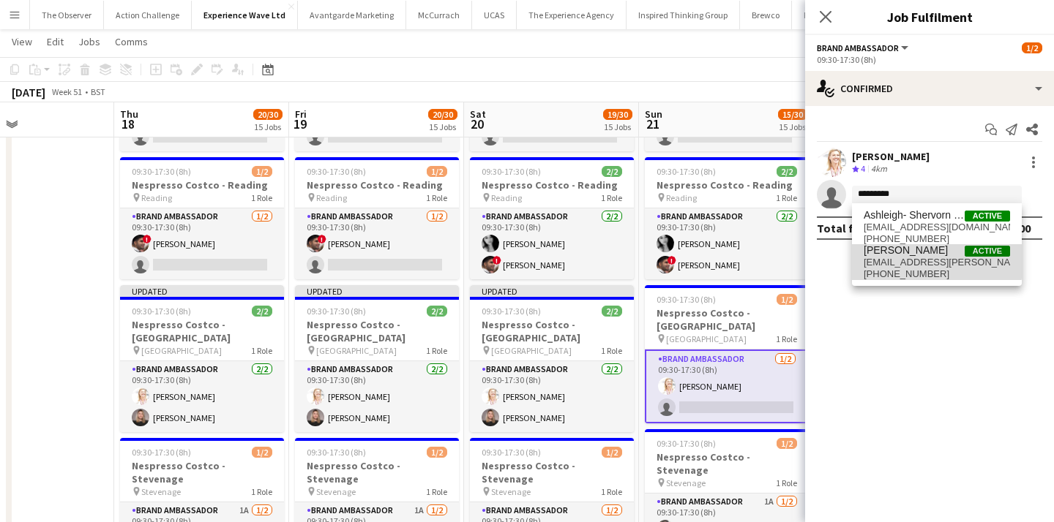
click at [916, 261] on span "ashleighsue.moore@yahoo.com" at bounding box center [936, 263] width 146 height 12
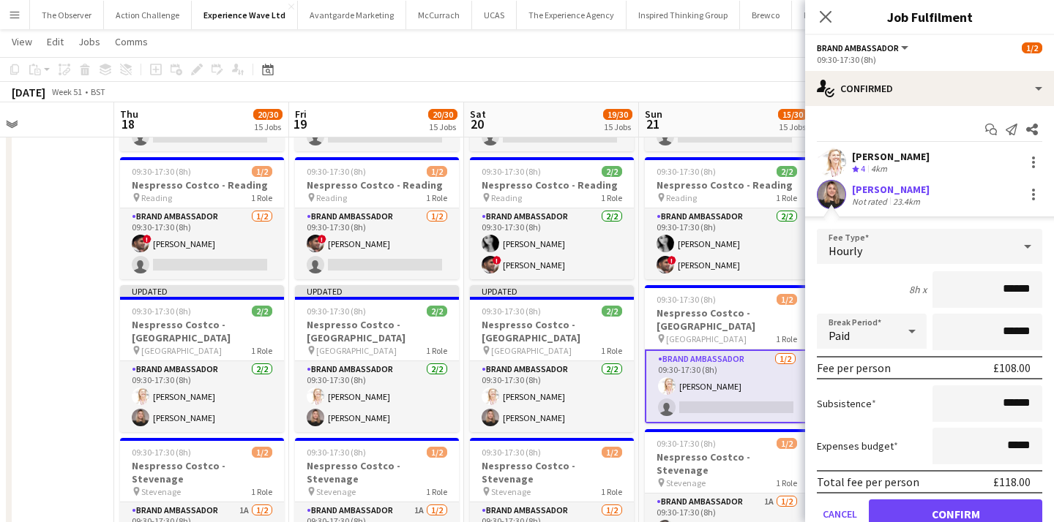
scroll to position [61, 0]
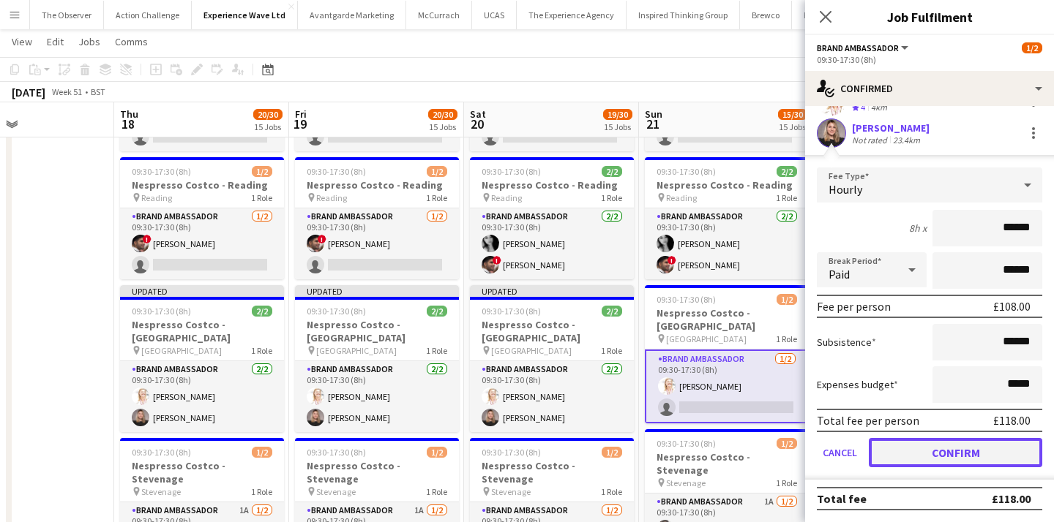
click at [967, 459] on button "Confirm" at bounding box center [955, 452] width 173 height 29
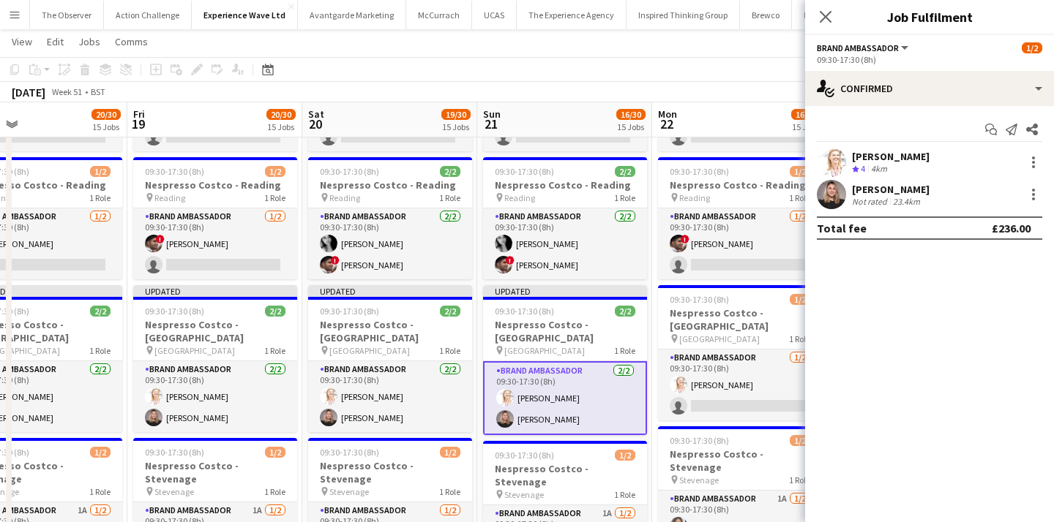
scroll to position [0, 590]
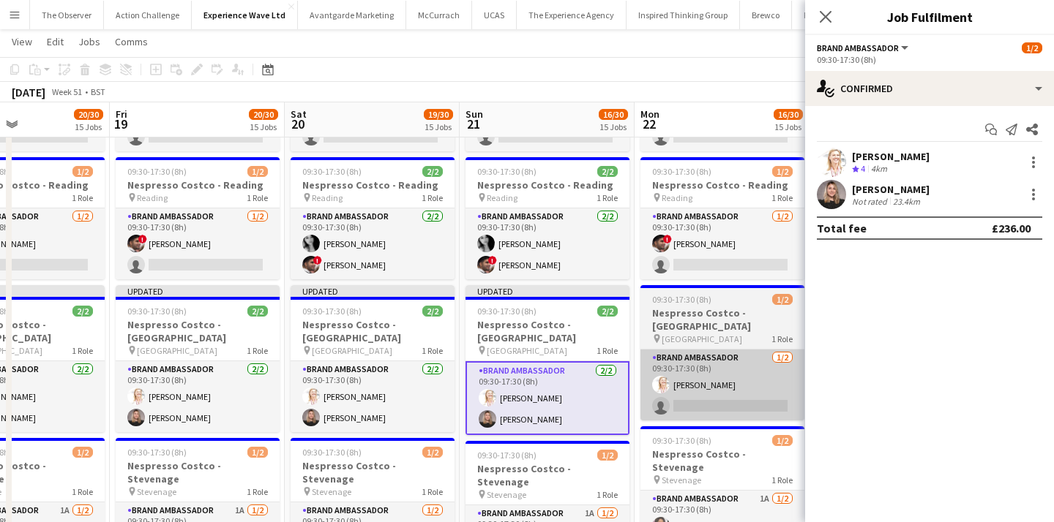
click at [730, 350] on app-card-role "Brand Ambassador 1/2 09:30-17:30 (8h) Karen Salvin single-neutral-actions" at bounding box center [722, 385] width 164 height 71
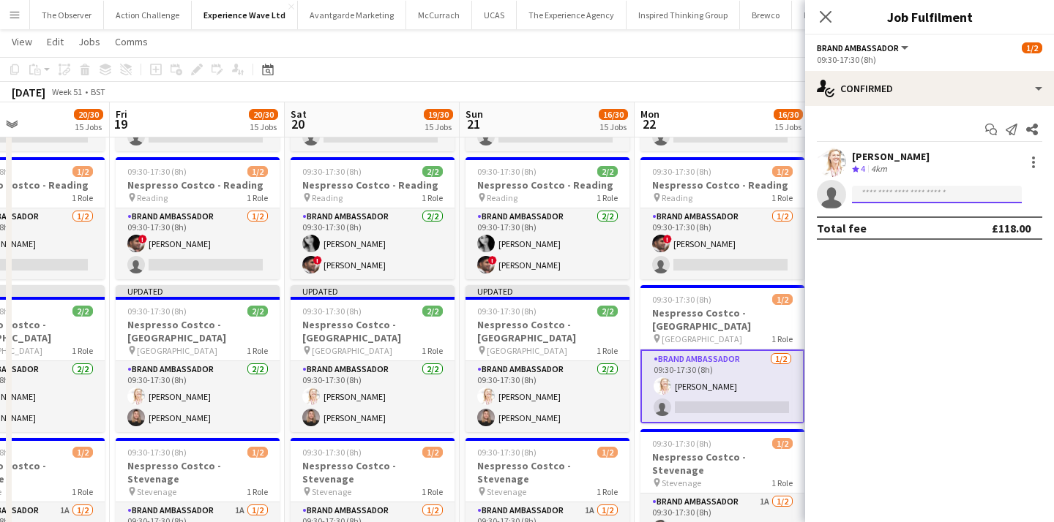
click at [926, 187] on input at bounding box center [937, 195] width 170 height 18
paste input "*********"
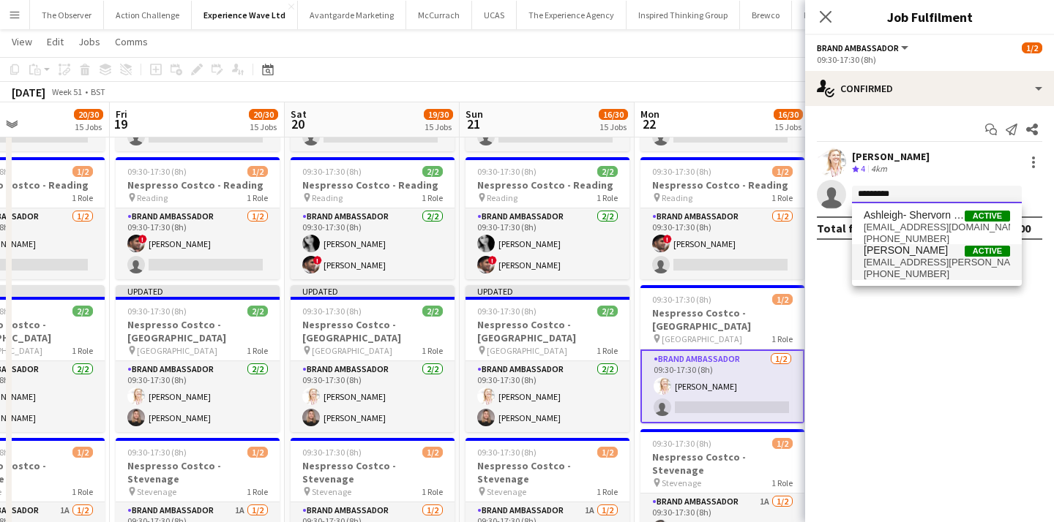
type input "*********"
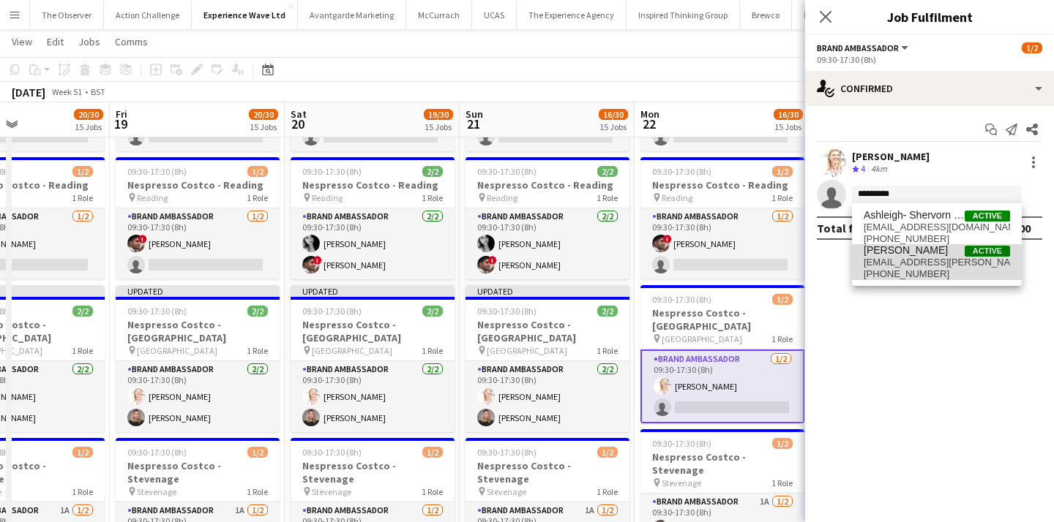
click at [906, 253] on span "Ashleigh-Sue Moore" at bounding box center [905, 250] width 84 height 12
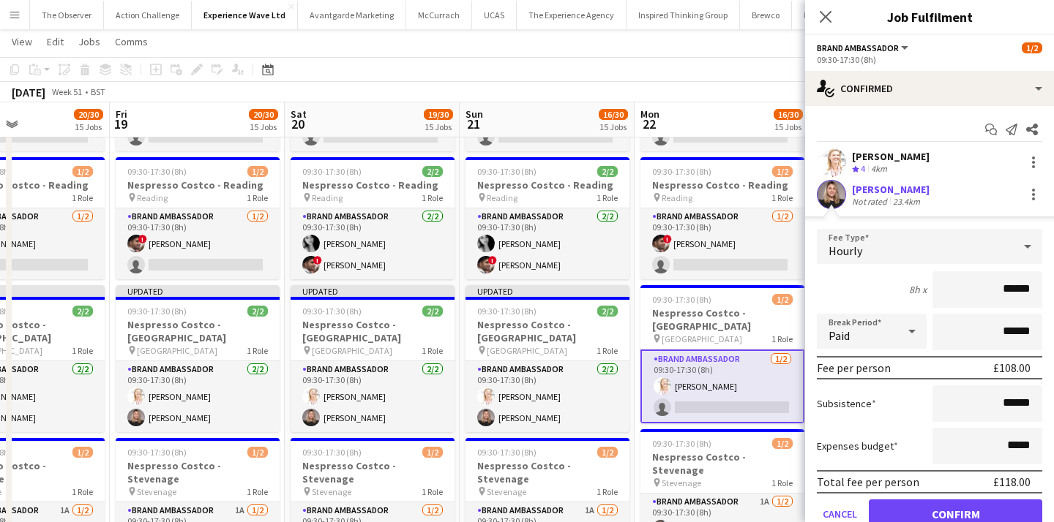
scroll to position [61, 0]
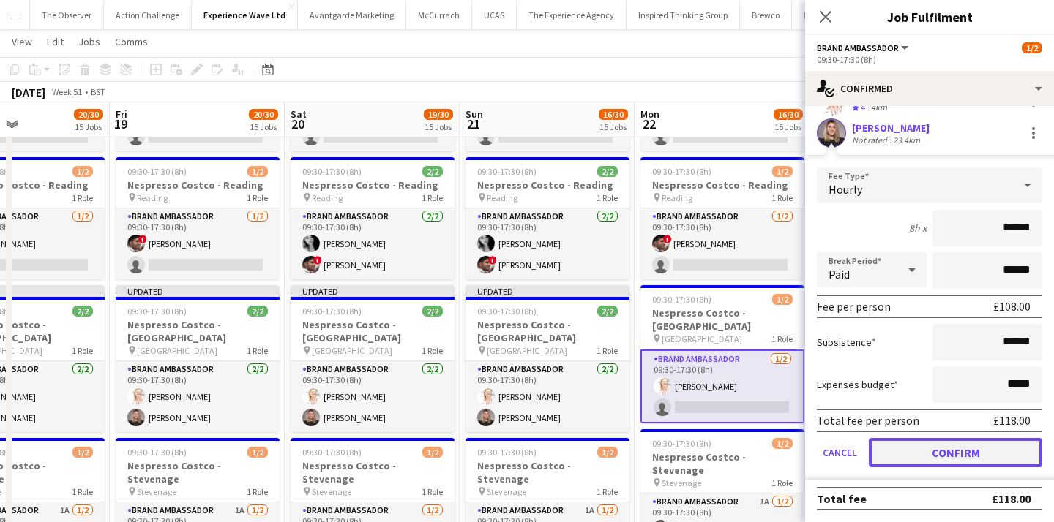
click at [953, 461] on button "Confirm" at bounding box center [955, 452] width 173 height 29
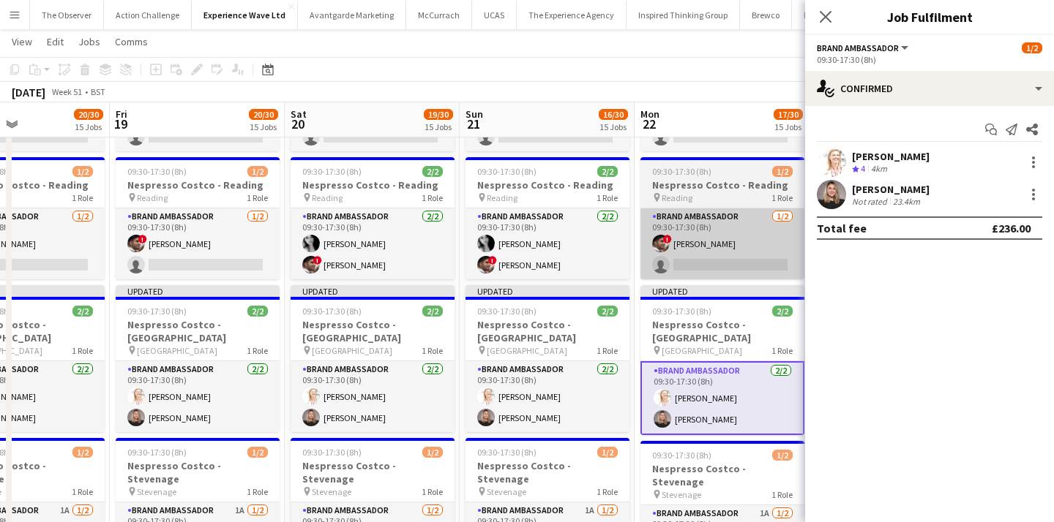
scroll to position [0, 0]
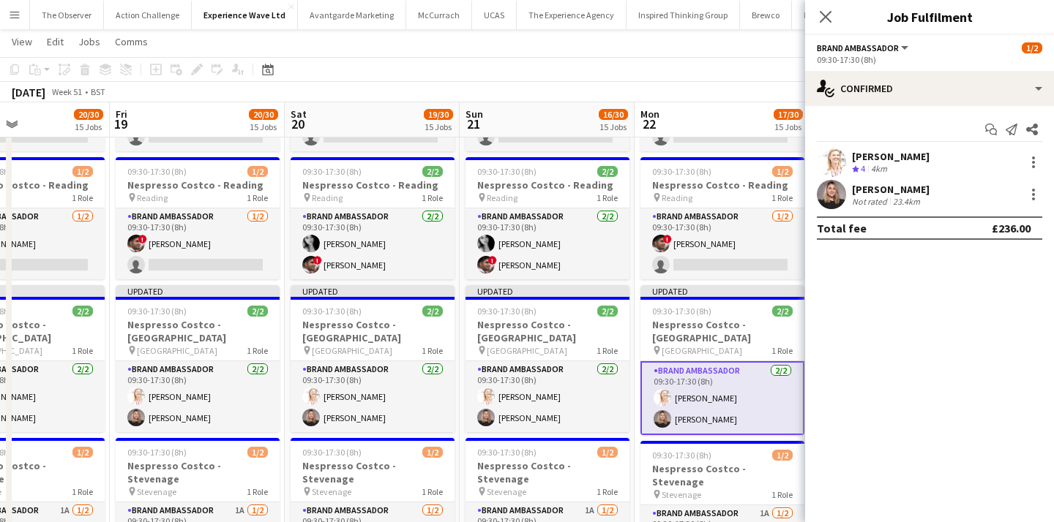
click at [708, 104] on app-board-header-date "Mon 22 17/30 15 Jobs" at bounding box center [721, 119] width 175 height 35
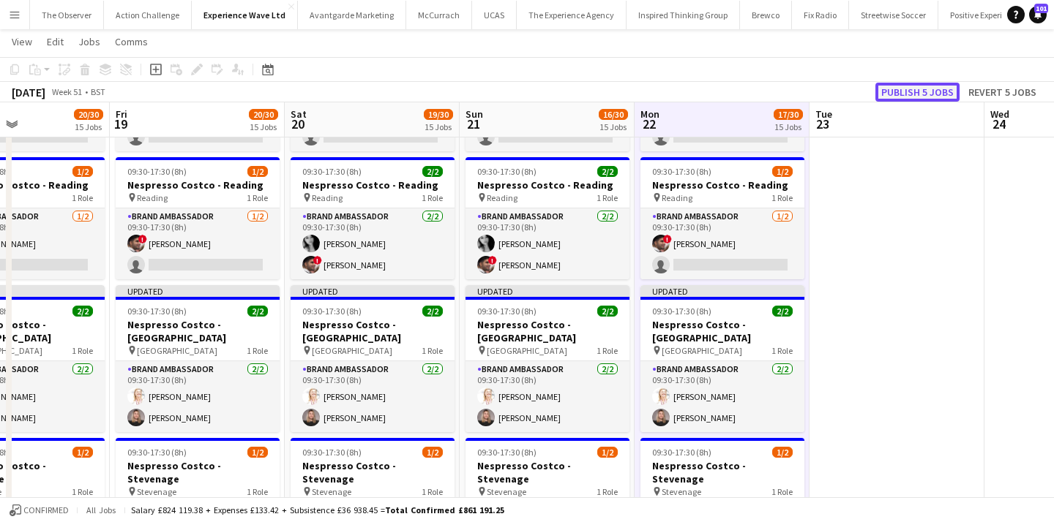
click at [928, 87] on button "Publish 5 jobs" at bounding box center [917, 92] width 84 height 19
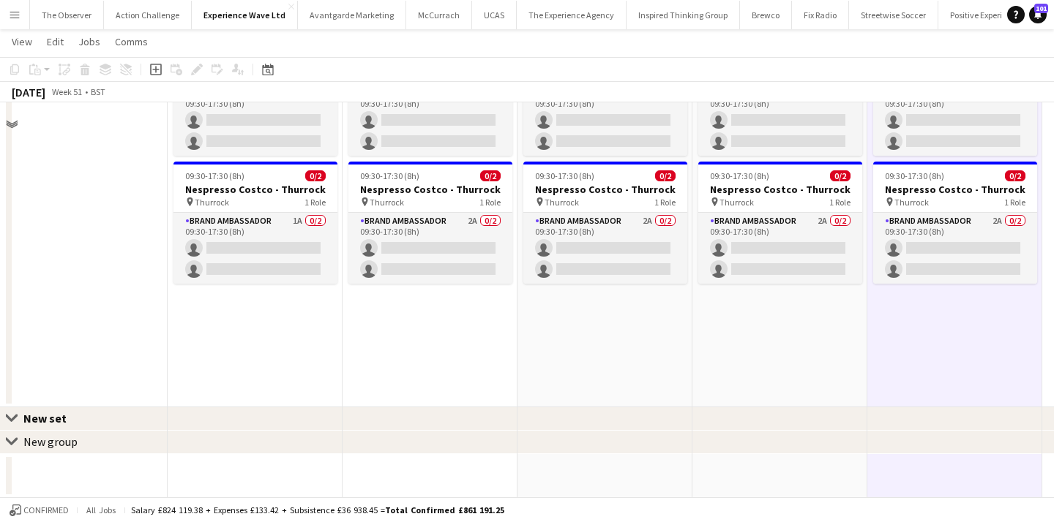
scroll to position [1693, 0]
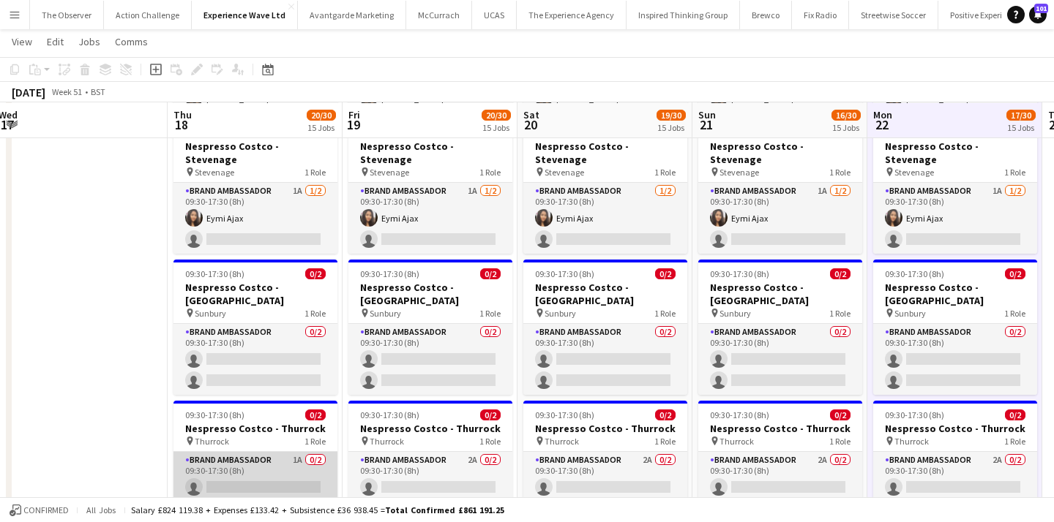
click at [271, 452] on app-card-role "Brand Ambassador 1A 0/2 09:30-17:30 (8h) single-neutral-actions single-neutral-…" at bounding box center [255, 487] width 164 height 71
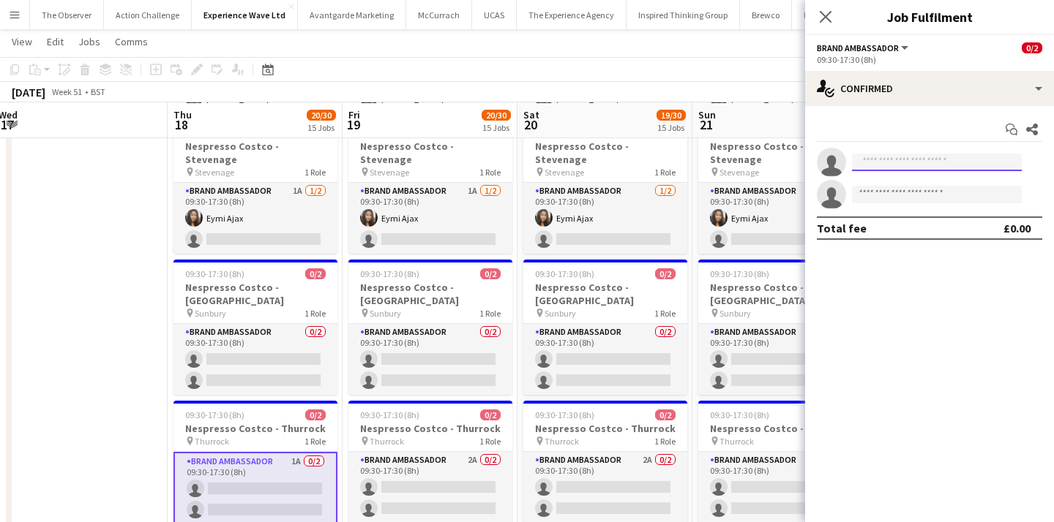
click at [907, 165] on input at bounding box center [937, 163] width 170 height 18
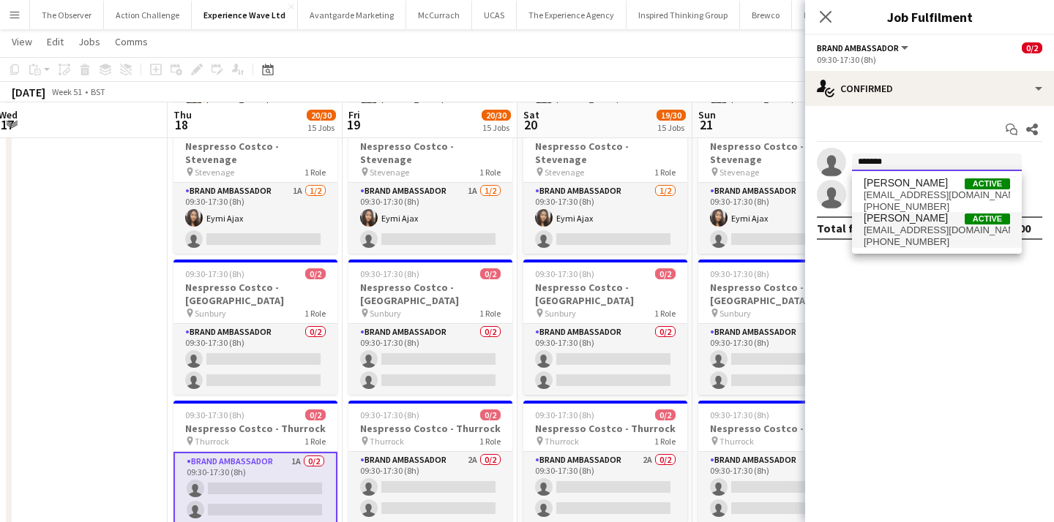
type input "******"
click at [921, 224] on span "Mariia Legun" at bounding box center [905, 218] width 84 height 12
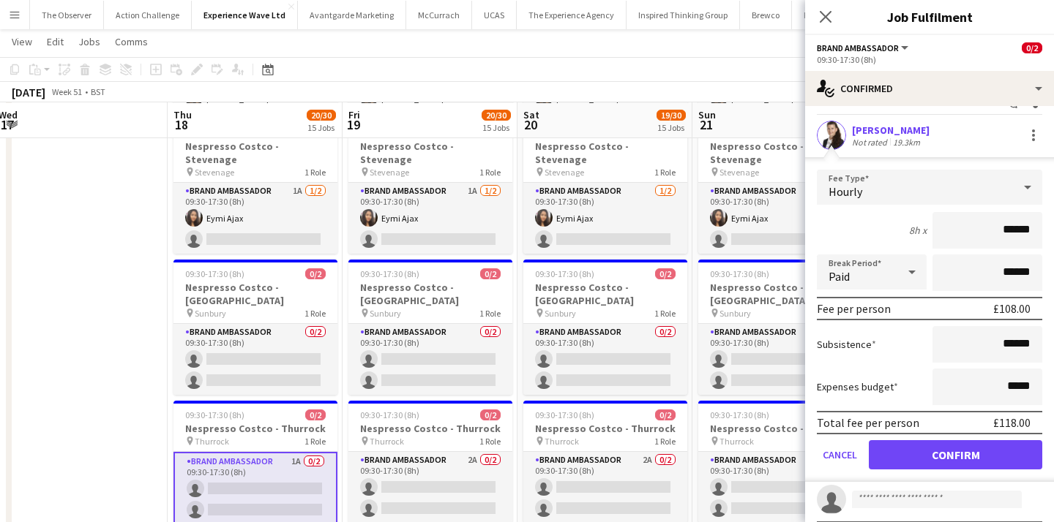
scroll to position [29, 0]
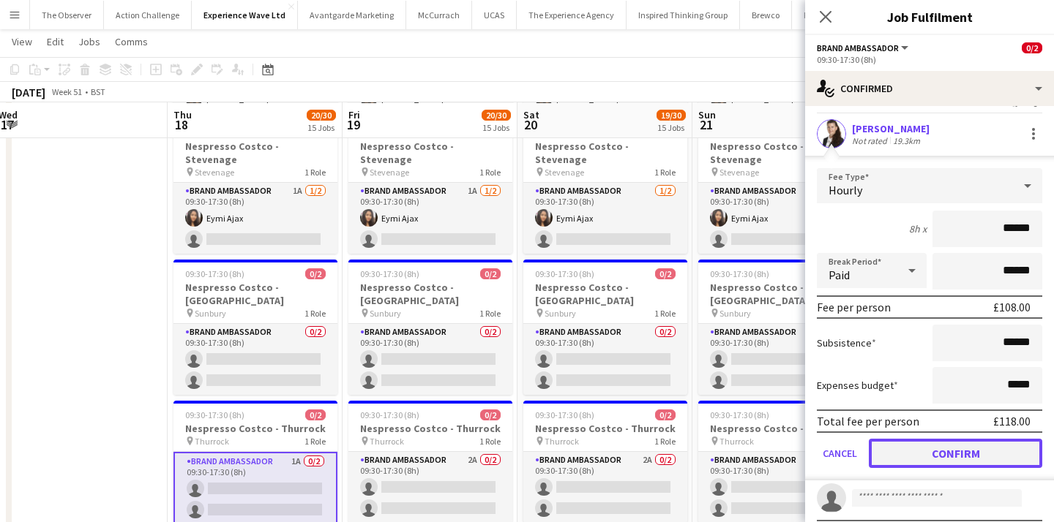
click at [940, 441] on button "Confirm" at bounding box center [955, 453] width 173 height 29
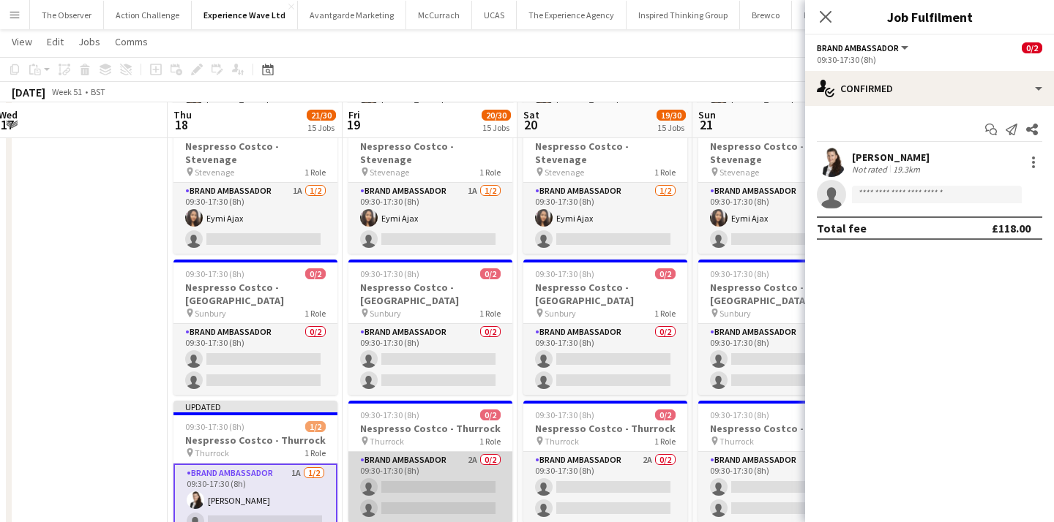
click at [475, 452] on app-card-role "Brand Ambassador 2A 0/2 09:30-17:30 (8h) single-neutral-actions single-neutral-…" at bounding box center [430, 487] width 164 height 71
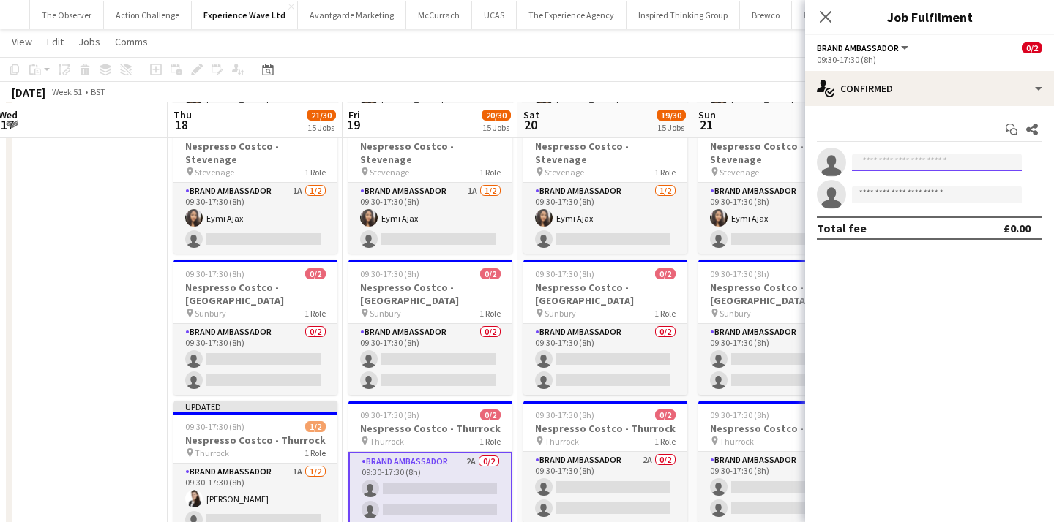
click at [888, 167] on input at bounding box center [937, 163] width 170 height 18
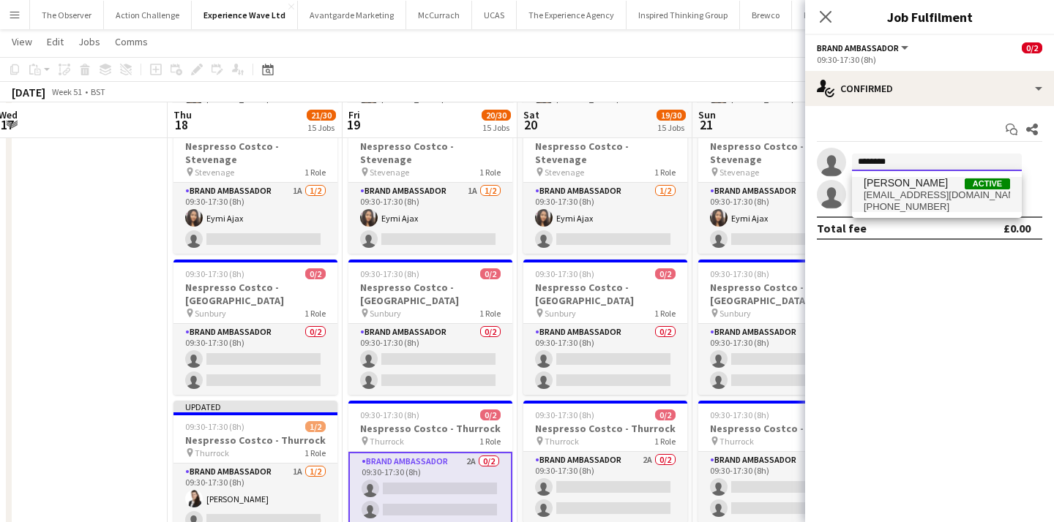
type input "********"
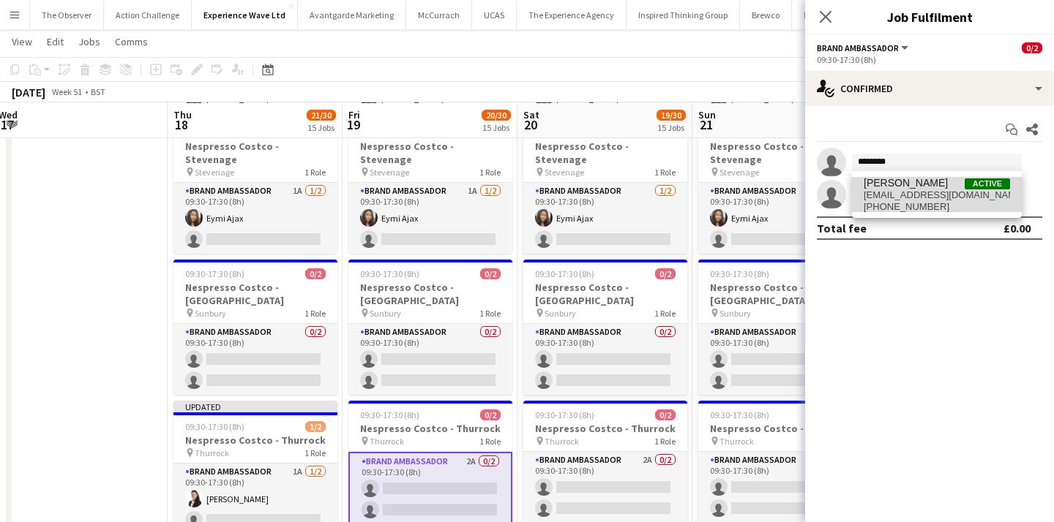
click at [895, 208] on span "+447722515562" at bounding box center [936, 207] width 146 height 12
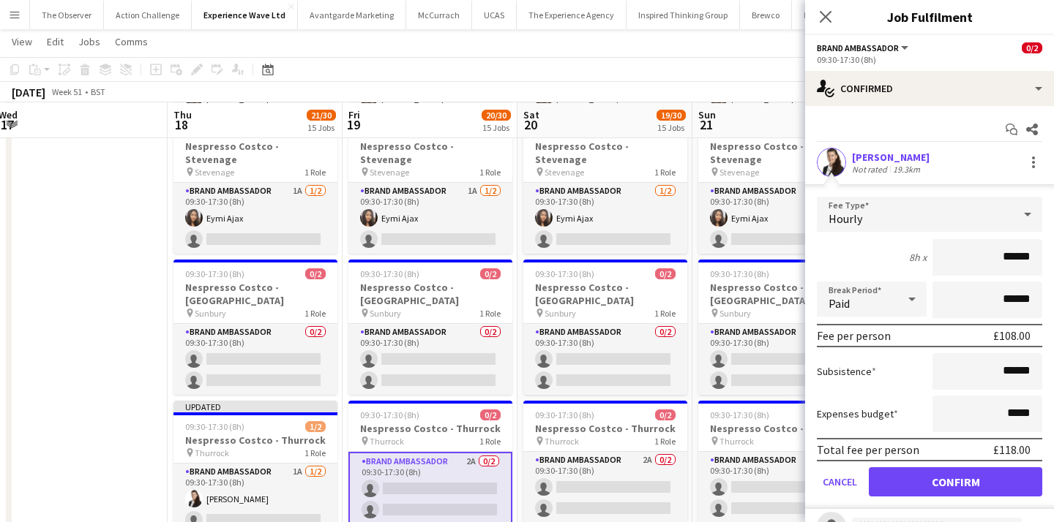
scroll to position [21, 0]
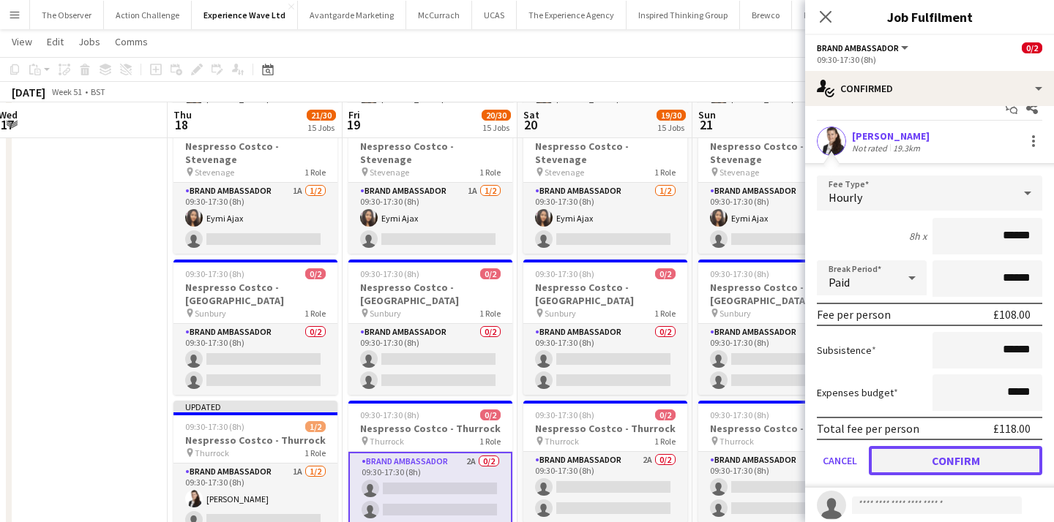
click at [918, 460] on button "Confirm" at bounding box center [955, 460] width 173 height 29
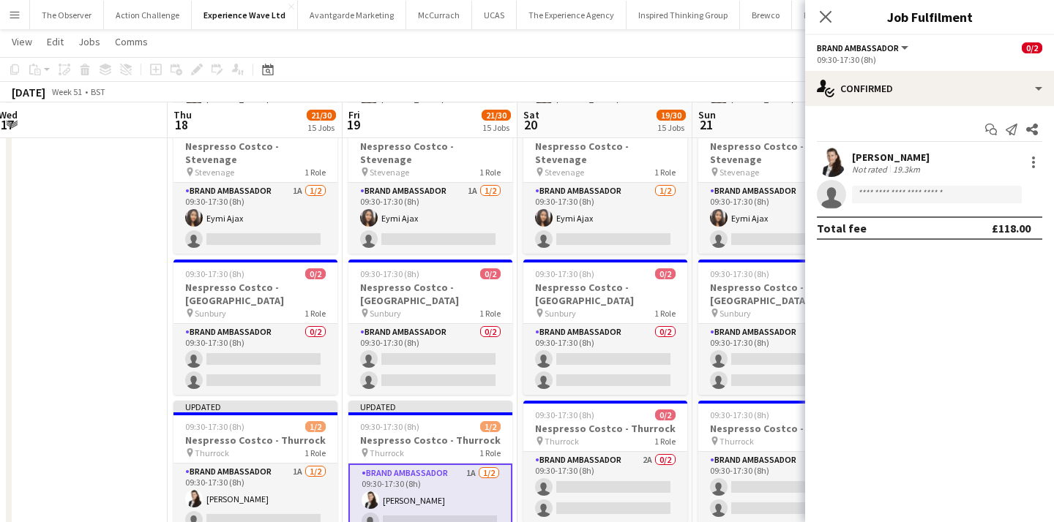
scroll to position [0, 0]
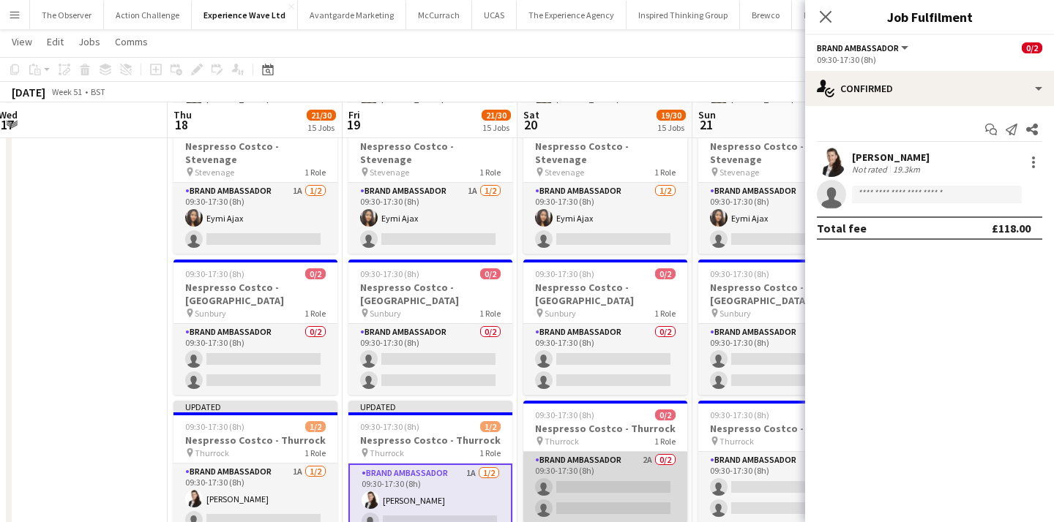
click at [612, 452] on app-card-role "Brand Ambassador 2A 0/2 09:30-17:30 (8h) single-neutral-actions single-neutral-…" at bounding box center [605, 487] width 164 height 71
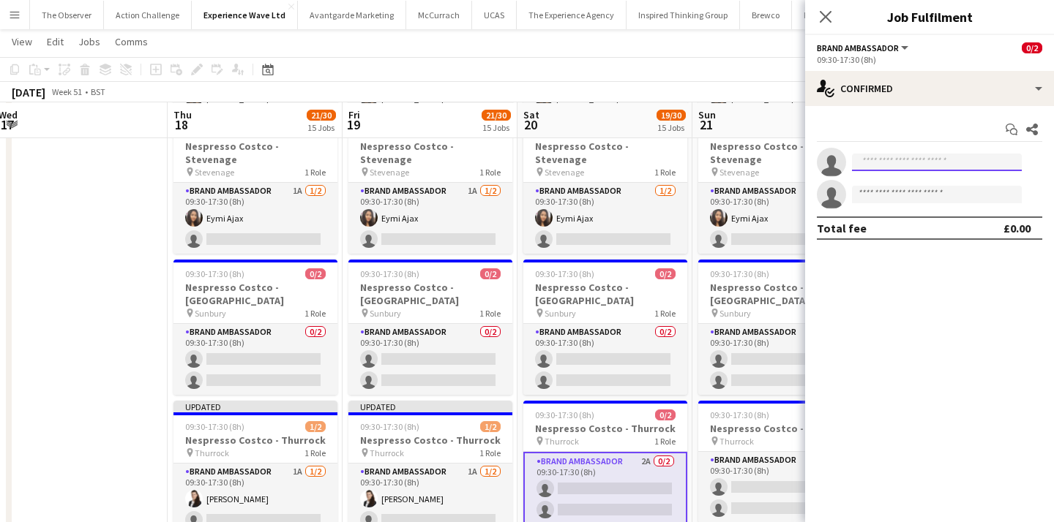
click at [901, 162] on input at bounding box center [937, 163] width 170 height 18
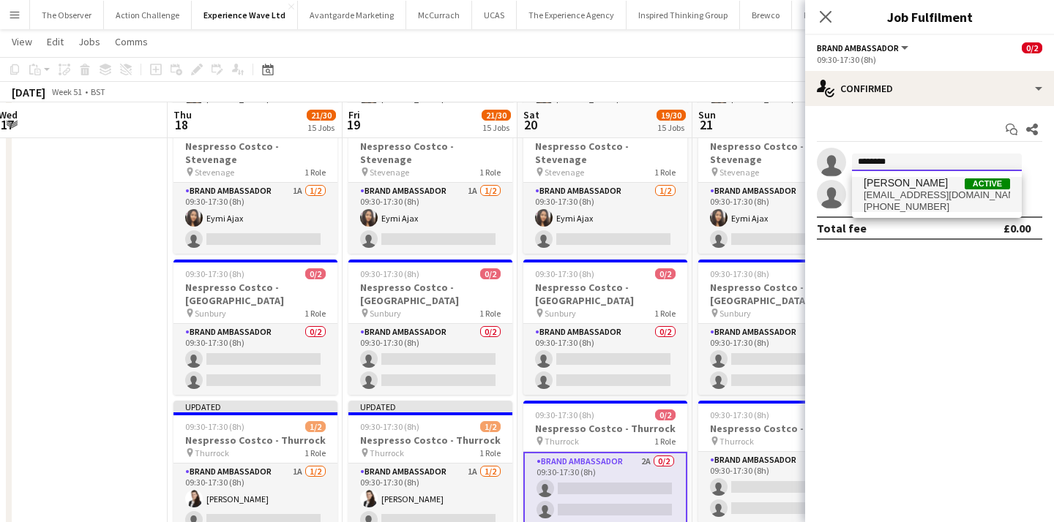
type input "********"
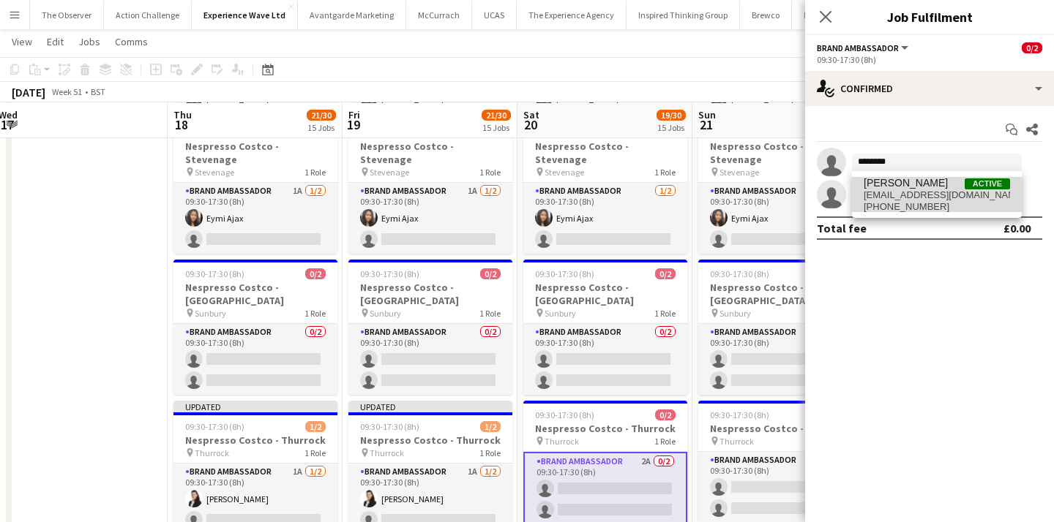
click at [903, 196] on span "mariialegun@gmail.com" at bounding box center [936, 196] width 146 height 12
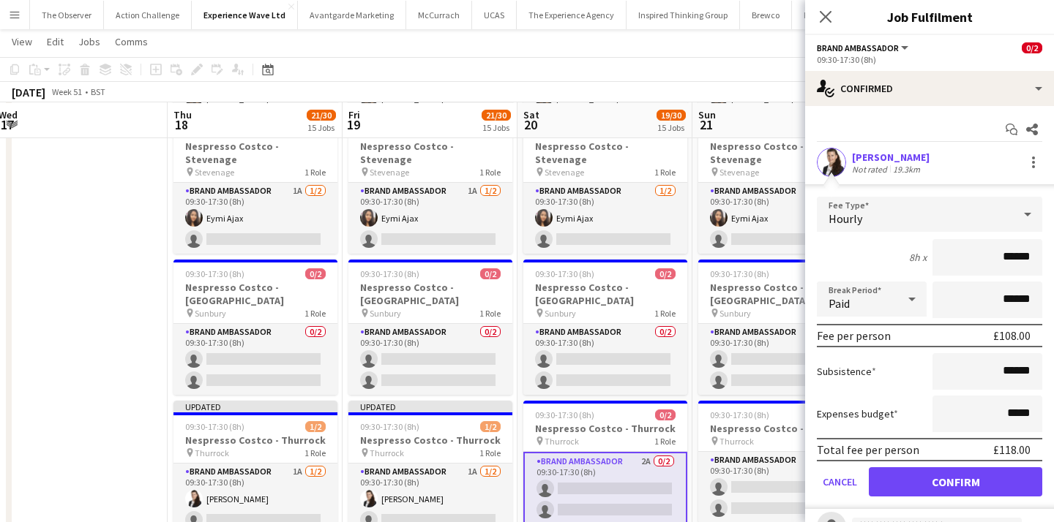
scroll to position [22, 0]
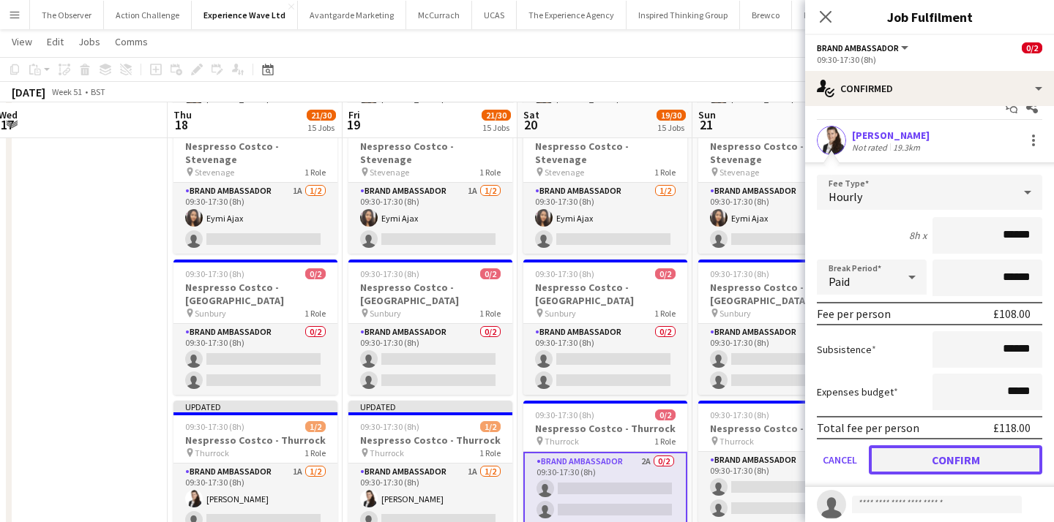
click at [922, 454] on button "Confirm" at bounding box center [955, 460] width 173 height 29
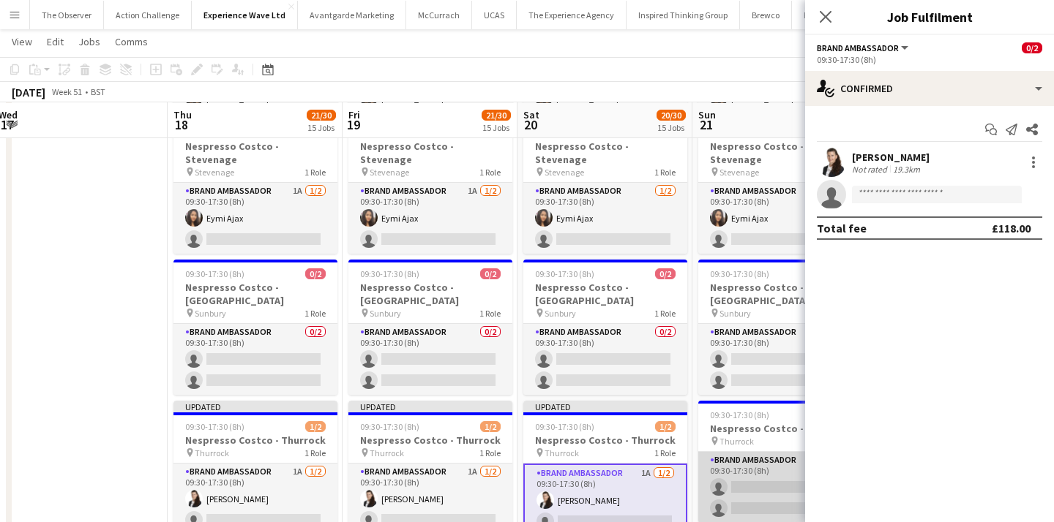
scroll to position [0, 468]
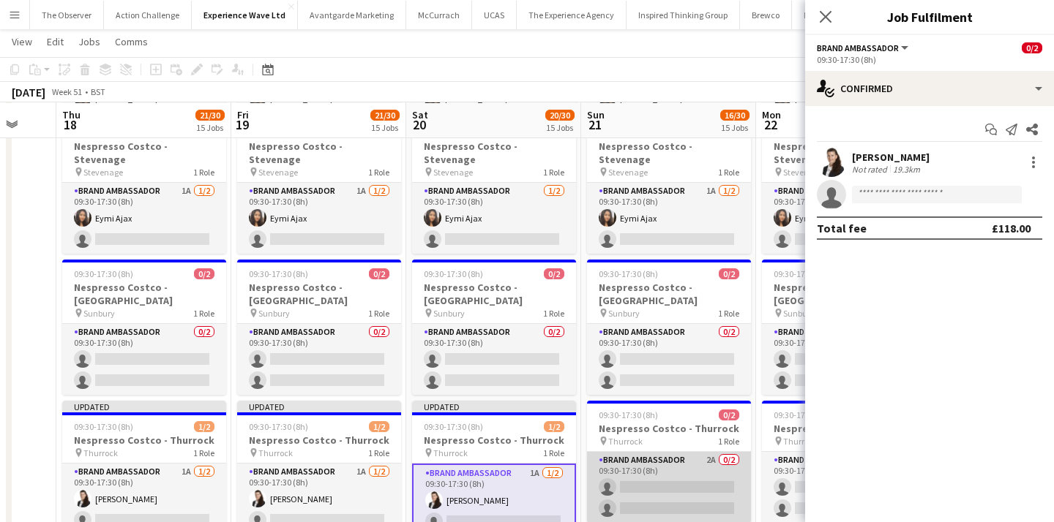
click at [698, 452] on app-card-role "Brand Ambassador 2A 0/2 09:30-17:30 (8h) single-neutral-actions single-neutral-…" at bounding box center [669, 487] width 164 height 71
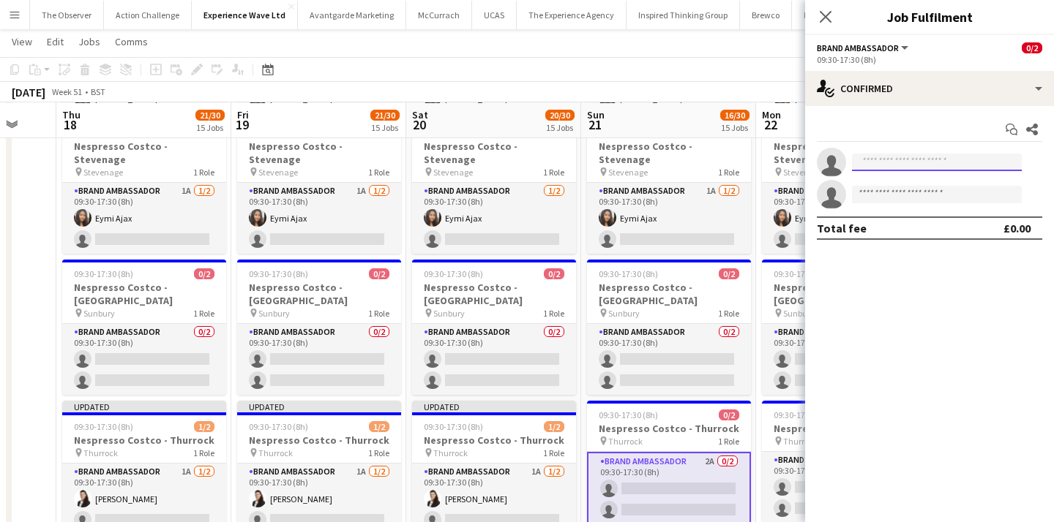
click at [886, 157] on input at bounding box center [937, 163] width 170 height 18
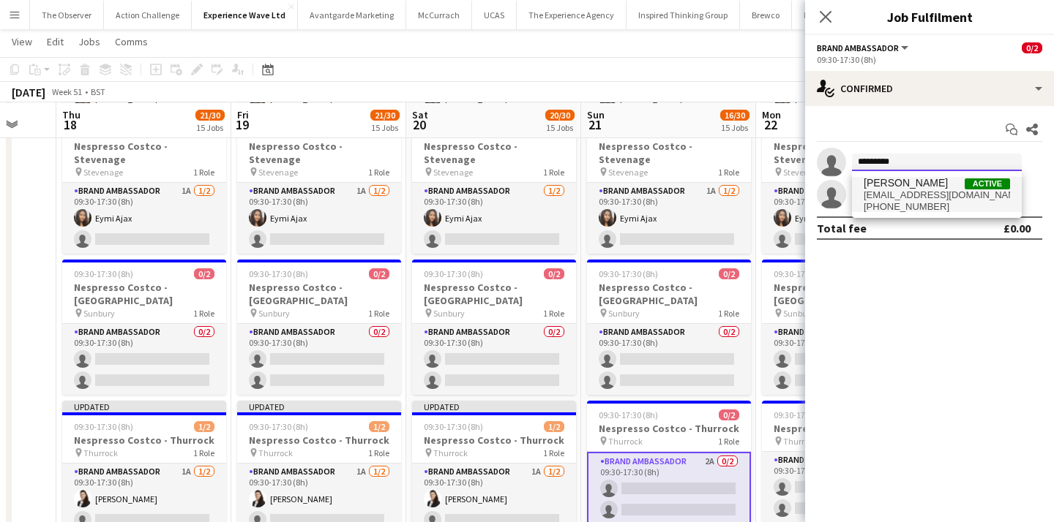
type input "*********"
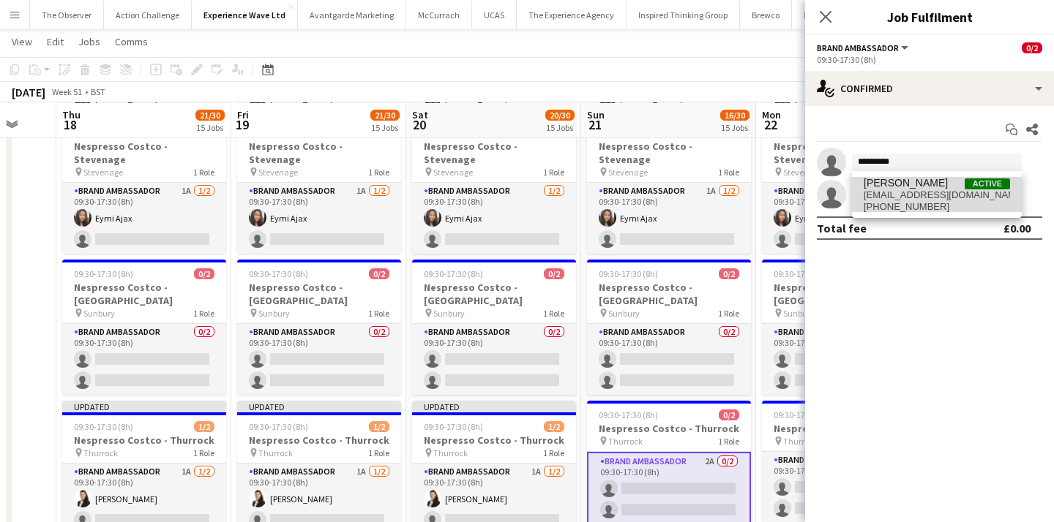
click at [893, 207] on span "+447722515562" at bounding box center [936, 207] width 146 height 12
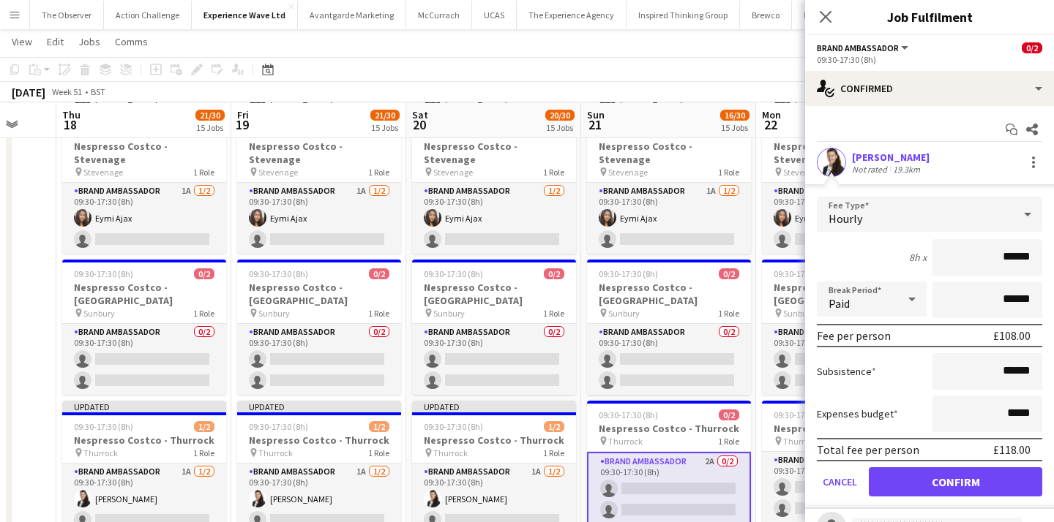
scroll to position [10, 0]
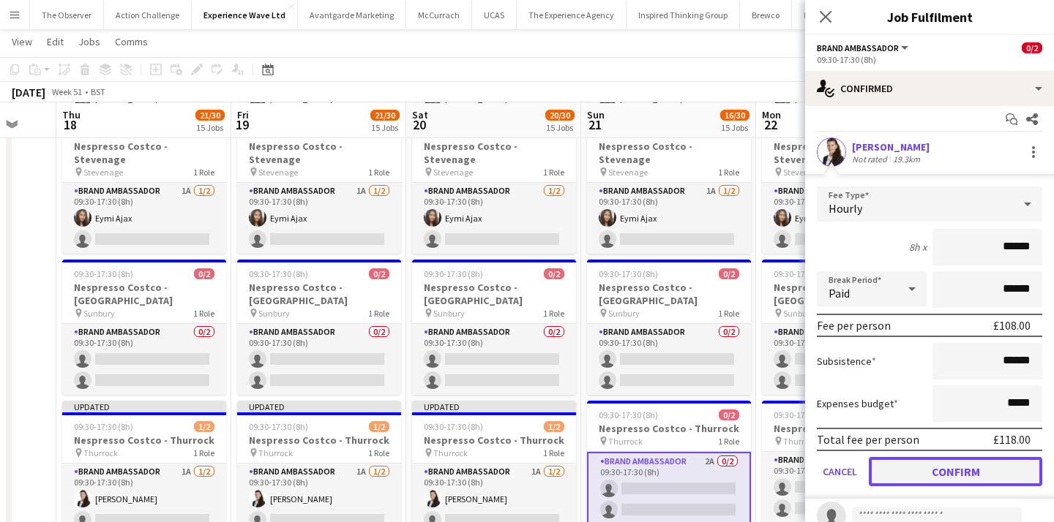
click at [925, 462] on button "Confirm" at bounding box center [955, 471] width 173 height 29
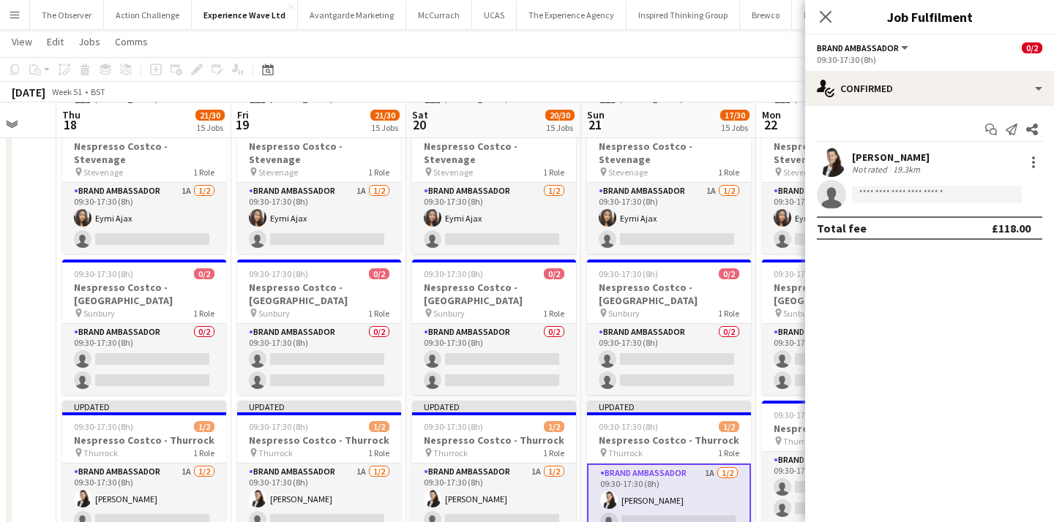
scroll to position [0, 0]
click at [789, 452] on app-card-role "Brand Ambassador 2A 0/2 09:30-17:30 (8h) single-neutral-actions single-neutral-…" at bounding box center [844, 487] width 164 height 71
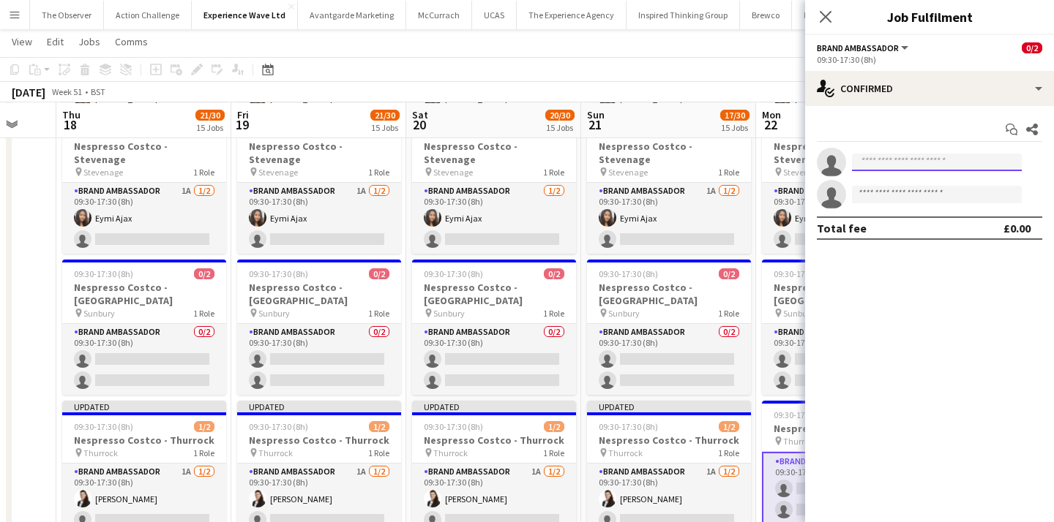
click at [919, 167] on input at bounding box center [937, 163] width 170 height 18
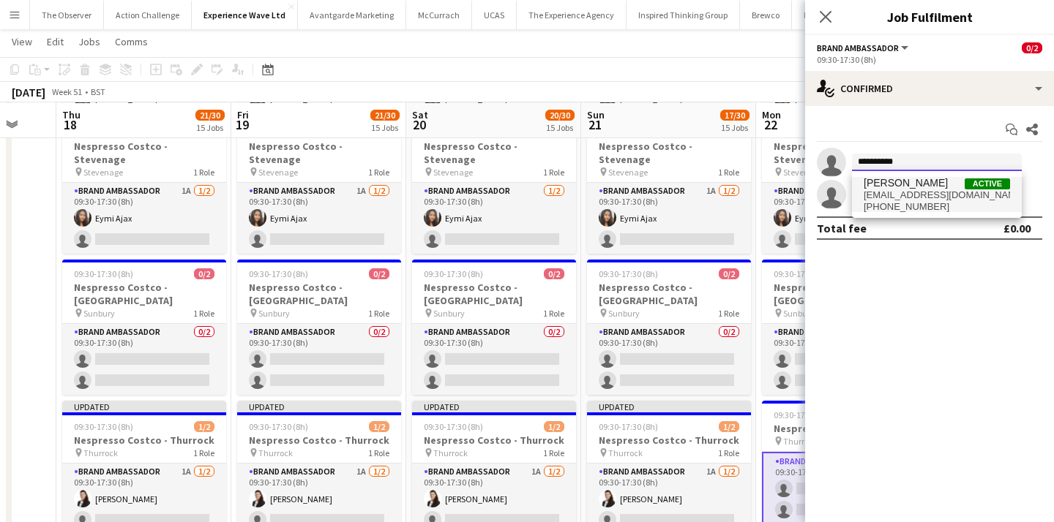
type input "**********"
click at [911, 209] on span "+447722515562" at bounding box center [936, 207] width 146 height 12
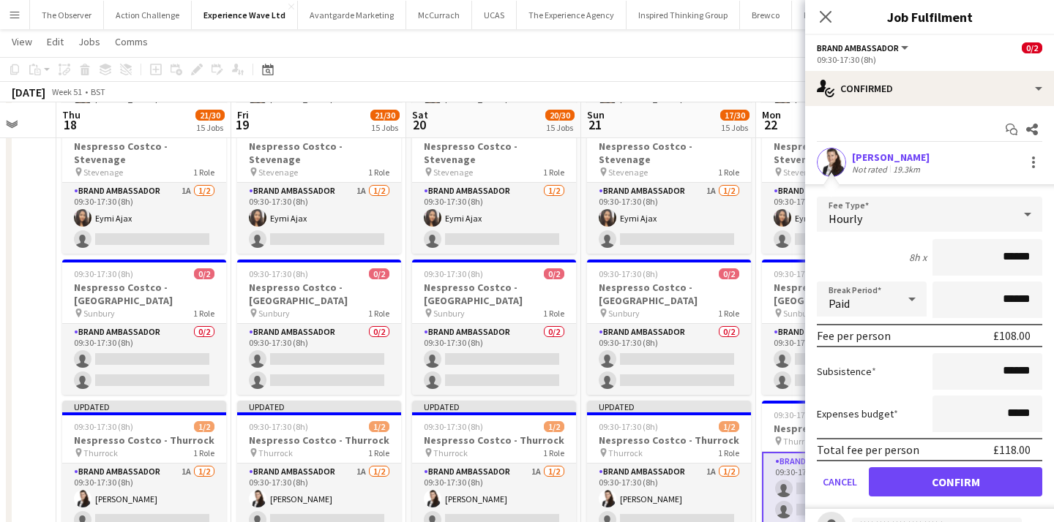
scroll to position [23, 0]
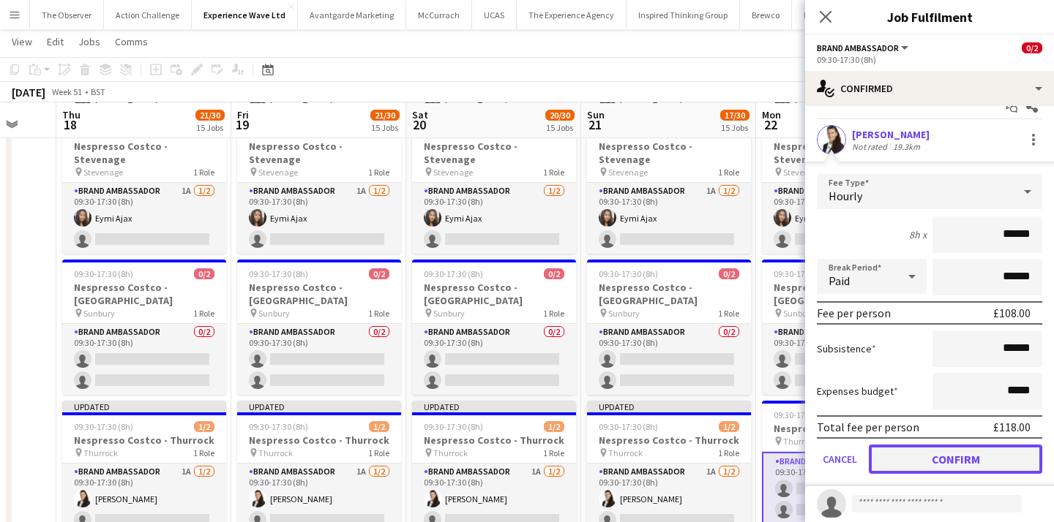
click at [939, 468] on button "Confirm" at bounding box center [955, 459] width 173 height 29
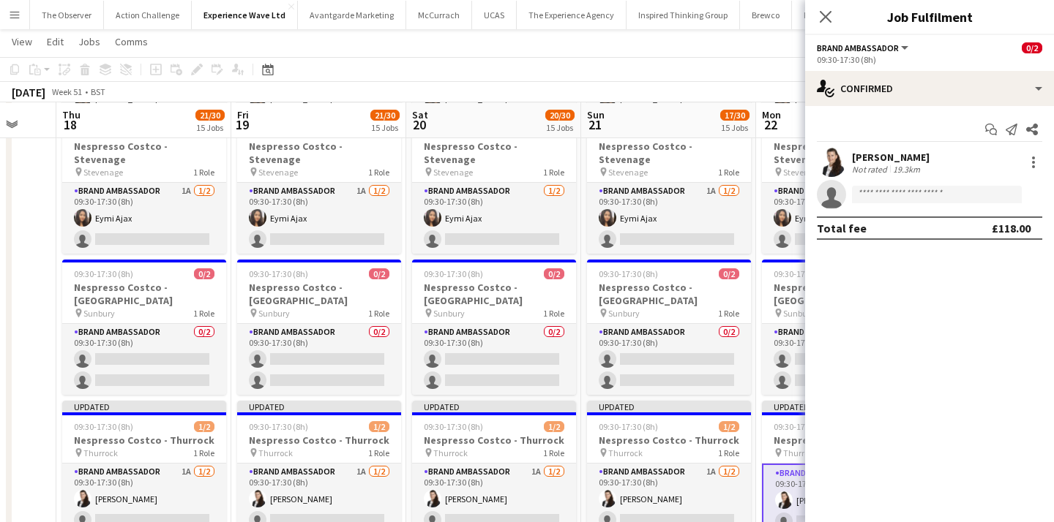
scroll to position [0, 0]
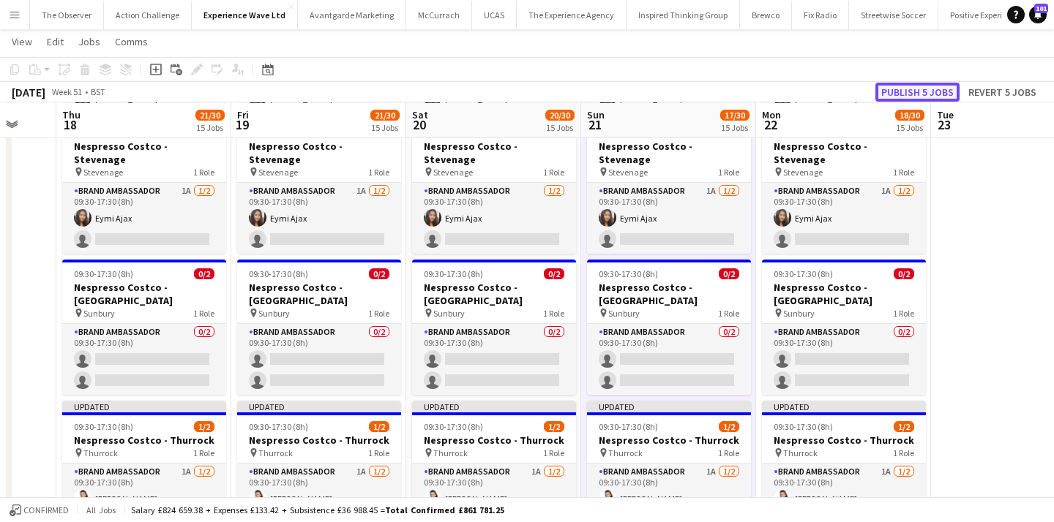
click at [928, 97] on button "Publish 5 jobs" at bounding box center [917, 92] width 84 height 19
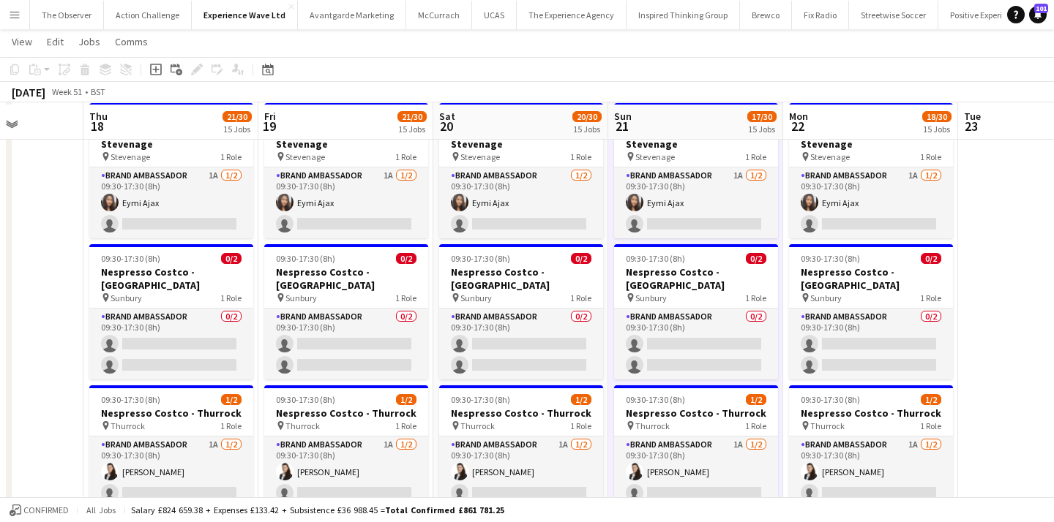
scroll to position [1710, 0]
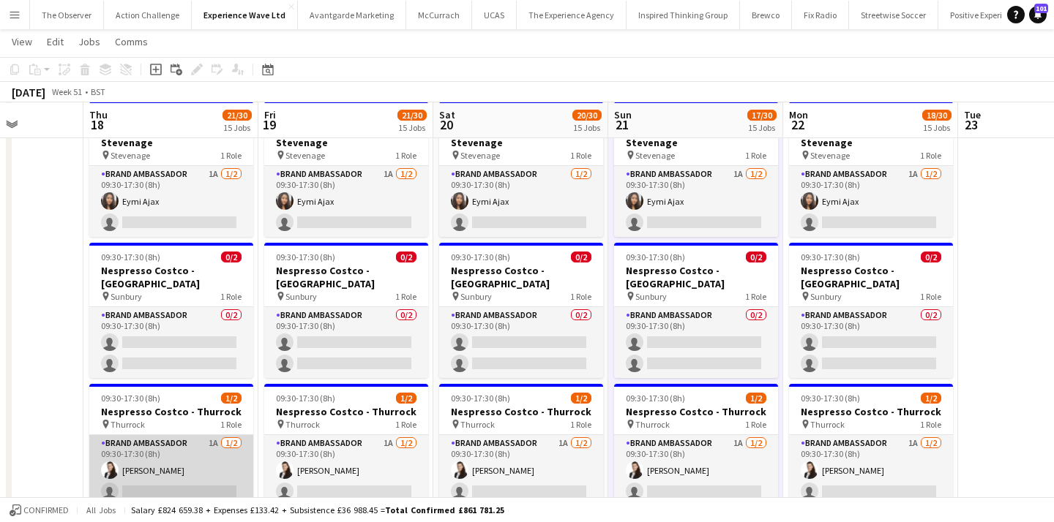
click at [175, 435] on app-card-role "Brand Ambassador 1A 1/2 09:30-17:30 (8h) Mariia Legun single-neutral-actions" at bounding box center [171, 470] width 164 height 71
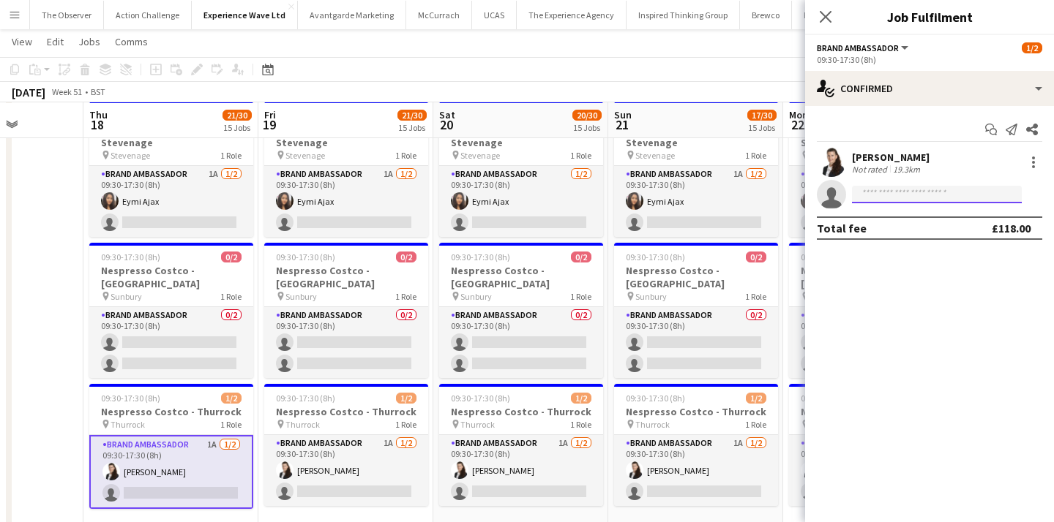
click at [877, 195] on input at bounding box center [937, 195] width 170 height 18
type input "*"
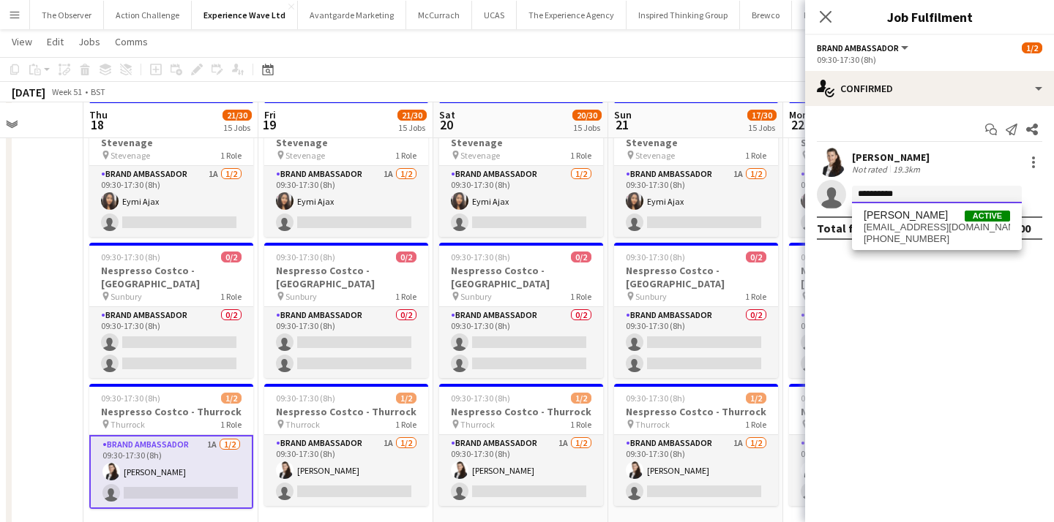
type input "**********"
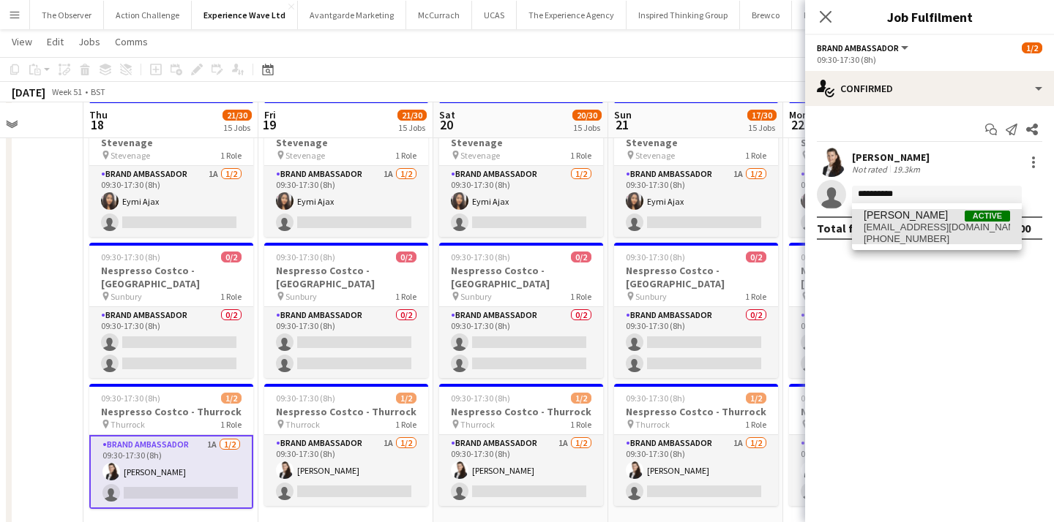
click at [896, 240] on span "+447376381431" at bounding box center [936, 239] width 146 height 12
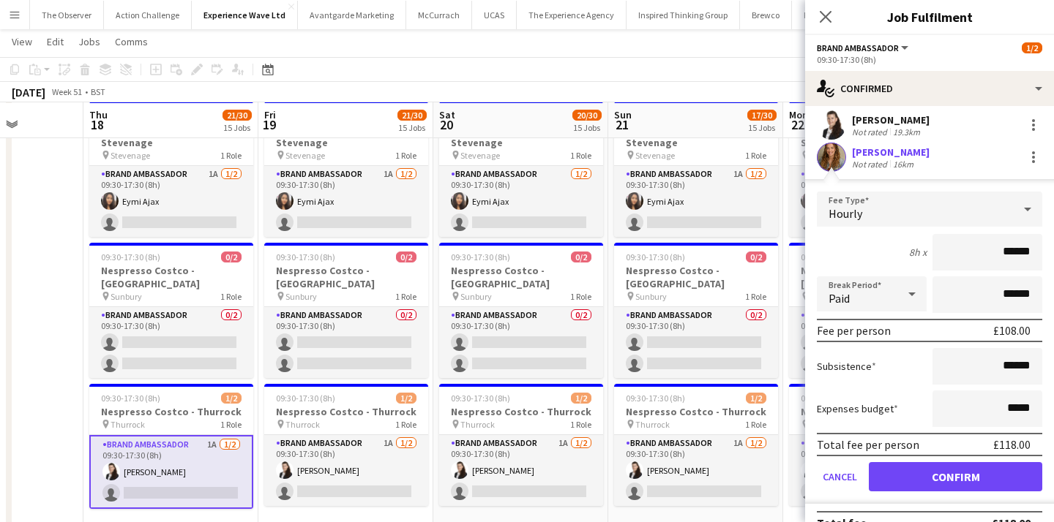
scroll to position [61, 0]
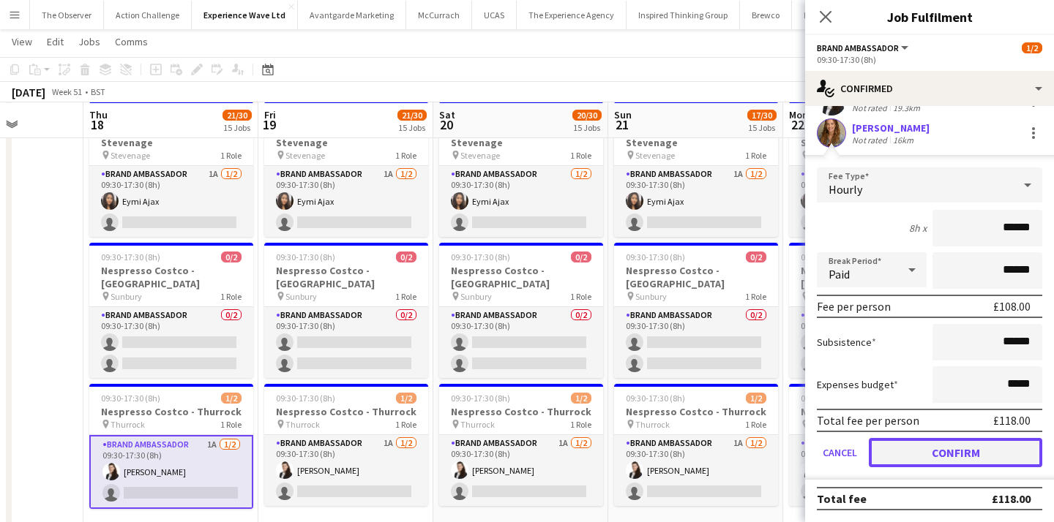
click at [896, 450] on button "Confirm" at bounding box center [955, 452] width 173 height 29
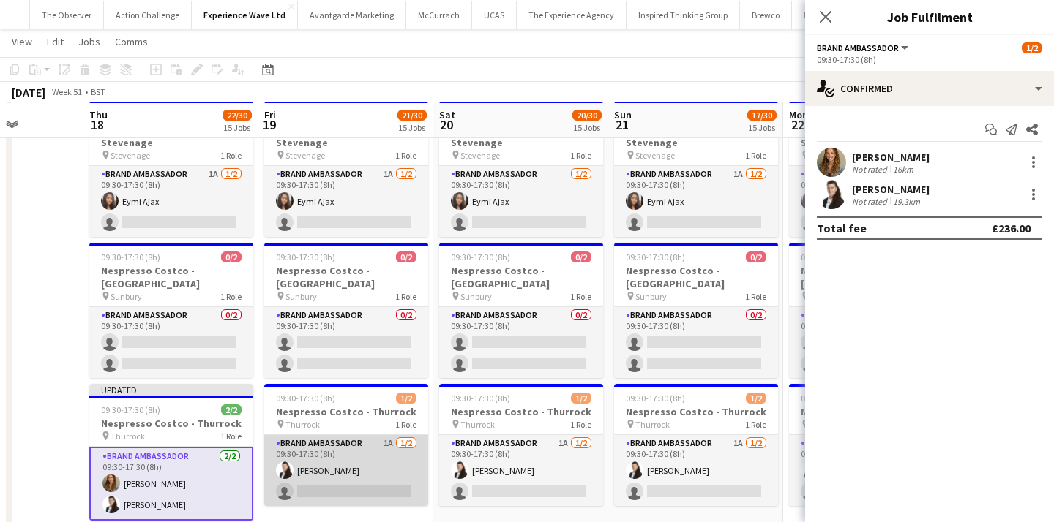
click at [367, 435] on app-card-role "Brand Ambassador 1A 1/2 09:30-17:30 (8h) Mariia Legun single-neutral-actions" at bounding box center [346, 470] width 164 height 71
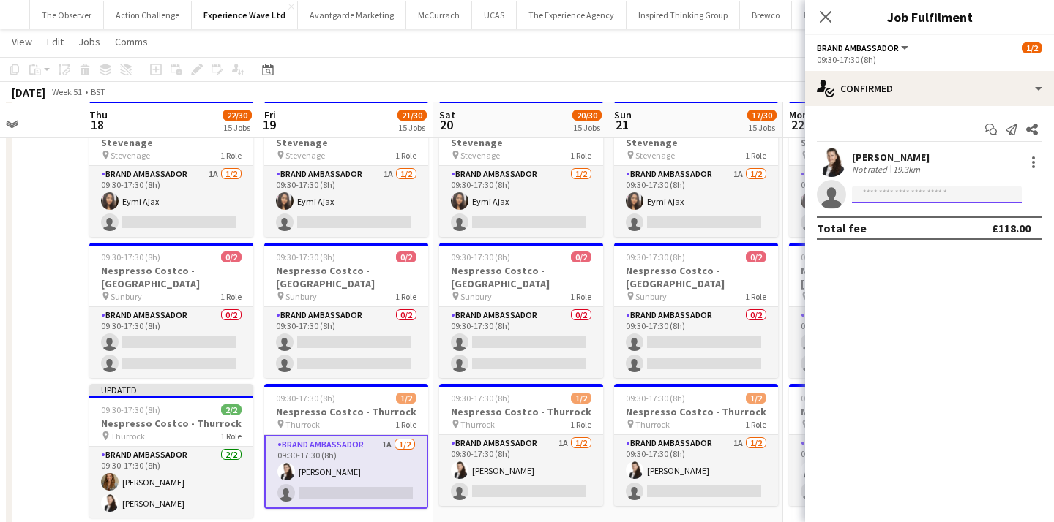
click at [911, 193] on input at bounding box center [937, 195] width 170 height 18
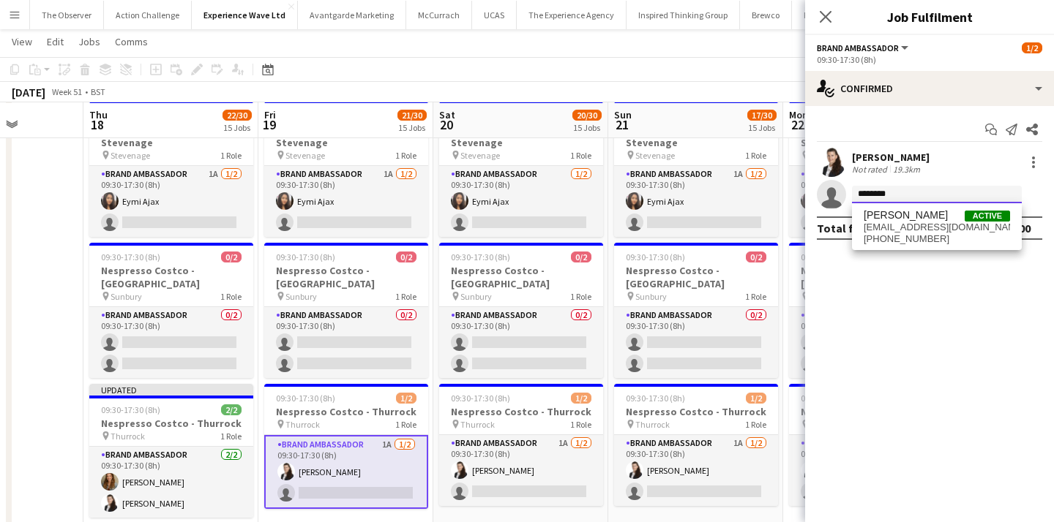
type input "********"
click at [899, 247] on div "Kim Oliver Active kimoliver1999@icloud.com +447376381431" at bounding box center [937, 226] width 170 height 47
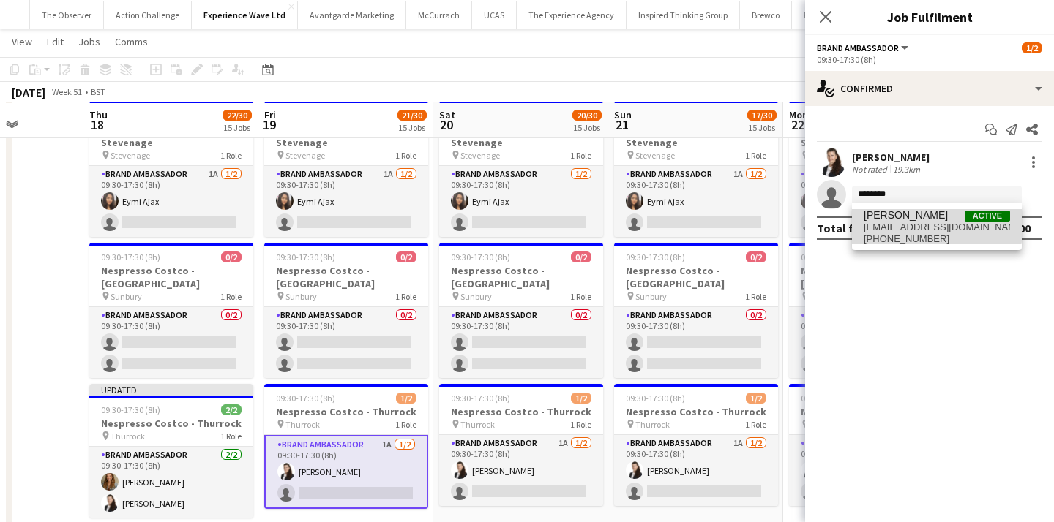
click at [902, 224] on span "kimoliver1999@icloud.com" at bounding box center [936, 228] width 146 height 12
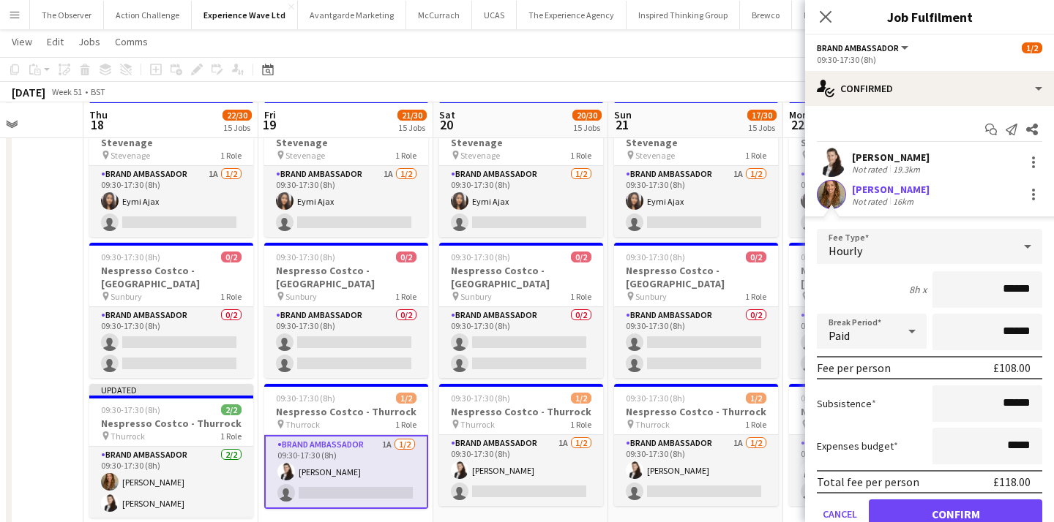
scroll to position [61, 0]
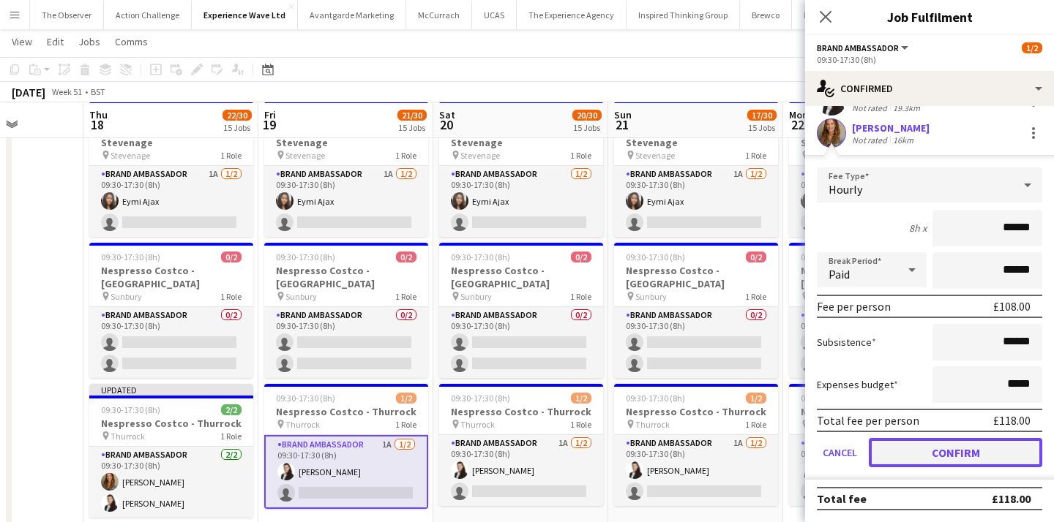
click at [957, 459] on button "Confirm" at bounding box center [955, 452] width 173 height 29
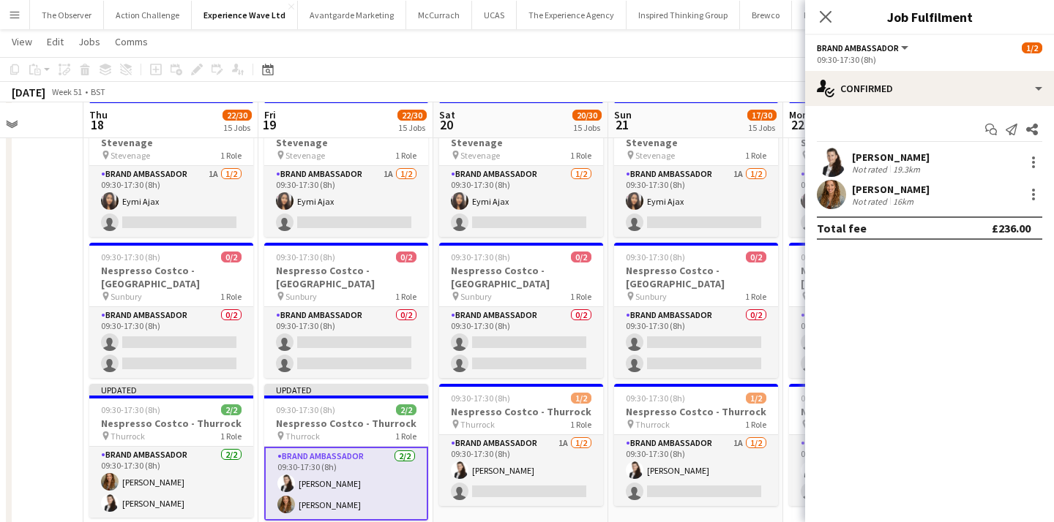
scroll to position [0, 0]
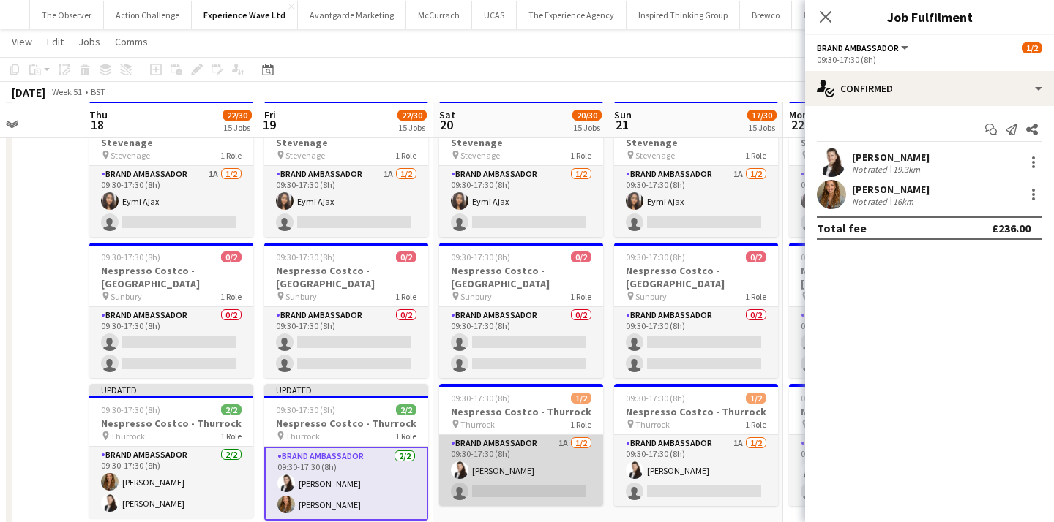
click at [520, 435] on app-card-role "Brand Ambassador 1A 1/2 09:30-17:30 (8h) Mariia Legun single-neutral-actions" at bounding box center [521, 470] width 164 height 71
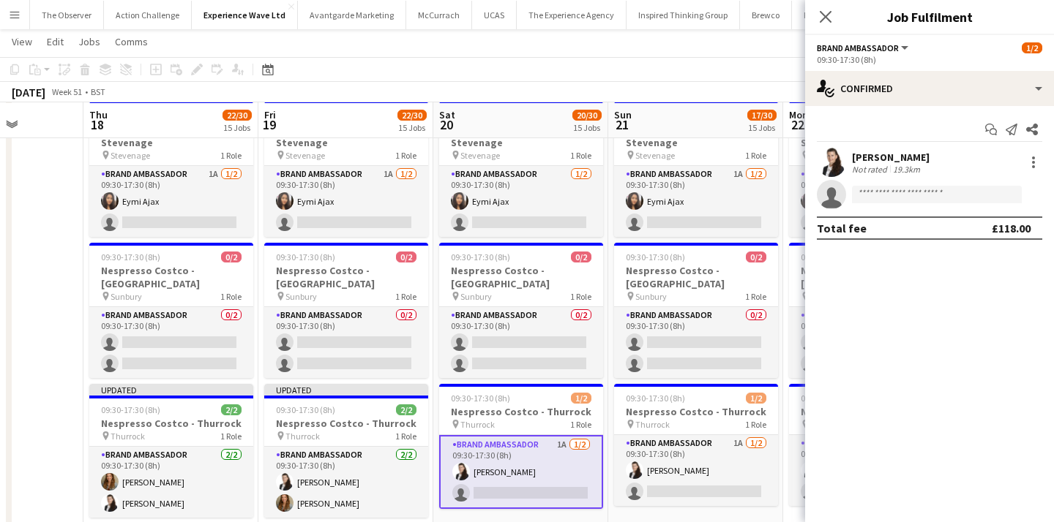
click at [896, 203] on app-invite-slot "single-neutral-actions" at bounding box center [929, 194] width 249 height 29
click at [896, 202] on input at bounding box center [937, 195] width 170 height 18
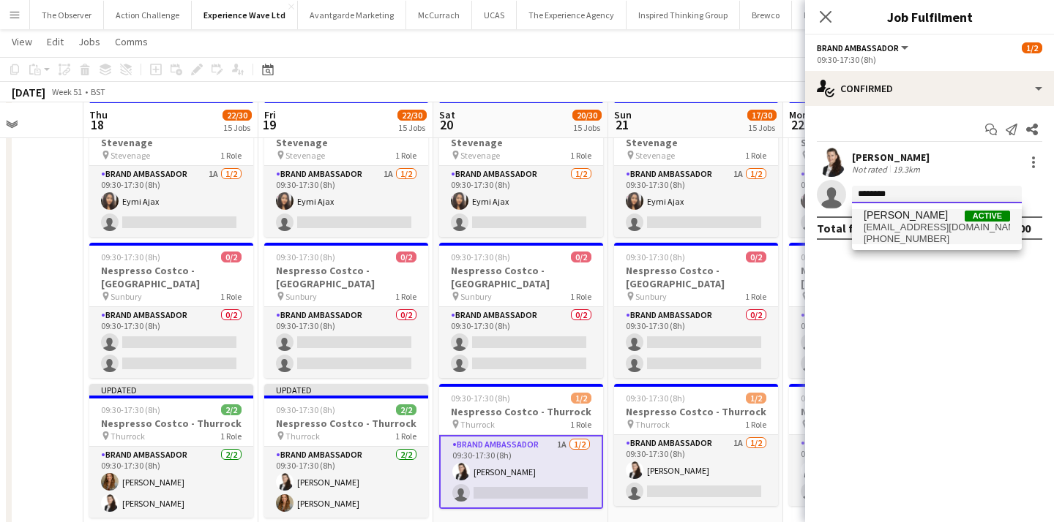
type input "********"
click at [897, 237] on span "+447376381431" at bounding box center [936, 239] width 146 height 12
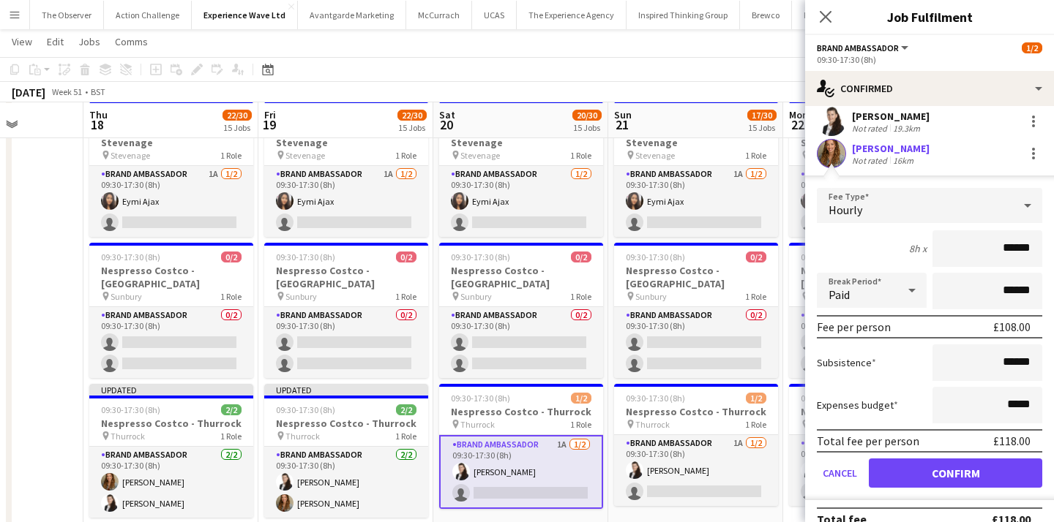
scroll to position [61, 0]
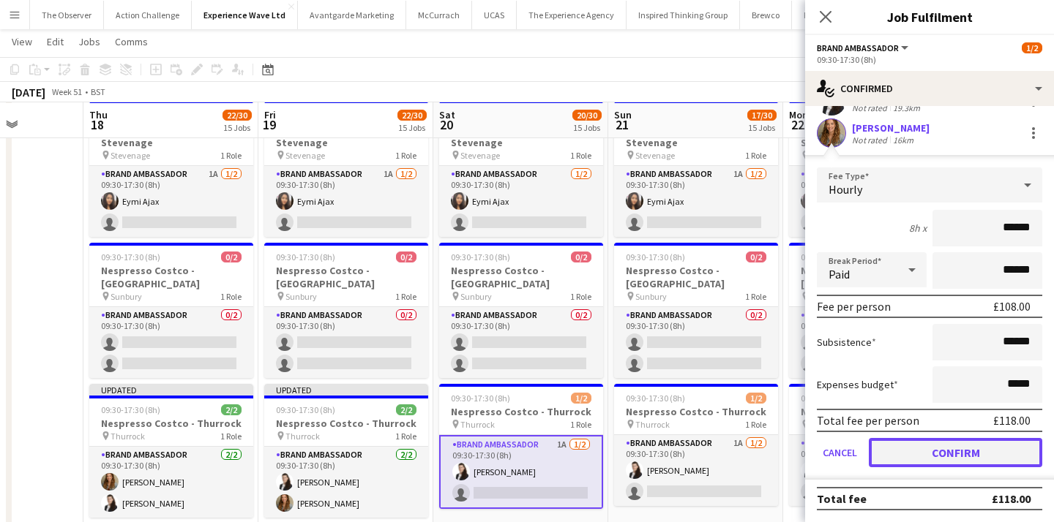
click at [893, 467] on button "Confirm" at bounding box center [955, 452] width 173 height 29
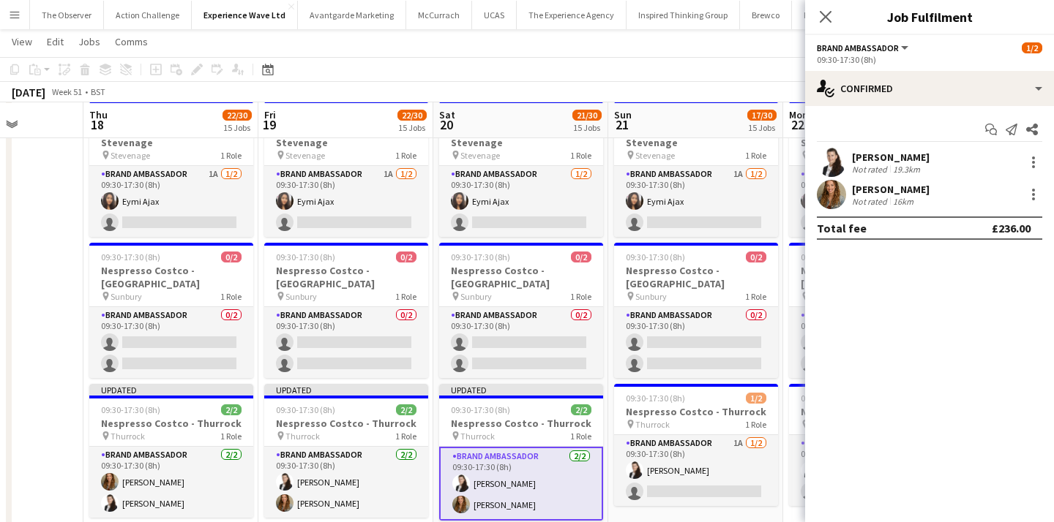
scroll to position [0, 0]
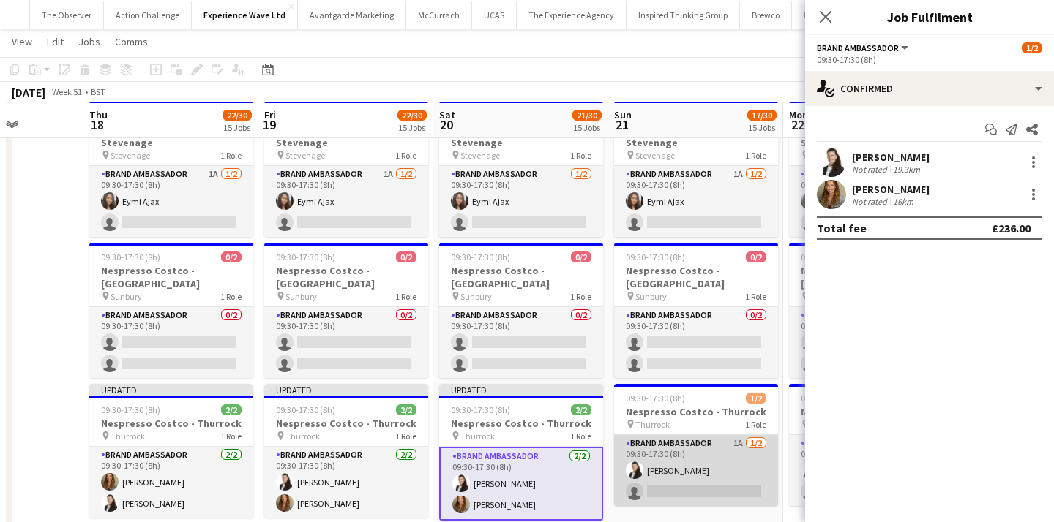
click at [726, 435] on app-card-role "Brand Ambassador 1A 1/2 09:30-17:30 (8h) Mariia Legun single-neutral-actions" at bounding box center [696, 470] width 164 height 71
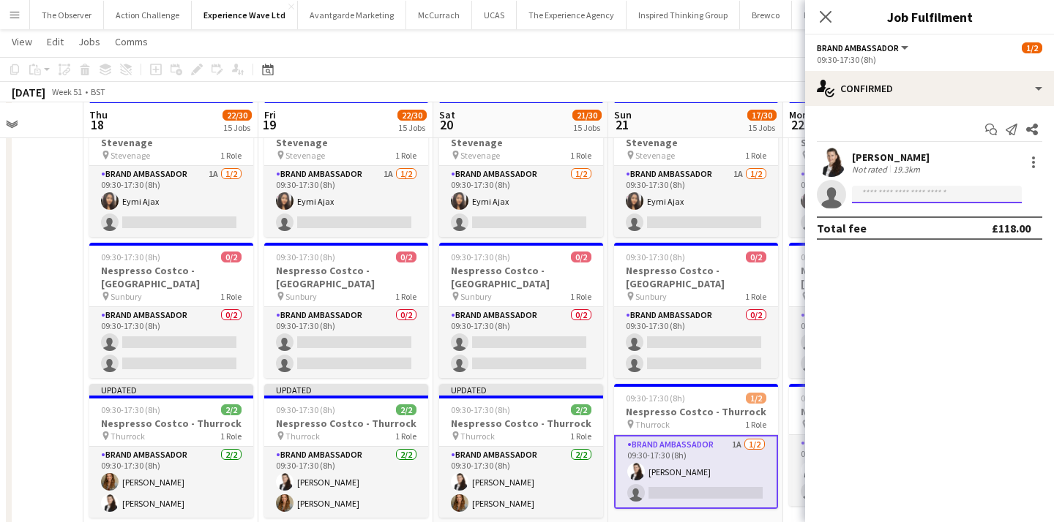
click at [910, 191] on input at bounding box center [937, 195] width 170 height 18
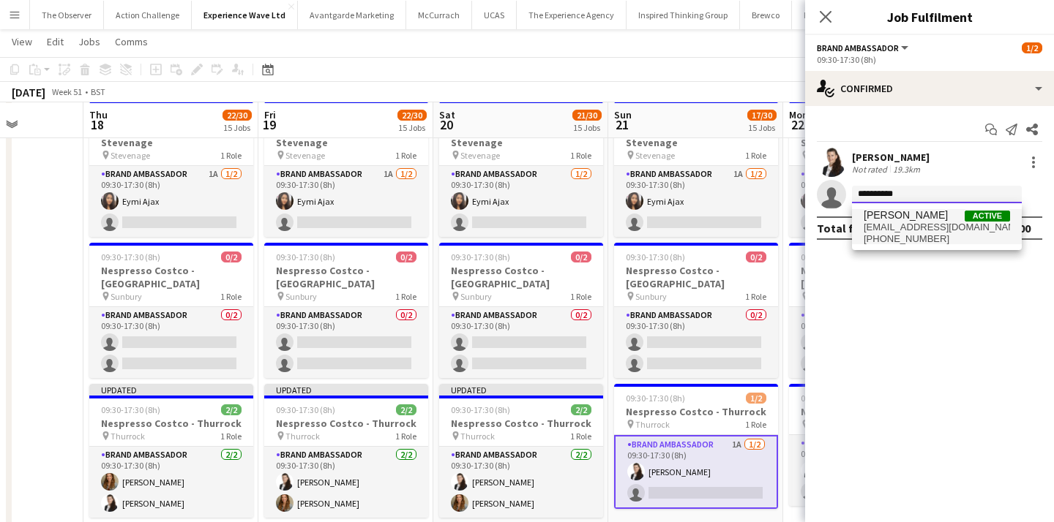
type input "**********"
click at [903, 233] on span "+447376381431" at bounding box center [936, 239] width 146 height 12
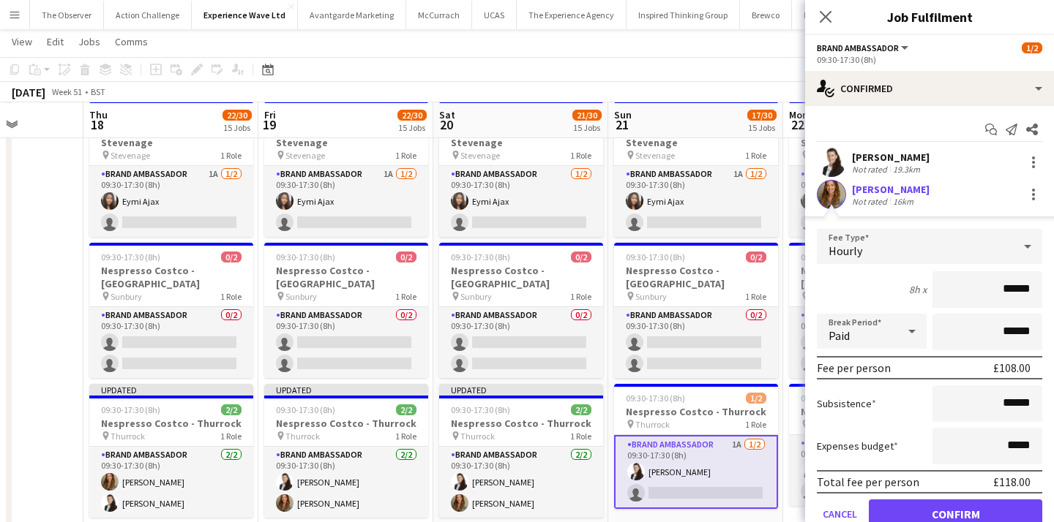
scroll to position [15, 0]
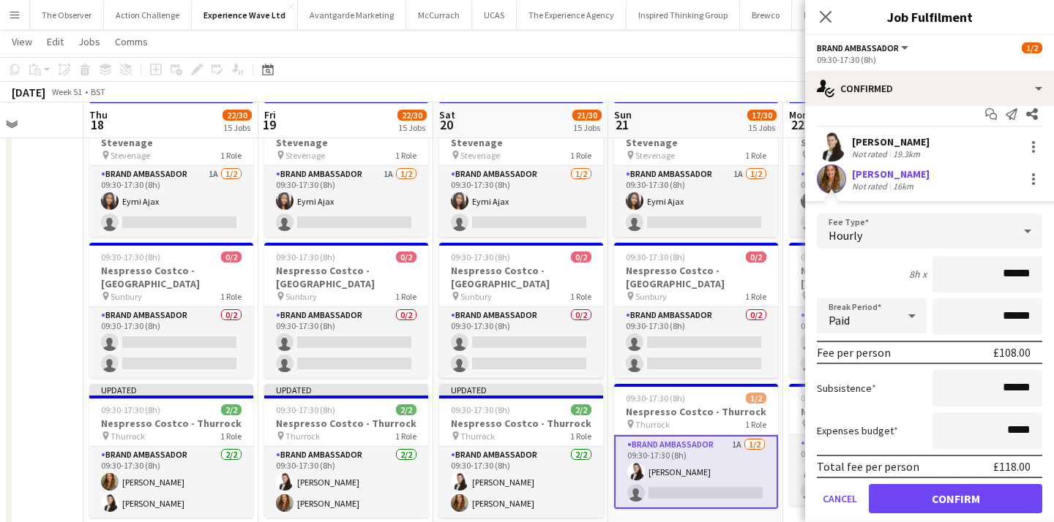
click at [945, 484] on form "Fee Type Hourly 8h x ****** Break Period Paid ****** Fee per person £108.00 Sub…" at bounding box center [929, 370] width 249 height 312
click at [945, 487] on button "Confirm" at bounding box center [955, 498] width 173 height 29
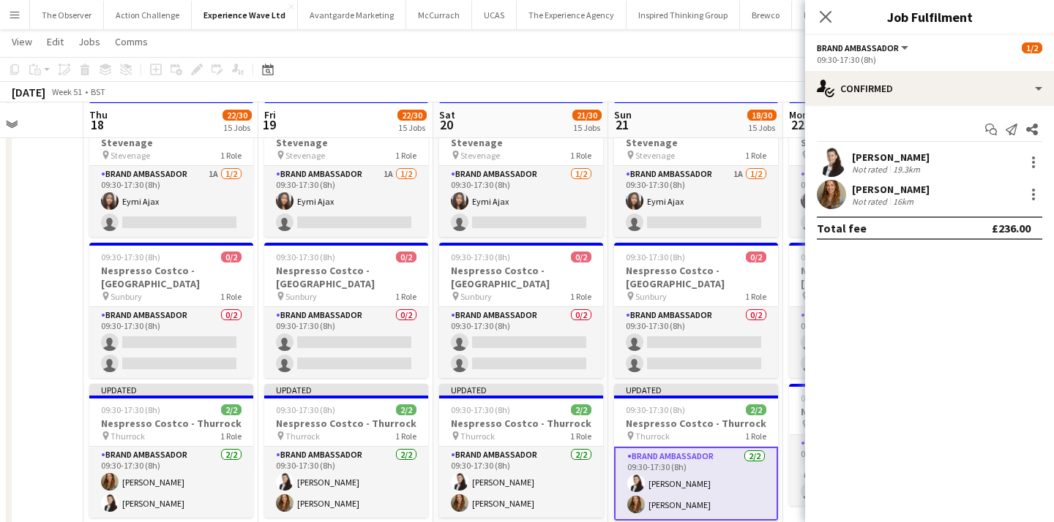
scroll to position [0, 0]
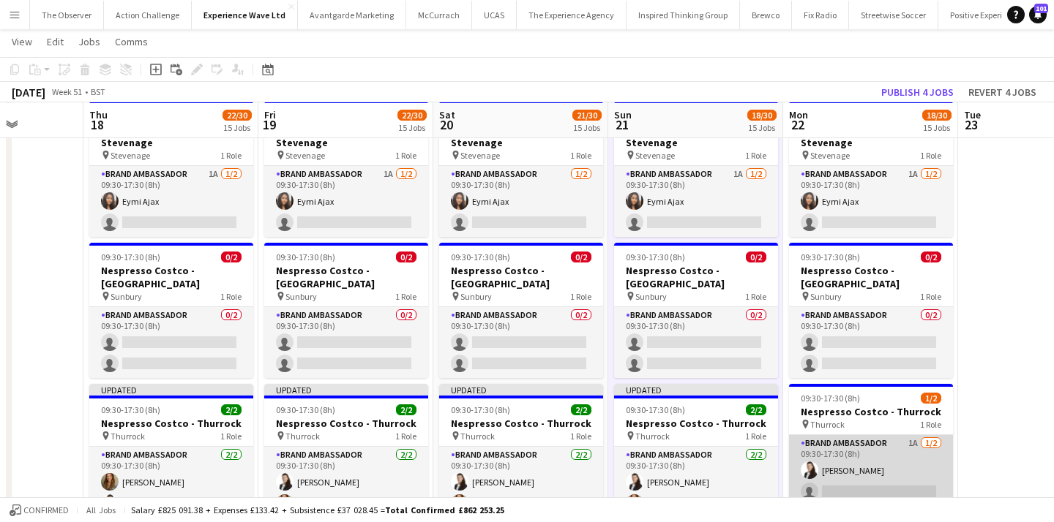
click at [863, 435] on app-card-role "Brand Ambassador 1A 1/2 09:30-17:30 (8h) Mariia Legun single-neutral-actions" at bounding box center [871, 470] width 164 height 71
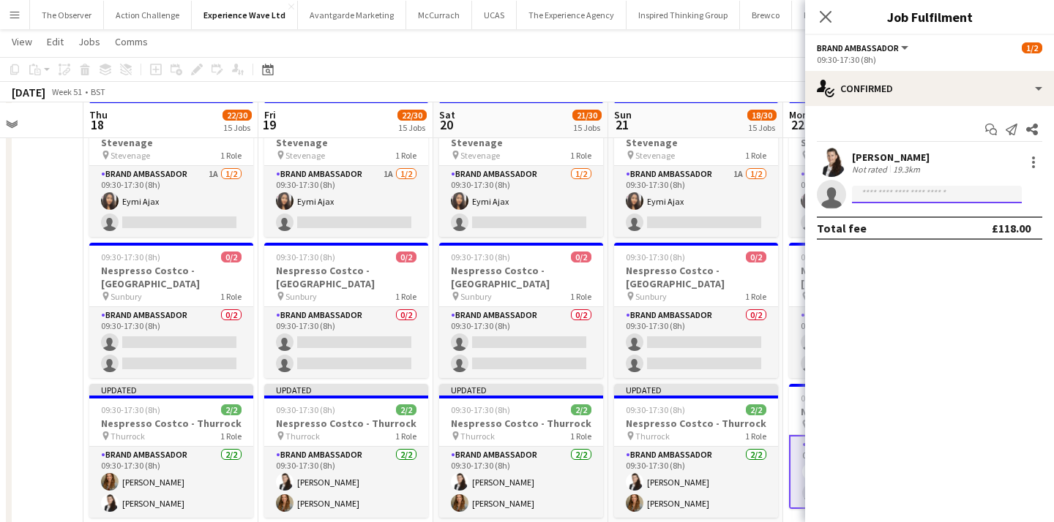
click at [909, 191] on input at bounding box center [937, 195] width 170 height 18
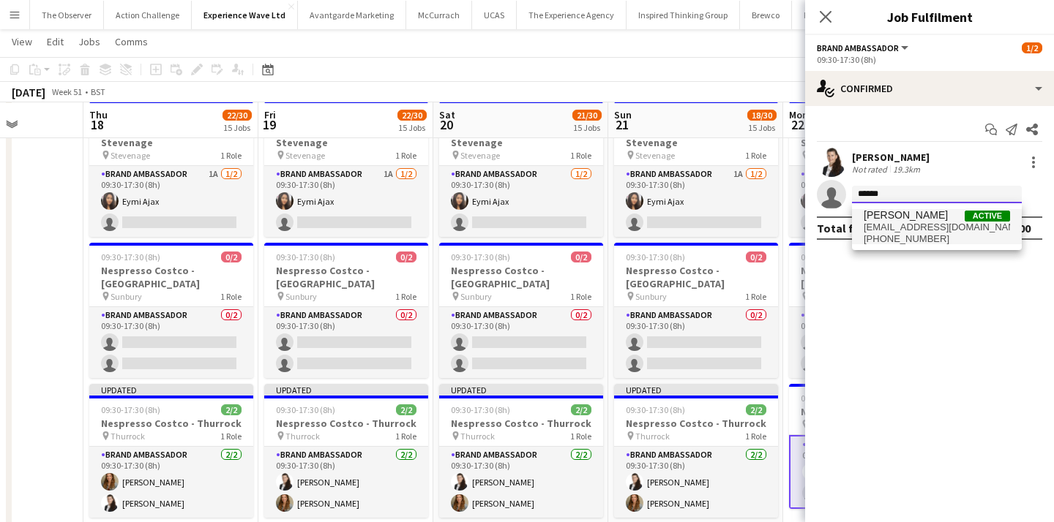
type input "******"
click at [910, 225] on span "kimoliver1999@icloud.com" at bounding box center [936, 228] width 146 height 12
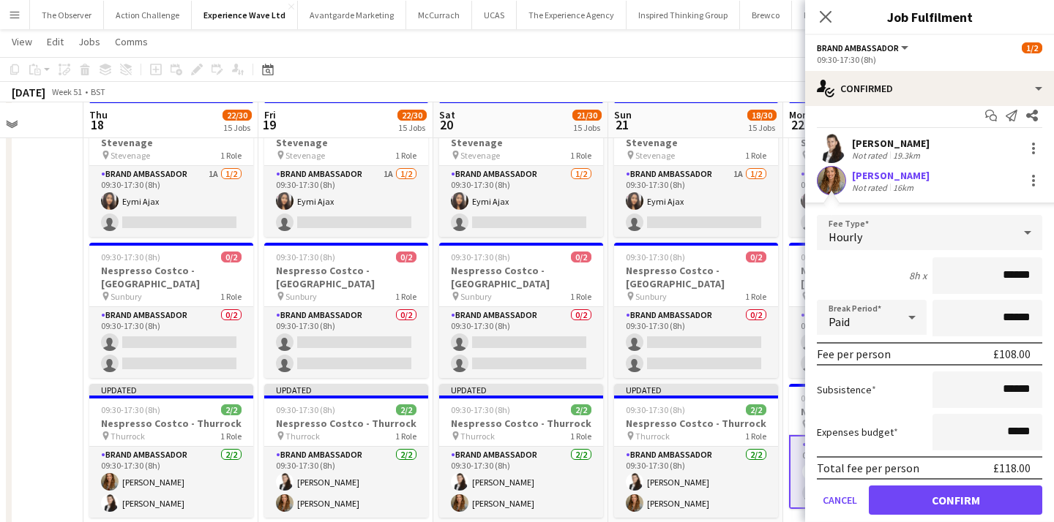
scroll to position [15, 0]
click at [932, 486] on button "Confirm" at bounding box center [955, 499] width 173 height 29
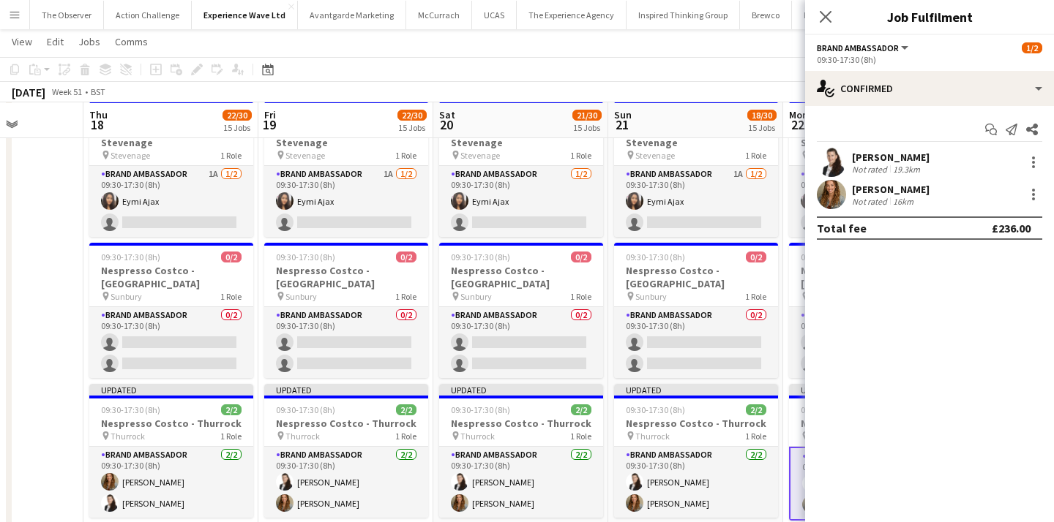
scroll to position [0, 0]
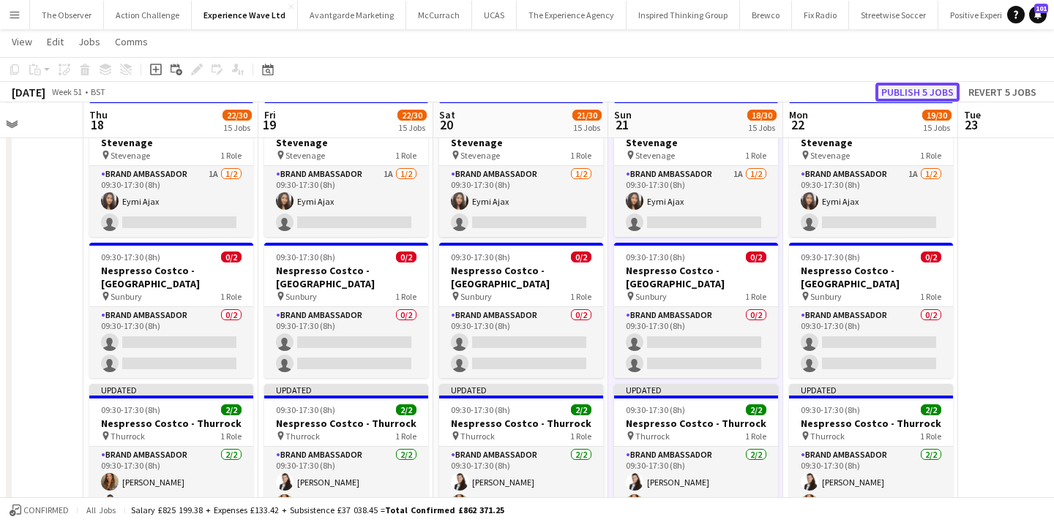
click at [907, 87] on button "Publish 5 jobs" at bounding box center [917, 92] width 84 height 19
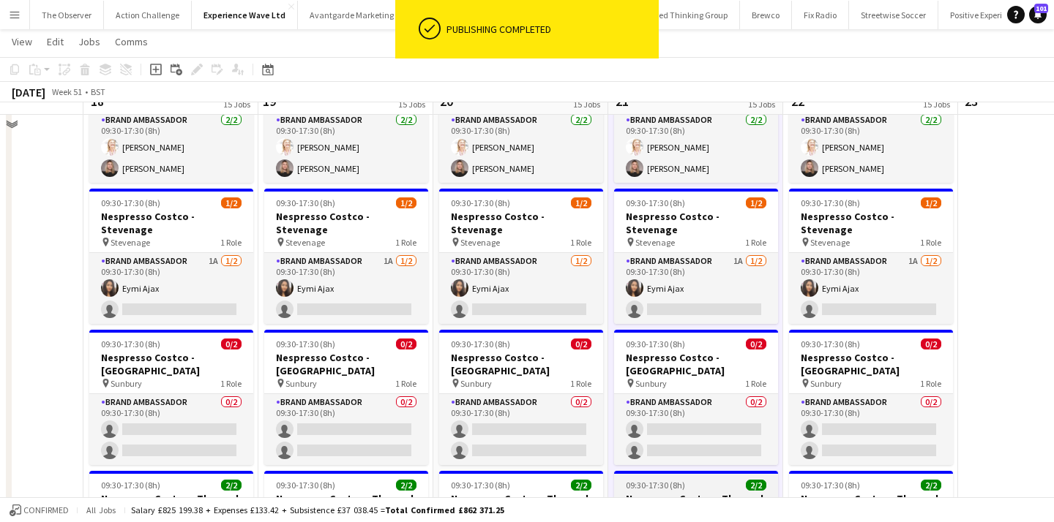
scroll to position [1592, 0]
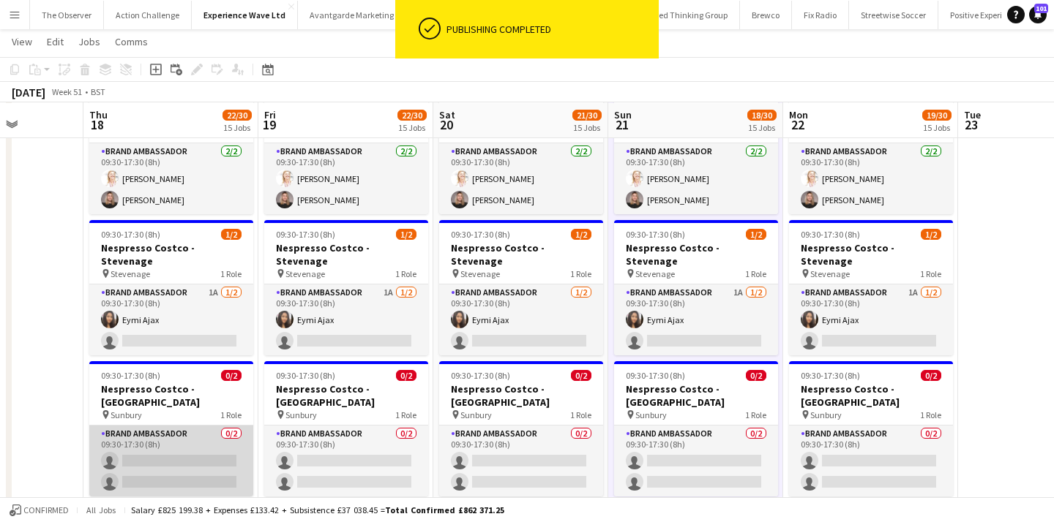
click at [206, 426] on app-card-role "Brand Ambassador 0/2 09:30-17:30 (8h) single-neutral-actions single-neutral-act…" at bounding box center [171, 461] width 164 height 71
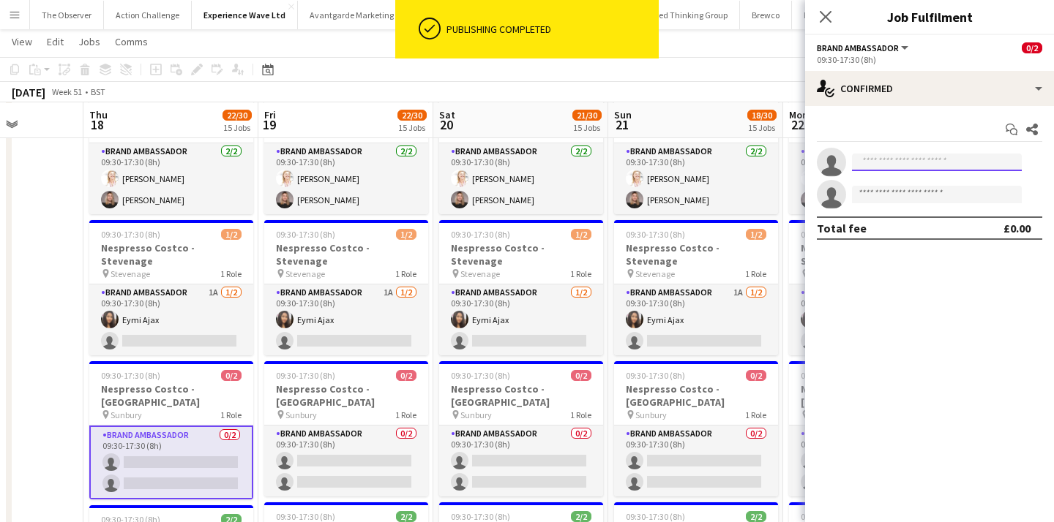
click at [874, 162] on input at bounding box center [937, 163] width 170 height 18
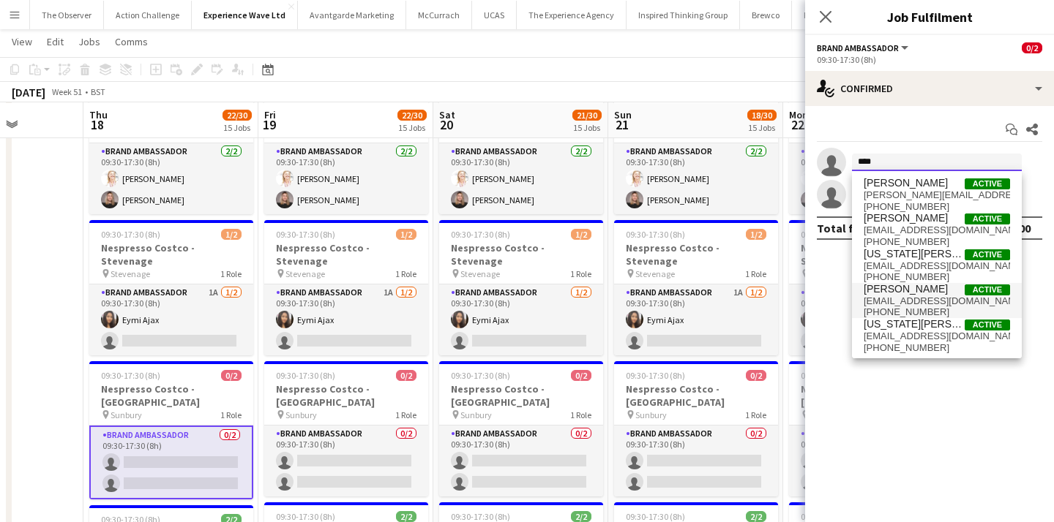
type input "***"
click at [891, 303] on span "geovanjosephb@yahoo.com" at bounding box center [936, 302] width 146 height 12
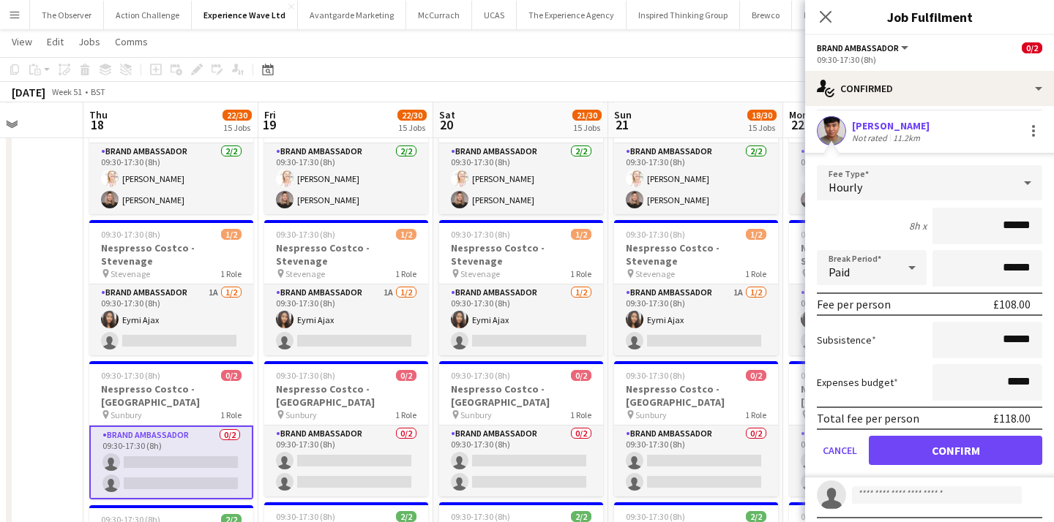
scroll to position [32, 0]
click at [934, 440] on button "Confirm" at bounding box center [955, 449] width 173 height 29
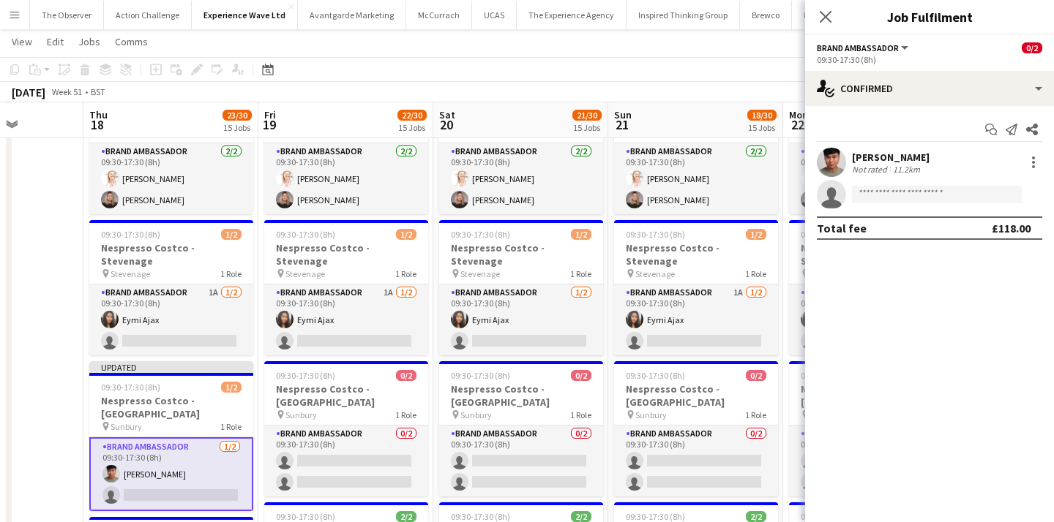
scroll to position [0, 0]
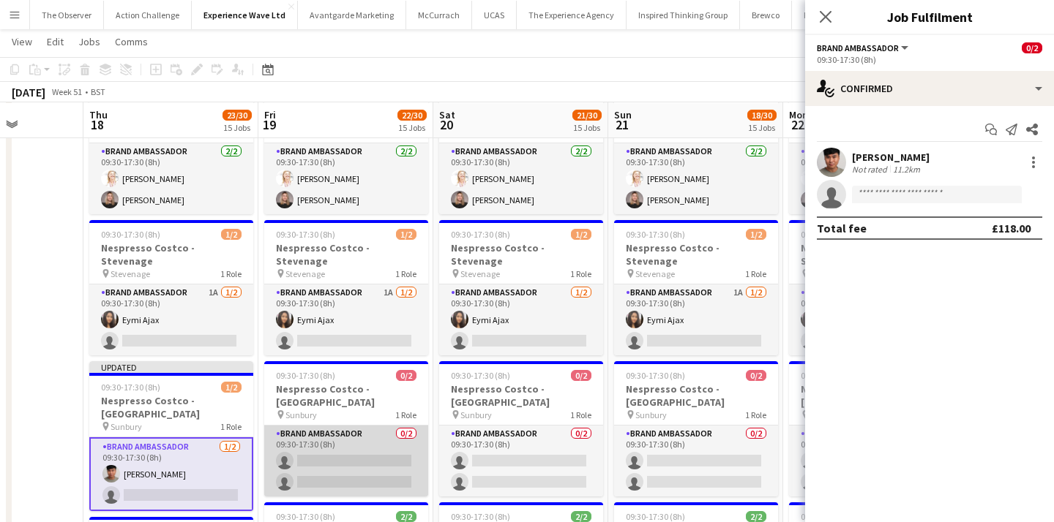
click at [372, 426] on app-card-role "Brand Ambassador 0/2 09:30-17:30 (8h) single-neutral-actions single-neutral-act…" at bounding box center [346, 461] width 164 height 71
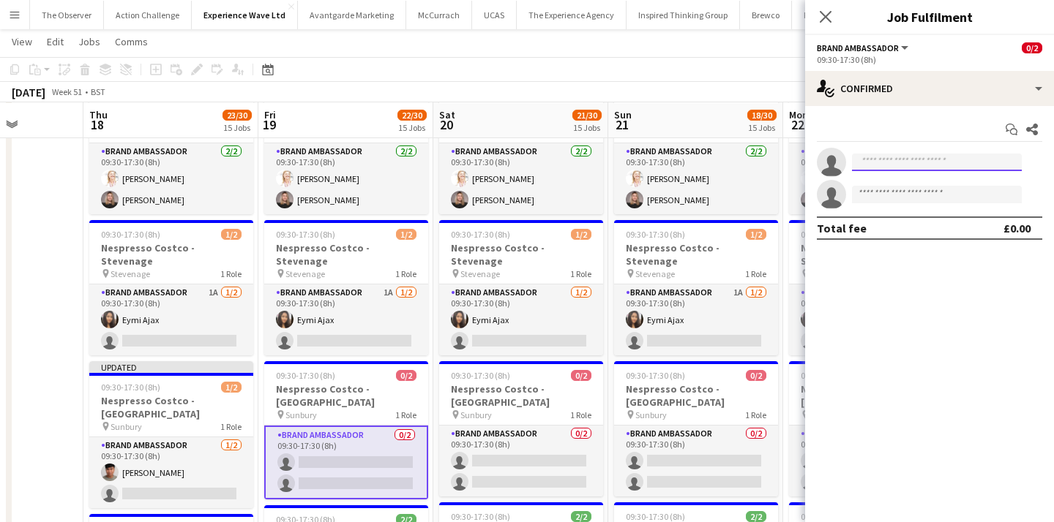
click at [892, 165] on input at bounding box center [937, 163] width 170 height 18
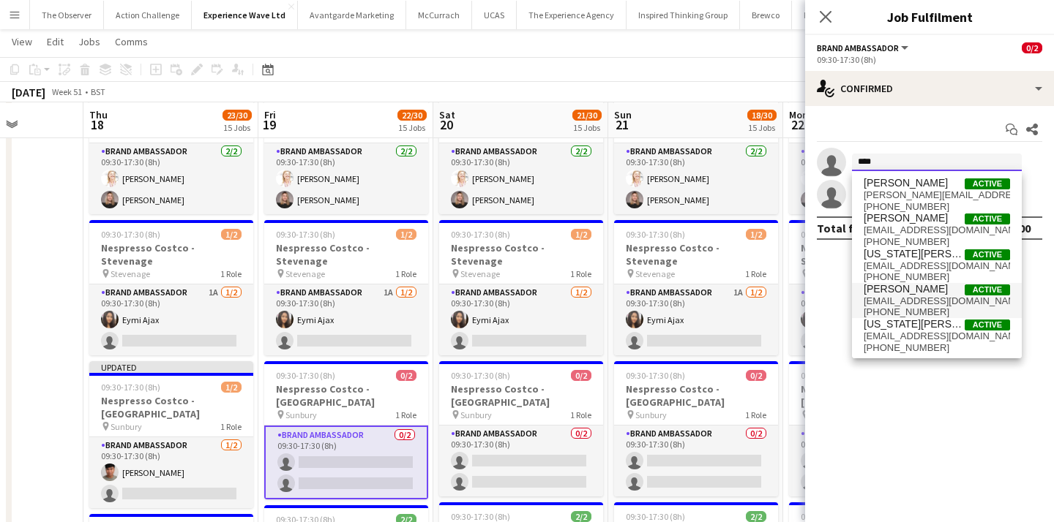
type input "***"
click at [909, 314] on span "+447534453312" at bounding box center [936, 313] width 146 height 12
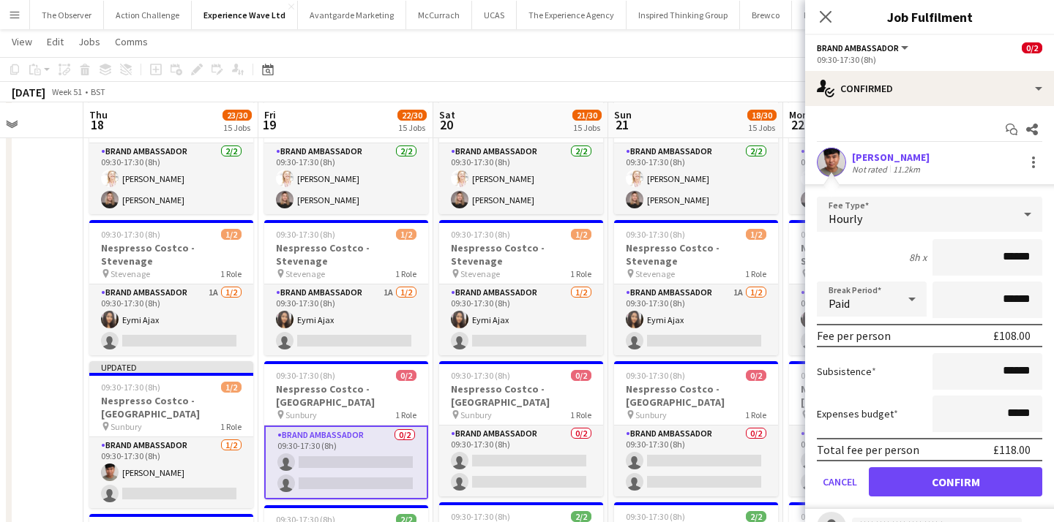
scroll to position [12, 0]
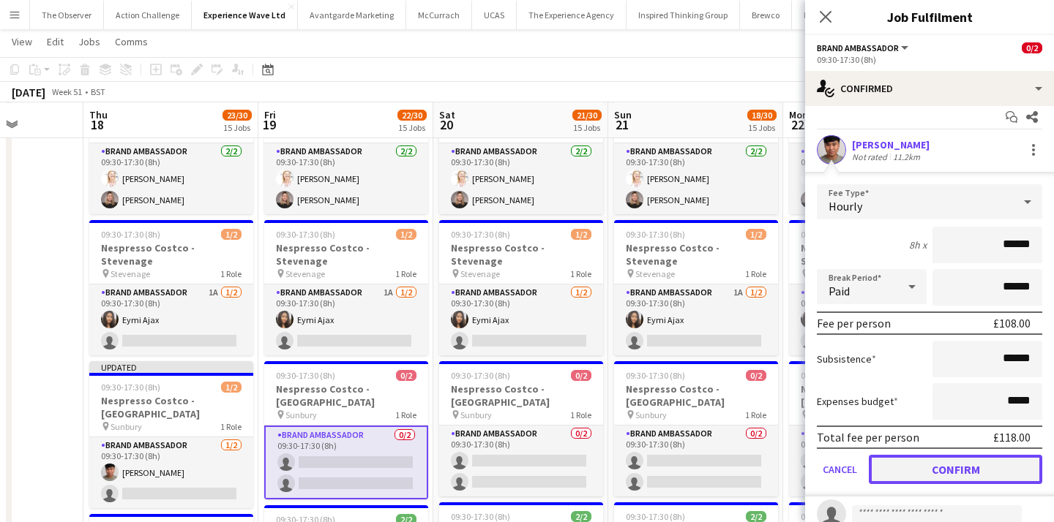
click at [933, 460] on button "Confirm" at bounding box center [955, 469] width 173 height 29
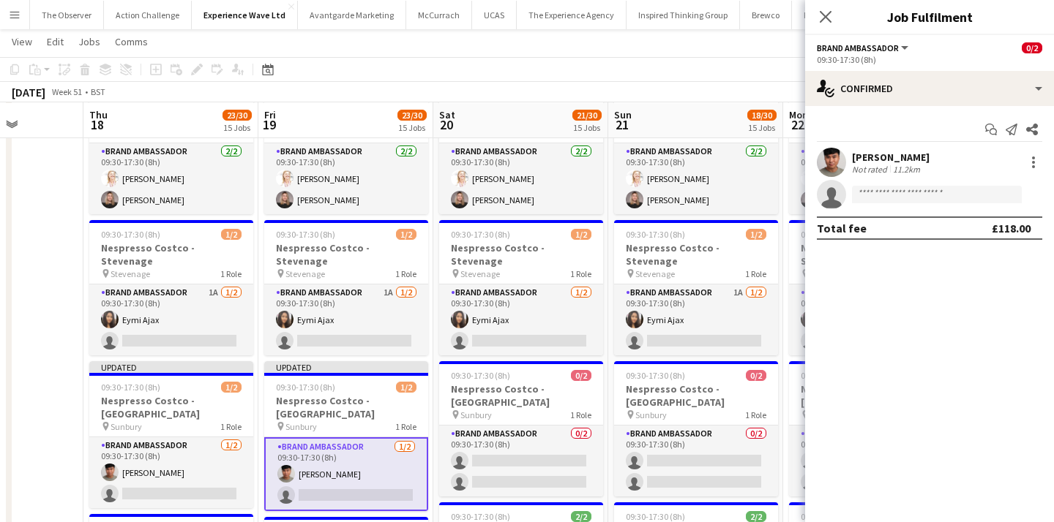
scroll to position [0, 0]
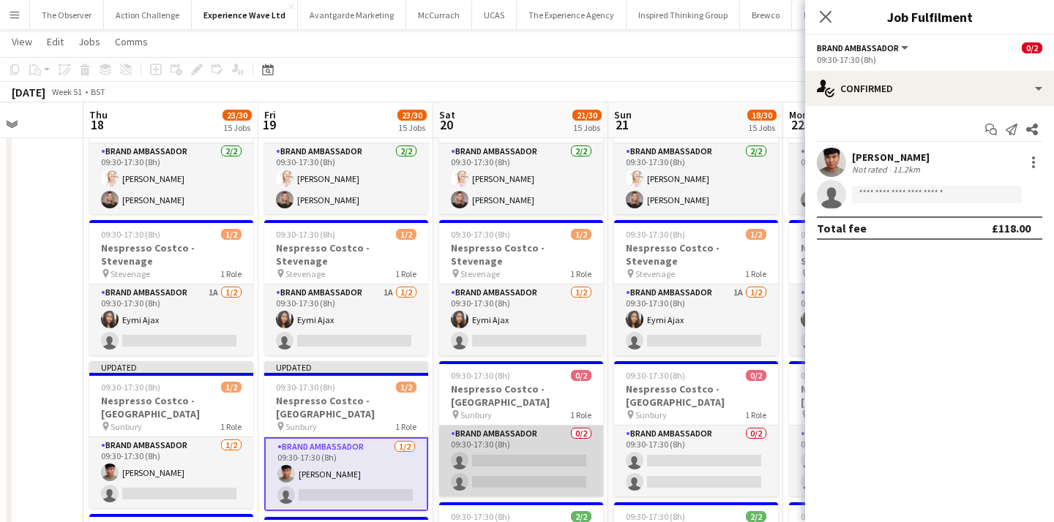
click at [580, 426] on app-card-role "Brand Ambassador 0/2 09:30-17:30 (8h) single-neutral-actions single-neutral-act…" at bounding box center [521, 461] width 164 height 71
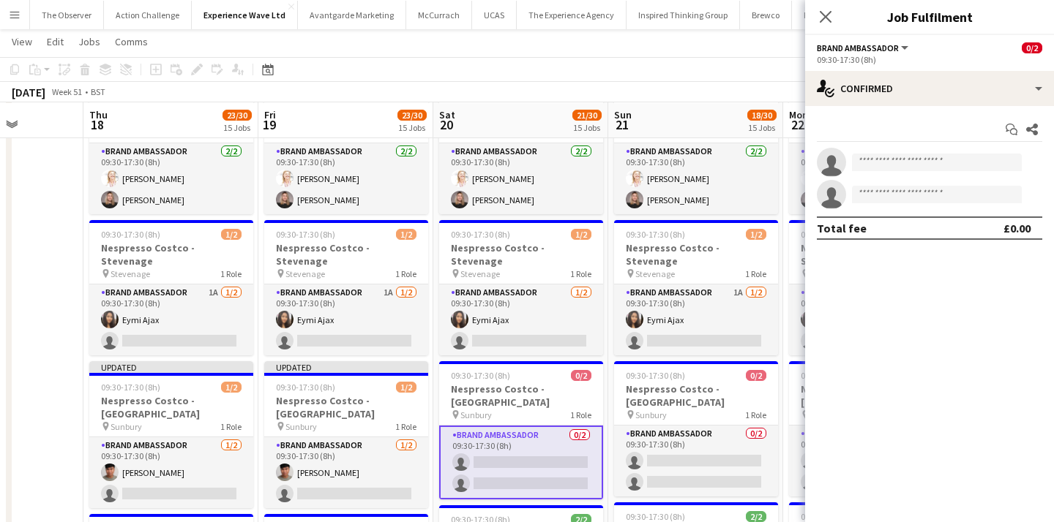
click at [868, 153] on app-invite-slot "single-neutral-actions" at bounding box center [929, 162] width 249 height 29
click at [869, 162] on input at bounding box center [937, 163] width 170 height 18
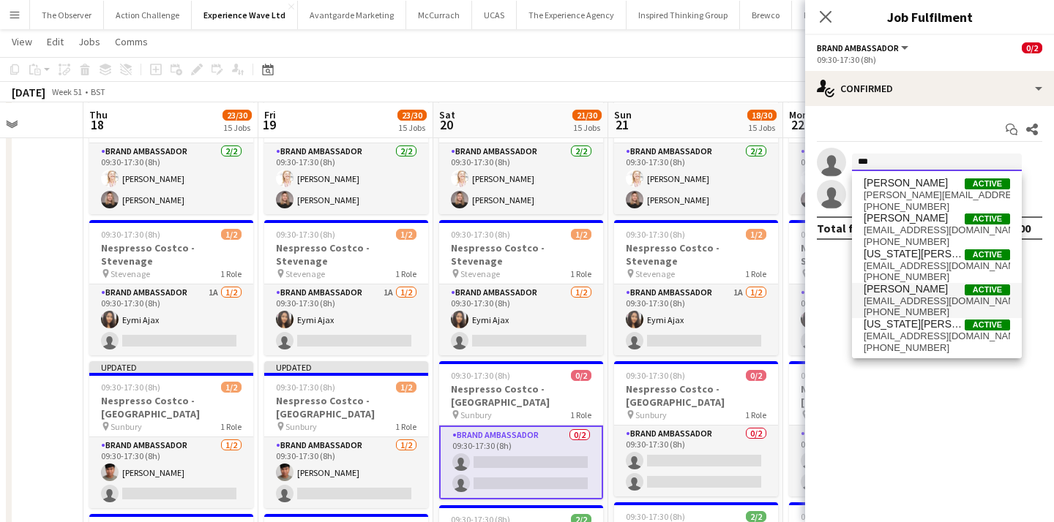
type input "***"
click at [889, 290] on span "Geovan Bayya" at bounding box center [905, 289] width 84 height 12
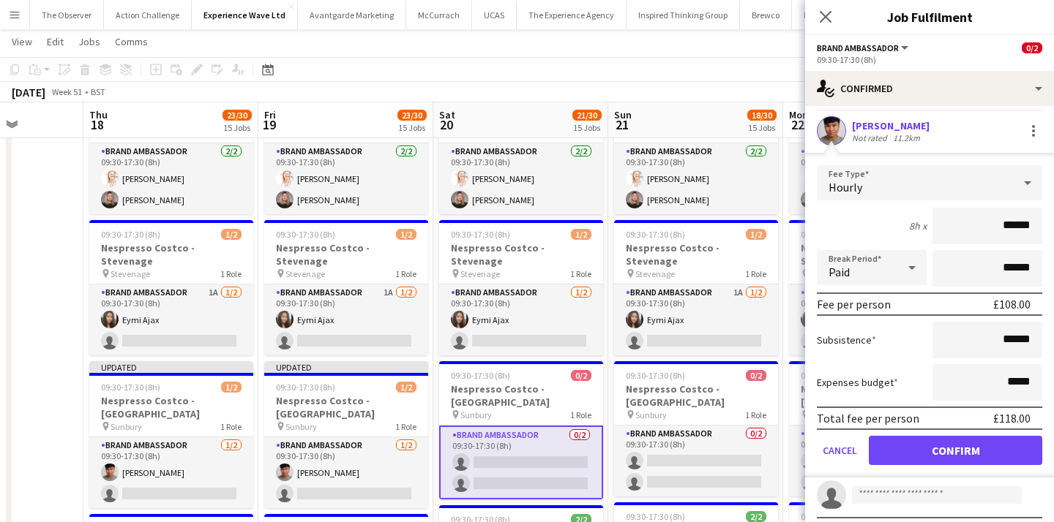
scroll to position [33, 0]
click at [908, 437] on button "Confirm" at bounding box center [955, 449] width 173 height 29
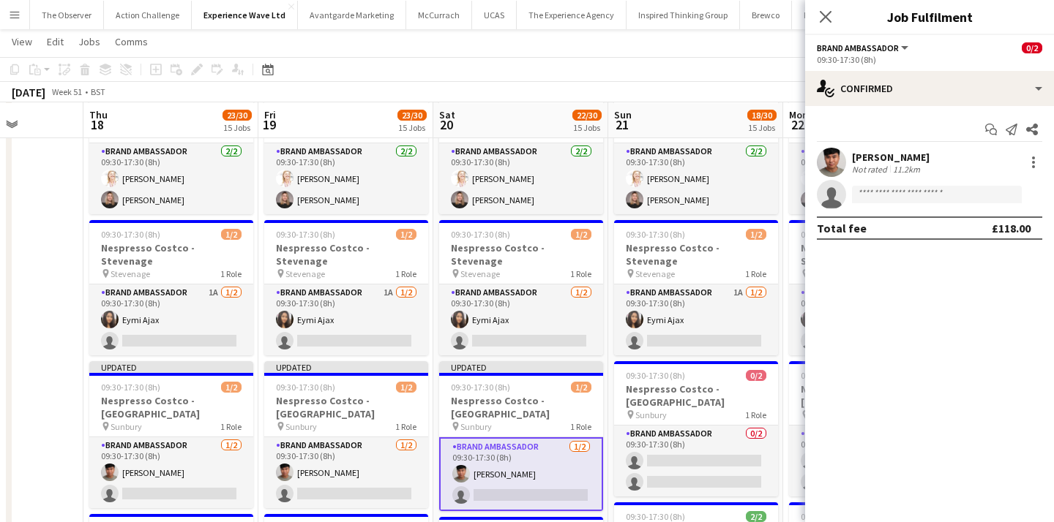
scroll to position [0, 0]
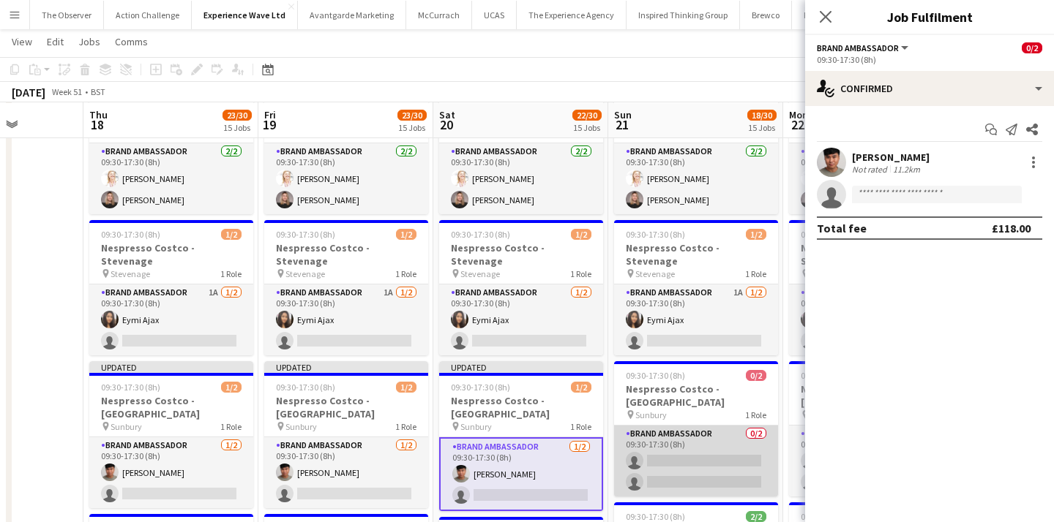
click at [689, 426] on app-card-role "Brand Ambassador 0/2 09:30-17:30 (8h) single-neutral-actions single-neutral-act…" at bounding box center [696, 461] width 164 height 71
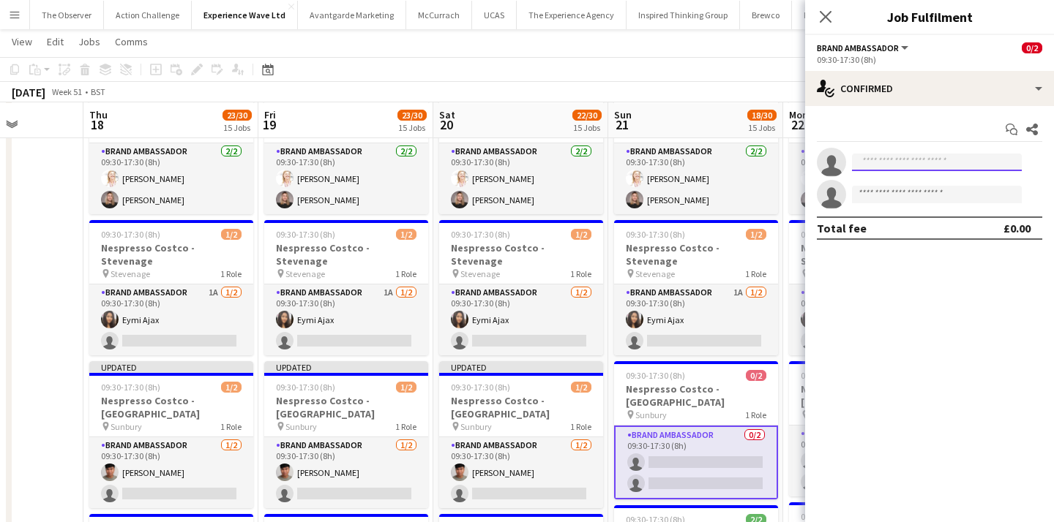
click at [889, 154] on input at bounding box center [937, 163] width 170 height 18
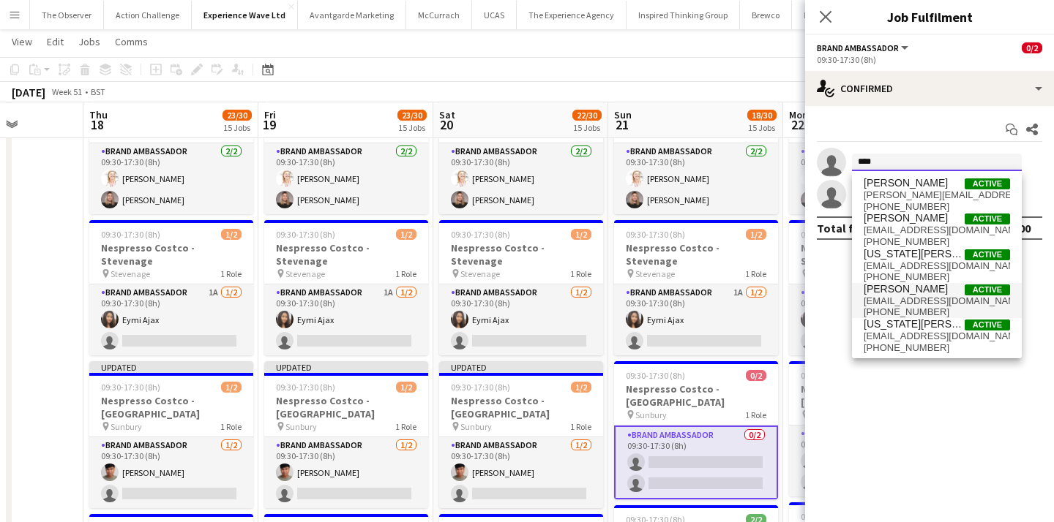
type input "***"
click at [915, 314] on span "+447534453312" at bounding box center [936, 313] width 146 height 12
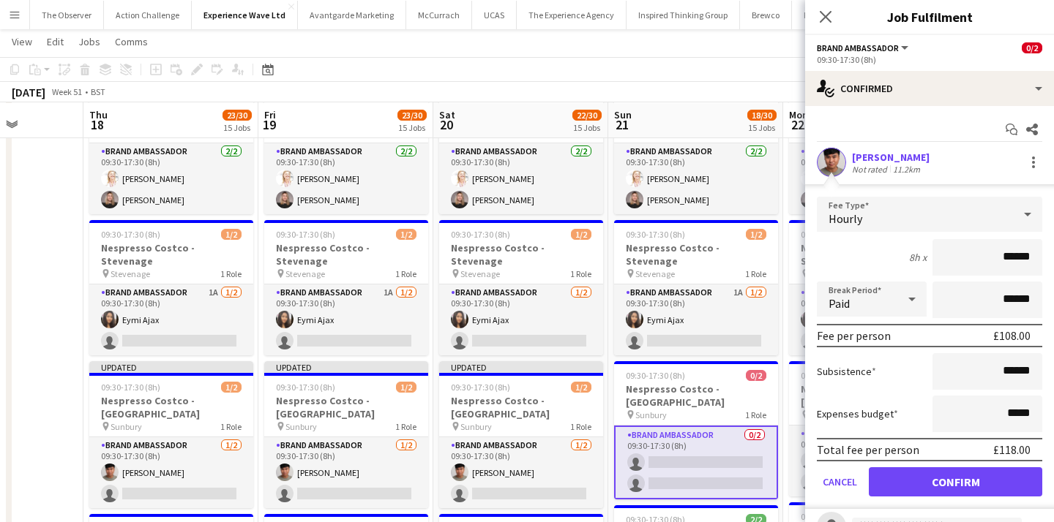
scroll to position [19, 0]
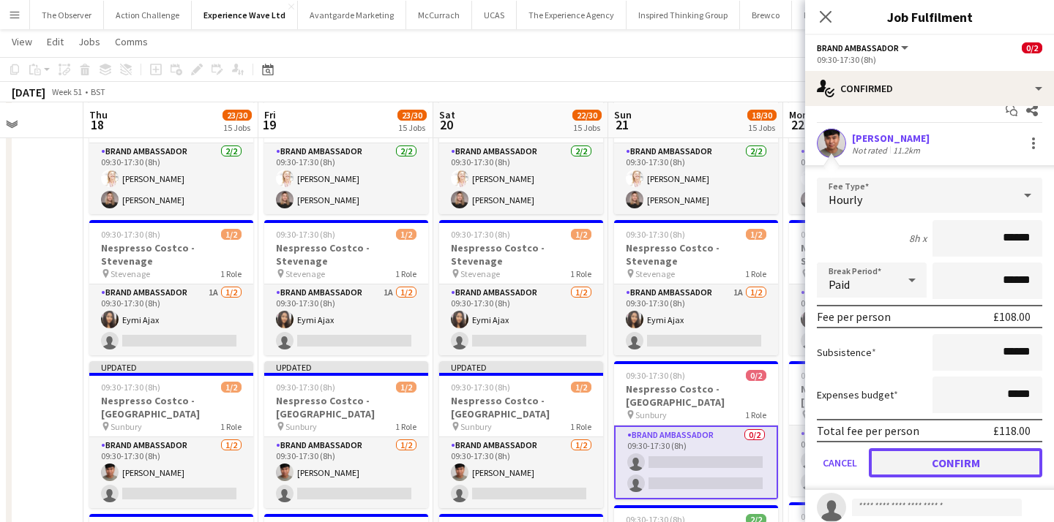
click at [934, 461] on button "Confirm" at bounding box center [955, 463] width 173 height 29
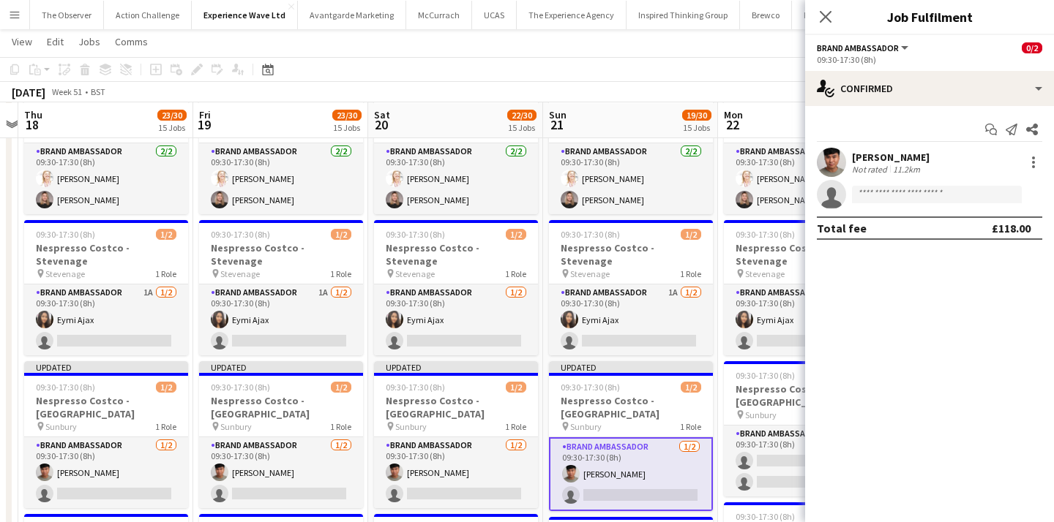
scroll to position [0, 592]
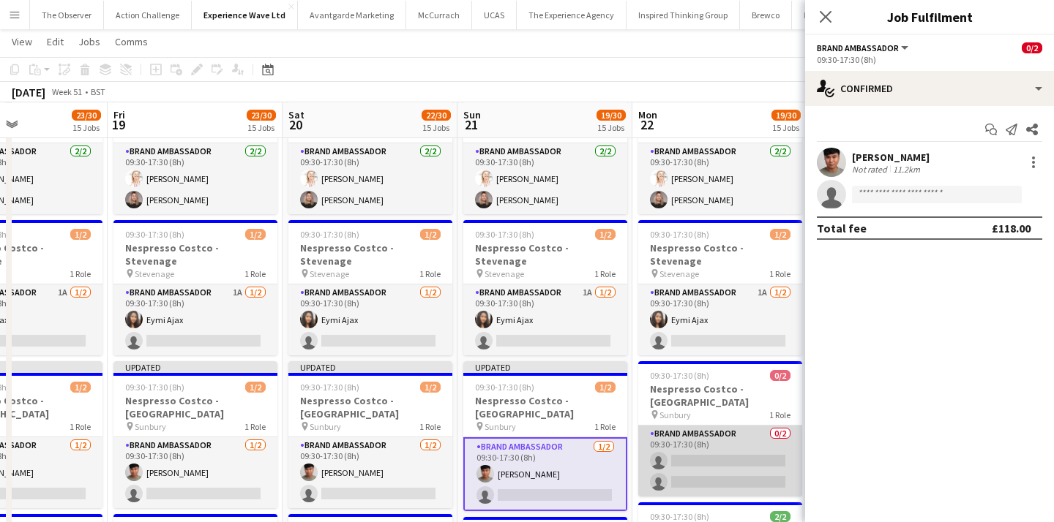
click at [726, 426] on app-card-role "Brand Ambassador 0/2 09:30-17:30 (8h) single-neutral-actions single-neutral-act…" at bounding box center [720, 461] width 164 height 71
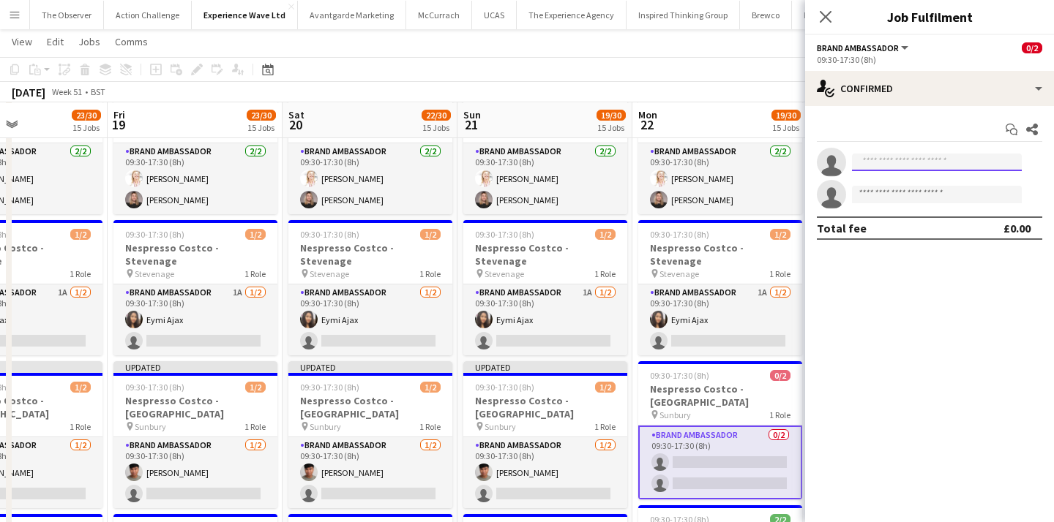
click at [909, 168] on input at bounding box center [937, 163] width 170 height 18
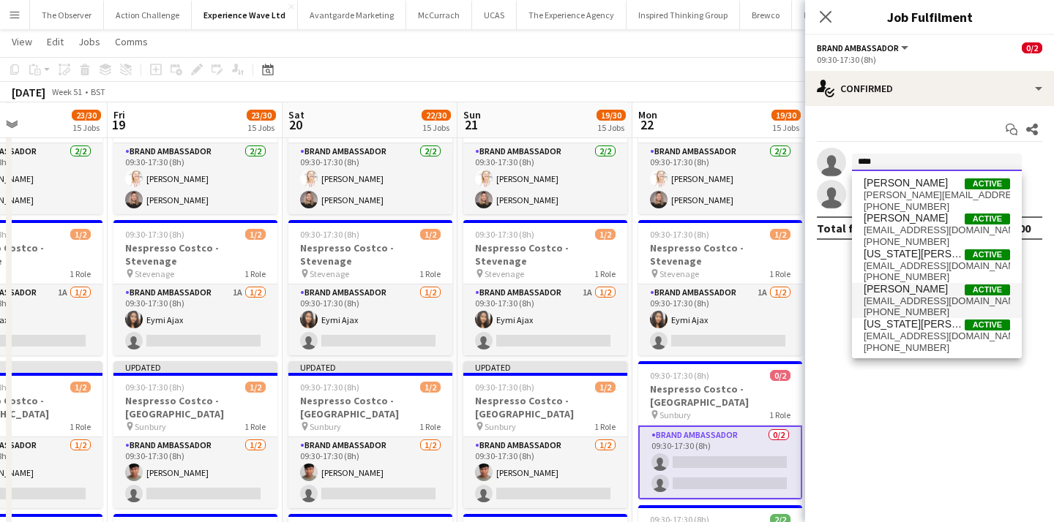
type input "***"
click at [912, 296] on span "geovanjosephb@yahoo.com" at bounding box center [936, 302] width 146 height 12
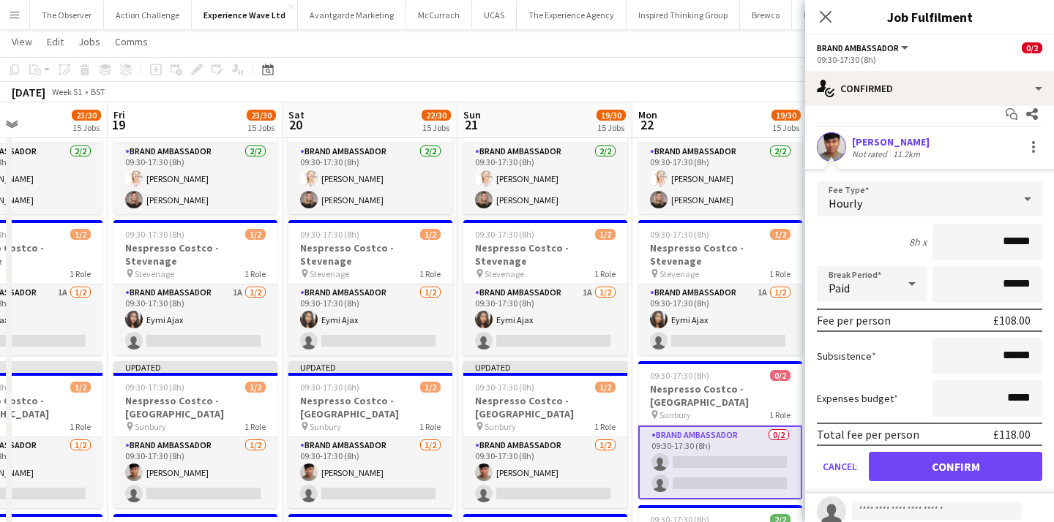
scroll to position [16, 0]
click at [911, 467] on button "Confirm" at bounding box center [955, 465] width 173 height 29
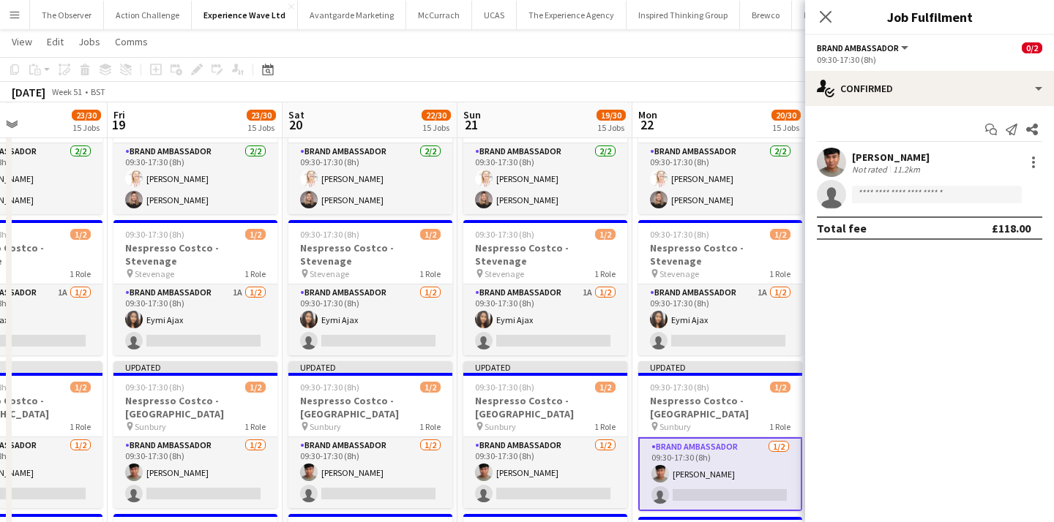
scroll to position [0, 0]
click at [721, 97] on div "December 2025 Week 51 • BST Publish 1 job Revert 1 job" at bounding box center [527, 92] width 1054 height 20
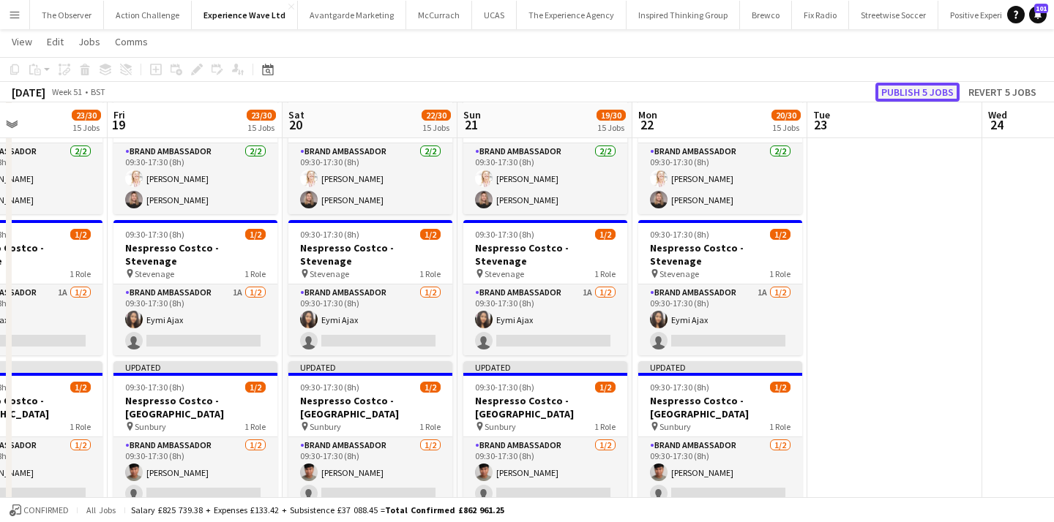
click at [914, 83] on button "Publish 5 jobs" at bounding box center [917, 92] width 84 height 19
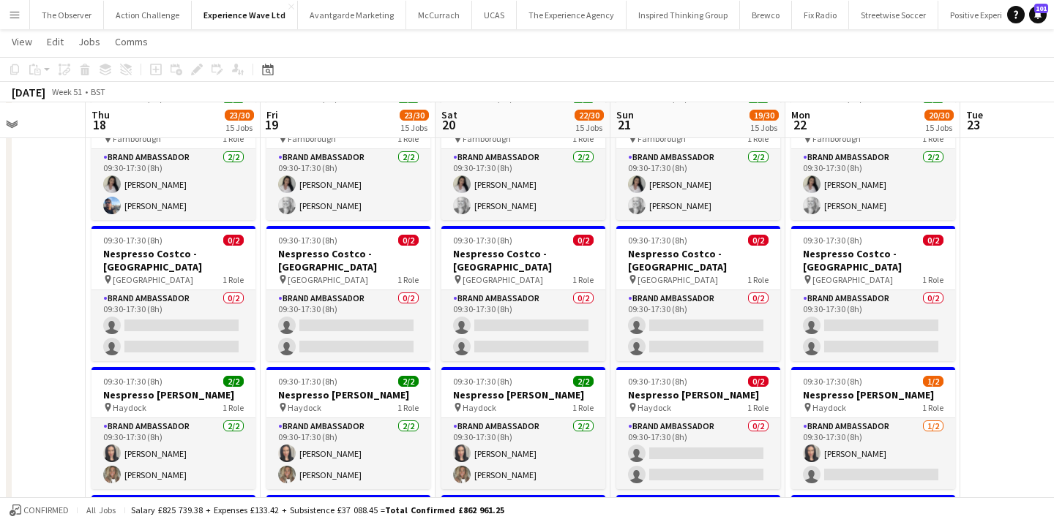
scroll to position [774, 0]
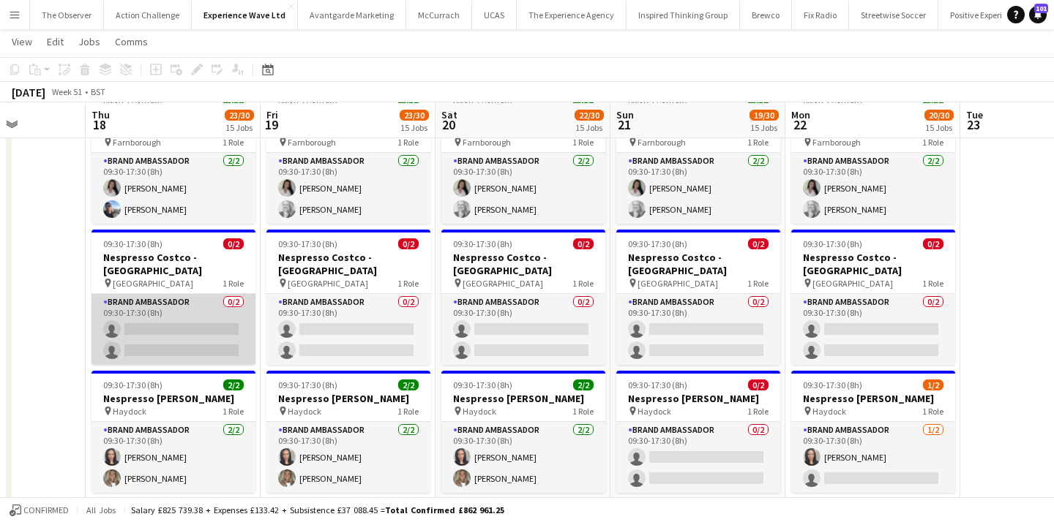
click at [227, 294] on app-card-role "Brand Ambassador 0/2 09:30-17:30 (8h) single-neutral-actions single-neutral-act…" at bounding box center [173, 329] width 164 height 71
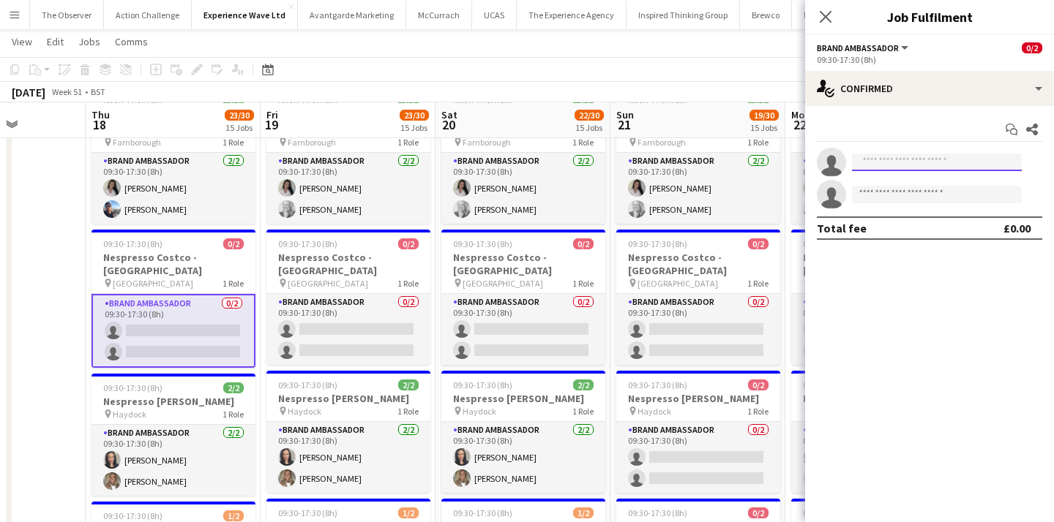
click at [878, 165] on input at bounding box center [937, 163] width 170 height 18
type input "*"
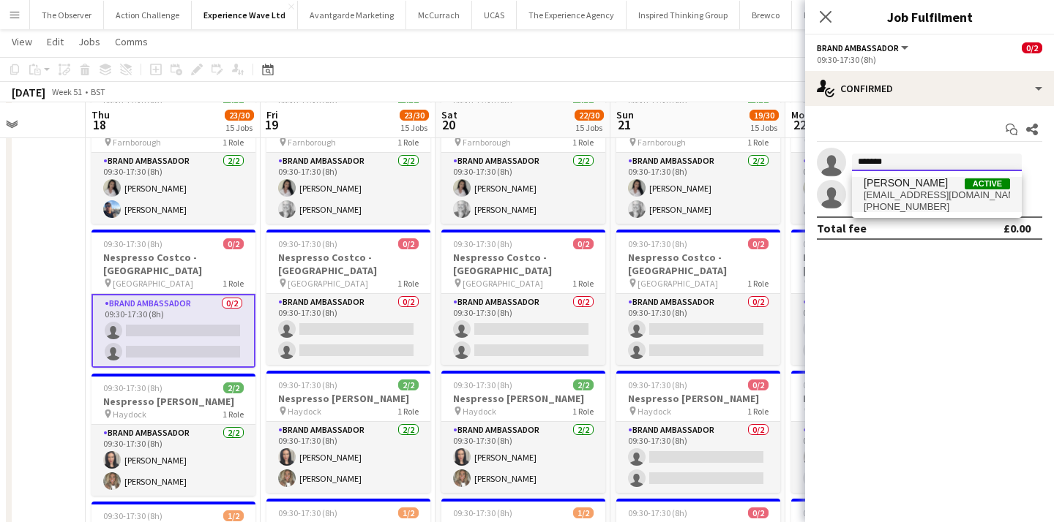
type input "*******"
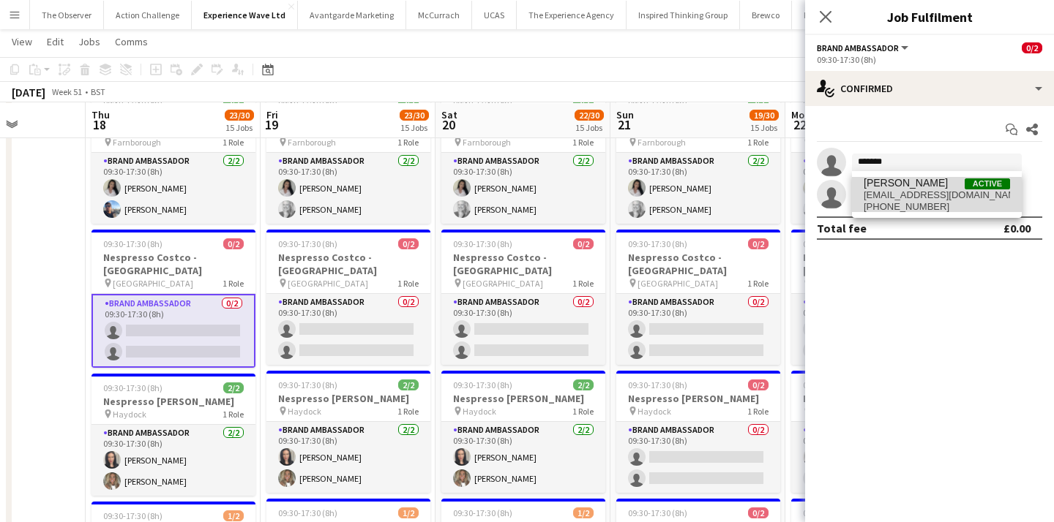
click at [880, 211] on span "+447541089946" at bounding box center [936, 207] width 146 height 12
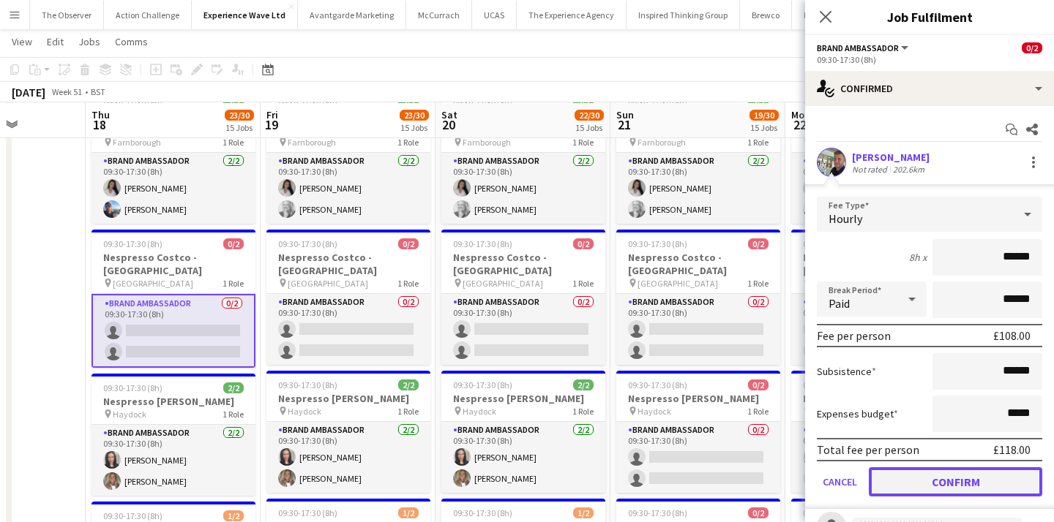
click at [924, 473] on button "Confirm" at bounding box center [955, 482] width 173 height 29
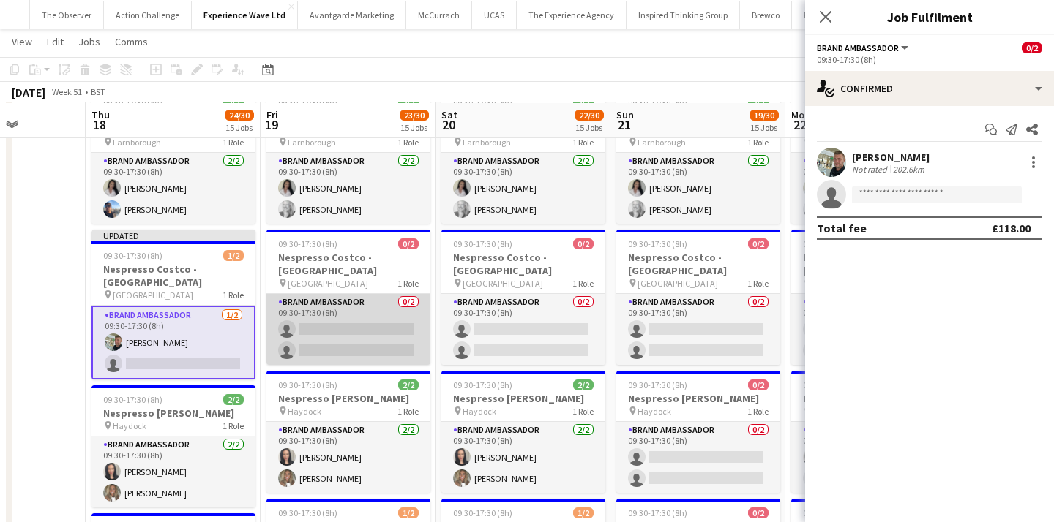
click at [383, 294] on app-card-role "Brand Ambassador 0/2 09:30-17:30 (8h) single-neutral-actions single-neutral-act…" at bounding box center [348, 329] width 164 height 71
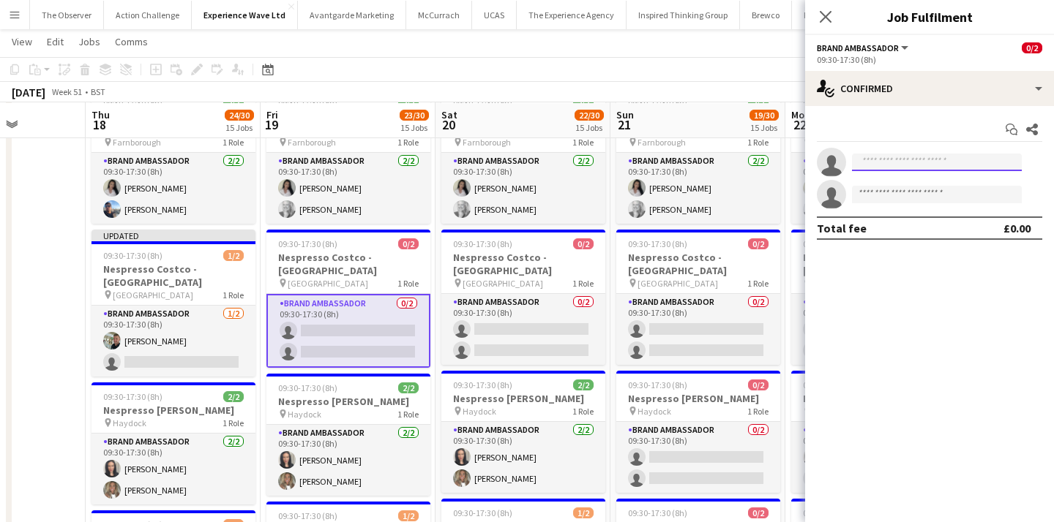
click at [889, 157] on input at bounding box center [937, 163] width 170 height 18
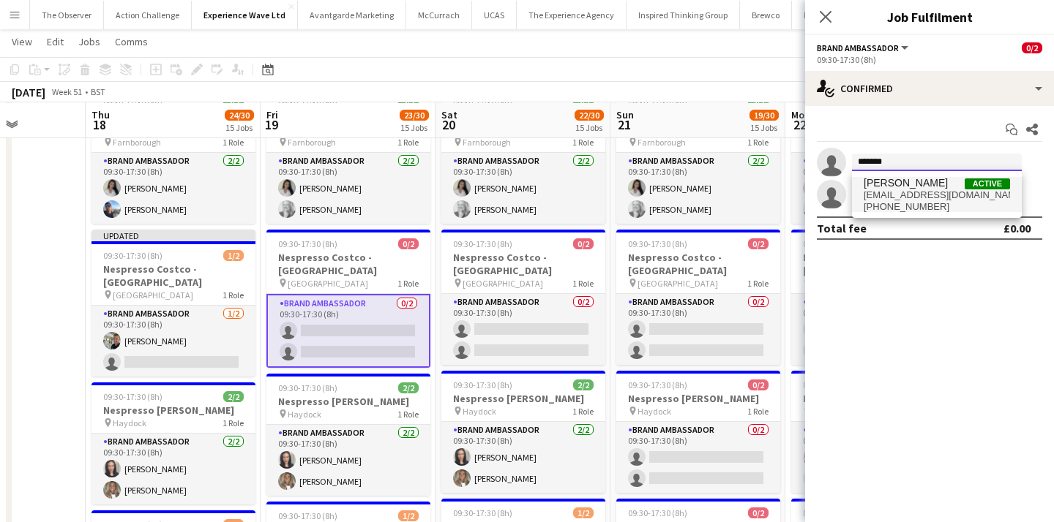
type input "*******"
click at [901, 201] on span "+447541089946" at bounding box center [936, 207] width 146 height 12
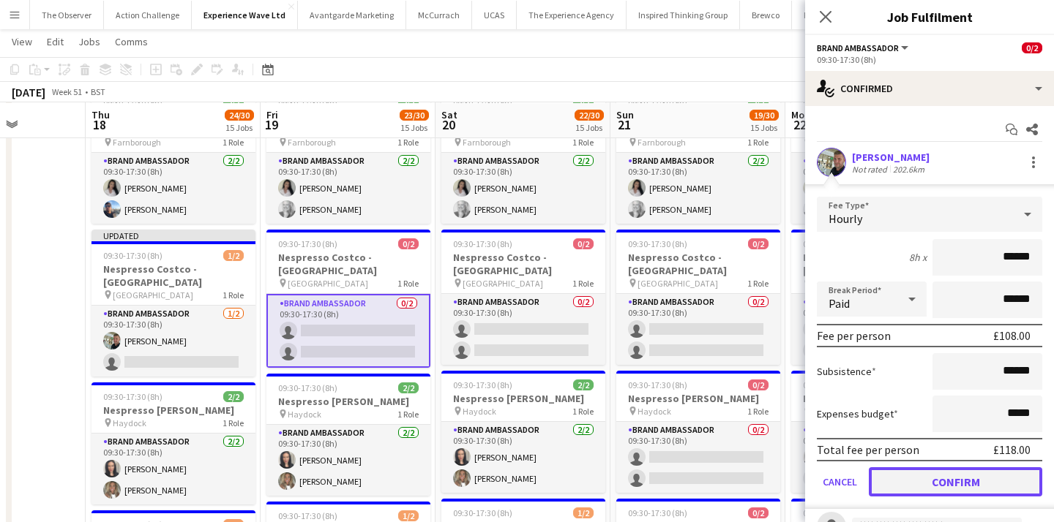
click at [972, 479] on button "Confirm" at bounding box center [955, 482] width 173 height 29
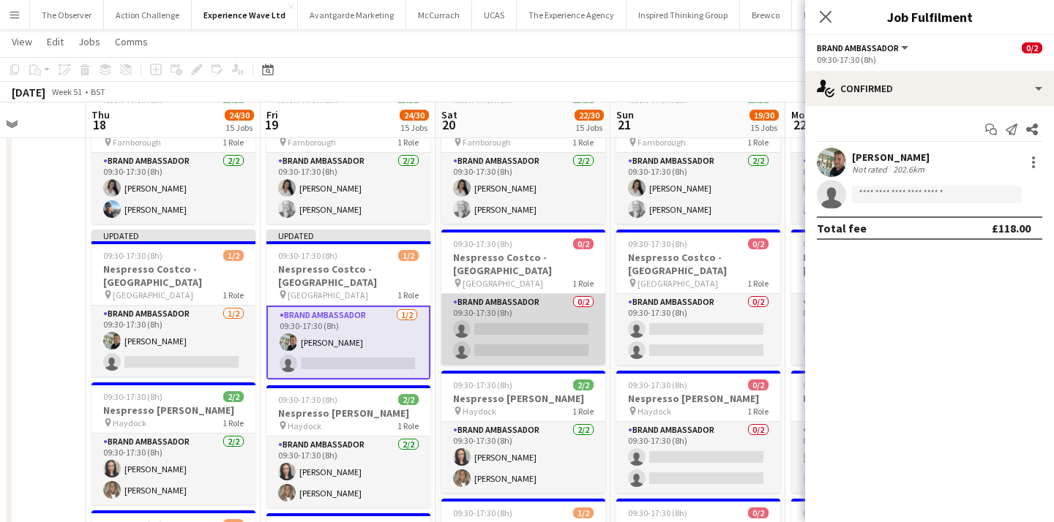
click at [560, 294] on app-card-role "Brand Ambassador 0/2 09:30-17:30 (8h) single-neutral-actions single-neutral-act…" at bounding box center [523, 329] width 164 height 71
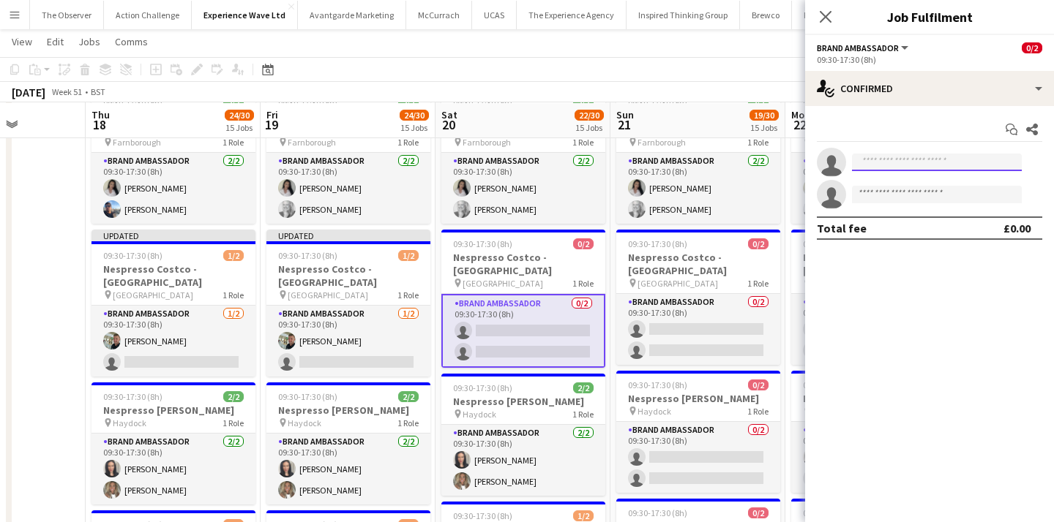
click at [910, 163] on input at bounding box center [937, 163] width 170 height 18
click at [907, 158] on input "*******" at bounding box center [937, 163] width 170 height 18
click at [906, 158] on input "*******" at bounding box center [937, 163] width 170 height 18
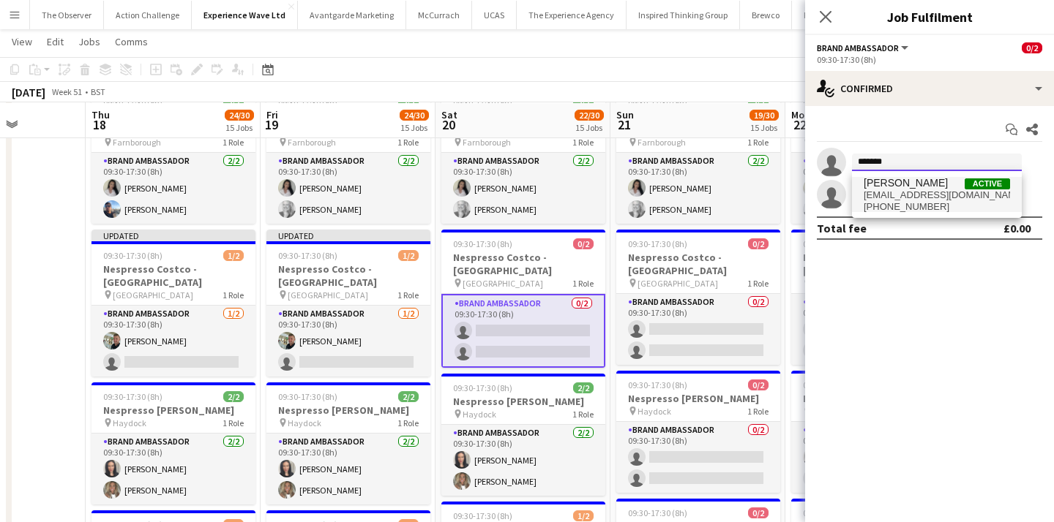
type input "*******"
click at [907, 187] on span "Paul McDonald" at bounding box center [905, 183] width 84 height 12
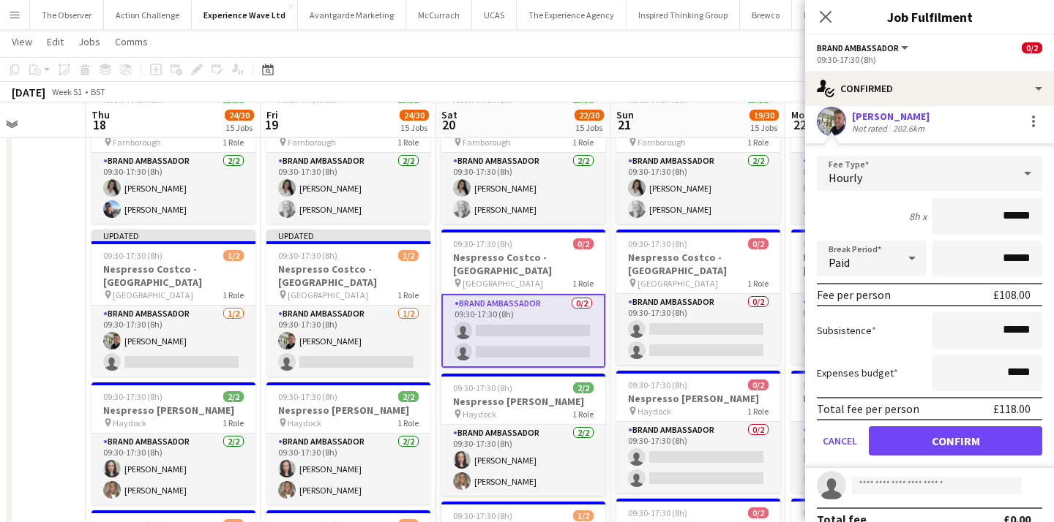
scroll to position [38, 0]
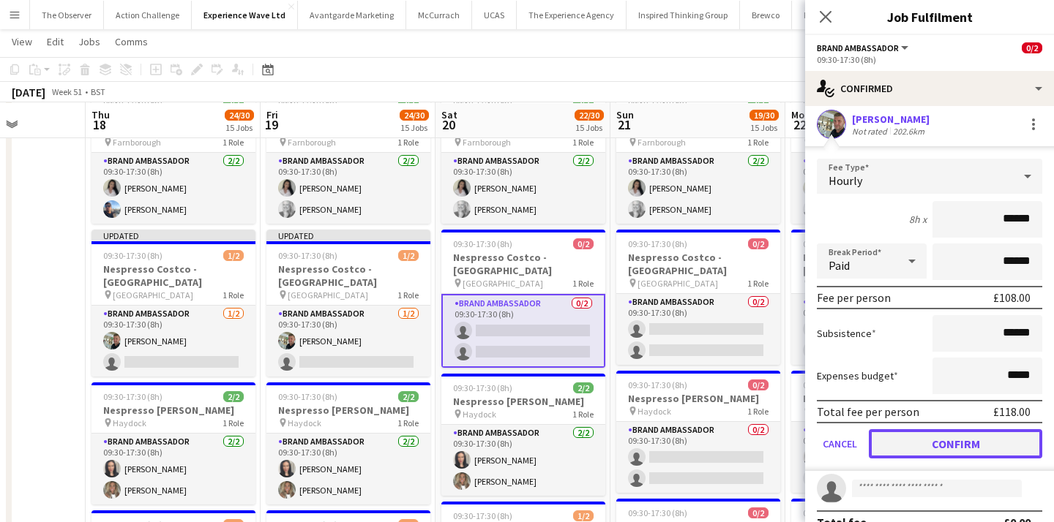
click at [929, 431] on button "Confirm" at bounding box center [955, 444] width 173 height 29
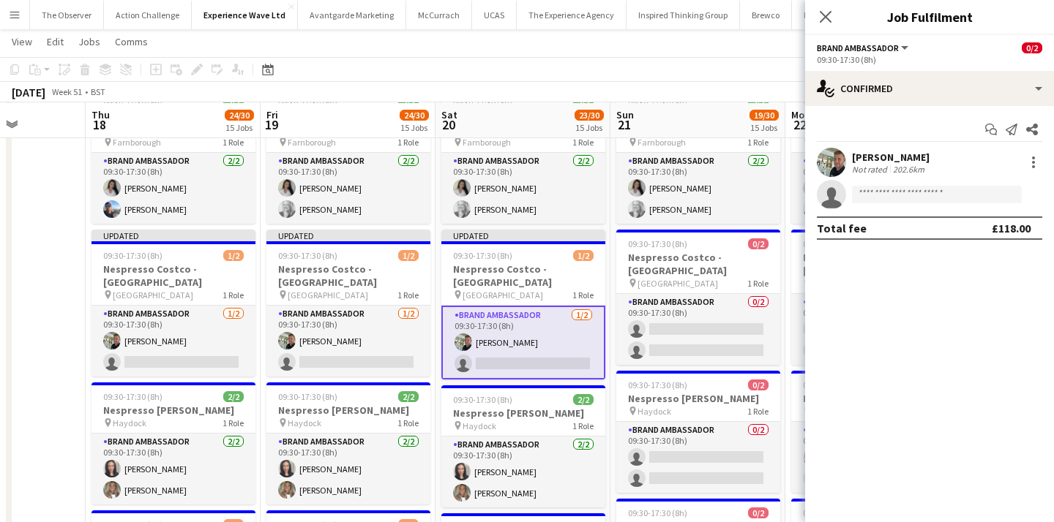
scroll to position [0, 0]
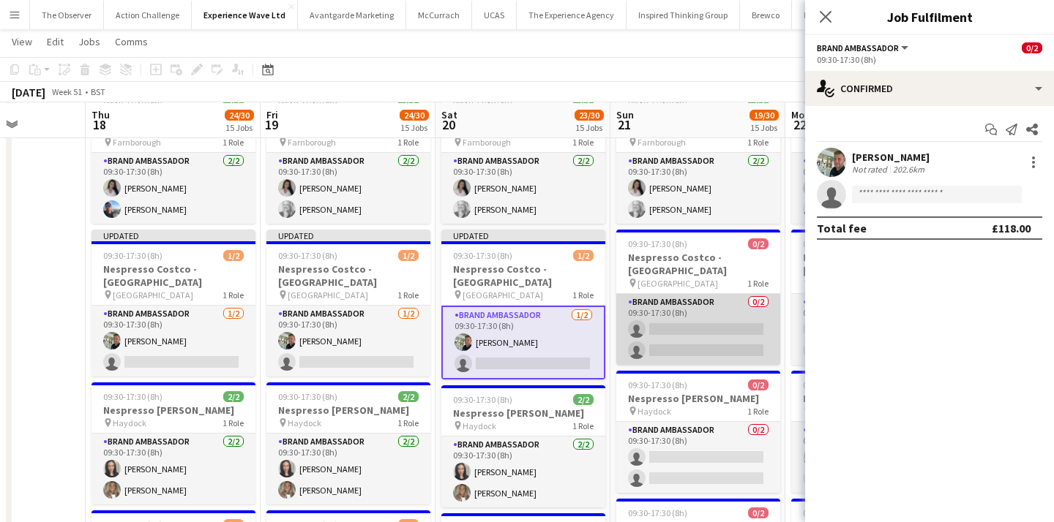
click at [693, 294] on app-card-role "Brand Ambassador 0/2 09:30-17:30 (8h) single-neutral-actions single-neutral-act…" at bounding box center [698, 329] width 164 height 71
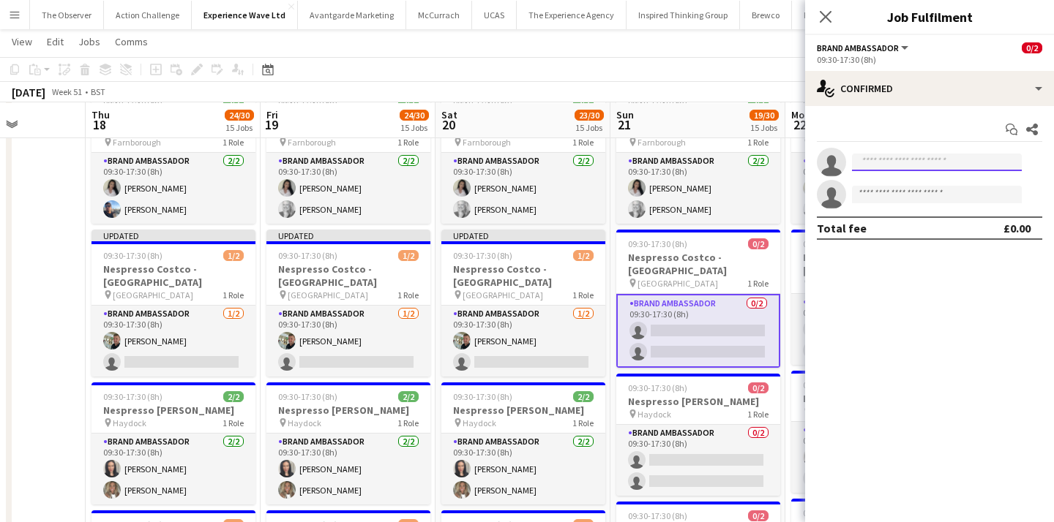
click at [899, 165] on input at bounding box center [937, 163] width 170 height 18
paste input "*******"
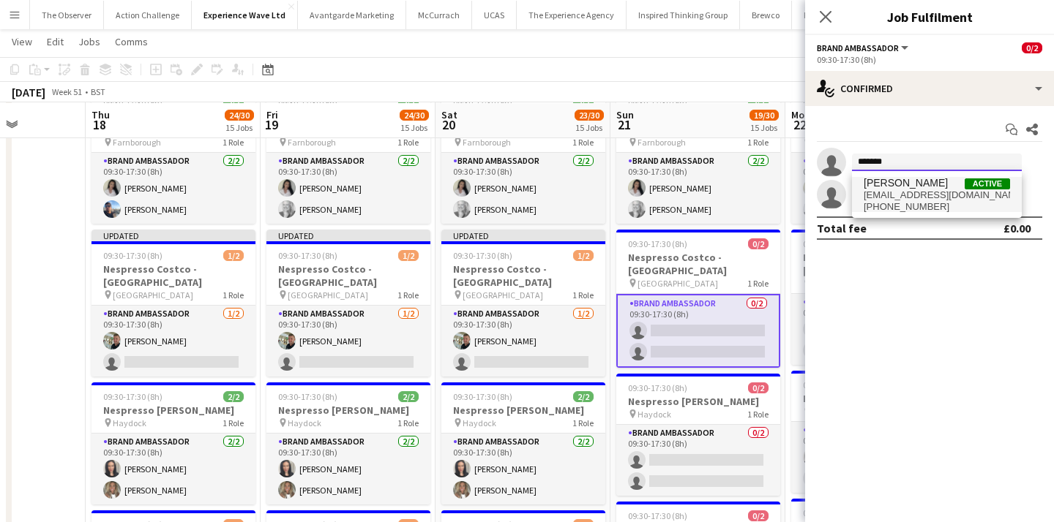
type input "*******"
click at [893, 197] on span "paulmac2106@gmail.com" at bounding box center [936, 196] width 146 height 12
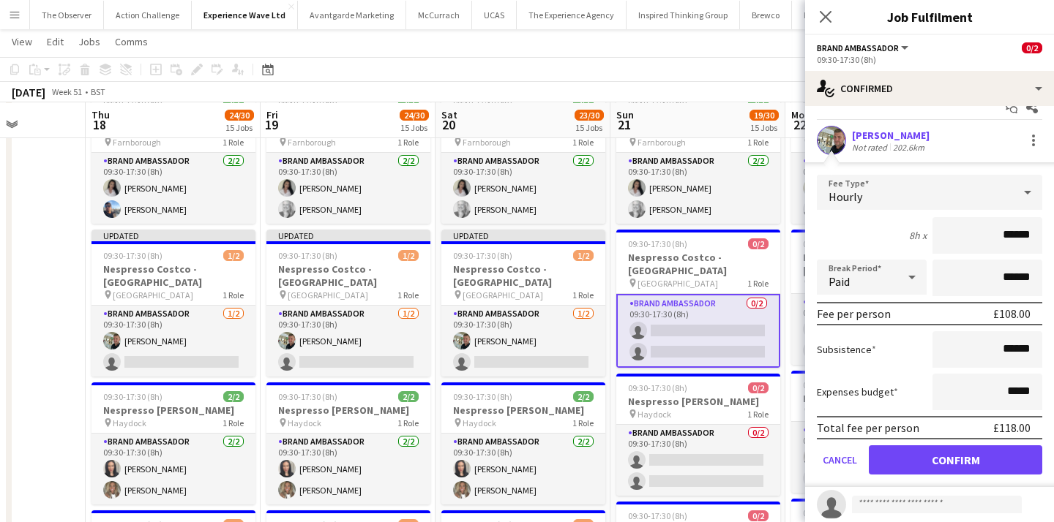
scroll to position [23, 0]
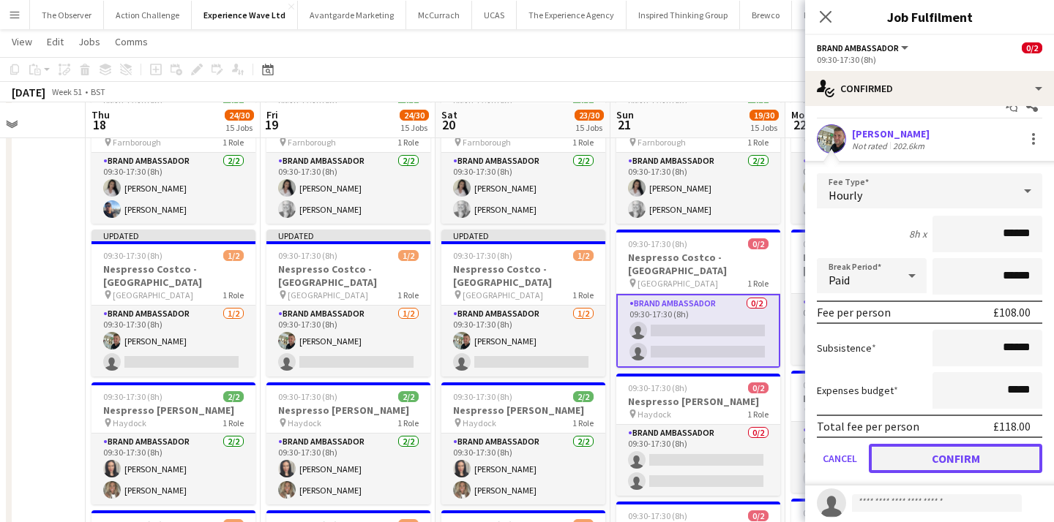
click at [918, 451] on button "Confirm" at bounding box center [955, 458] width 173 height 29
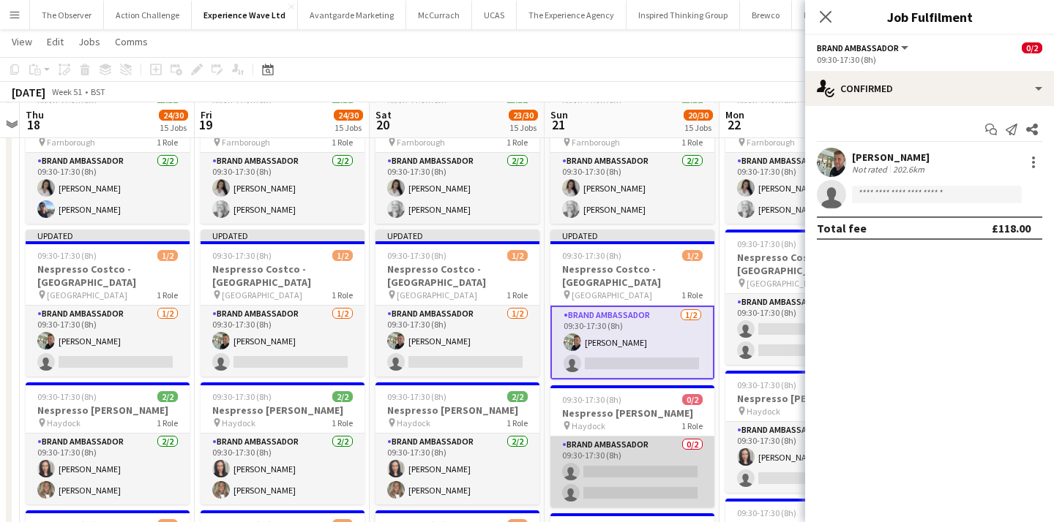
scroll to position [0, 561]
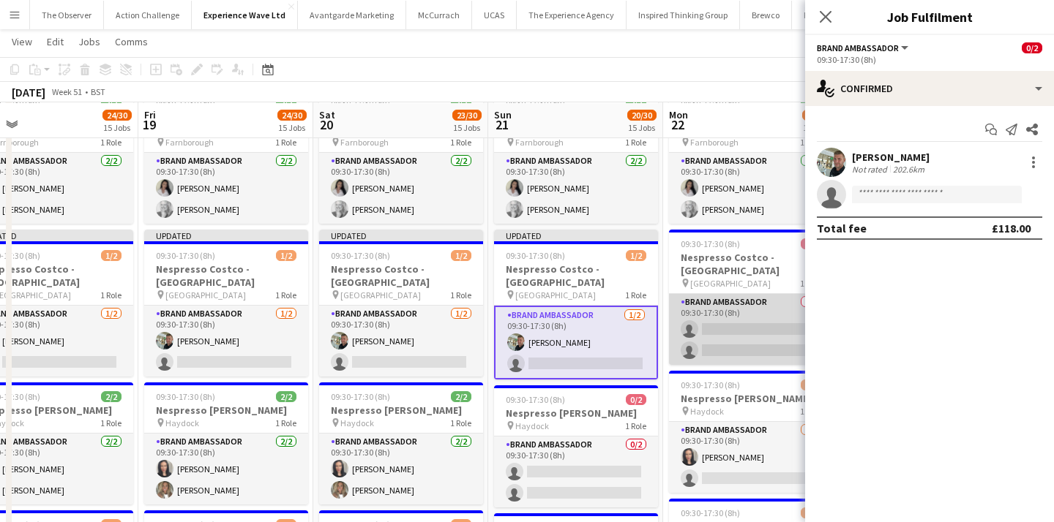
click at [724, 294] on app-card-role "Brand Ambassador 0/2 09:30-17:30 (8h) single-neutral-actions single-neutral-act…" at bounding box center [751, 329] width 164 height 71
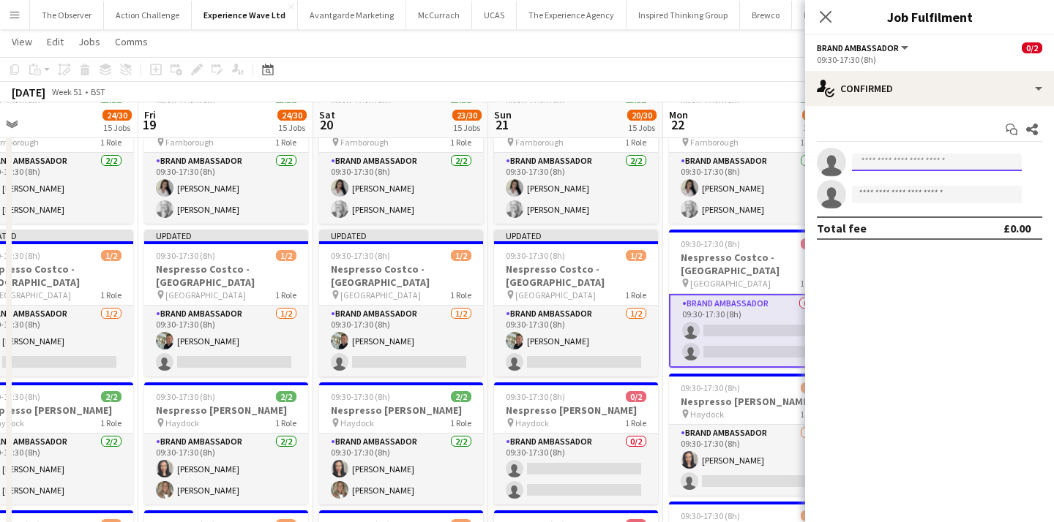
click at [944, 165] on input at bounding box center [937, 163] width 170 height 18
paste input "*******"
type input "*******"
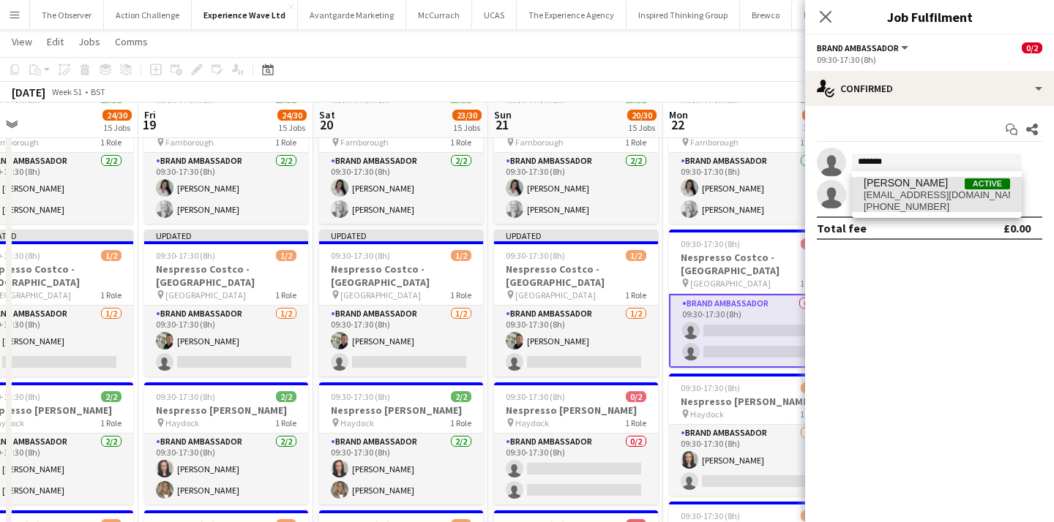
click at [918, 193] on span "paulmac2106@gmail.com" at bounding box center [936, 196] width 146 height 12
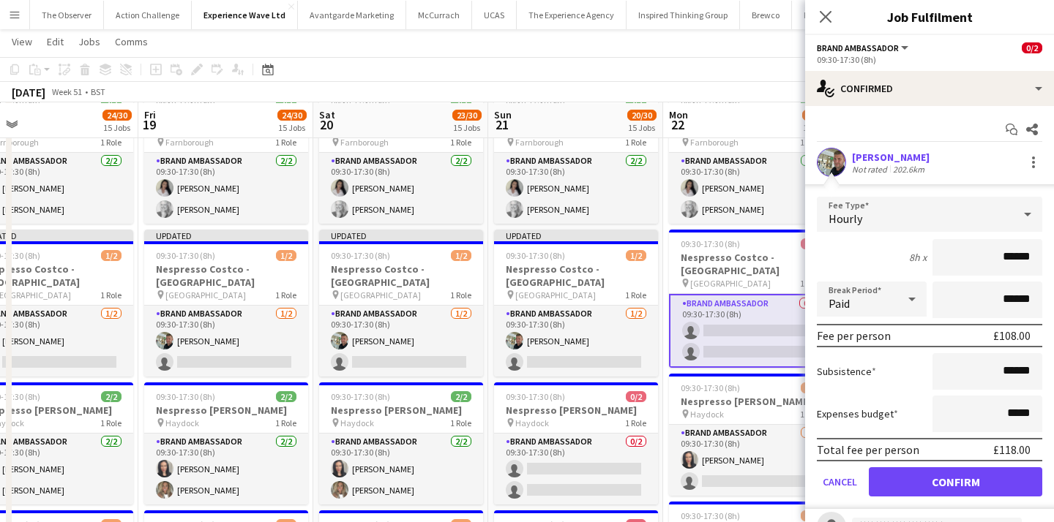
scroll to position [21, 0]
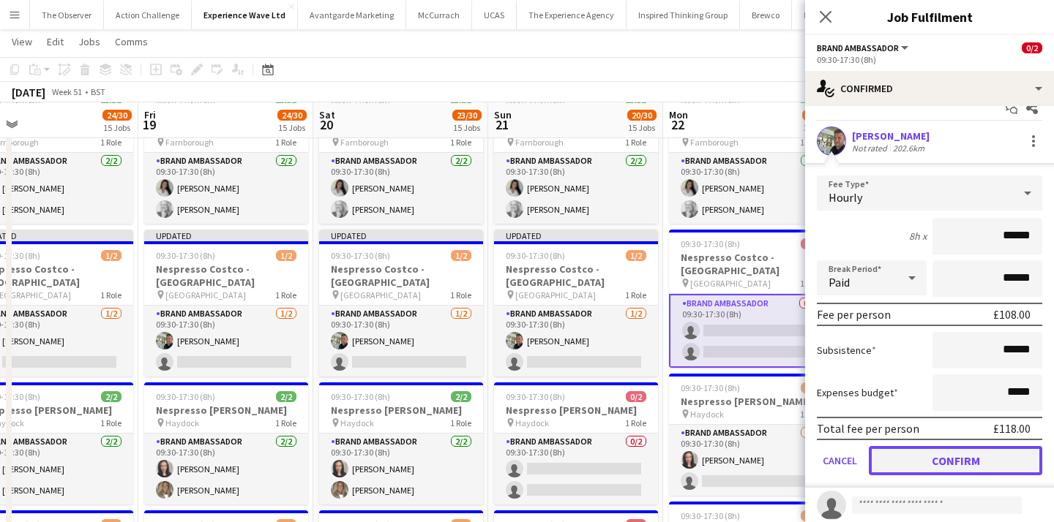
click at [956, 454] on button "Confirm" at bounding box center [955, 460] width 173 height 29
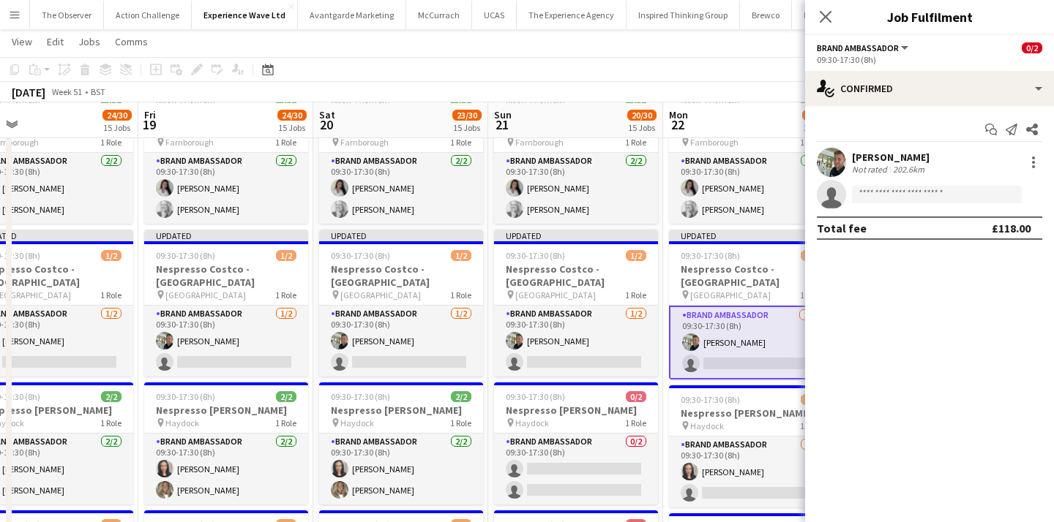
scroll to position [0, 0]
click at [763, 69] on app-toolbar "Copy Paste Paste Command V Paste with crew Command Shift V Paste linked Job Del…" at bounding box center [527, 69] width 1054 height 25
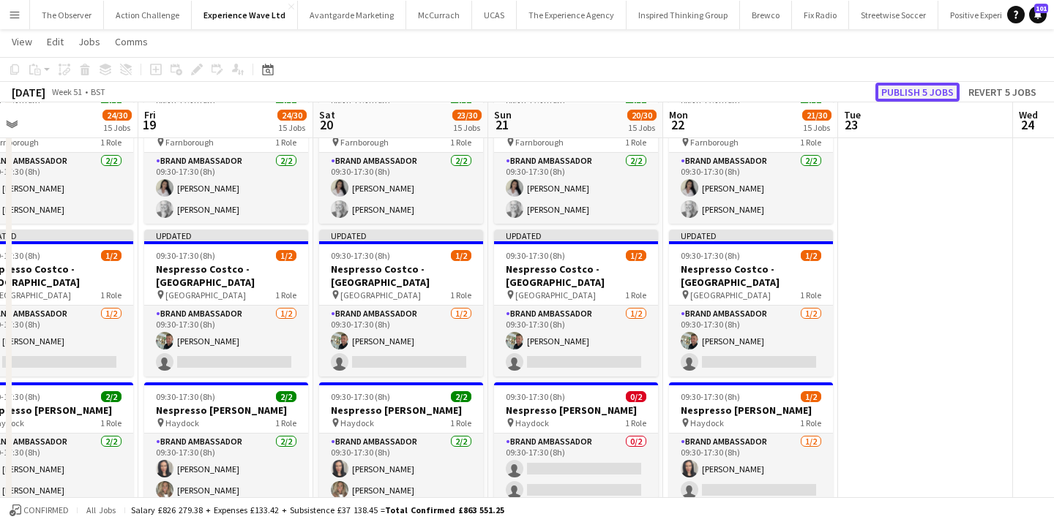
click at [912, 93] on button "Publish 5 jobs" at bounding box center [917, 92] width 84 height 19
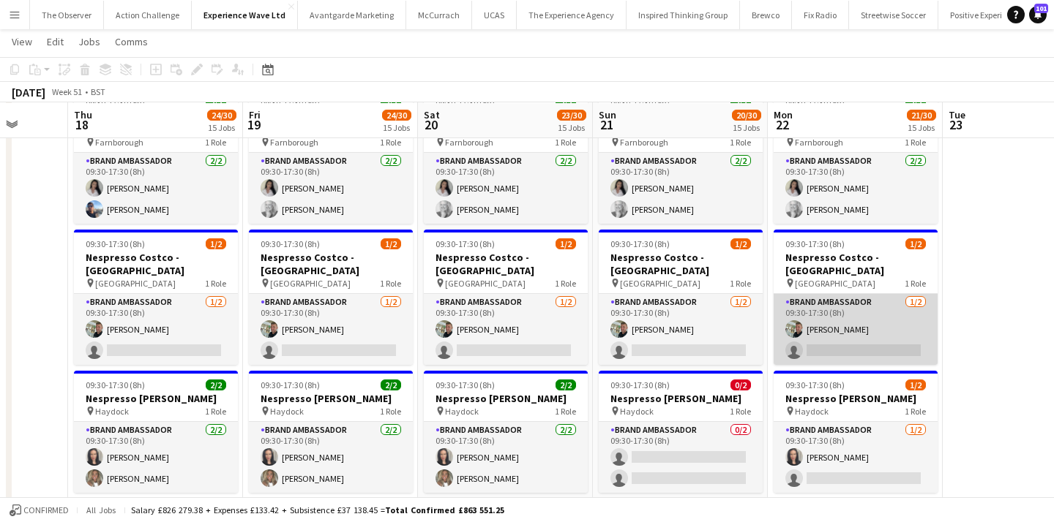
scroll to position [0, 455]
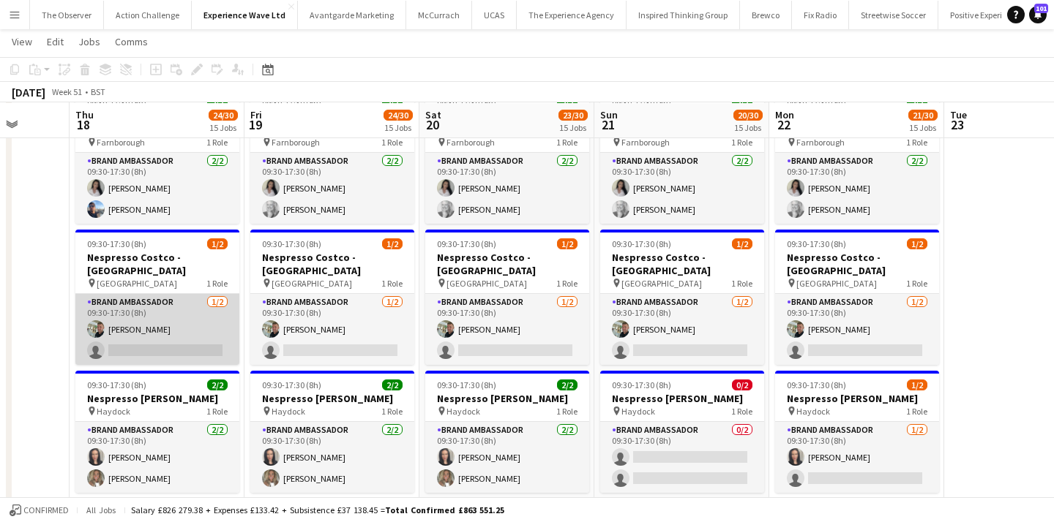
click at [181, 309] on app-card-role "Brand Ambassador 1/2 09:30-17:30 (8h) Paul McDonald single-neutral-actions" at bounding box center [157, 329] width 164 height 71
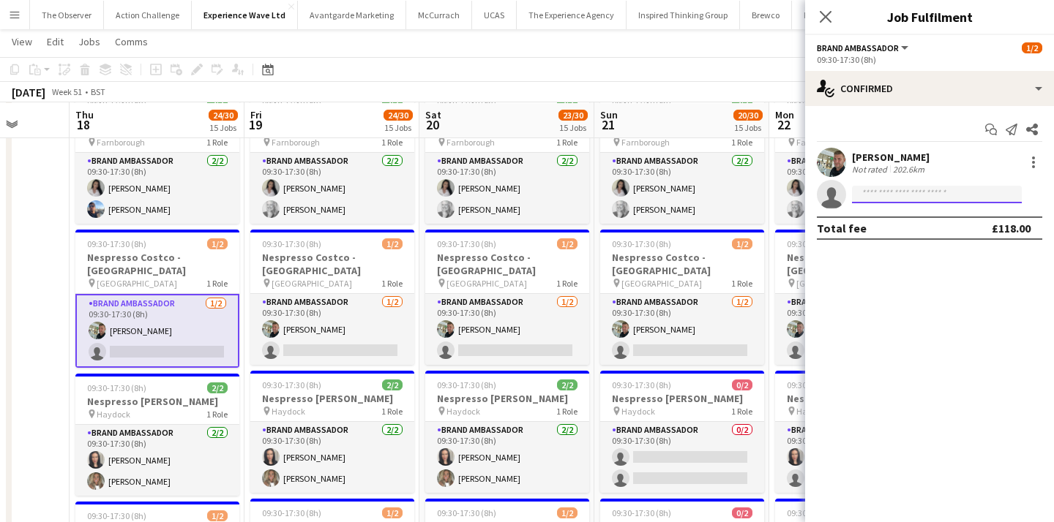
click at [891, 197] on input at bounding box center [937, 195] width 170 height 18
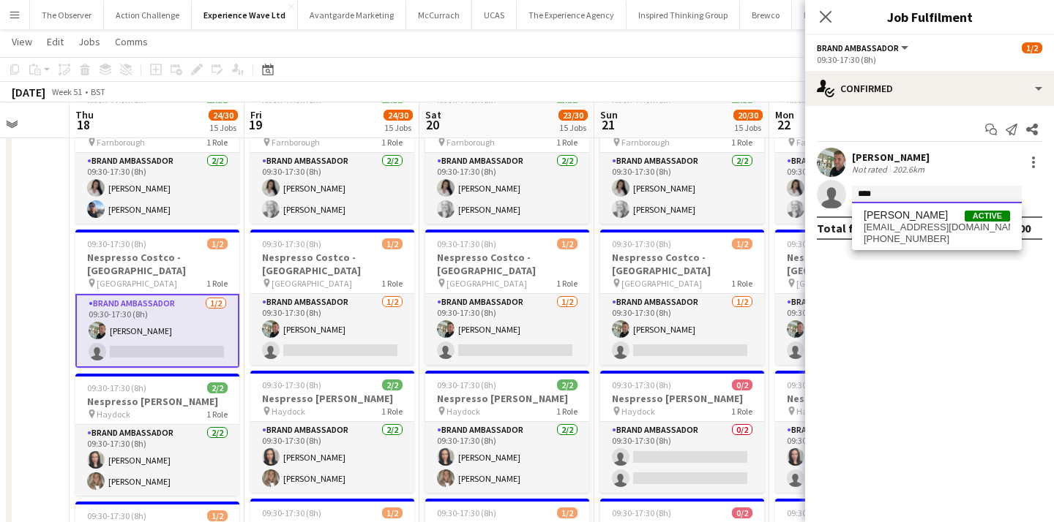
type input "****"
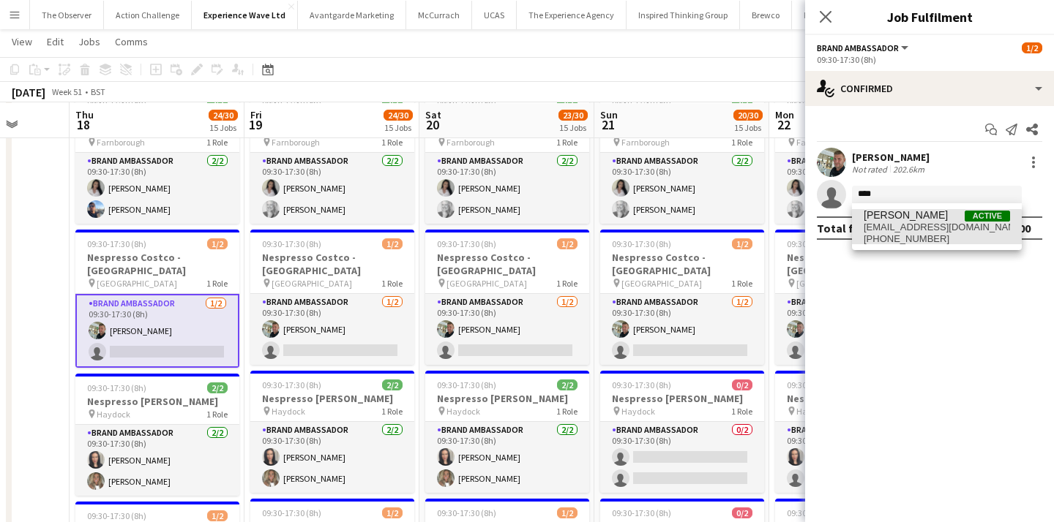
click at [910, 233] on span "tyneroberts@hotmail.com" at bounding box center [936, 228] width 146 height 12
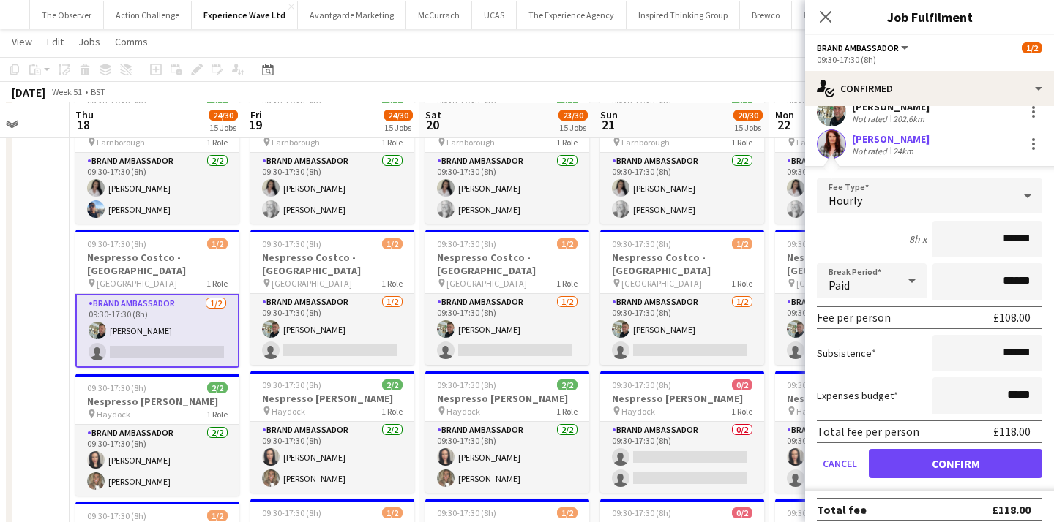
scroll to position [61, 0]
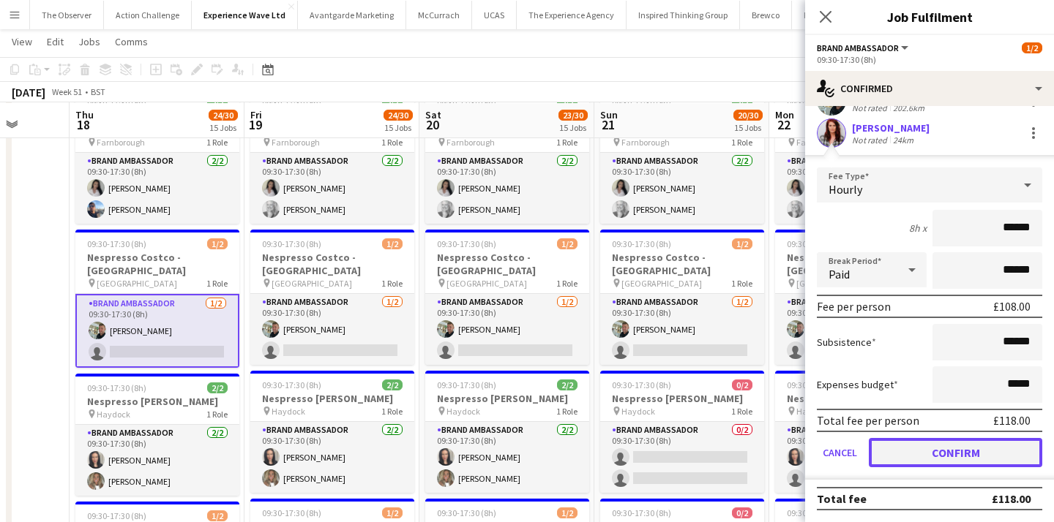
click at [941, 459] on button "Confirm" at bounding box center [955, 452] width 173 height 29
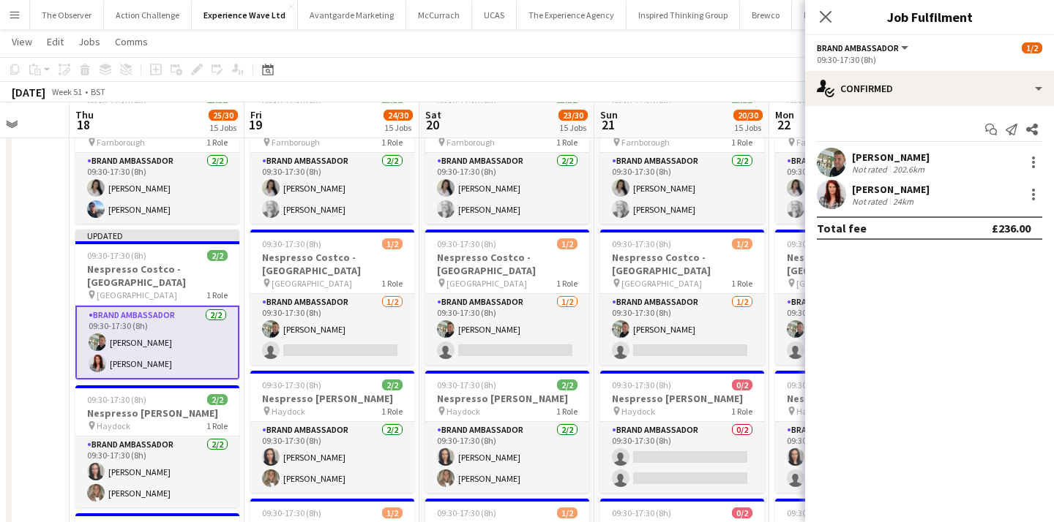
scroll to position [0, 0]
click at [633, 81] on app-toolbar "Copy Paste Paste Command V Paste with crew Command Shift V Paste linked Job Del…" at bounding box center [527, 69] width 1054 height 25
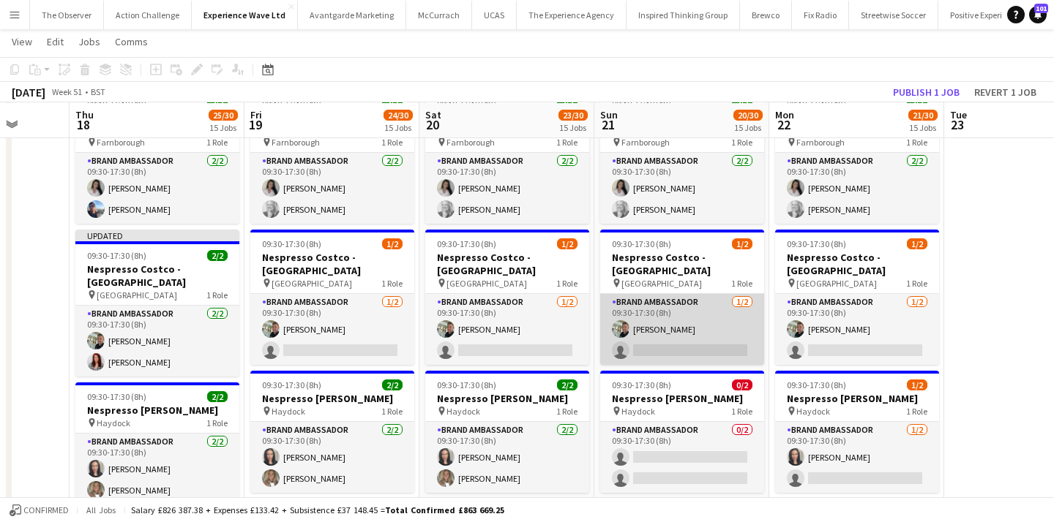
click at [689, 307] on app-card-role "Brand Ambassador 1/2 09:30-17:30 (8h) Paul McDonald single-neutral-actions" at bounding box center [682, 329] width 164 height 71
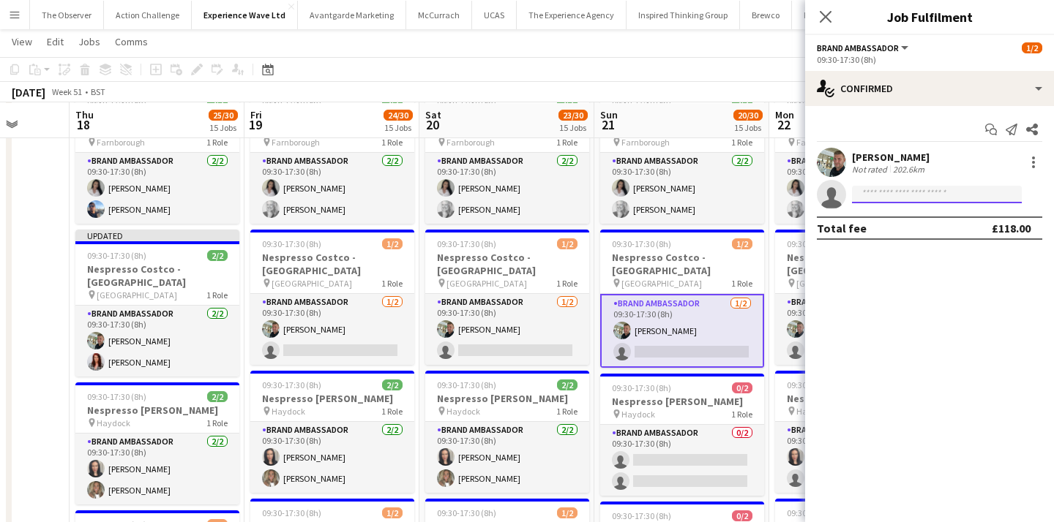
click at [876, 200] on input at bounding box center [937, 195] width 170 height 18
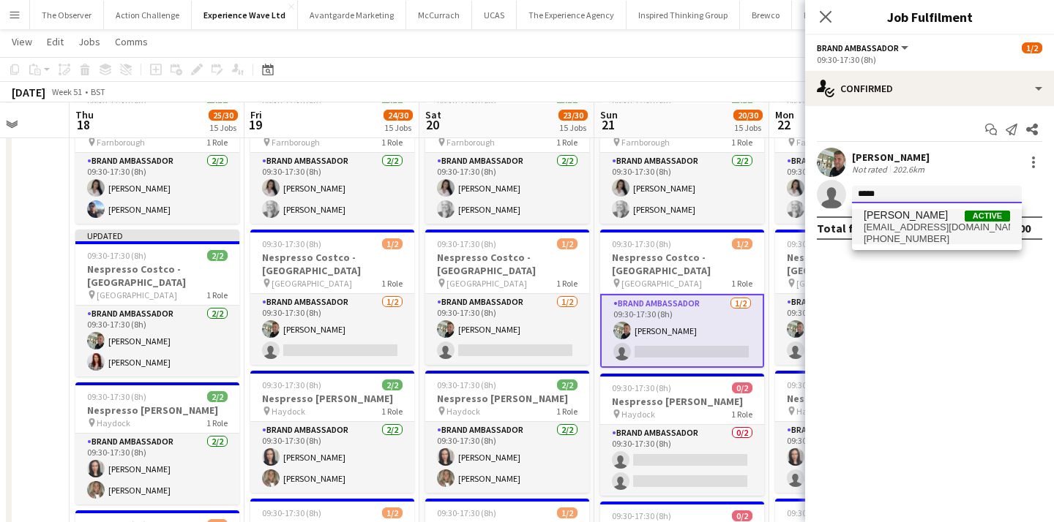
type input "****"
click at [880, 238] on span "+447877426183" at bounding box center [936, 239] width 146 height 12
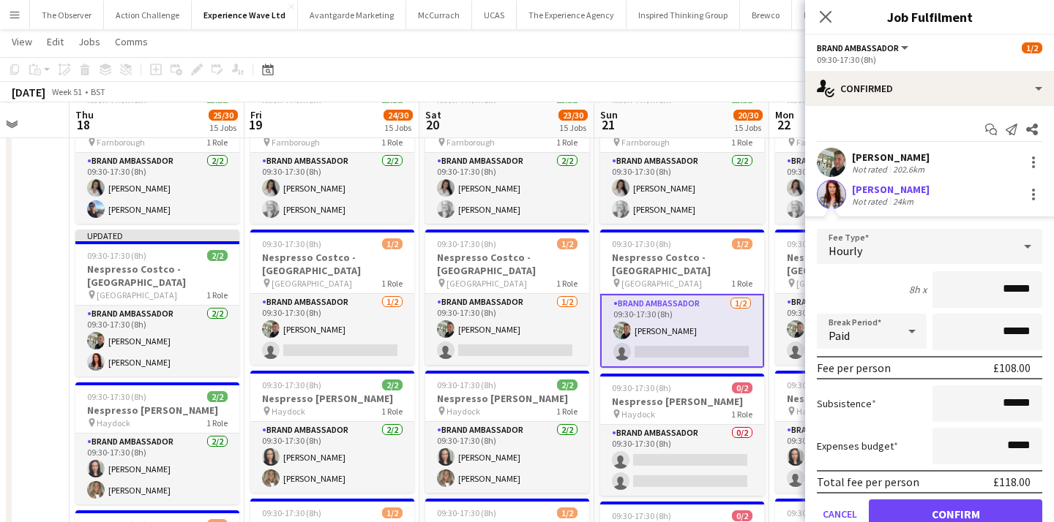
scroll to position [61, 0]
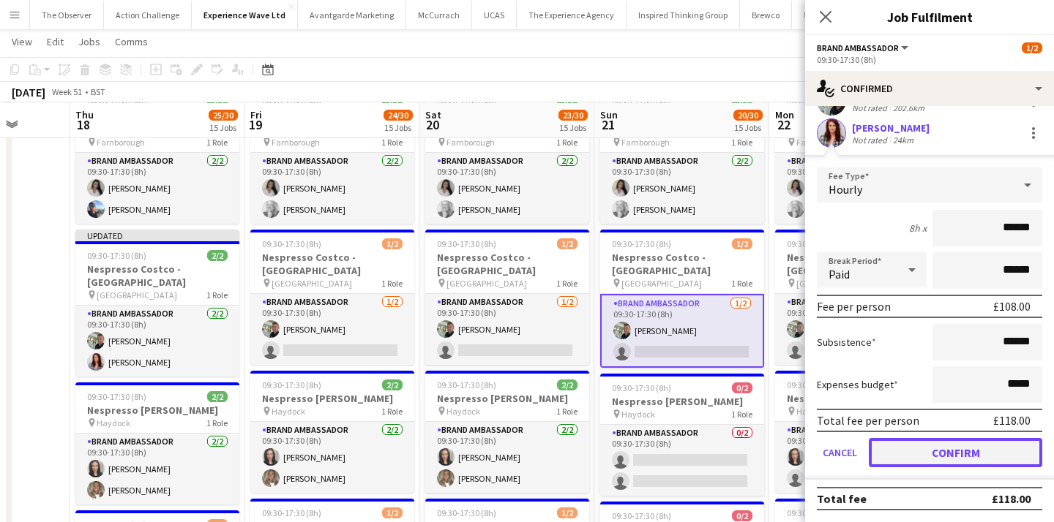
click at [913, 446] on button "Confirm" at bounding box center [955, 452] width 173 height 29
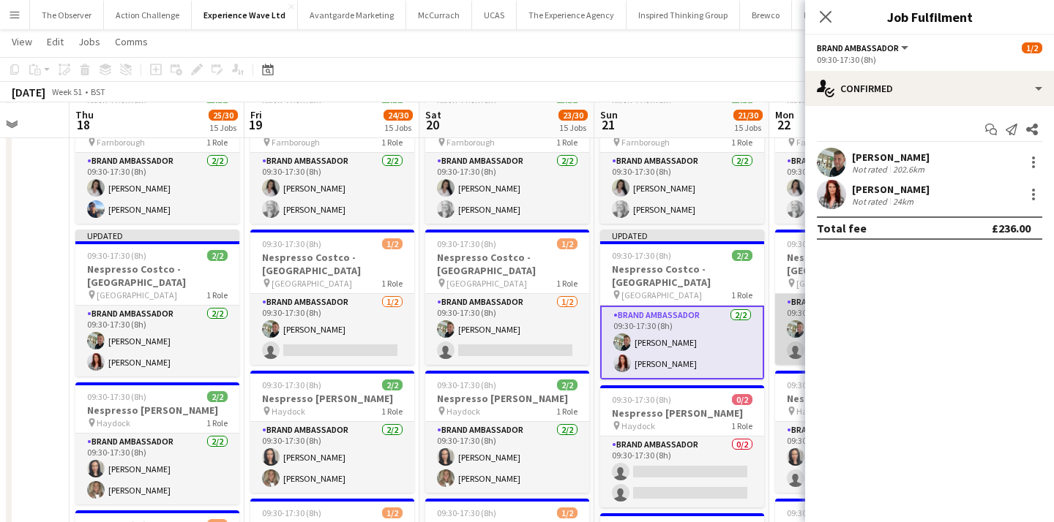
click at [795, 299] on app-card-role "Brand Ambassador 1/2 09:30-17:30 (8h) Paul McDonald single-neutral-actions" at bounding box center [857, 329] width 164 height 71
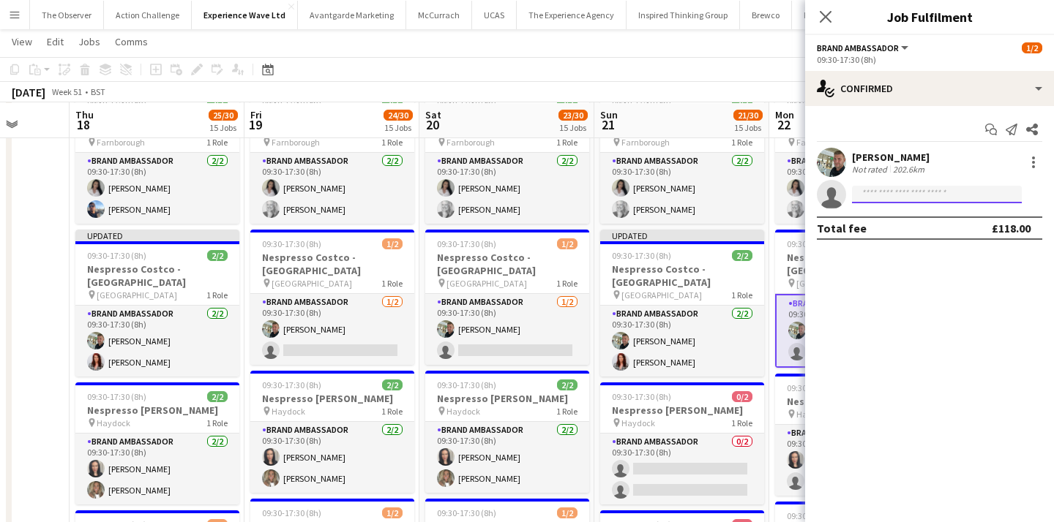
click at [894, 201] on input at bounding box center [937, 195] width 170 height 18
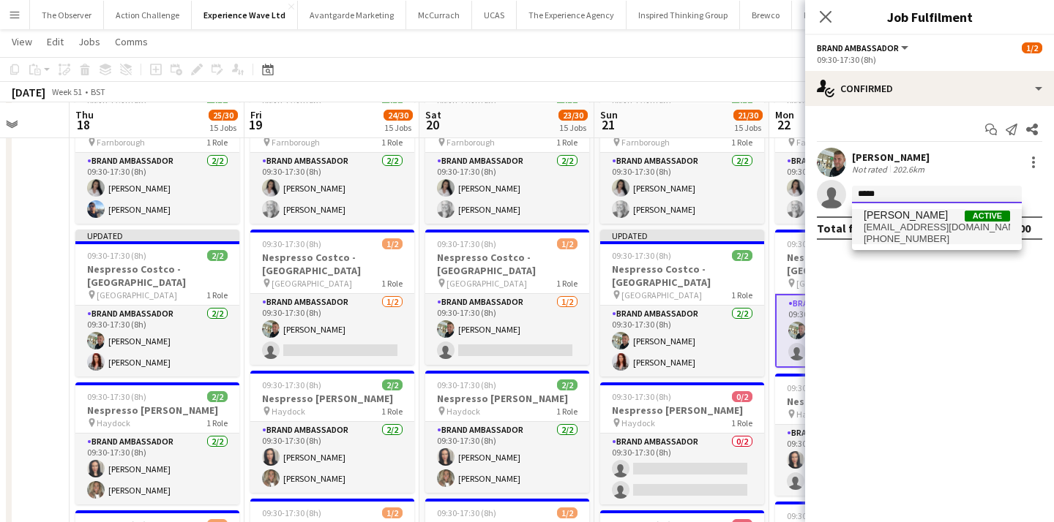
type input "****"
click at [915, 237] on span "+447877426183" at bounding box center [936, 239] width 146 height 12
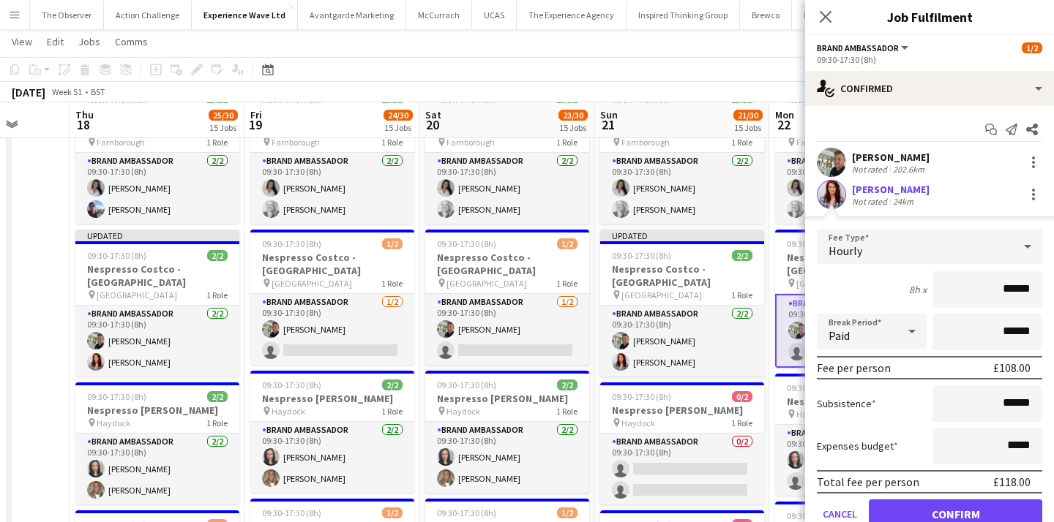
scroll to position [48, 0]
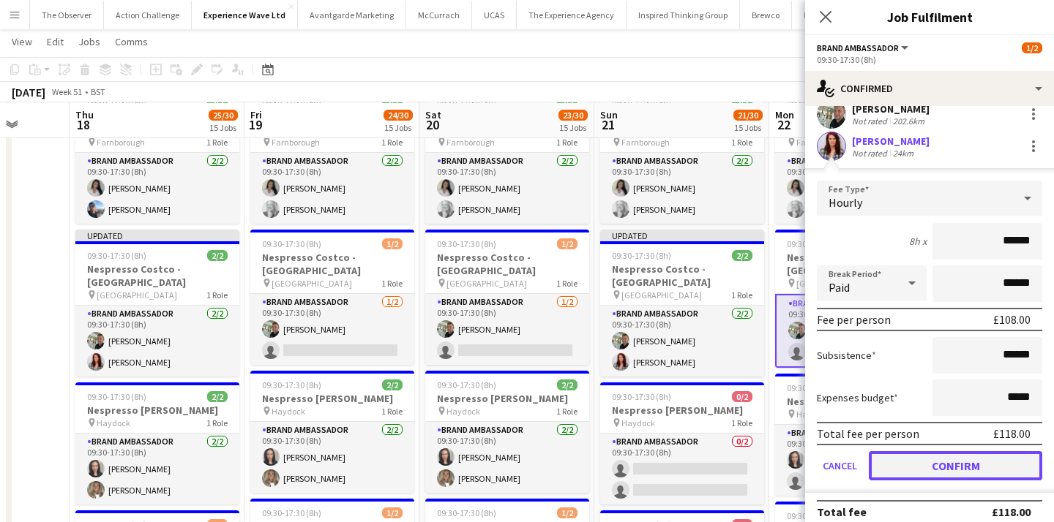
click at [959, 473] on button "Confirm" at bounding box center [955, 465] width 173 height 29
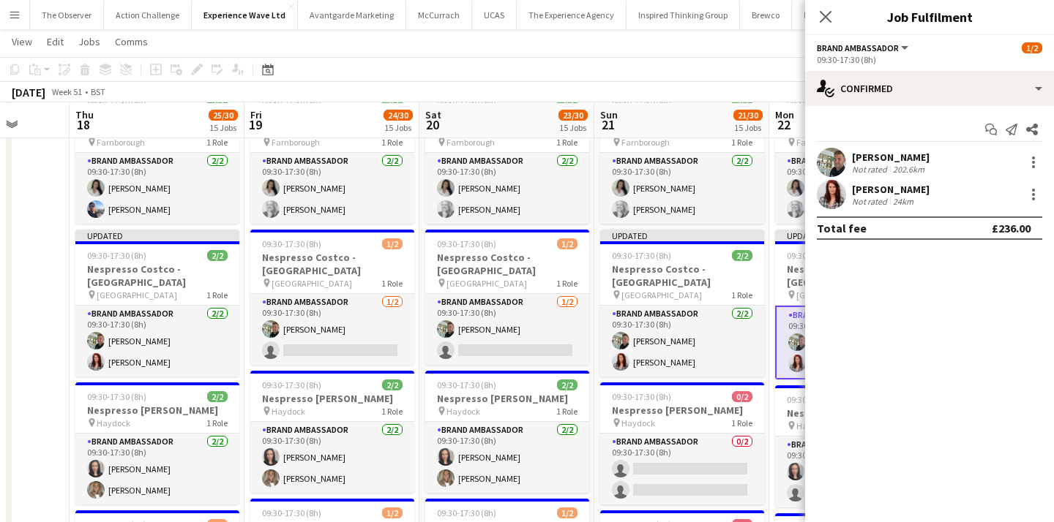
click at [739, 64] on app-toolbar "Copy Paste Paste Command V Paste with crew Command Shift V Paste linked Job Del…" at bounding box center [527, 69] width 1054 height 25
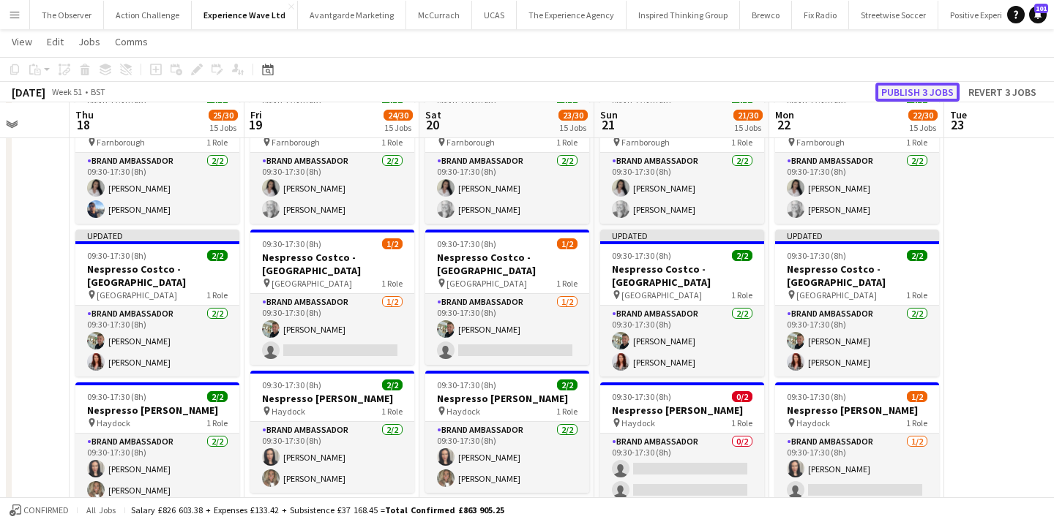
click at [916, 90] on button "Publish 3 jobs" at bounding box center [917, 92] width 84 height 19
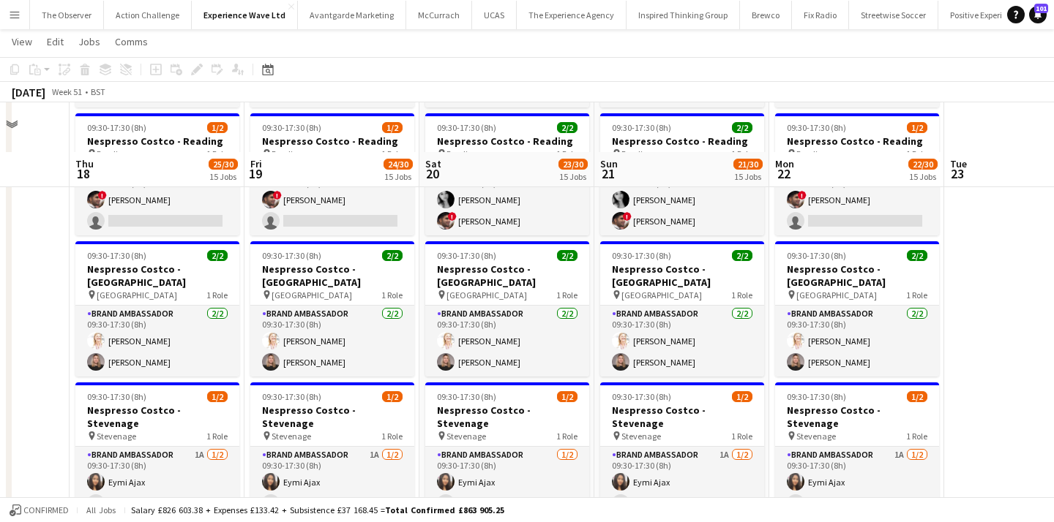
scroll to position [1921, 0]
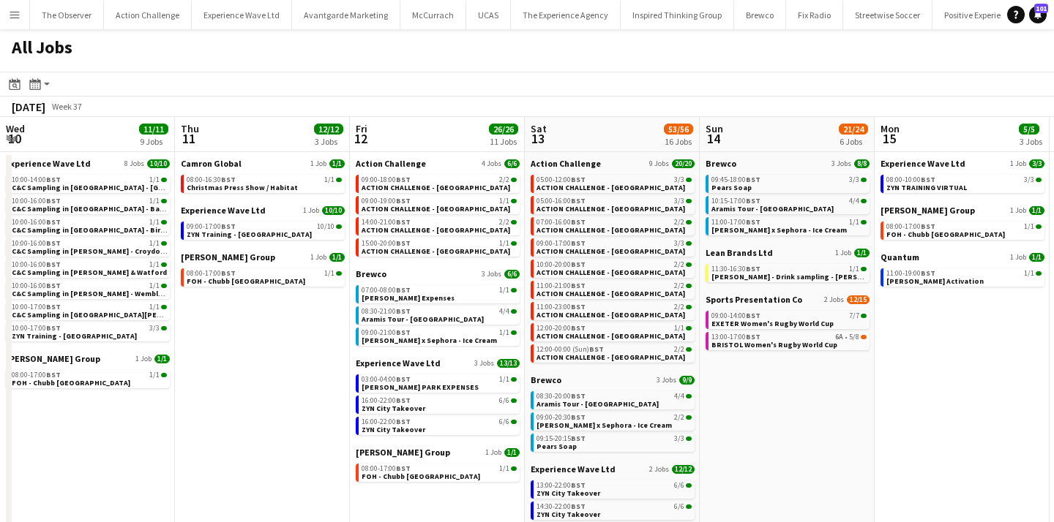
scroll to position [0, 320]
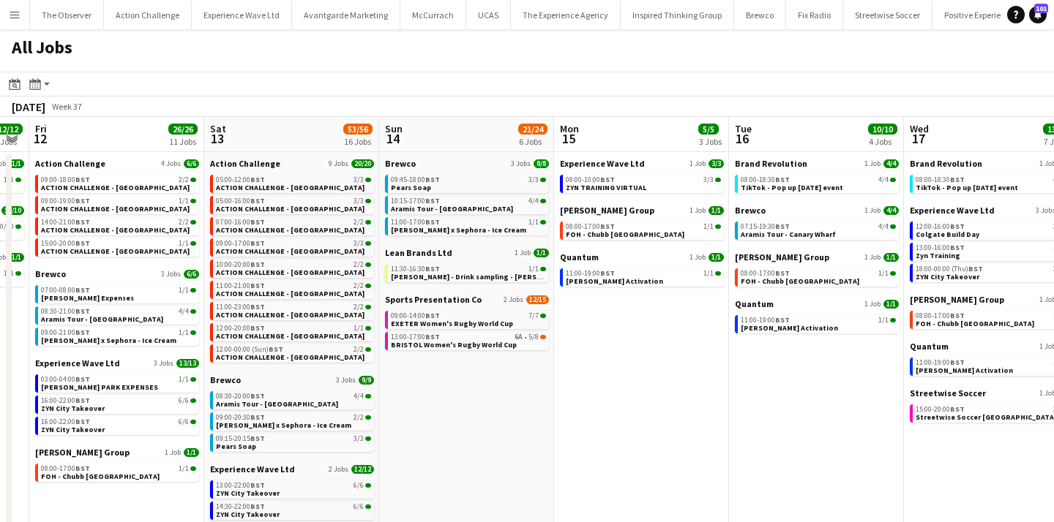
click at [19, 14] on app-icon "Menu" at bounding box center [15, 15] width 12 height 12
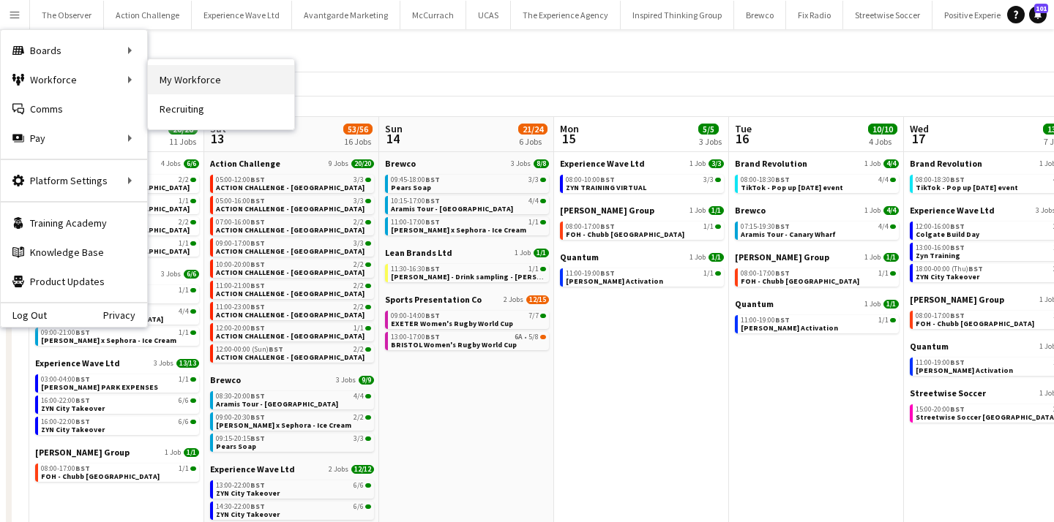
click at [195, 82] on link "My Workforce" at bounding box center [221, 79] width 146 height 29
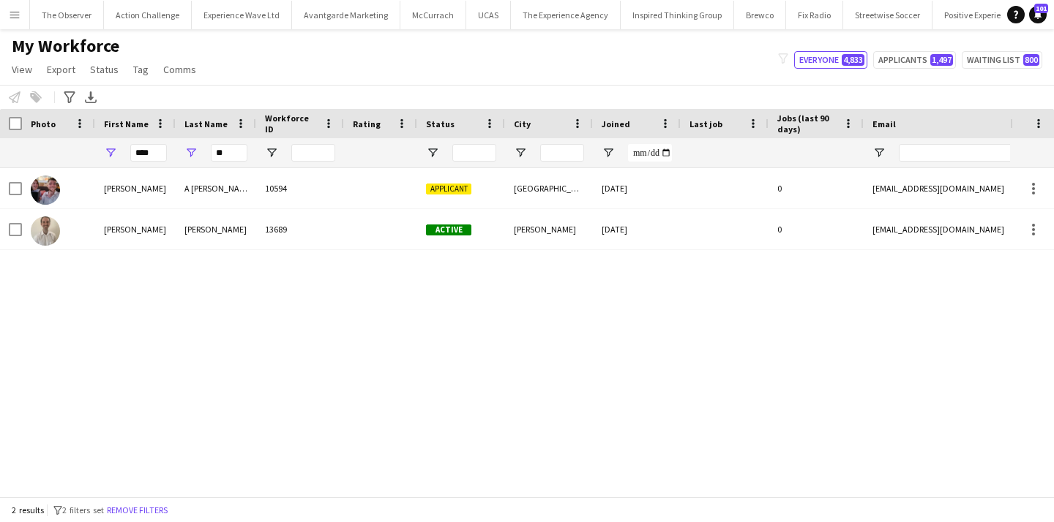
click at [162, 509] on button "Remove filters" at bounding box center [137, 511] width 67 height 16
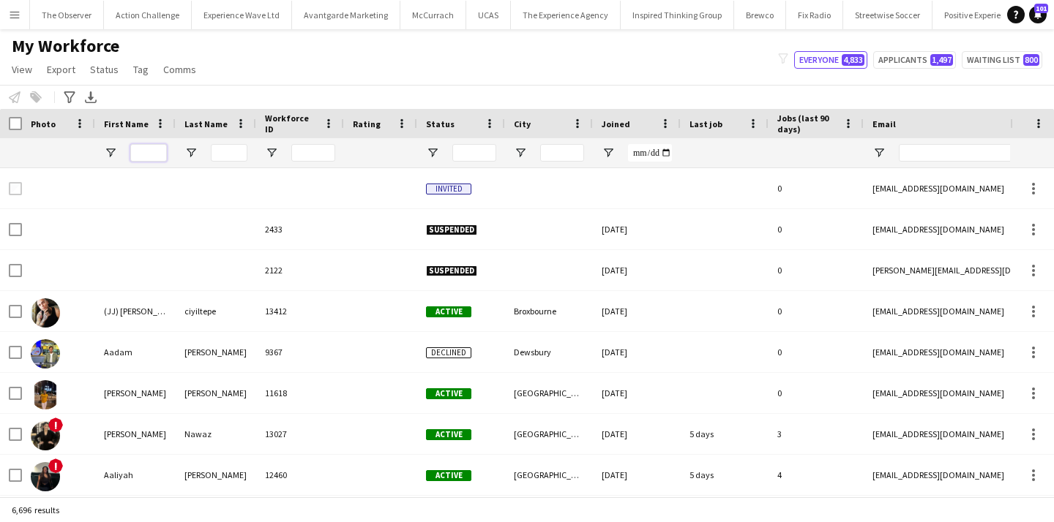
click at [143, 149] on input "First Name Filter Input" at bounding box center [148, 153] width 37 height 18
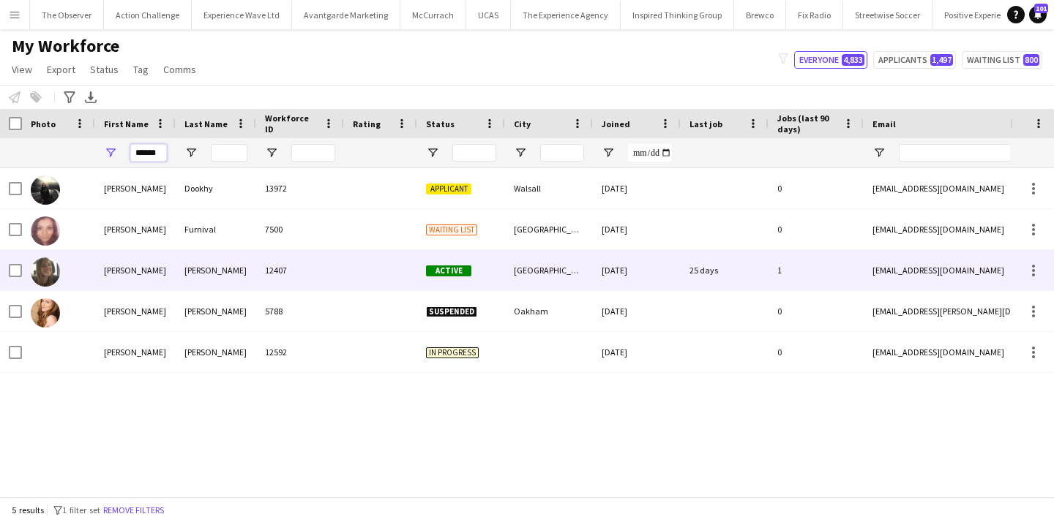
type input "******"
click at [264, 285] on div "12407" at bounding box center [300, 270] width 88 height 40
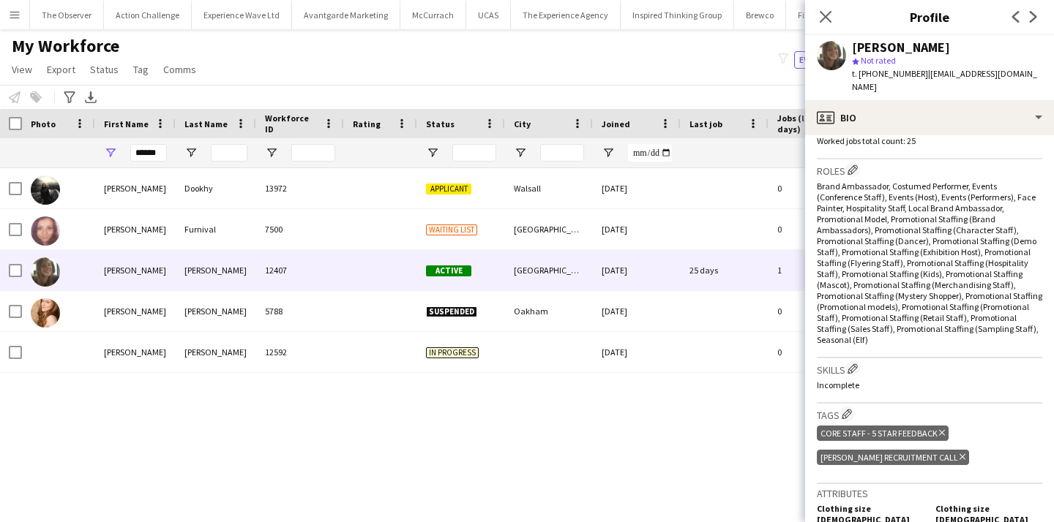
scroll to position [550, 0]
